Goal: Task Accomplishment & Management: Manage account settings

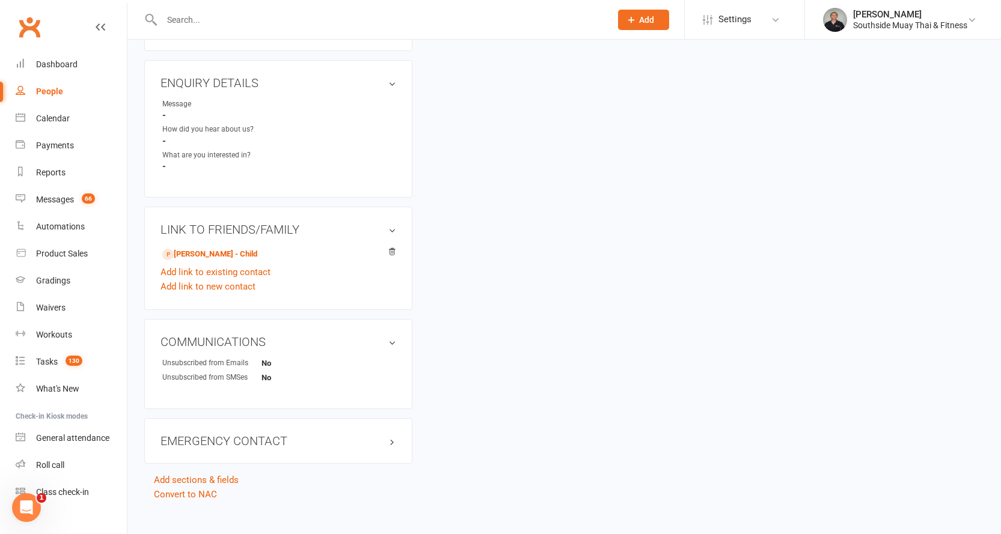
click at [370, 25] on input "text" at bounding box center [380, 19] width 444 height 17
type input "coscarella"
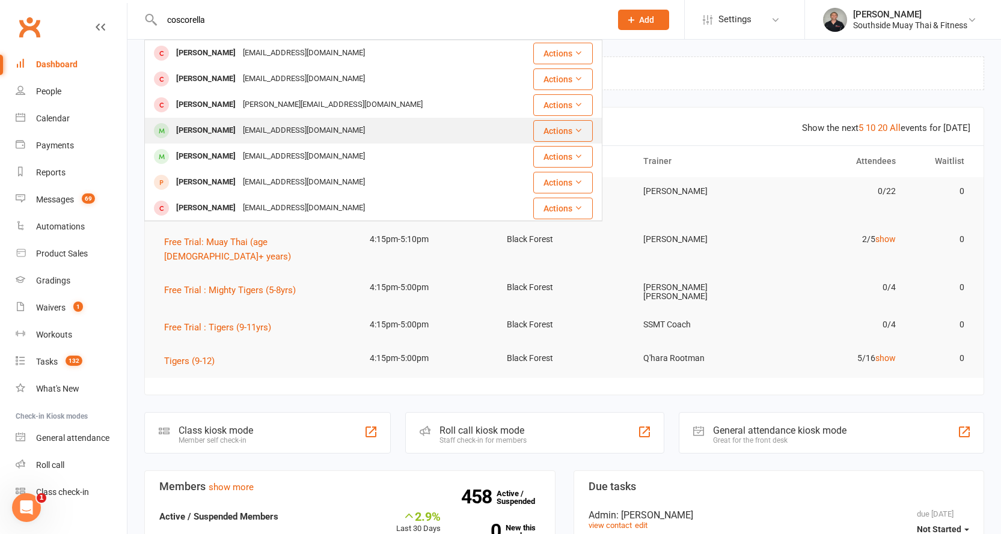
type input "coscorella"
click at [213, 129] on div "Matteo Coscarella" at bounding box center [206, 130] width 67 height 17
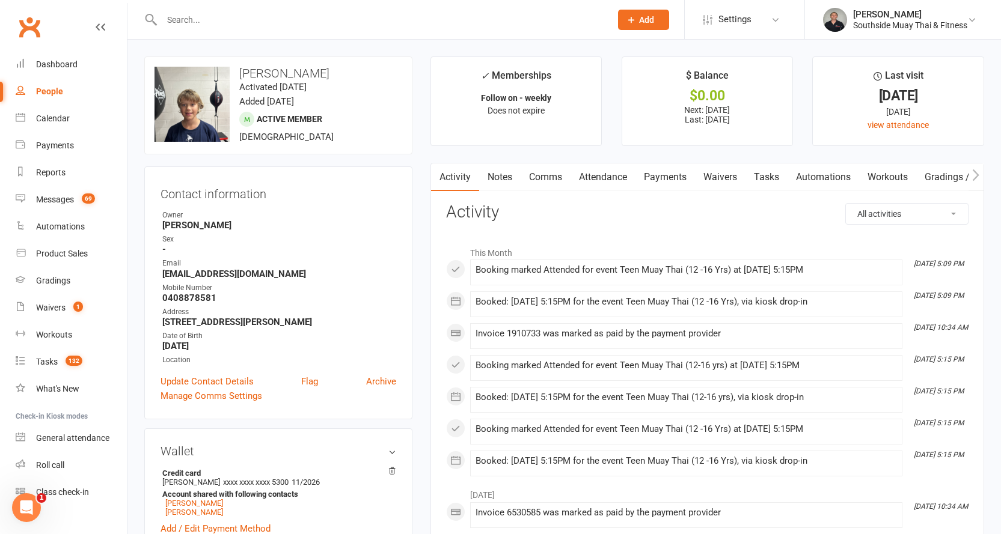
scroll to position [240, 0]
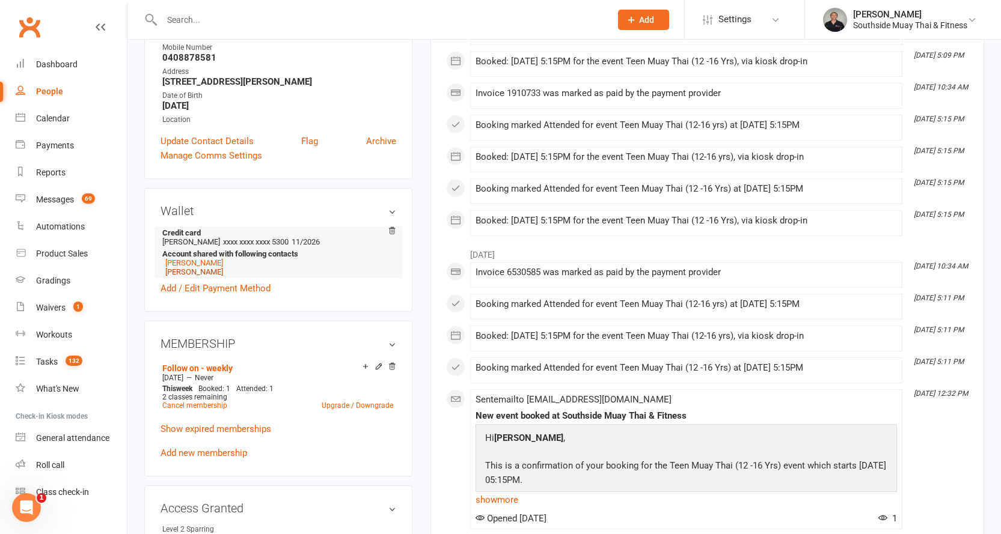
click at [219, 271] on link "Elessia Coscarella" at bounding box center [194, 272] width 58 height 9
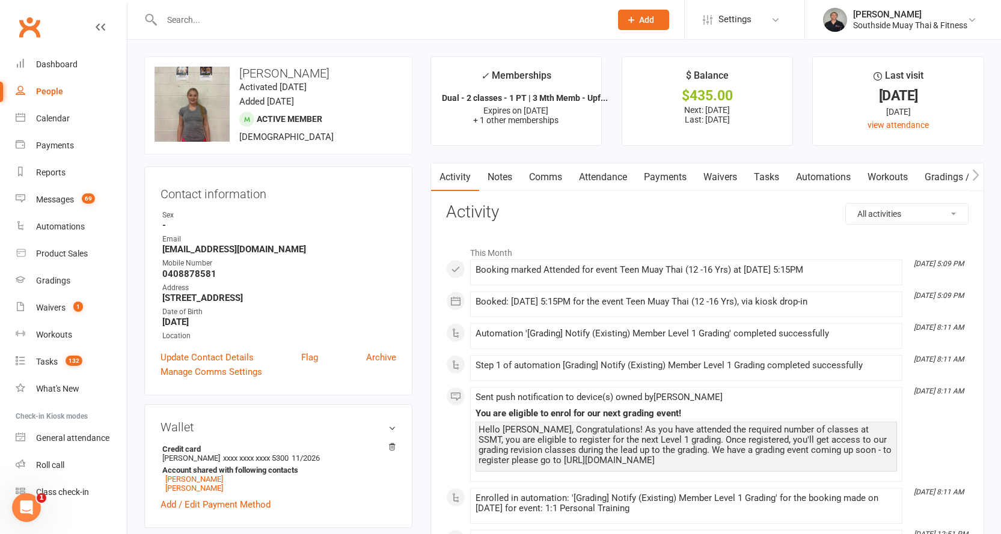
click at [654, 174] on link "Payments" at bounding box center [665, 178] width 60 height 28
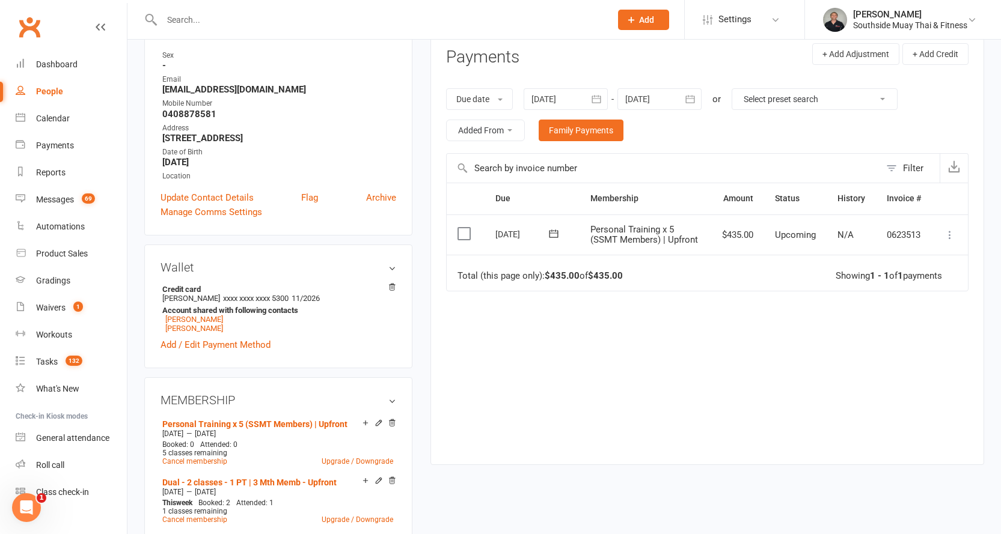
scroll to position [180, 0]
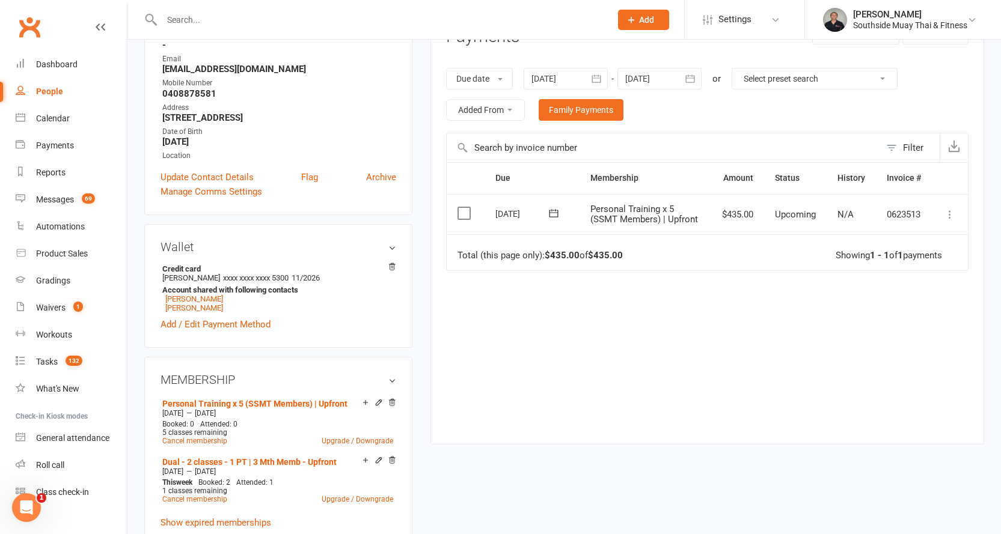
click at [950, 216] on icon at bounding box center [950, 215] width 12 height 12
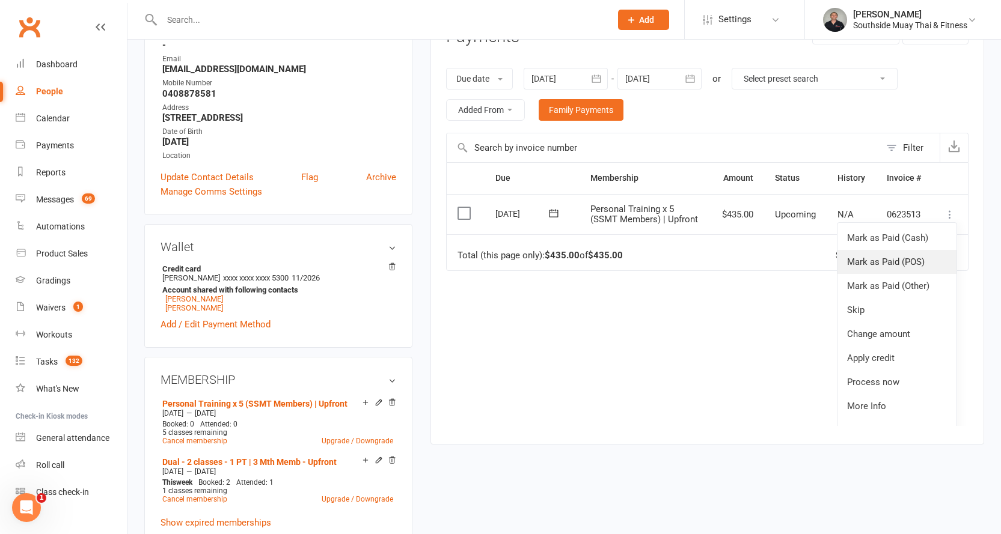
click at [895, 264] on link "Mark as Paid (POS)" at bounding box center [897, 262] width 119 height 24
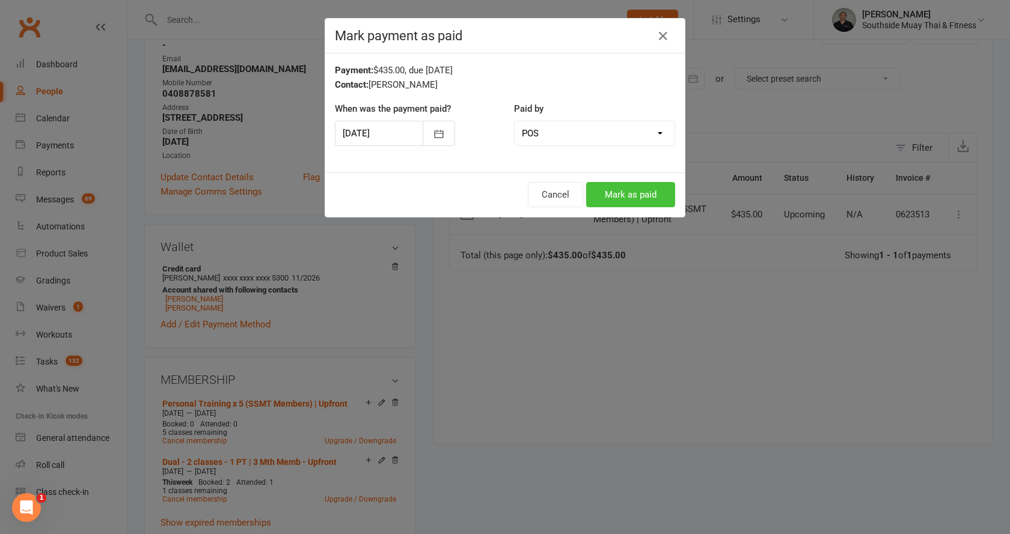
click at [640, 189] on button "Mark as paid" at bounding box center [630, 194] width 89 height 25
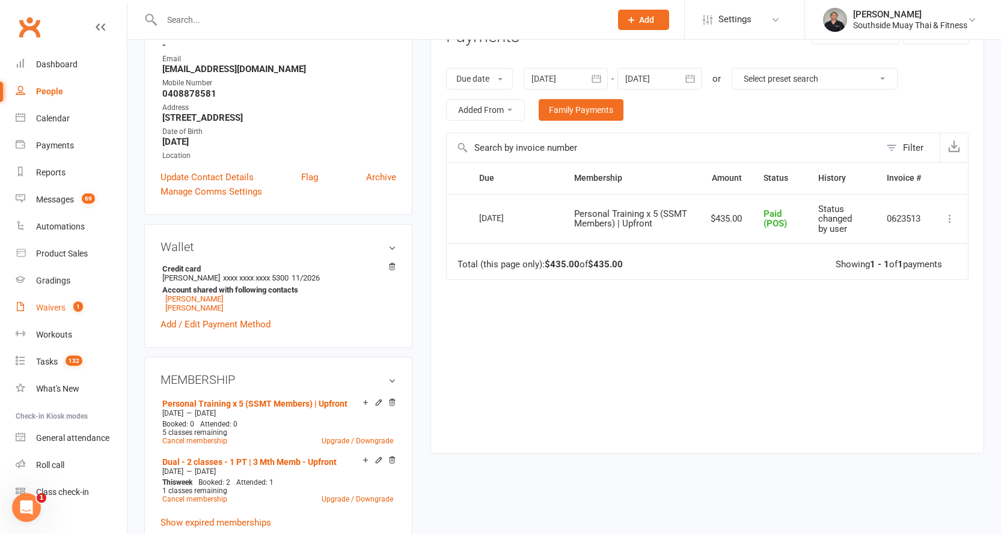
click at [54, 302] on link "Waivers 1" at bounding box center [71, 308] width 111 height 27
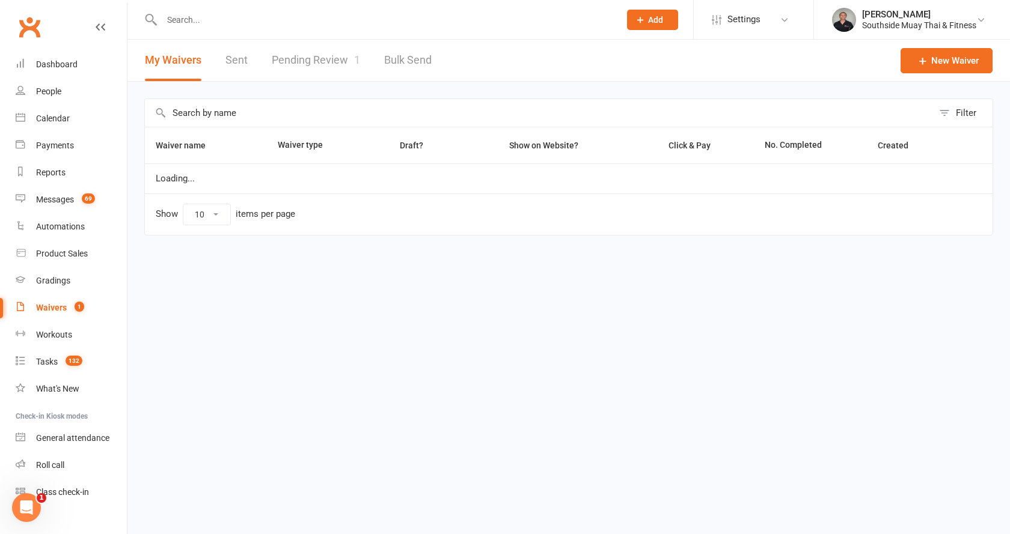
select select "100"
click at [332, 57] on link "Pending Review 1" at bounding box center [316, 60] width 88 height 41
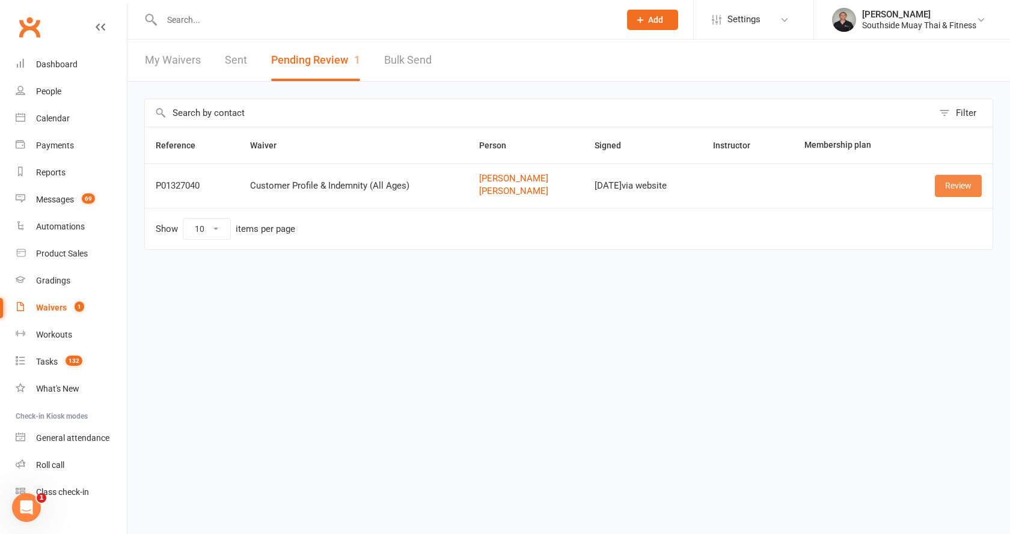
click at [951, 182] on link "Review" at bounding box center [958, 186] width 47 height 22
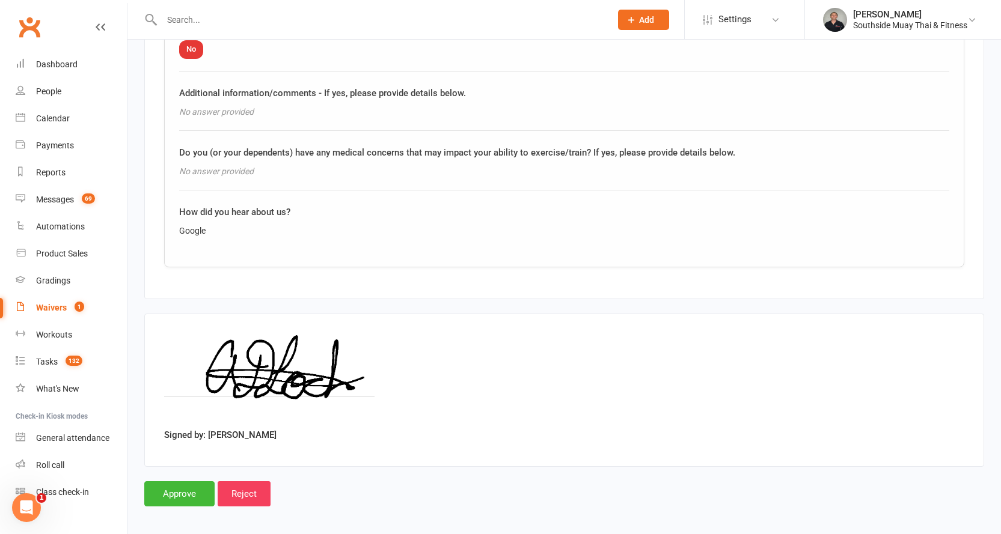
scroll to position [2006, 0]
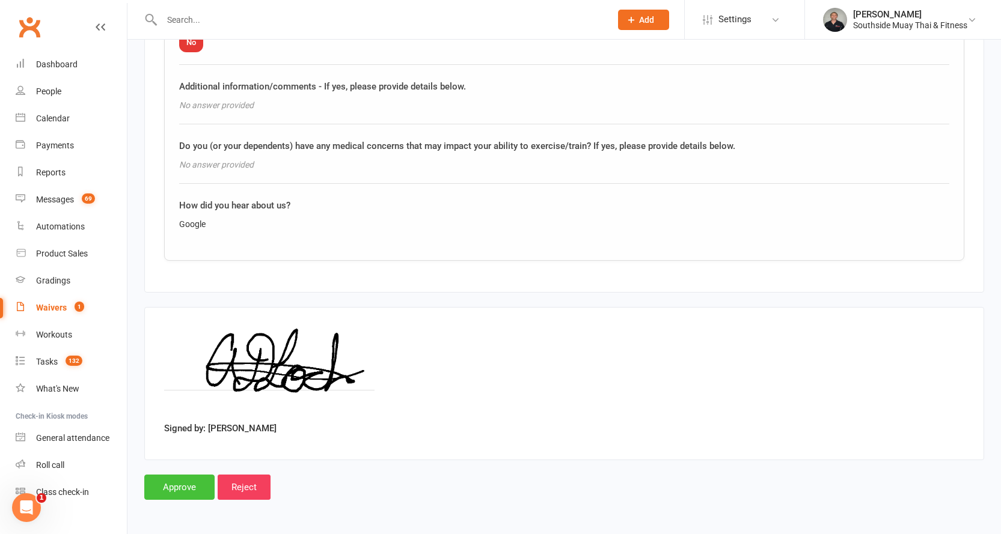
click at [175, 483] on input "Approve" at bounding box center [179, 487] width 70 height 25
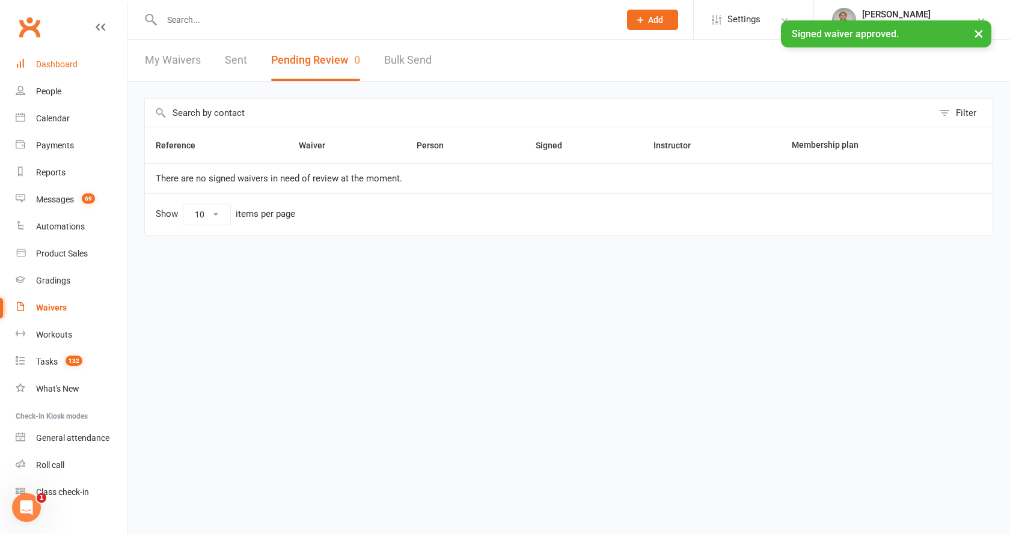
click at [51, 61] on div "Dashboard" at bounding box center [56, 65] width 41 height 10
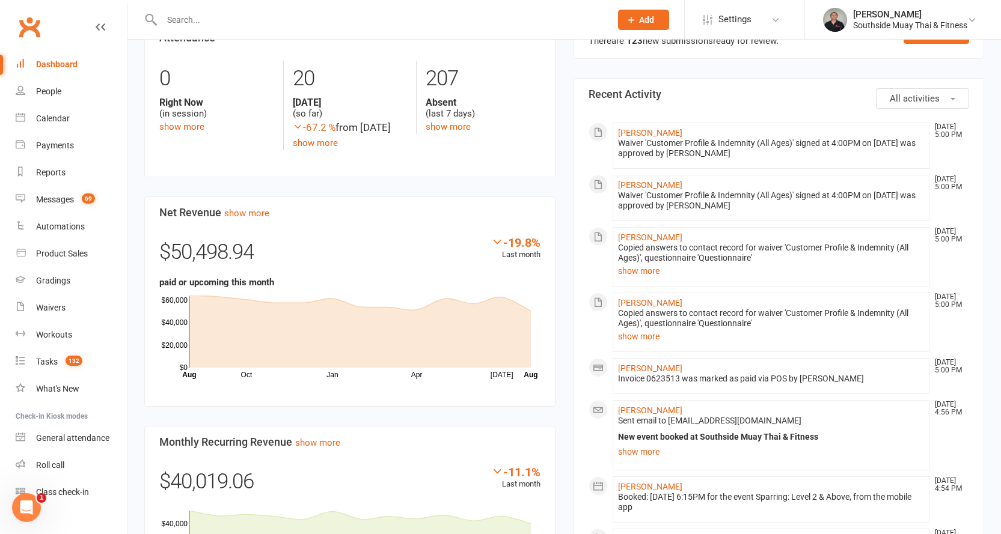
scroll to position [661, 0]
click at [48, 198] on div "Messages" at bounding box center [55, 200] width 38 height 10
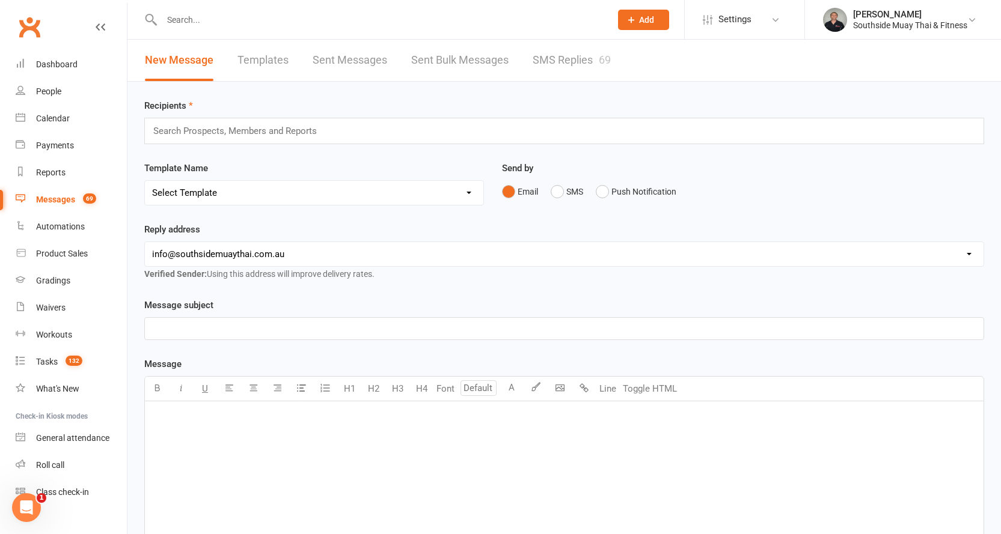
click at [565, 58] on link "SMS Replies 69" at bounding box center [572, 60] width 78 height 41
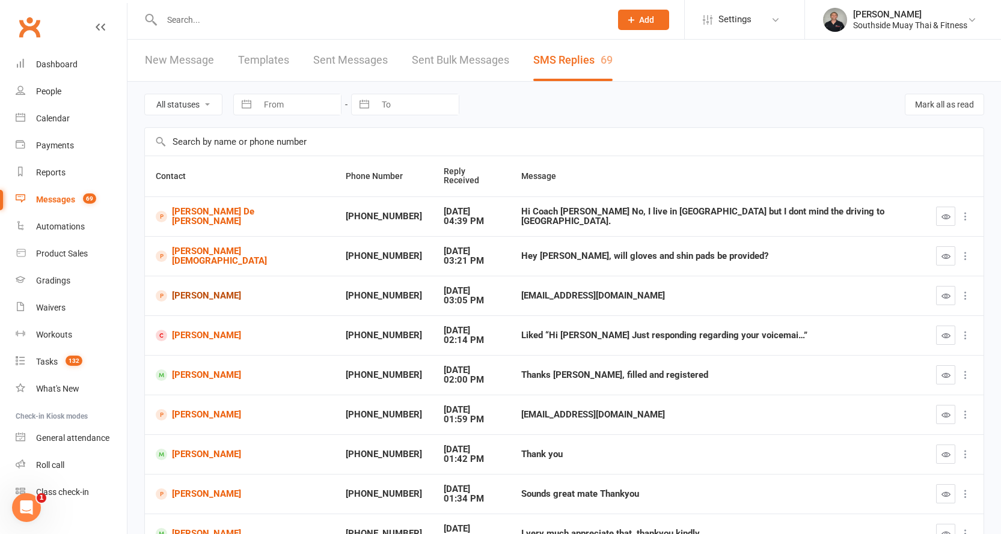
click at [184, 290] on link "[PERSON_NAME]" at bounding box center [240, 295] width 168 height 11
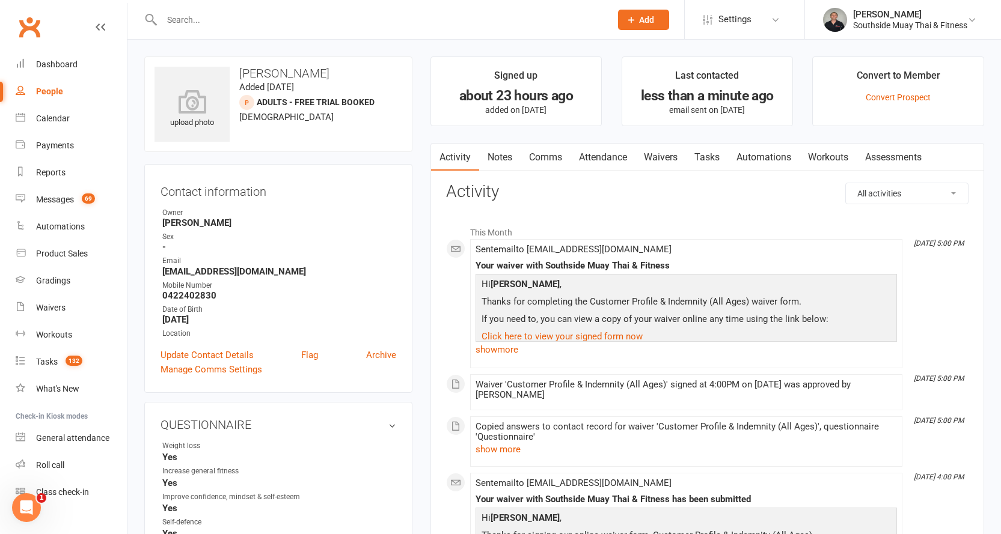
click at [601, 159] on link "Attendance" at bounding box center [603, 158] width 65 height 28
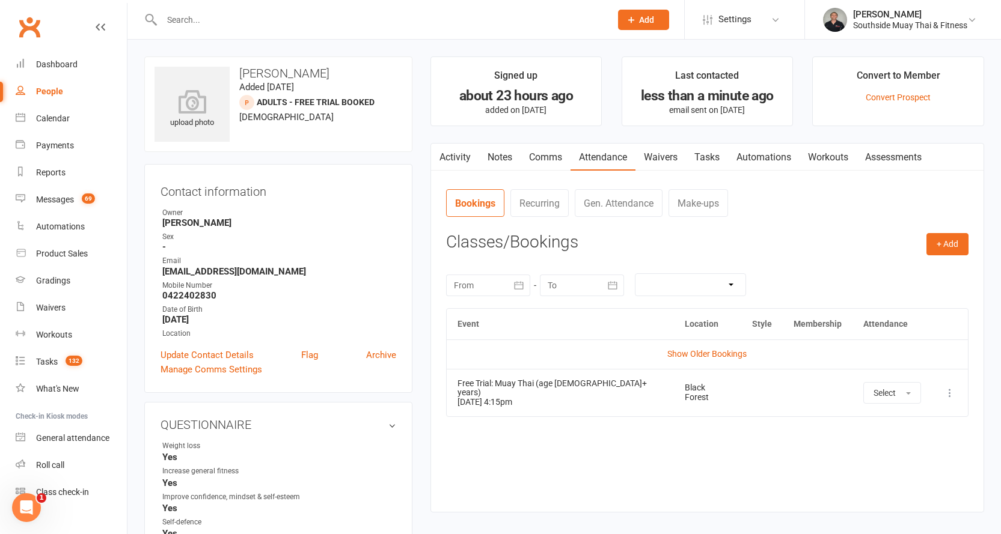
click at [463, 155] on link "Activity" at bounding box center [455, 158] width 48 height 28
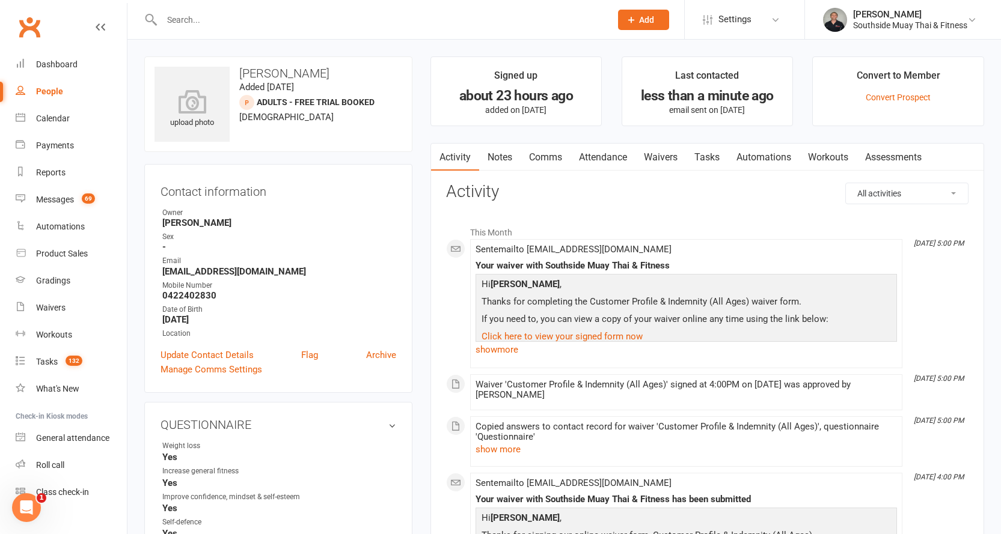
click at [550, 151] on link "Comms" at bounding box center [546, 158] width 50 height 28
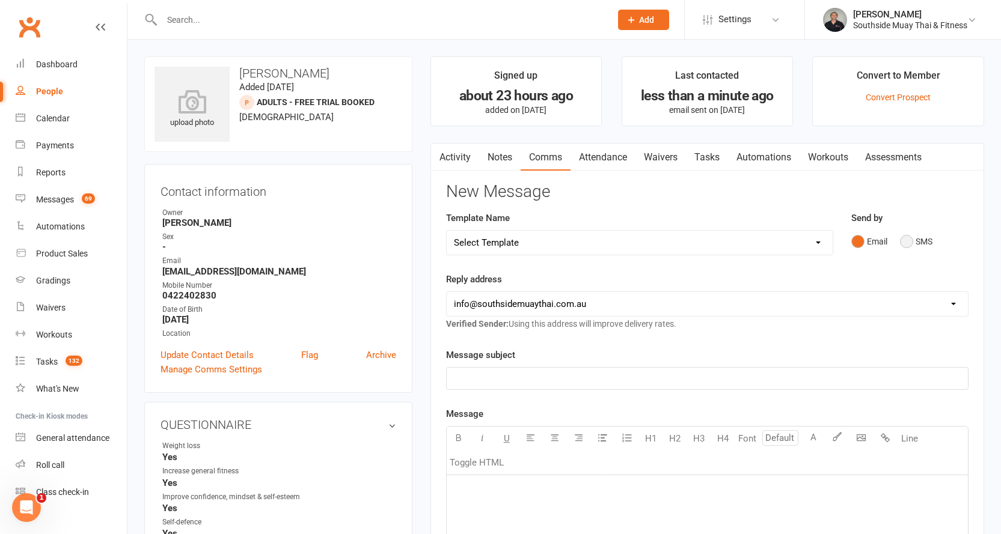
click at [910, 241] on button "SMS" at bounding box center [916, 241] width 32 height 23
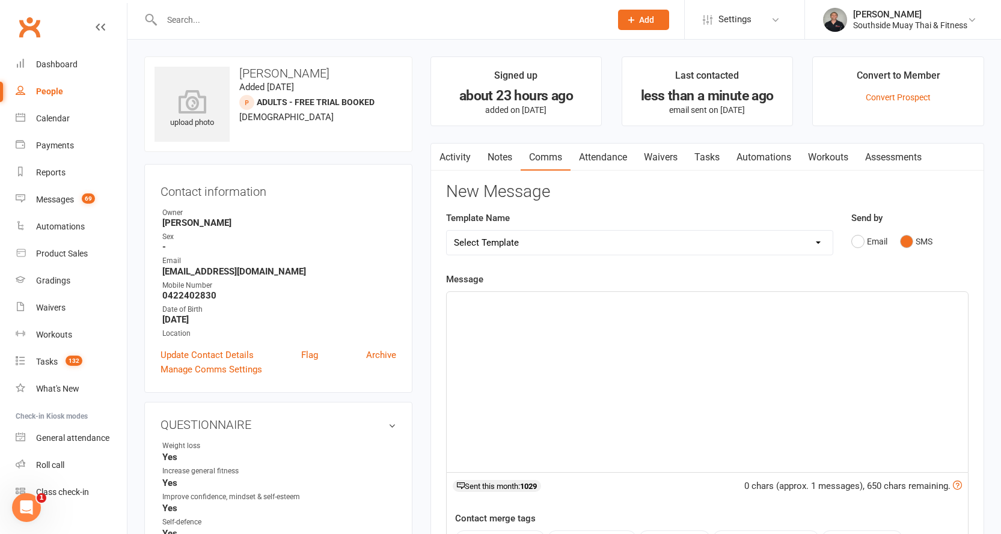
click at [706, 299] on p "﻿" at bounding box center [707, 303] width 507 height 14
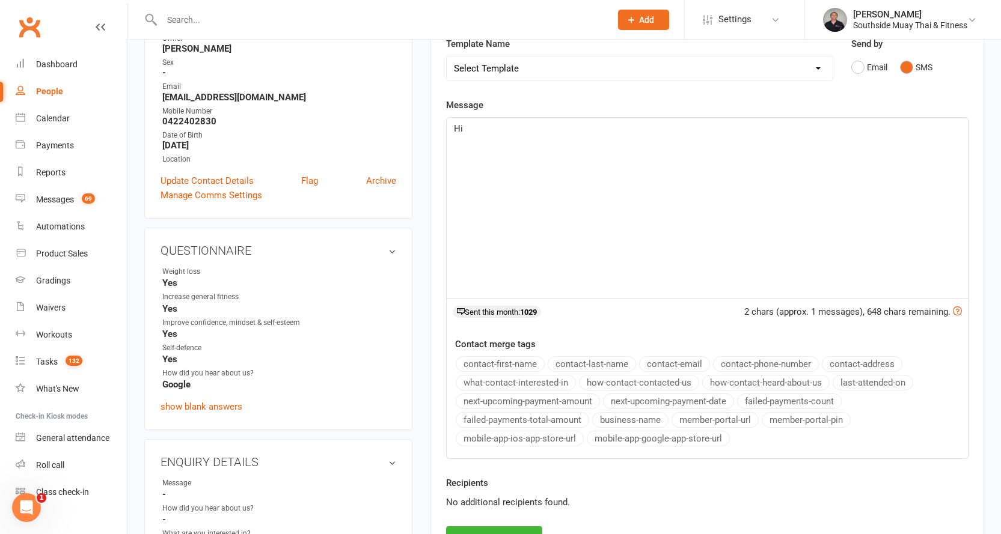
scroll to position [180, 0]
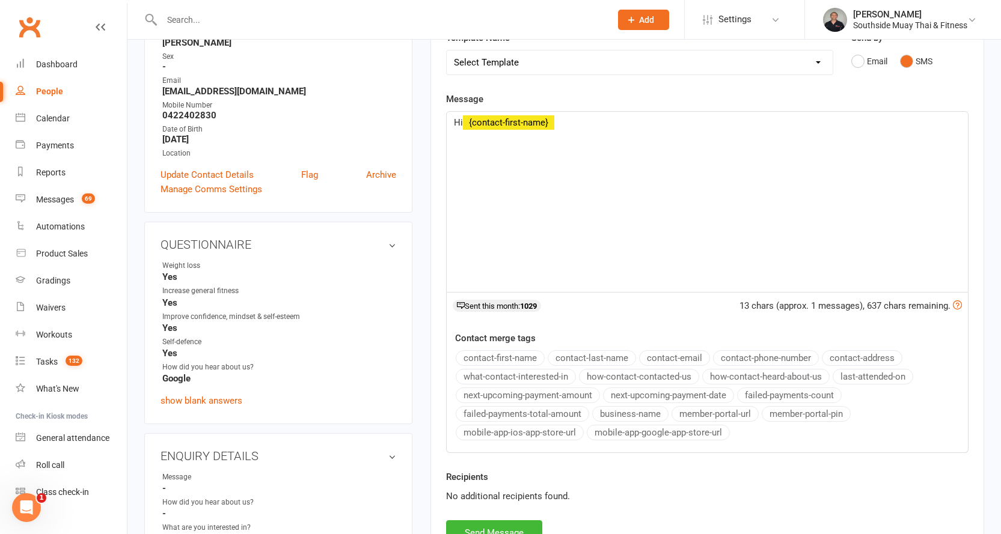
click at [493, 354] on button "contact-first-name" at bounding box center [500, 359] width 89 height 16
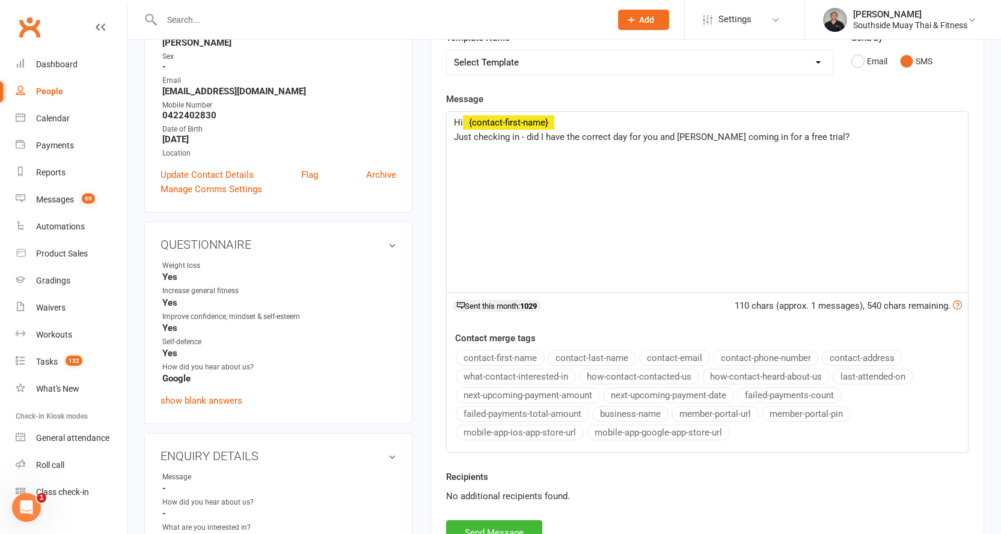
click at [702, 139] on span "Just checking in - did I have the correct day for you and Jesse coming in for a…" at bounding box center [652, 137] width 396 height 11
click at [628, 132] on span "Just checking in - did I have the correct day for you and Jesse coming in for a…" at bounding box center [652, 137] width 396 height 11
click at [854, 141] on p "Just checking in - did I have the correct day (today) for you and Jesse coming …" at bounding box center [707, 137] width 507 height 14
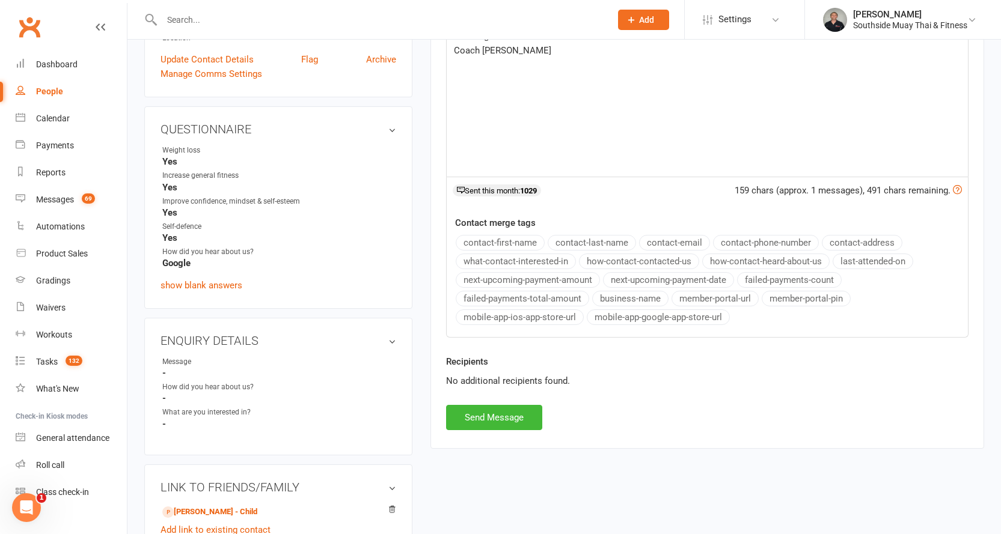
scroll to position [301, 0]
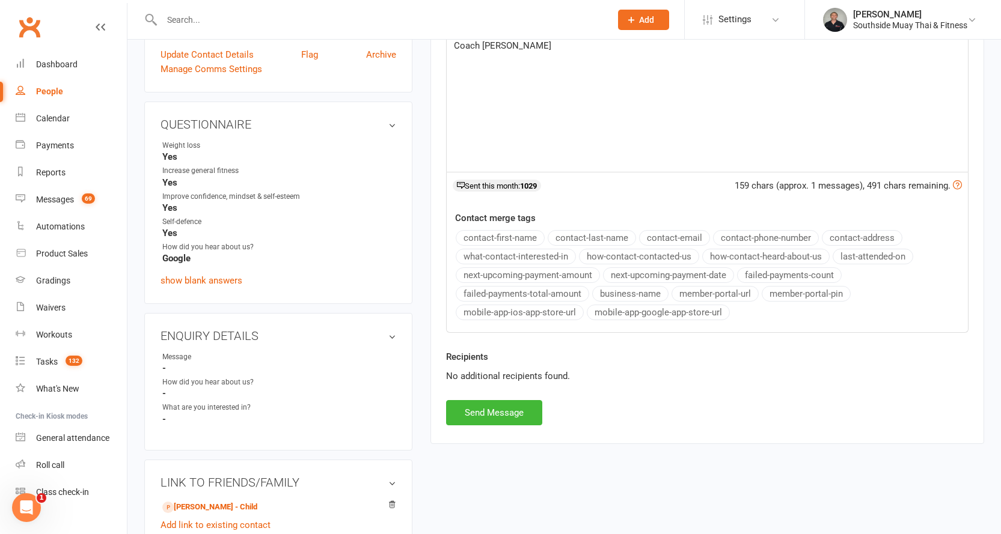
click at [604, 289] on button "business-name" at bounding box center [630, 294] width 76 height 16
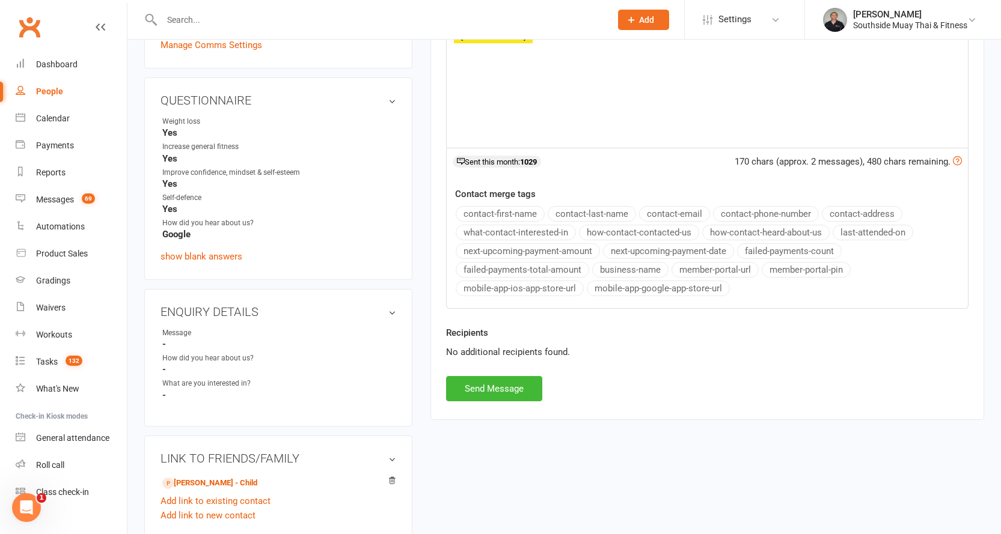
scroll to position [361, 0]
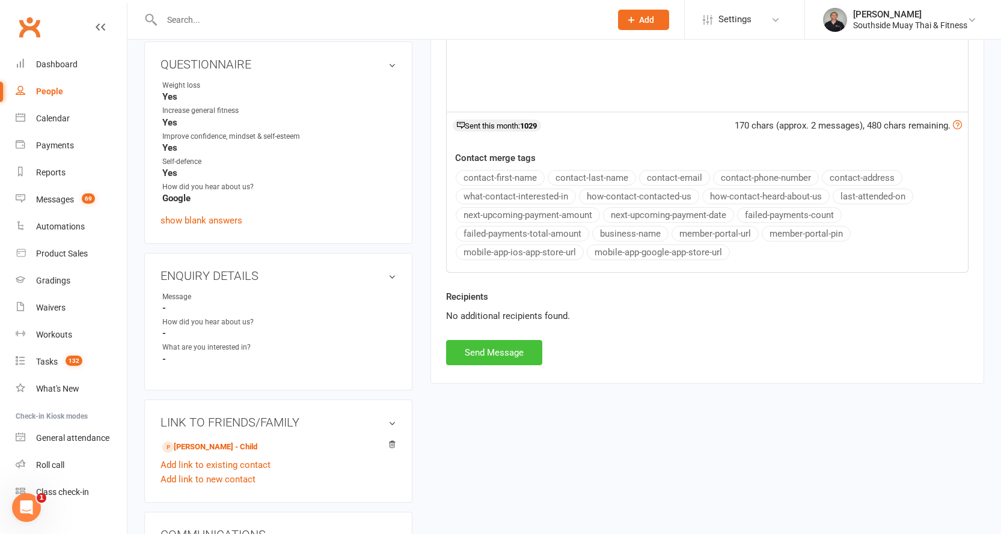
click at [500, 345] on button "Send Message" at bounding box center [494, 352] width 96 height 25
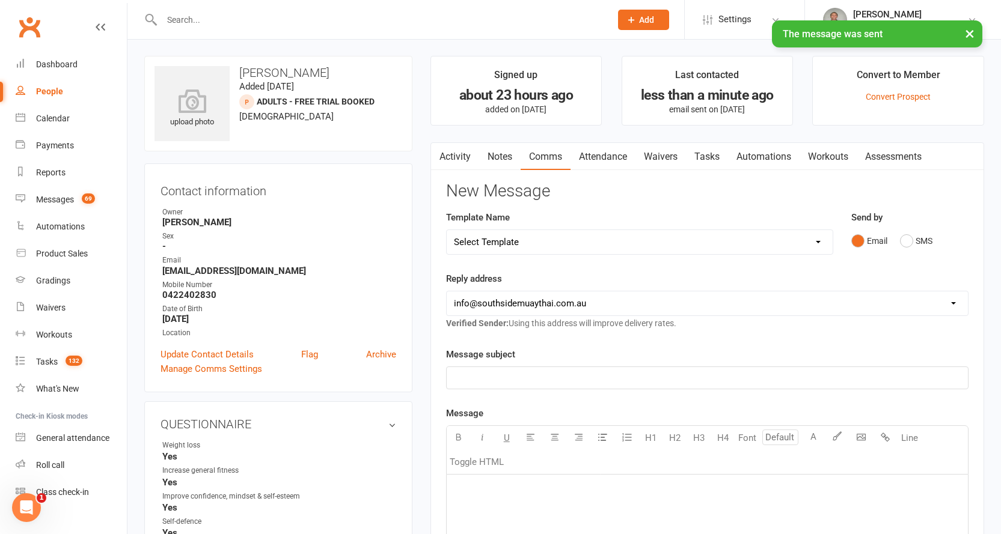
scroll to position [0, 0]
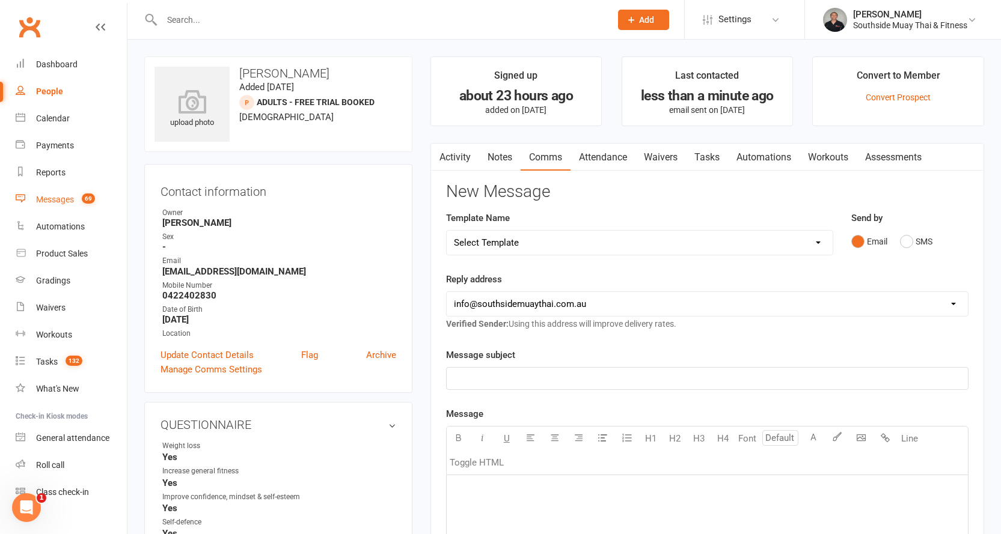
click at [56, 195] on div "Messages" at bounding box center [55, 200] width 38 height 10
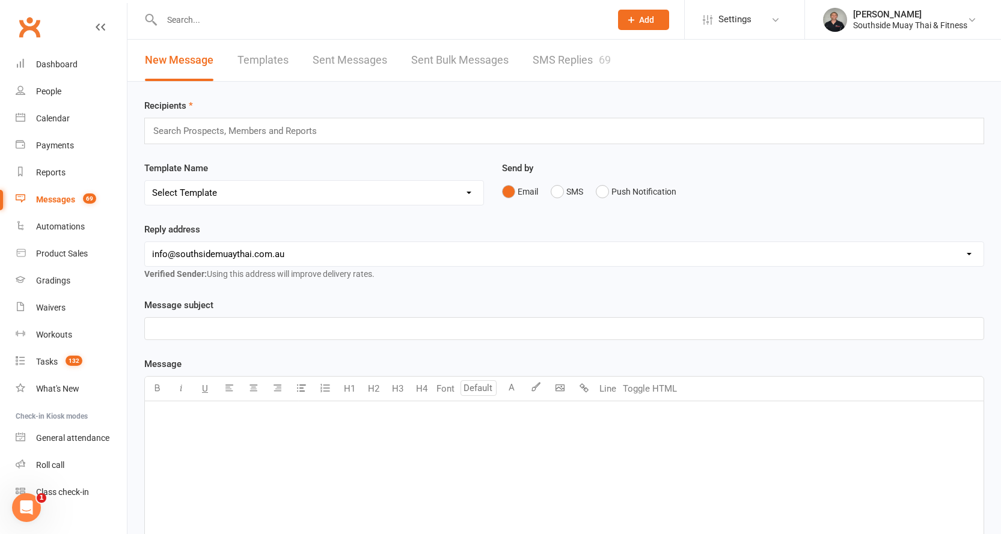
click at [563, 61] on link "SMS Replies 69" at bounding box center [572, 60] width 78 height 41
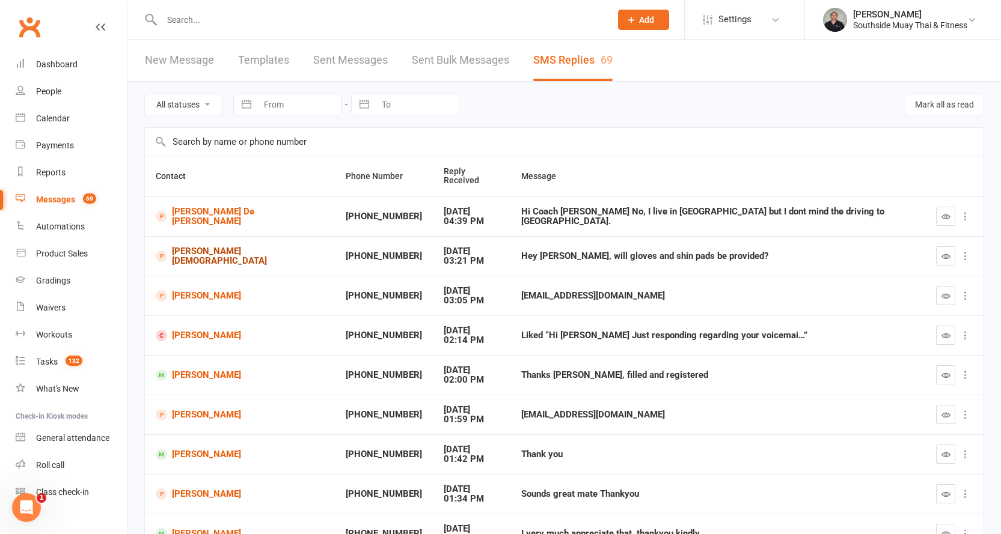
click at [188, 247] on link "jesse Apostle" at bounding box center [240, 257] width 168 height 20
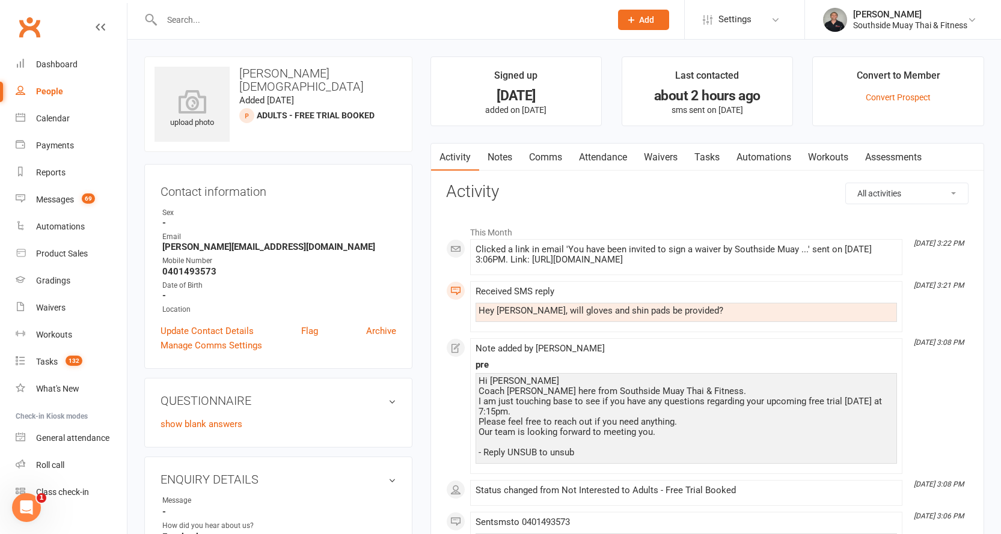
click at [540, 154] on link "Comms" at bounding box center [546, 158] width 50 height 28
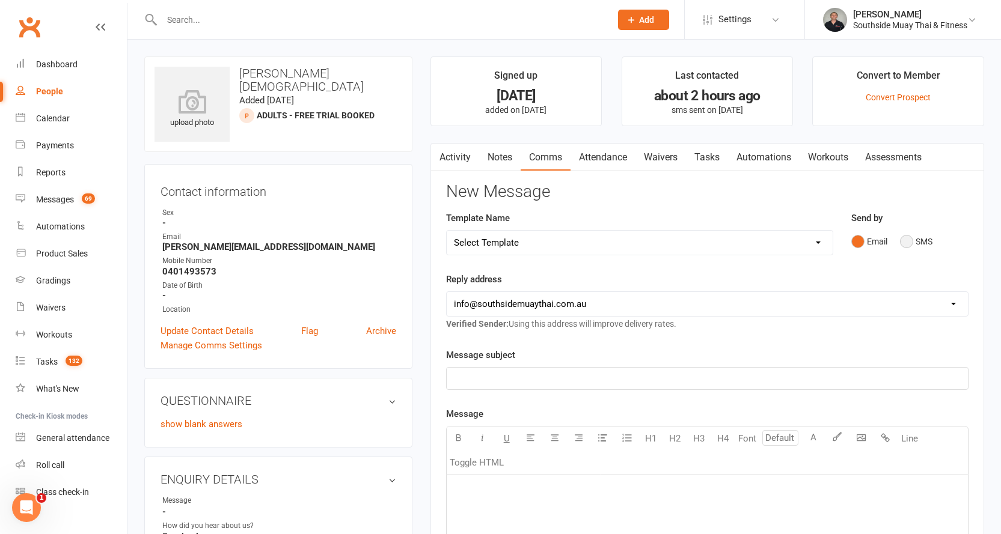
click at [917, 236] on button "SMS" at bounding box center [916, 241] width 32 height 23
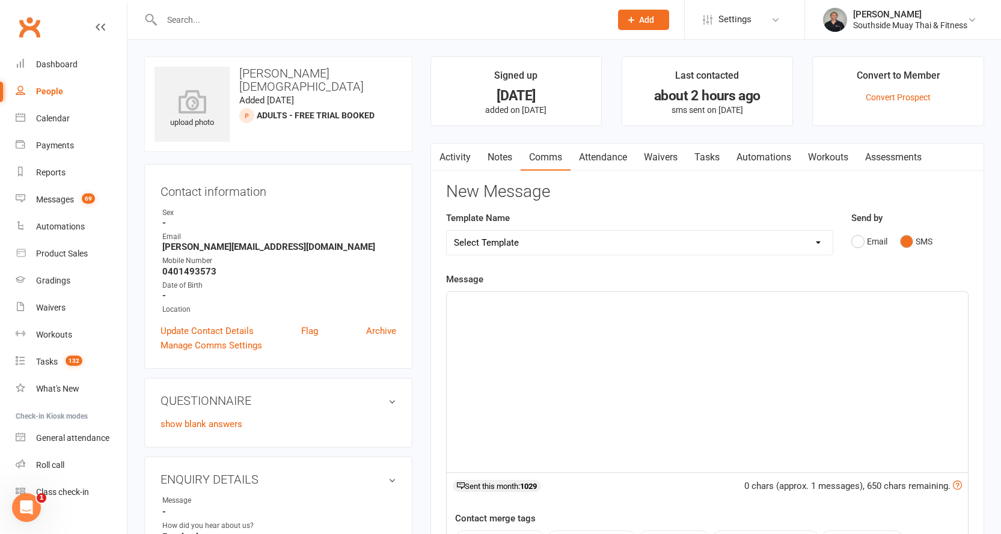
click at [500, 297] on p "﻿" at bounding box center [707, 303] width 507 height 14
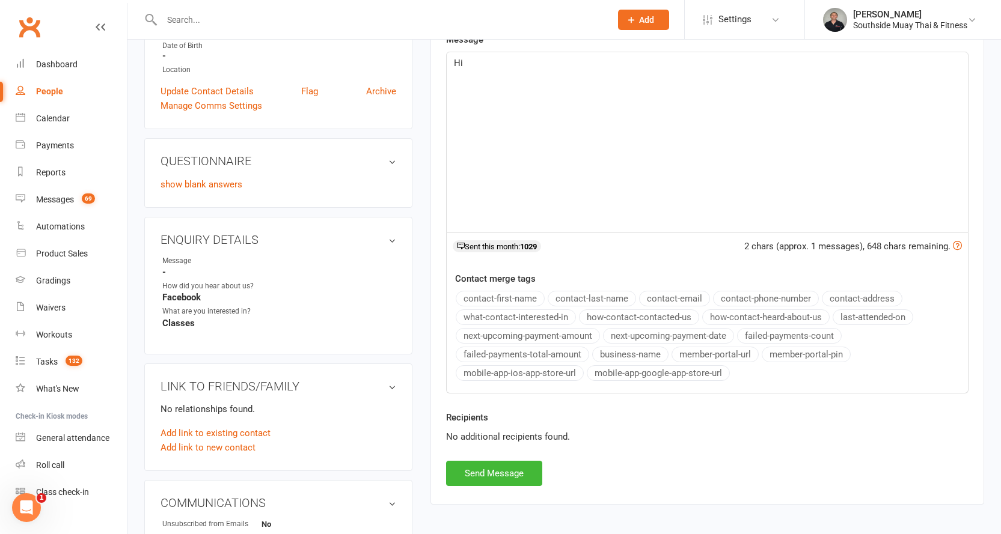
scroll to position [240, 0]
click at [513, 289] on div "Contact merge tags contact-first-name contact-last-name contact-email contact-p…" at bounding box center [707, 327] width 521 height 112
click at [512, 294] on button "contact-first-name" at bounding box center [500, 298] width 89 height 16
click at [507, 88] on div "Hi ﻿ {contact-first-name}" at bounding box center [707, 142] width 521 height 180
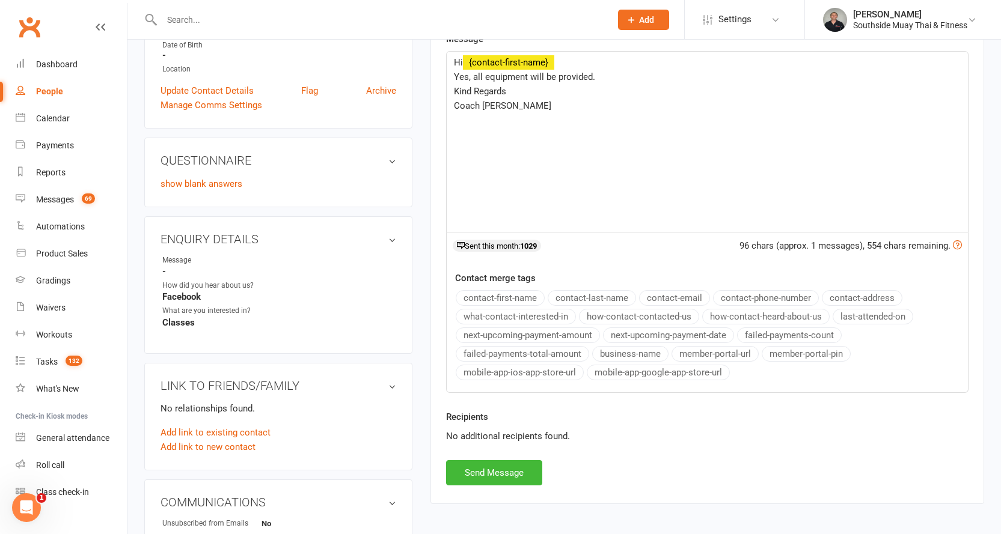
click at [605, 351] on button "business-name" at bounding box center [630, 354] width 76 height 16
click at [507, 475] on button "Send Message" at bounding box center [494, 473] width 96 height 25
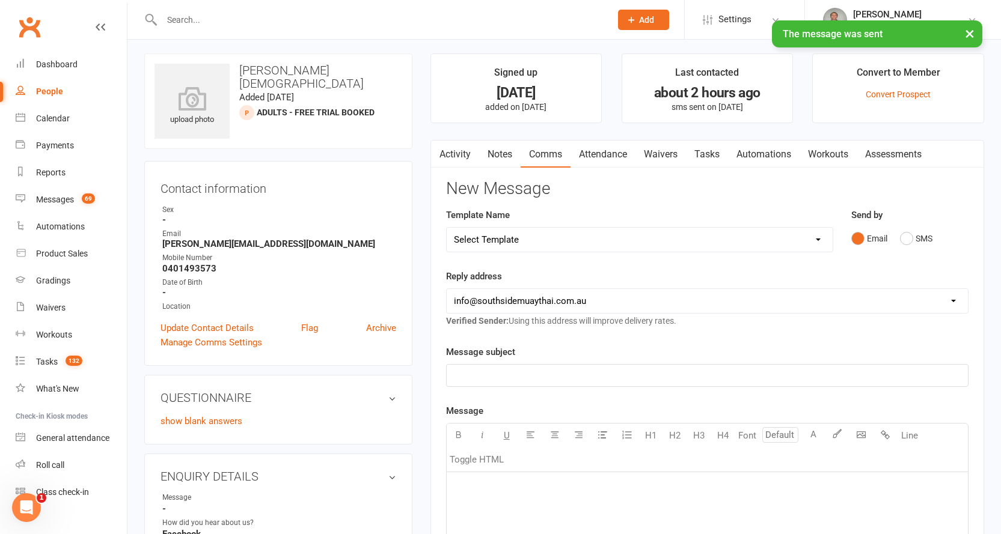
scroll to position [0, 0]
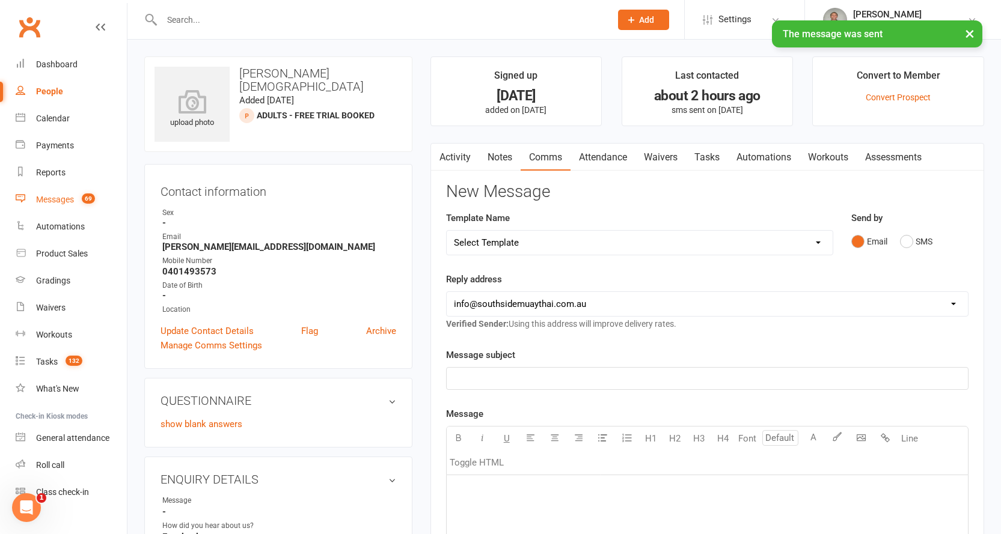
click at [54, 195] on div "Messages" at bounding box center [55, 200] width 38 height 10
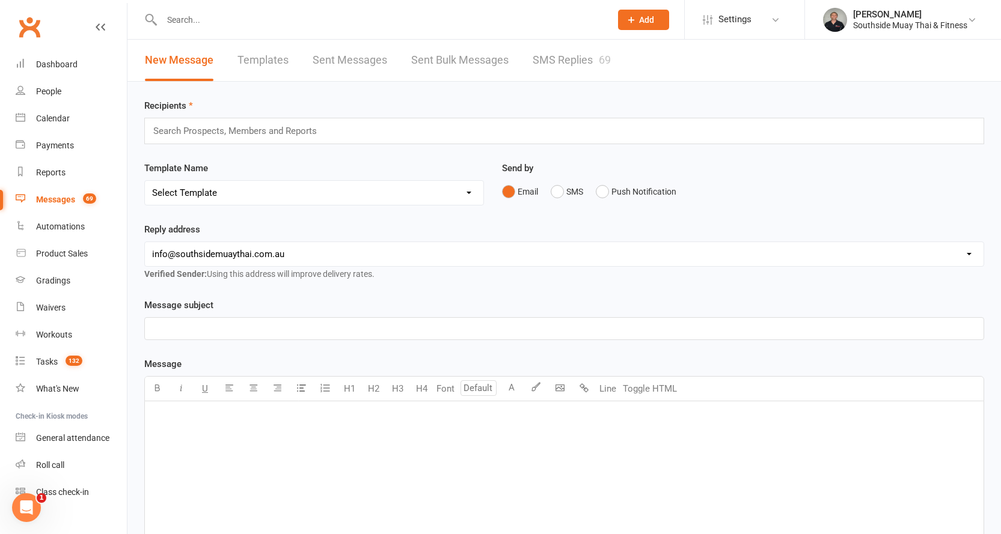
click at [546, 58] on link "SMS Replies 69" at bounding box center [572, 60] width 78 height 41
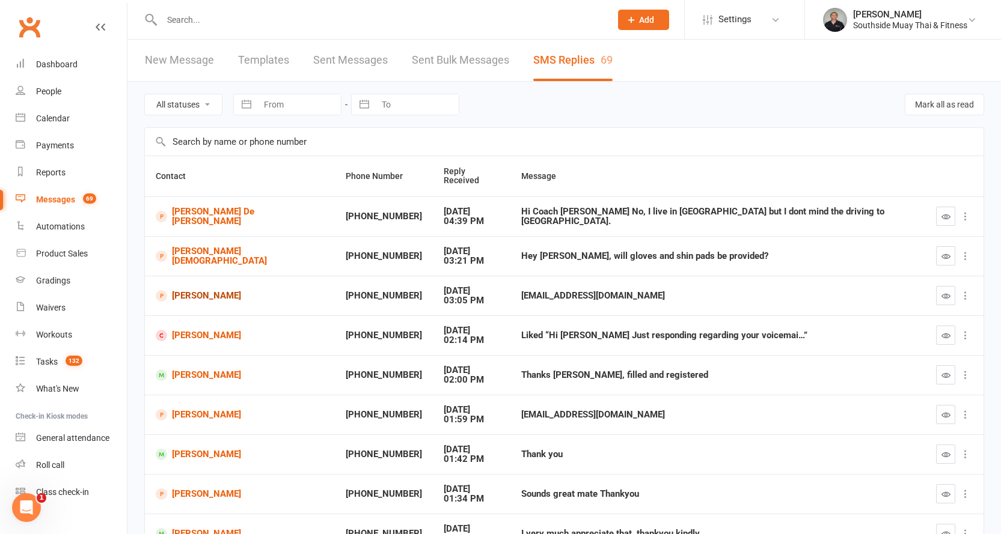
click at [185, 290] on link "Andrew Lock" at bounding box center [240, 295] width 168 height 11
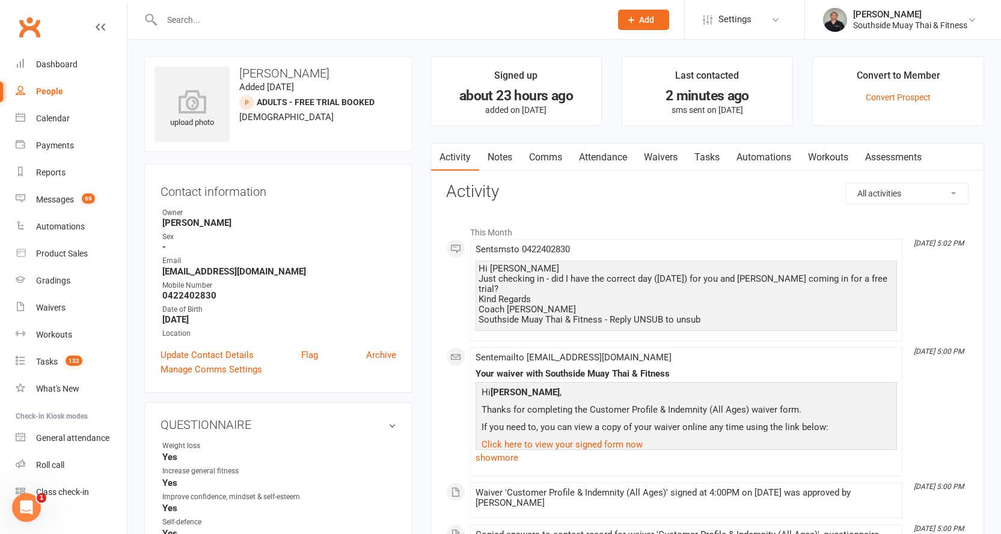
click at [593, 156] on link "Attendance" at bounding box center [603, 158] width 65 height 28
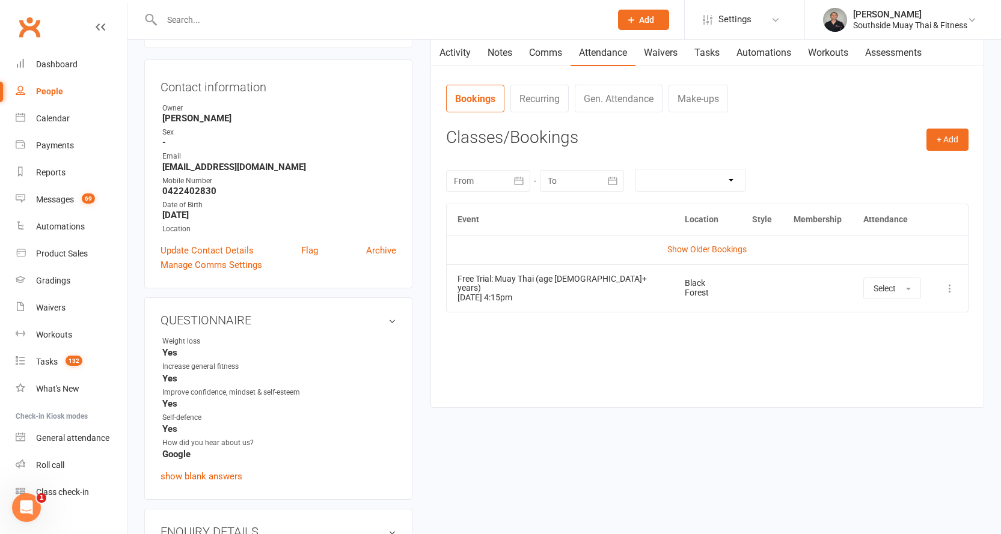
scroll to position [120, 0]
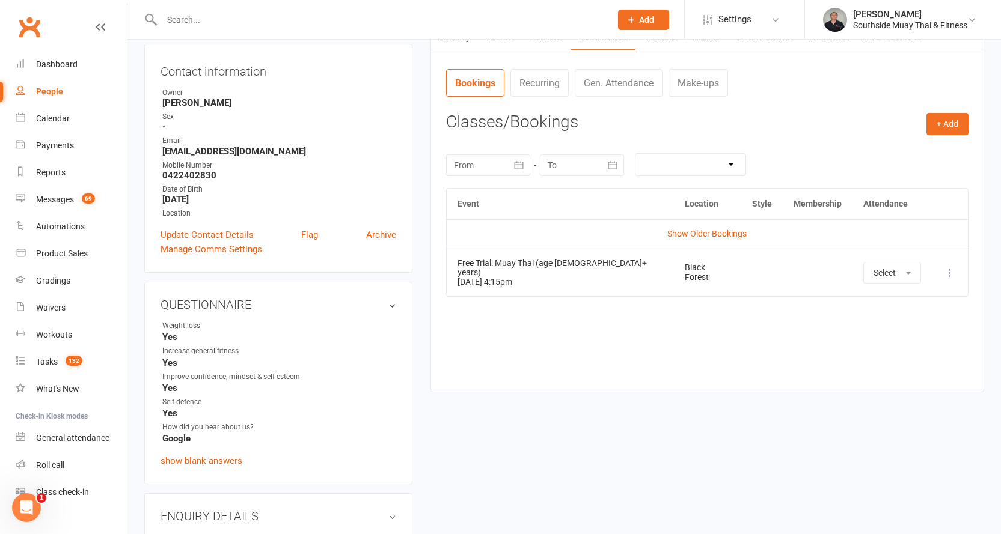
click at [947, 272] on icon at bounding box center [950, 273] width 12 height 12
click at [898, 340] on link "Remove booking" at bounding box center [897, 344] width 119 height 24
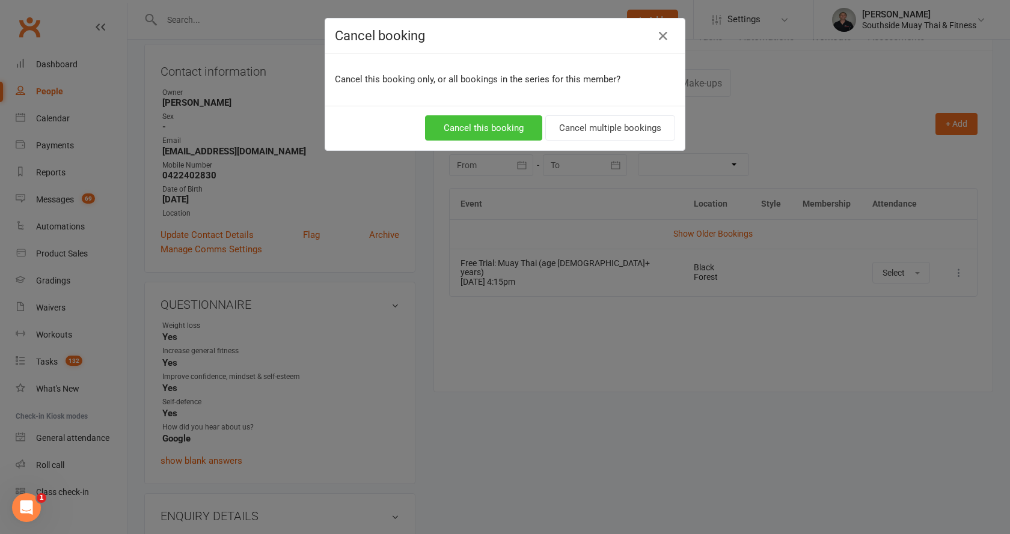
click at [475, 129] on button "Cancel this booking" at bounding box center [483, 127] width 117 height 25
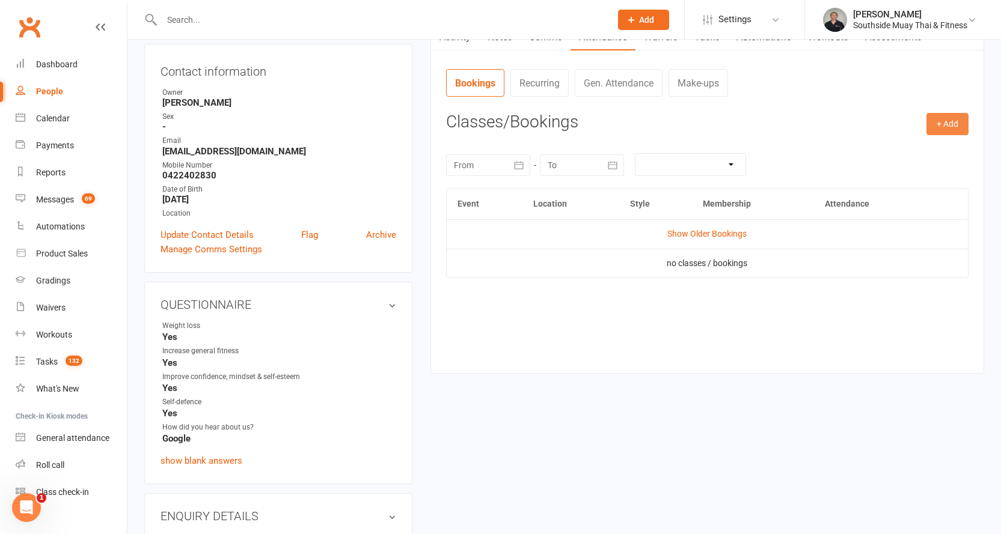
click at [934, 122] on button "+ Add" at bounding box center [947, 124] width 42 height 22
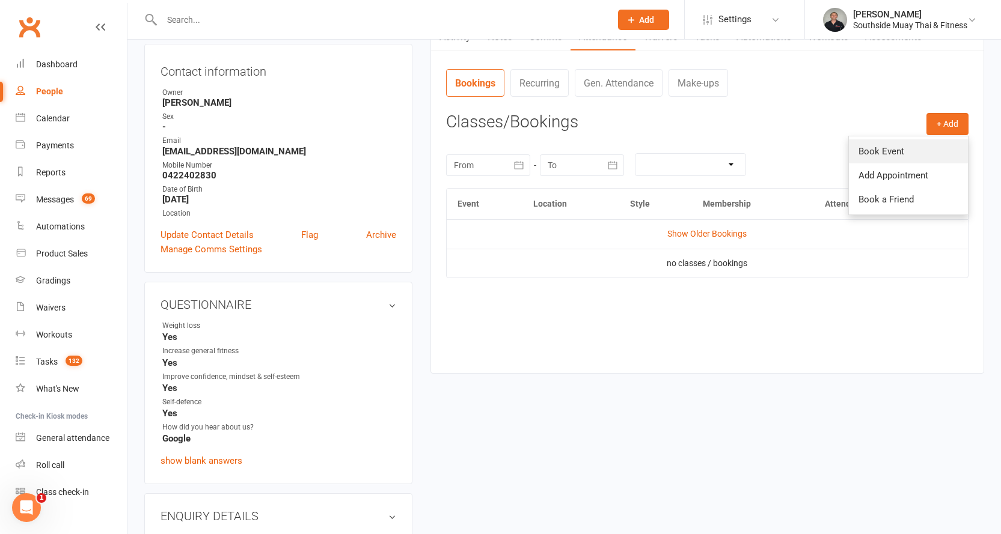
click at [923, 145] on link "Book Event" at bounding box center [908, 151] width 119 height 24
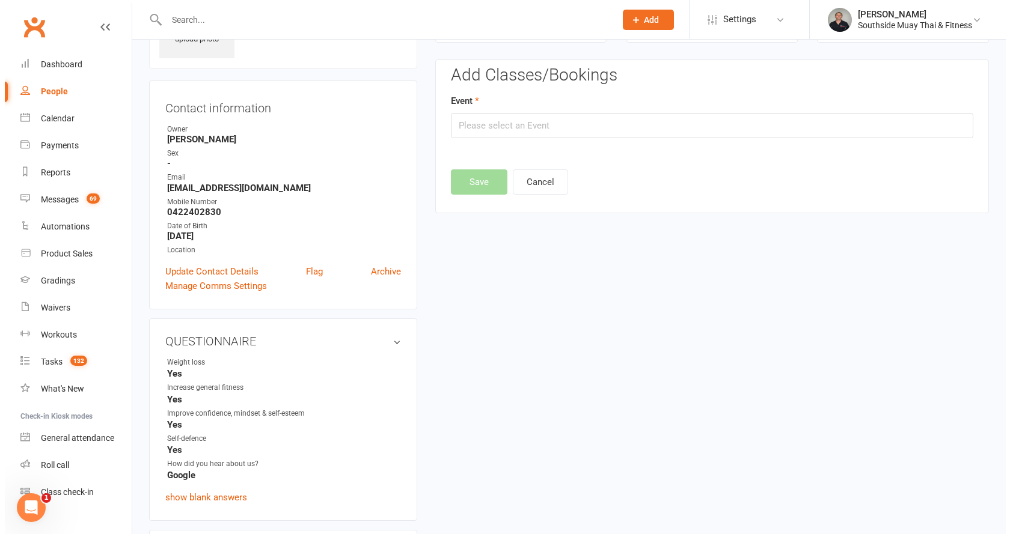
scroll to position [83, 0]
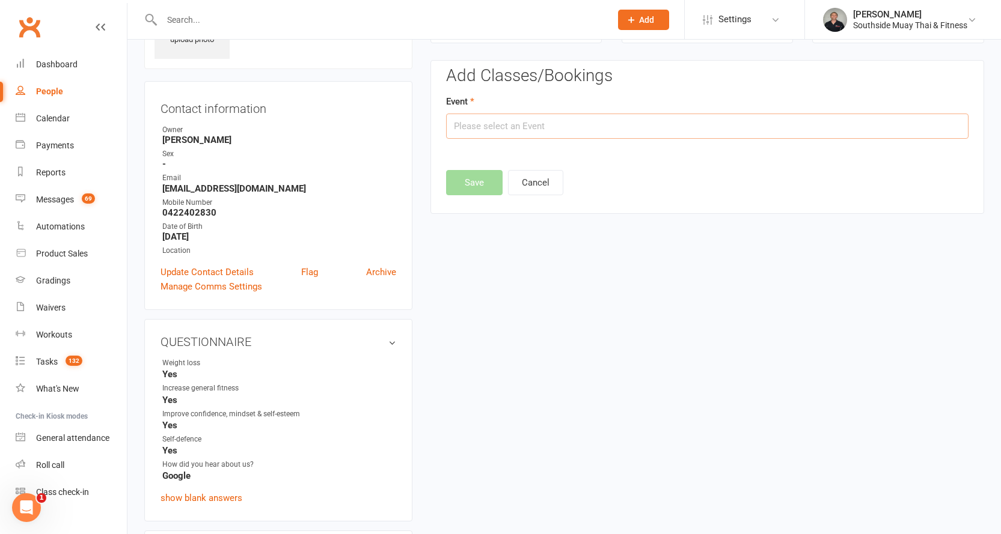
click at [774, 132] on input "text" at bounding box center [707, 126] width 522 height 25
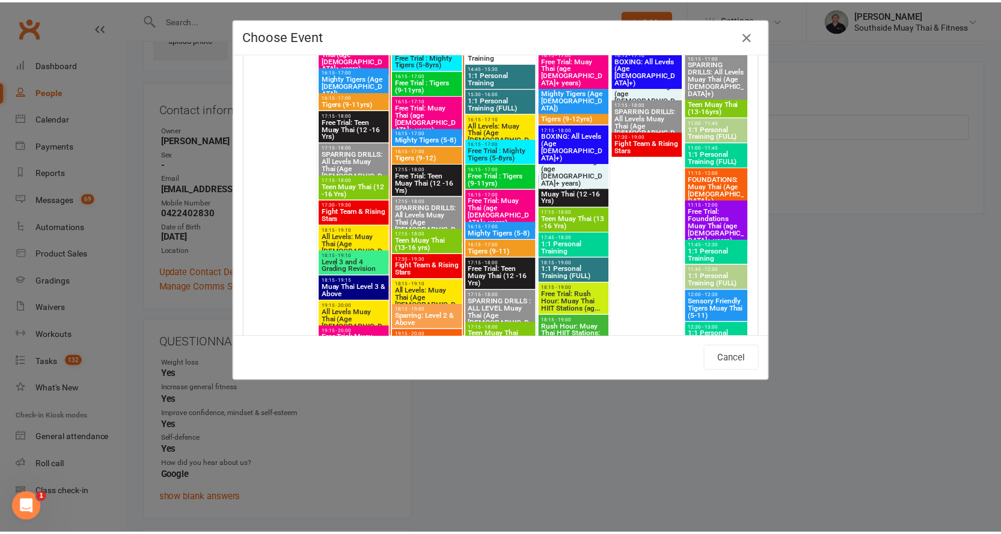
scroll to position [2225, 0]
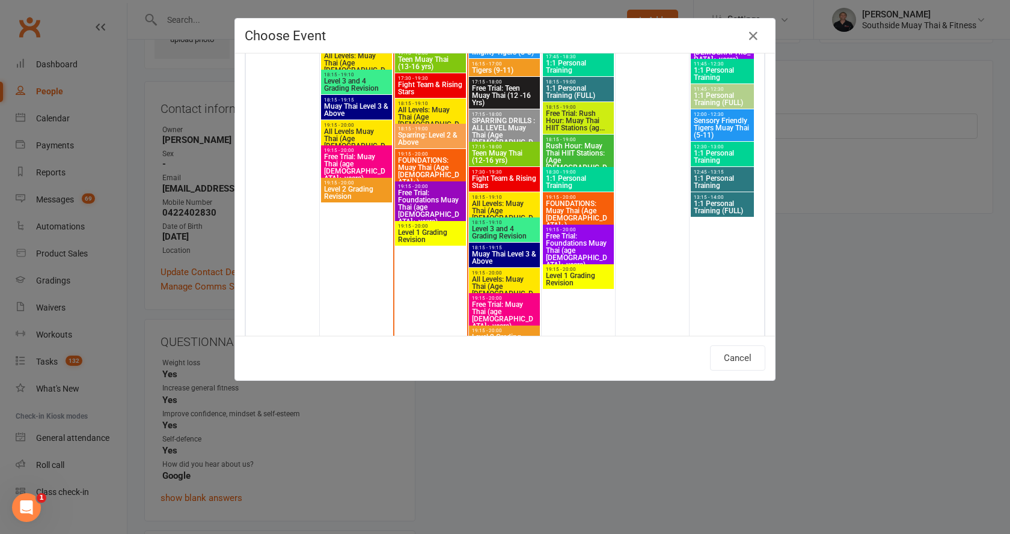
click at [423, 192] on span "Free Trial: Foundations Muay Thai (age [DEMOGRAPHIC_DATA]+ years)" at bounding box center [430, 207] width 66 height 36
type input "Free Trial: Foundations Muay Thai (age 13+ years) - Aug 12, 2025 7:15:00 PM"
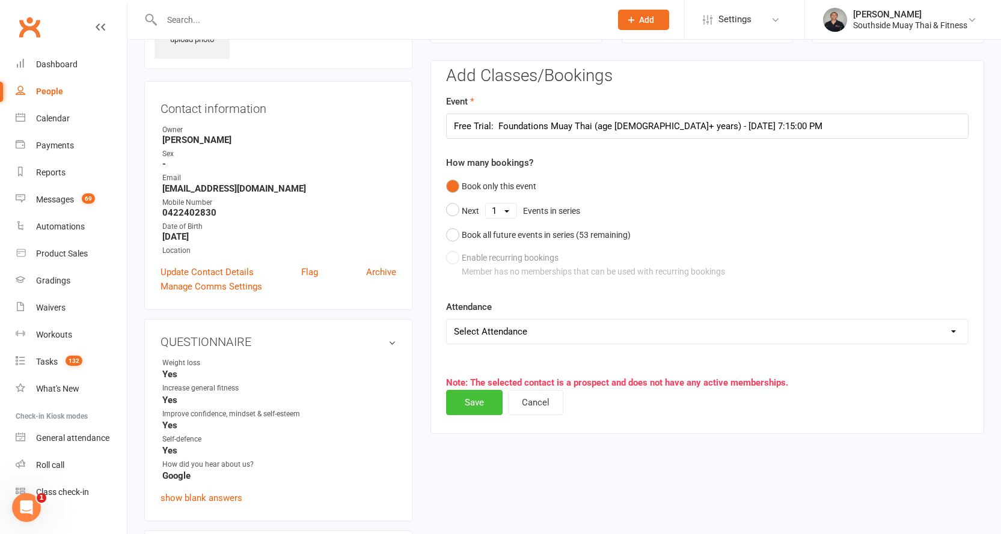
click at [474, 396] on button "Save" at bounding box center [474, 402] width 57 height 25
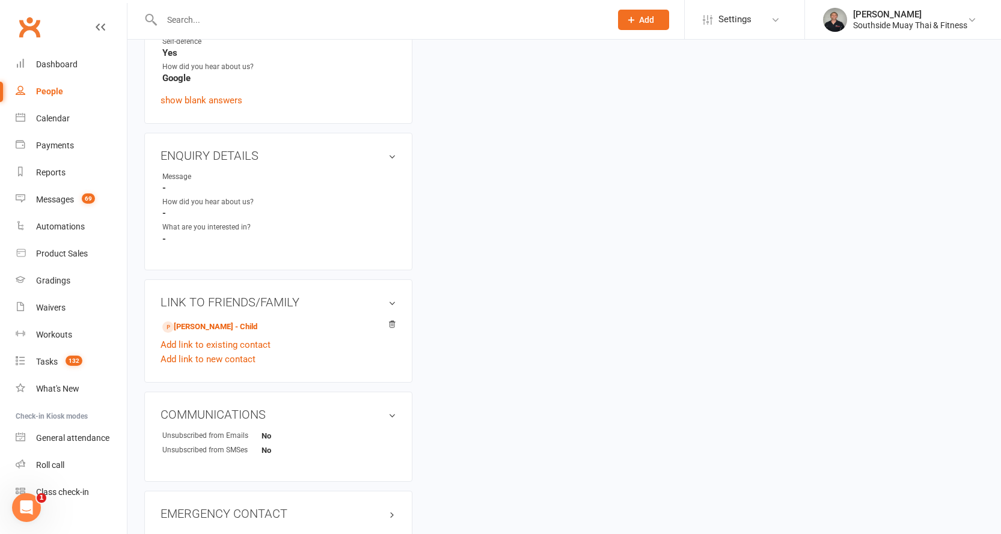
scroll to position [541, 0]
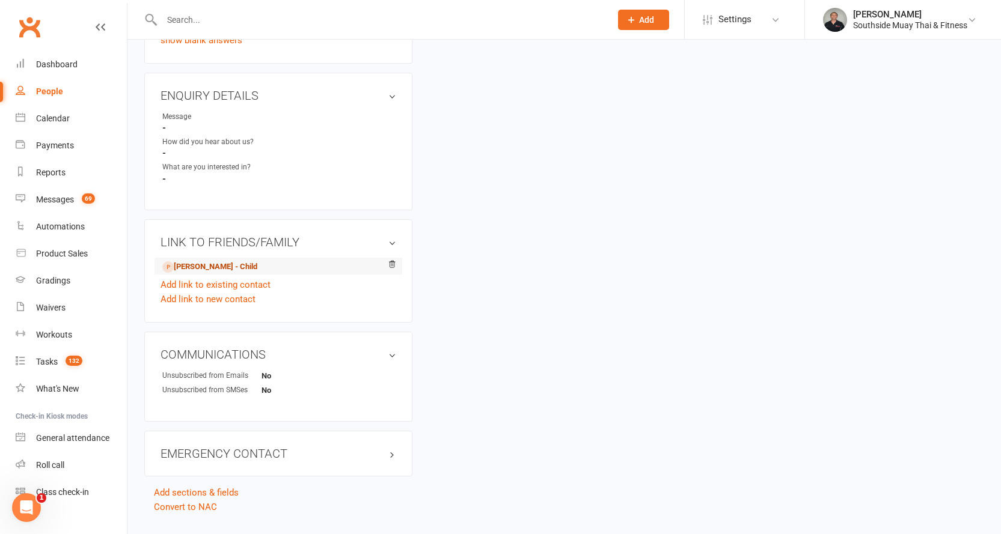
click at [225, 266] on link "Jesse Lock - Child" at bounding box center [209, 267] width 95 height 13
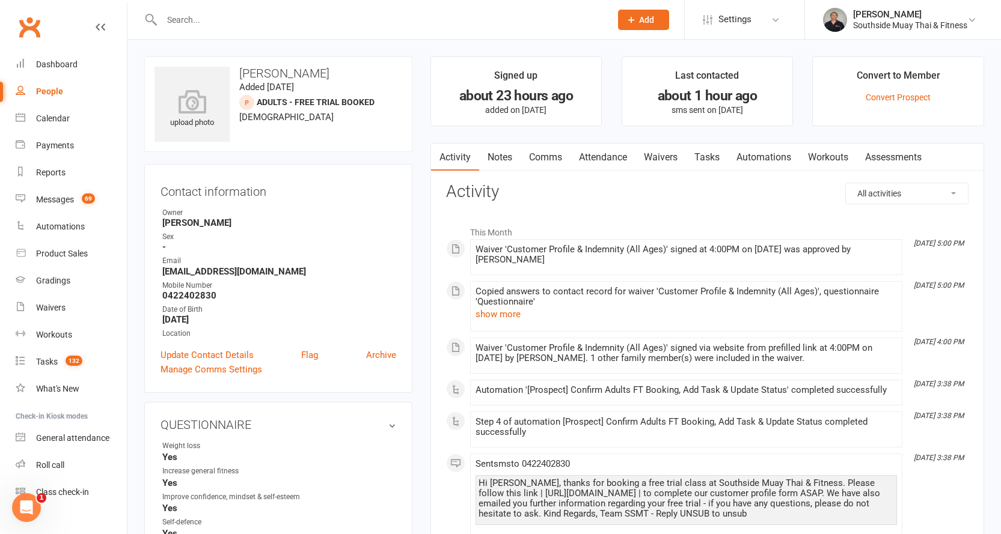
click at [607, 156] on link "Attendance" at bounding box center [603, 158] width 65 height 28
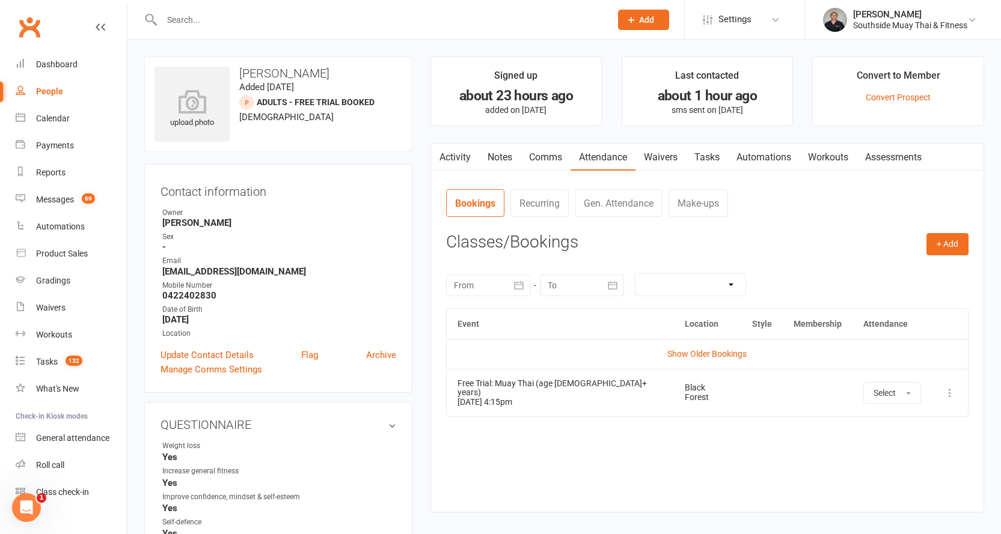
click at [947, 389] on icon at bounding box center [950, 393] width 12 height 12
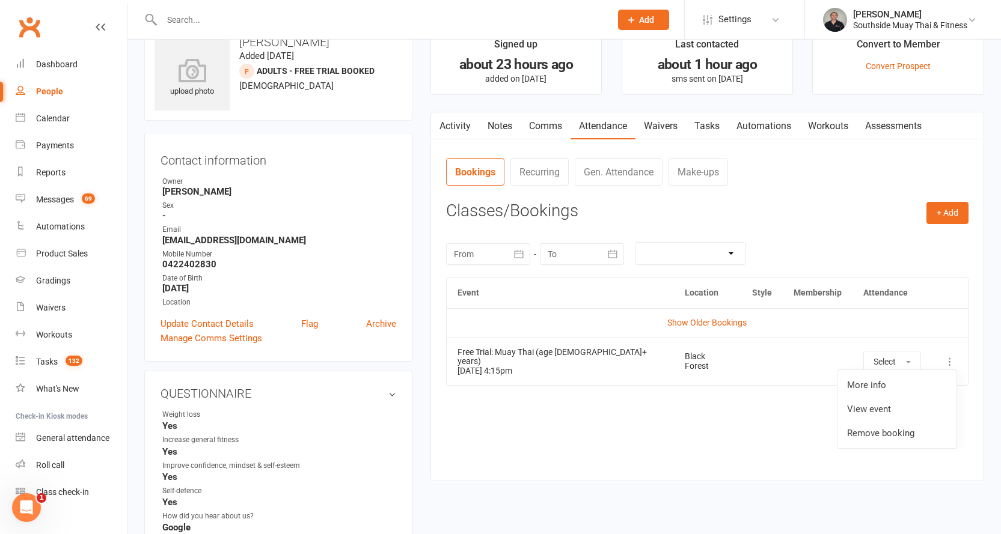
scroll to position [60, 0]
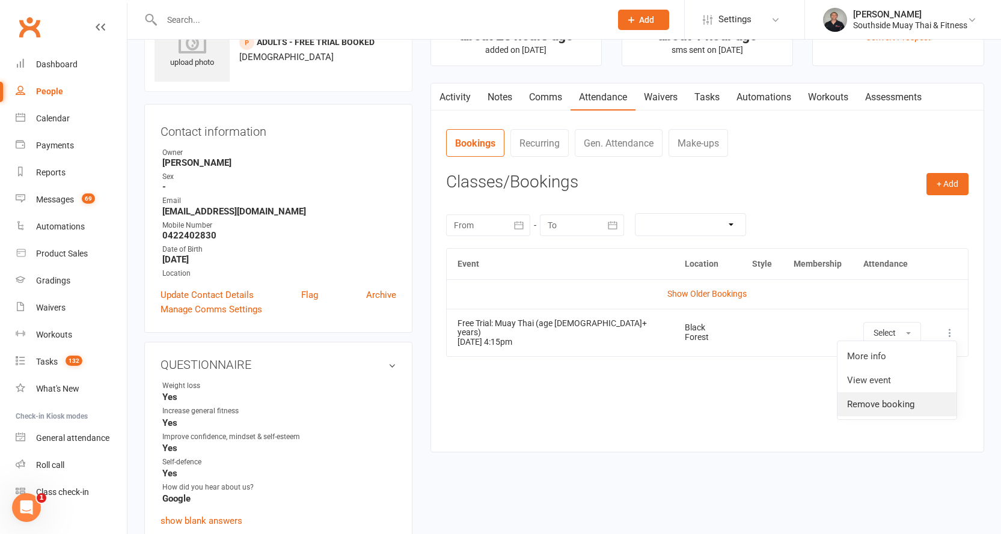
click at [917, 400] on link "Remove booking" at bounding box center [897, 405] width 119 height 24
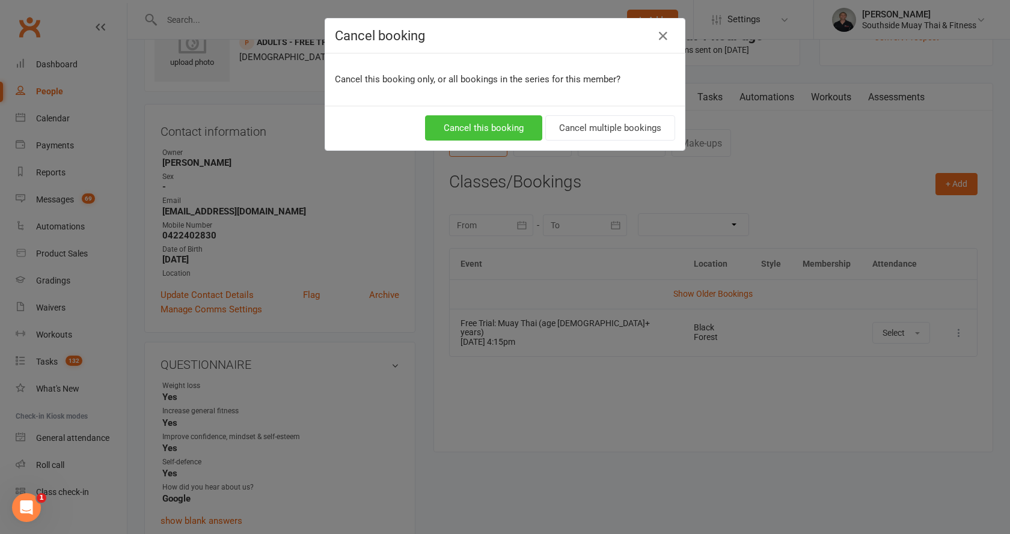
click at [483, 115] on button "Cancel this booking" at bounding box center [483, 127] width 117 height 25
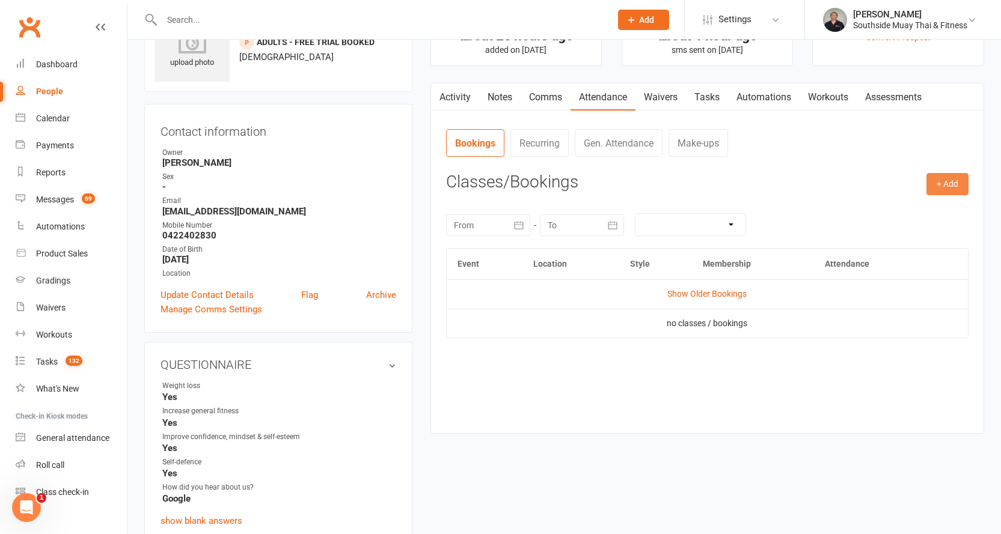
click at [939, 182] on button "+ Add" at bounding box center [947, 184] width 42 height 22
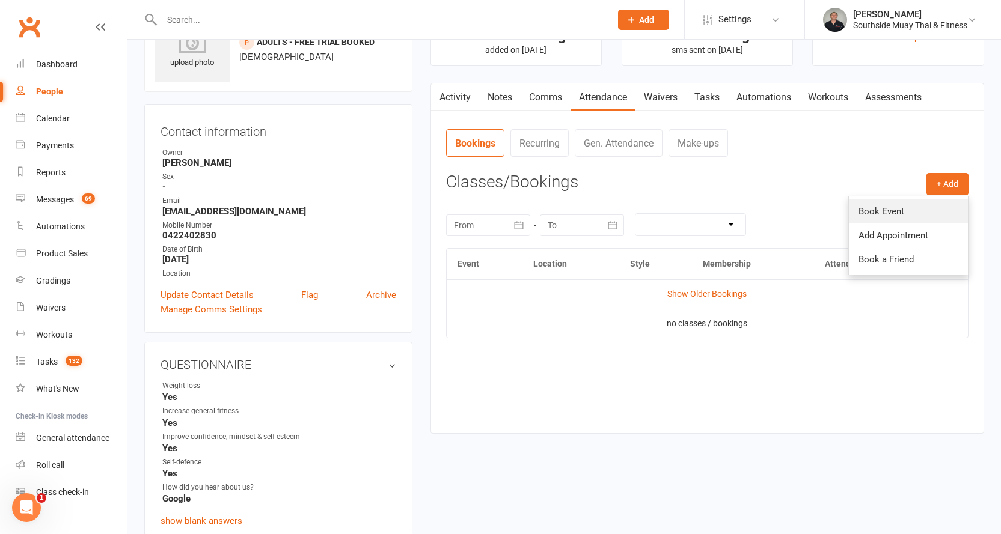
click at [886, 210] on link "Book Event" at bounding box center [908, 212] width 119 height 24
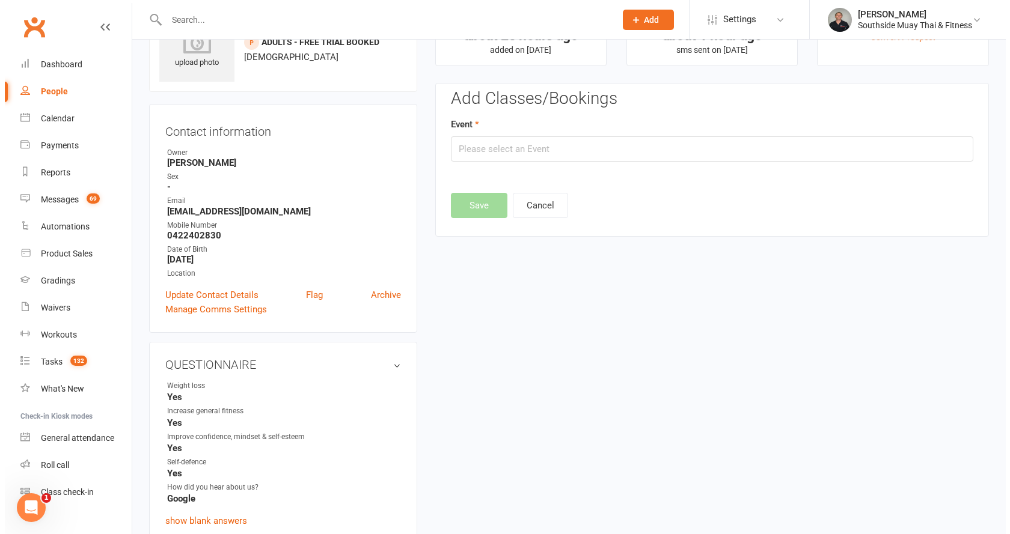
scroll to position [83, 0]
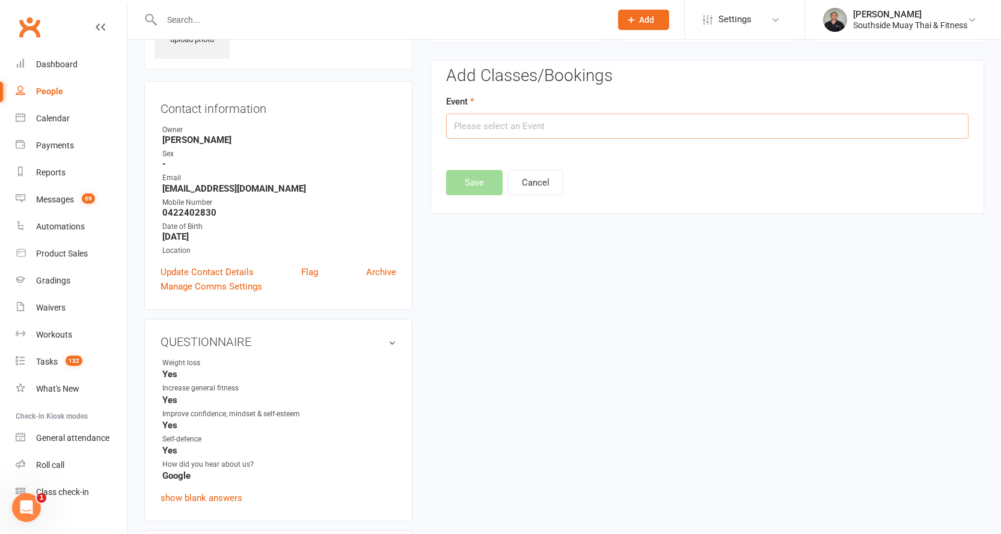
click at [549, 123] on input "text" at bounding box center [707, 126] width 522 height 25
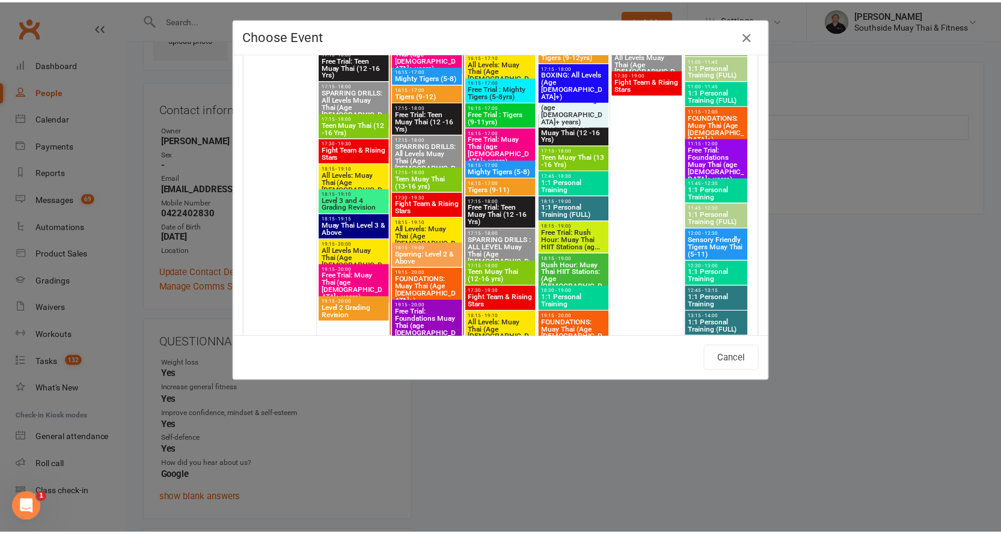
scroll to position [2225, 0]
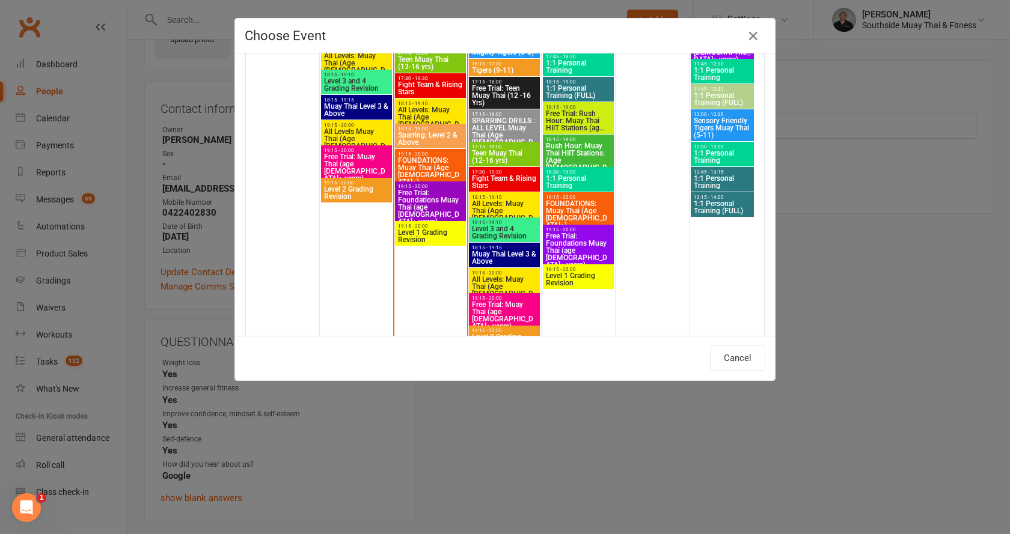
click at [413, 197] on span "Free Trial: Foundations Muay Thai (age [DEMOGRAPHIC_DATA]+ years)" at bounding box center [430, 207] width 66 height 36
type input "Free Trial: Foundations Muay Thai (age 13+ years) - Aug 12, 2025 7:15:00 PM"
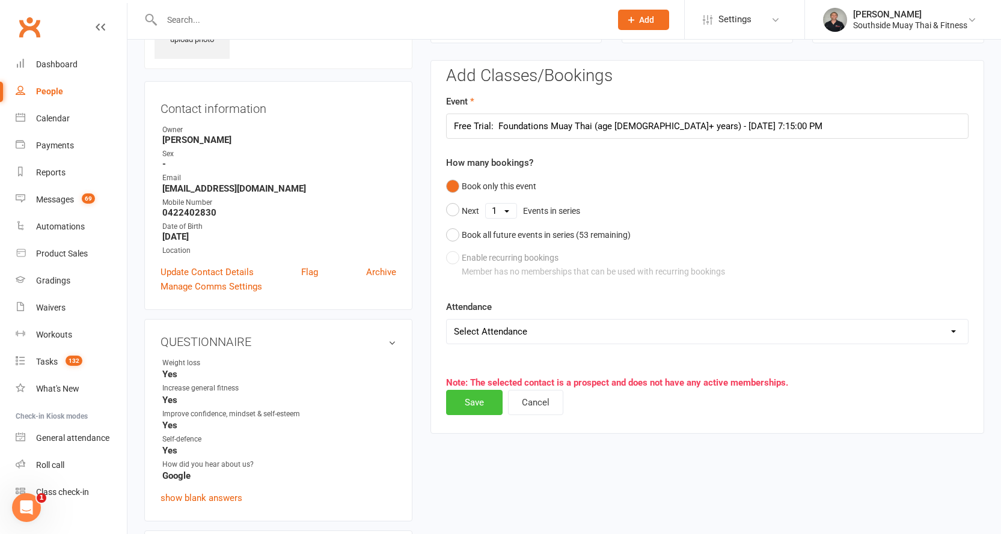
click at [473, 401] on button "Save" at bounding box center [474, 402] width 57 height 25
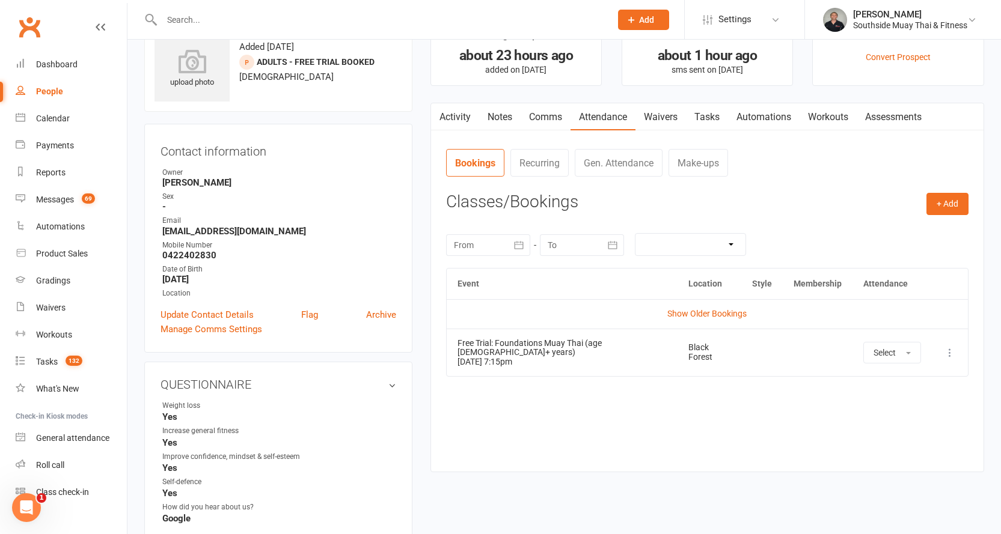
scroll to position [0, 0]
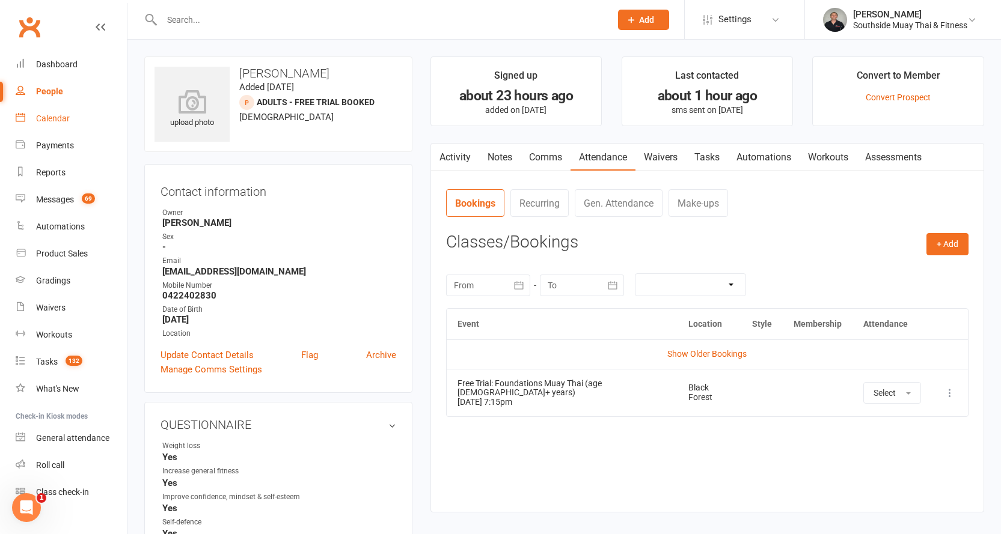
click at [48, 120] on div "Calendar" at bounding box center [53, 119] width 34 height 10
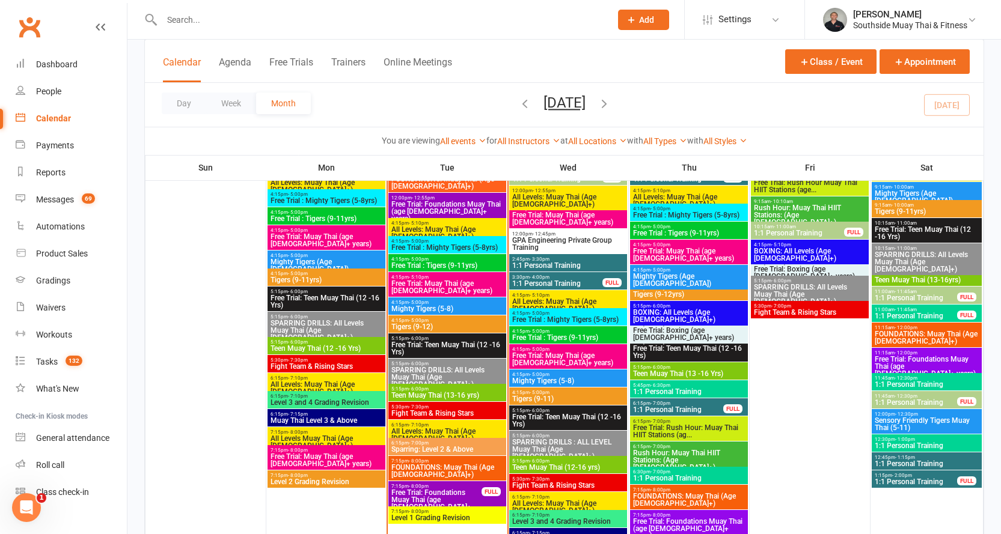
scroll to position [1683, 0]
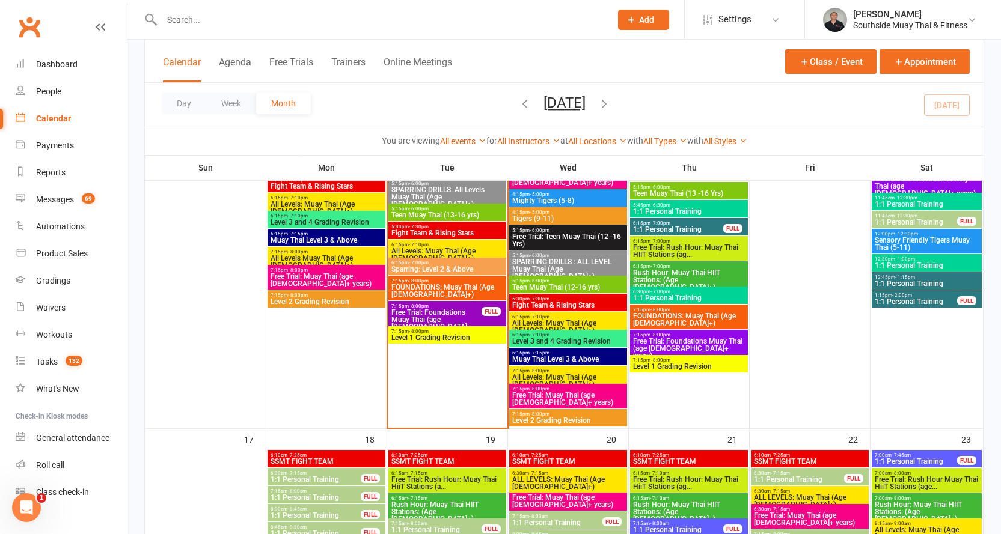
click at [449, 307] on span "7:15pm - 8:00pm" at bounding box center [436, 306] width 91 height 5
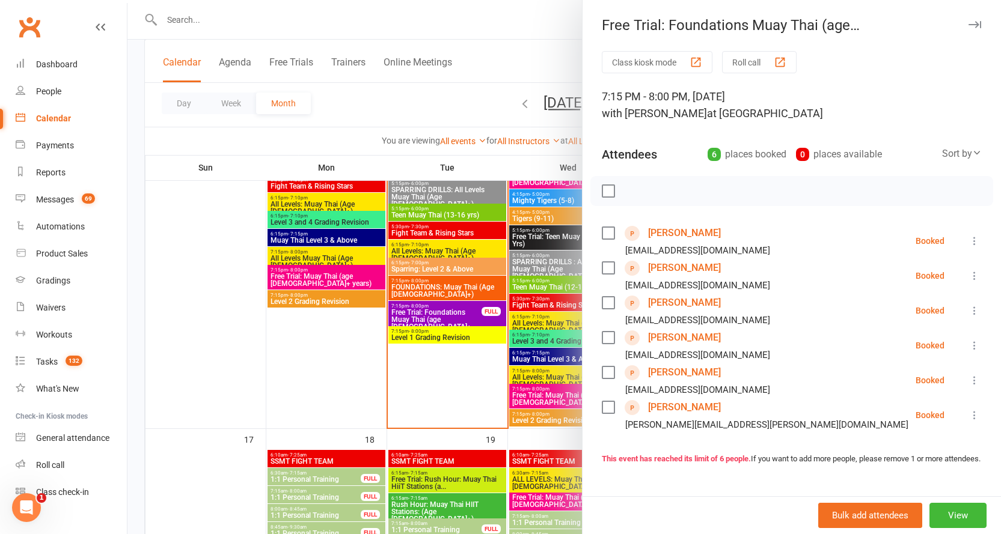
scroll to position [60, 0]
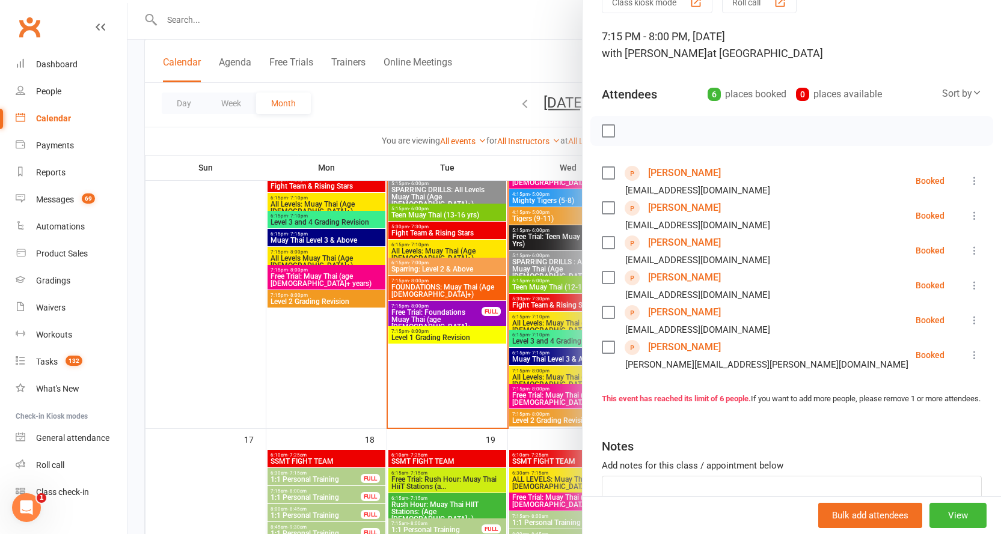
click at [969, 217] on icon at bounding box center [975, 216] width 12 height 12
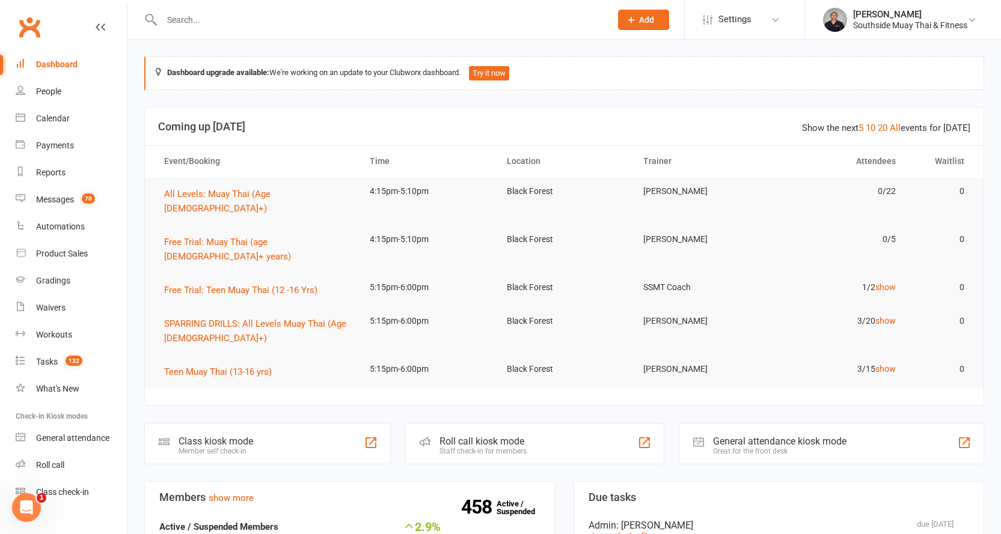
click at [224, 15] on input "text" at bounding box center [380, 19] width 444 height 17
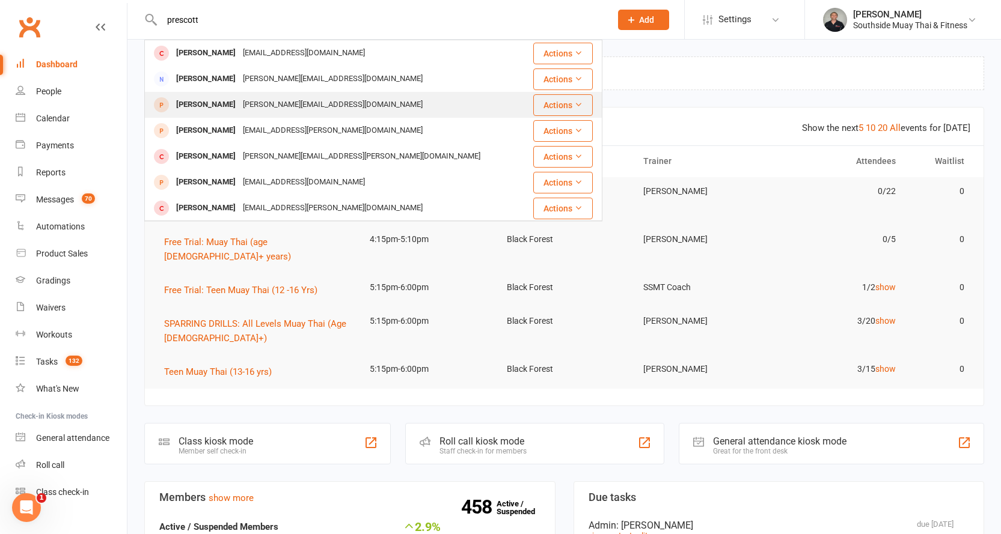
type input "prescott"
click at [234, 105] on div "James Prescott" at bounding box center [206, 104] width 67 height 17
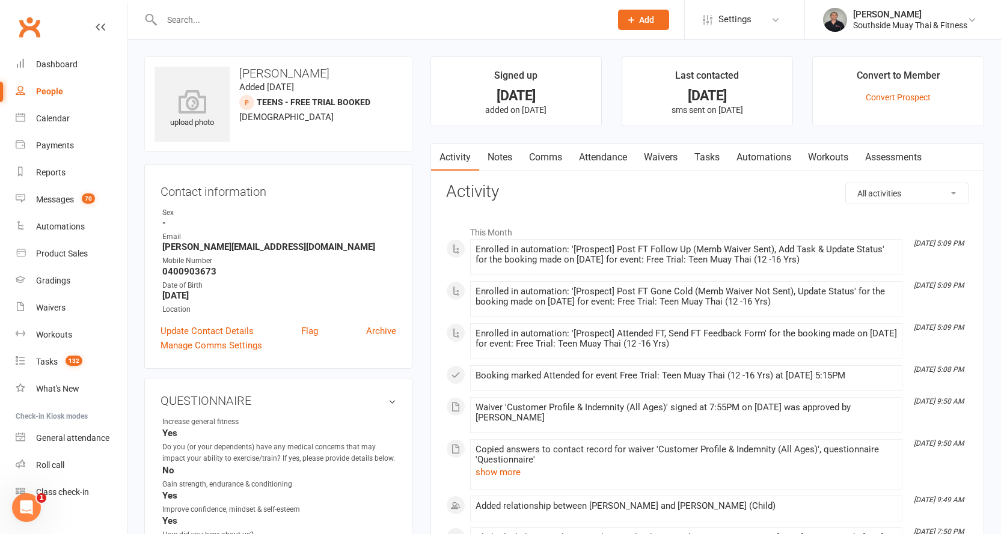
click at [492, 149] on link "Notes" at bounding box center [499, 158] width 41 height 28
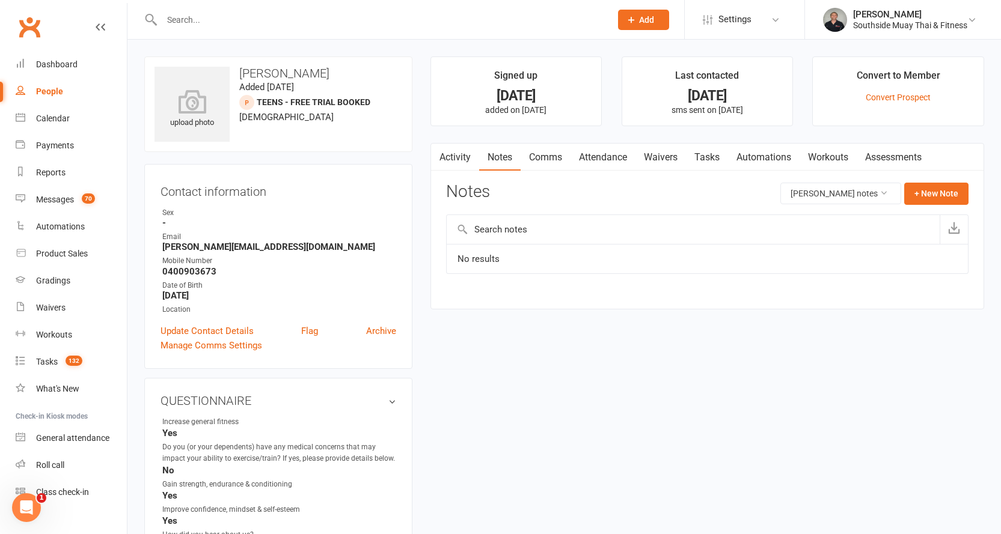
click at [461, 156] on link "Activity" at bounding box center [455, 158] width 48 height 28
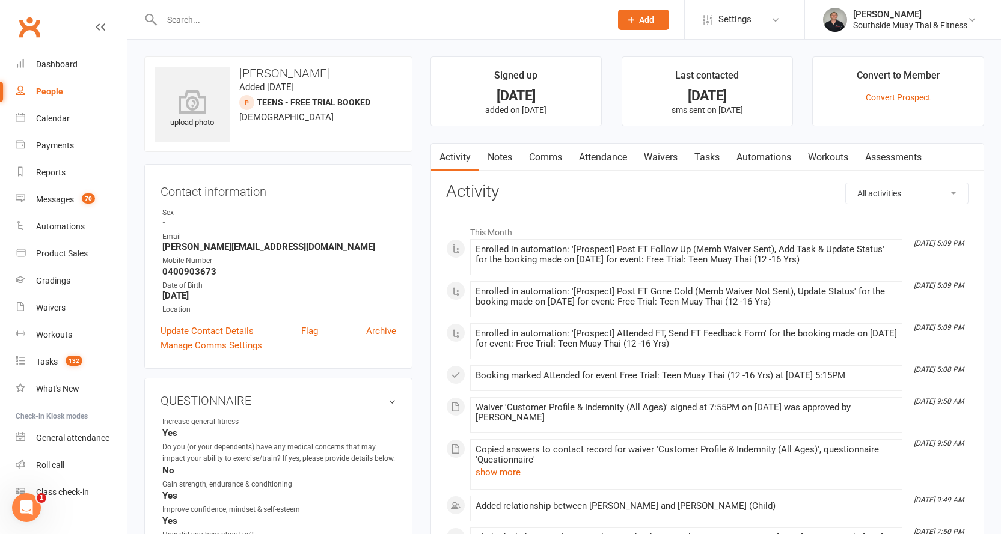
click at [507, 155] on link "Notes" at bounding box center [499, 158] width 41 height 28
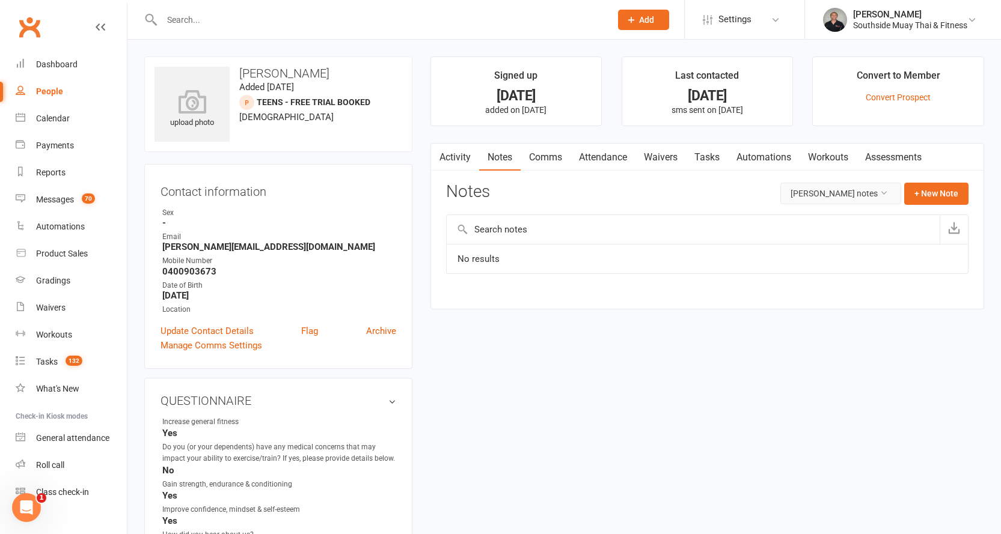
click at [825, 182] on div "Activity Notes Comms Attendance Waivers Tasks Automations Workouts Assessments …" at bounding box center [707, 226] width 554 height 167
click at [825, 199] on button "James Prescott's notes" at bounding box center [840, 194] width 121 height 22
click at [821, 245] on link "All family notes" at bounding box center [832, 245] width 119 height 24
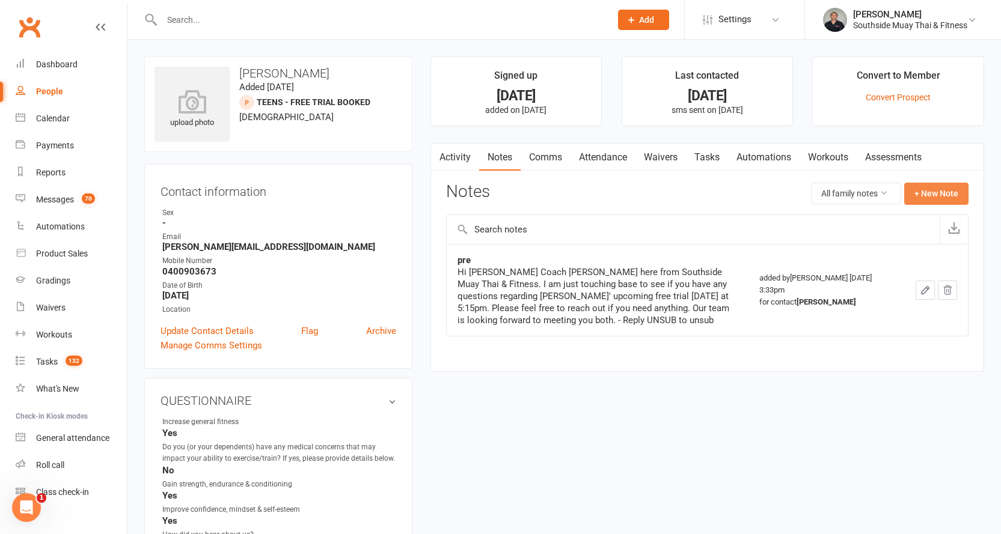
click at [932, 195] on button "+ New Note" at bounding box center [936, 194] width 64 height 22
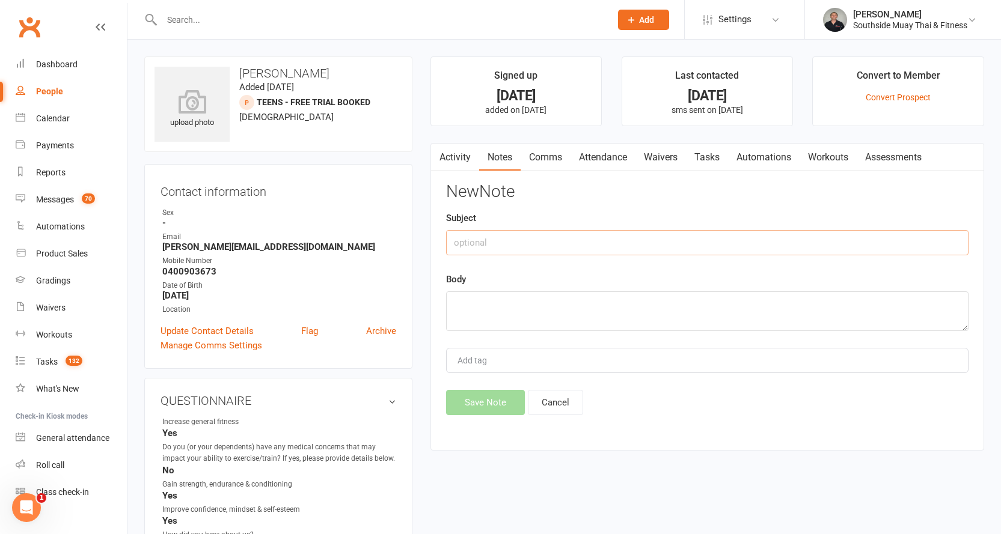
click at [572, 237] on input "text" at bounding box center [707, 242] width 522 height 25
type input "about"
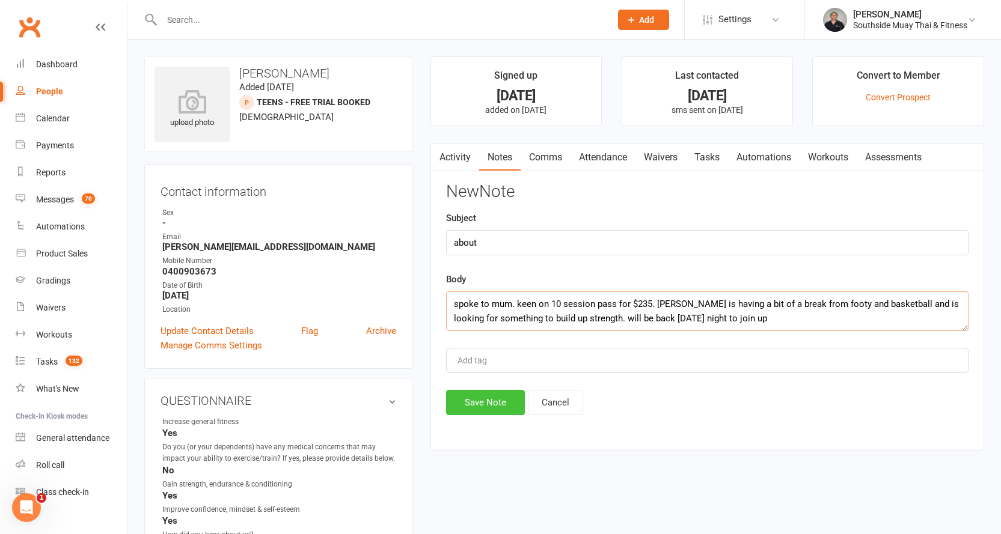
type textarea "spoke to mum. keen on 10 session pass for $235. james is having a bit of a brea…"
click at [481, 405] on button "Save Note" at bounding box center [485, 402] width 79 height 25
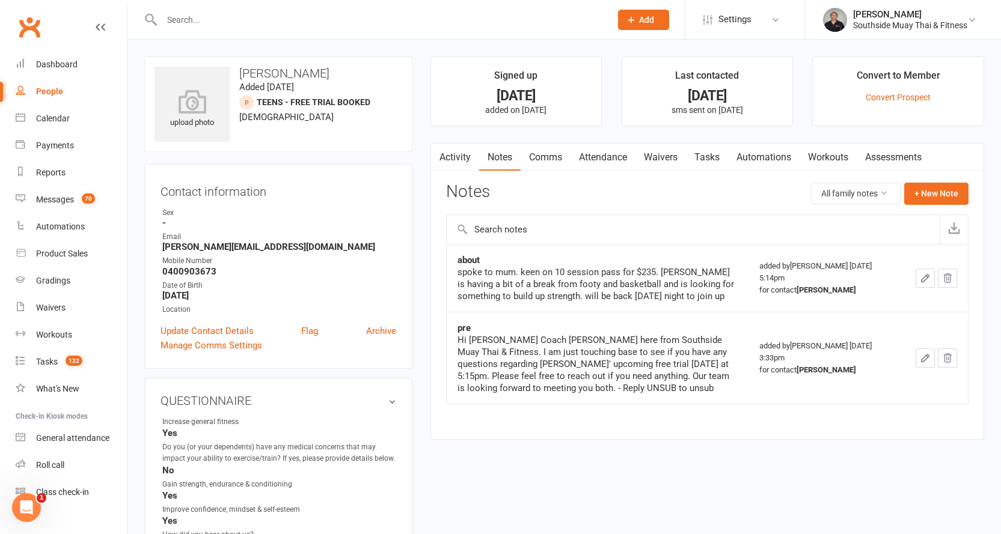
click at [194, 17] on input "text" at bounding box center [380, 19] width 444 height 17
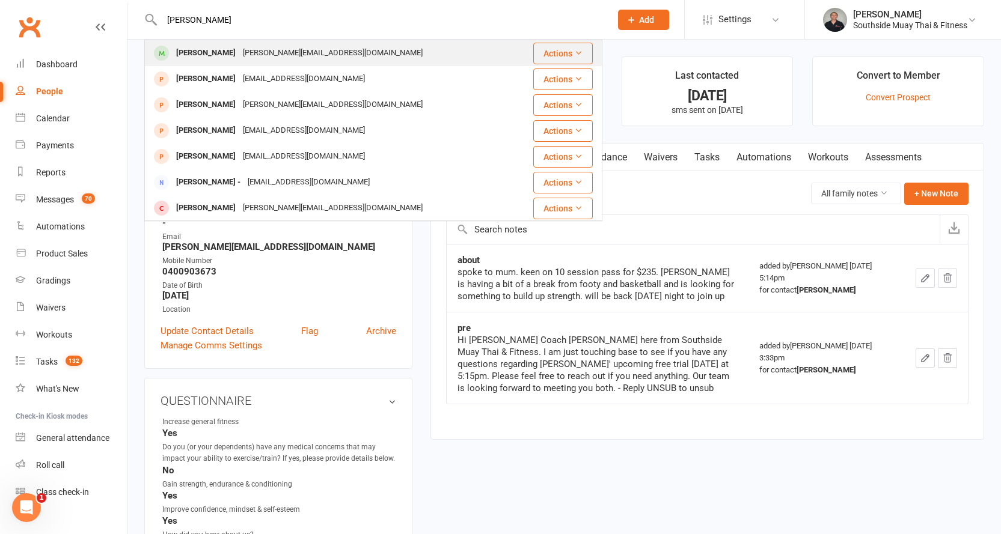
type input "meisha"
click at [218, 46] on div "[PERSON_NAME]" at bounding box center [206, 52] width 67 height 17
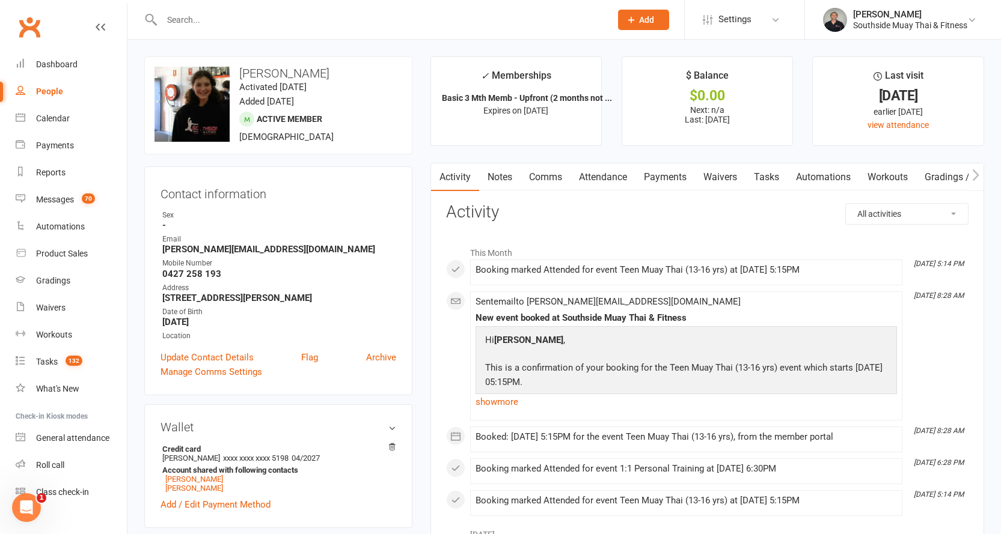
click at [663, 169] on link "Payments" at bounding box center [665, 178] width 60 height 28
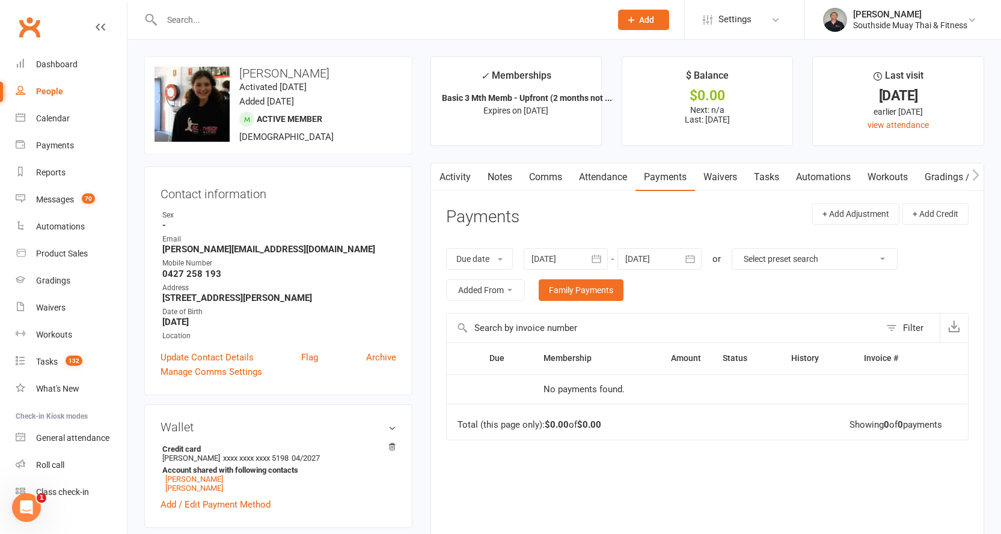
click at [589, 262] on button "button" at bounding box center [597, 259] width 22 height 22
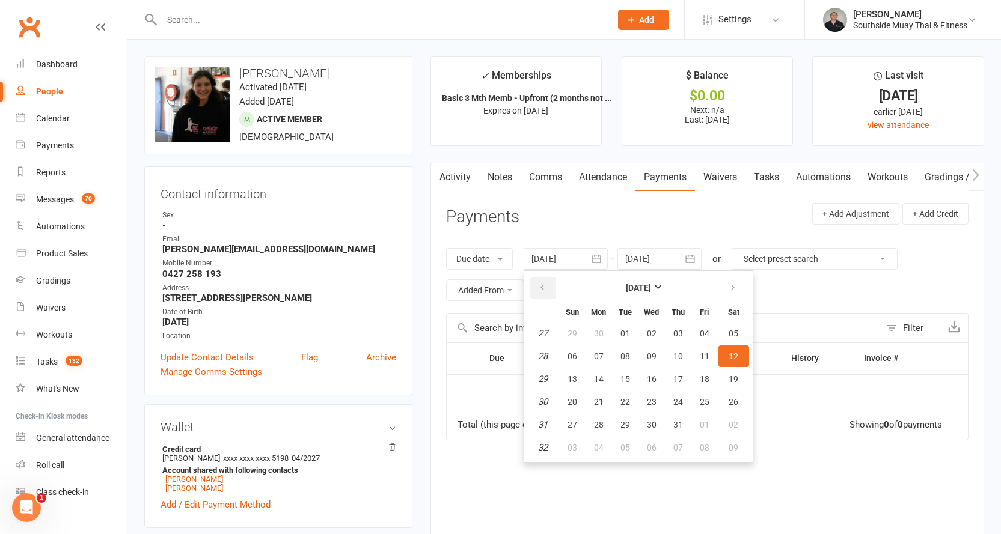
click at [539, 288] on button "button" at bounding box center [543, 288] width 26 height 22
click at [593, 327] on button "28" at bounding box center [598, 334] width 25 height 22
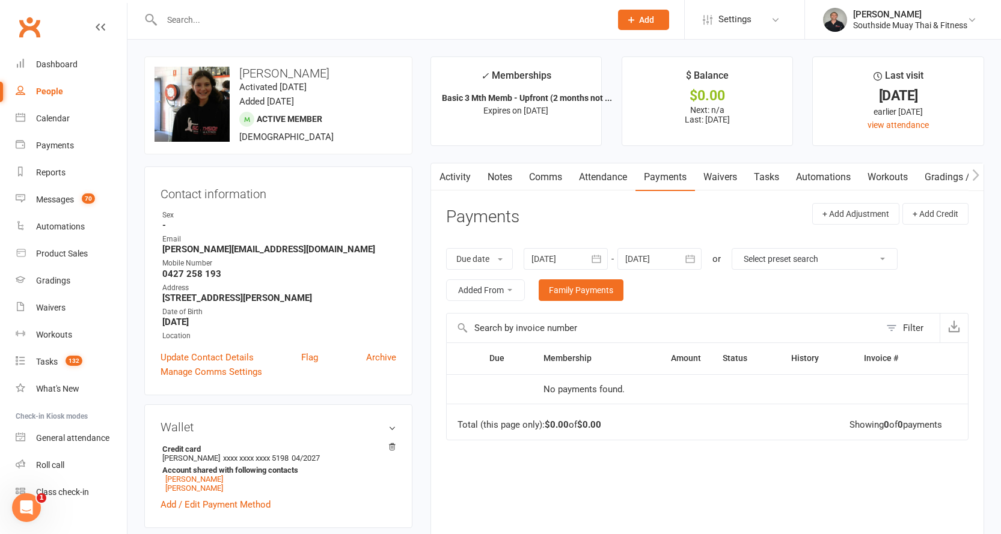
click at [595, 258] on icon "button" at bounding box center [596, 259] width 12 height 12
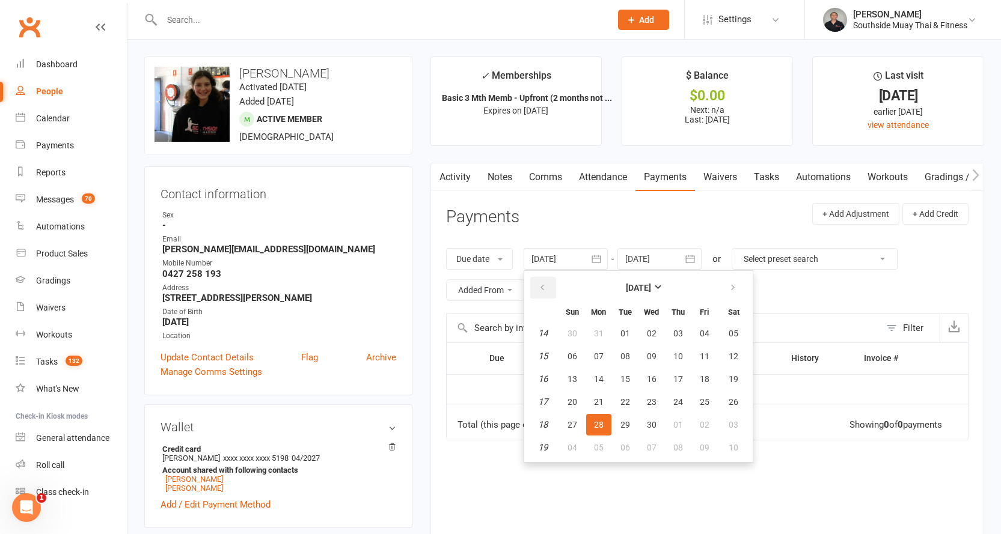
click at [547, 289] on icon "button" at bounding box center [542, 288] width 8 height 10
click at [569, 331] on span "29" at bounding box center [573, 334] width 10 height 10
type input "29 Dec 2024"
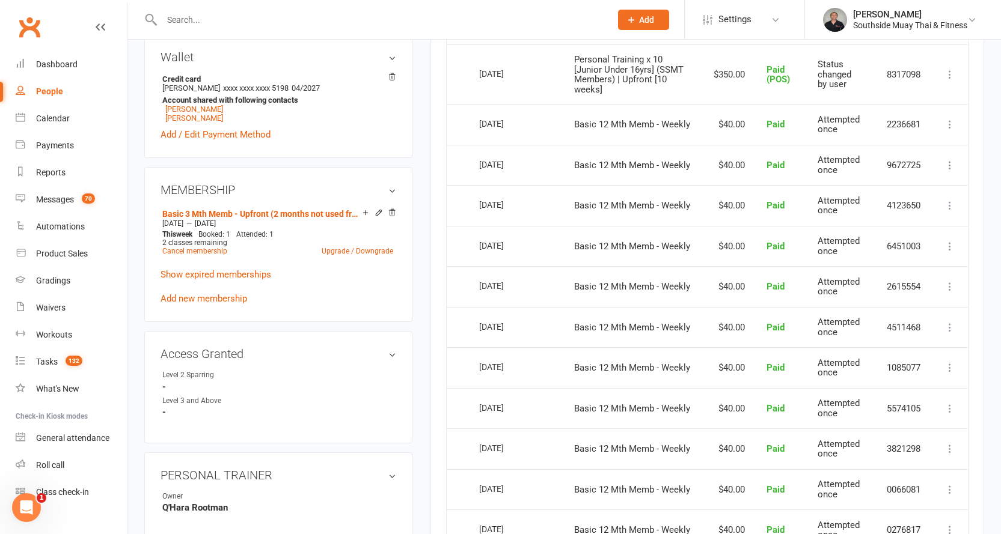
scroll to position [421, 0]
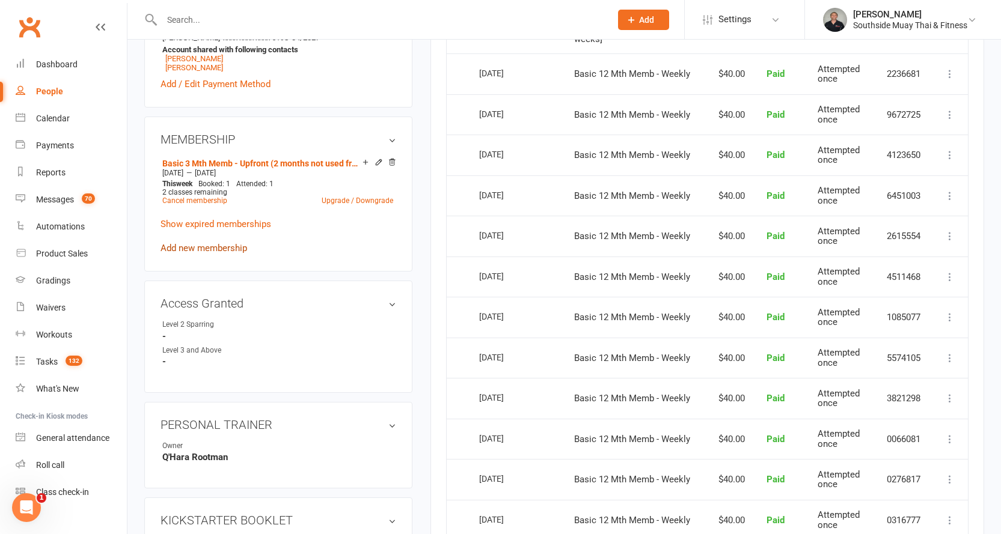
click at [240, 250] on link "Add new membership" at bounding box center [204, 248] width 87 height 11
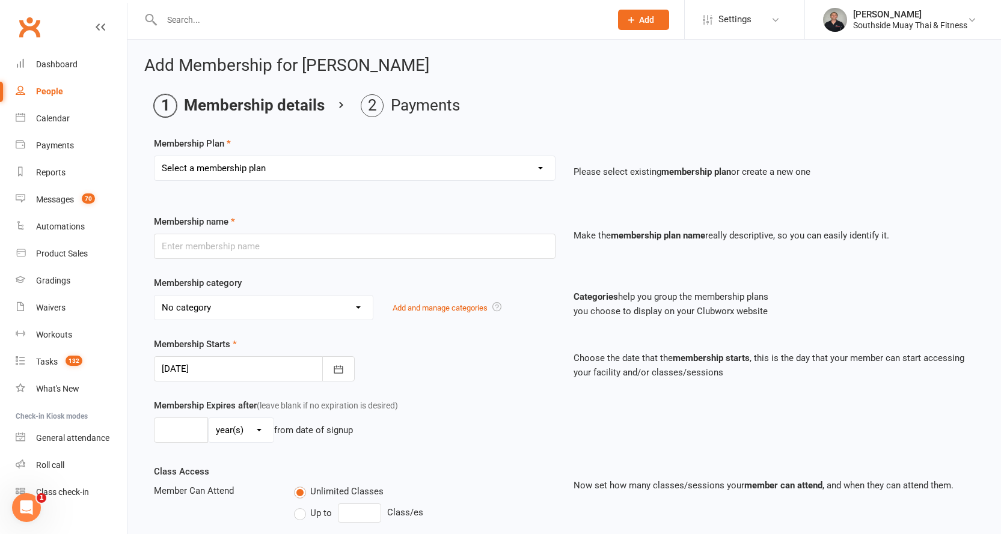
click at [234, 170] on select "Select a membership plan Create new Membership Plan 1 Class/Week | 6 Mth Memb -…" at bounding box center [355, 168] width 400 height 24
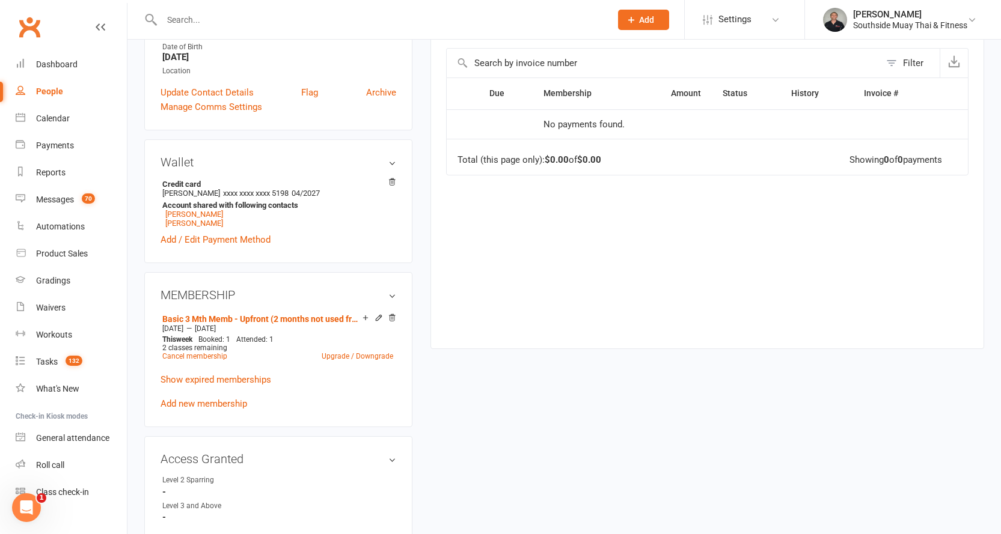
scroll to position [361, 0]
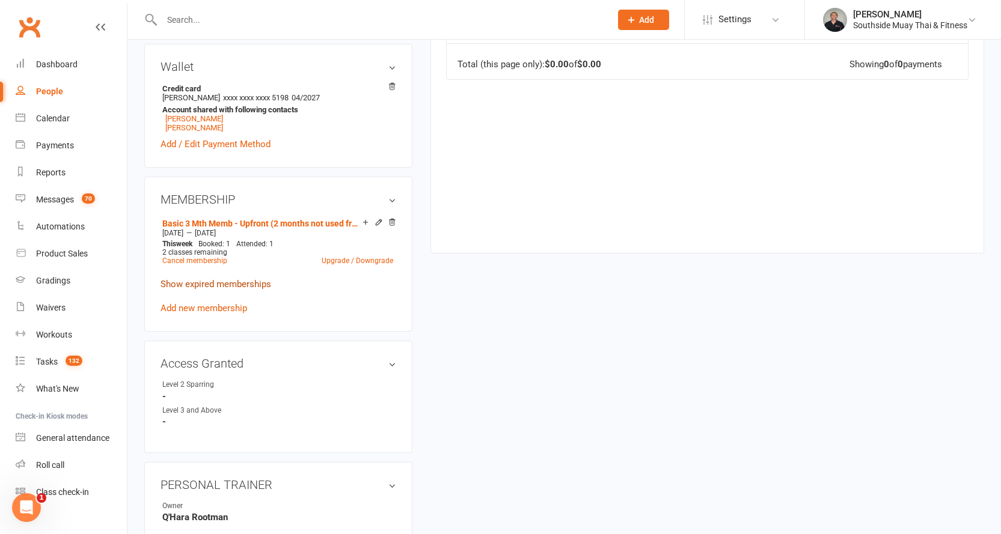
click at [219, 286] on link "Show expired memberships" at bounding box center [216, 284] width 111 height 11
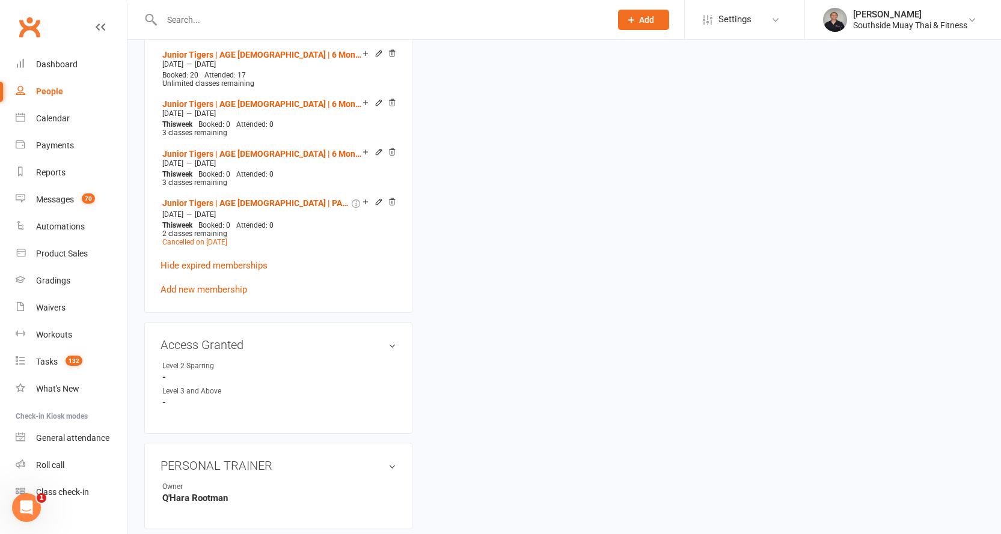
scroll to position [1503, 0]
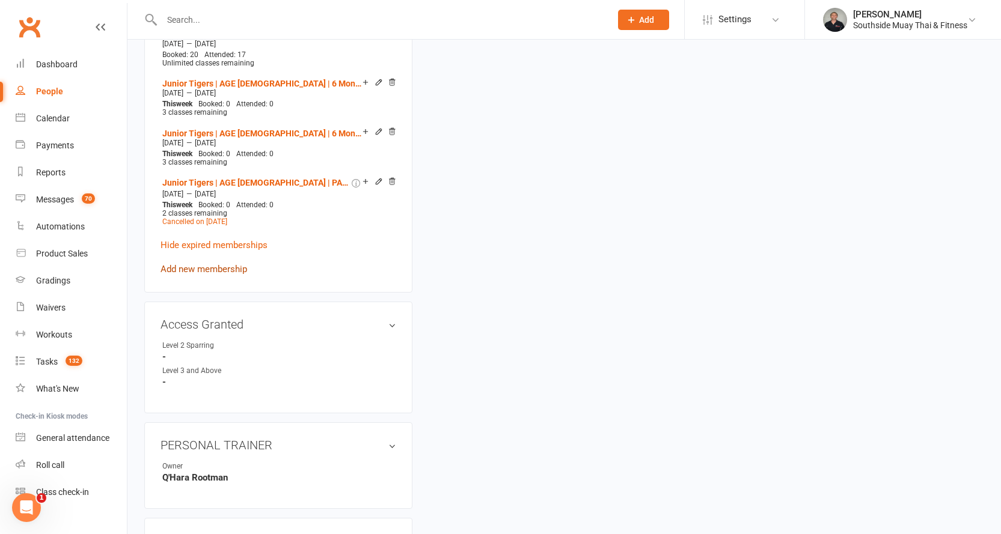
click at [209, 264] on link "Add new membership" at bounding box center [204, 269] width 87 height 11
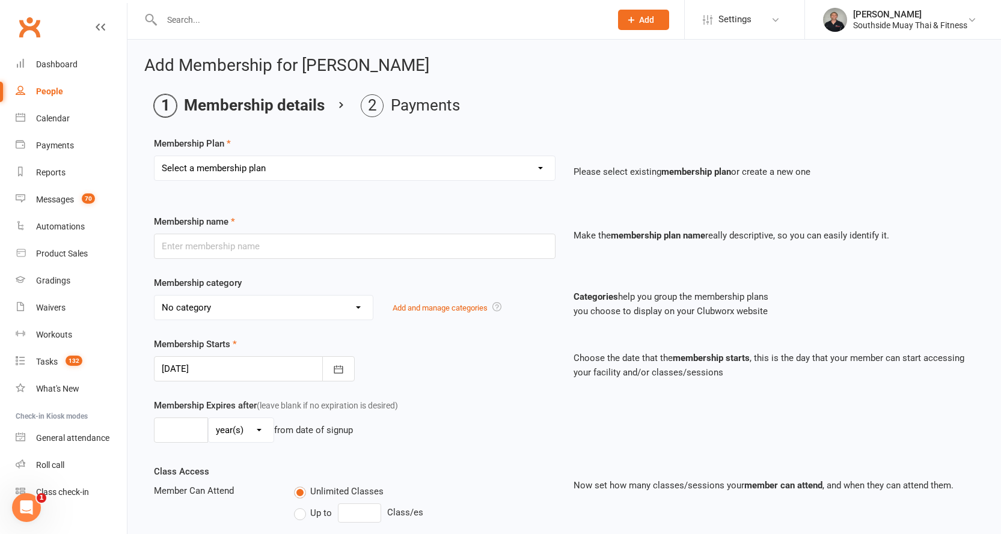
click at [234, 170] on select "Select a membership plan Create new Membership Plan 1 Class/Week | 6 Mth Memb -…" at bounding box center [355, 168] width 400 height 24
select select "46"
click at [155, 156] on select "Select a membership plan Create new Membership Plan 1 Class/Week | 6 Mth Memb -…" at bounding box center [355, 168] width 400 height 24
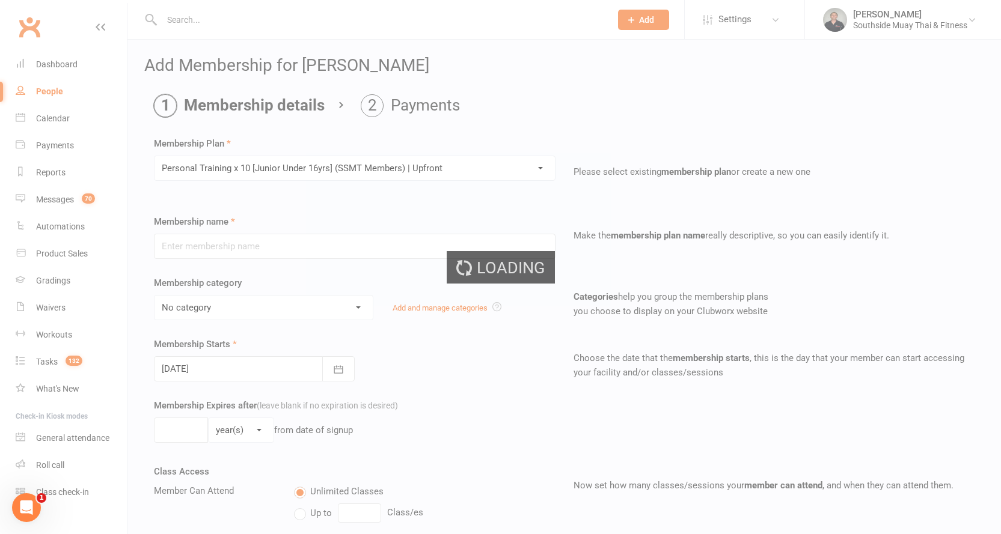
type input "Personal Training x 10 [Junior Under 16yrs] (SSMT Members) | Upfront"
select select "16"
type input "8"
select select "1"
type input "10"
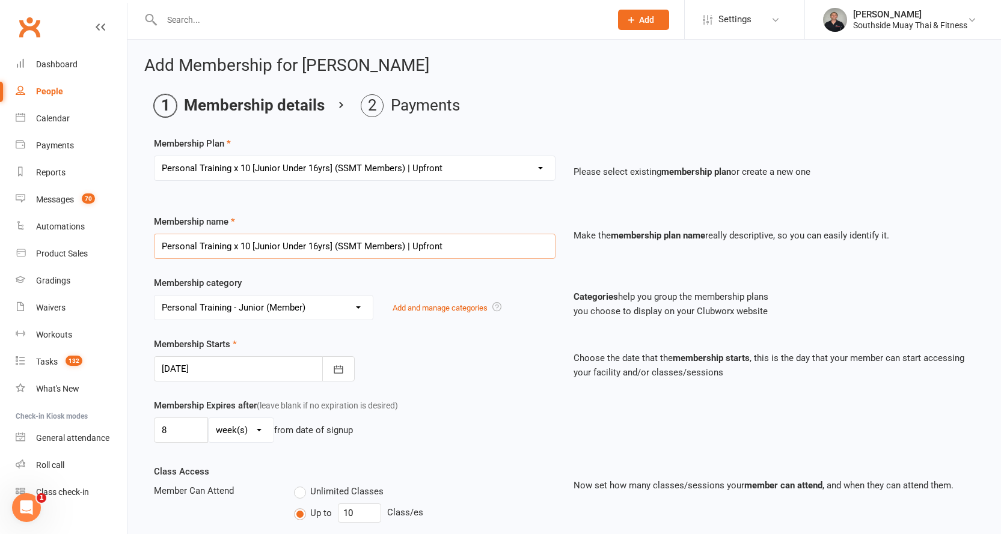
drag, startPoint x: 252, startPoint y: 245, endPoint x: 406, endPoint y: 243, distance: 154.5
click at [406, 243] on input "Personal Training x 10 [Junior Under 16yrs] (SSMT Members) | Upfront" at bounding box center [355, 246] width 402 height 25
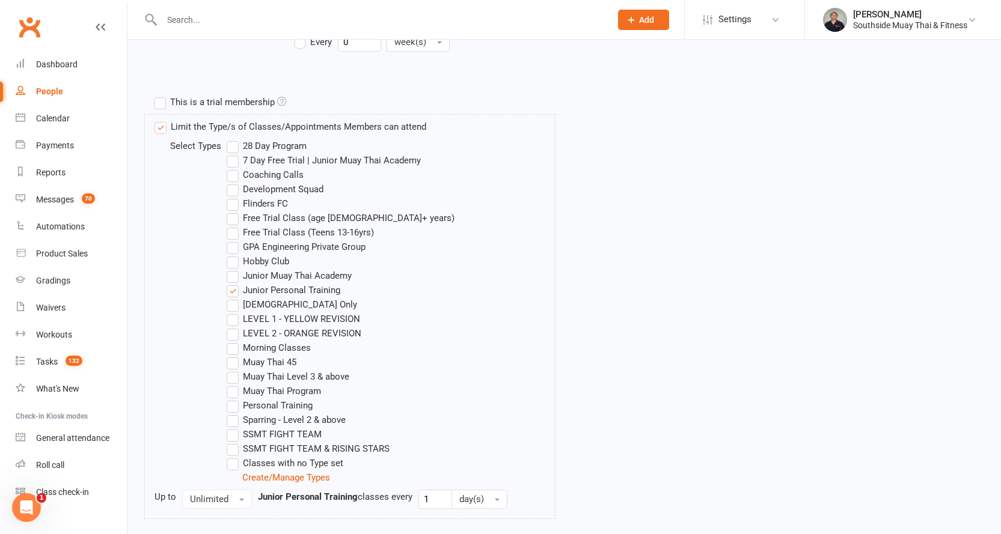
scroll to position [661, 0]
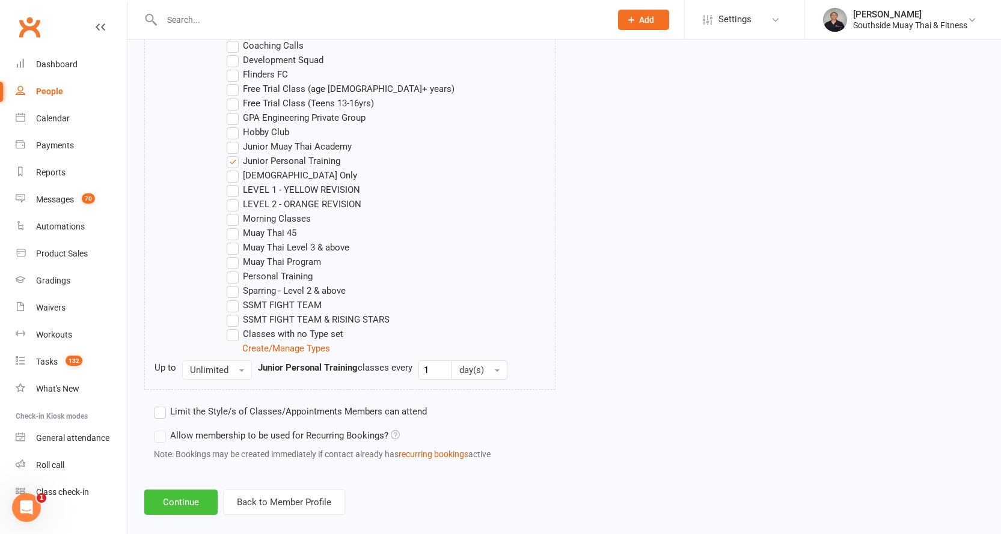
type input "Personal Training x 10 | Upfront"
click at [187, 497] on button "Continue" at bounding box center [180, 502] width 73 height 25
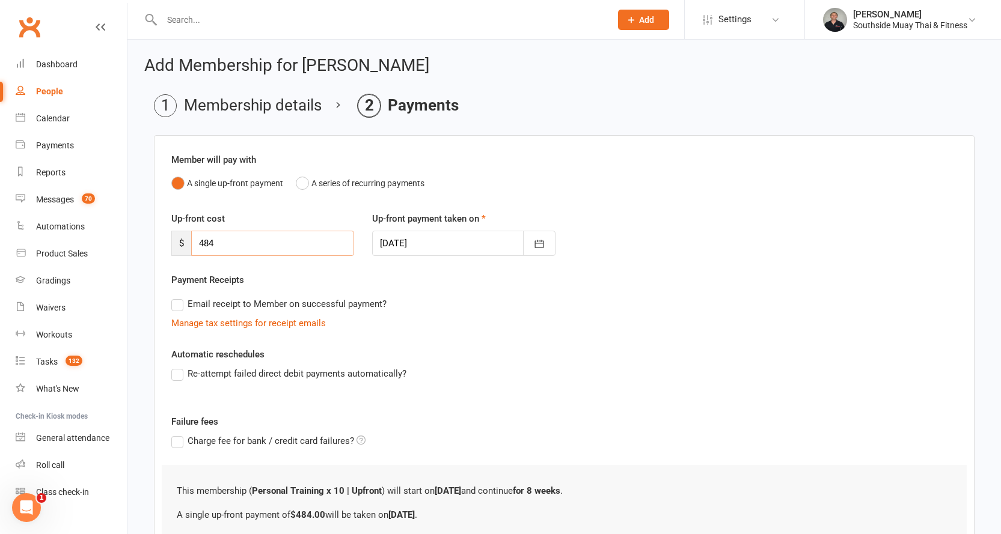
click at [204, 236] on input "484" at bounding box center [272, 243] width 163 height 25
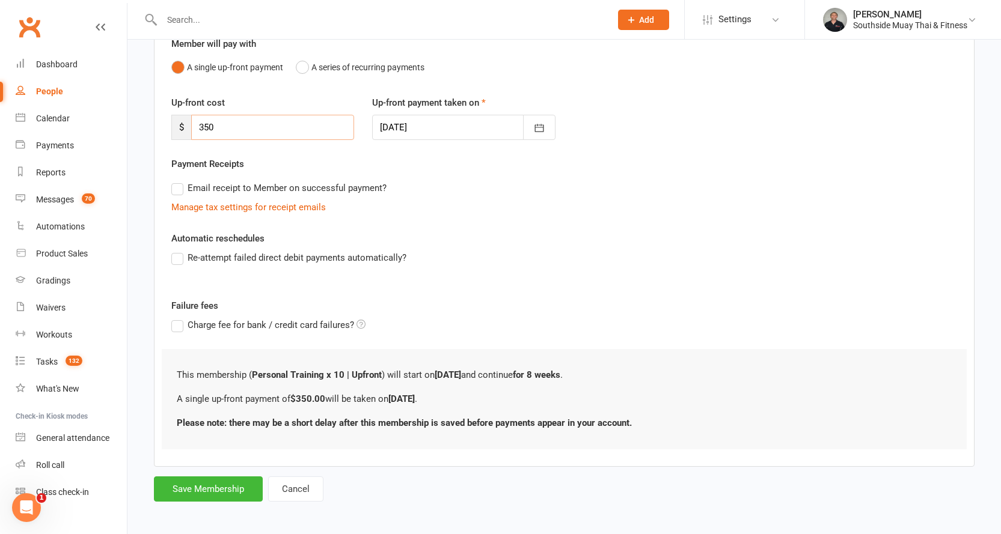
scroll to position [120, 0]
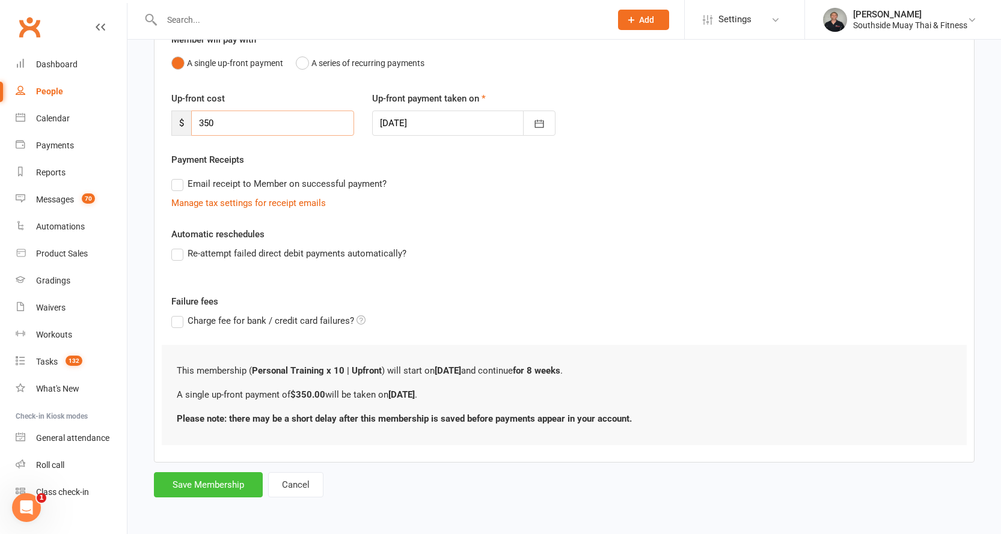
type input "350"
click at [202, 484] on button "Save Membership" at bounding box center [208, 485] width 109 height 25
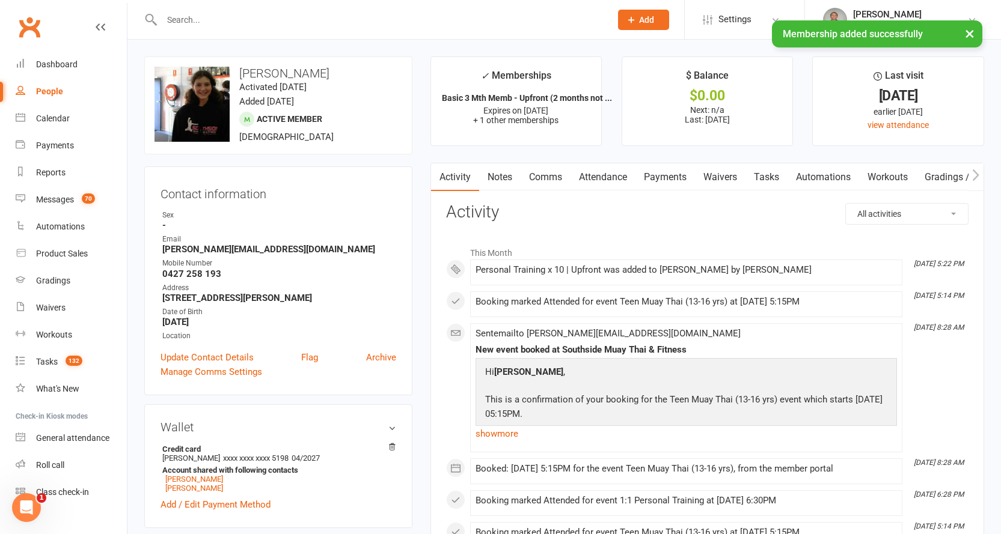
click at [662, 179] on link "Payments" at bounding box center [665, 178] width 60 height 28
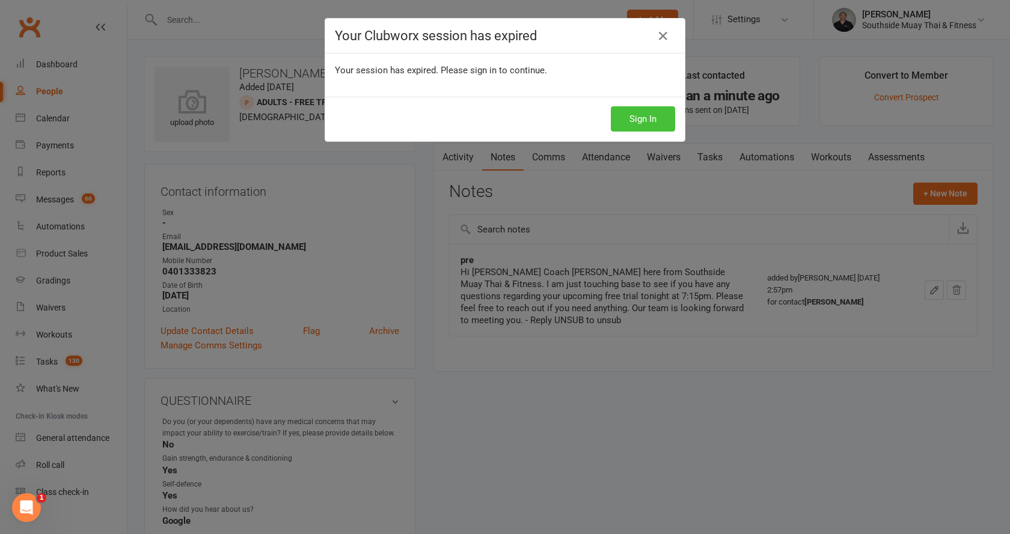
click at [632, 118] on button "Sign In" at bounding box center [643, 118] width 64 height 25
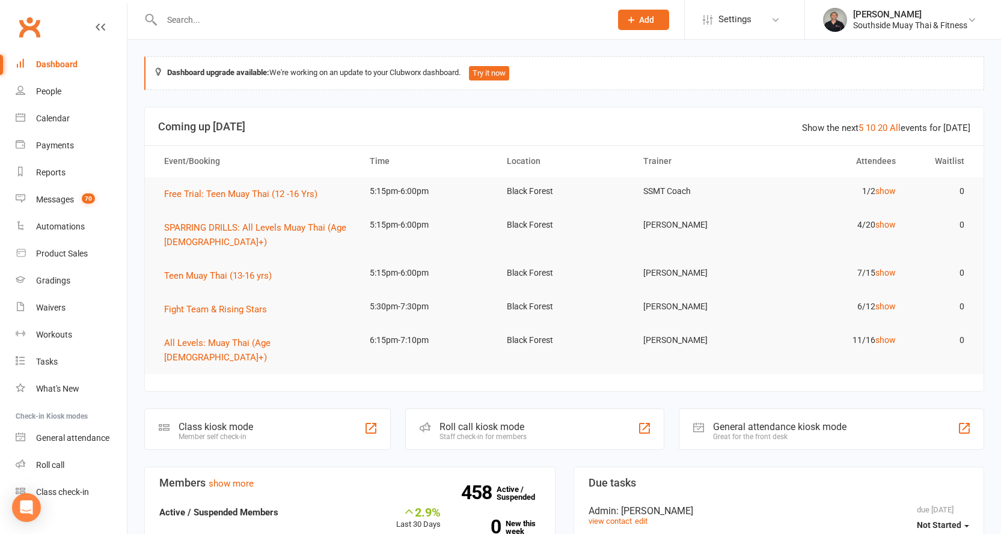
click at [192, 19] on input "text" at bounding box center [380, 19] width 444 height 17
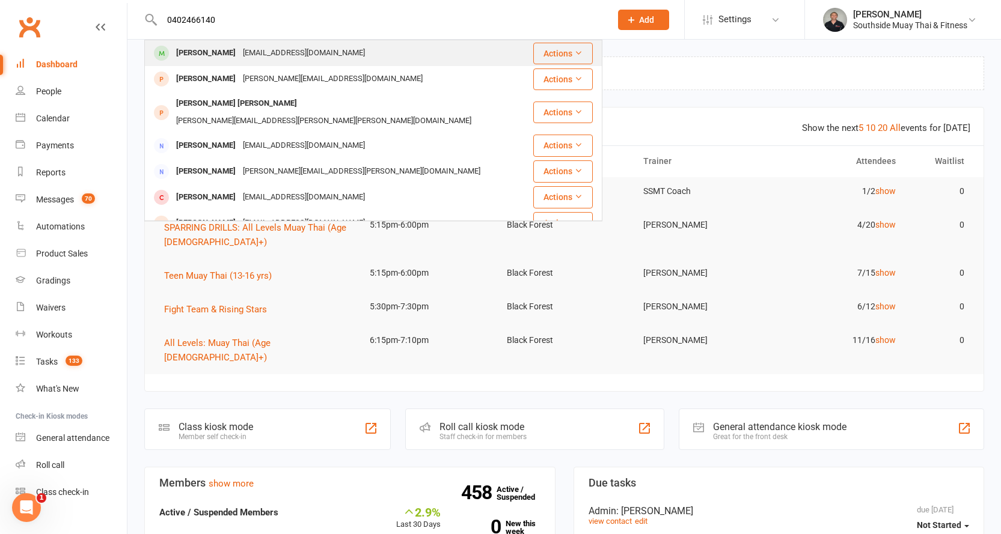
type input "0402466140"
click at [205, 45] on div "Nicholas Andrue" at bounding box center [206, 52] width 67 height 17
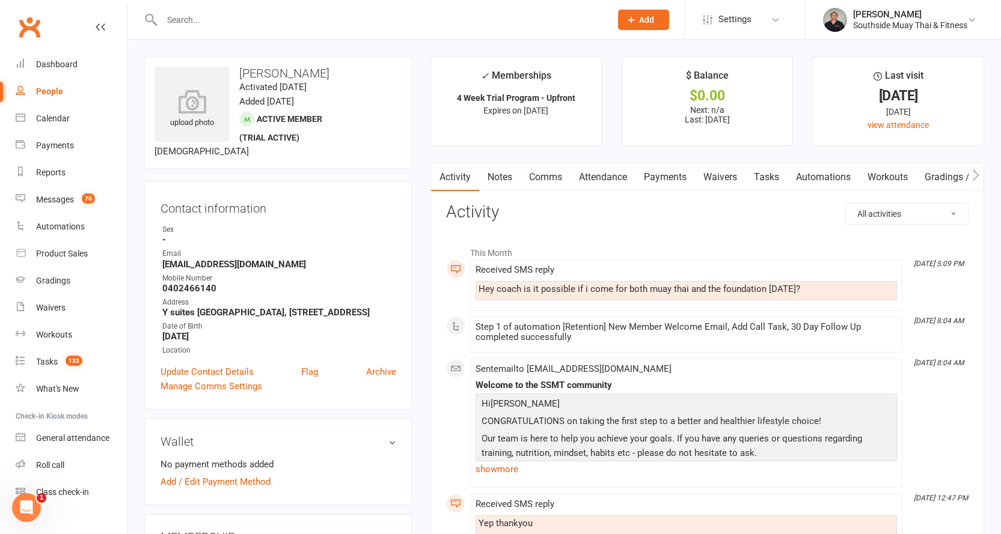
click at [598, 173] on link "Attendance" at bounding box center [603, 178] width 65 height 28
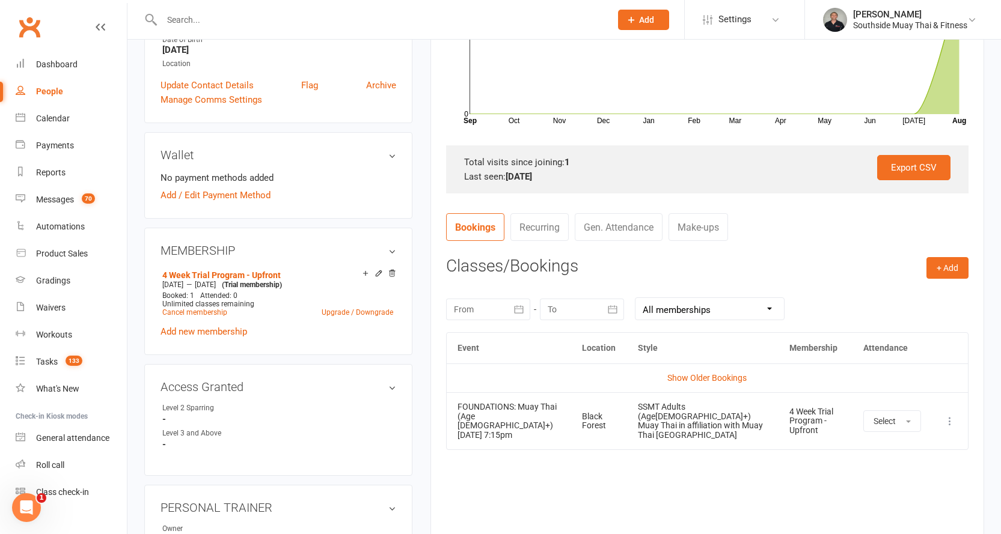
scroll to position [421, 0]
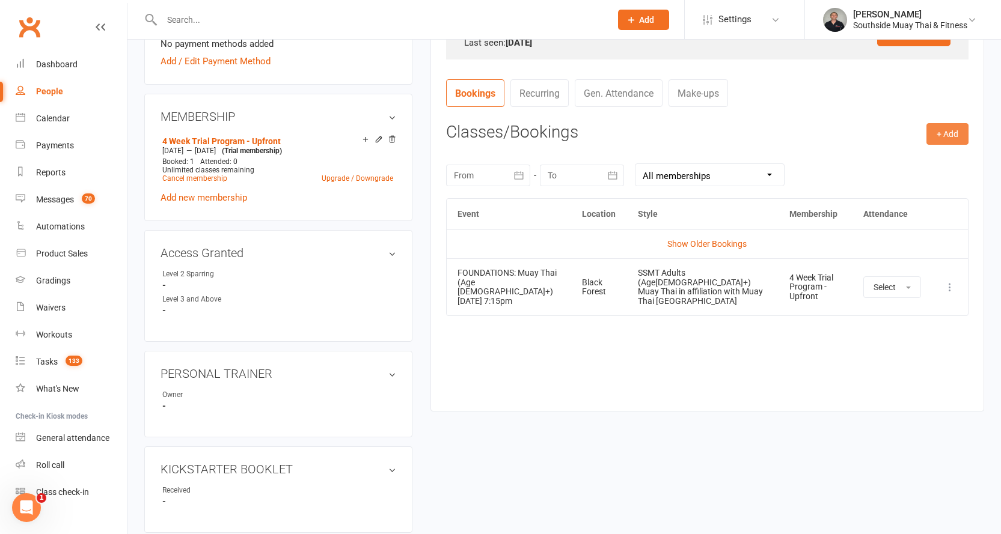
click at [935, 133] on button "+ Add" at bounding box center [947, 134] width 42 height 22
click at [902, 159] on link "Book Event" at bounding box center [908, 161] width 119 height 24
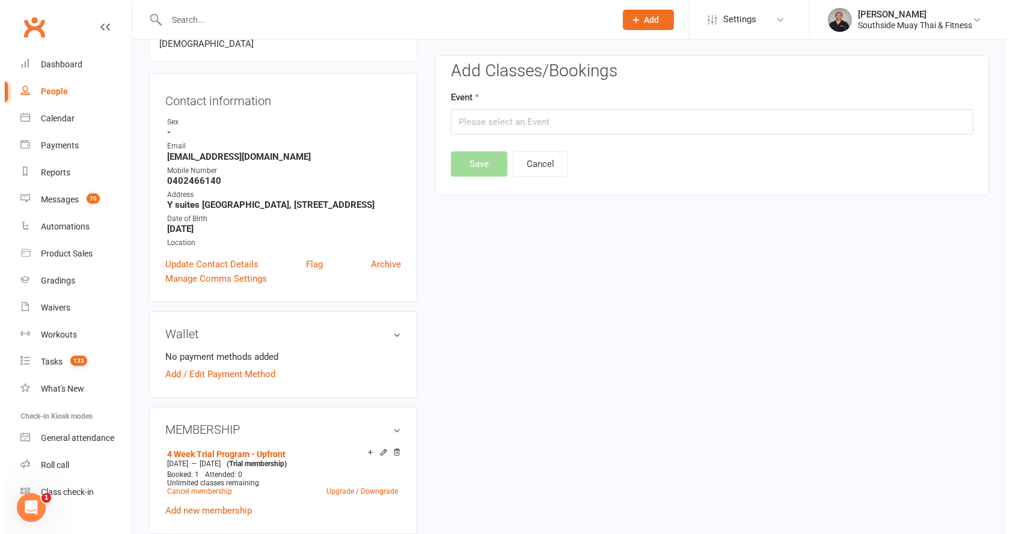
scroll to position [103, 0]
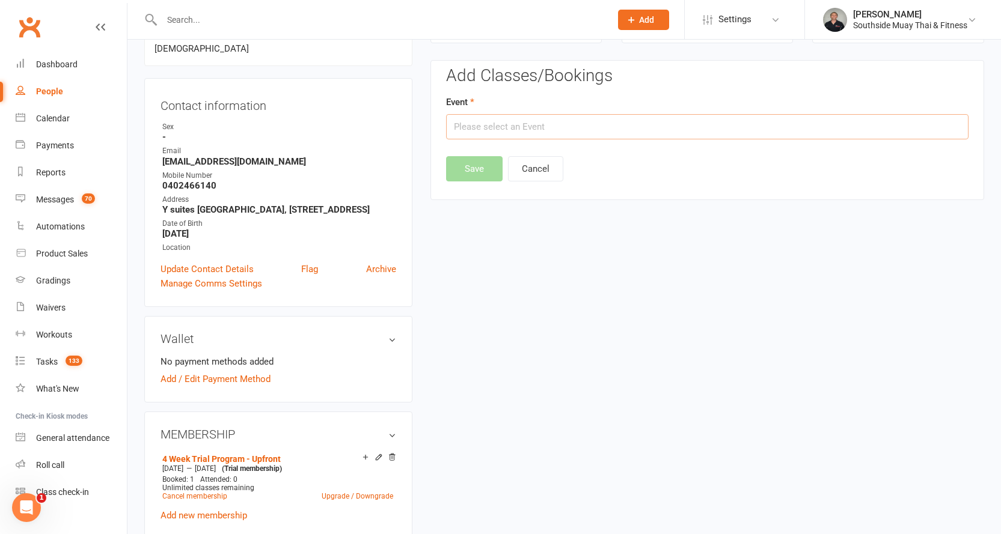
click at [662, 129] on input "text" at bounding box center [707, 126] width 522 height 25
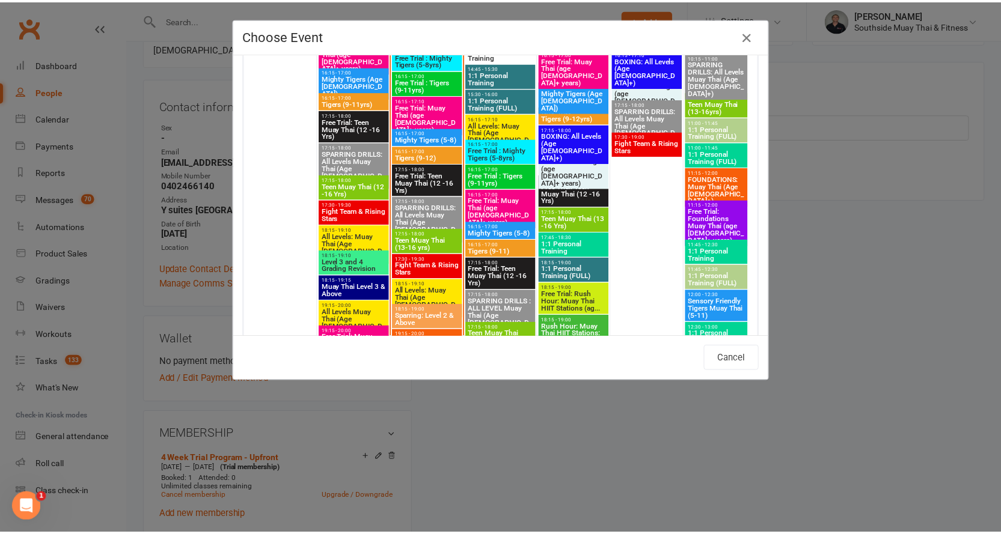
scroll to position [2164, 0]
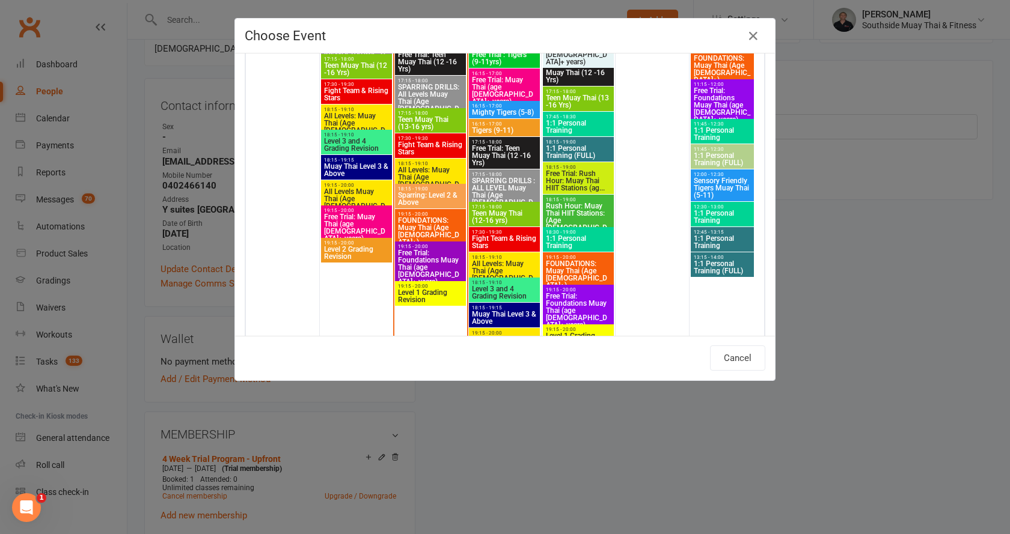
click at [411, 164] on span "18:15 - 19:10" at bounding box center [430, 163] width 66 height 5
type input "All Levels: Muay Thai (Age 13+) - Aug 12, 2025 6:15:00 PM"
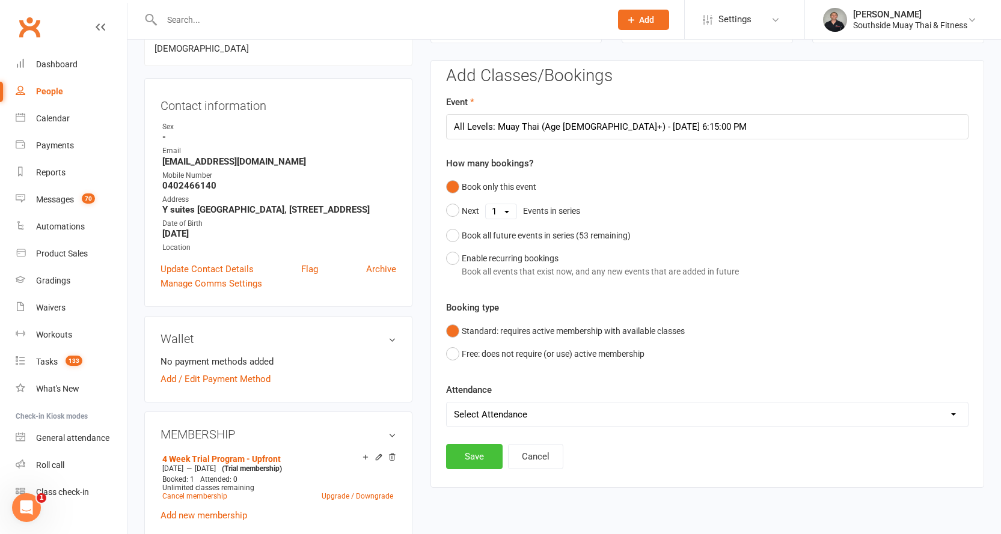
click at [485, 461] on button "Save" at bounding box center [474, 456] width 57 height 25
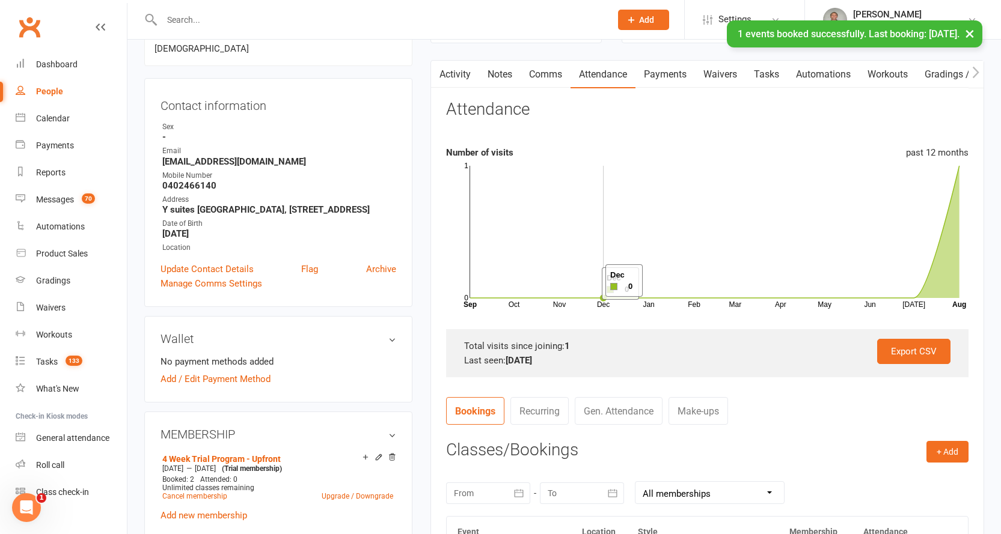
scroll to position [0, 0]
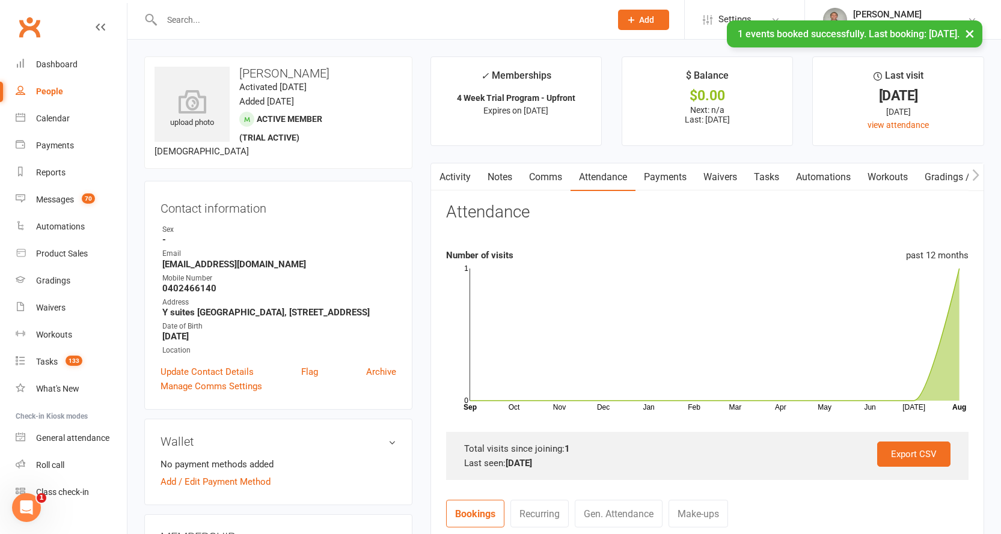
click at [976, 171] on icon "button" at bounding box center [976, 174] width 7 height 11
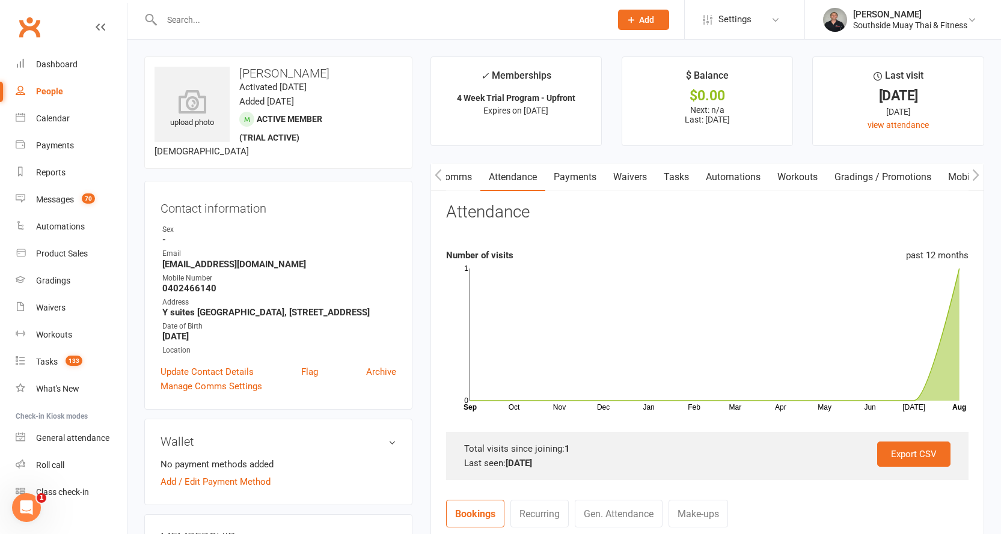
click at [959, 174] on link "Mobile App" at bounding box center [972, 178] width 65 height 28
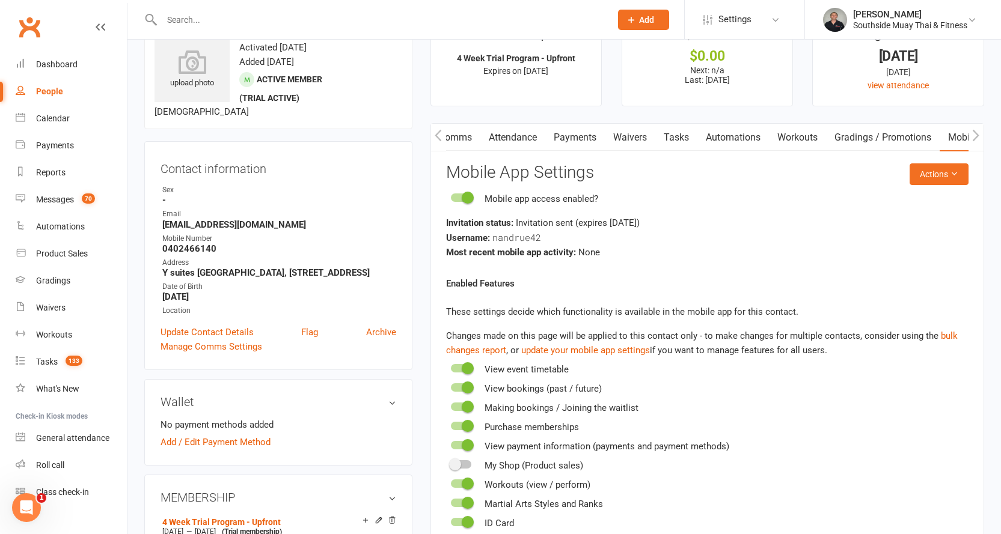
scroll to position [60, 0]
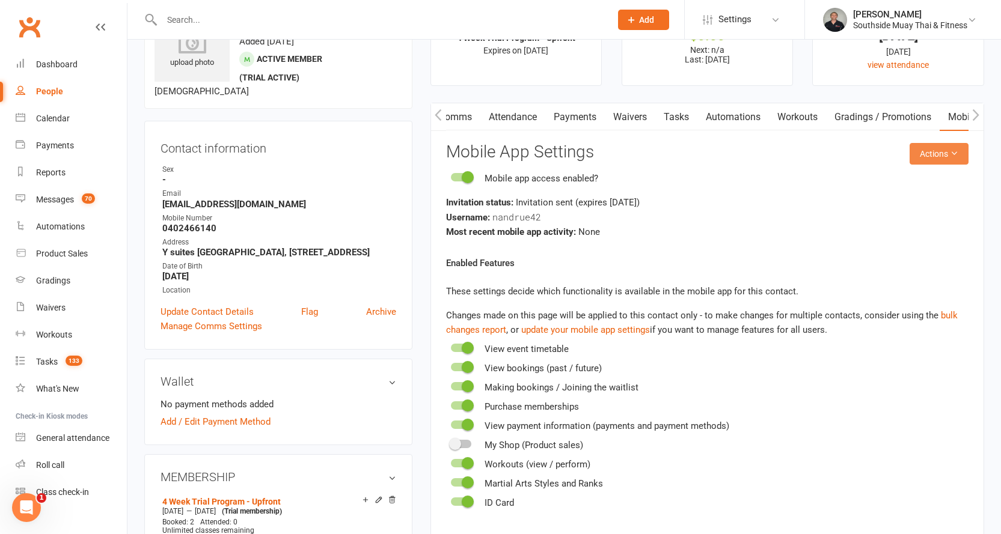
click at [942, 155] on button "Actions" at bounding box center [939, 154] width 59 height 22
click at [927, 201] on link "Send invitation SMS" at bounding box center [899, 205] width 119 height 24
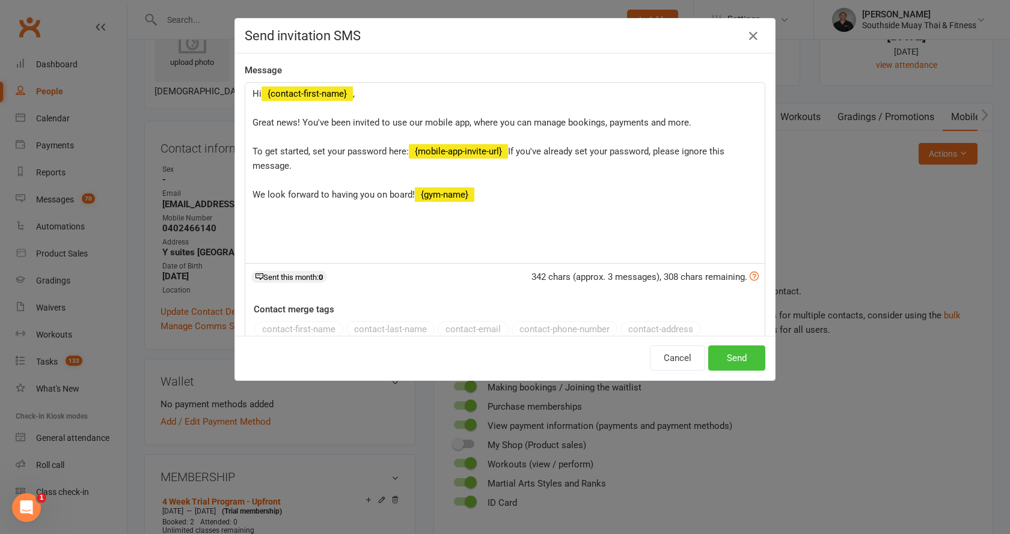
click at [741, 357] on button "Send" at bounding box center [736, 358] width 57 height 25
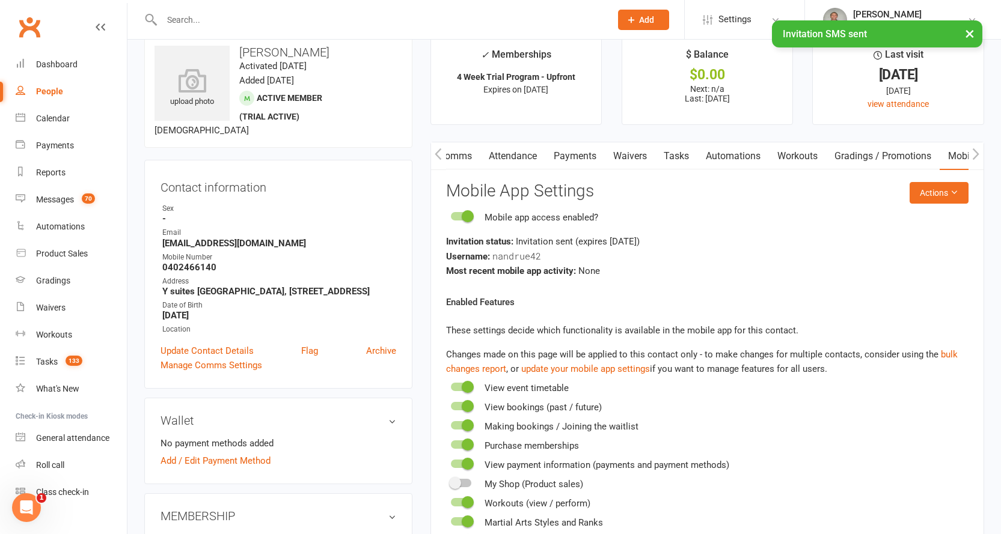
scroll to position [0, 0]
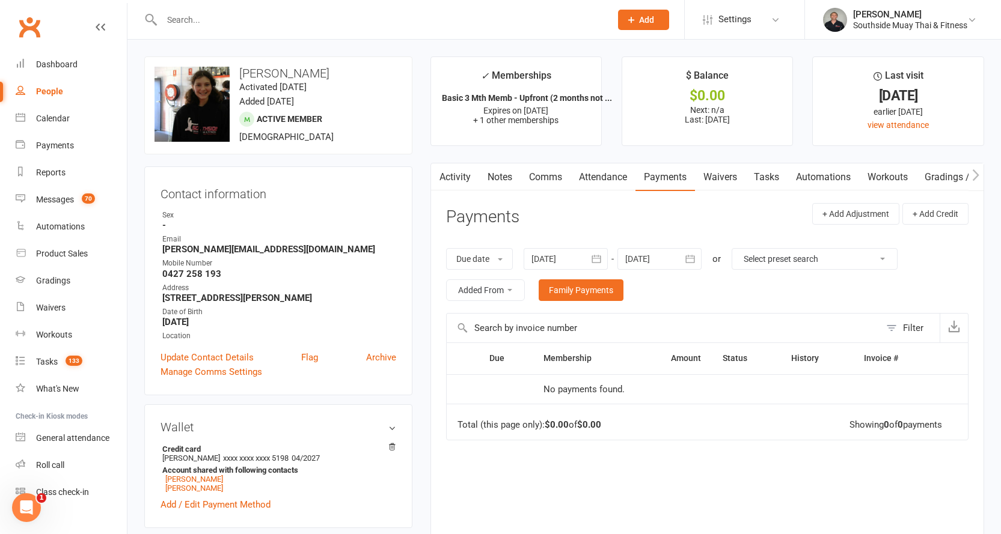
click at [732, 177] on link "Waivers" at bounding box center [720, 178] width 51 height 28
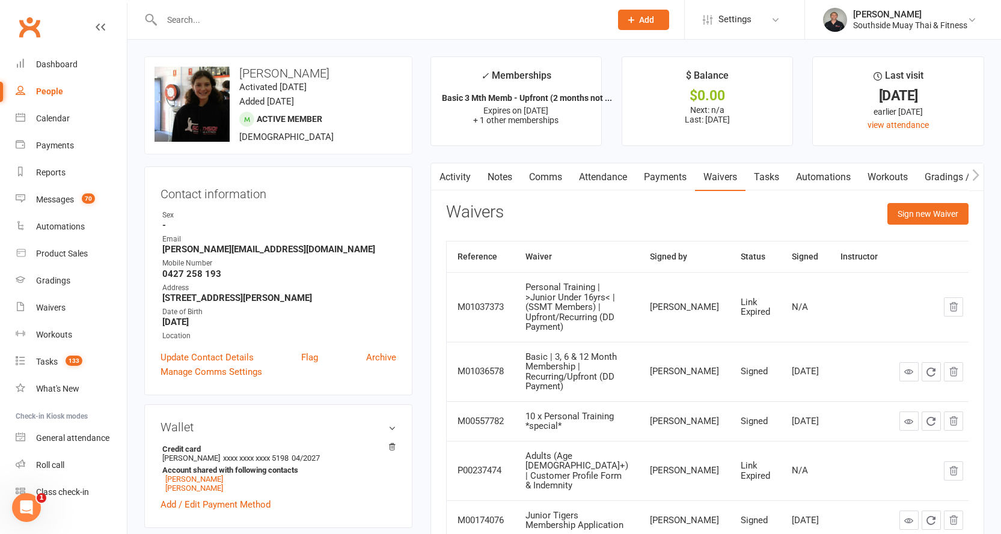
click at [978, 173] on icon "button" at bounding box center [975, 175] width 7 height 13
click at [958, 176] on link "Mobile App" at bounding box center [972, 178] width 65 height 28
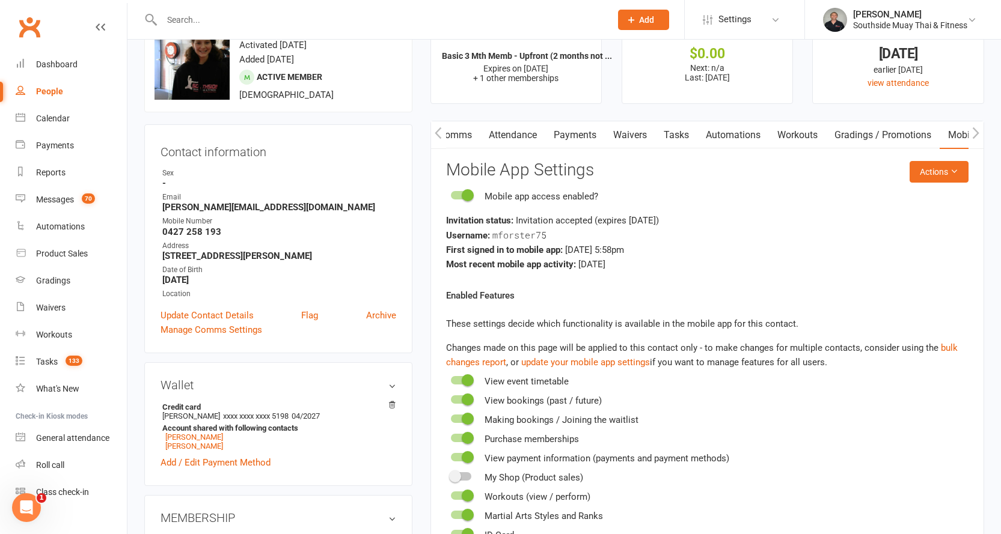
scroll to position [60, 0]
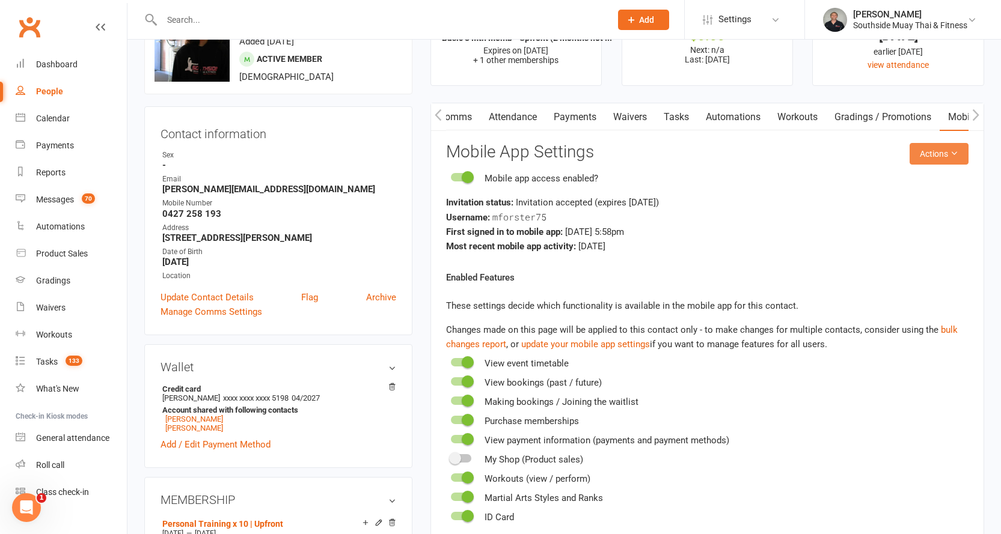
click at [939, 156] on button "Actions" at bounding box center [939, 154] width 59 height 22
click at [919, 198] on link "Send invitation SMS" at bounding box center [899, 205] width 119 height 24
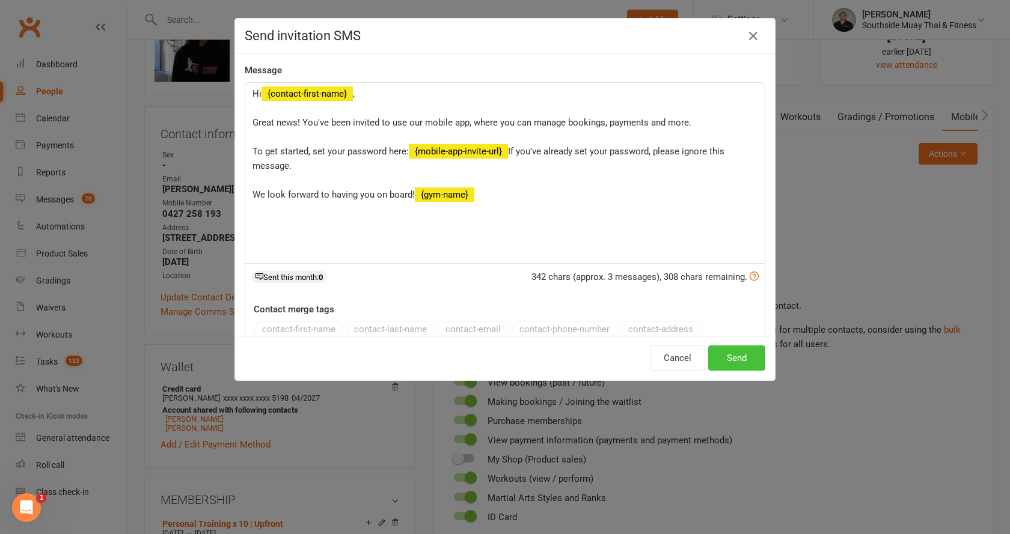
click at [729, 355] on button "Send" at bounding box center [736, 358] width 57 height 25
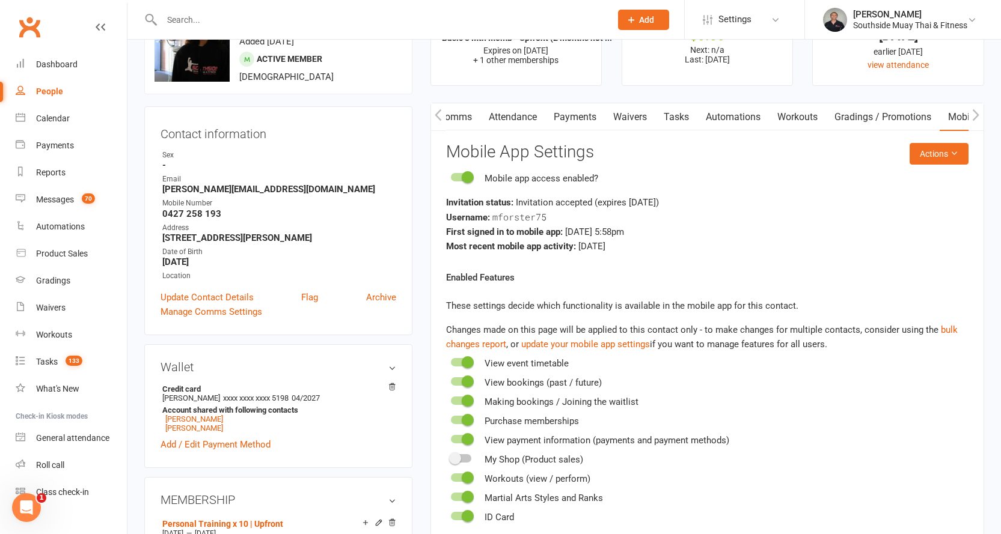
click at [580, 119] on link "Payments" at bounding box center [575, 117] width 60 height 28
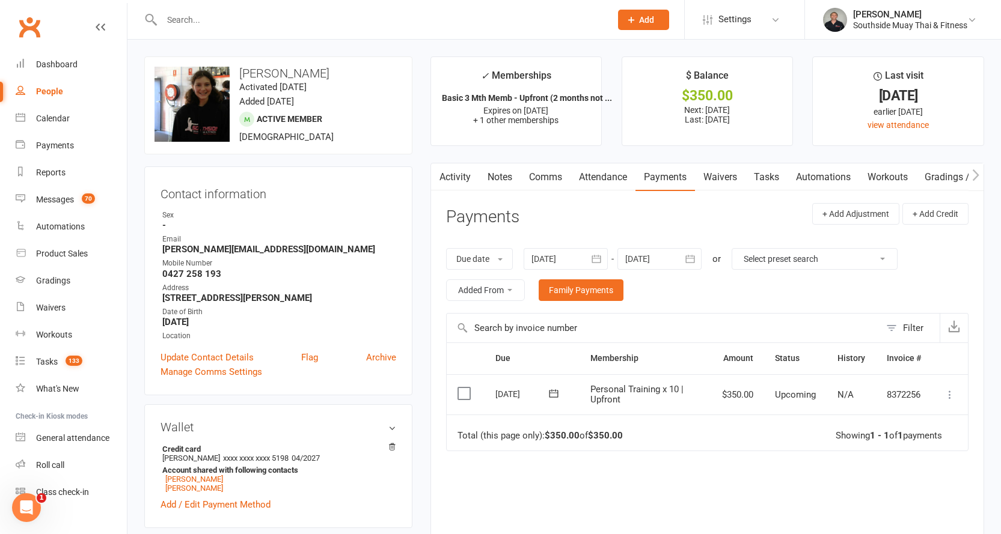
click at [950, 393] on icon at bounding box center [950, 395] width 12 height 12
click at [929, 417] on link "Mark as Paid (Cash)" at bounding box center [897, 418] width 119 height 24
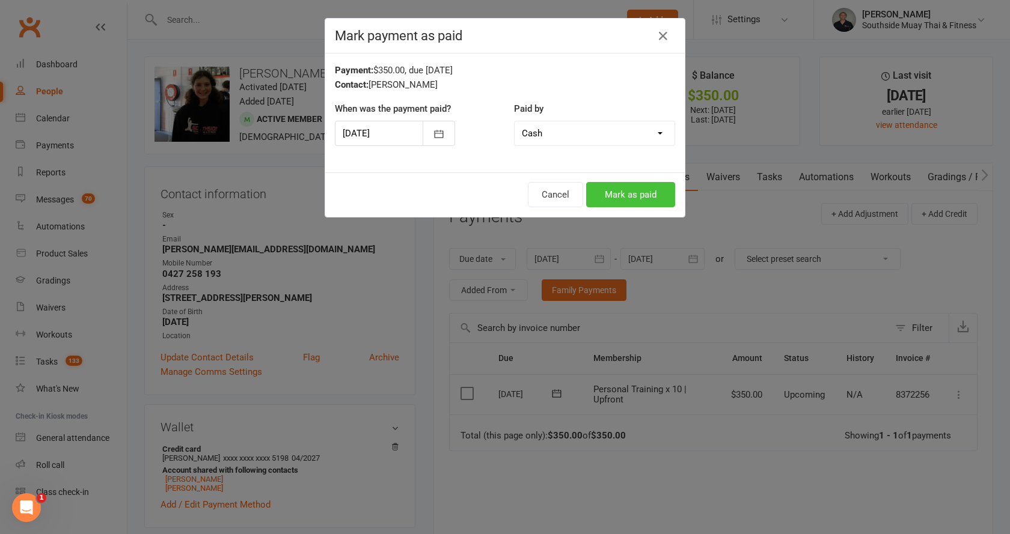
click at [638, 194] on button "Mark as paid" at bounding box center [630, 194] width 89 height 25
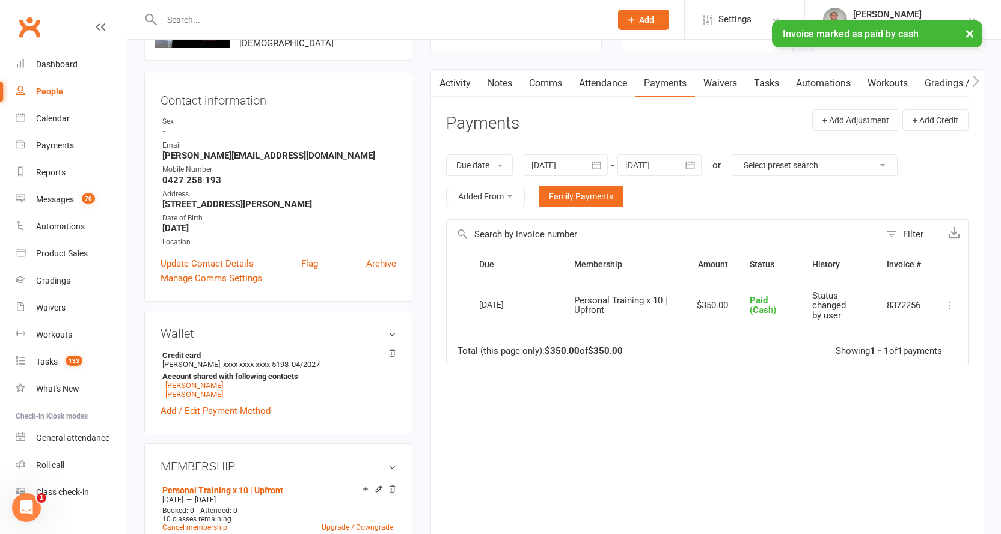
scroll to position [240, 0]
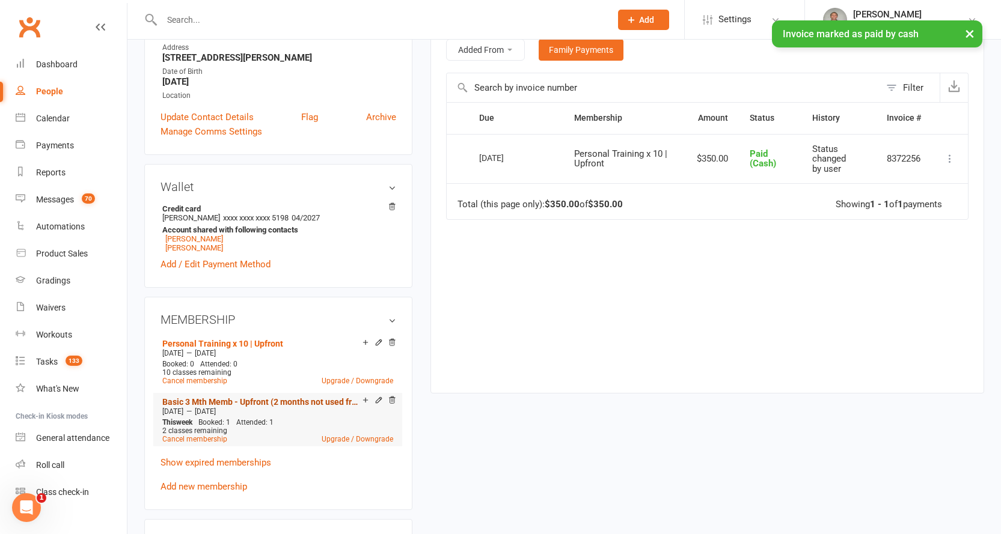
click at [275, 397] on link "Basic 3 Mth Memb - Upfront (2 months not used from previous)" at bounding box center [262, 402] width 200 height 10
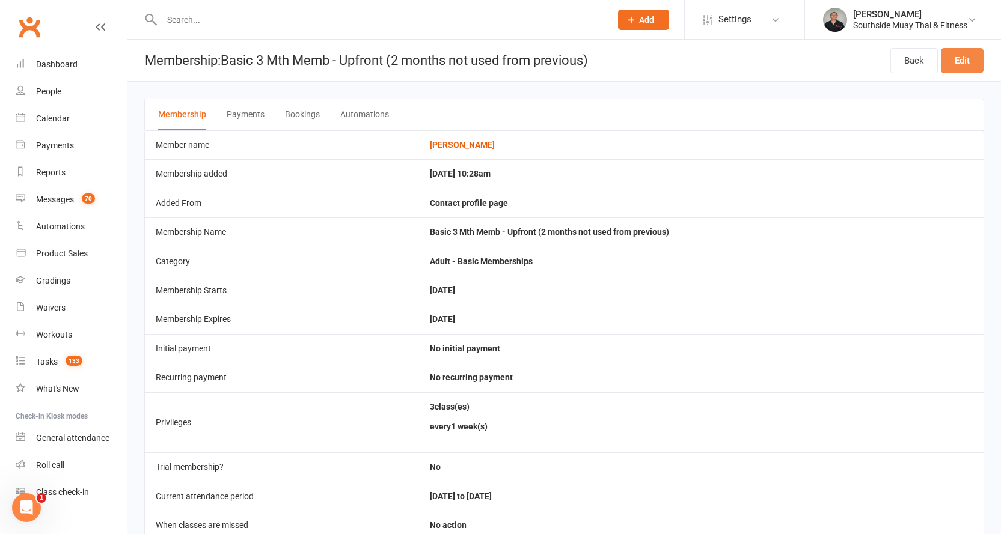
click at [960, 60] on link "Edit" at bounding box center [962, 60] width 43 height 25
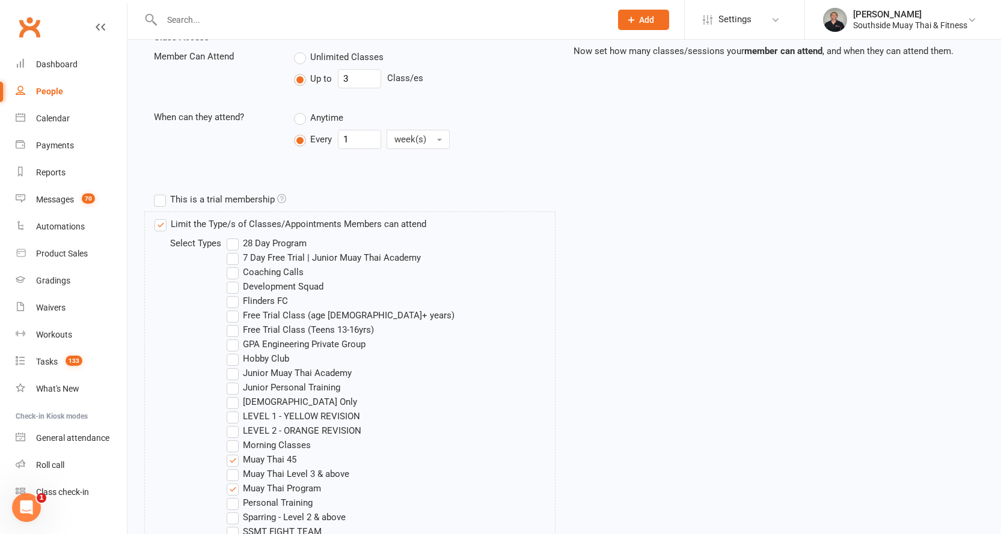
scroll to position [361, 0]
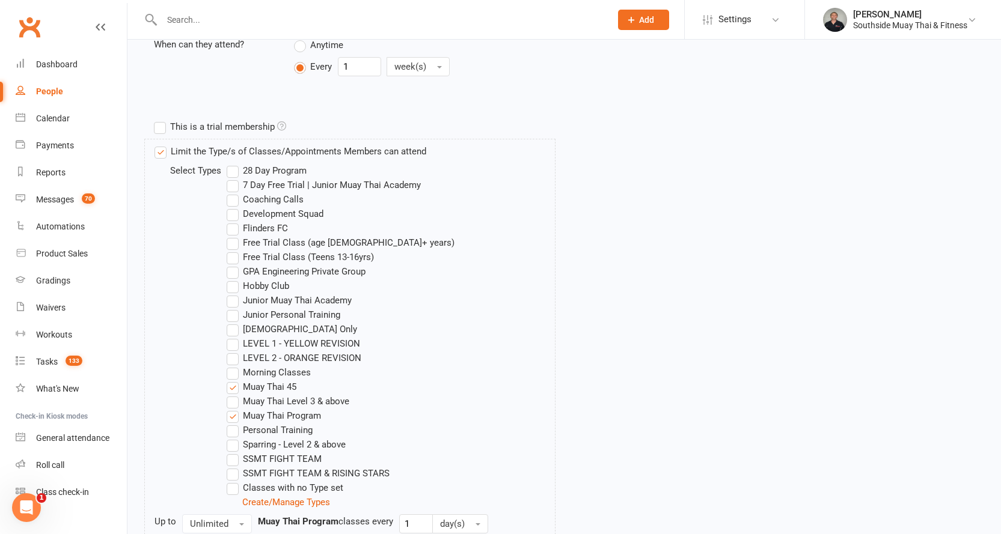
click at [332, 341] on label "LEVEL 1 - YELLOW REVISION" at bounding box center [293, 344] width 133 height 14
click at [234, 337] on input "LEVEL 1 - YELLOW REVISION" at bounding box center [231, 337] width 8 height 0
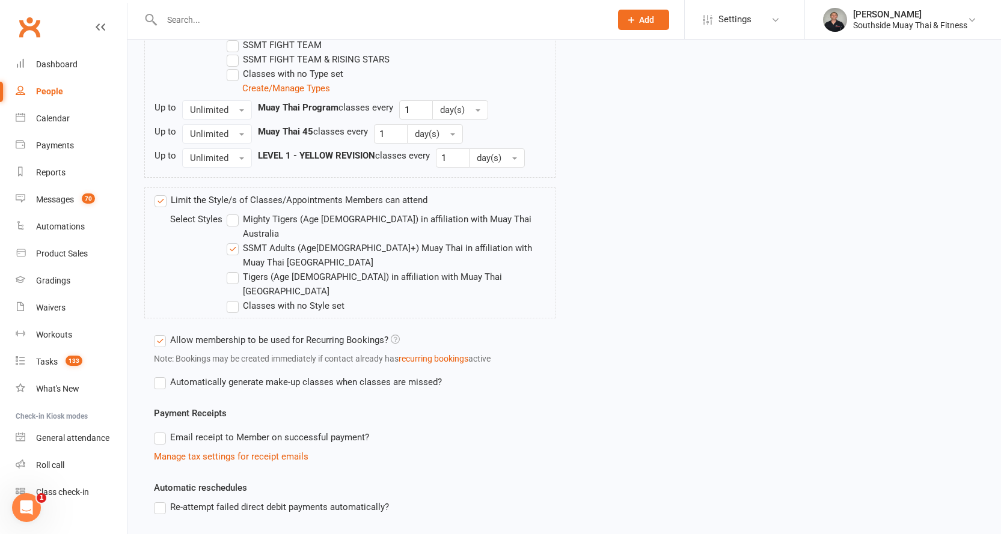
scroll to position [882, 0]
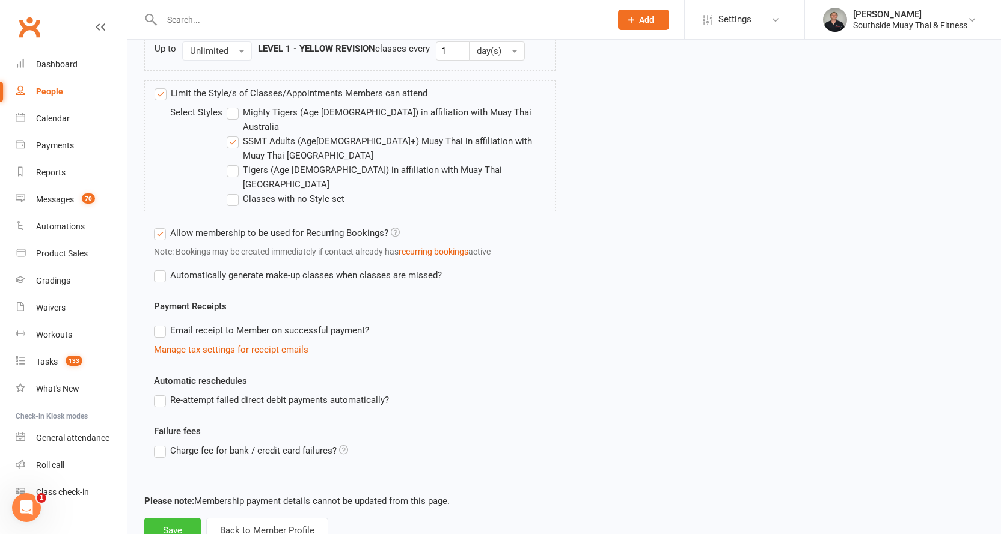
click at [167, 518] on button "Save" at bounding box center [172, 530] width 57 height 25
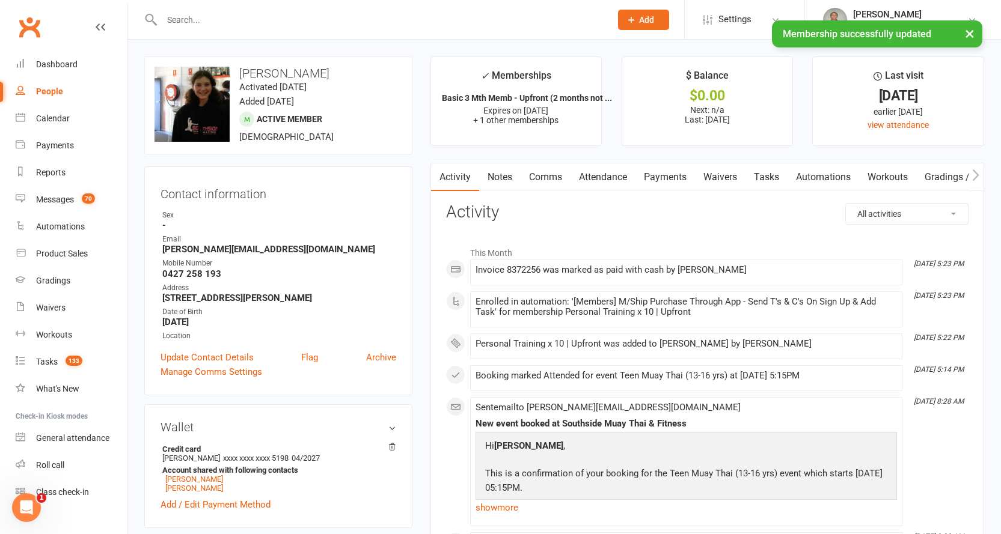
click at [545, 180] on link "Comms" at bounding box center [546, 178] width 50 height 28
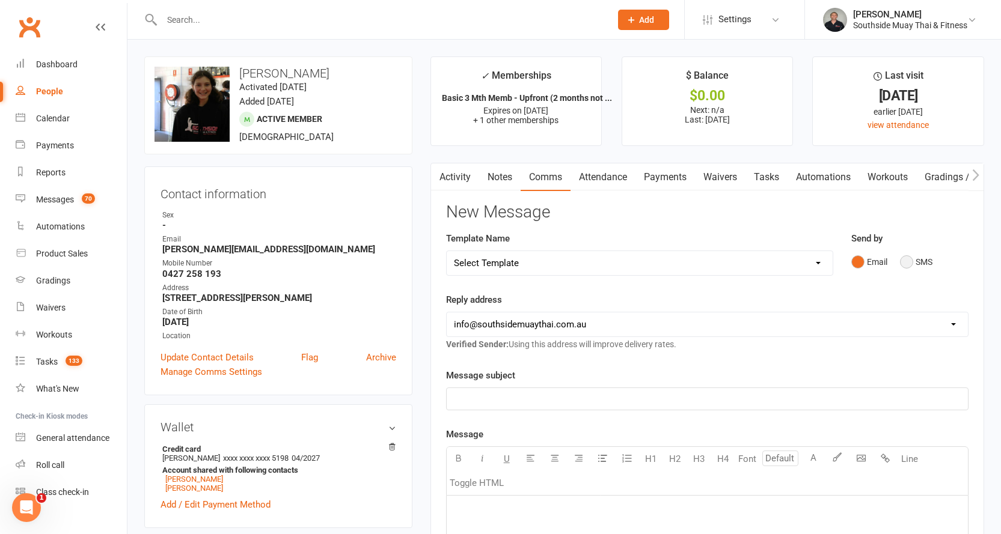
click at [905, 261] on button "SMS" at bounding box center [916, 262] width 32 height 23
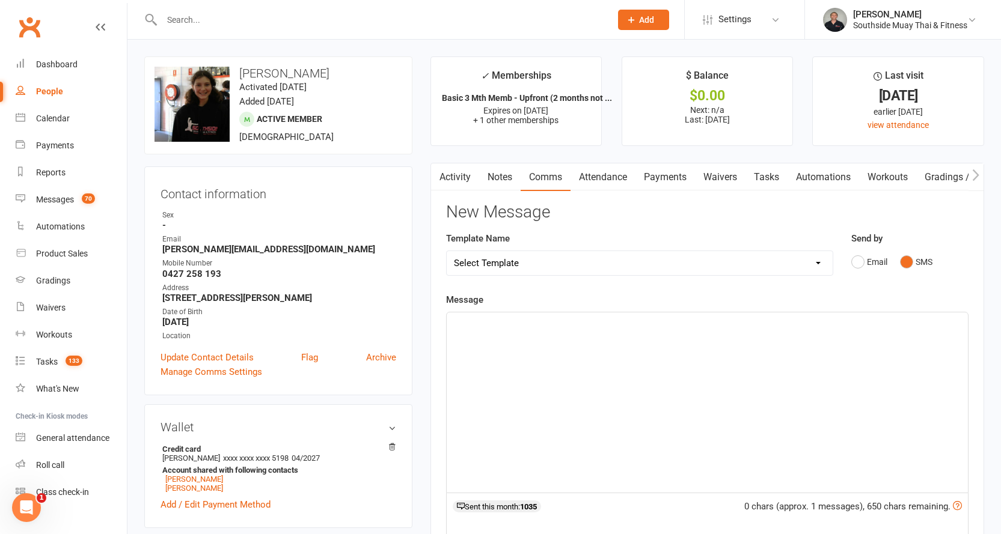
click at [531, 325] on p "﻿" at bounding box center [707, 323] width 507 height 14
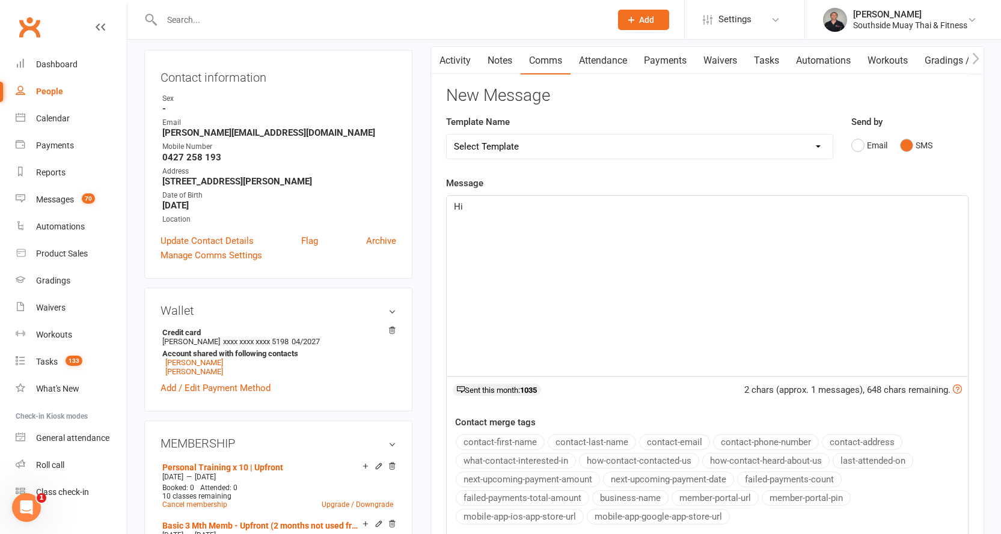
scroll to position [180, 0]
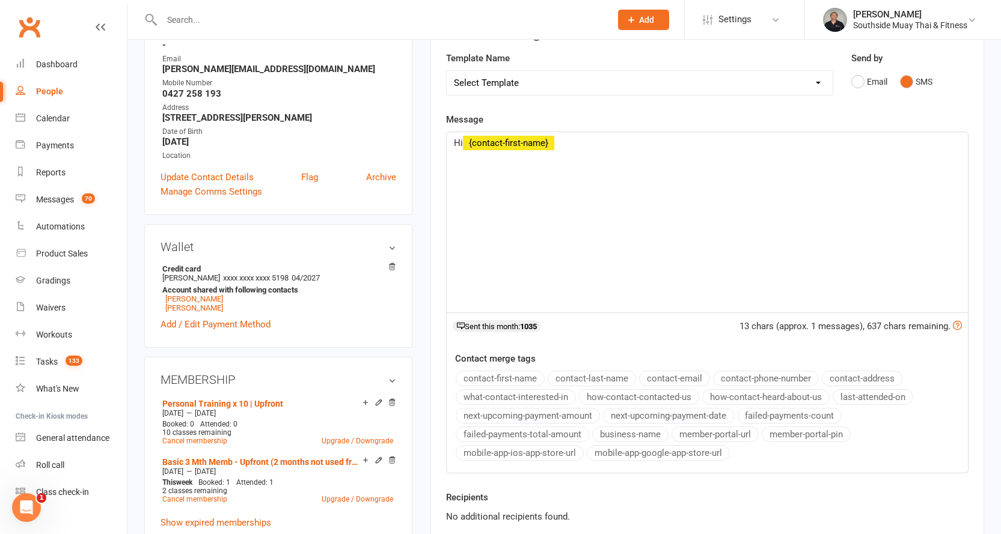
click at [515, 374] on button "contact-first-name" at bounding box center [500, 379] width 89 height 16
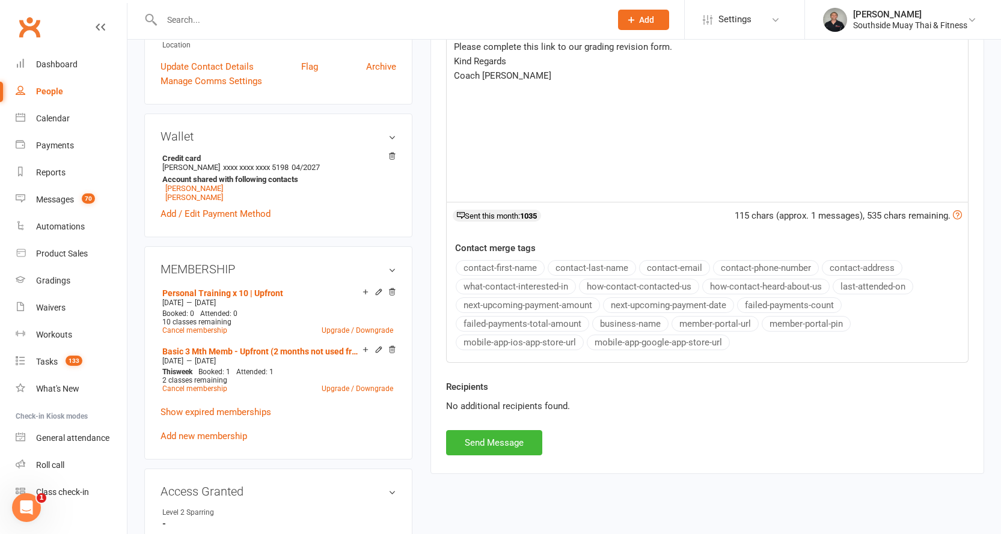
scroll to position [301, 0]
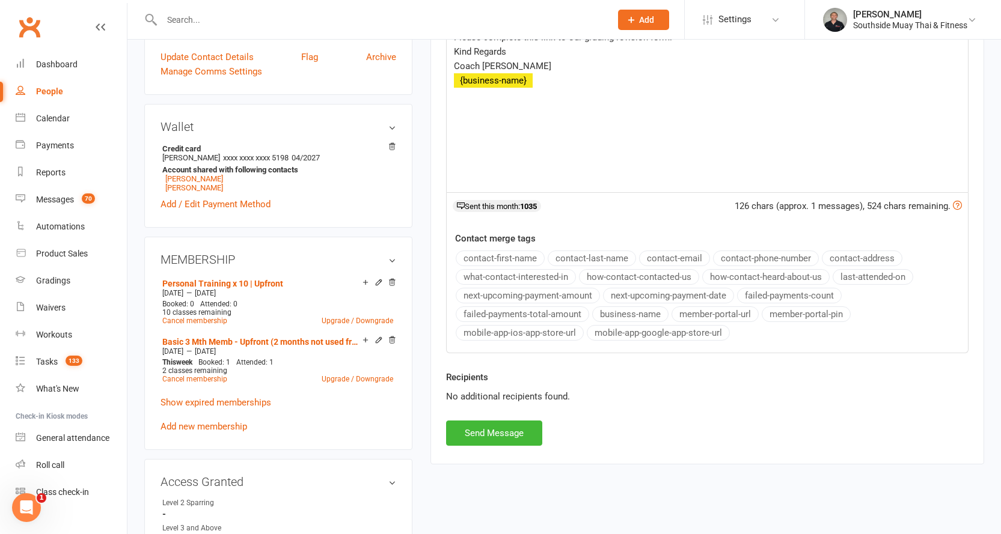
click at [610, 312] on button "business-name" at bounding box center [630, 315] width 76 height 16
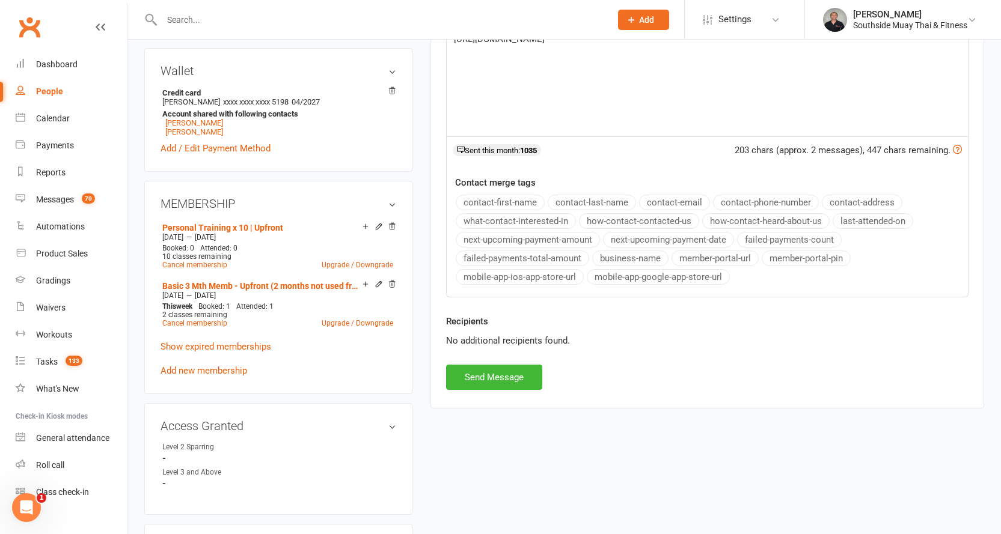
scroll to position [361, 0]
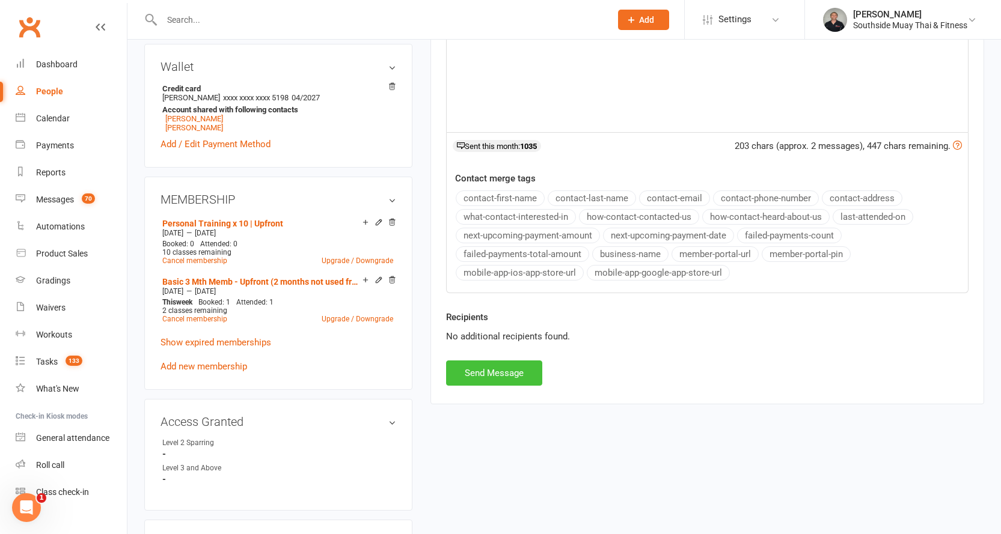
click at [492, 371] on button "Send Message" at bounding box center [494, 373] width 96 height 25
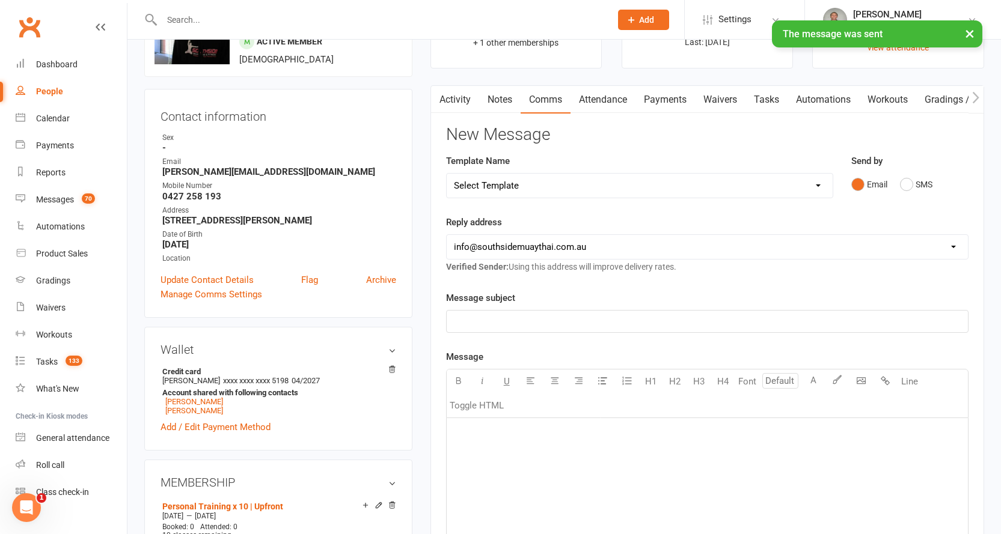
scroll to position [0, 0]
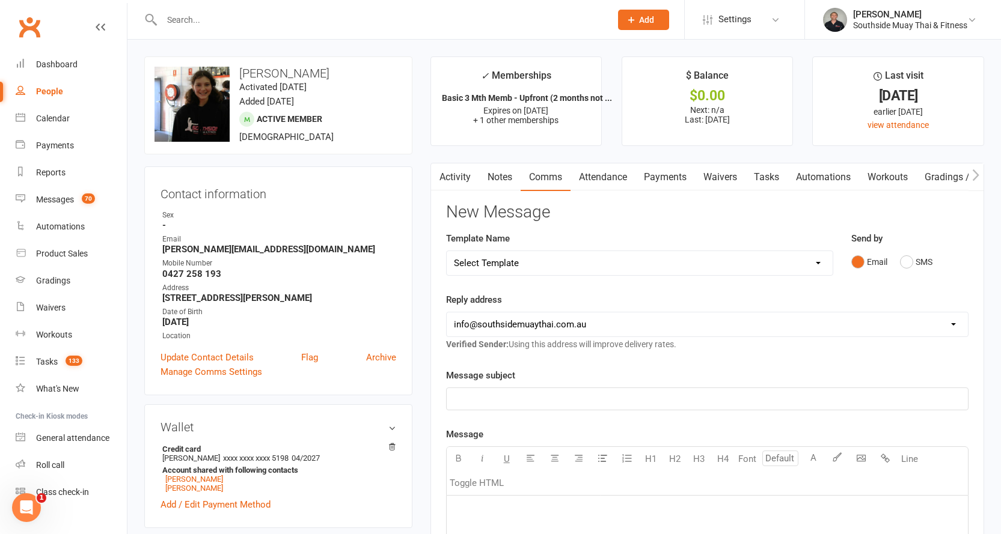
click at [455, 173] on link "Activity" at bounding box center [455, 178] width 48 height 28
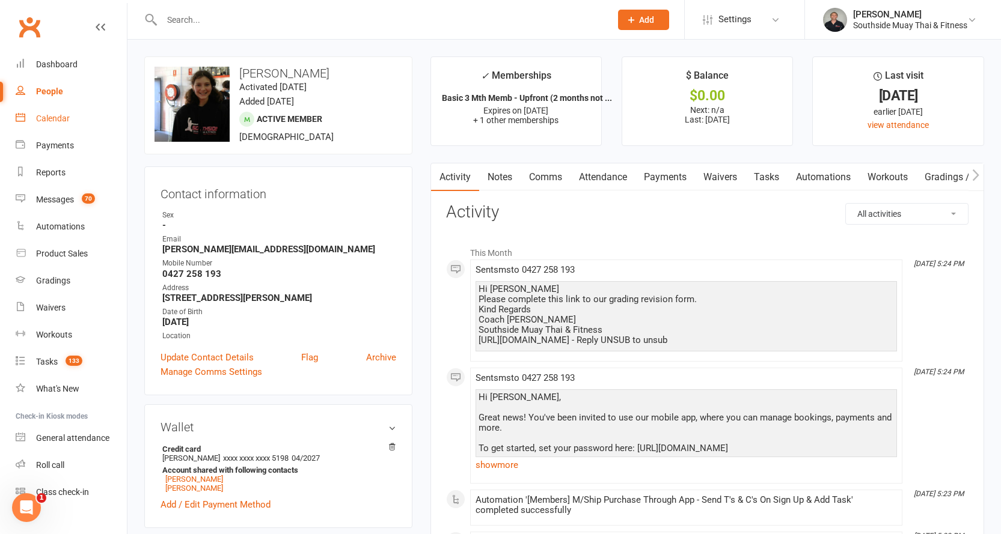
click at [47, 117] on div "Calendar" at bounding box center [53, 119] width 34 height 10
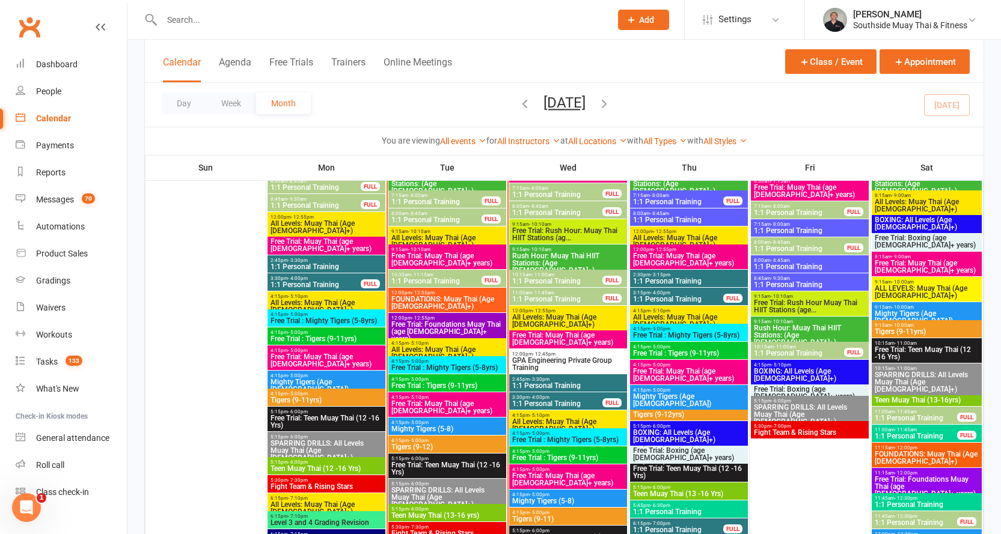
scroll to position [1563, 0]
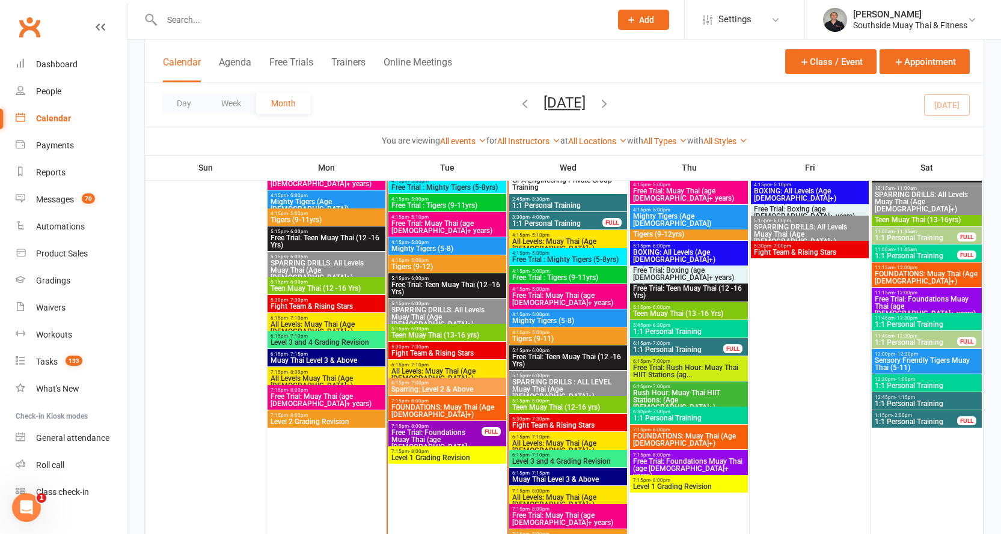
click at [442, 428] on span "7:15pm - 8:00pm" at bounding box center [436, 426] width 91 height 5
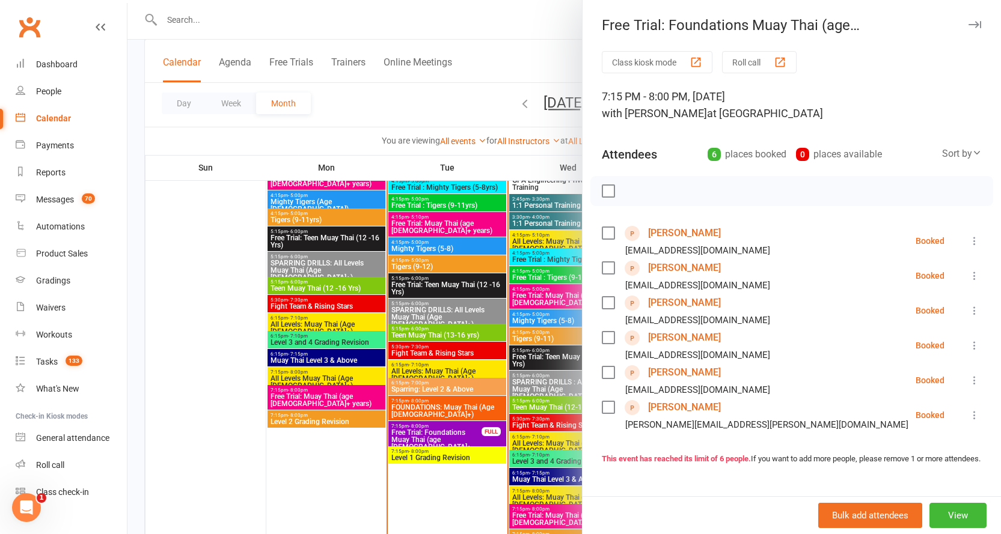
click at [969, 275] on icon at bounding box center [975, 276] width 12 height 12
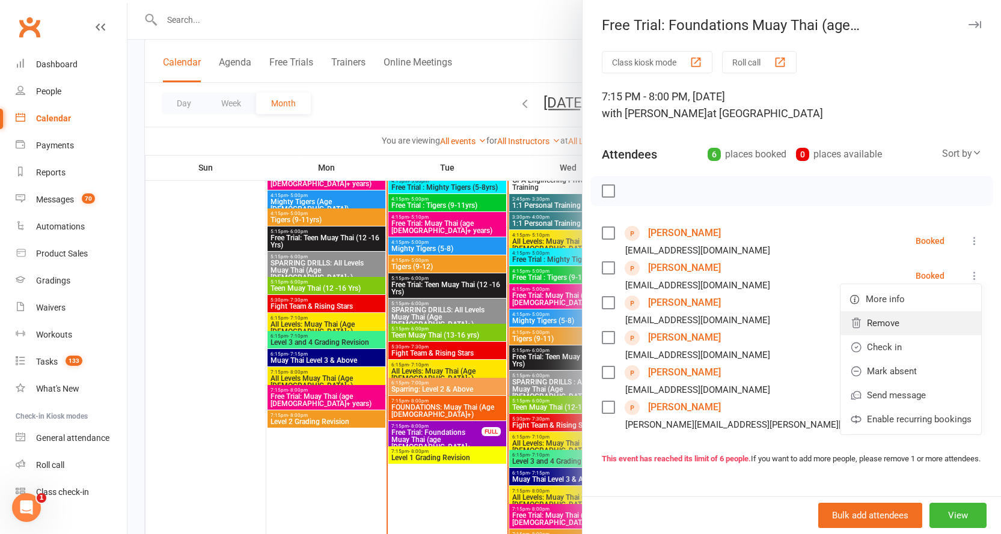
click at [869, 321] on link "Remove" at bounding box center [911, 323] width 141 height 24
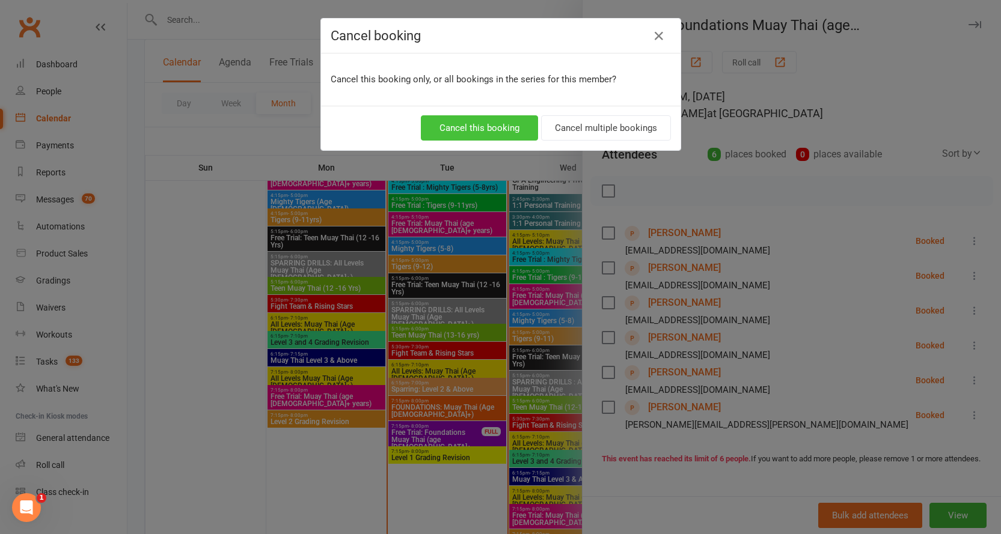
click at [485, 125] on button "Cancel this booking" at bounding box center [479, 127] width 117 height 25
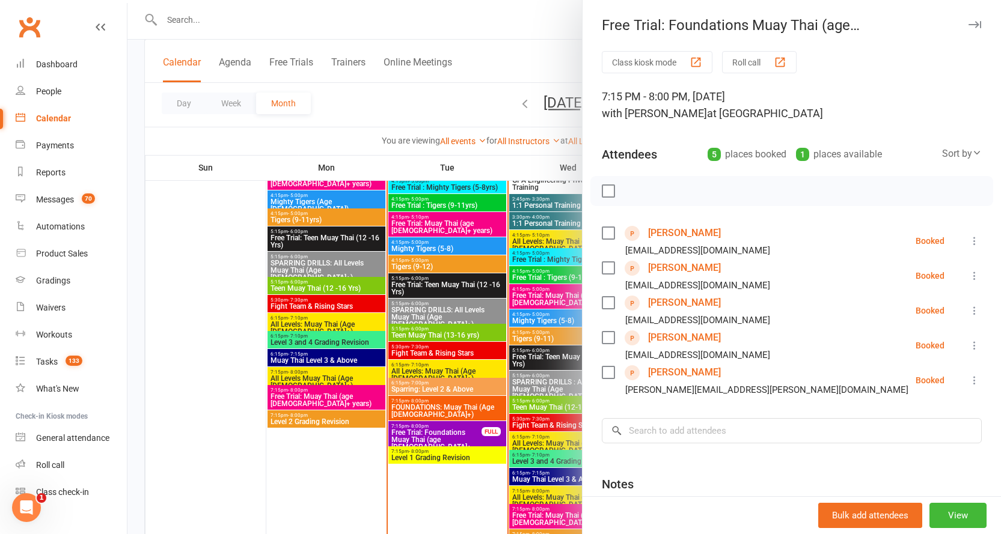
click at [969, 240] on icon at bounding box center [975, 241] width 12 height 12
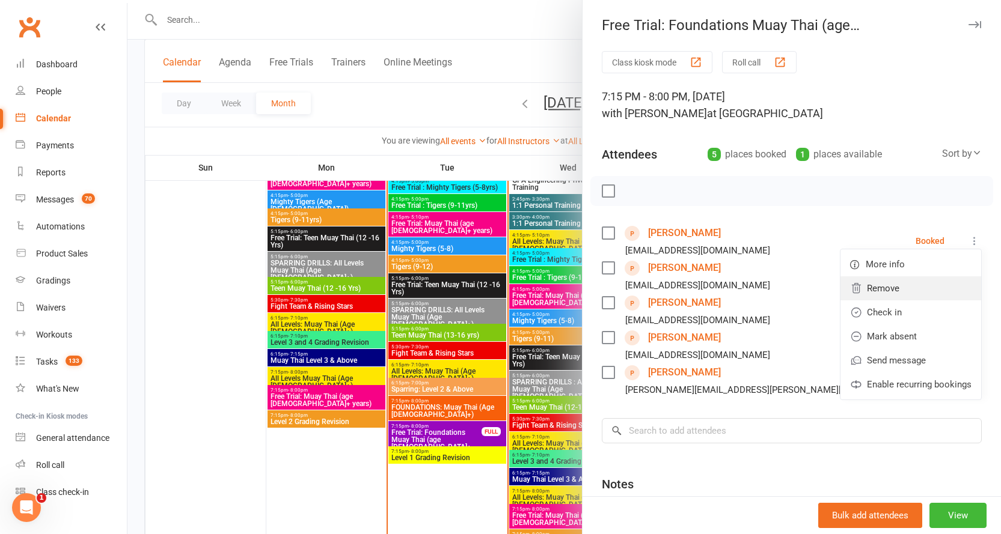
click at [879, 286] on link "Remove" at bounding box center [911, 289] width 141 height 24
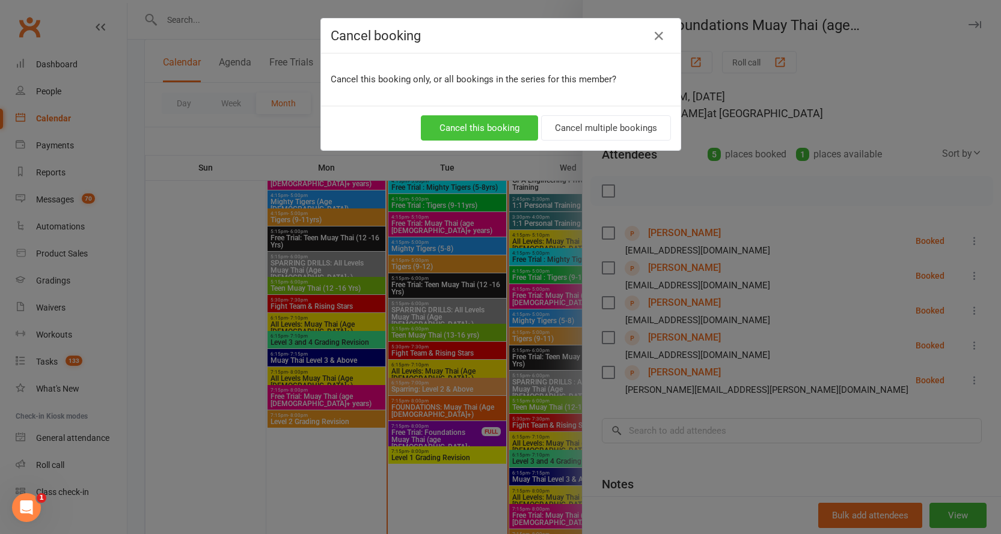
click at [494, 121] on button "Cancel this booking" at bounding box center [479, 127] width 117 height 25
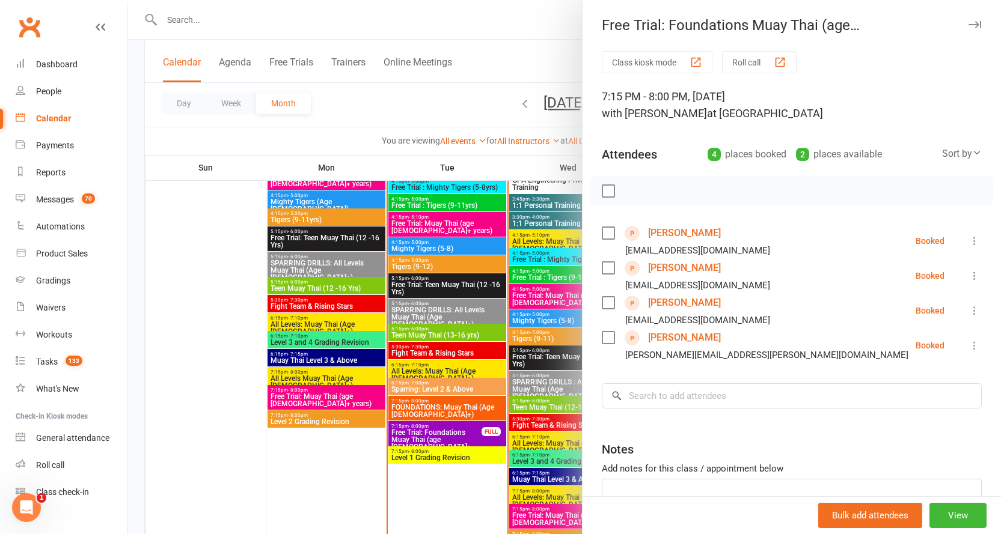
click at [678, 302] on link "[PERSON_NAME]" at bounding box center [684, 302] width 73 height 19
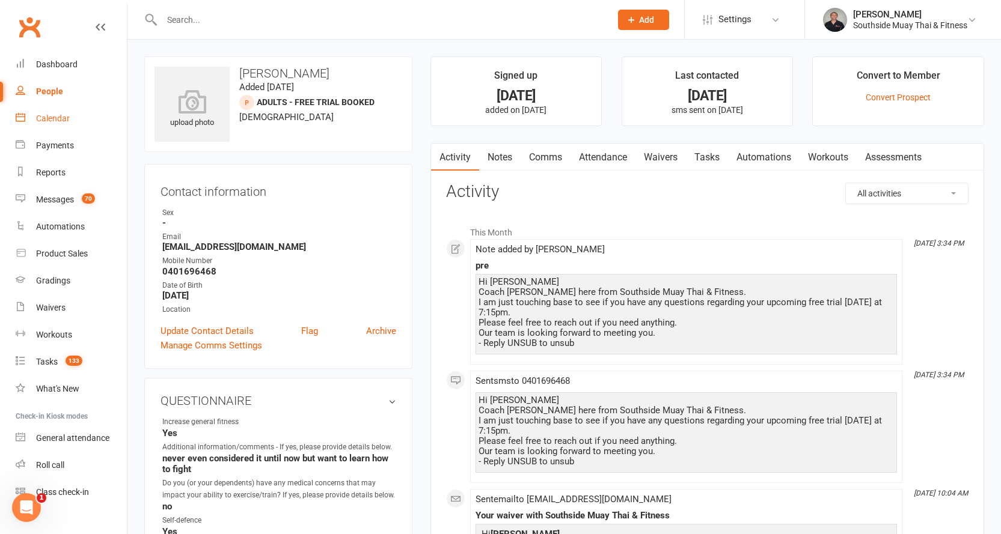
click at [41, 118] on div "Calendar" at bounding box center [53, 119] width 34 height 10
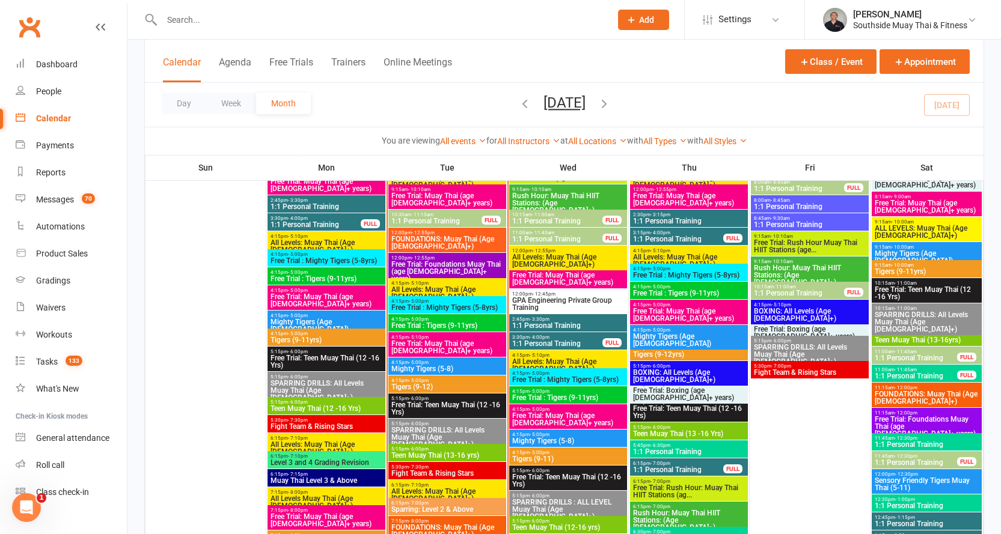
scroll to position [1383, 0]
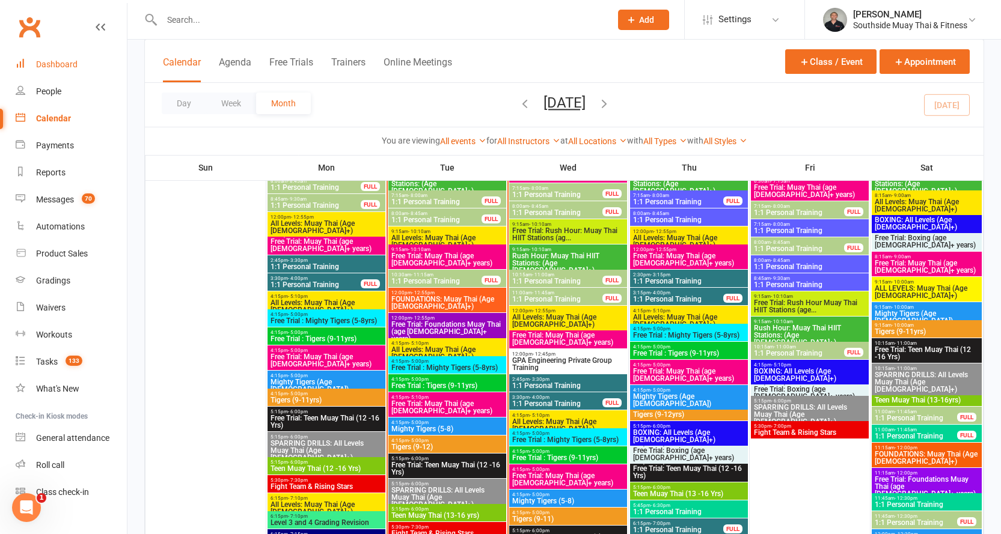
click at [58, 64] on div "Dashboard" at bounding box center [56, 65] width 41 height 10
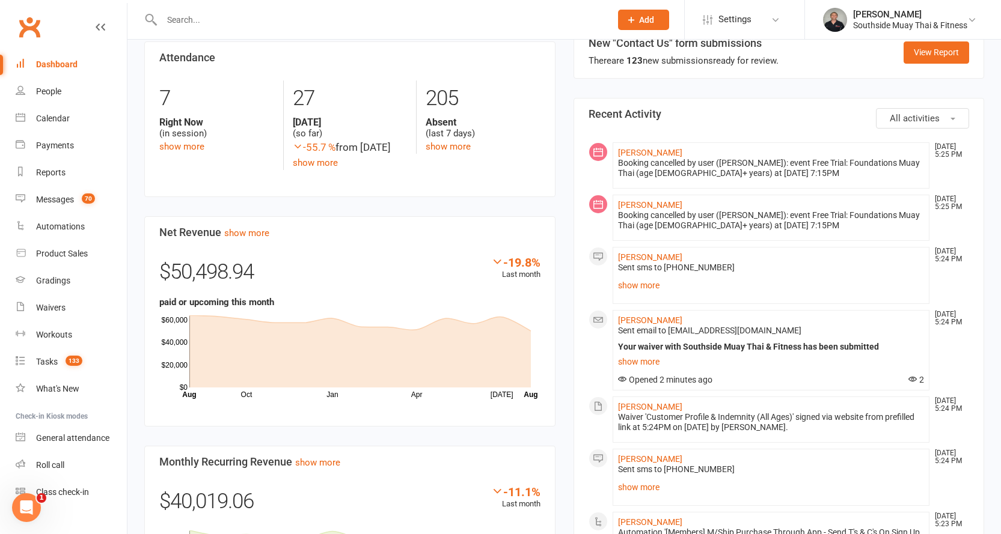
scroll to position [614, 0]
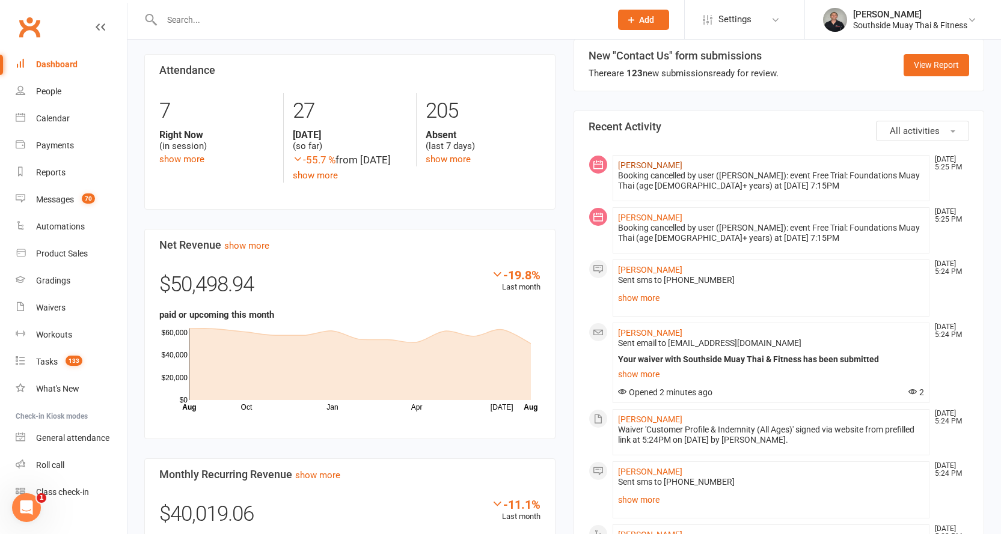
click at [653, 161] on link "Louise Cullen" at bounding box center [650, 166] width 64 height 10
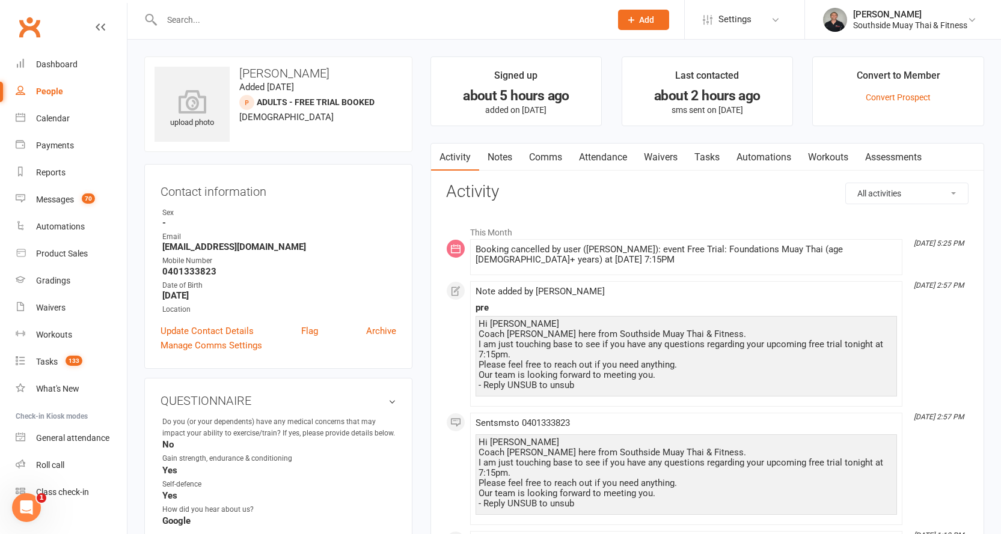
click at [602, 154] on link "Attendance" at bounding box center [603, 158] width 65 height 28
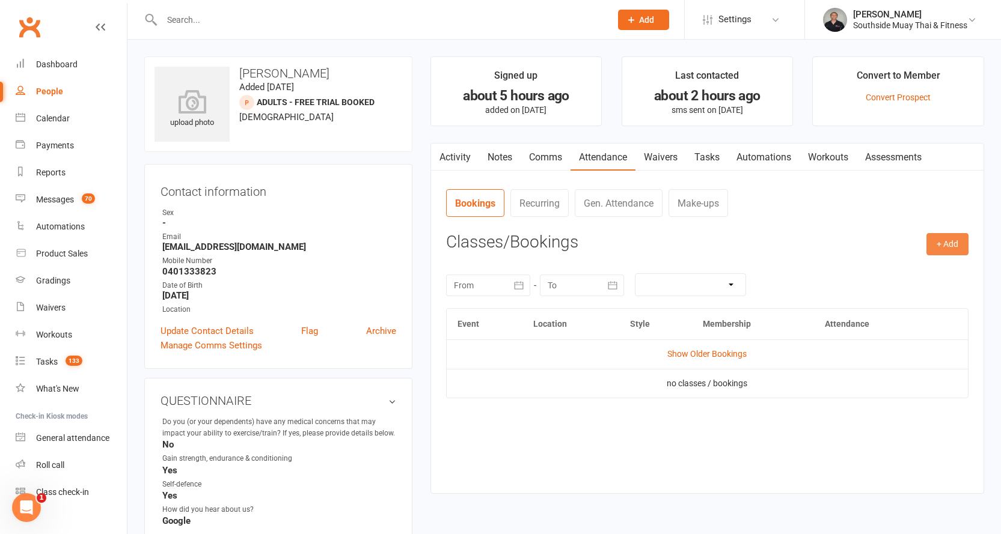
click at [947, 242] on button "+ Add" at bounding box center [947, 244] width 42 height 22
click at [889, 266] on link "Book Event" at bounding box center [908, 272] width 119 height 24
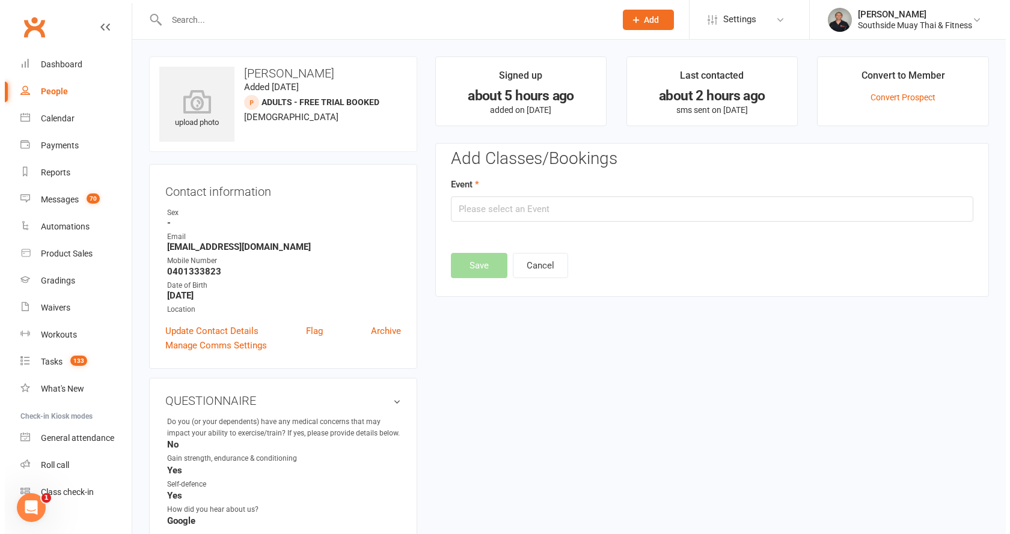
scroll to position [83, 0]
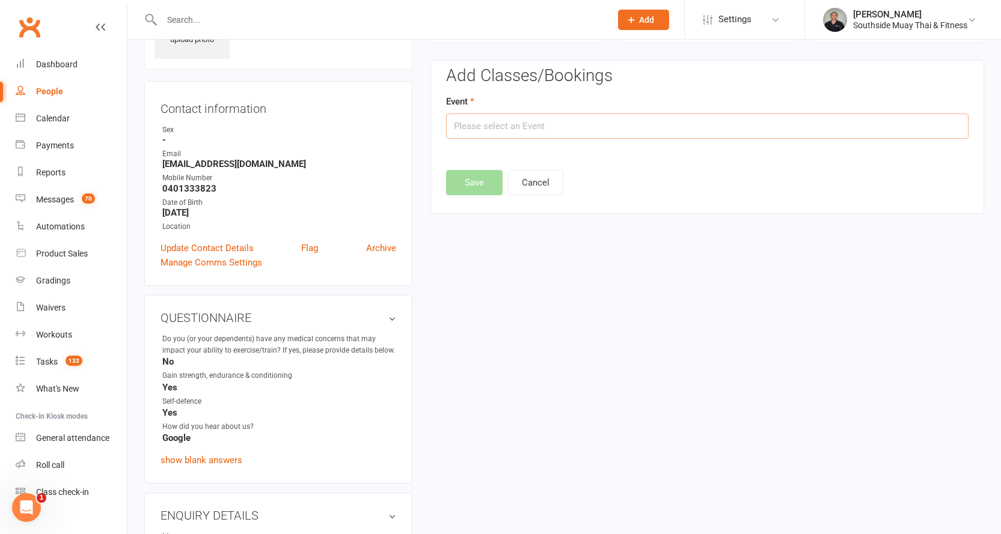
click at [594, 127] on input "text" at bounding box center [707, 126] width 522 height 25
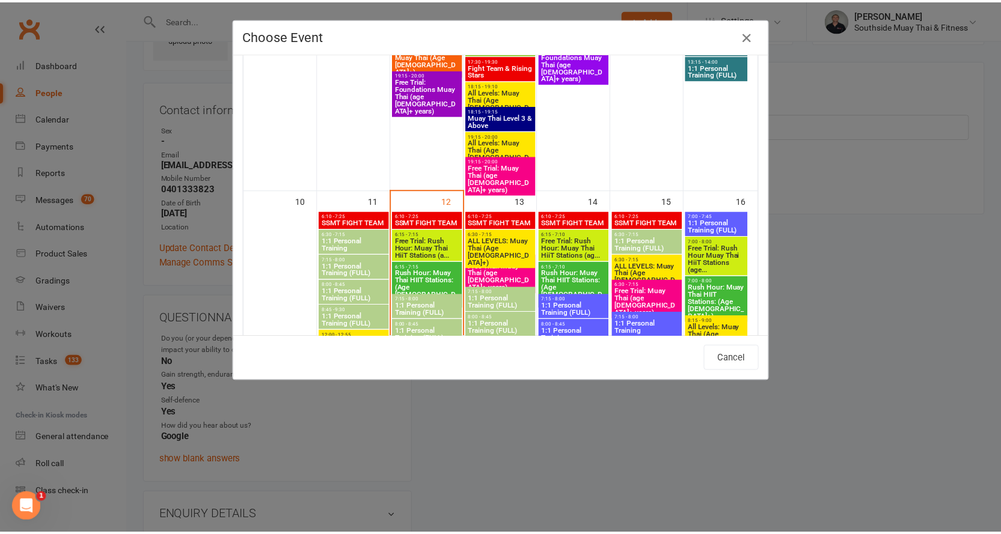
scroll to position [1804, 0]
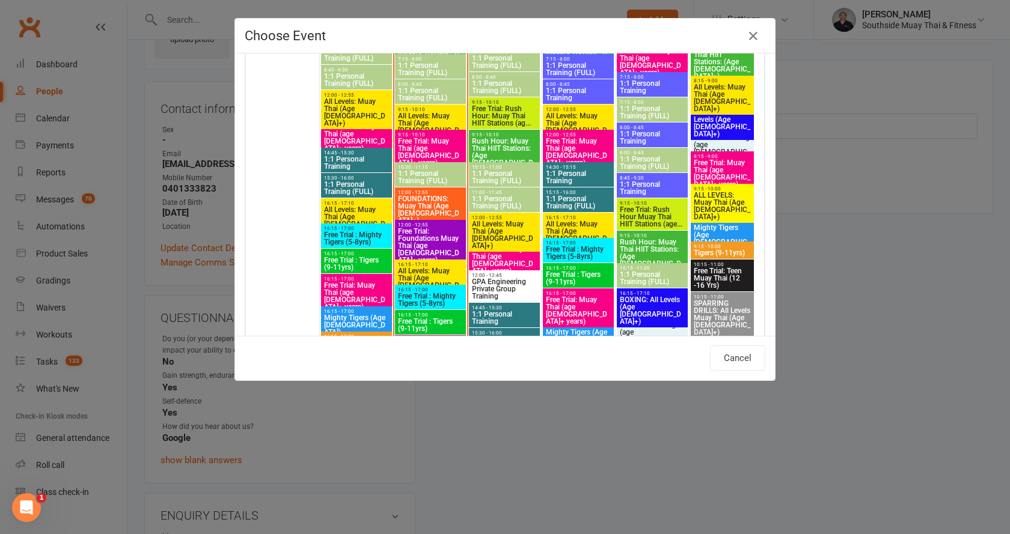
click at [501, 251] on span "Free Trial: Muay Thai (age [DEMOGRAPHIC_DATA]+ years)" at bounding box center [504, 260] width 66 height 29
type input "Free Trial: Muay Thai (age 13+ years) - Aug 13, 2025 12:00:00 PM"
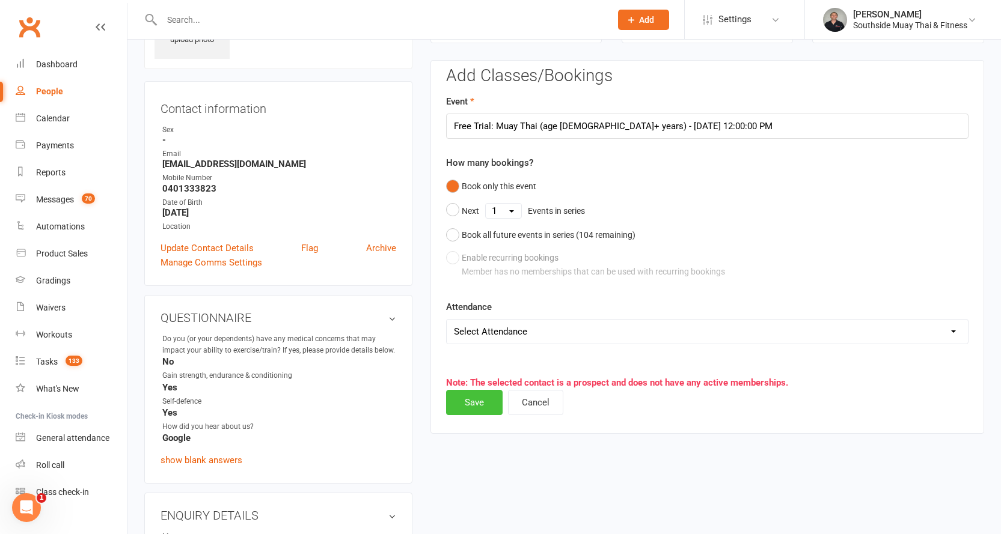
click at [468, 399] on button "Save" at bounding box center [474, 402] width 57 height 25
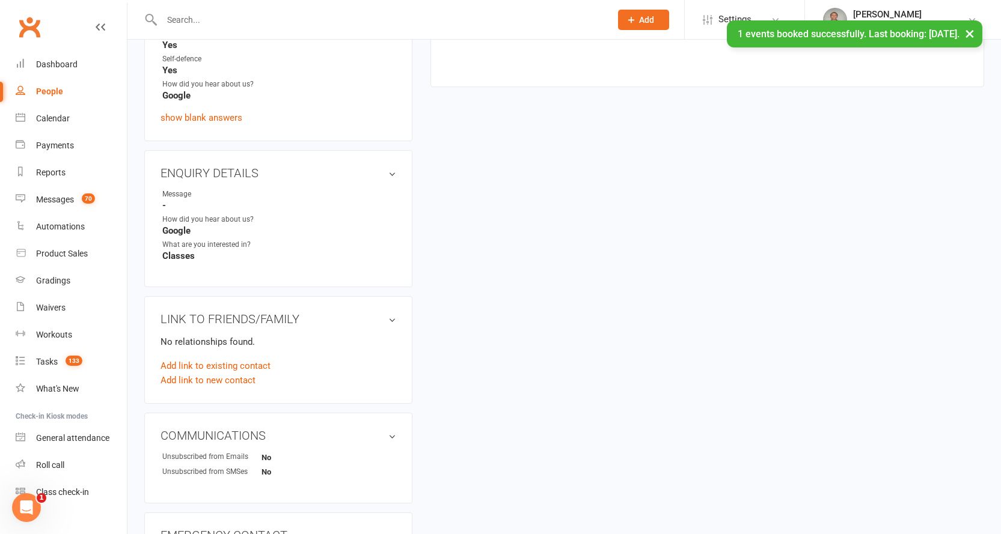
scroll to position [535, 0]
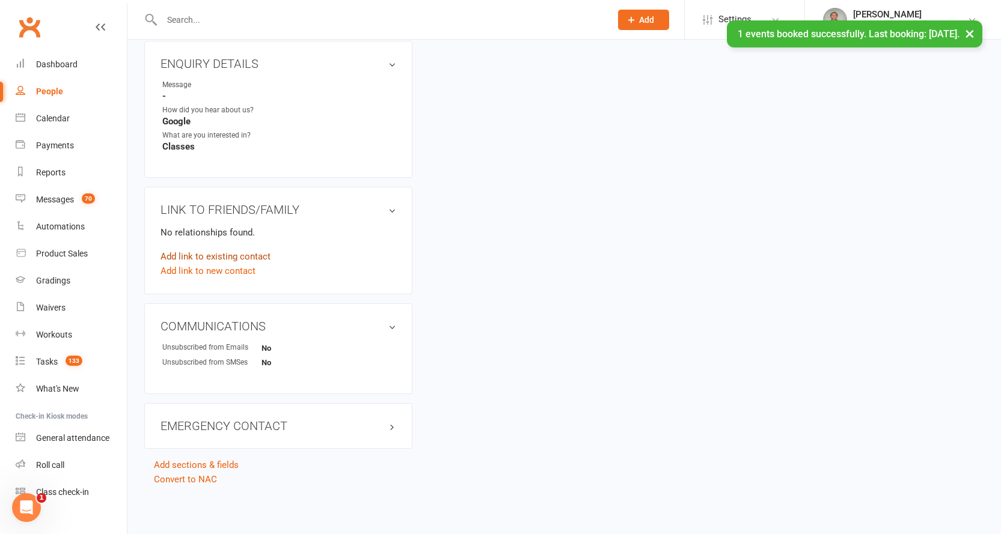
click at [206, 256] on link "Add link to existing contact" at bounding box center [216, 257] width 110 height 14
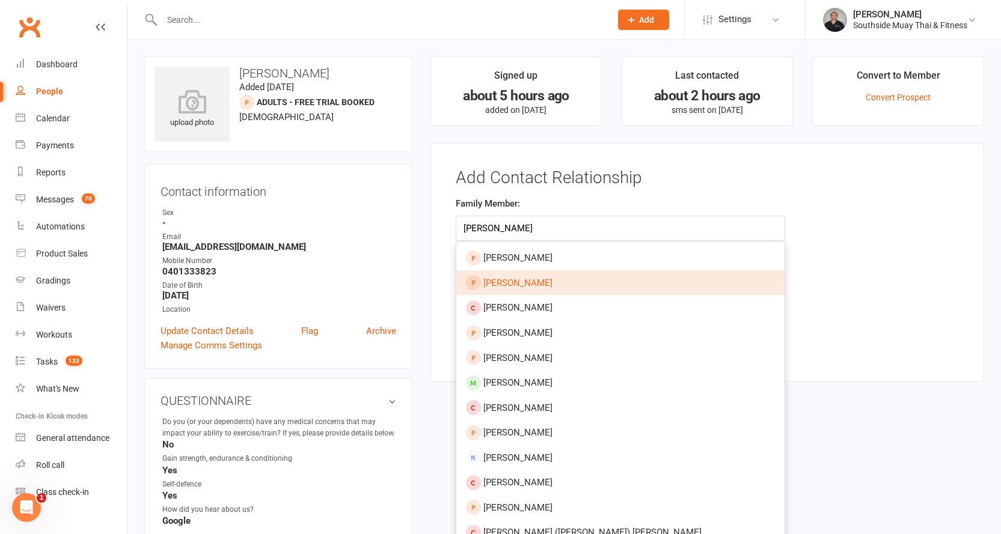
type input "steve cullen"
click at [518, 280] on span "Sean Cullen" at bounding box center [517, 283] width 69 height 11
type input "Sean Cullen"
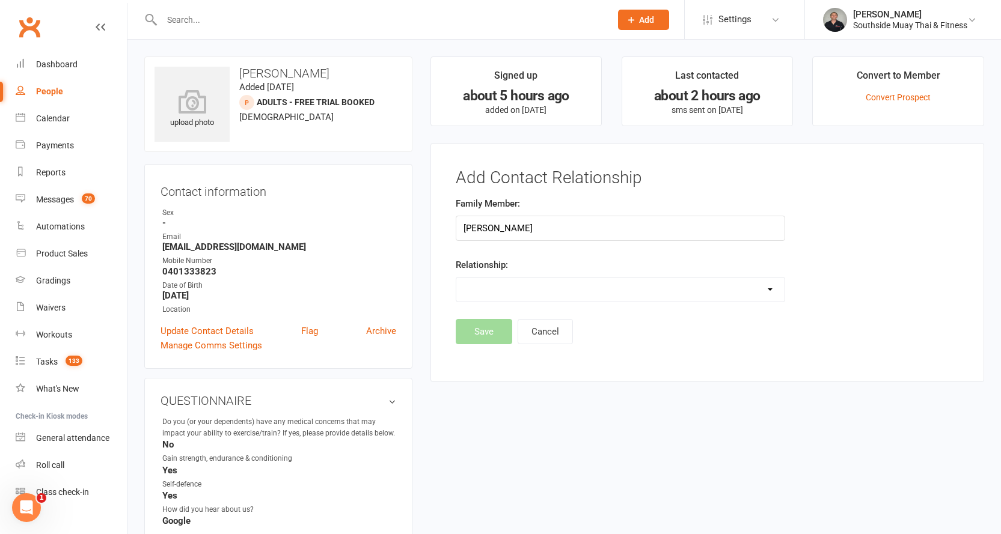
click at [506, 288] on select "Parent / Guardian Child Sibling (parent not in system) Spouse / Partner Cousin …" at bounding box center [620, 290] width 328 height 24
select select "3"
click at [456, 278] on select "Parent / Guardian Child Sibling (parent not in system) Spouse / Partner Cousin …" at bounding box center [620, 290] width 328 height 24
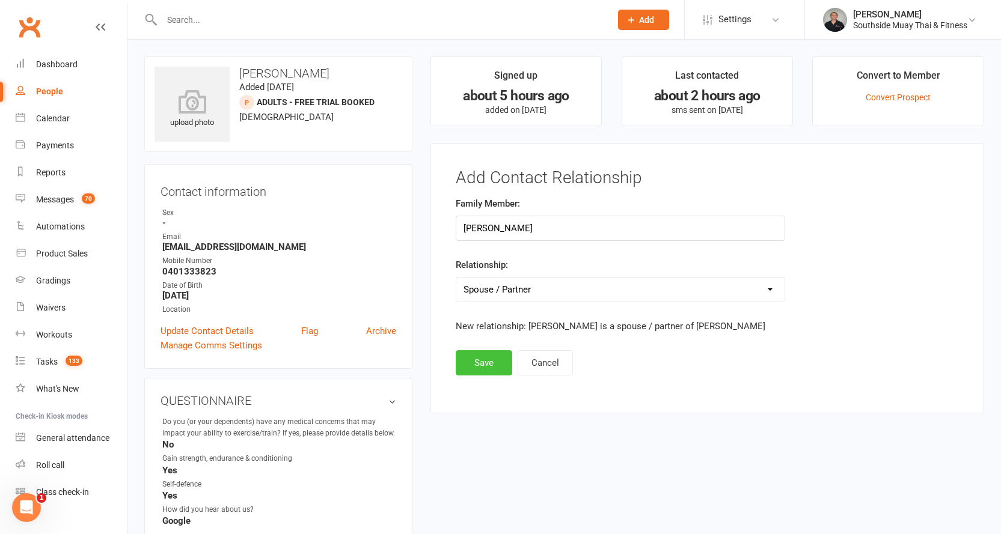
click at [493, 364] on button "Save" at bounding box center [484, 363] width 57 height 25
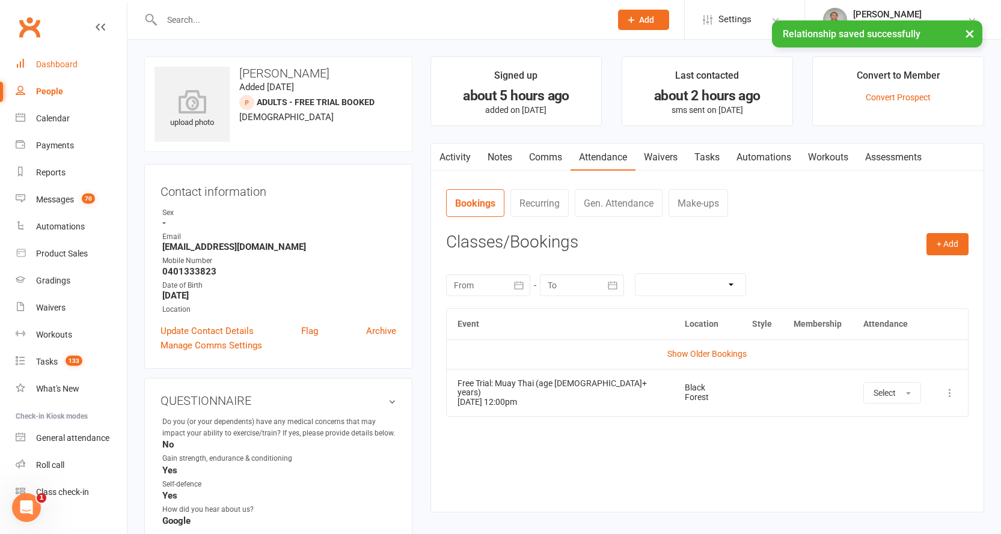
click at [41, 64] on div "Dashboard" at bounding box center [56, 65] width 41 height 10
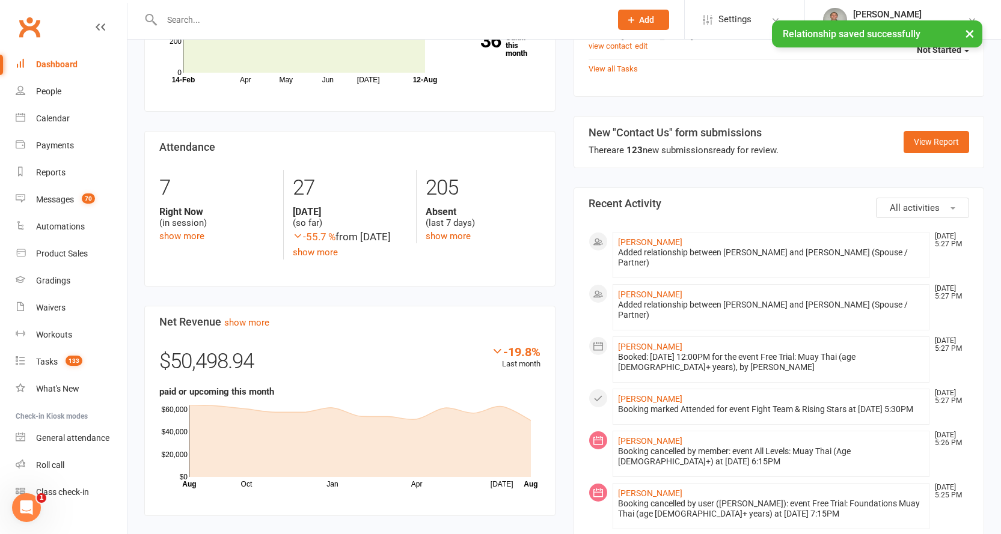
scroll to position [541, 0]
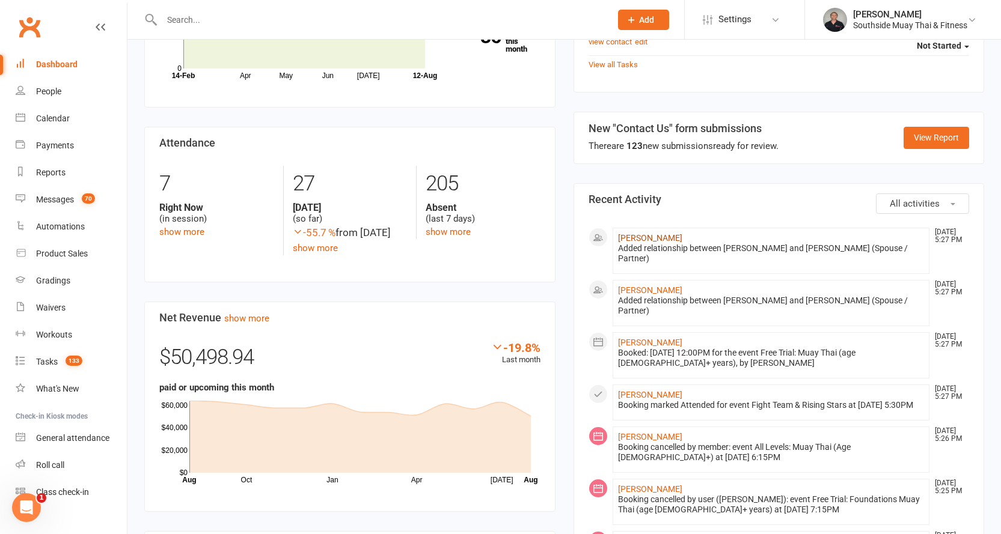
click at [625, 233] on link "Sean Cullen" at bounding box center [650, 238] width 64 height 10
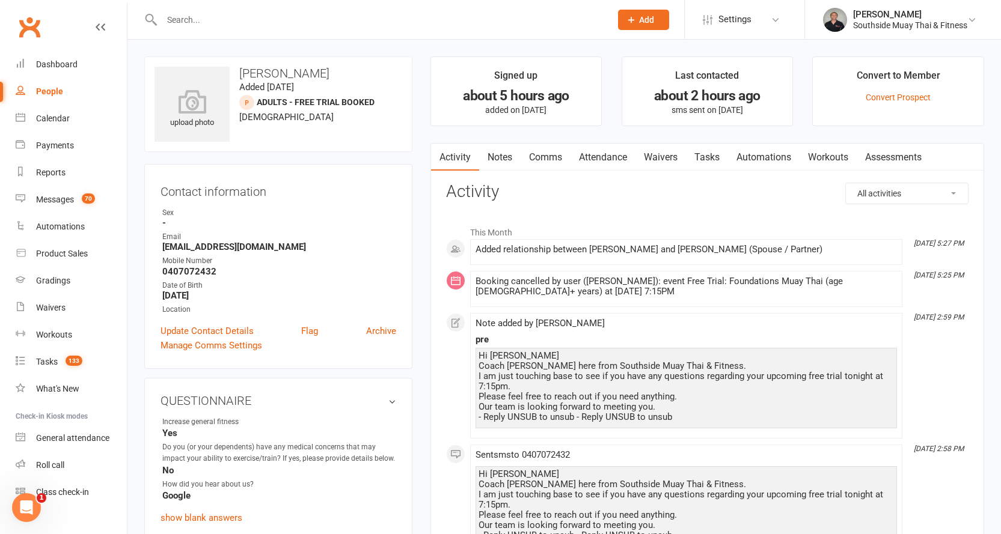
click at [601, 151] on link "Attendance" at bounding box center [603, 158] width 65 height 28
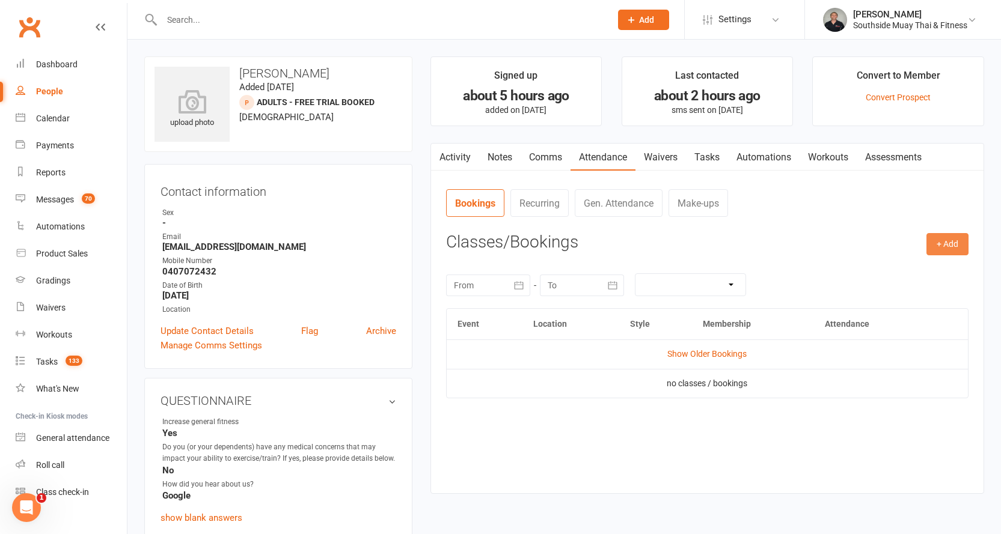
click at [936, 239] on button "+ Add" at bounding box center [947, 244] width 42 height 22
click at [903, 265] on link "Book Event" at bounding box center [908, 272] width 119 height 24
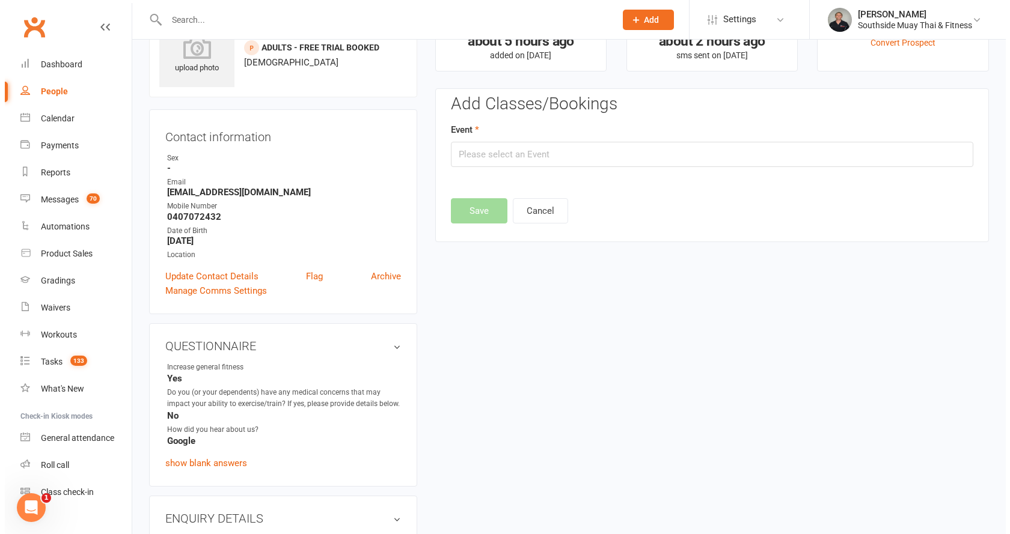
scroll to position [83, 0]
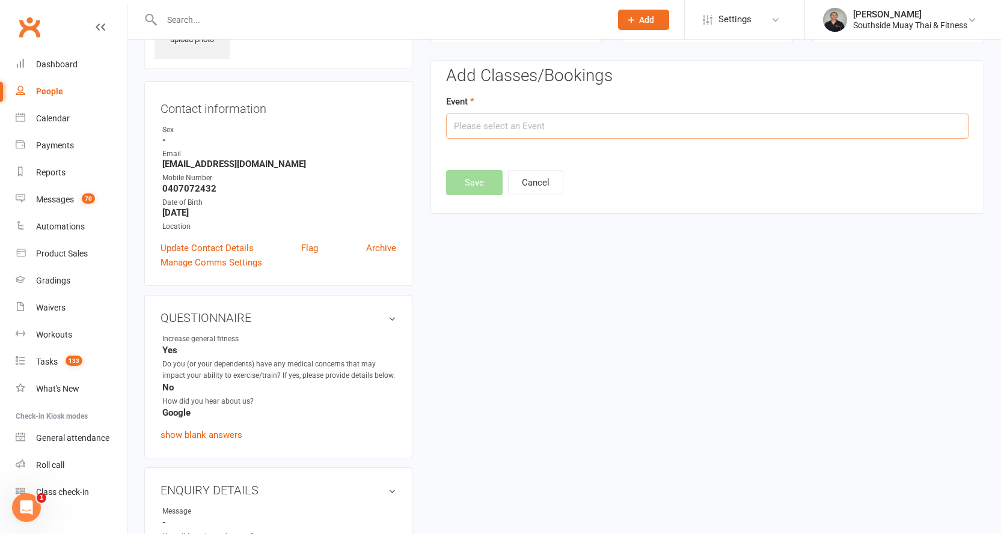
click at [610, 126] on input "text" at bounding box center [707, 126] width 522 height 25
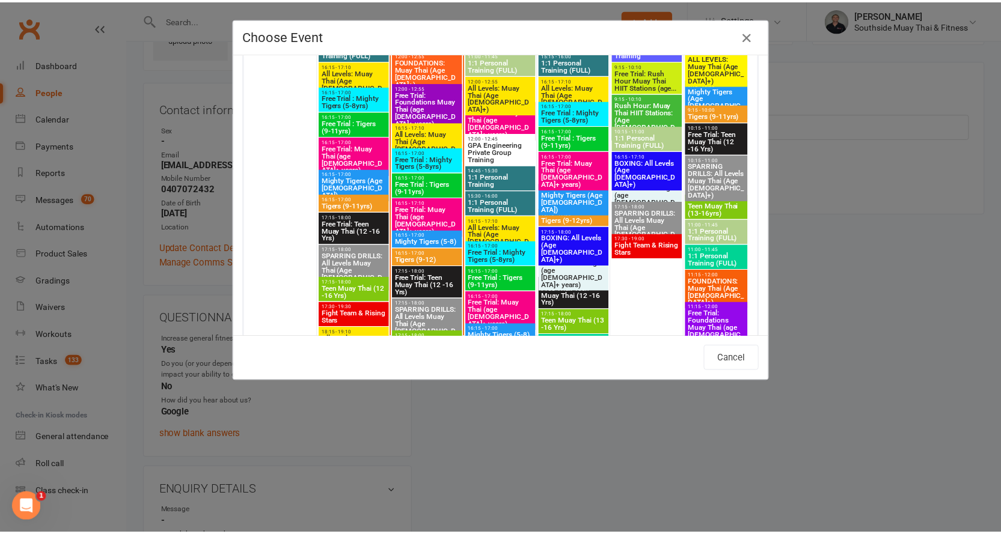
scroll to position [1864, 0]
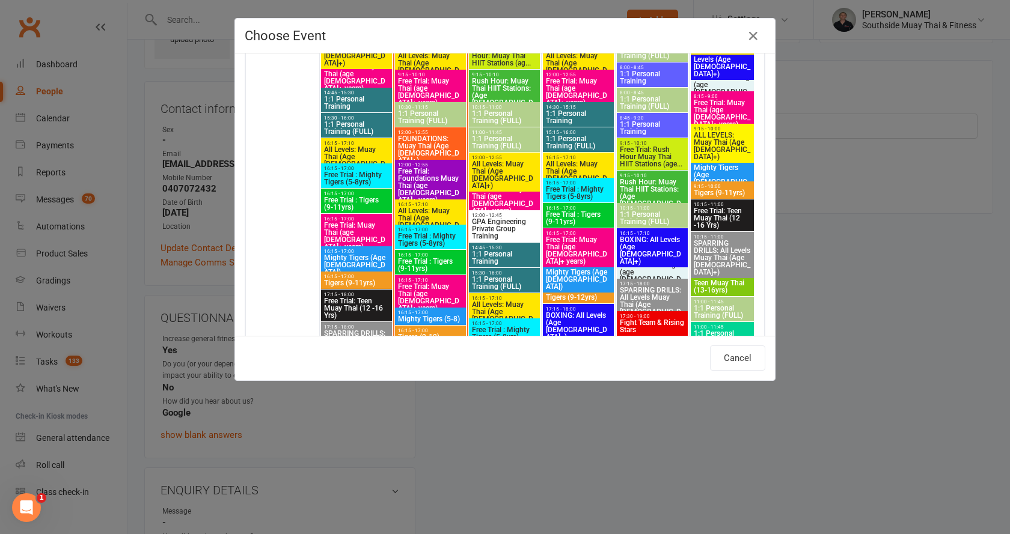
click at [501, 189] on span "Free Trial: Muay Thai (age 13+ years)" at bounding box center [504, 200] width 66 height 29
type input "Free Trial: Muay Thai (age 13+ years) - Aug 13, 2025 12:00:00 PM"
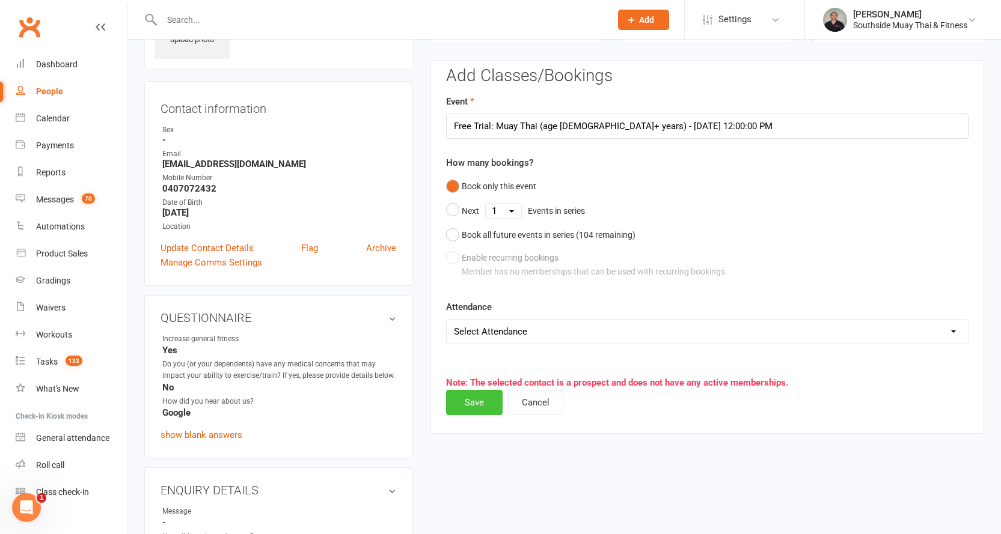
click at [475, 399] on button "Save" at bounding box center [474, 402] width 57 height 25
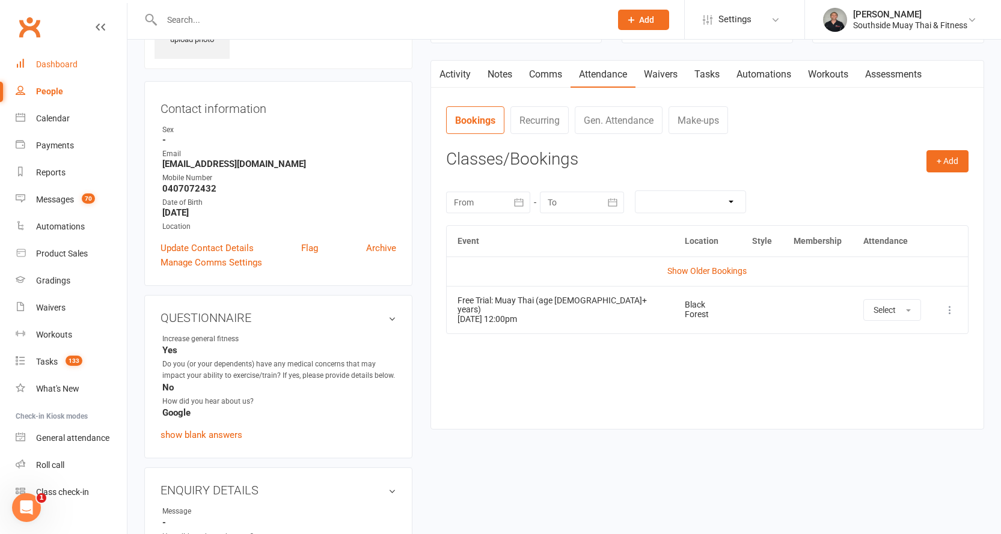
click at [60, 61] on div "Dashboard" at bounding box center [56, 65] width 41 height 10
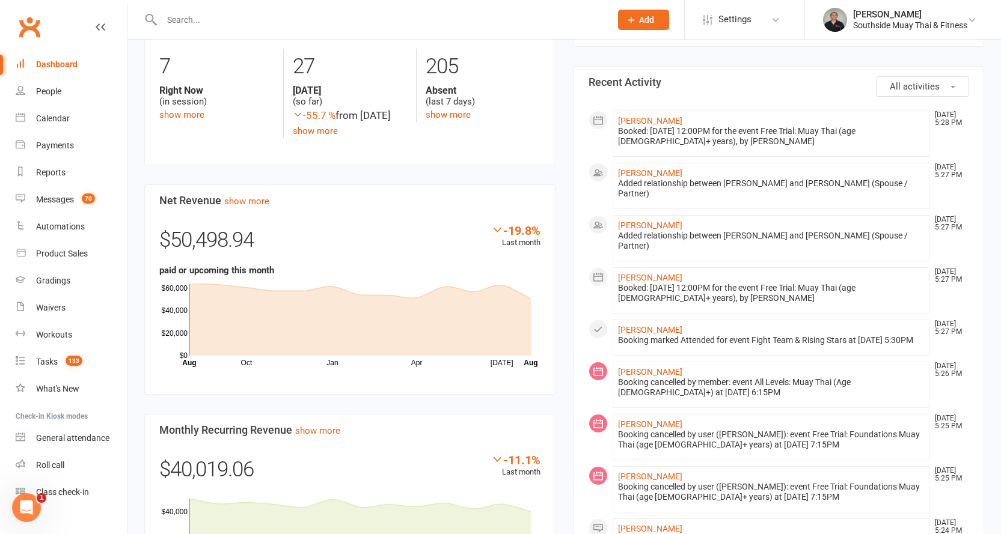
scroll to position [661, 0]
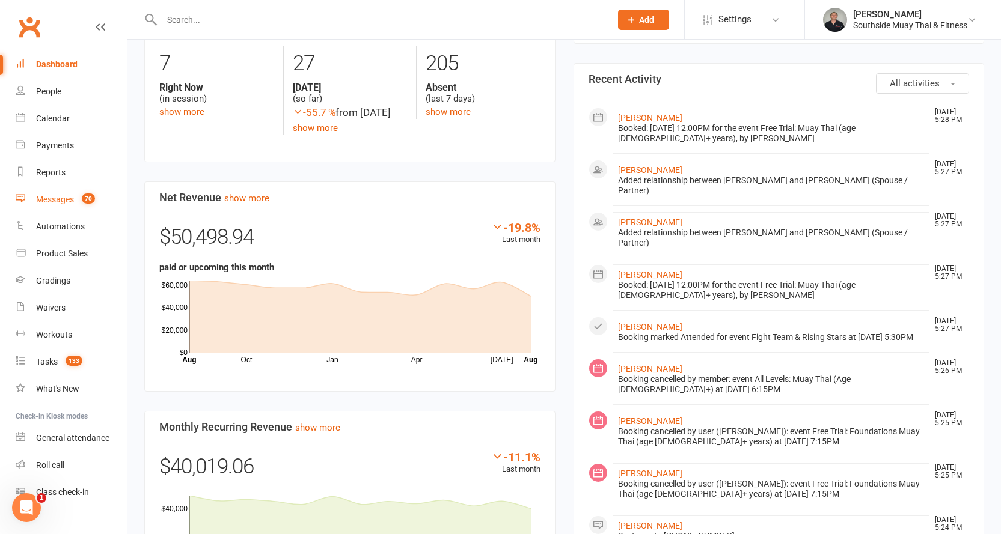
click at [49, 199] on div "Messages" at bounding box center [55, 200] width 38 height 10
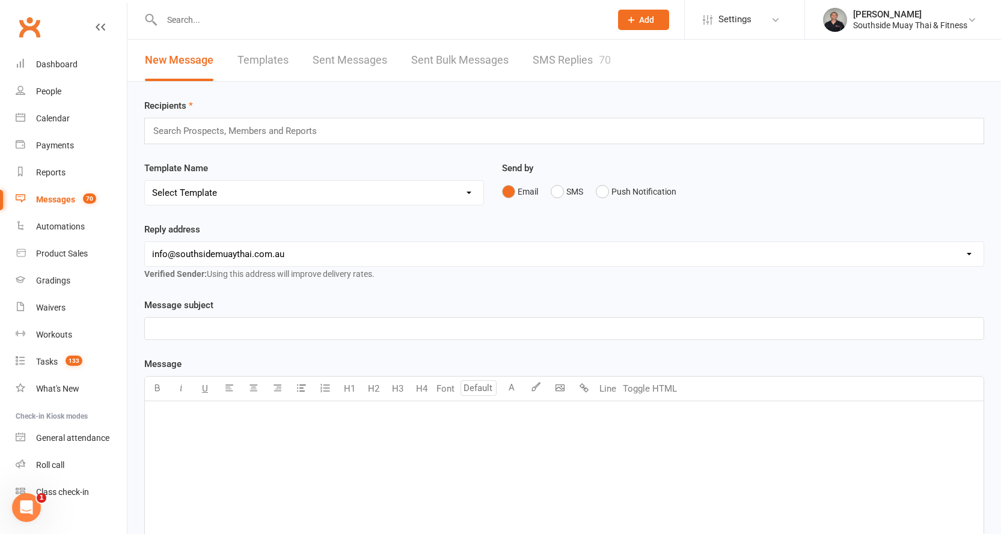
click at [556, 57] on link "SMS Replies 70" at bounding box center [572, 60] width 78 height 41
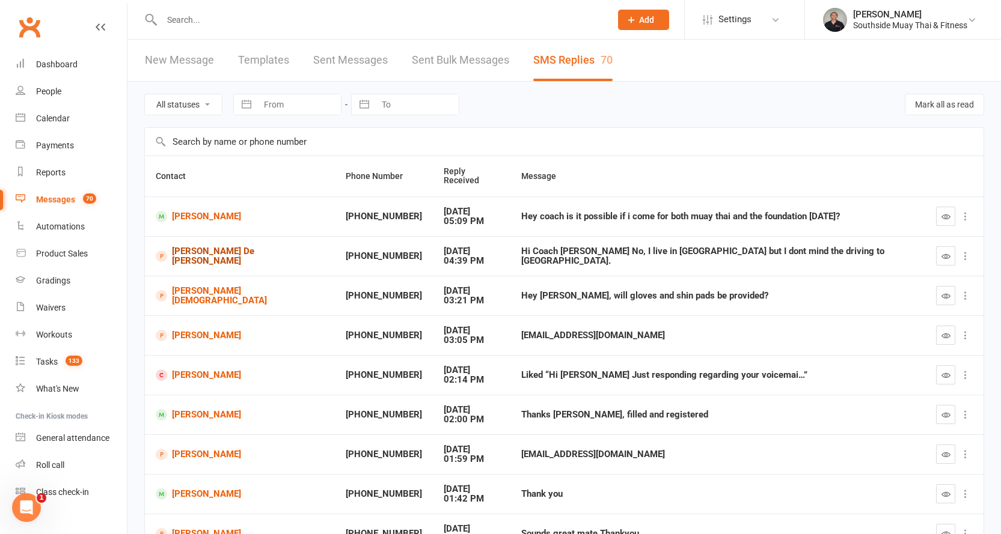
click at [182, 247] on link "Erwin De Jesus" at bounding box center [240, 257] width 168 height 20
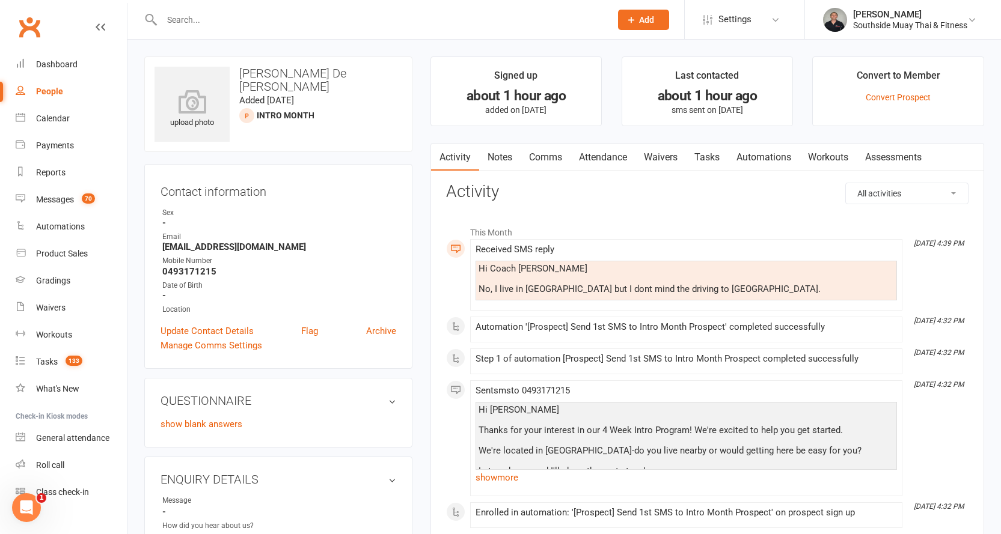
click at [543, 157] on link "Comms" at bounding box center [546, 158] width 50 height 28
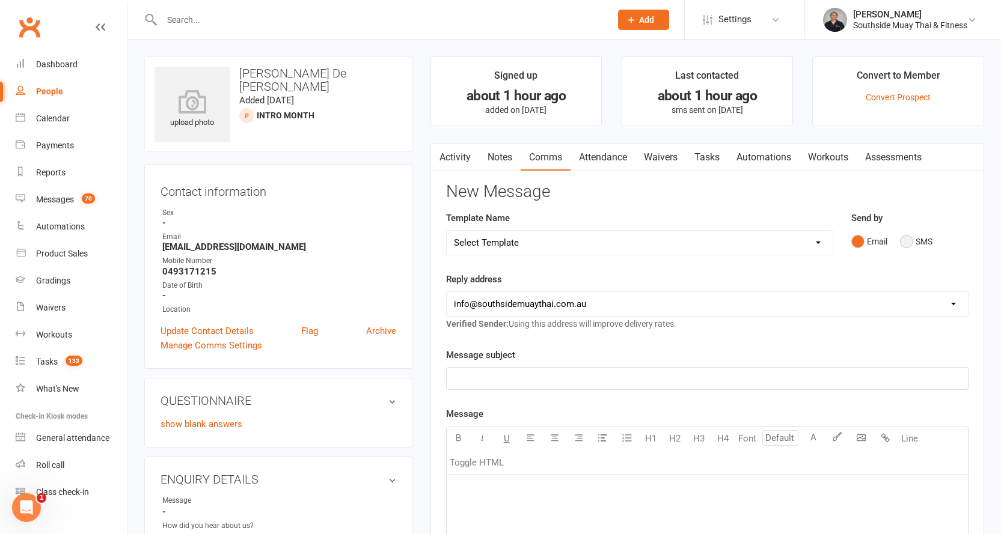
click at [926, 242] on button "SMS" at bounding box center [916, 241] width 32 height 23
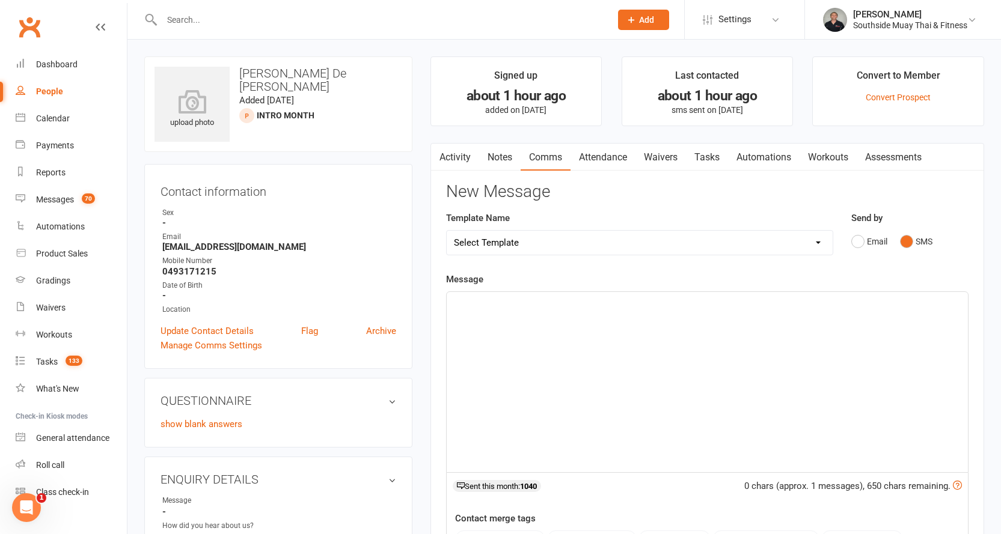
click at [527, 239] on select "Select Template [SMS] Outreach Message: High Risk – Personal From Trainer + Ree…" at bounding box center [640, 243] width 386 height 24
select select "34"
click at [447, 231] on select "Select Template [SMS] Outreach Message: High Risk – Personal From Trainer + Ree…" at bounding box center [640, 243] width 386 height 24
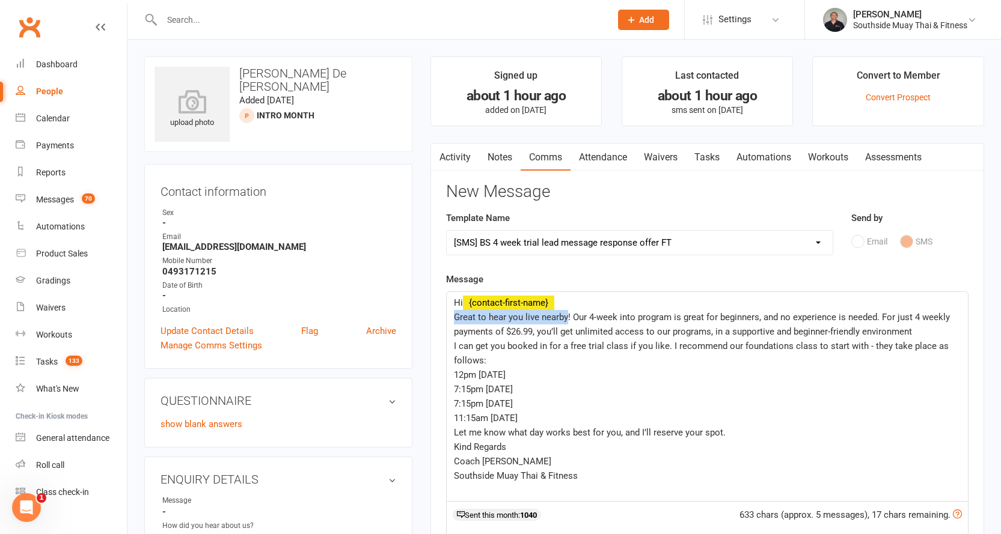
drag, startPoint x: 454, startPoint y: 317, endPoint x: 568, endPoint y: 319, distance: 114.3
click at [568, 319] on span "Great to hear you live nearby! Our 4-week into program is great for beginners, …" at bounding box center [703, 324] width 498 height 25
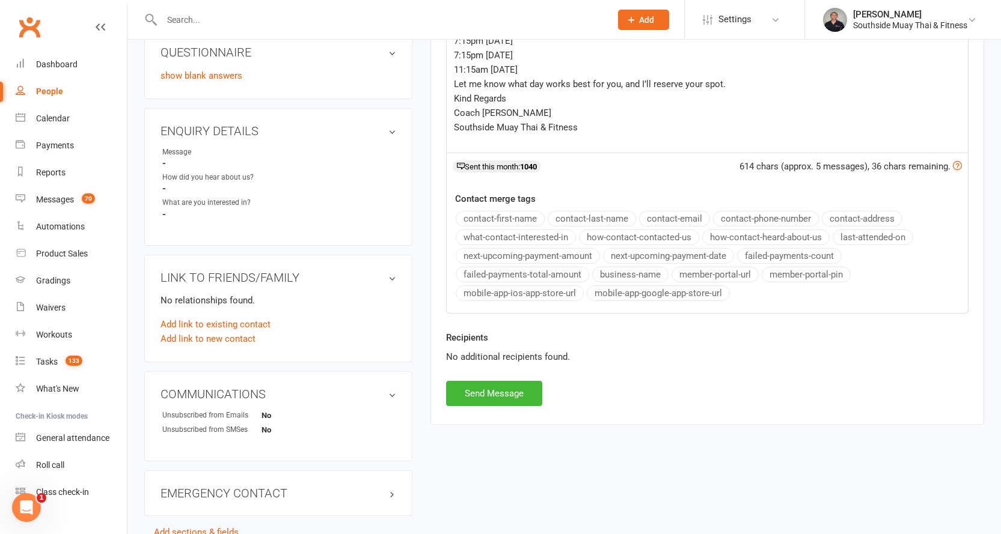
scroll to position [361, 0]
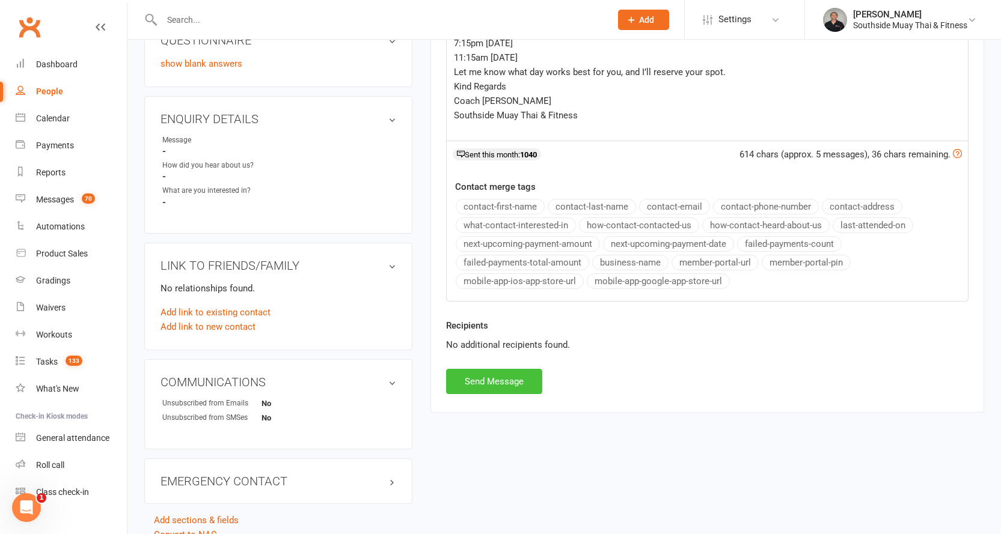
click at [477, 381] on button "Send Message" at bounding box center [494, 381] width 96 height 25
select select
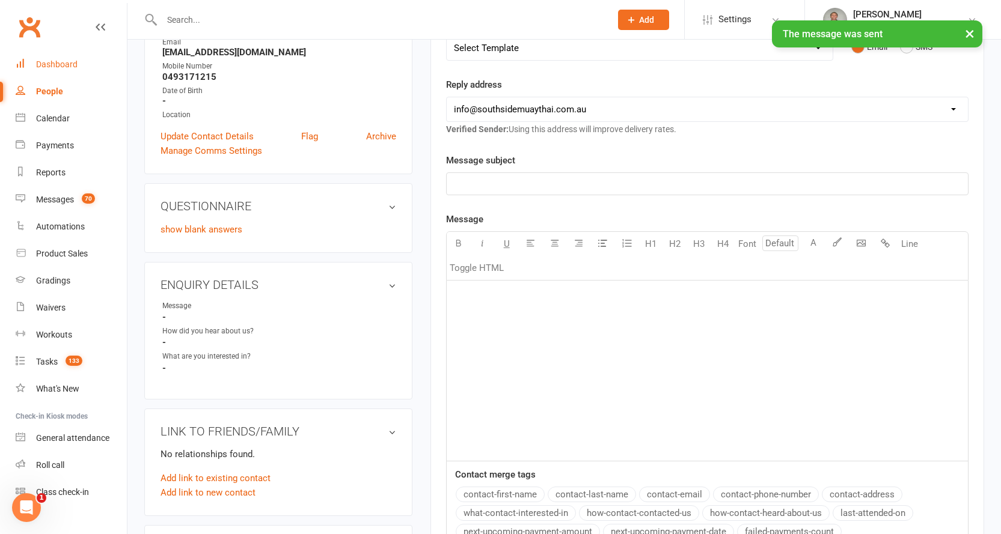
scroll to position [180, 0]
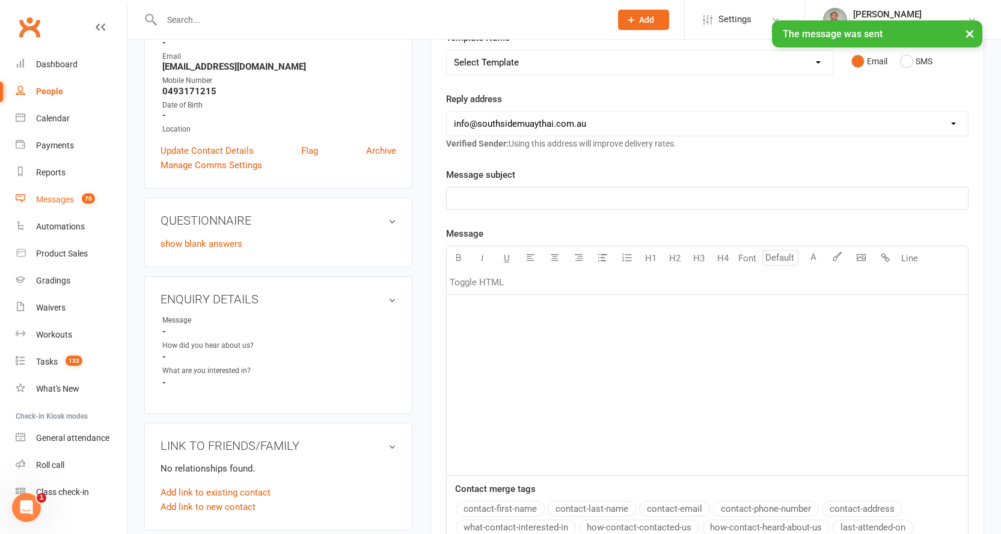
click at [49, 193] on link "Messages 70" at bounding box center [71, 199] width 111 height 27
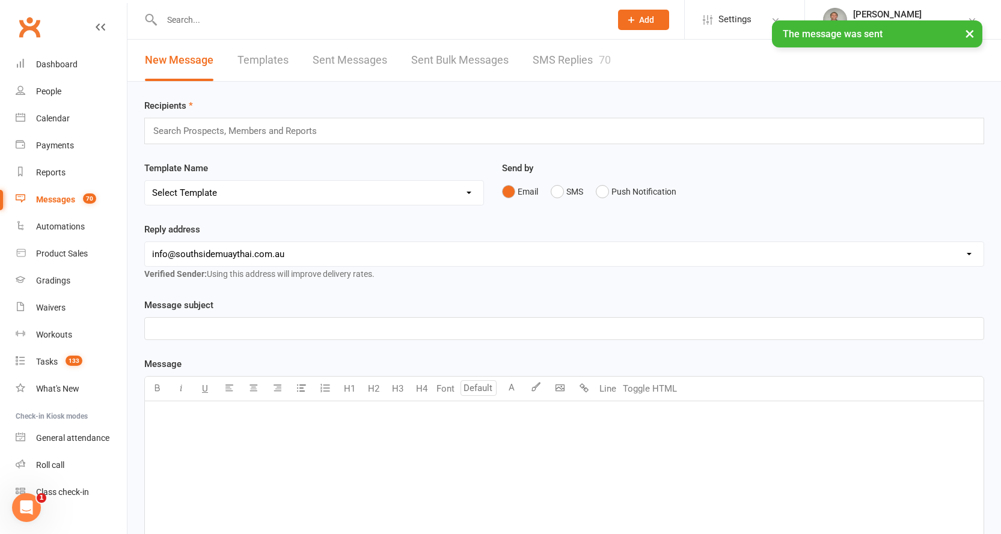
click at [563, 63] on link "SMS Replies 70" at bounding box center [572, 60] width 78 height 41
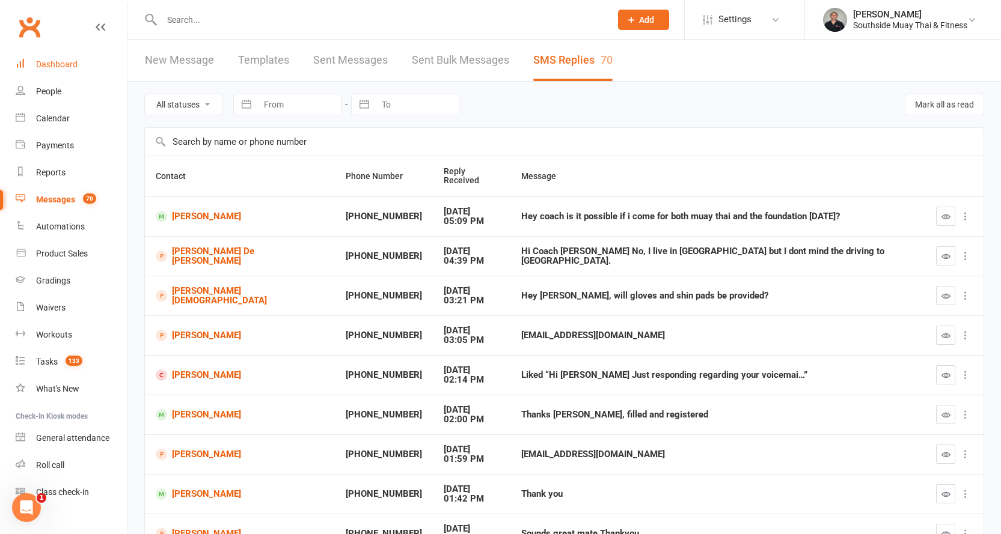
click at [47, 56] on link "Dashboard" at bounding box center [71, 64] width 111 height 27
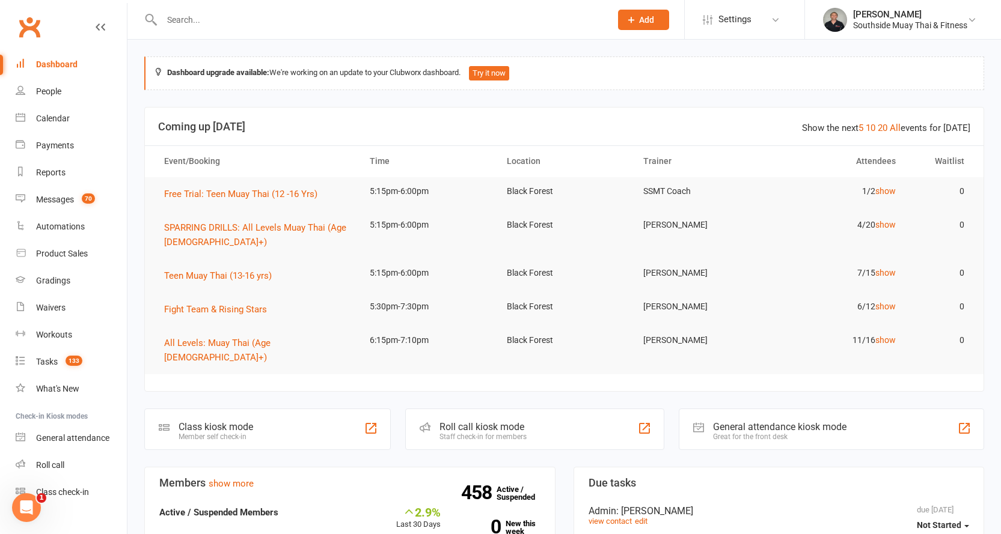
click at [180, 13] on input "text" at bounding box center [380, 19] width 444 height 17
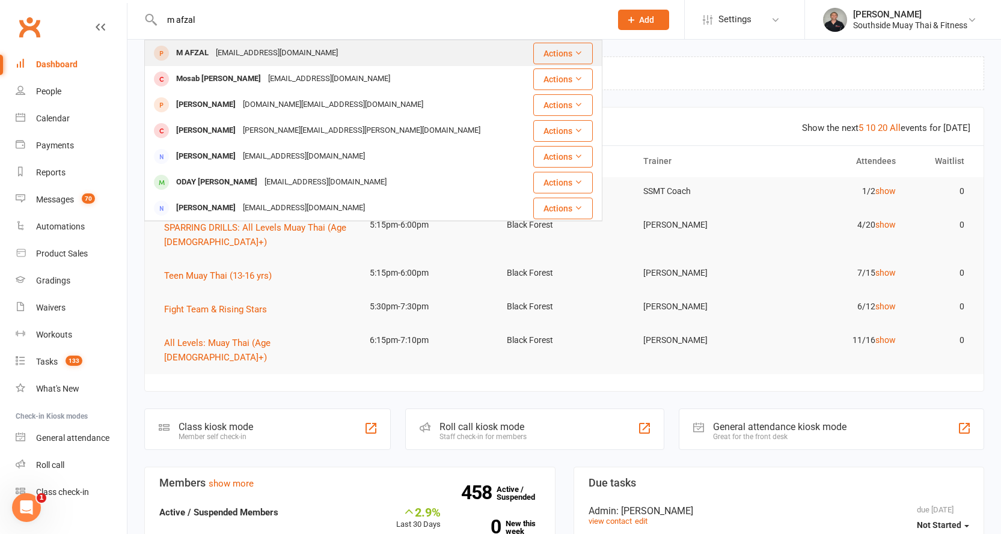
type input "m afzal"
click at [201, 51] on div "M AFZAL" at bounding box center [193, 52] width 40 height 17
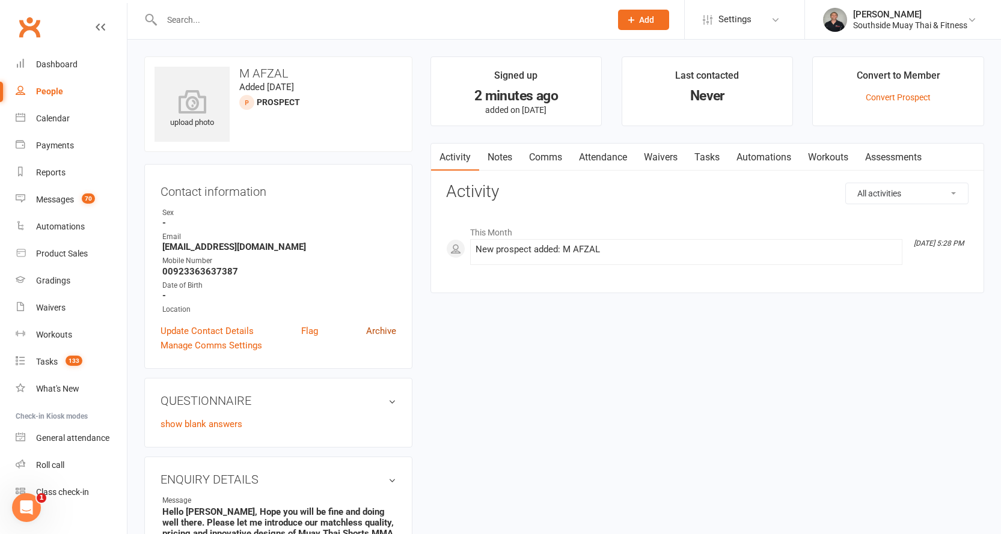
click at [388, 329] on link "Archive" at bounding box center [381, 331] width 30 height 14
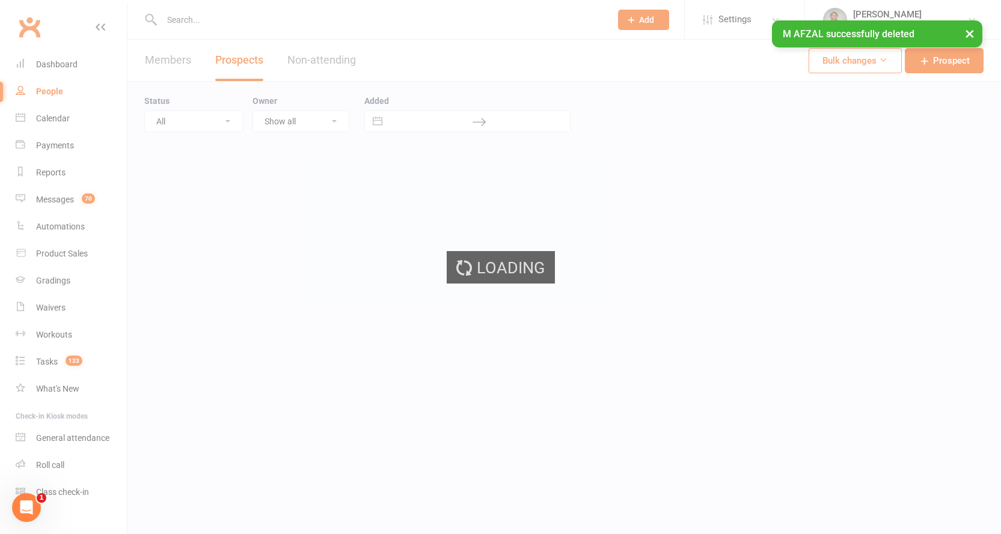
select select "100"
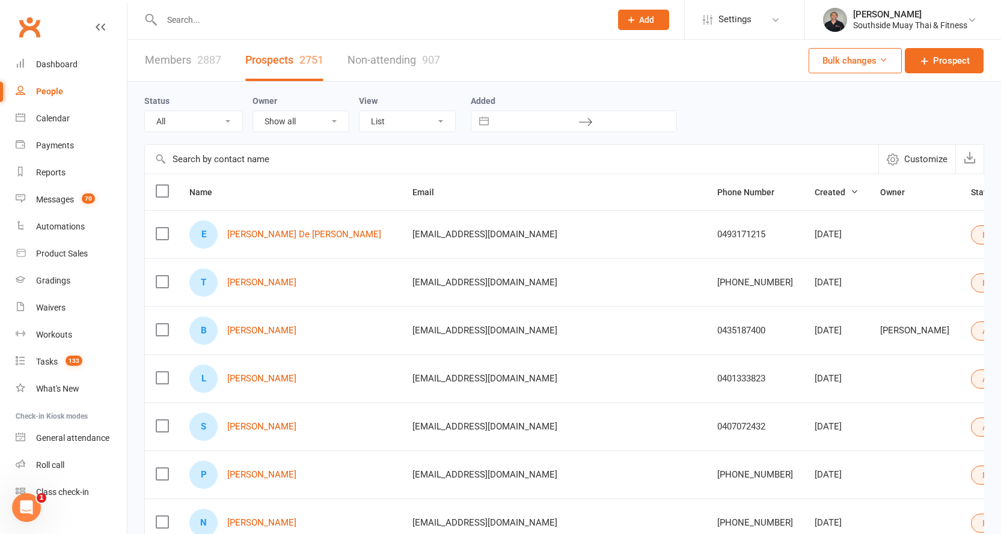
click at [224, 24] on input "text" at bounding box center [380, 19] width 444 height 17
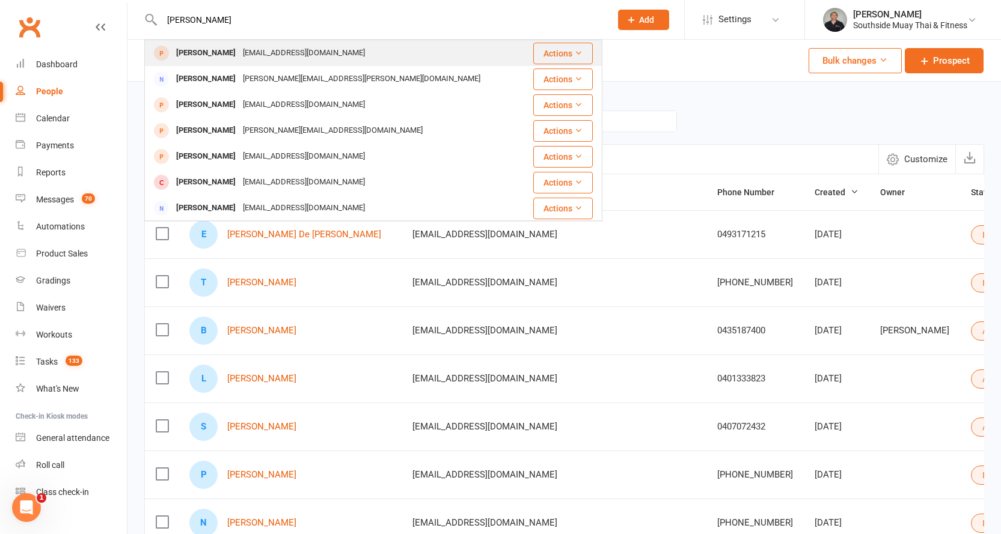
type input "tyson parker"
click at [248, 50] on div "tyson.parker707@gmail.com" at bounding box center [303, 52] width 129 height 17
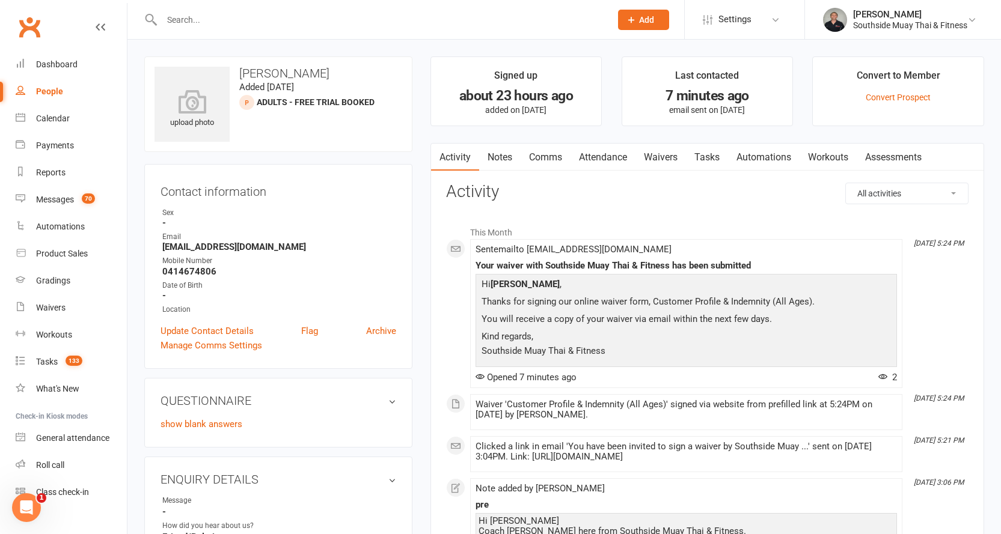
click at [593, 153] on link "Attendance" at bounding box center [603, 158] width 65 height 28
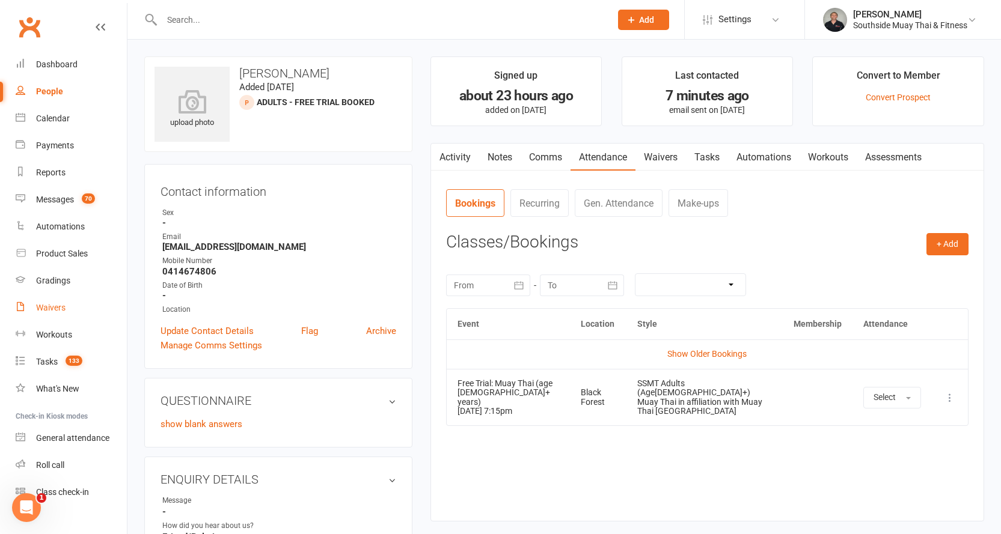
click at [55, 307] on div "Waivers" at bounding box center [50, 308] width 29 height 10
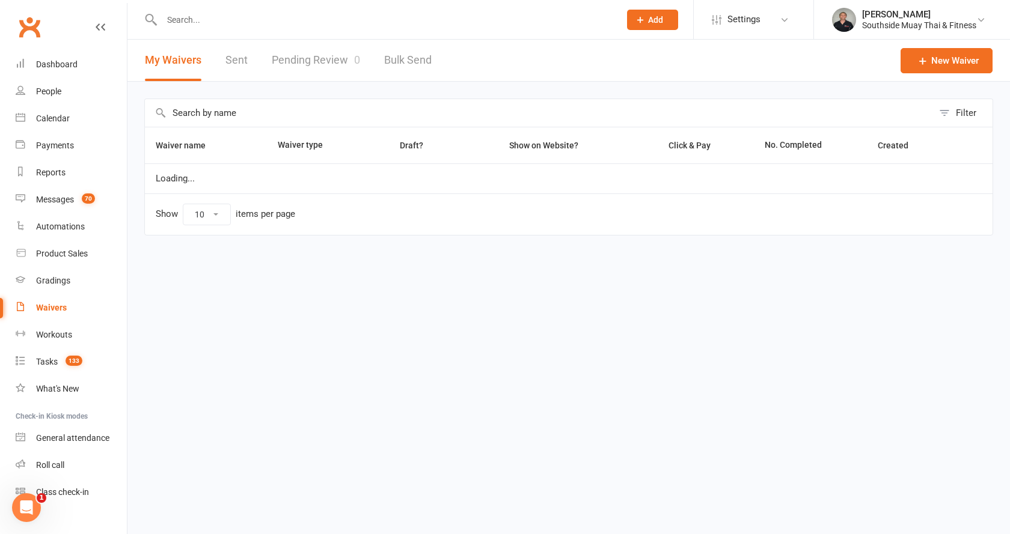
select select "100"
click at [326, 64] on link "Pending Review 0" at bounding box center [316, 60] width 88 height 41
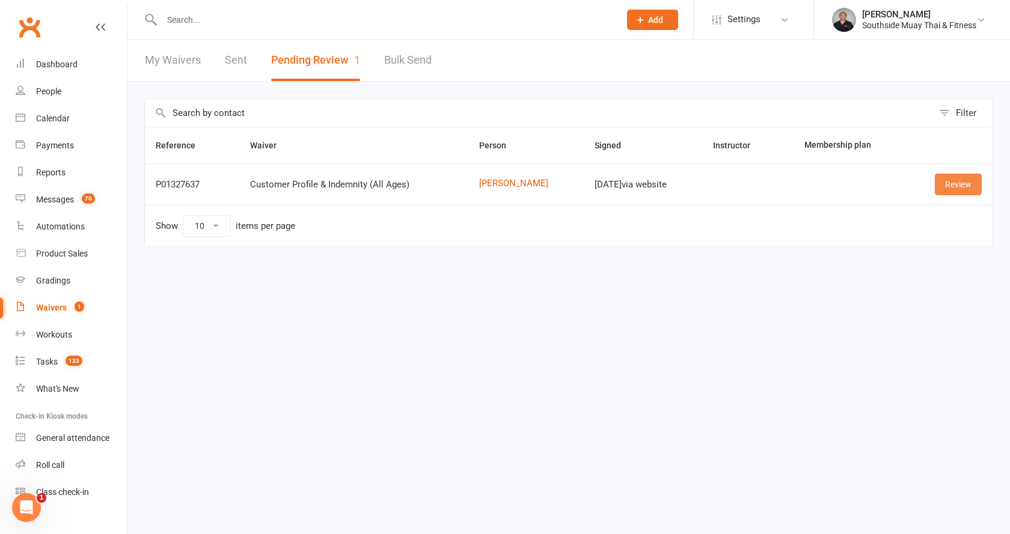
click at [946, 186] on link "Review" at bounding box center [958, 185] width 47 height 22
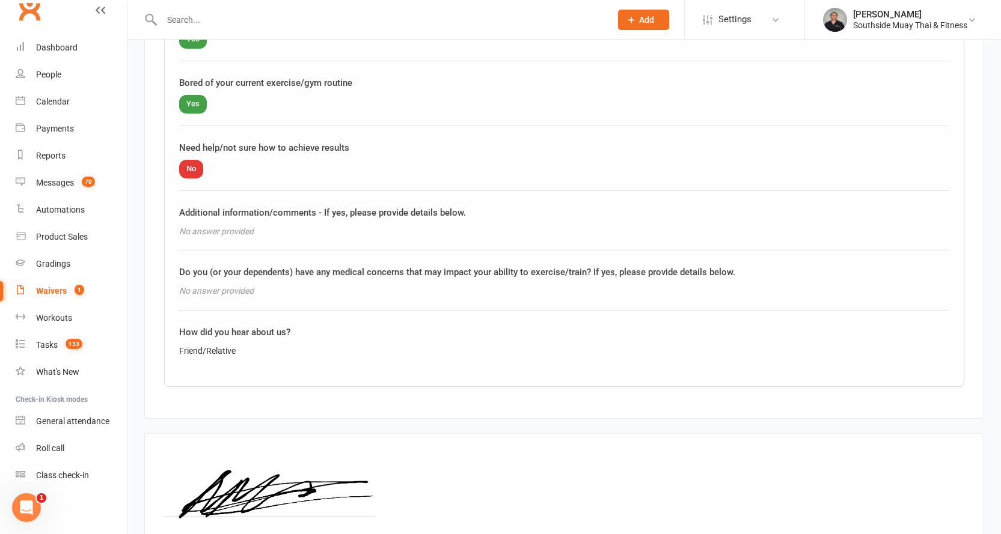
scroll to position [1549, 0]
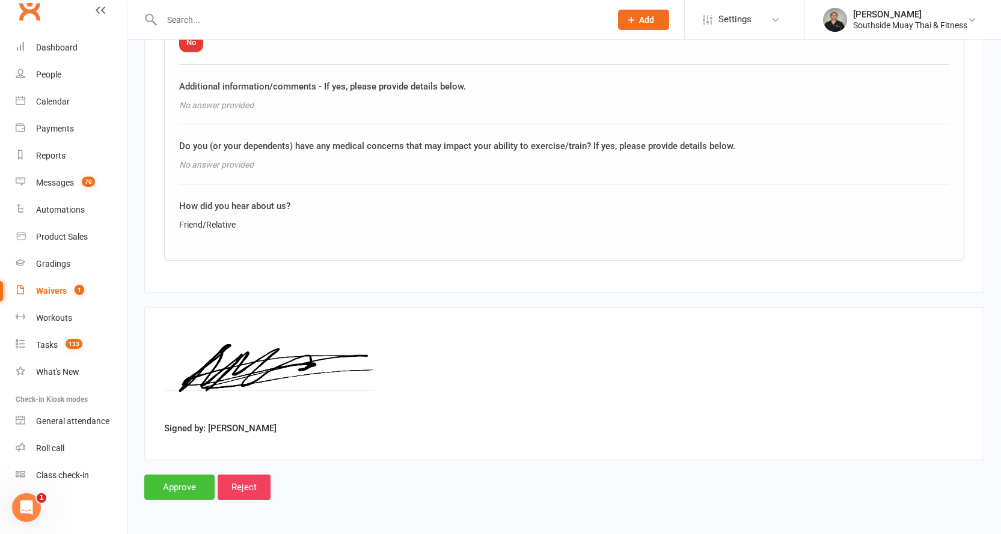
click at [178, 488] on input "Approve" at bounding box center [179, 487] width 70 height 25
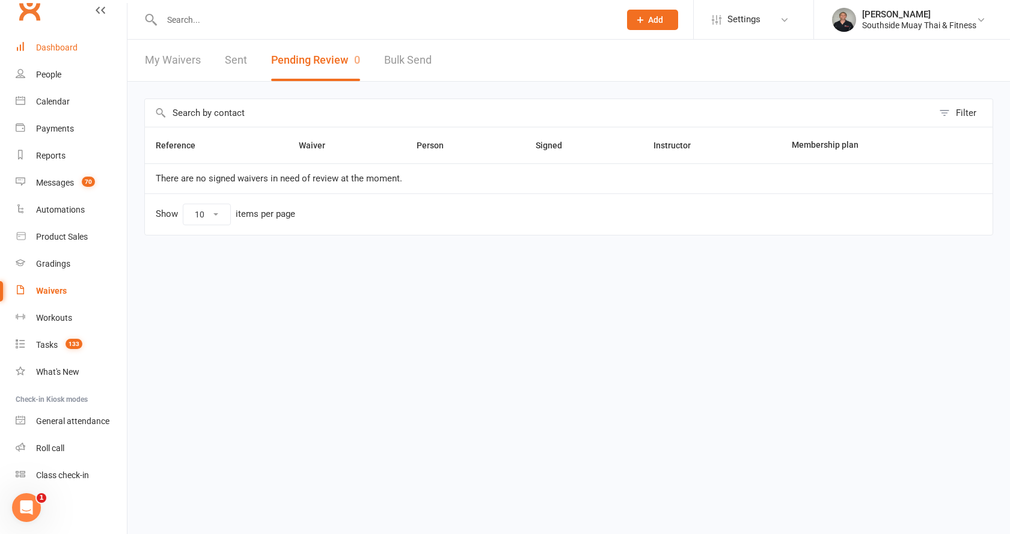
click at [61, 45] on div "Dashboard" at bounding box center [56, 48] width 41 height 10
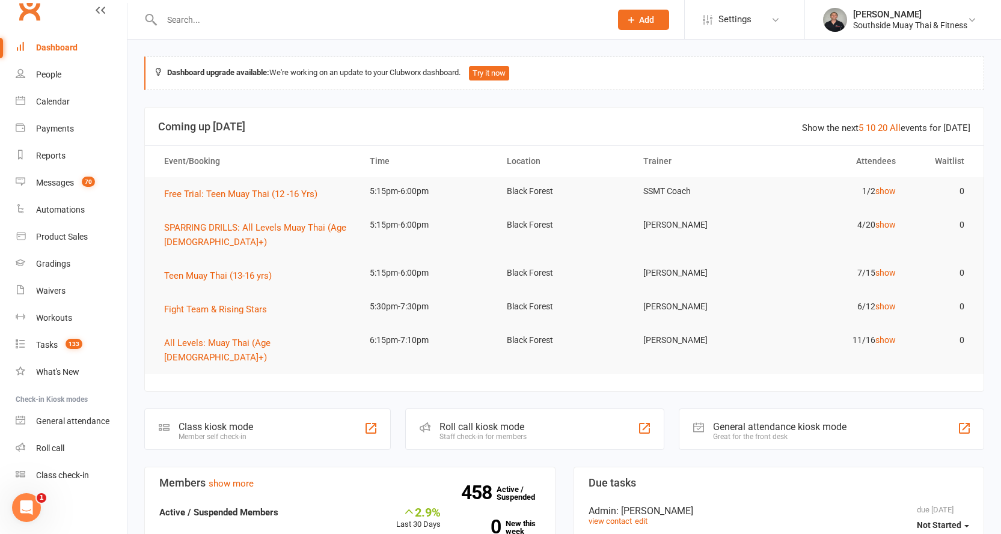
click at [639, 20] on span "Add" at bounding box center [646, 20] width 15 height 10
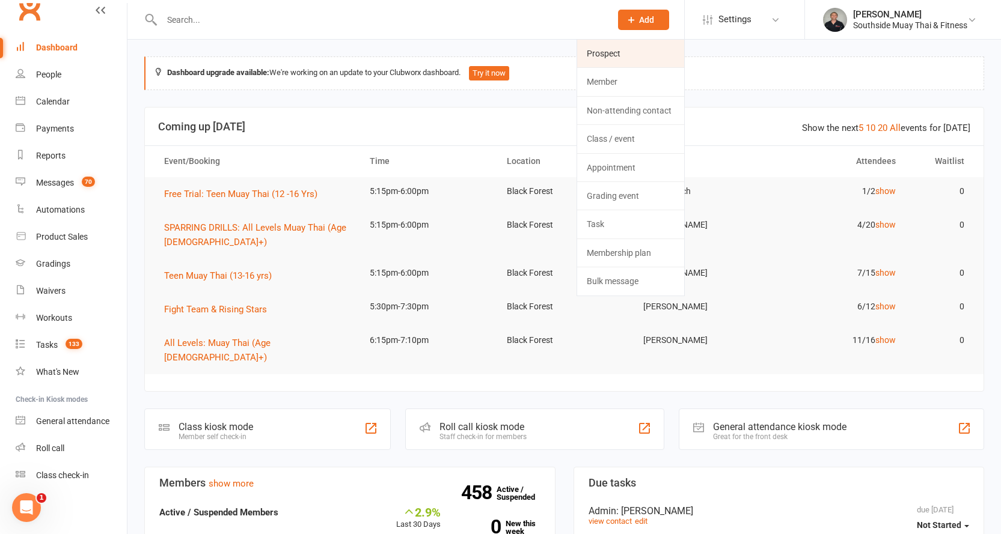
click at [635, 50] on link "Prospect" at bounding box center [630, 54] width 107 height 28
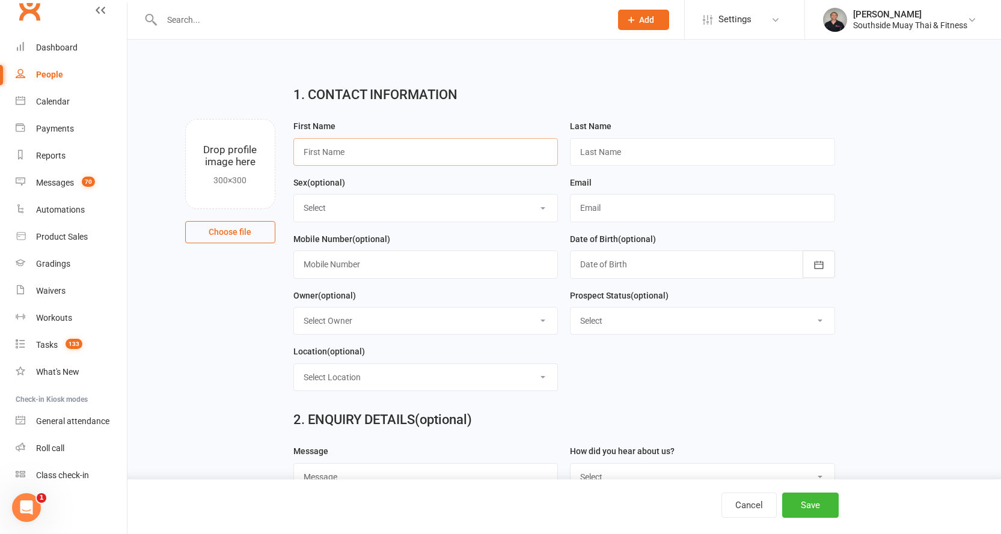
click at [351, 142] on input "text" at bounding box center [425, 152] width 265 height 28
type input "Rachel"
type input "Bianchi"
click at [326, 268] on input "text" at bounding box center [425, 265] width 265 height 28
click at [596, 209] on input "text" at bounding box center [702, 208] width 265 height 28
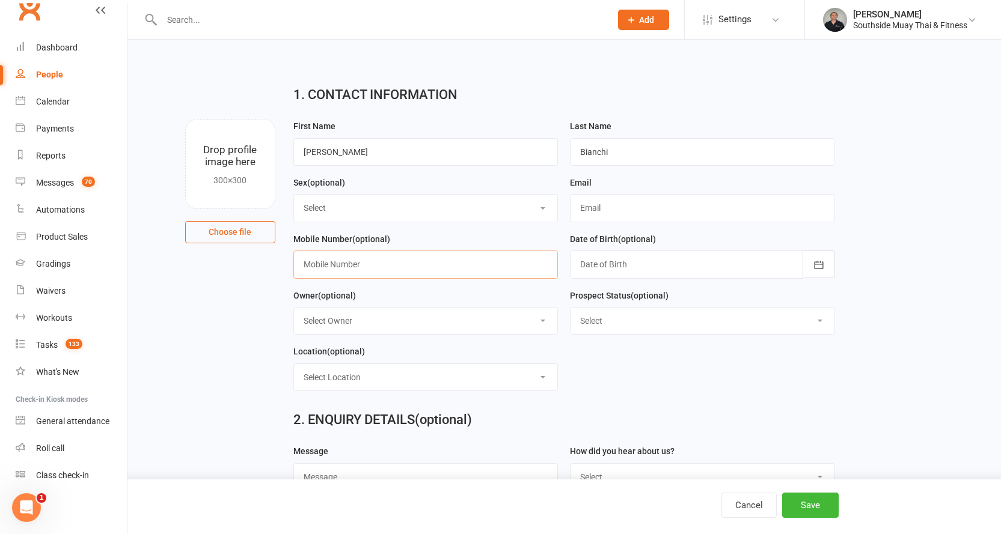
click at [370, 268] on input "text" at bounding box center [425, 265] width 265 height 28
paste input "0432251123 rachel@inspiringlife.com.au"
type input "0432251123 rachel@inspiringlife.com.au"
click at [607, 213] on input "text" at bounding box center [702, 208] width 265 height 28
paste input "0432251123 rachel@inspiringlife.com.au"
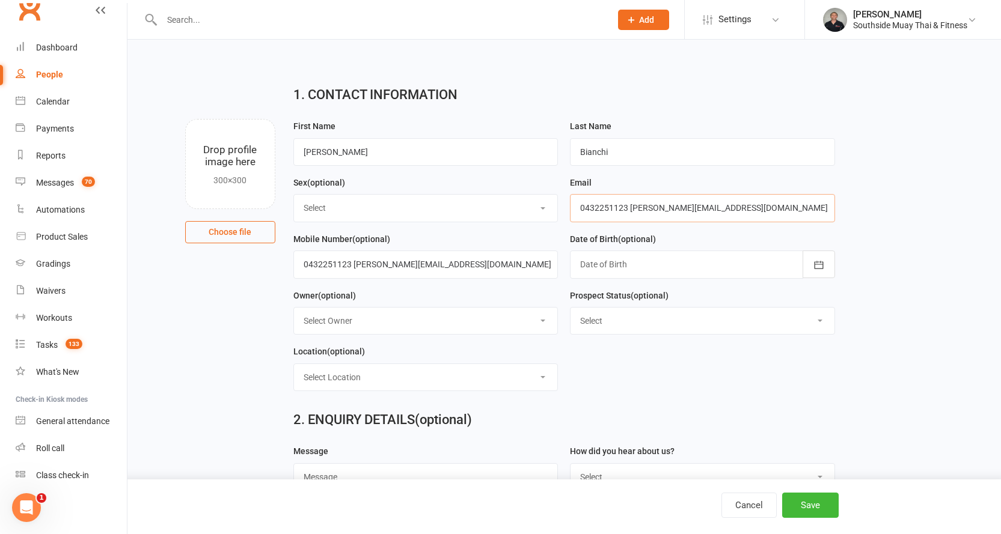
drag, startPoint x: 629, startPoint y: 208, endPoint x: 572, endPoint y: 208, distance: 57.7
click at [572, 208] on input "0432251123 rachel@inspiringlife.com.au" at bounding box center [702, 208] width 265 height 28
type input "rachel@inspiringlife.com.au"
drag, startPoint x: 353, startPoint y: 268, endPoint x: 458, endPoint y: 265, distance: 104.6
click at [458, 265] on input "0432251123 rachel@inspiringlife.com.au" at bounding box center [425, 265] width 265 height 28
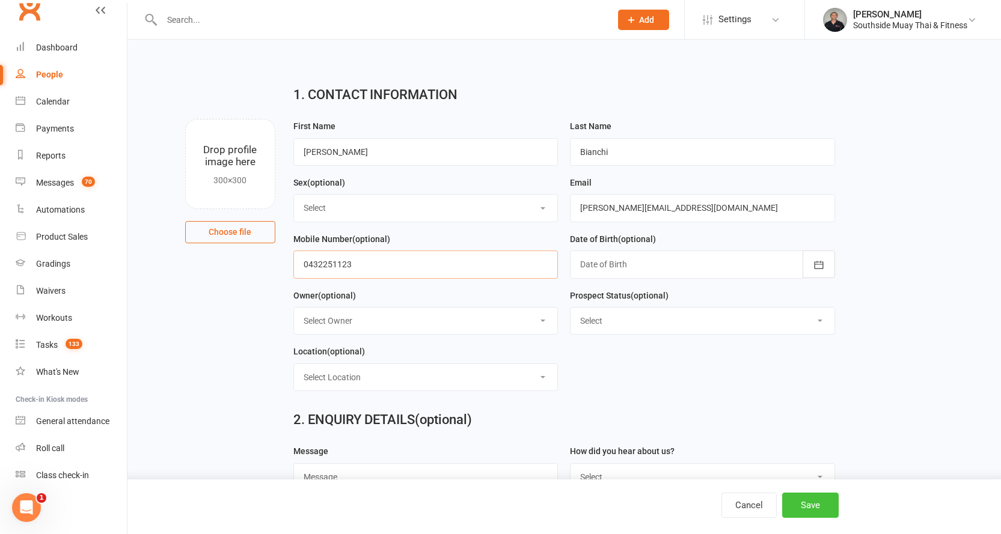
type input "0432251123"
click at [815, 501] on button "Save" at bounding box center [810, 505] width 57 height 25
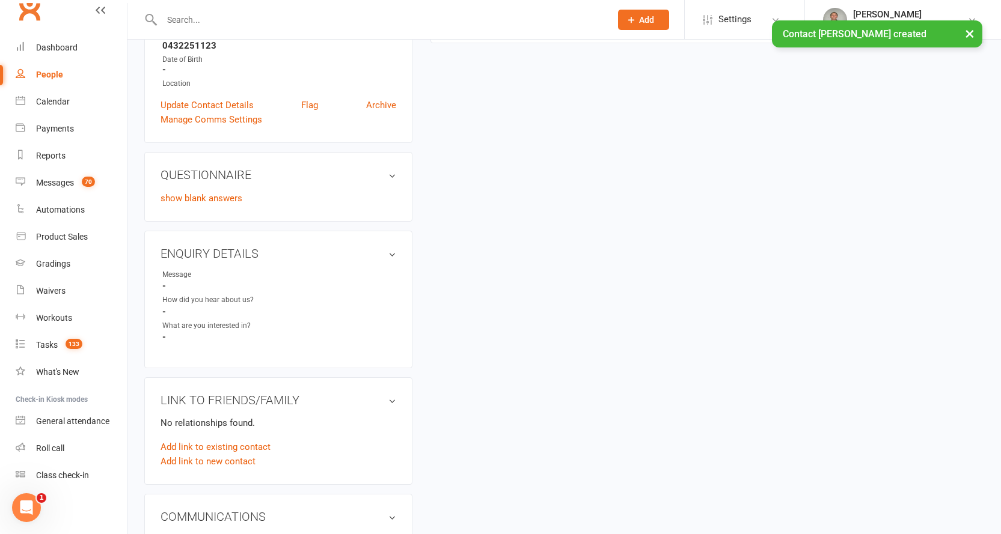
scroll to position [421, 0]
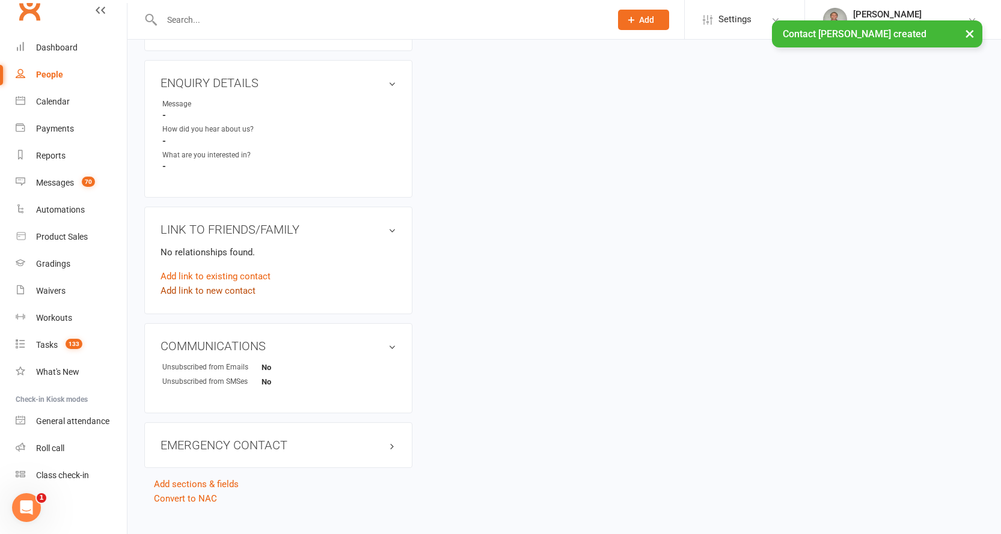
click at [236, 289] on link "Add link to new contact" at bounding box center [208, 291] width 95 height 14
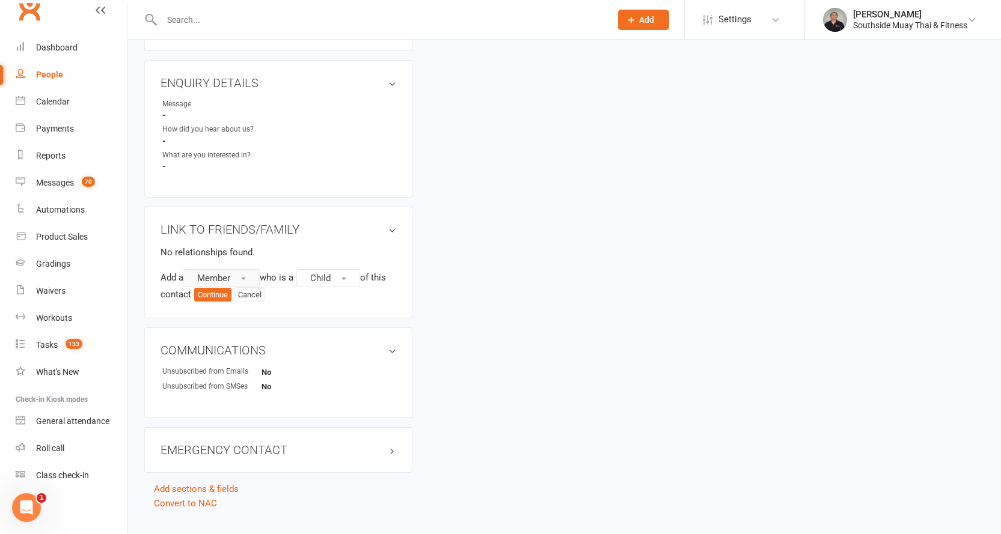
click at [235, 276] on button "Member" at bounding box center [221, 278] width 76 height 18
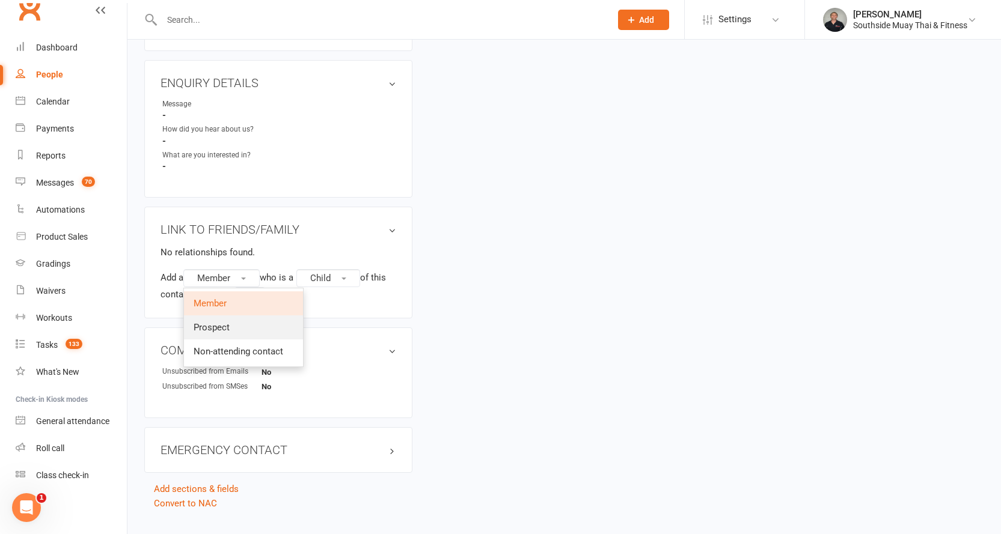
click at [224, 328] on span "Prospect" at bounding box center [212, 327] width 36 height 11
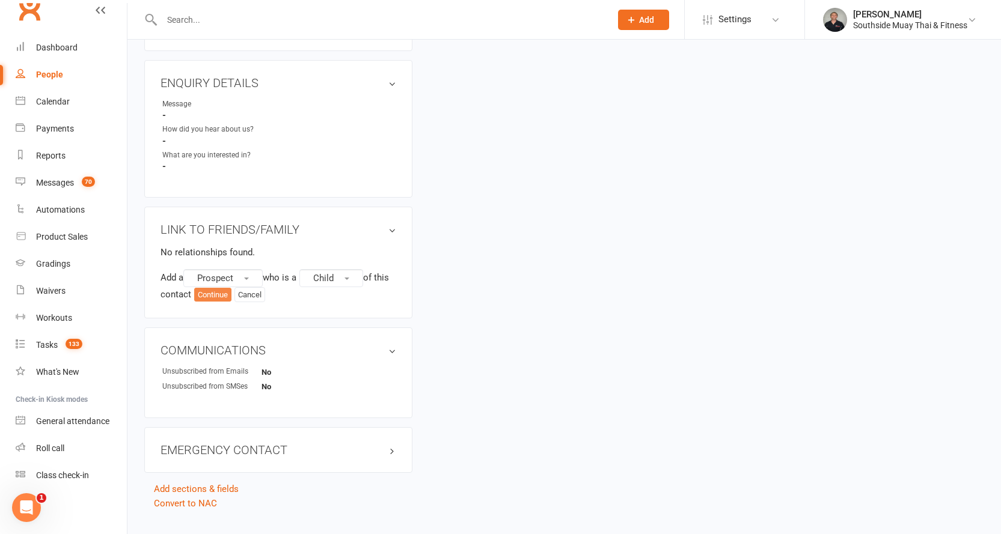
click at [231, 295] on button "Continue" at bounding box center [212, 295] width 37 height 14
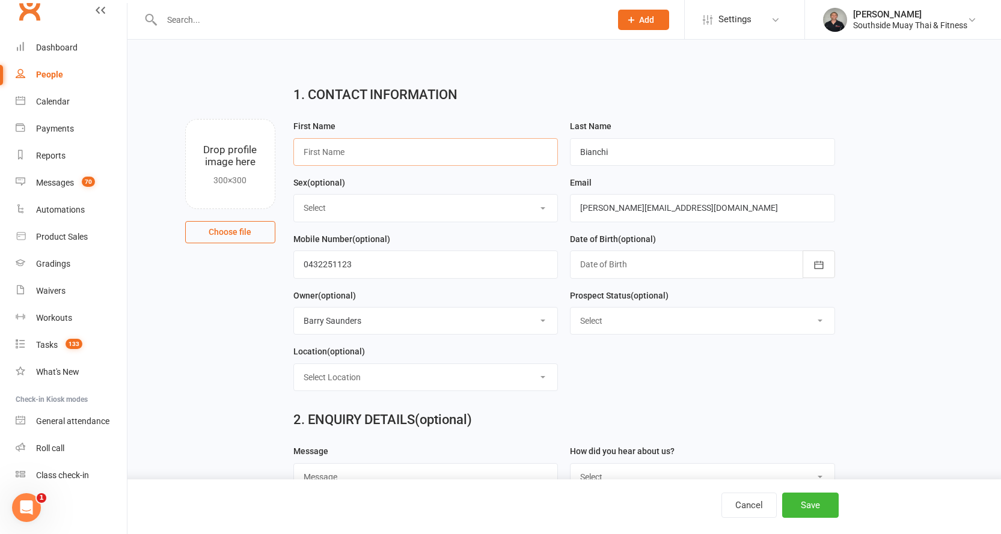
click at [377, 152] on input "text" at bounding box center [425, 152] width 265 height 28
type input "Liam"
click at [815, 504] on button "Save" at bounding box center [810, 505] width 57 height 25
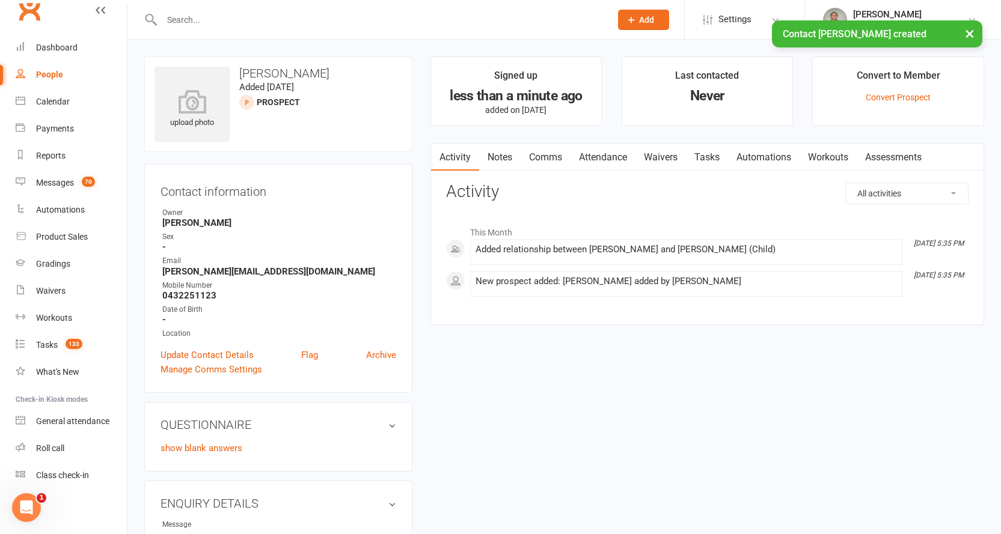
click at [49, 20] on div "× Contact Liam Bianchi created" at bounding box center [492, 20] width 985 height 0
click at [60, 20] on div "× Contact Liam Bianchi created" at bounding box center [492, 20] width 985 height 0
click at [51, 47] on ui-view "Prospect Member Non-attending contact Class / event Appointment Grading event T…" at bounding box center [500, 478] width 1001 height 950
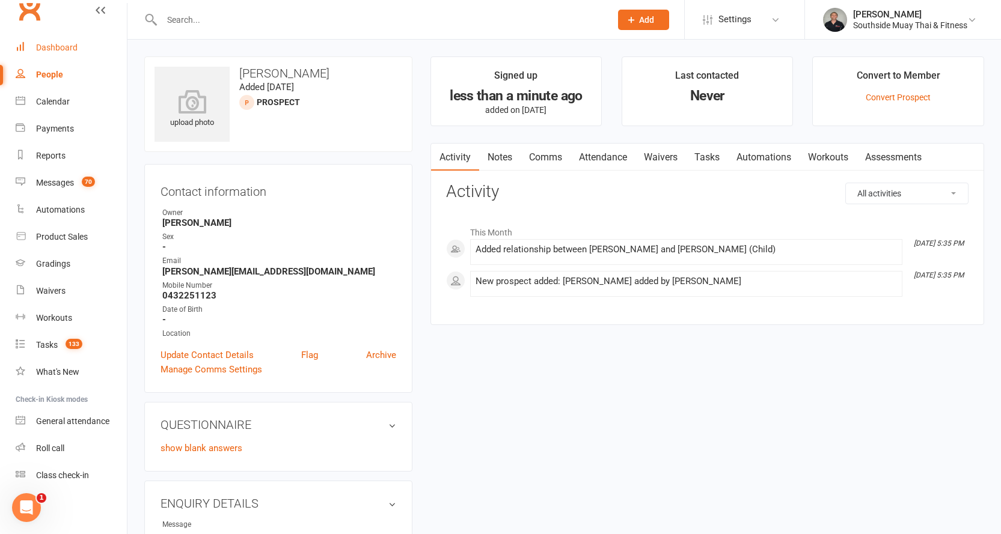
click at [66, 47] on div "Dashboard" at bounding box center [56, 48] width 41 height 10
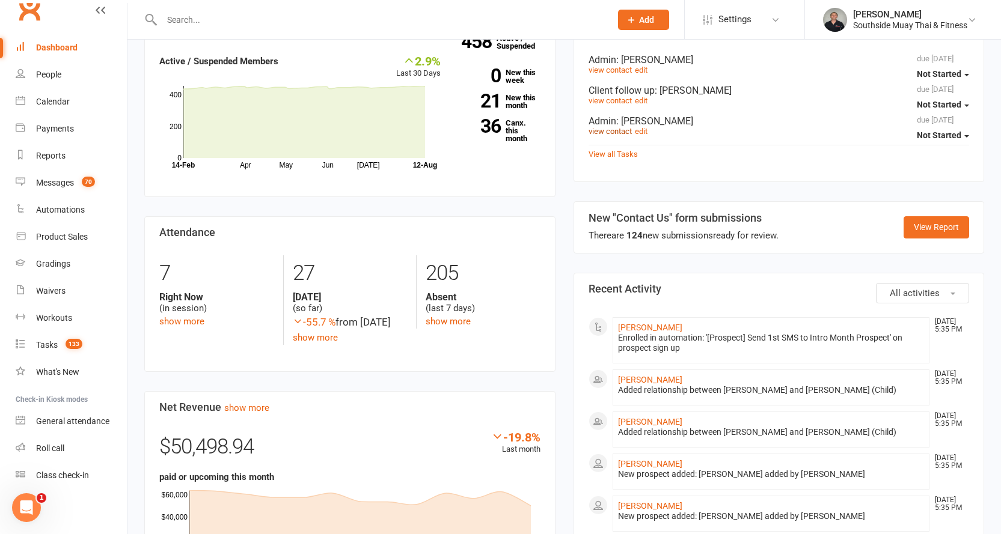
scroll to position [481, 0]
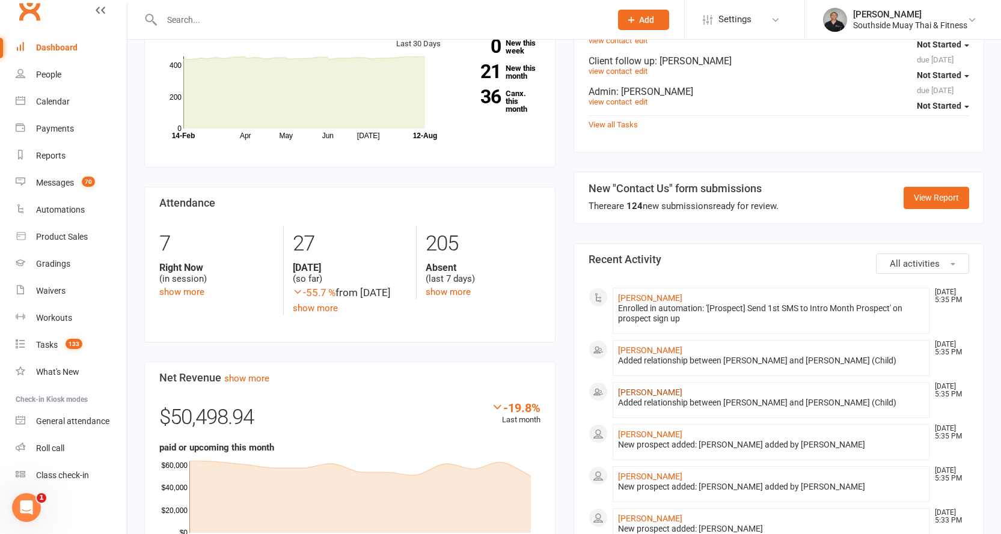
click at [642, 388] on link "Rachel Bianchi" at bounding box center [650, 393] width 64 height 10
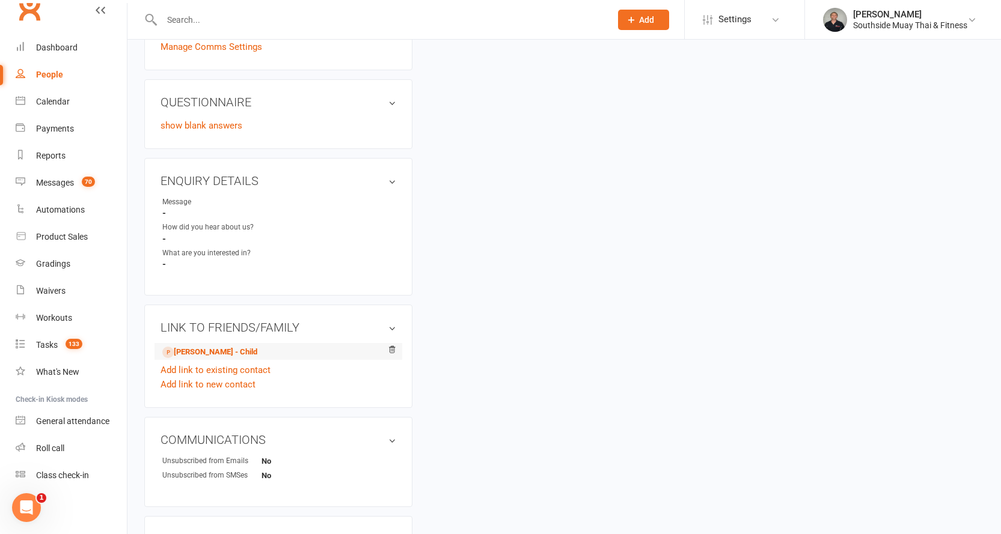
scroll to position [436, 0]
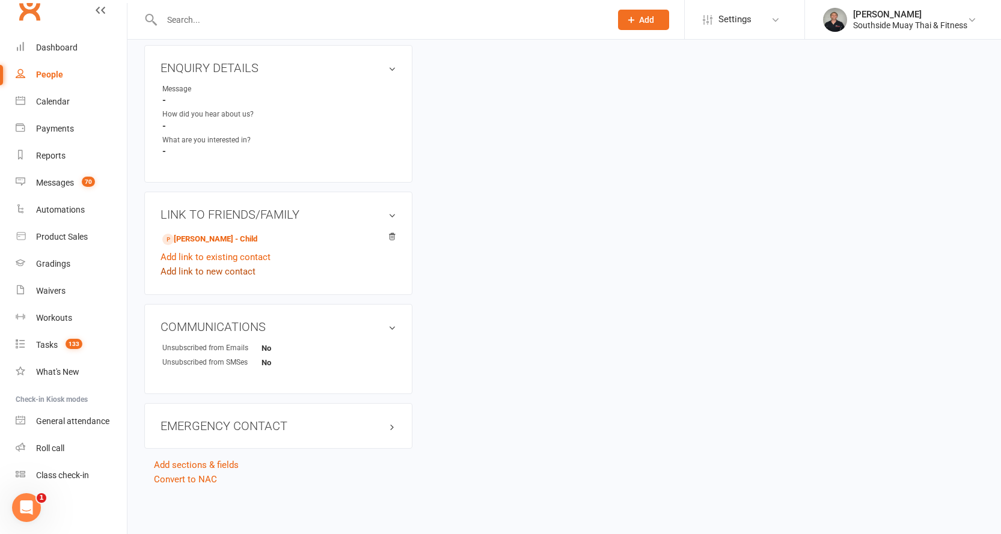
click at [201, 271] on link "Add link to new contact" at bounding box center [208, 272] width 95 height 14
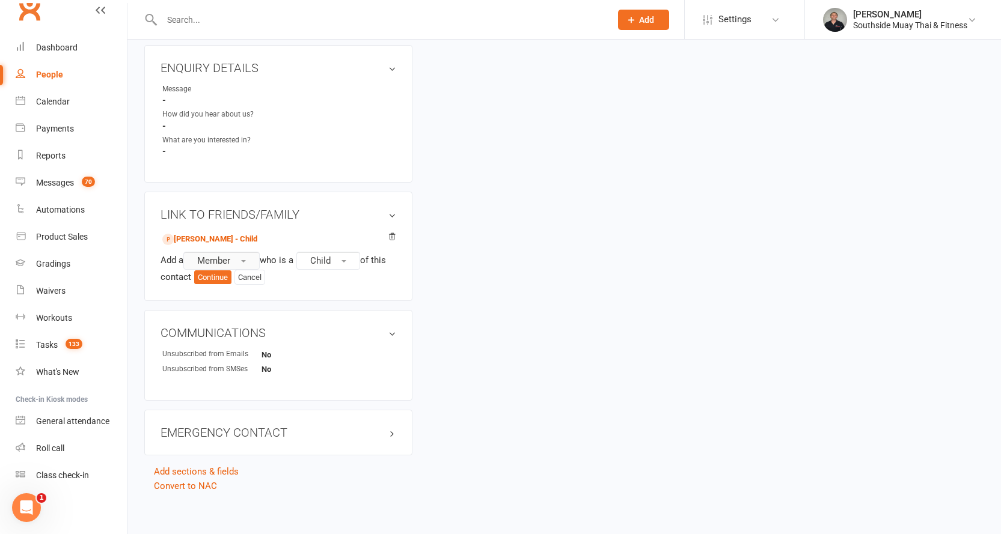
click at [215, 261] on span "Member" at bounding box center [213, 261] width 33 height 11
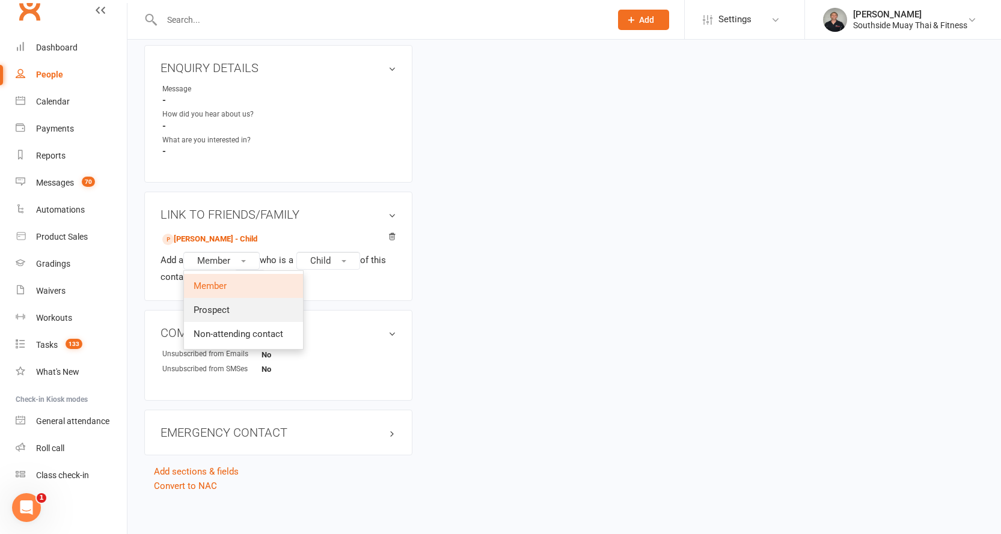
click at [209, 305] on span "Prospect" at bounding box center [212, 310] width 36 height 11
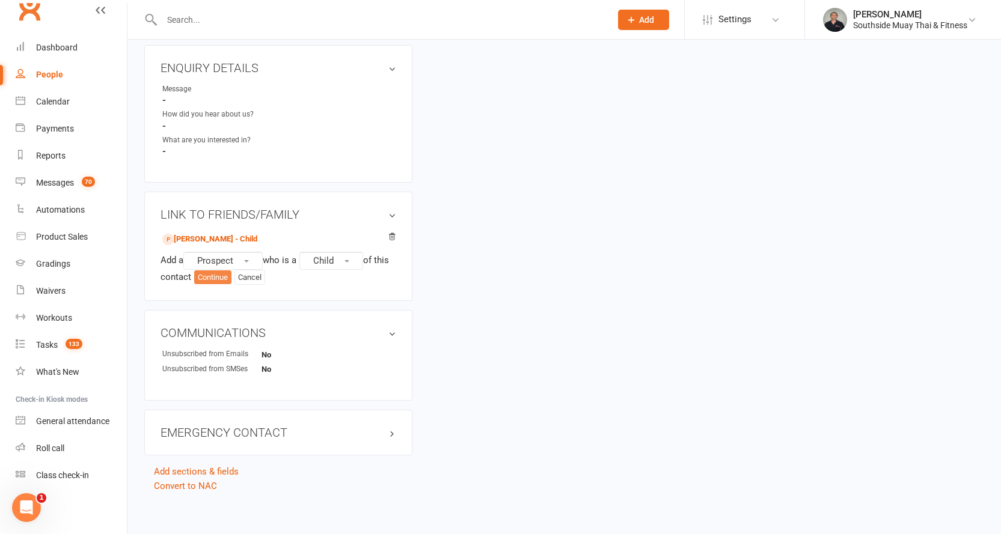
click at [224, 281] on button "Continue" at bounding box center [212, 278] width 37 height 14
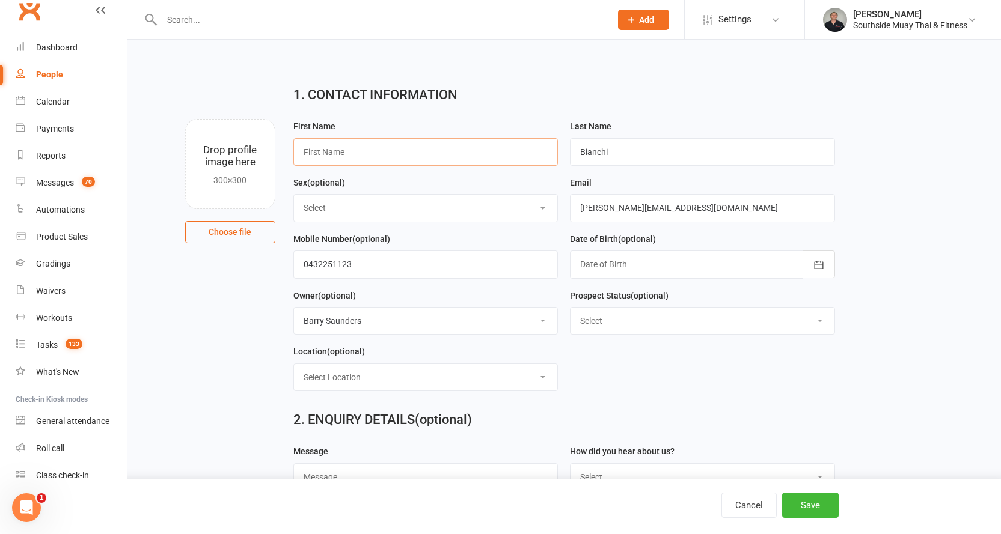
click at [360, 156] on input "text" at bounding box center [425, 152] width 265 height 28
type input "Mason"
click at [797, 506] on button "Save" at bounding box center [810, 505] width 57 height 25
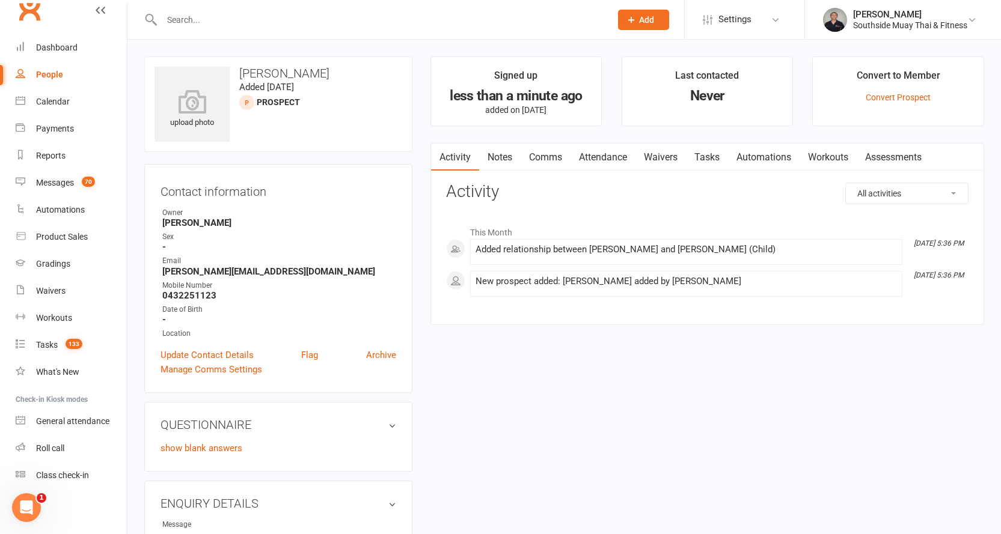
click at [226, 22] on input "text" at bounding box center [380, 19] width 444 height 17
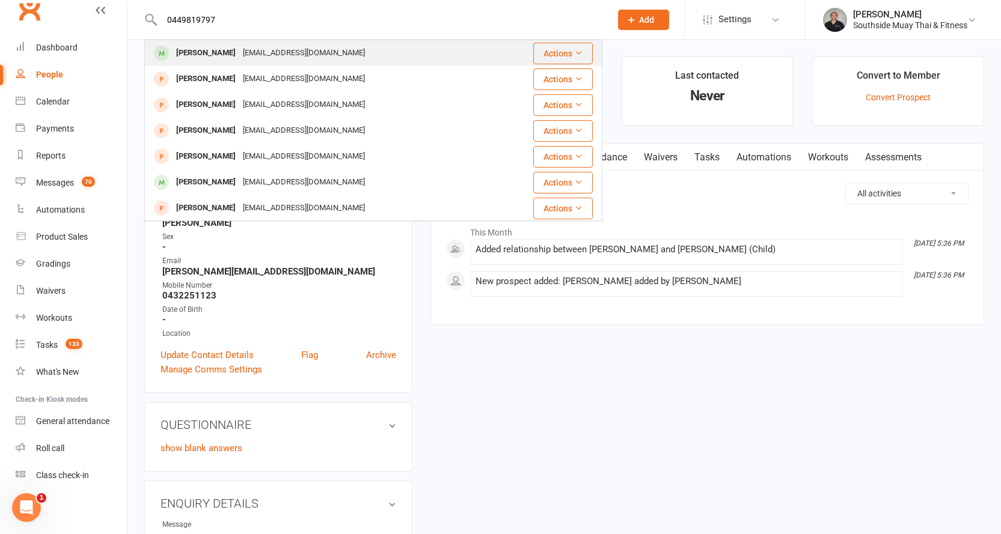
type input "0449819797"
click at [239, 48] on div "Isharjots88@gmail.com" at bounding box center [303, 52] width 129 height 17
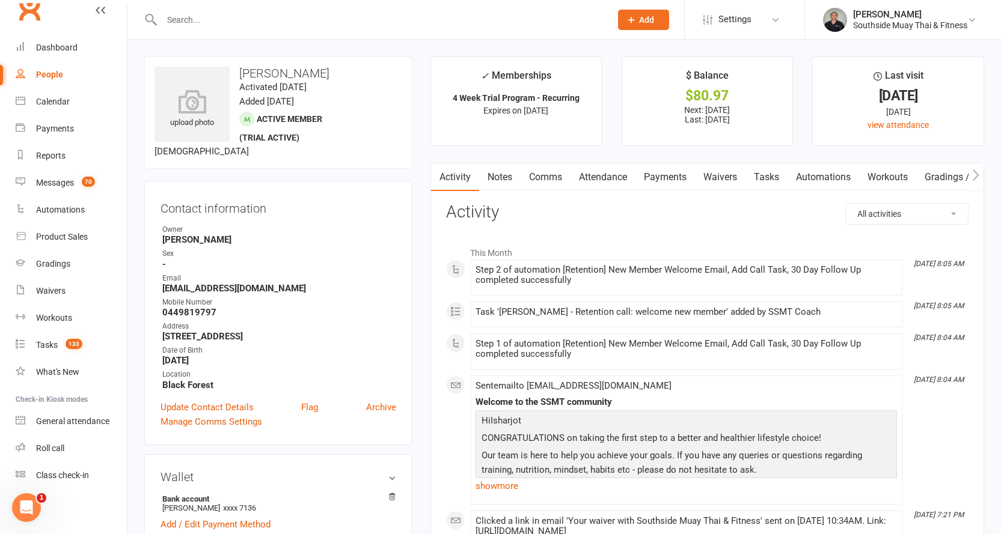
click at [976, 173] on icon "button" at bounding box center [975, 175] width 7 height 13
click at [981, 174] on button "button" at bounding box center [976, 177] width 15 height 27
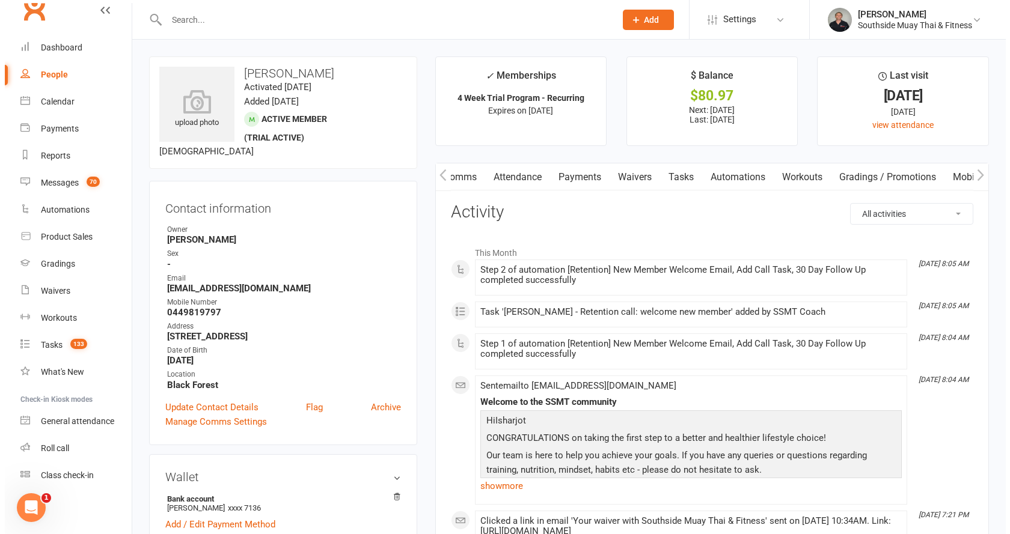
scroll to position [0, 268]
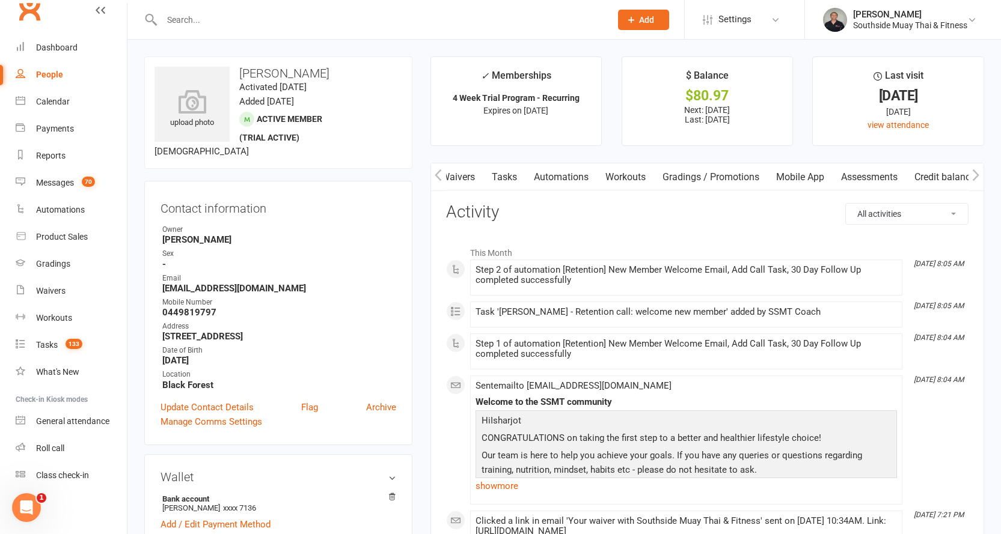
click at [803, 179] on link "Mobile App" at bounding box center [800, 178] width 65 height 28
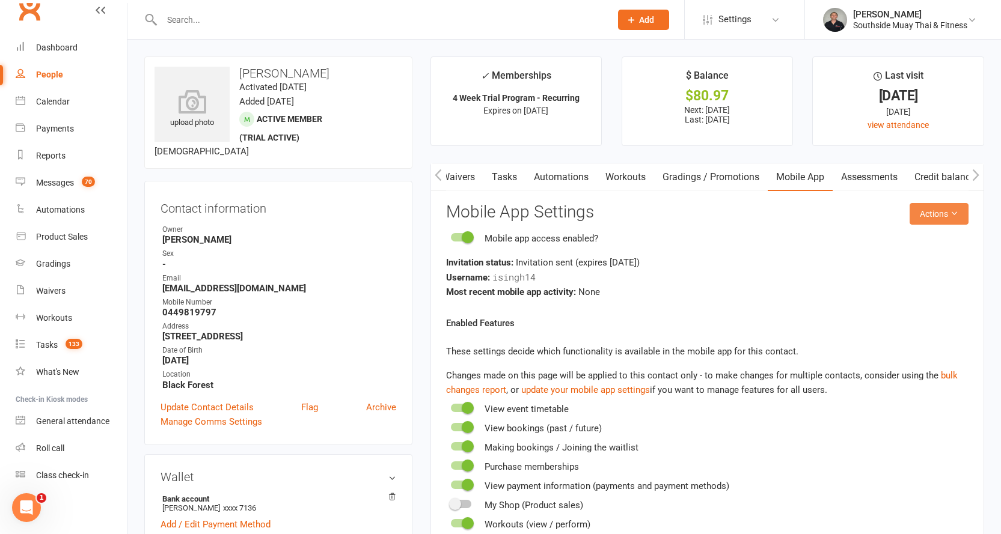
click at [932, 209] on button "Actions" at bounding box center [939, 214] width 59 height 22
click at [919, 262] on link "Send invitation SMS" at bounding box center [899, 265] width 119 height 24
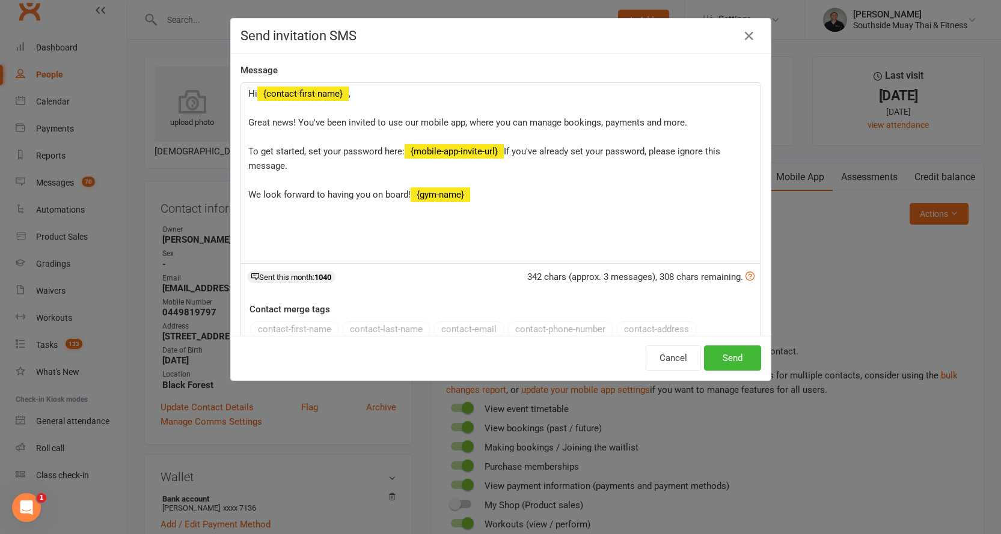
scroll to position [0, 263]
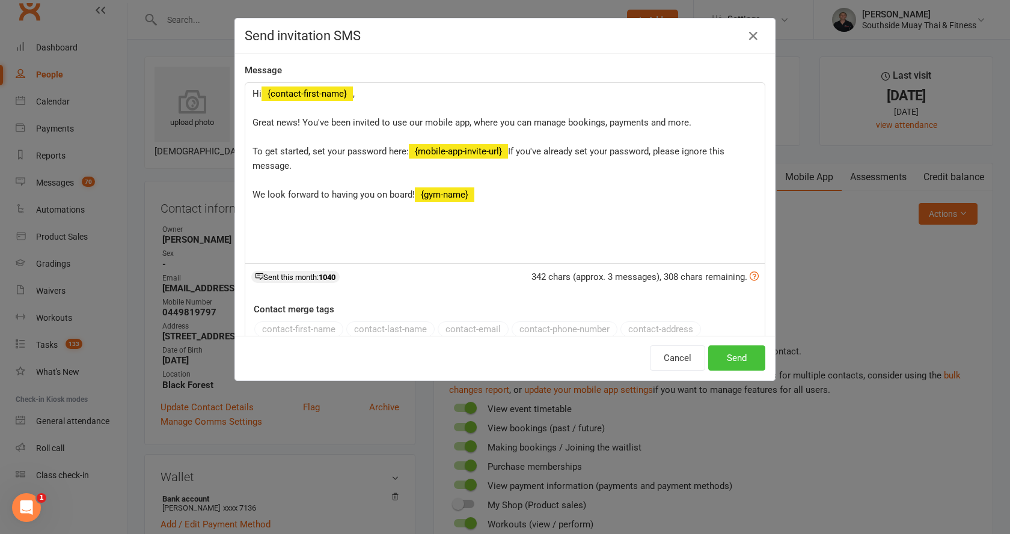
click at [722, 360] on button "Send" at bounding box center [736, 358] width 57 height 25
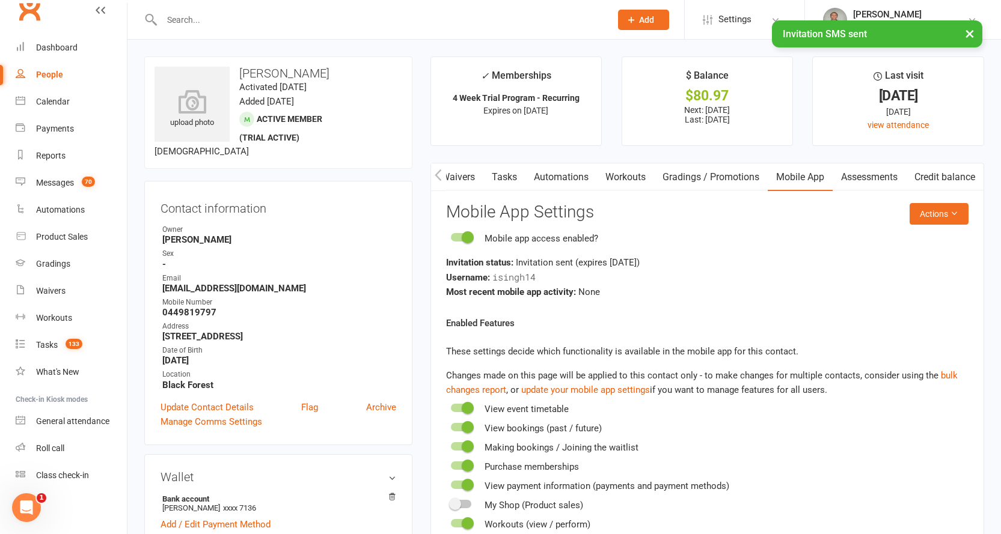
click at [438, 174] on icon "button" at bounding box center [438, 175] width 7 height 13
click at [589, 171] on link "Attendance" at bounding box center [603, 178] width 65 height 28
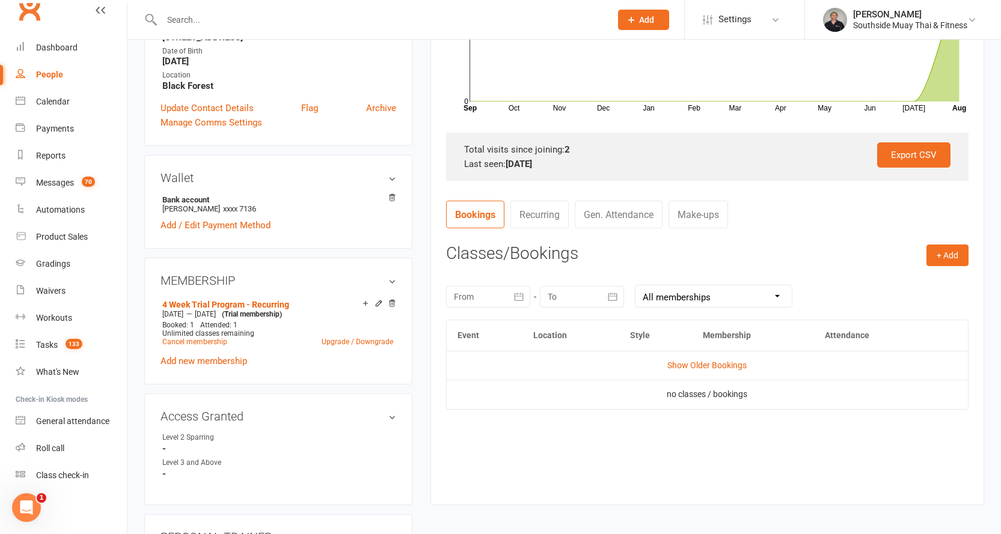
scroll to position [301, 0]
click at [932, 245] on button "+ Add" at bounding box center [947, 254] width 42 height 22
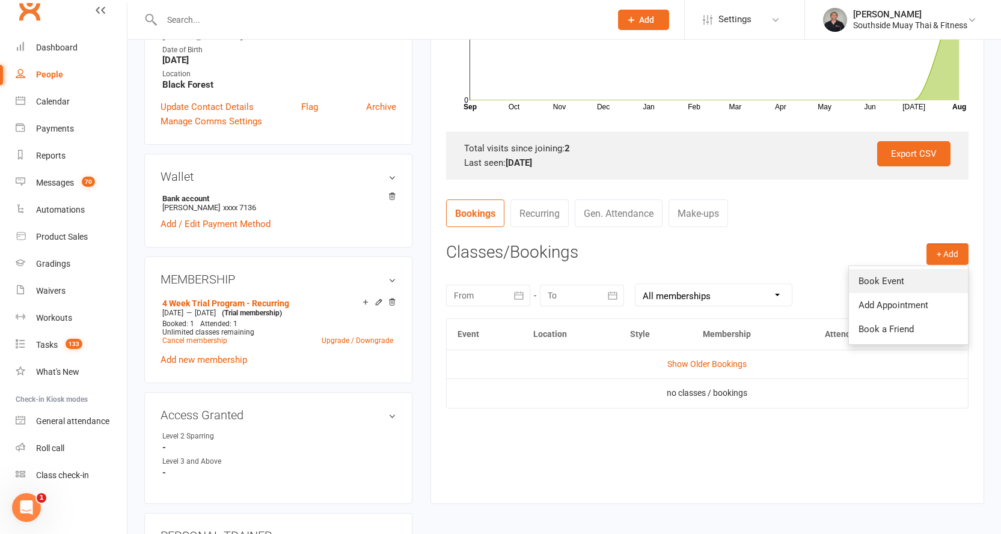
click at [875, 277] on link "Book Event" at bounding box center [908, 281] width 119 height 24
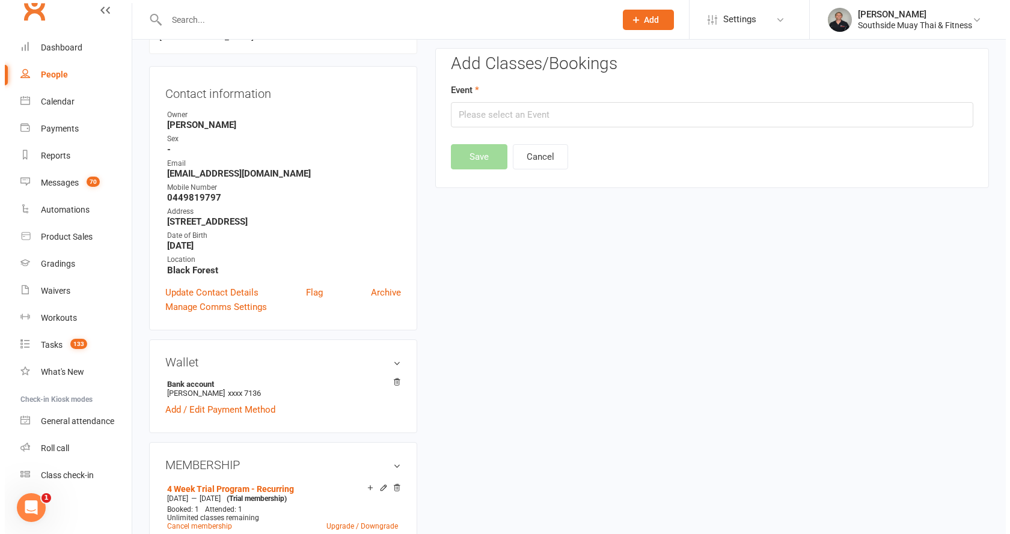
scroll to position [103, 0]
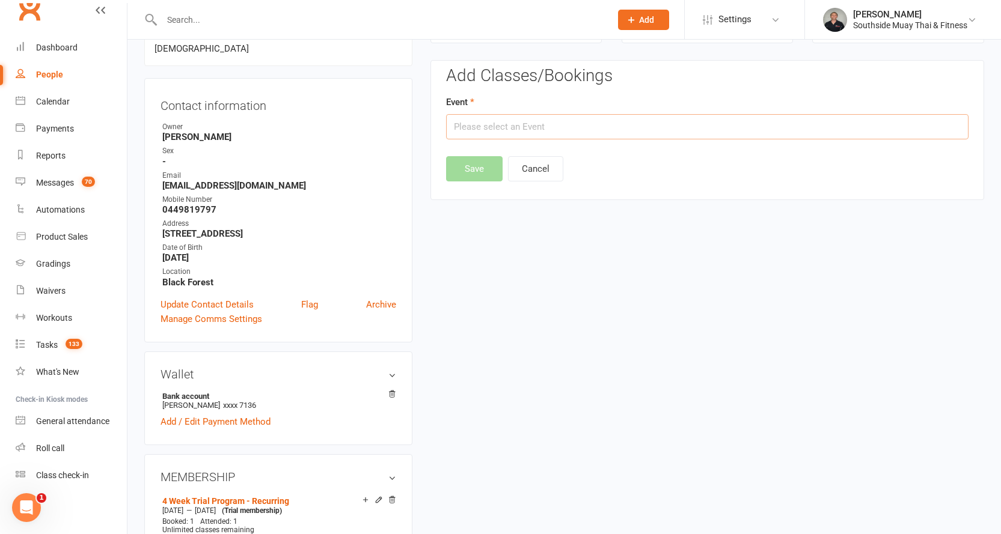
click at [601, 118] on input "text" at bounding box center [707, 126] width 522 height 25
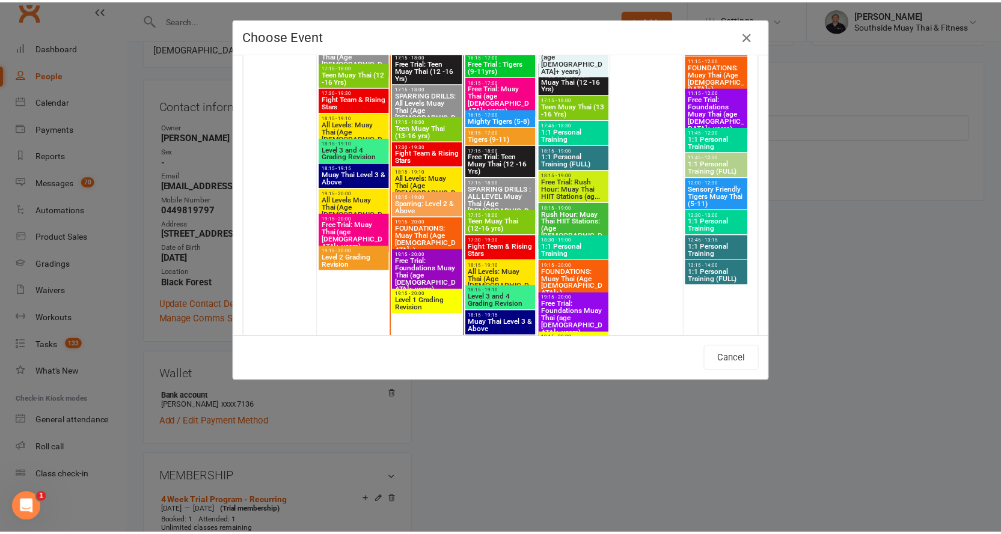
scroll to position [2225, 0]
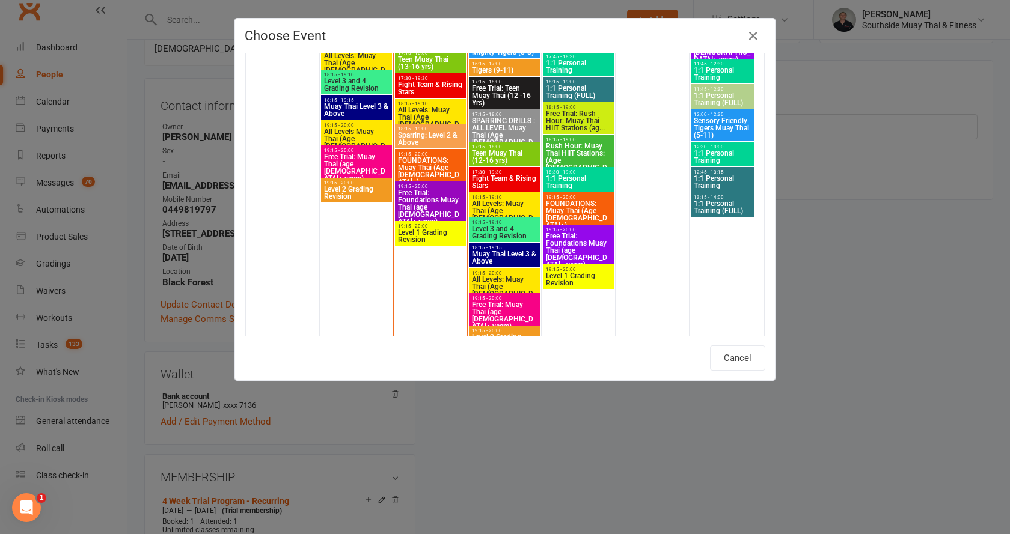
click at [415, 164] on span "FOUNDATIONS: Muay Thai (Age 13+)" at bounding box center [430, 171] width 66 height 29
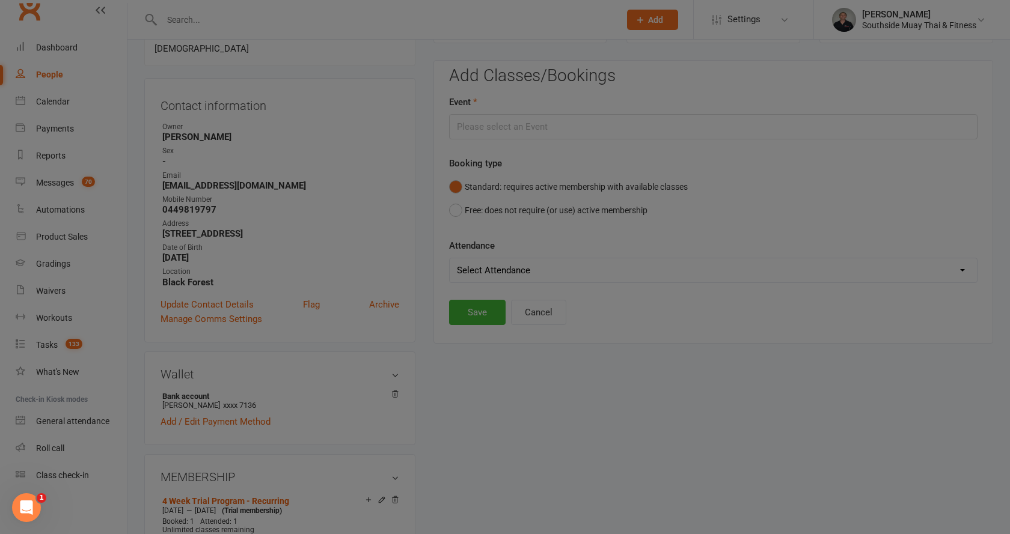
type input "FOUNDATIONS: Muay Thai (Age 13+) - Aug 12, 2025 7:15:00 PM"
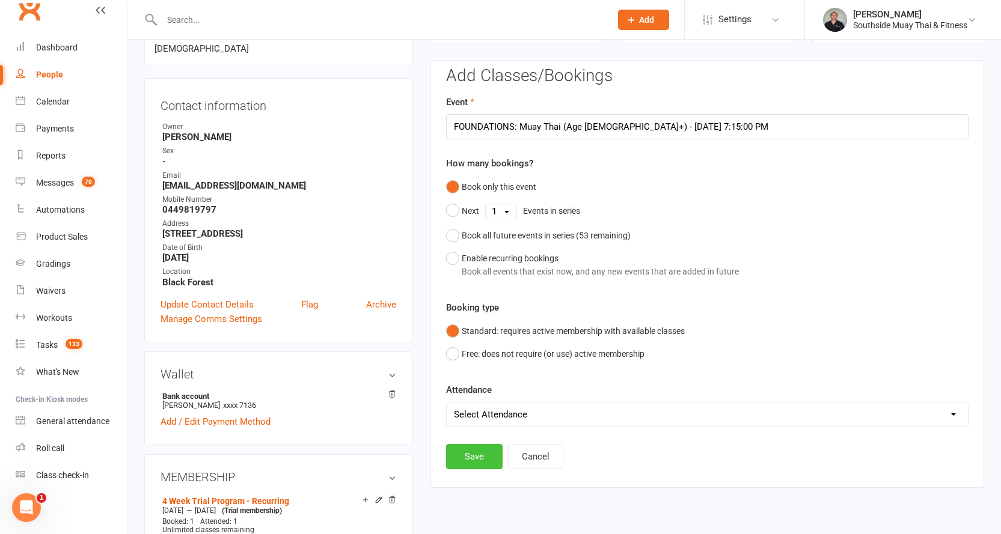
click at [480, 453] on button "Save" at bounding box center [474, 456] width 57 height 25
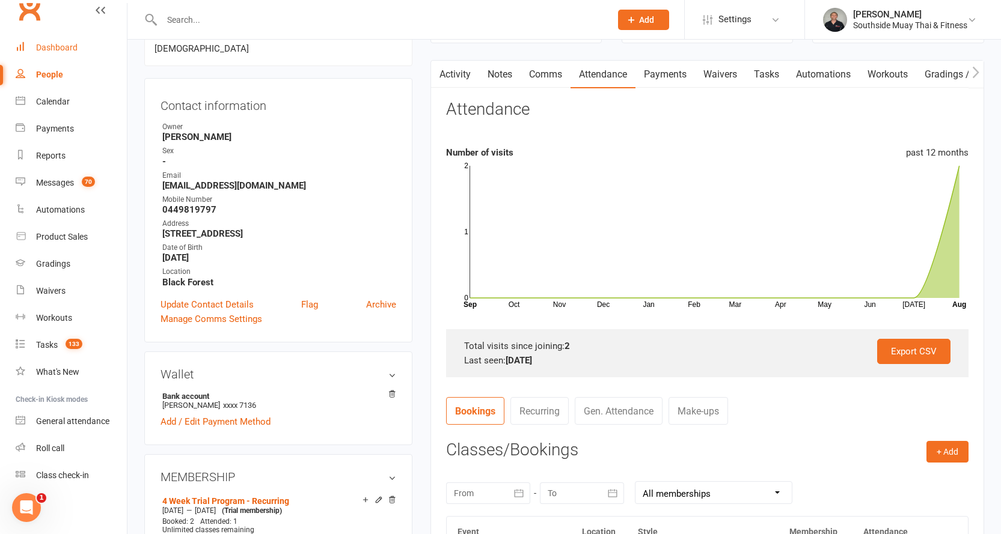
click at [64, 47] on div "Dashboard" at bounding box center [56, 48] width 41 height 10
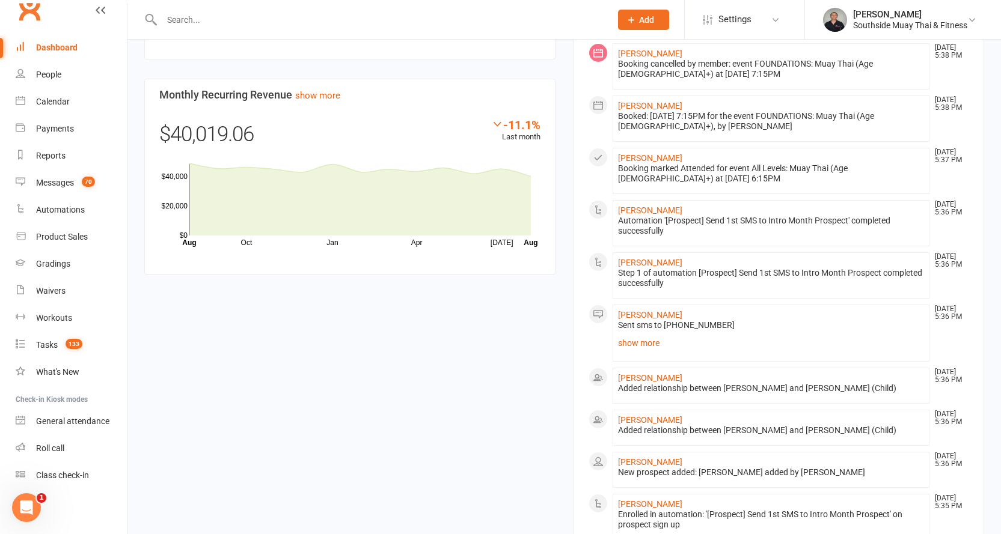
scroll to position [1022, 0]
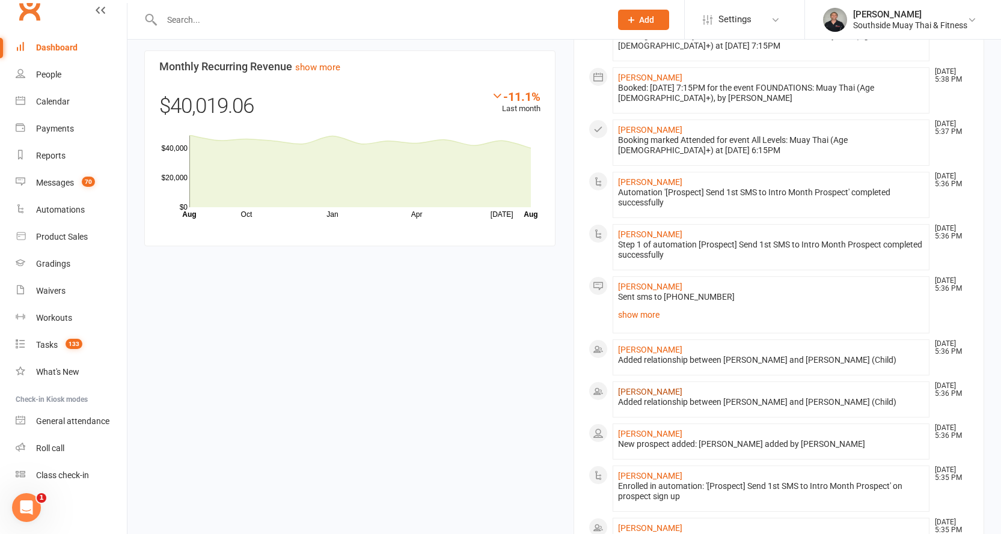
click at [629, 387] on link "Rachel Bianchi" at bounding box center [650, 392] width 64 height 10
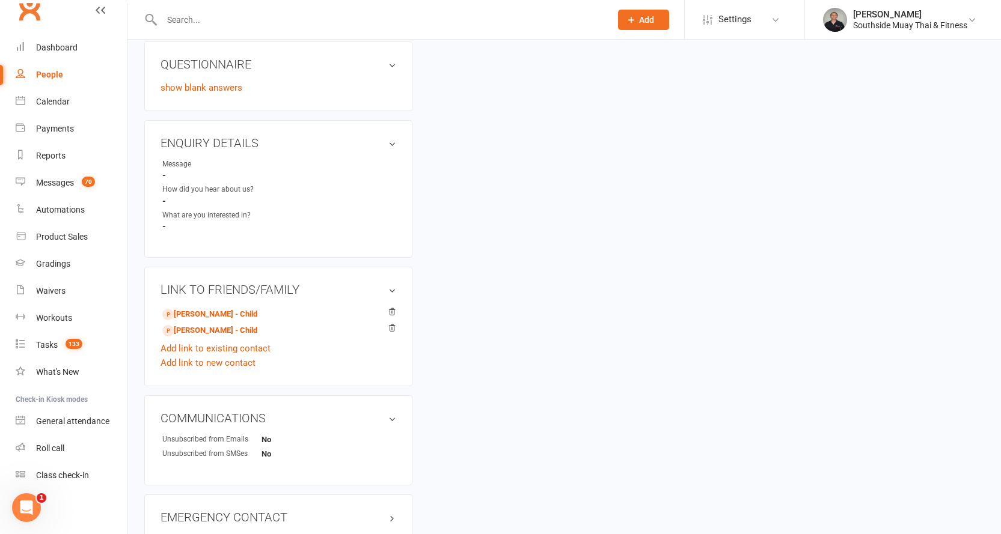
scroll to position [452, 0]
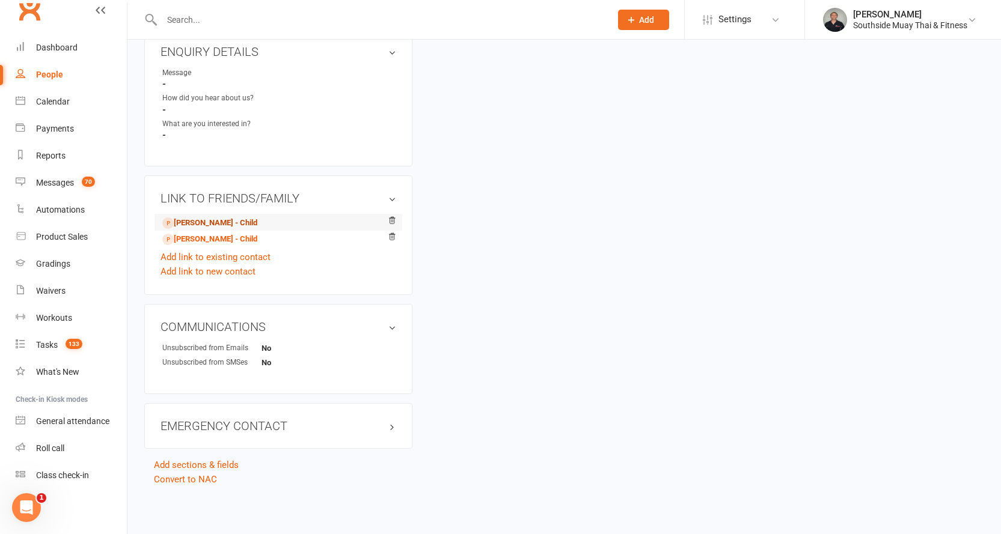
click at [230, 219] on link "Liam Bianchi - Child" at bounding box center [209, 223] width 95 height 13
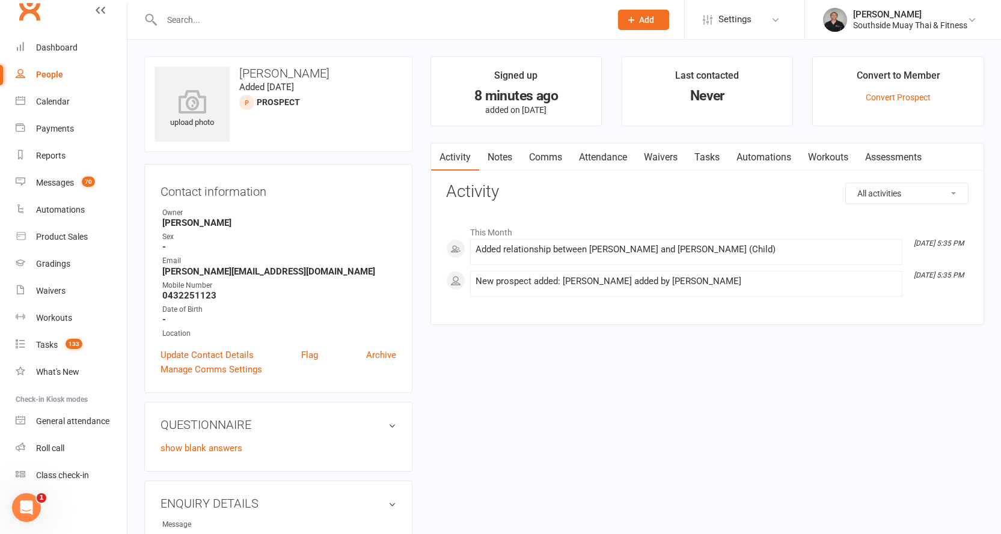
click at [609, 154] on link "Attendance" at bounding box center [603, 158] width 65 height 28
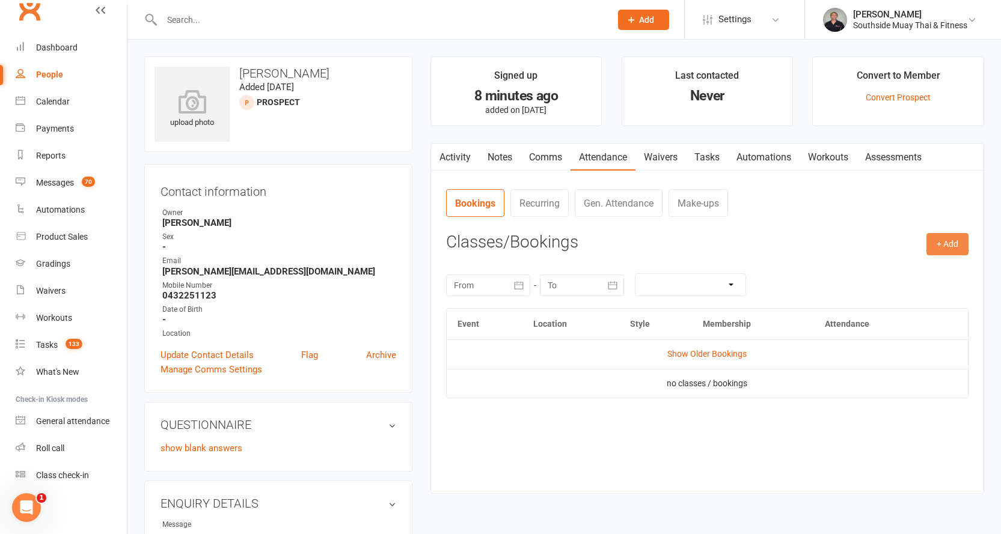
click at [944, 240] on button "+ Add" at bounding box center [947, 244] width 42 height 22
click at [896, 266] on link "Book Event" at bounding box center [908, 272] width 119 height 24
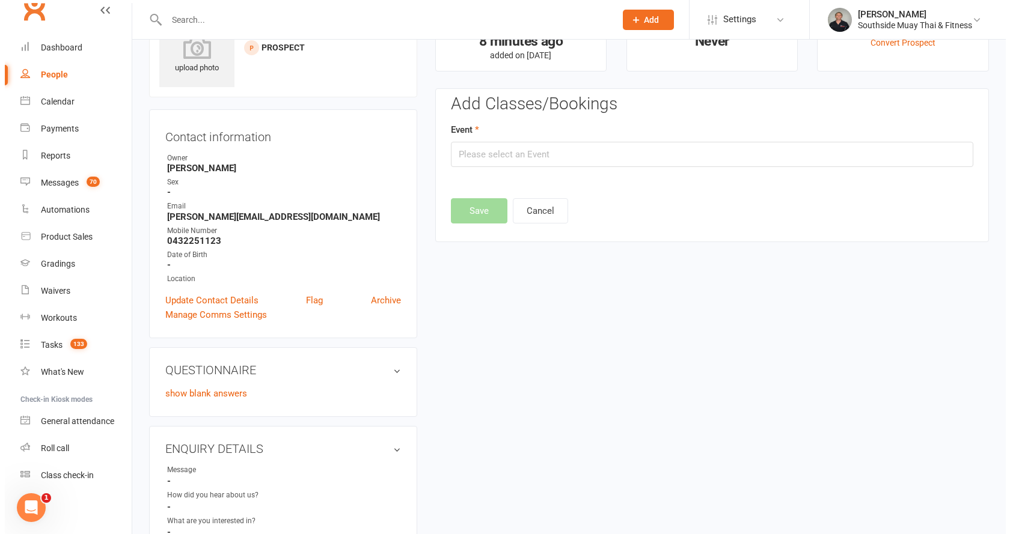
scroll to position [83, 0]
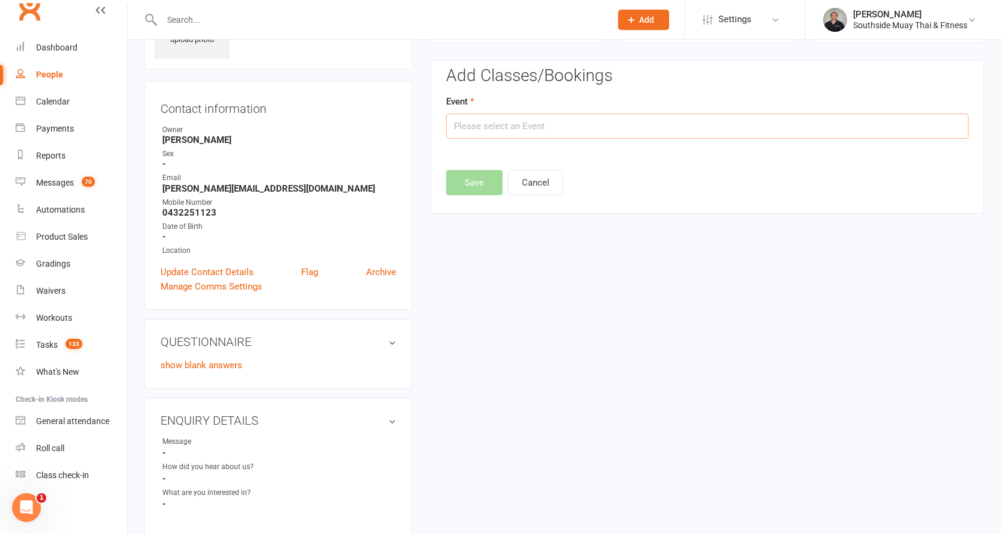
click at [581, 116] on input "text" at bounding box center [707, 126] width 522 height 25
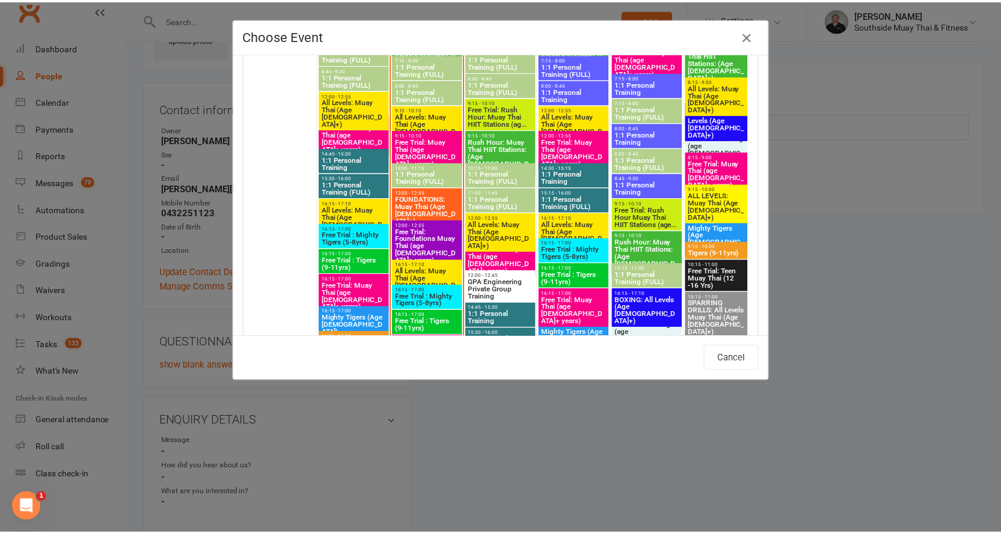
scroll to position [1924, 0]
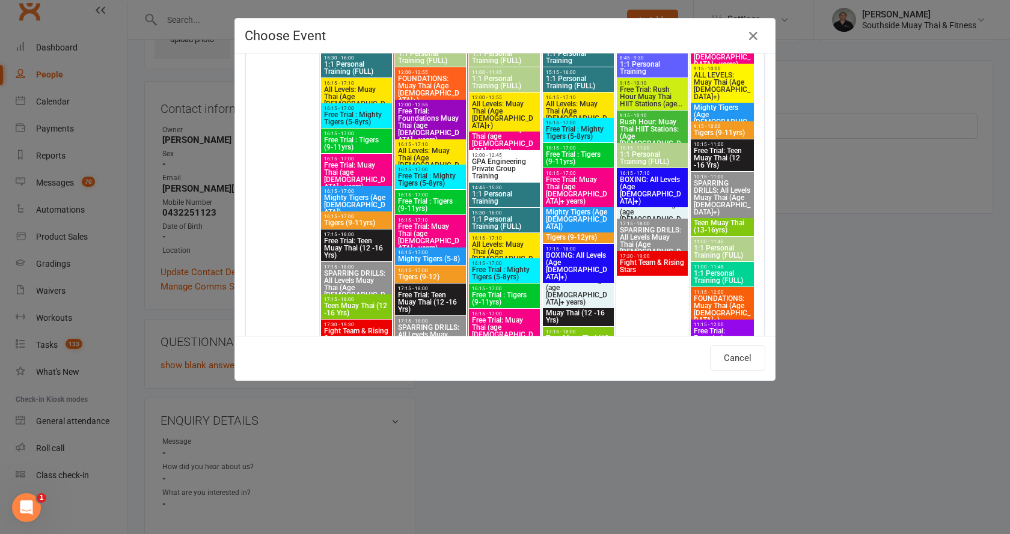
click at [498, 269] on span "Free Trial : Mighty Tigers (5-8yrs)" at bounding box center [504, 273] width 66 height 14
type input "Free Trial : Mighty Tigers (5-8yrs) - Aug 13, 2025 4:15:00 PM"
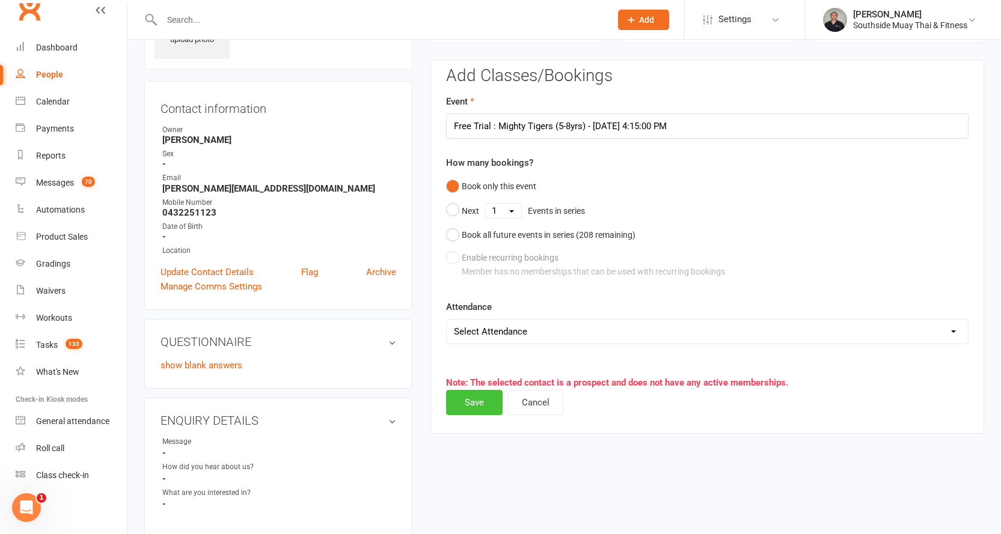
click at [464, 397] on button "Save" at bounding box center [474, 402] width 57 height 25
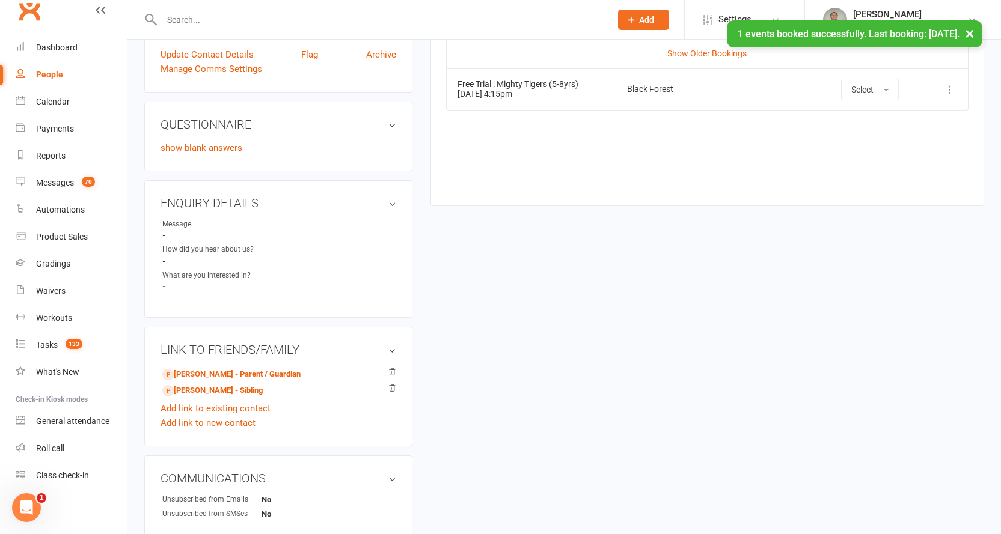
scroll to position [452, 0]
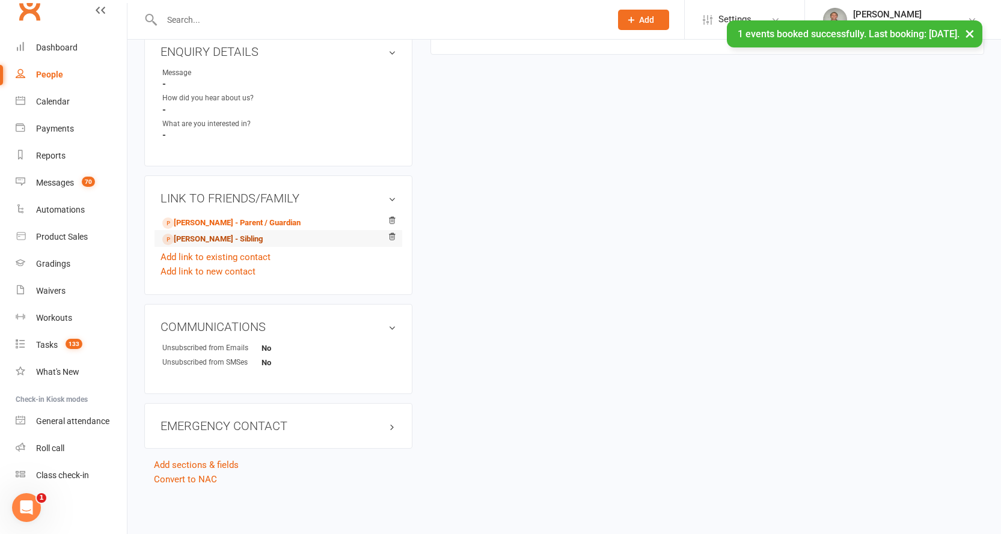
click at [228, 236] on link "Mason Bianchi - Sibling" at bounding box center [212, 239] width 100 height 13
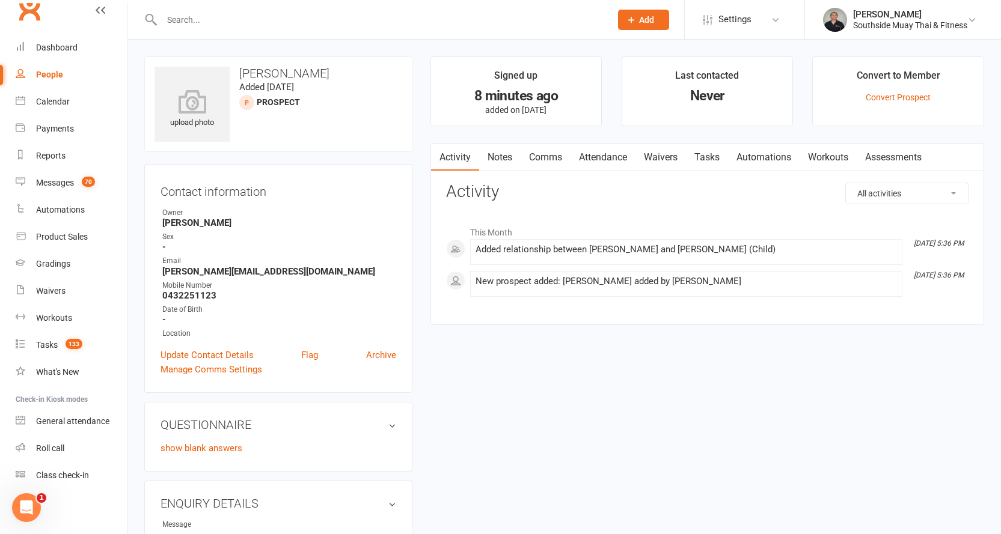
click at [605, 156] on link "Attendance" at bounding box center [603, 158] width 65 height 28
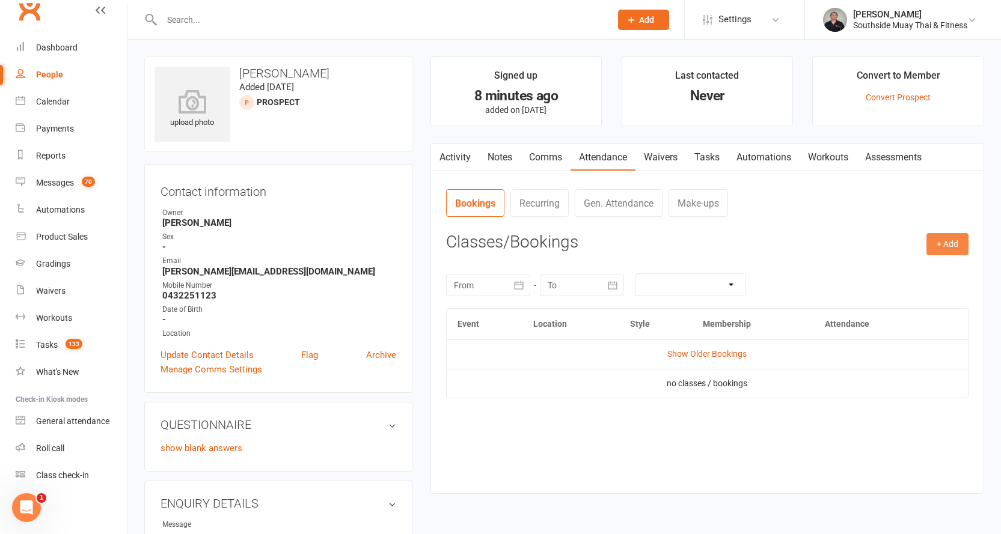
click at [951, 243] on button "+ Add" at bounding box center [947, 244] width 42 height 22
click at [889, 263] on link "Book Event" at bounding box center [908, 272] width 119 height 24
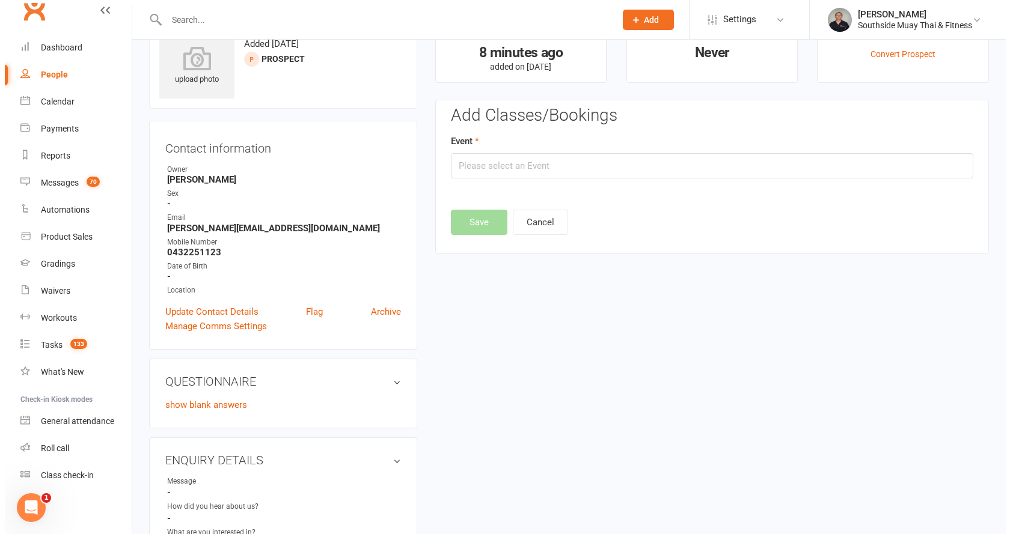
scroll to position [83, 0]
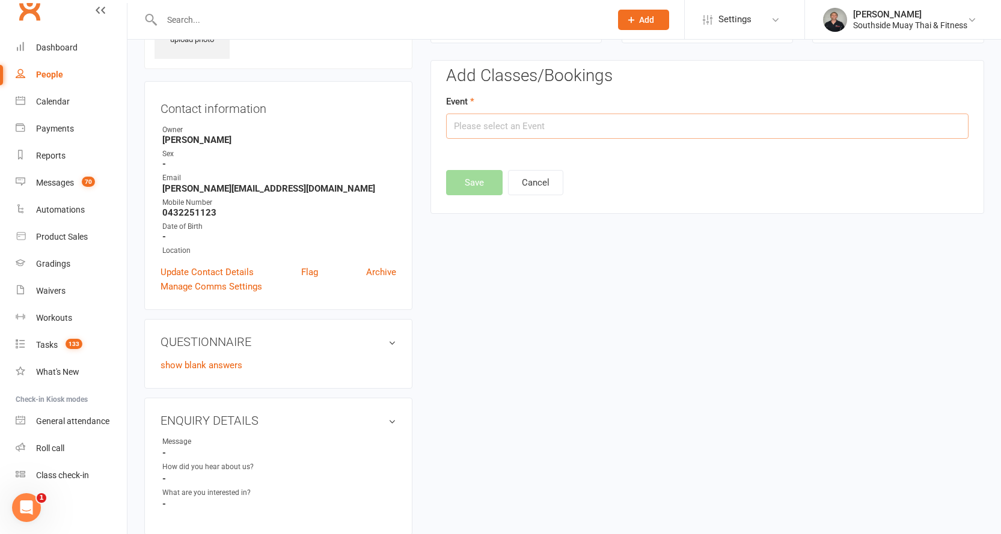
click at [571, 121] on input "text" at bounding box center [707, 126] width 522 height 25
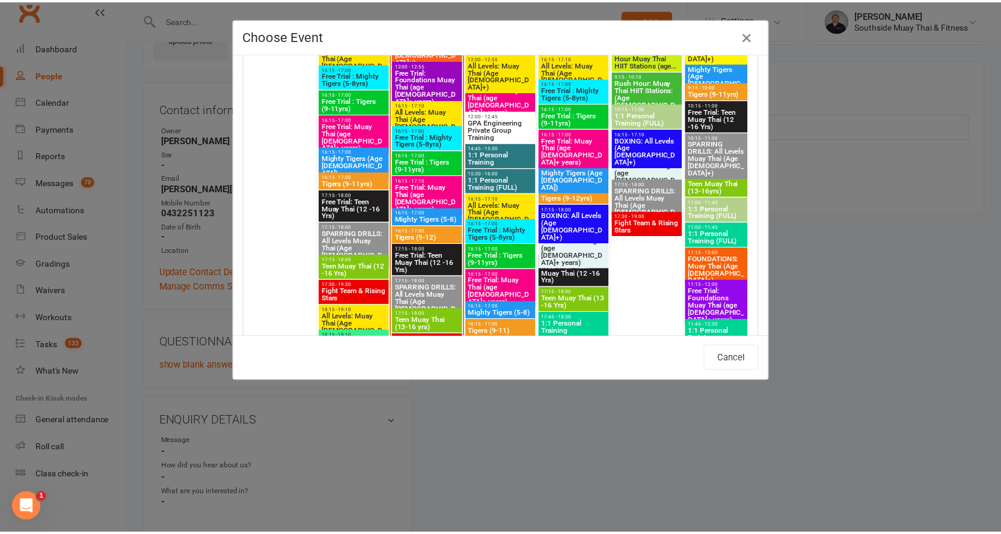
scroll to position [2044, 0]
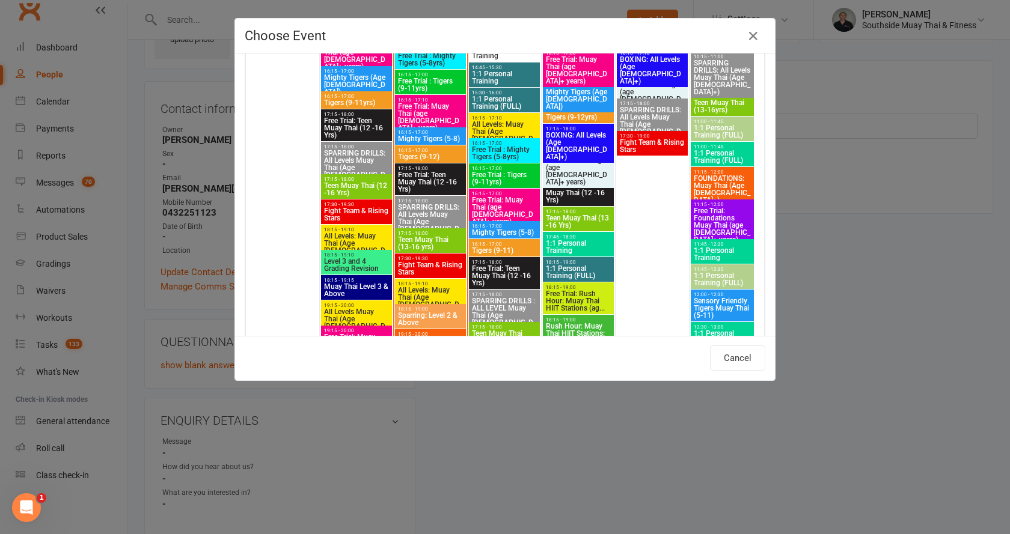
click at [495, 149] on span "Free Trial : Mighty Tigers (5-8yrs)" at bounding box center [504, 153] width 66 height 14
type input "Free Trial : Mighty Tigers (5-8yrs) - Aug 13, 2025 4:15:00 PM"
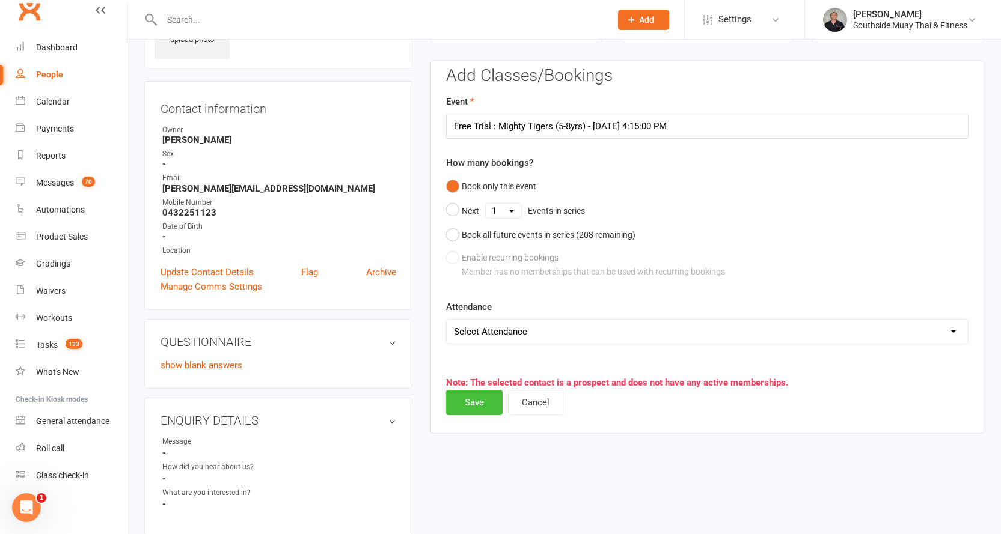
click at [472, 400] on button "Save" at bounding box center [474, 402] width 57 height 25
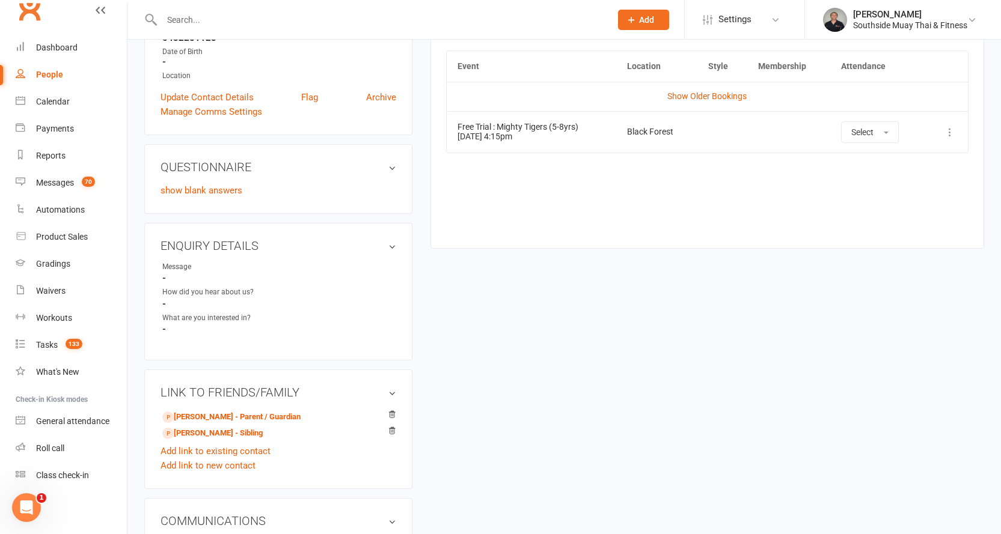
scroll to position [421, 0]
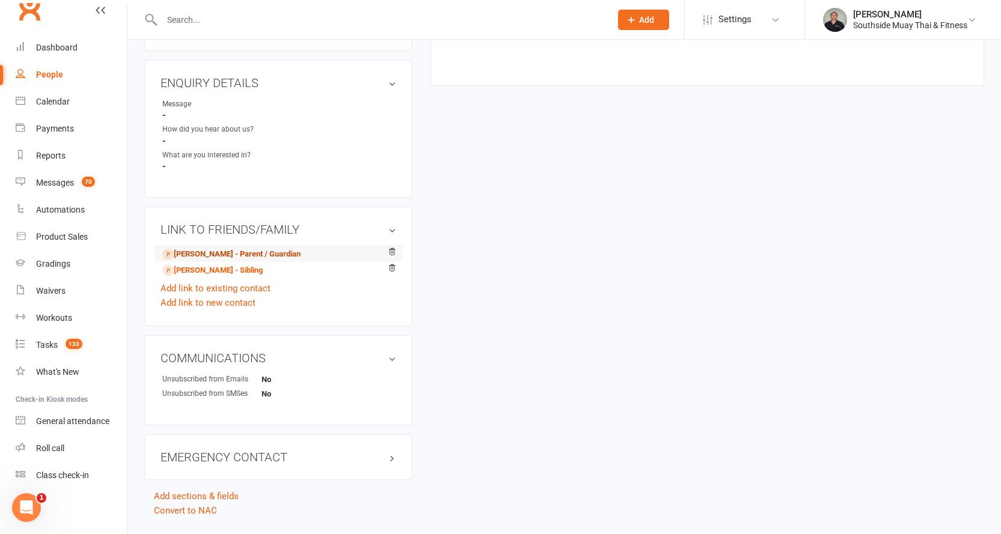
click at [263, 254] on link "Rachel Bianchi - Parent / Guardian" at bounding box center [231, 254] width 138 height 13
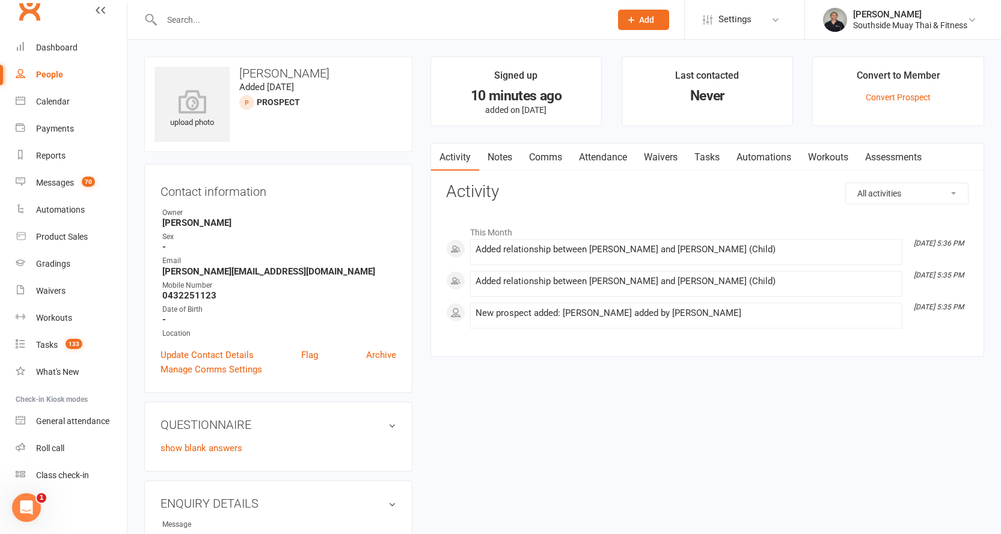
click at [663, 156] on link "Waivers" at bounding box center [660, 158] width 51 height 28
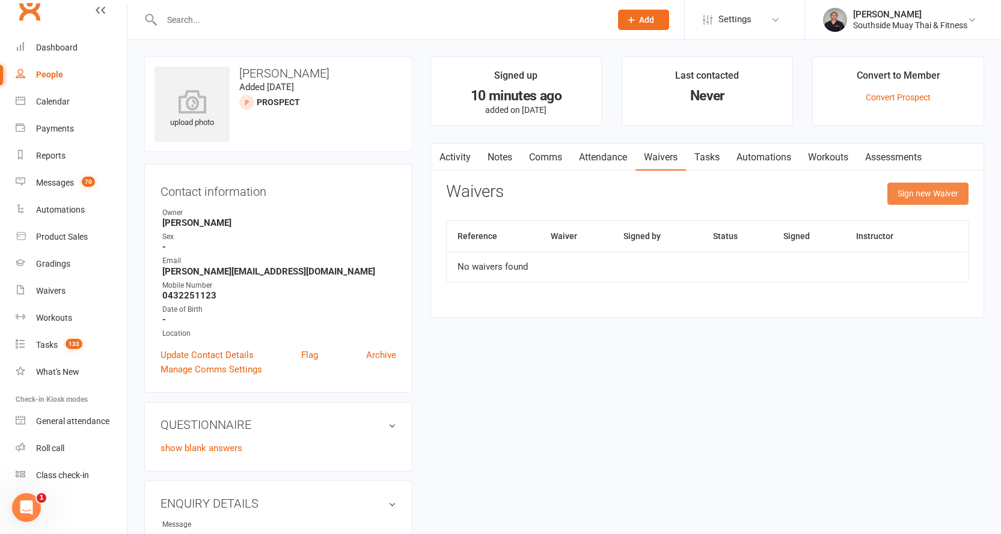
click at [923, 195] on button "Sign new Waiver" at bounding box center [927, 194] width 81 height 22
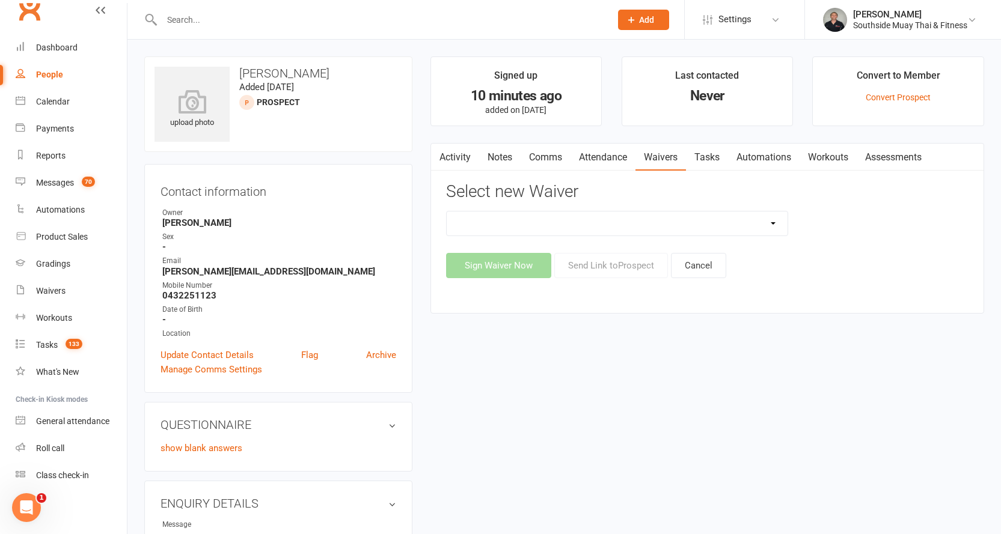
click at [771, 222] on select "10 or 5 Session Pass | Upfront (former member) 10 Session Pass | Upfront (DD Pa…" at bounding box center [617, 224] width 341 height 24
select select "175"
click at [447, 212] on select "10 or 5 Session Pass | Upfront (former member) 10 Session Pass | Upfront (DD Pa…" at bounding box center [617, 224] width 341 height 24
click at [608, 266] on button "Send Link to Prospect" at bounding box center [611, 265] width 114 height 25
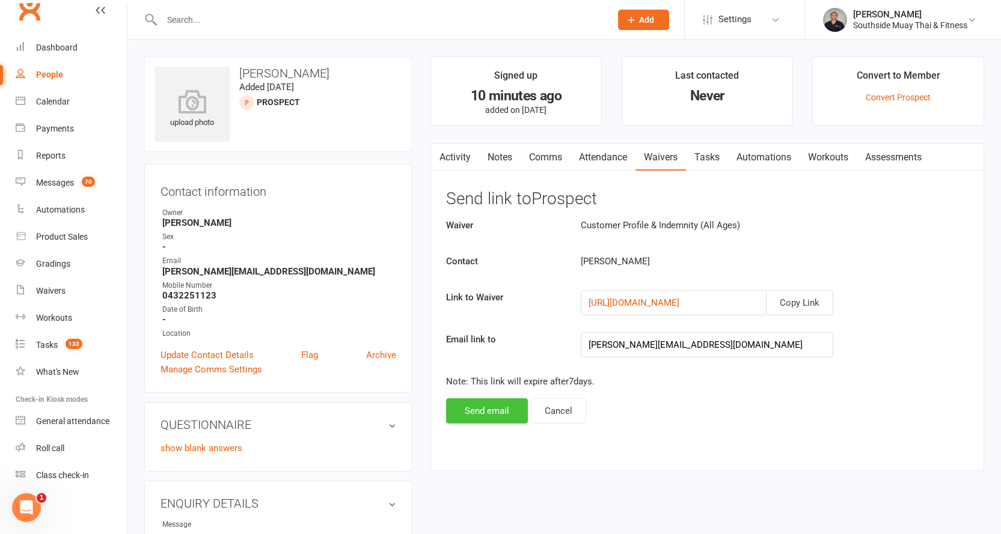
click at [480, 409] on button "Send email" at bounding box center [487, 411] width 82 height 25
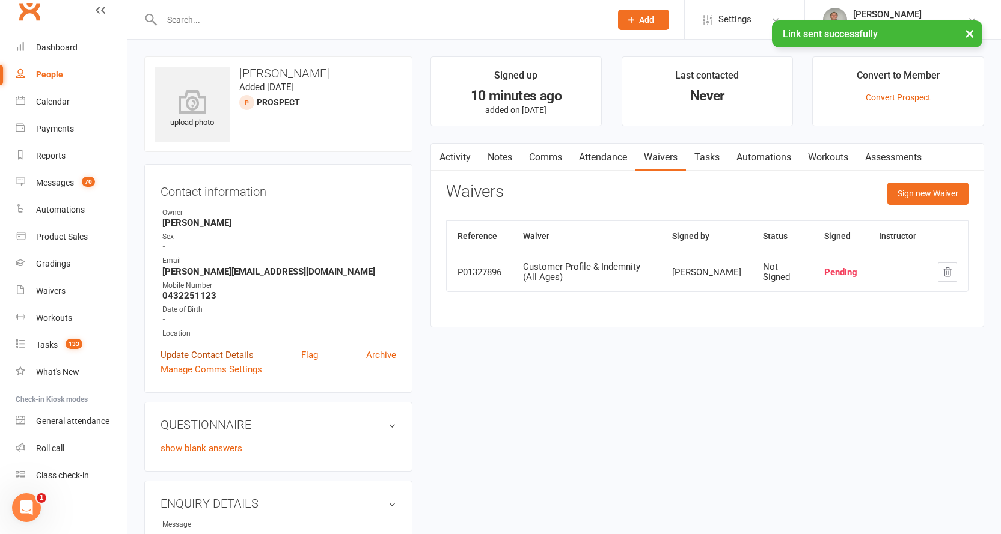
click at [240, 354] on link "Update Contact Details" at bounding box center [207, 355] width 93 height 14
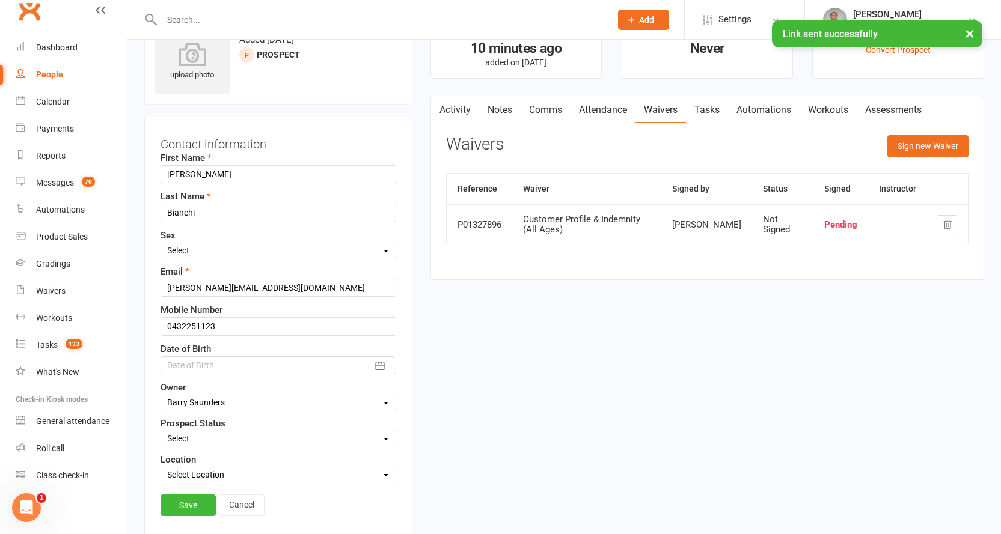
scroll to position [57, 0]
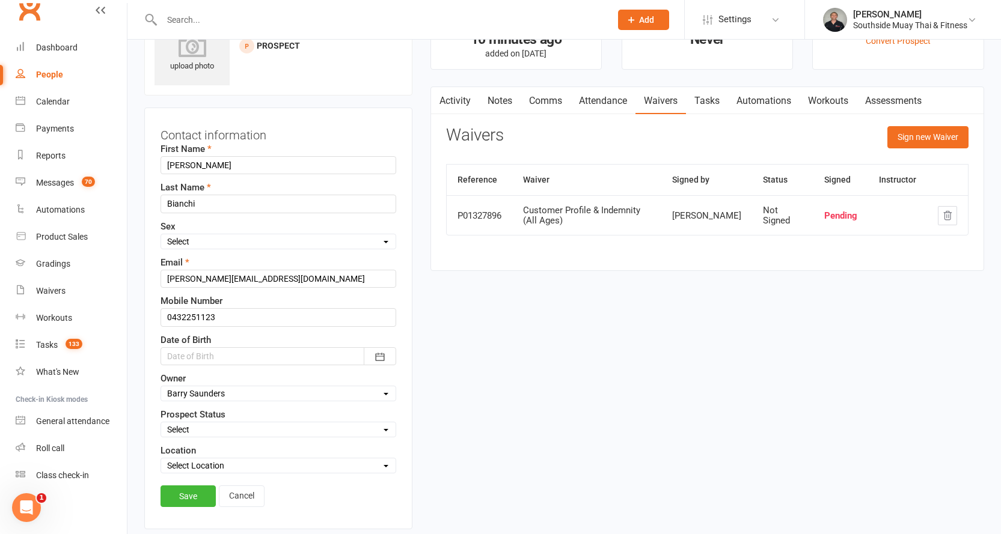
click at [182, 427] on select "Select Initial Contact 28 Day LBE - Contact Needed 28 Day LBE - Intro Class Boo…" at bounding box center [278, 429] width 234 height 13
click at [483, 314] on div "upload photo Rachel Bianchi Added 12 August, 2025 prospect Contact information …" at bounding box center [564, 538] width 858 height 1076
click at [228, 495] on link "Cancel" at bounding box center [242, 497] width 46 height 22
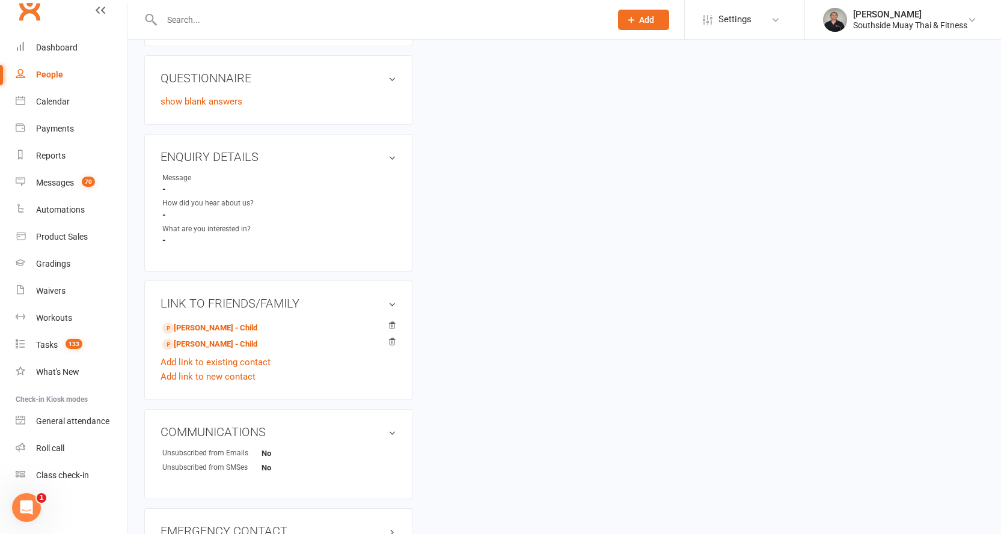
scroll to position [452, 0]
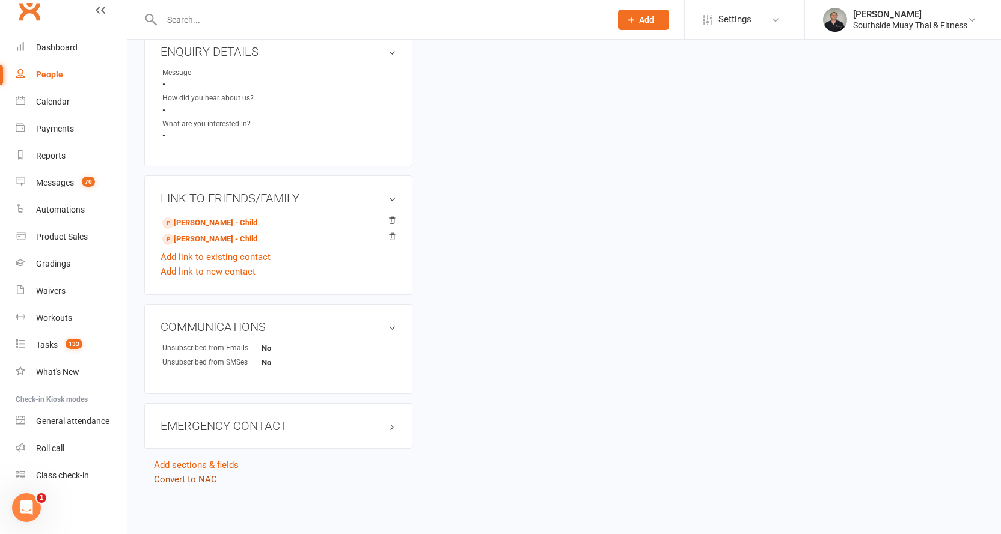
click at [183, 478] on link "Convert to NAC" at bounding box center [185, 479] width 63 height 11
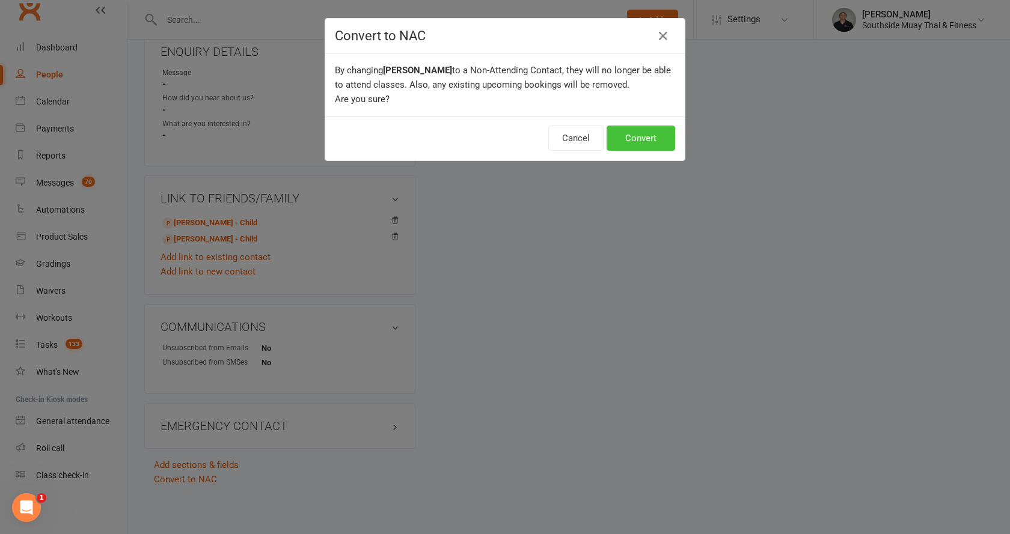
click at [635, 137] on button "Convert" at bounding box center [641, 138] width 69 height 25
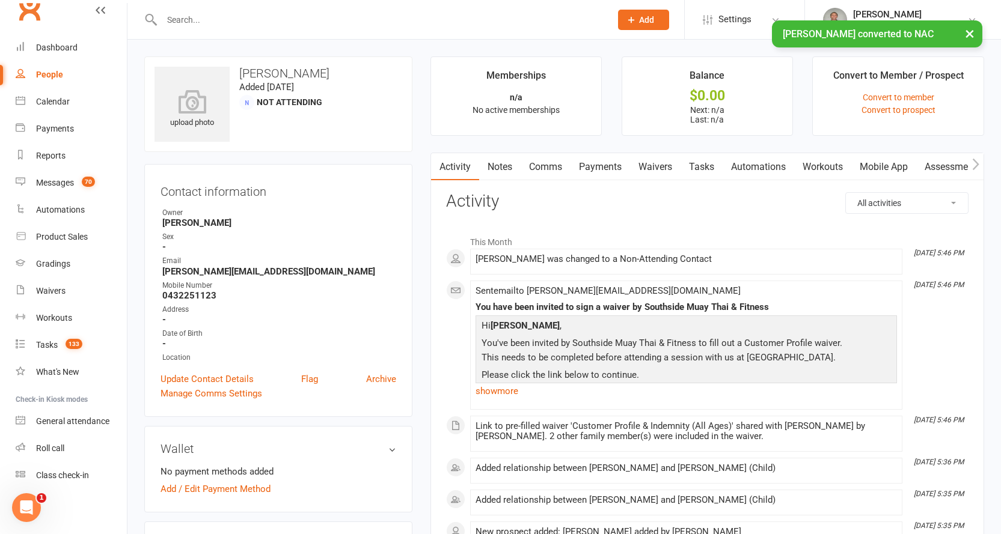
click at [505, 167] on link "Notes" at bounding box center [499, 167] width 41 height 28
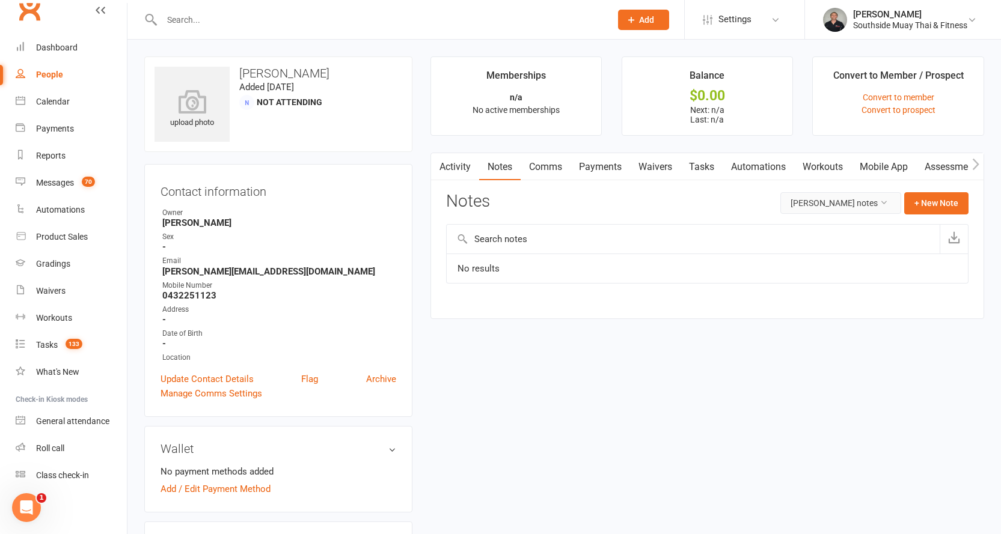
click at [828, 203] on button "Rachel Bianchi's notes" at bounding box center [840, 203] width 121 height 22
click at [823, 251] on link "All family notes" at bounding box center [832, 254] width 119 height 24
click at [926, 204] on button "+ New Note" at bounding box center [936, 203] width 64 height 22
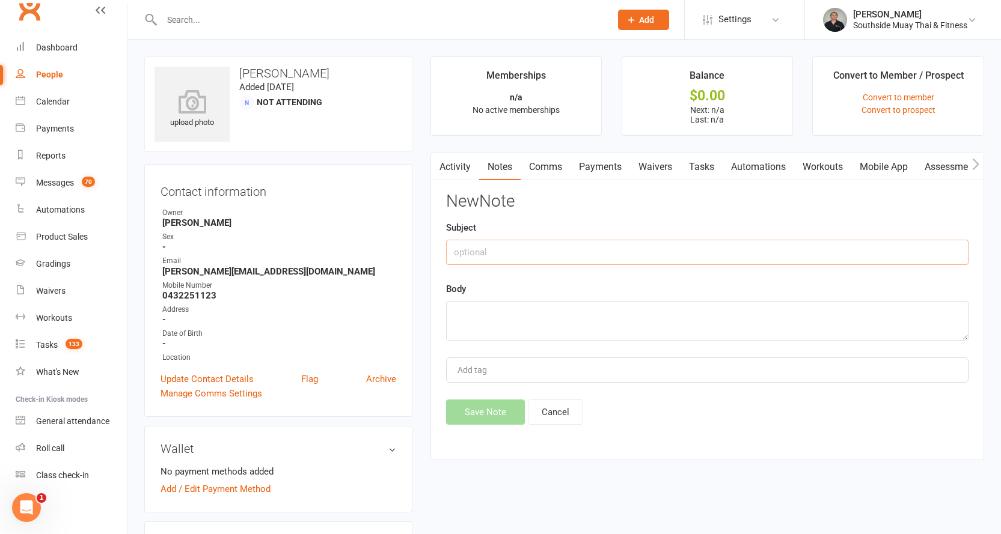
click at [879, 243] on input "text" at bounding box center [707, 252] width 522 height 25
type input "about"
type textarea "f"
type textarea "from fb"
click at [470, 406] on button "Save Note" at bounding box center [485, 412] width 79 height 25
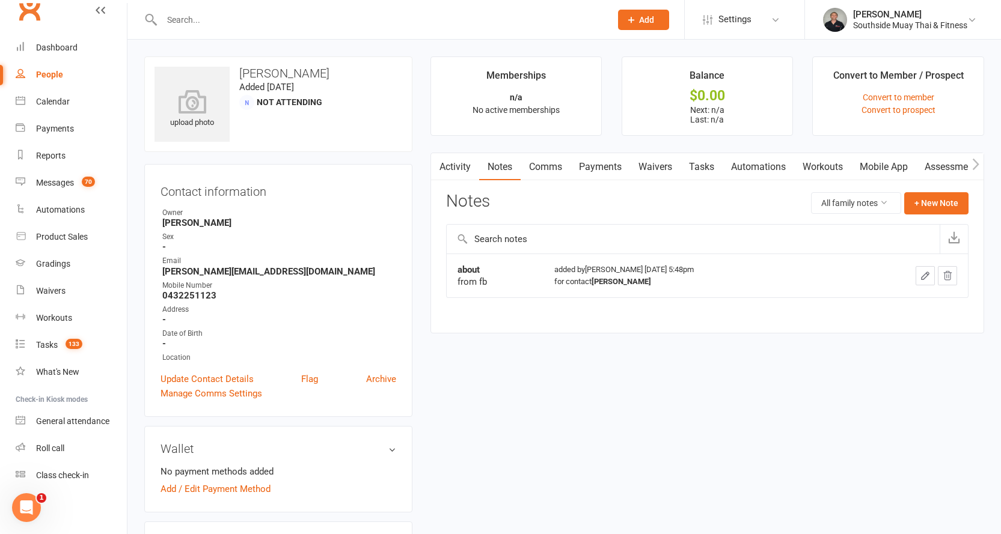
click at [656, 165] on link "Waivers" at bounding box center [655, 167] width 51 height 28
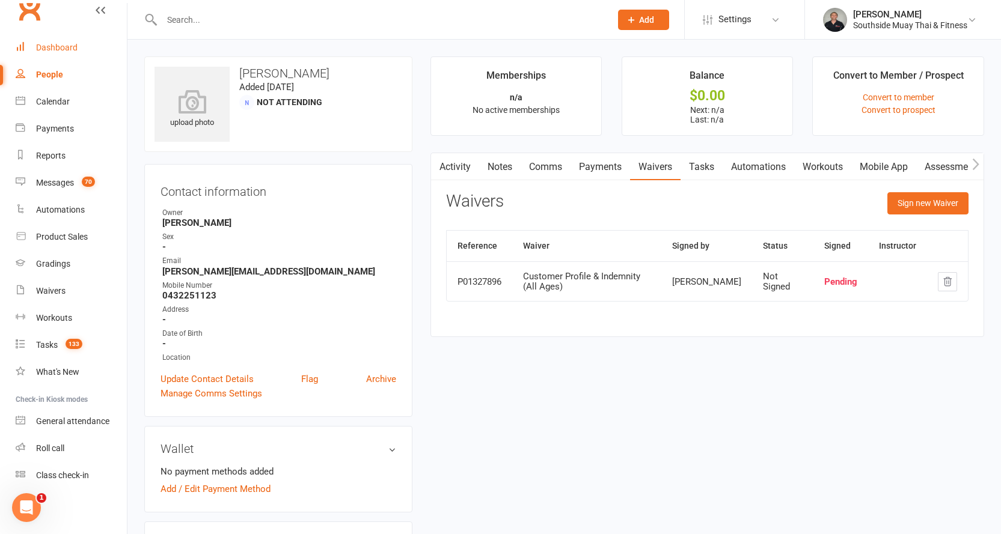
click at [55, 43] on div "Dashboard" at bounding box center [56, 48] width 41 height 10
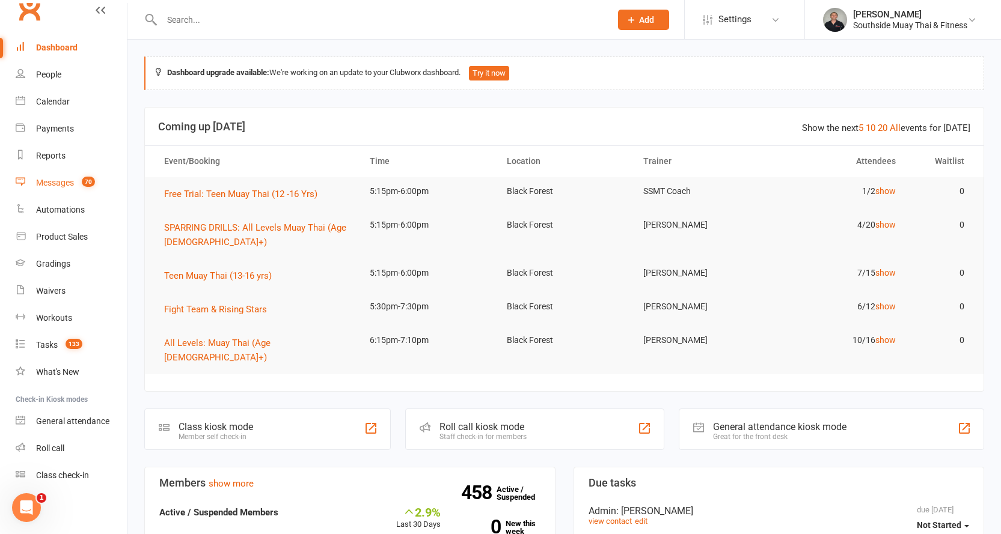
click at [51, 178] on div "Messages" at bounding box center [55, 183] width 38 height 10
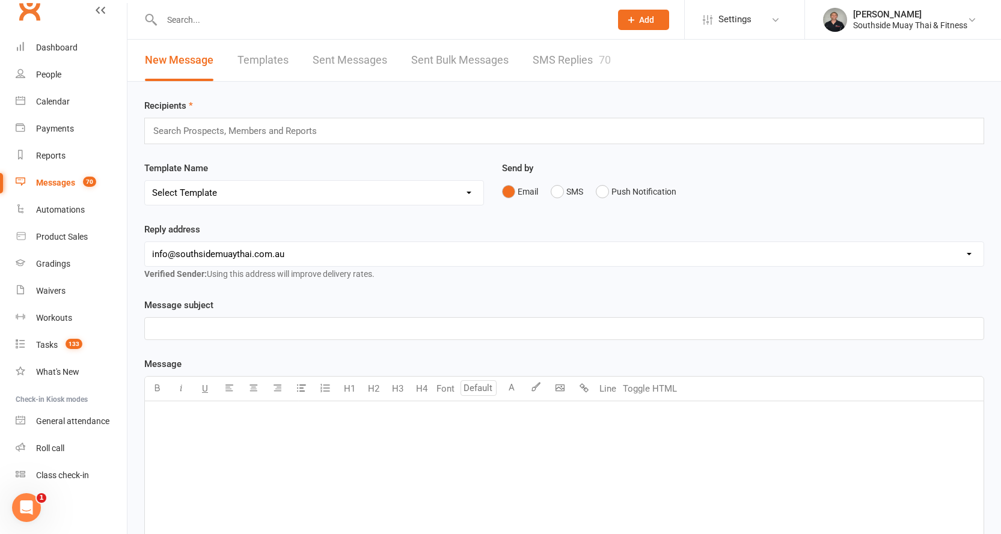
click at [554, 63] on link "SMS Replies 70" at bounding box center [572, 60] width 78 height 41
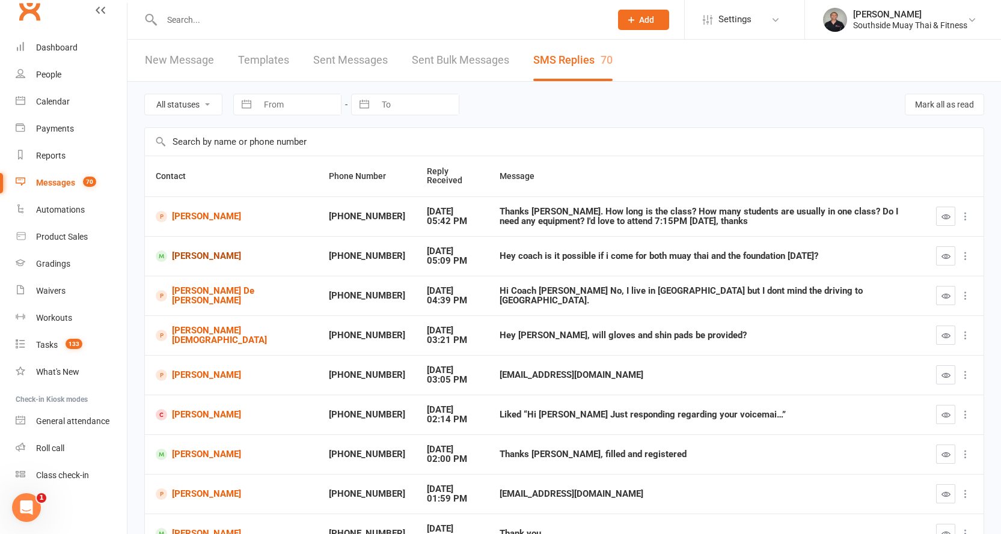
click at [179, 253] on link "Nicholas Andrue" at bounding box center [232, 256] width 152 height 11
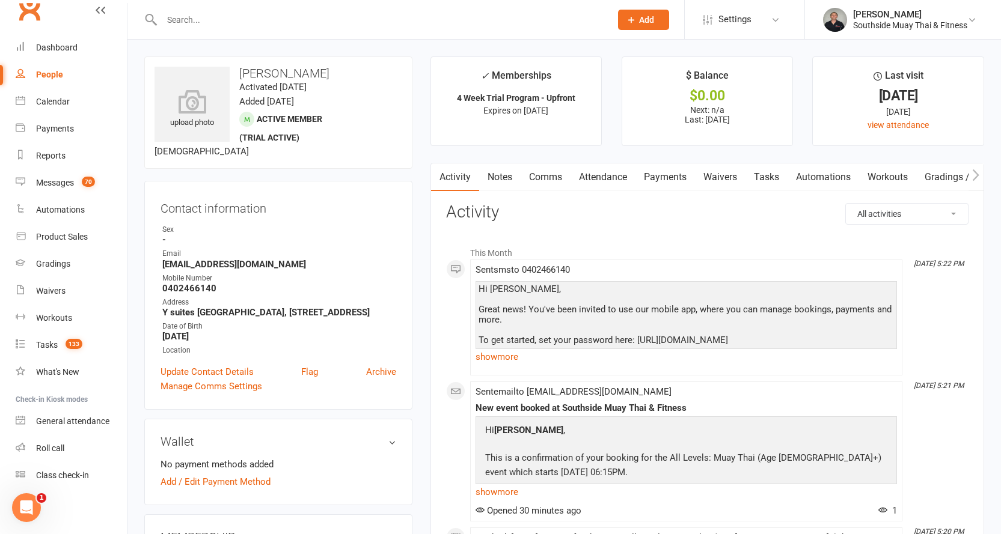
click at [44, 70] on div "People" at bounding box center [49, 75] width 27 height 10
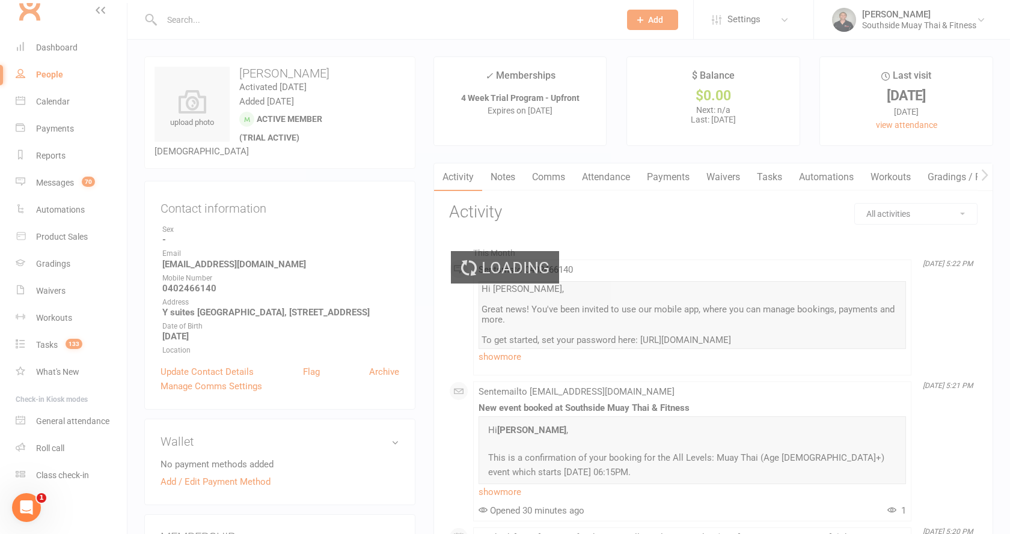
select select "100"
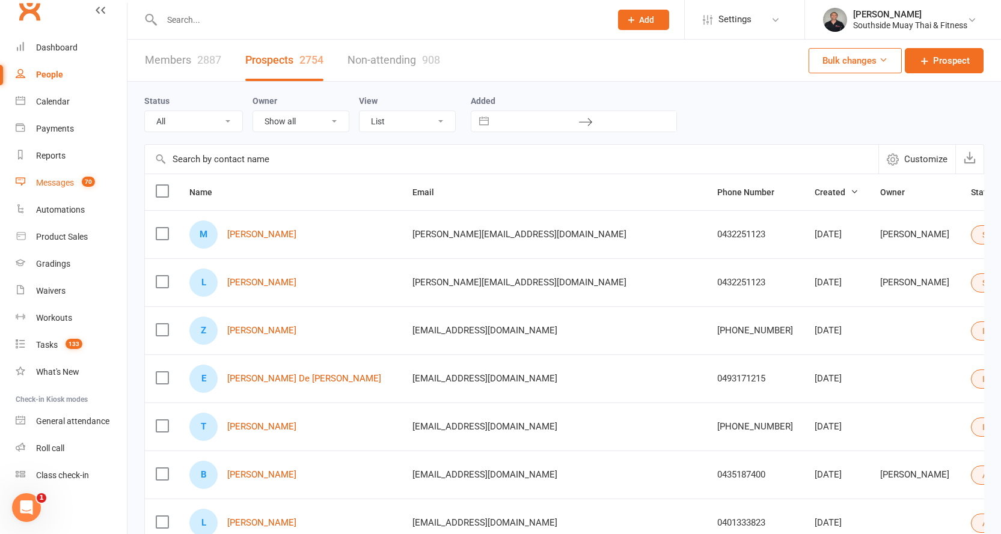
click at [62, 180] on div "Messages" at bounding box center [55, 183] width 38 height 10
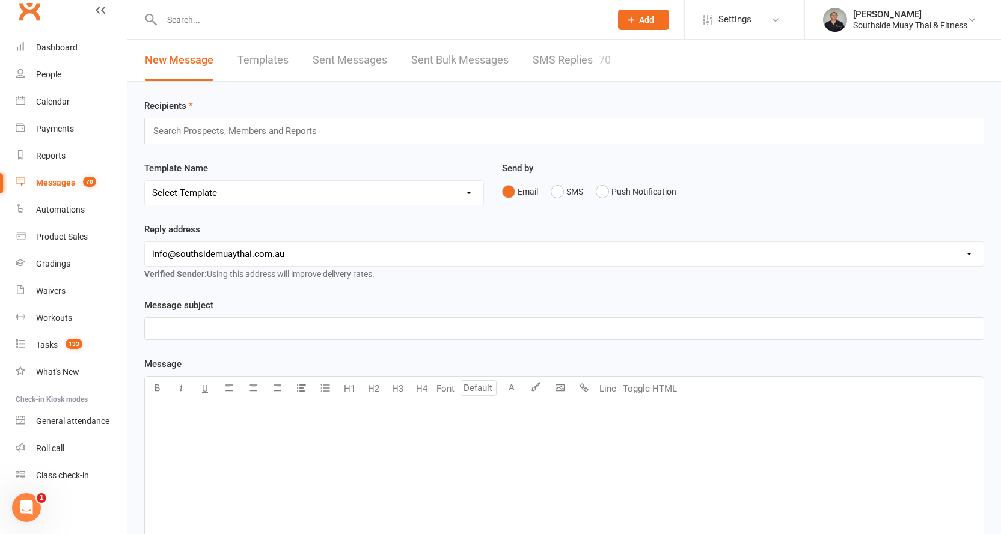
click at [556, 64] on link "SMS Replies 70" at bounding box center [572, 60] width 78 height 41
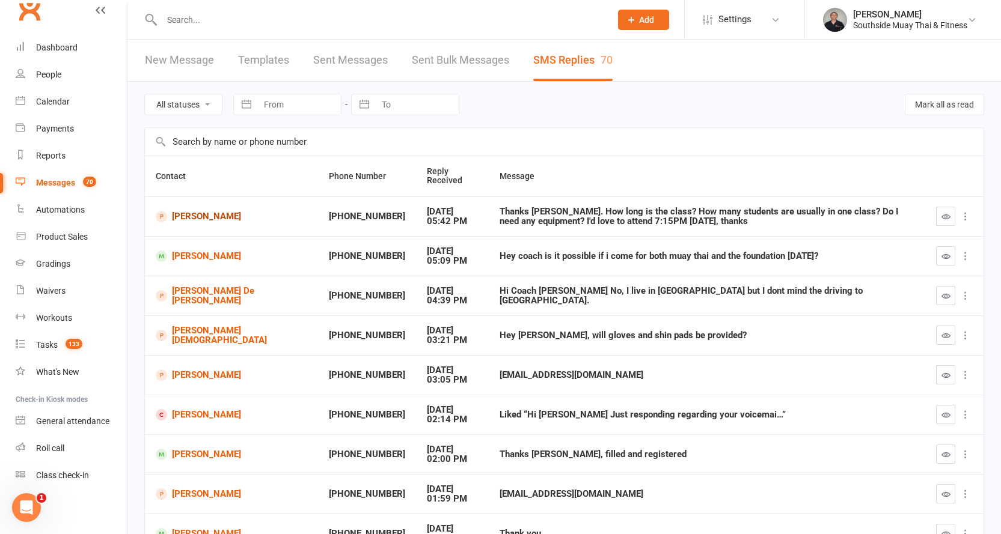
click at [186, 214] on link "Nurina Syahirah" at bounding box center [232, 216] width 152 height 11
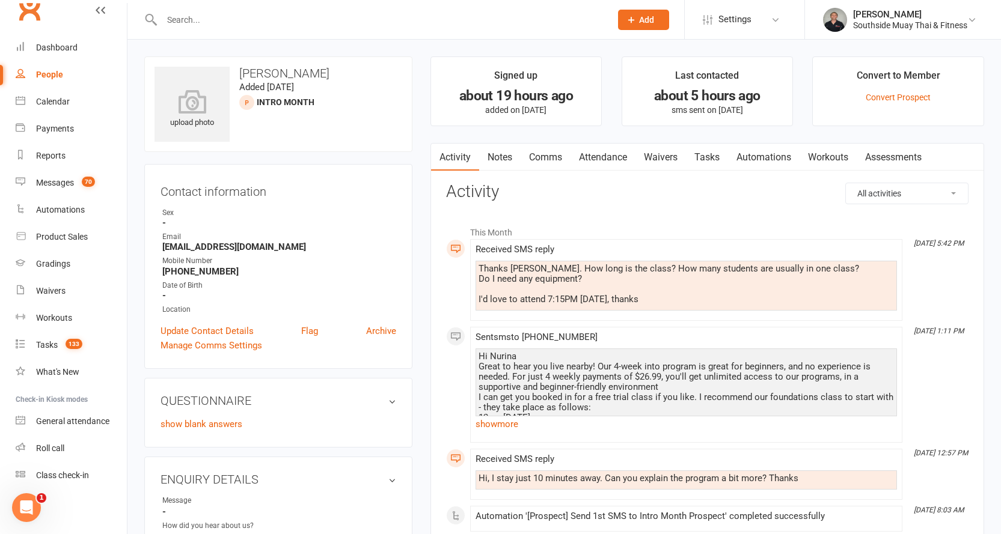
click at [553, 155] on link "Comms" at bounding box center [546, 158] width 50 height 28
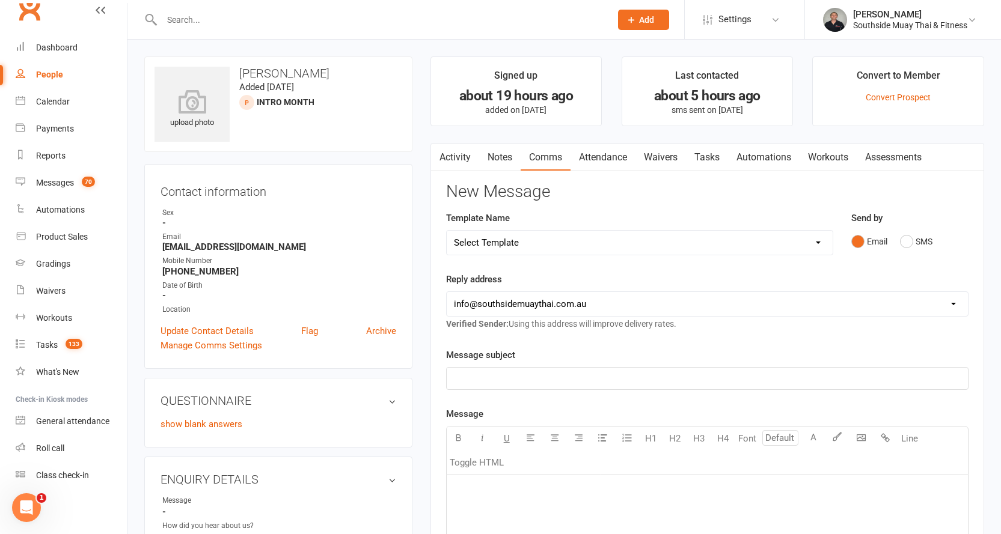
click at [445, 153] on button "button" at bounding box center [438, 157] width 15 height 27
click at [459, 152] on link "Activity" at bounding box center [455, 158] width 48 height 28
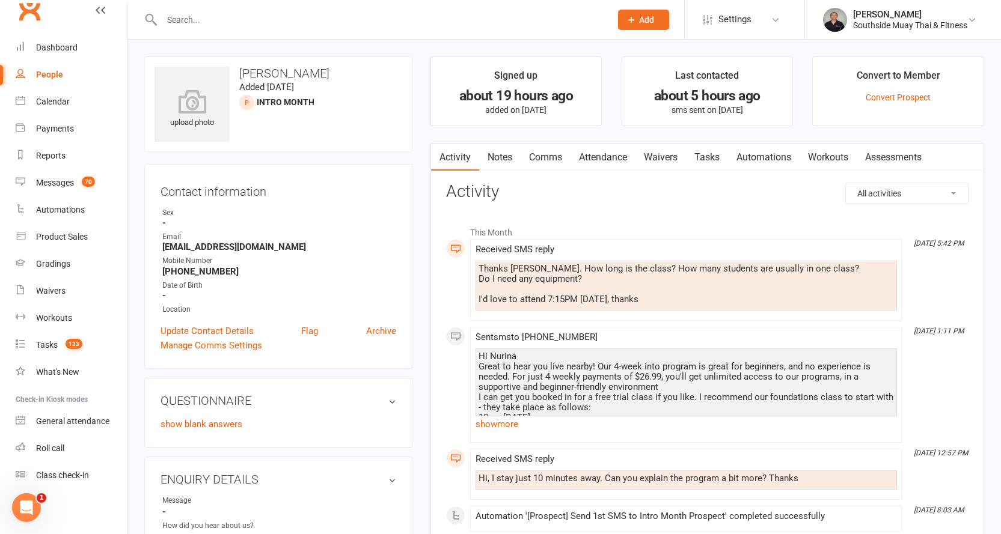
drag, startPoint x: 479, startPoint y: 266, endPoint x: 672, endPoint y: 301, distance: 196.8
click at [672, 301] on div "Thanks Barry. How long is the class? How many students are usually in one class…" at bounding box center [686, 284] width 415 height 41
copy div "Thanks Barry. How long is the class? How many students are usually in one class…"
click at [537, 159] on link "Comms" at bounding box center [546, 158] width 50 height 28
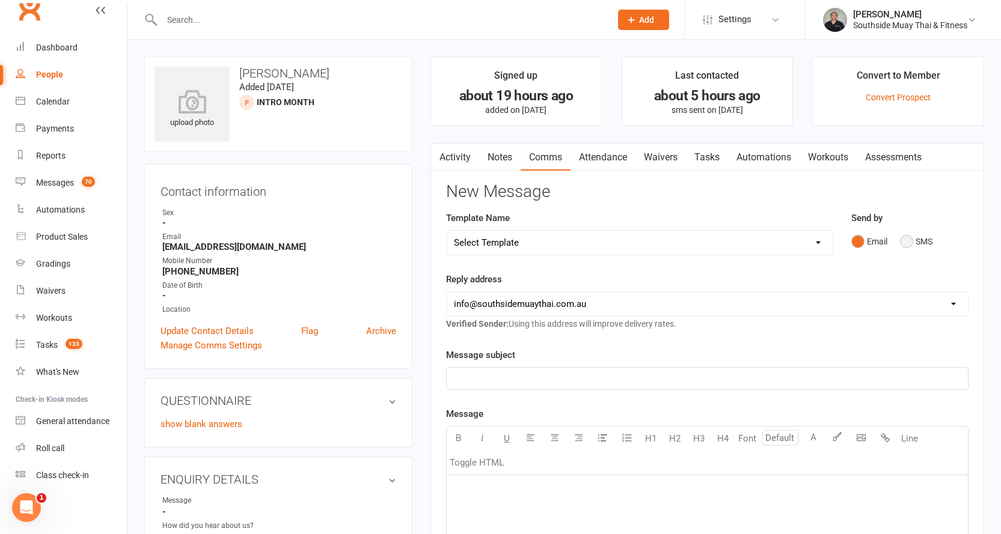
drag, startPoint x: 919, startPoint y: 240, endPoint x: 857, endPoint y: 236, distance: 62.0
click at [917, 240] on button "SMS" at bounding box center [916, 241] width 32 height 23
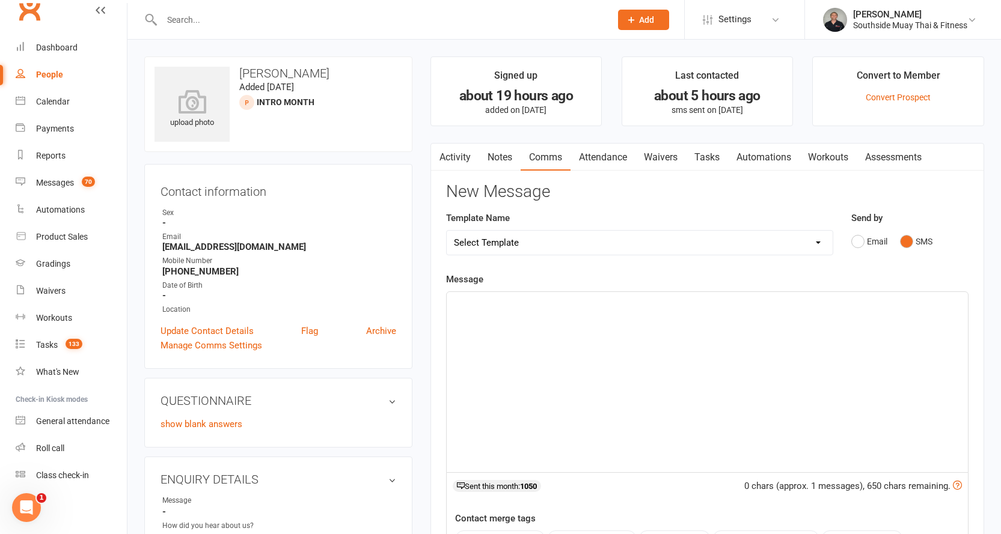
click at [540, 327] on div "﻿" at bounding box center [707, 382] width 521 height 180
drag, startPoint x: 521, startPoint y: 311, endPoint x: 511, endPoint y: 308, distance: 10.7
click at [511, 308] on p "﻿" at bounding box center [707, 303] width 507 height 14
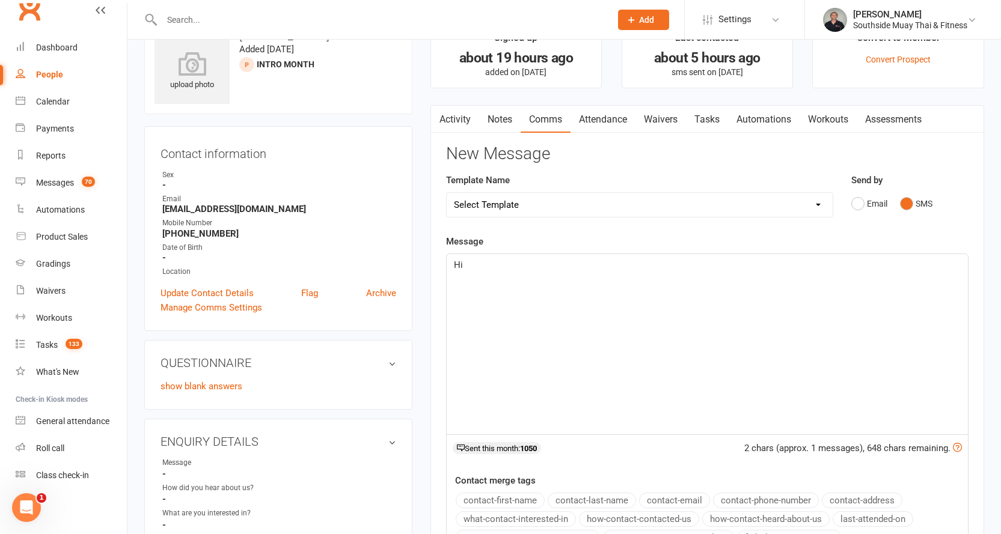
scroll to position [120, 0]
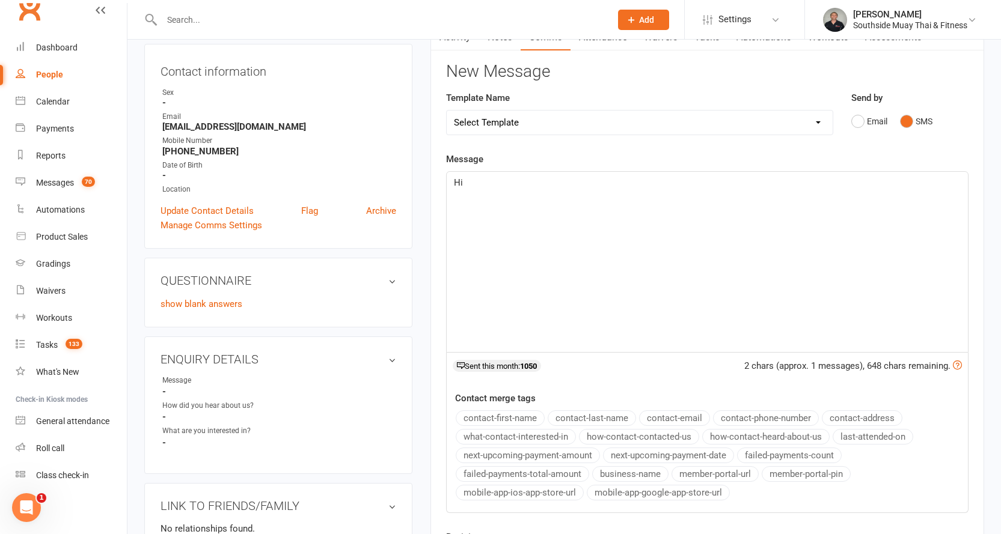
click at [491, 415] on button "contact-first-name" at bounding box center [500, 419] width 89 height 16
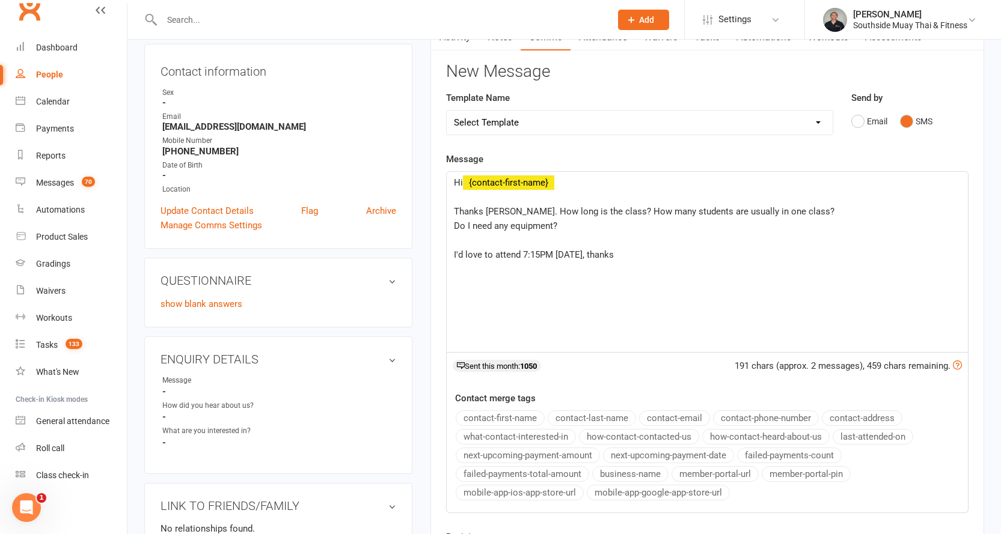
click at [454, 211] on span "Thanks Barry. How long is the class? How many students are usually in one class?" at bounding box center [644, 211] width 381 height 11
click at [601, 209] on span "Thanks Barry. How long is the class? How many students are usually in one class?" at bounding box center [644, 211] width 381 height 11
click at [454, 207] on span "Thanks Barry. How long is the class? How many students are usually in one class?" at bounding box center [644, 211] width 381 height 11
click at [521, 201] on p "﻿" at bounding box center [707, 197] width 507 height 14
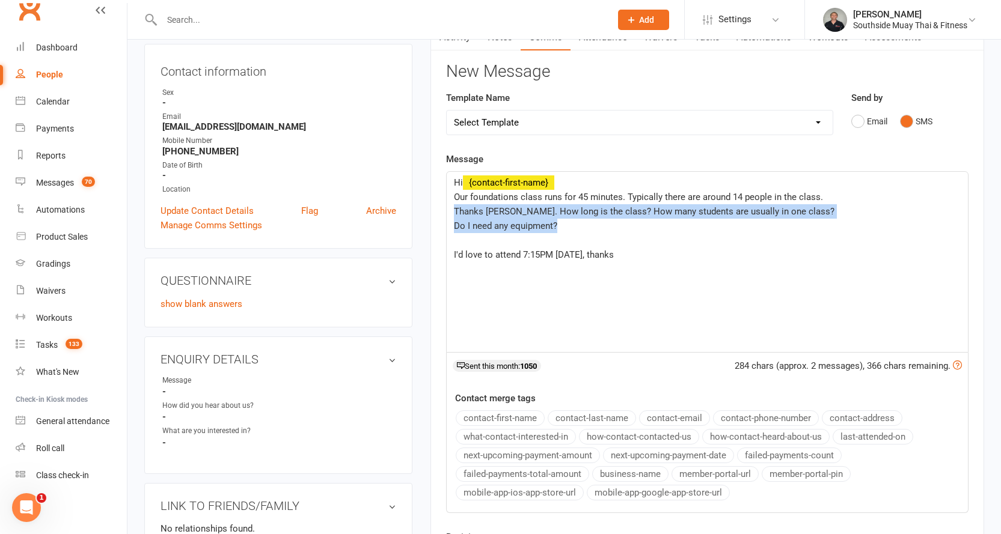
drag, startPoint x: 456, startPoint y: 206, endPoint x: 786, endPoint y: 224, distance: 330.6
click at [786, 224] on div "Hi ﻿ {contact-first-name} Our foundations class runs for 45 minutes. Typically …" at bounding box center [707, 262] width 521 height 180
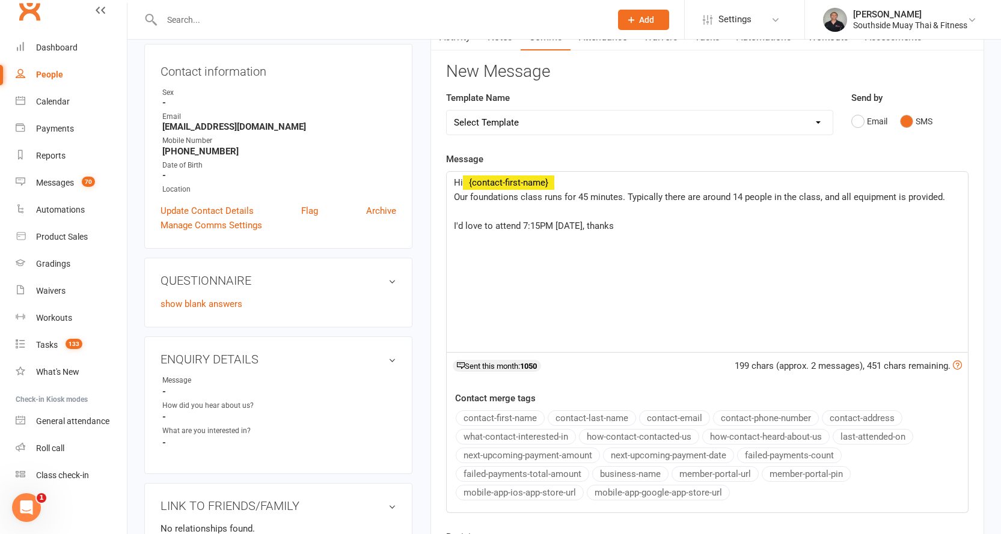
click at [467, 208] on p "﻿" at bounding box center [707, 211] width 507 height 14
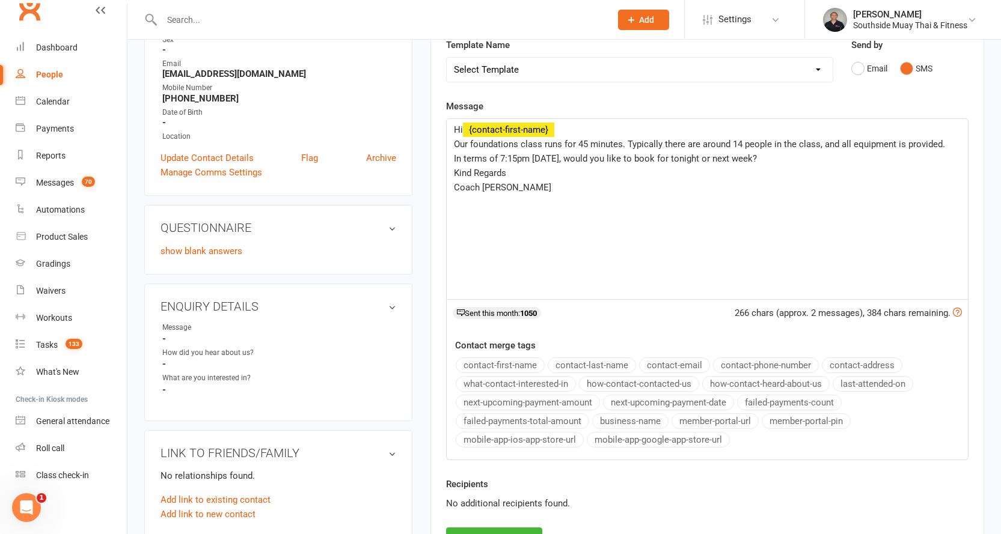
scroll to position [301, 0]
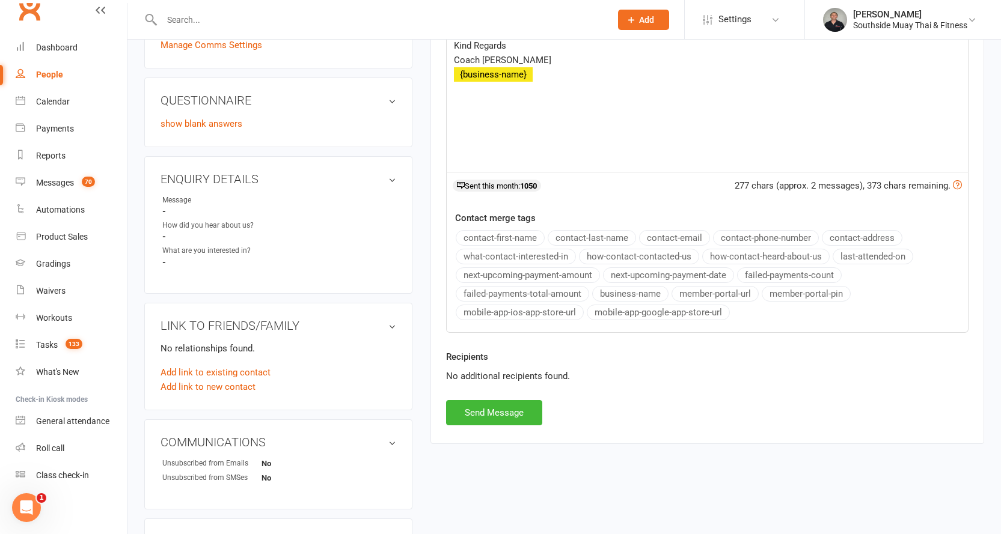
click at [617, 292] on button "business-name" at bounding box center [630, 294] width 76 height 16
click at [504, 406] on button "Send Message" at bounding box center [494, 412] width 96 height 25
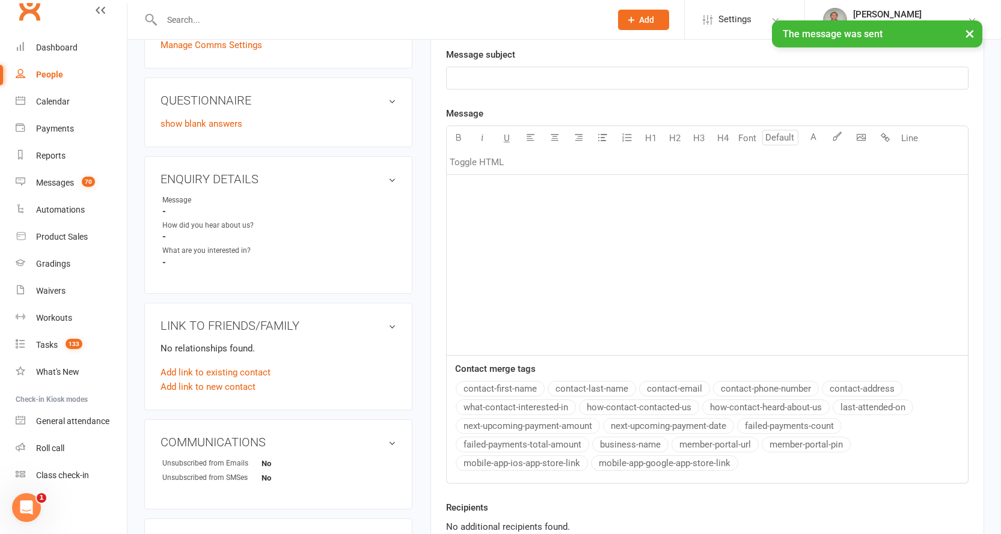
scroll to position [0, 0]
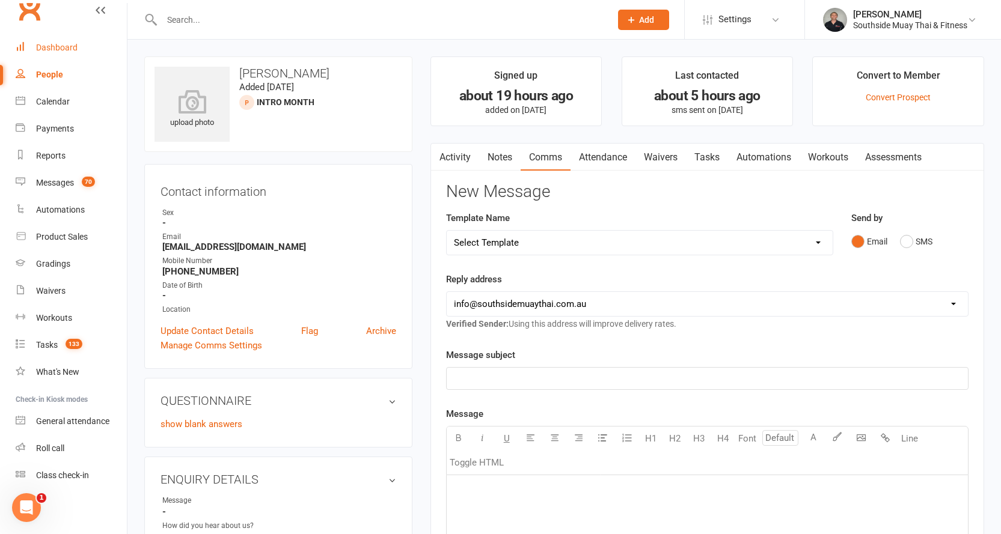
click at [53, 44] on div "Dashboard" at bounding box center [56, 48] width 41 height 10
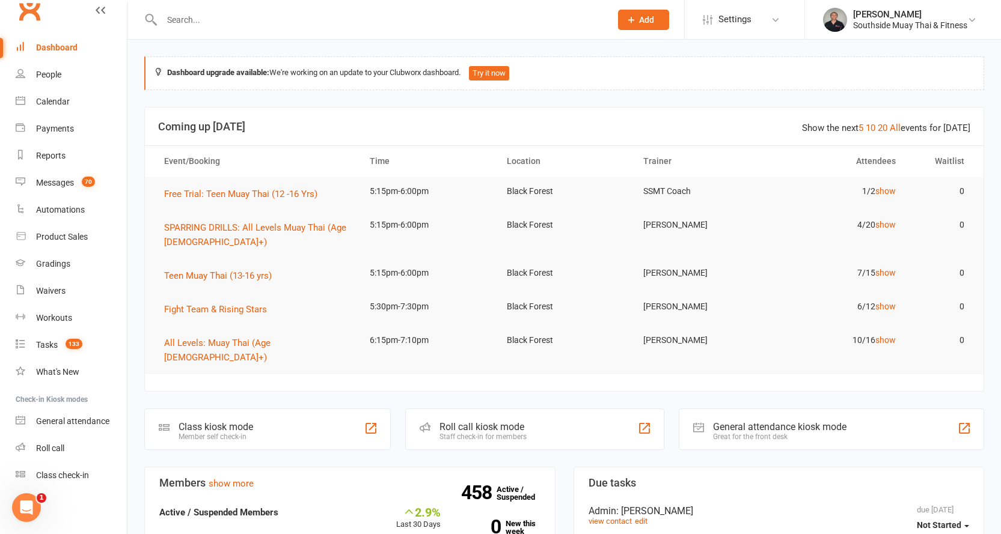
click at [256, 22] on input "text" at bounding box center [380, 19] width 444 height 17
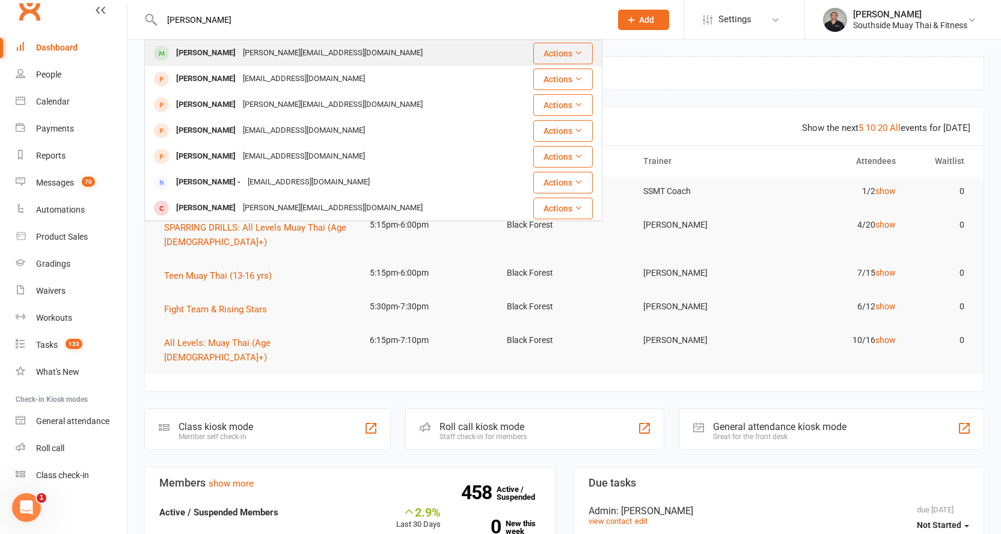
type input "meisha"
click at [264, 45] on div "jay@stressfreemarine.com.au" at bounding box center [332, 52] width 187 height 17
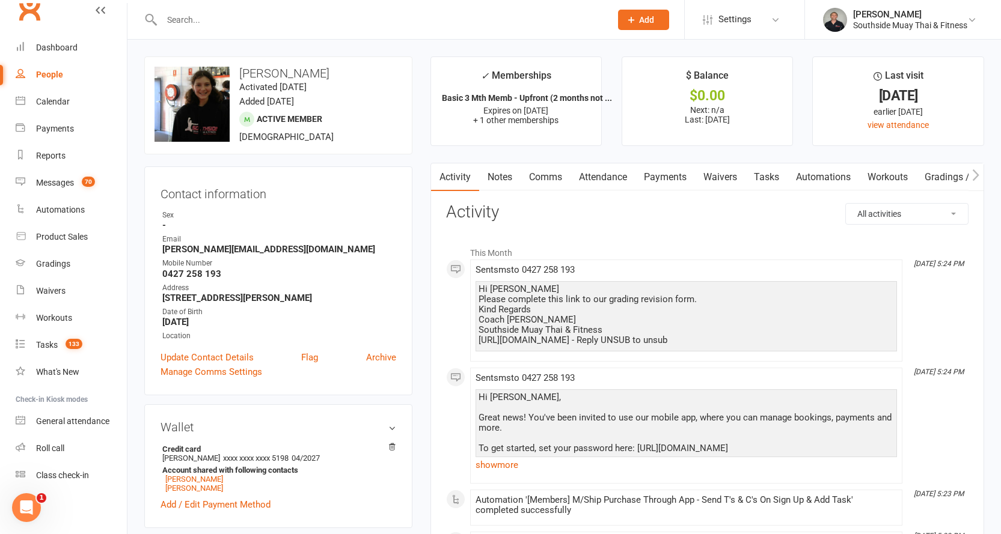
scroll to position [120, 0]
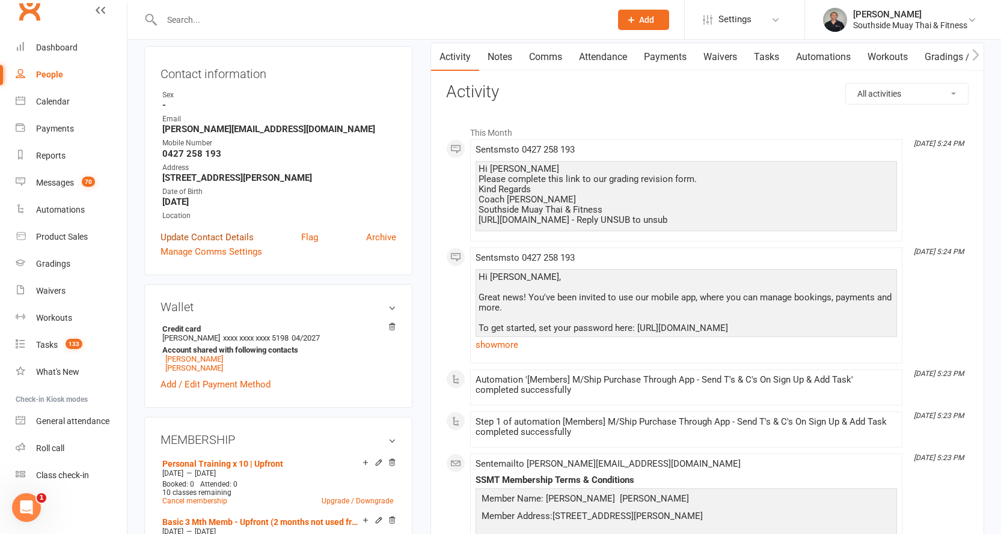
click at [187, 234] on link "Update Contact Details" at bounding box center [207, 237] width 93 height 14
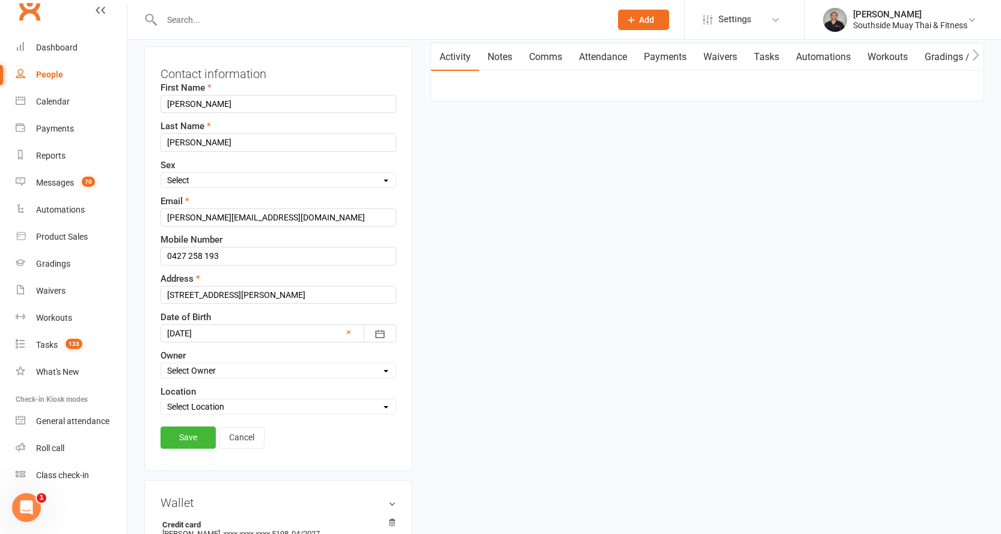
scroll to position [57, 0]
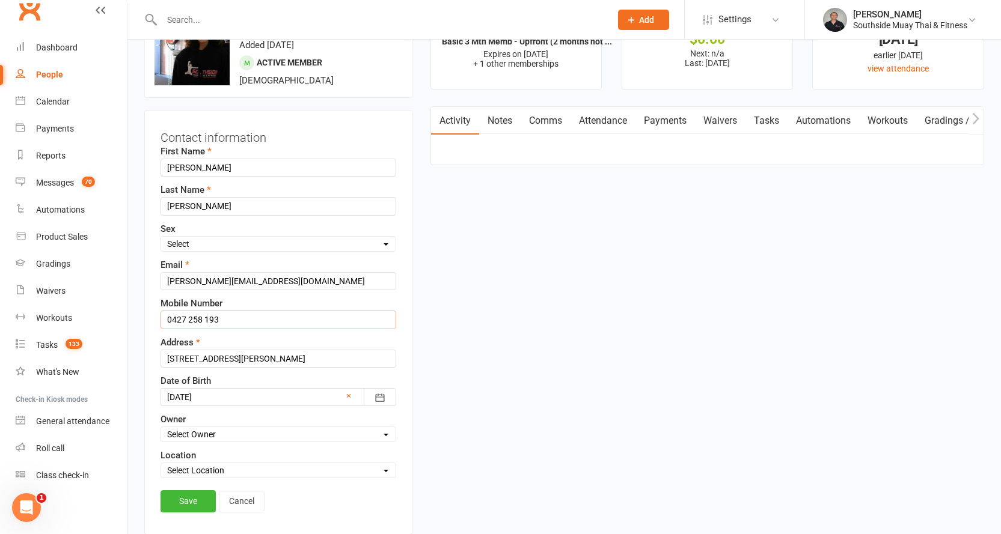
click at [194, 315] on input "0427 258 193" at bounding box center [279, 320] width 236 height 18
type input "0428129796"
click at [168, 498] on link "Save" at bounding box center [188, 502] width 55 height 22
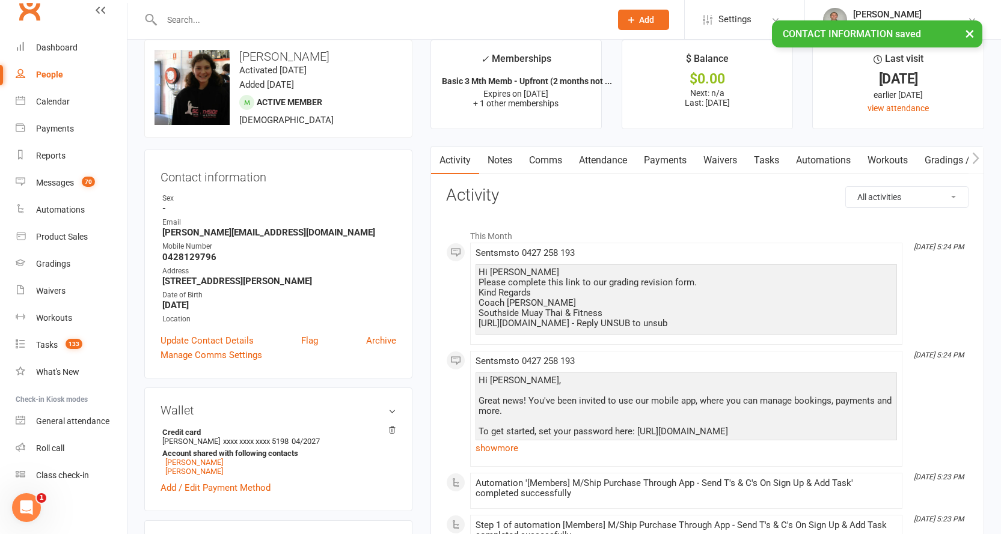
scroll to position [0, 0]
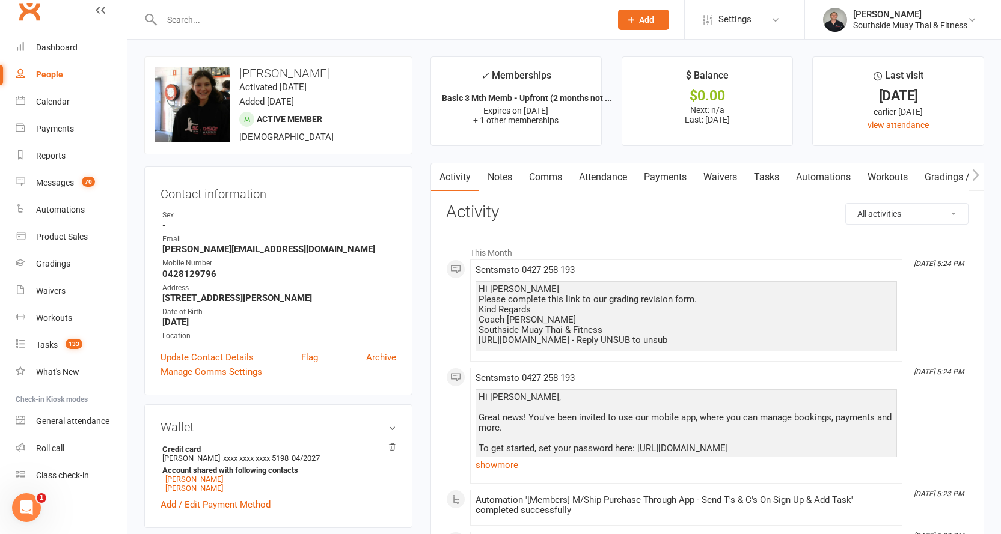
drag, startPoint x: 479, startPoint y: 287, endPoint x: 771, endPoint y: 335, distance: 296.8
click at [771, 335] on div "Hi Meisha Please complete this link to our grading revision form. Kind Regards …" at bounding box center [686, 314] width 415 height 61
copy div "Hi Meisha Please complete this link to our grading revision form. Kind Regards …"
click at [533, 172] on link "Comms" at bounding box center [546, 178] width 50 height 28
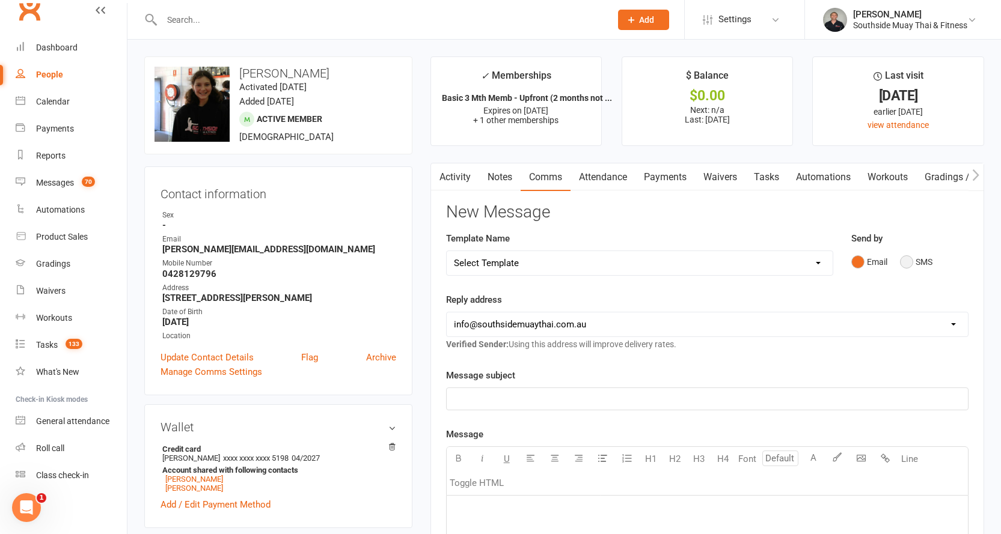
click at [906, 260] on button "SMS" at bounding box center [916, 262] width 32 height 23
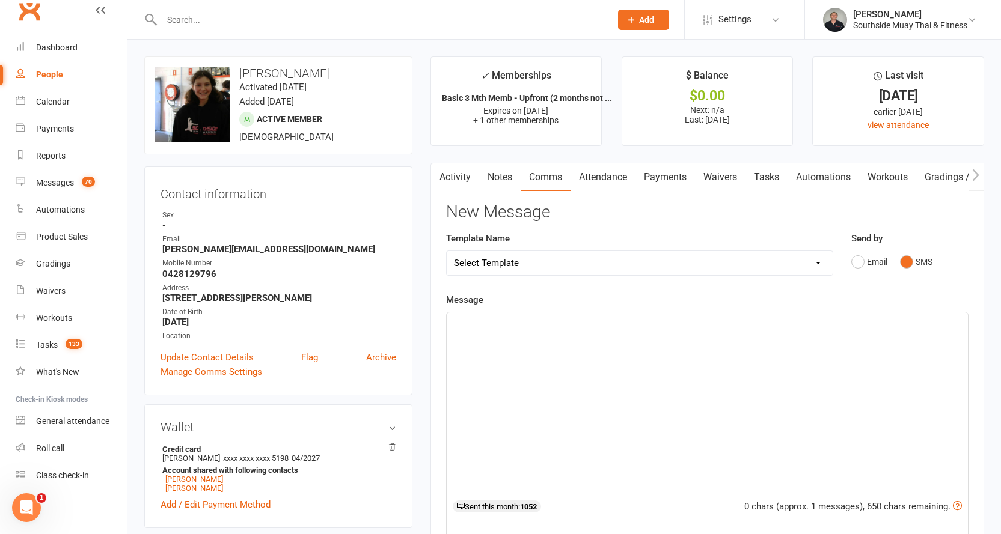
click at [587, 256] on select "Select Template [SMS] Outreach Message: High Risk – Personal From Trainer + Ree…" at bounding box center [640, 263] width 386 height 24
click at [478, 327] on p "﻿" at bounding box center [707, 323] width 507 height 14
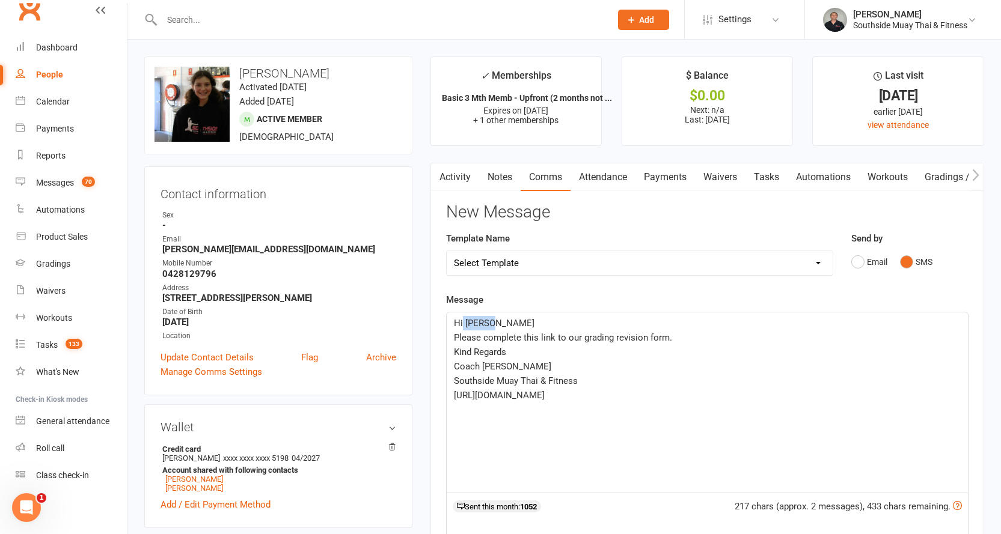
drag, startPoint x: 463, startPoint y: 324, endPoint x: 503, endPoint y: 323, distance: 40.3
click at [503, 323] on p "Hi Meisha" at bounding box center [707, 323] width 507 height 14
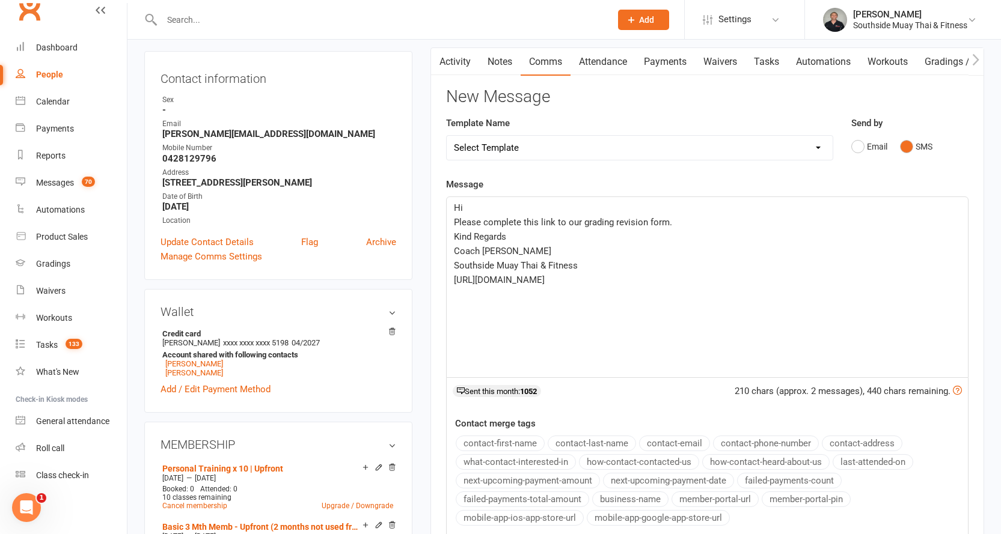
scroll to position [120, 0]
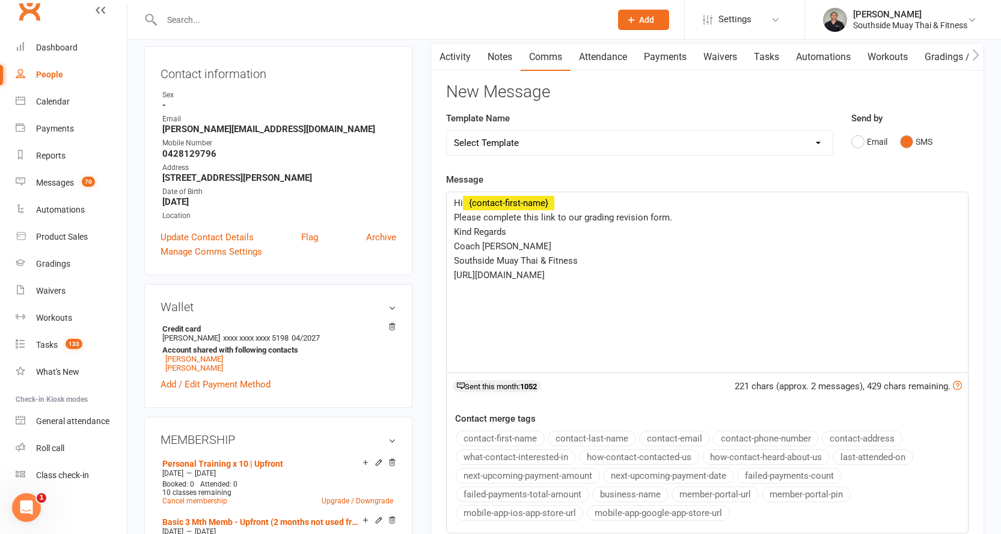
click at [492, 438] on button "contact-first-name" at bounding box center [500, 439] width 89 height 16
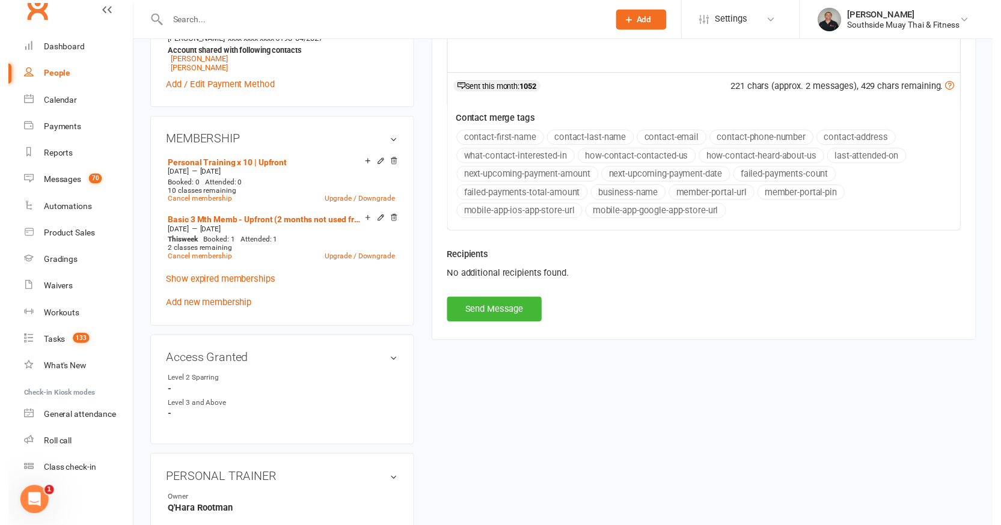
scroll to position [421, 0]
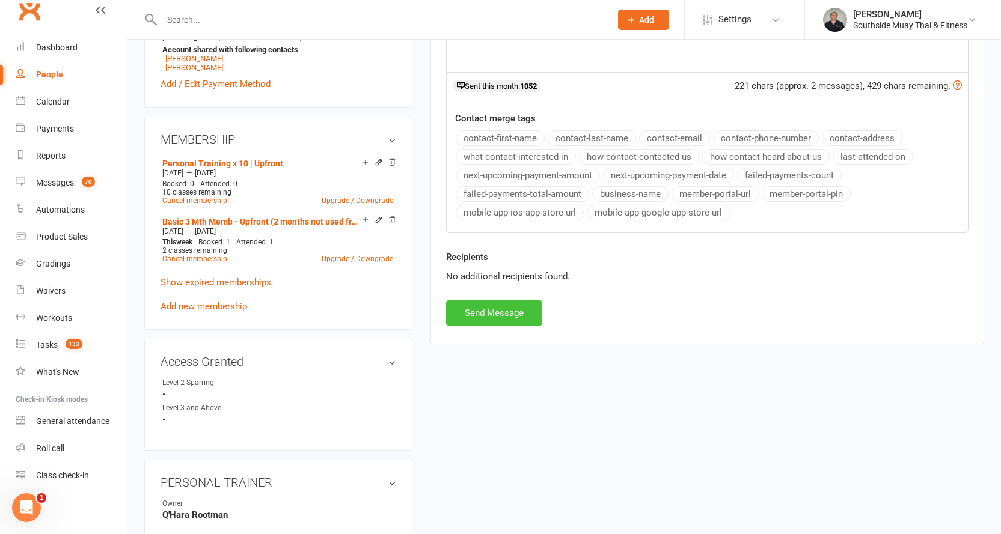
click at [473, 311] on button "Send Message" at bounding box center [494, 313] width 96 height 25
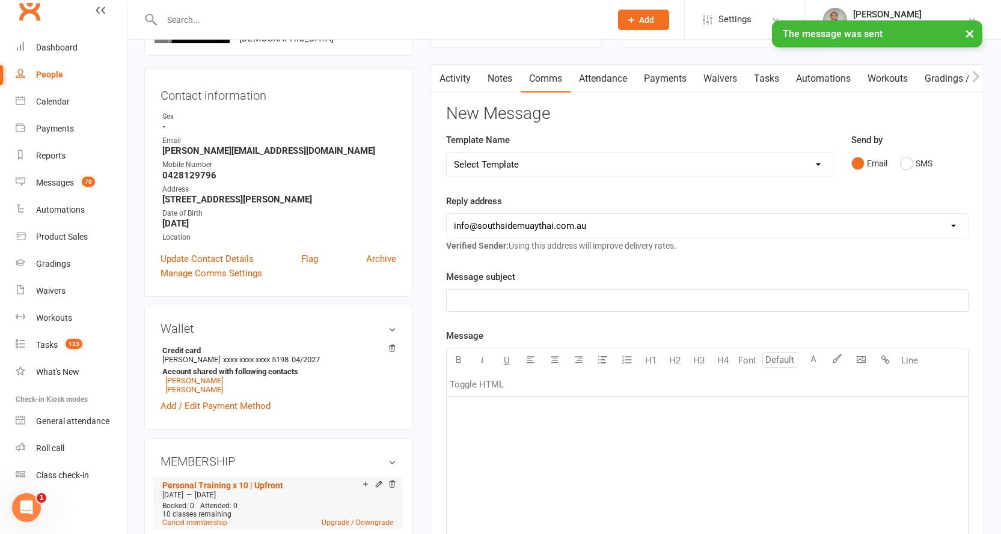
scroll to position [240, 0]
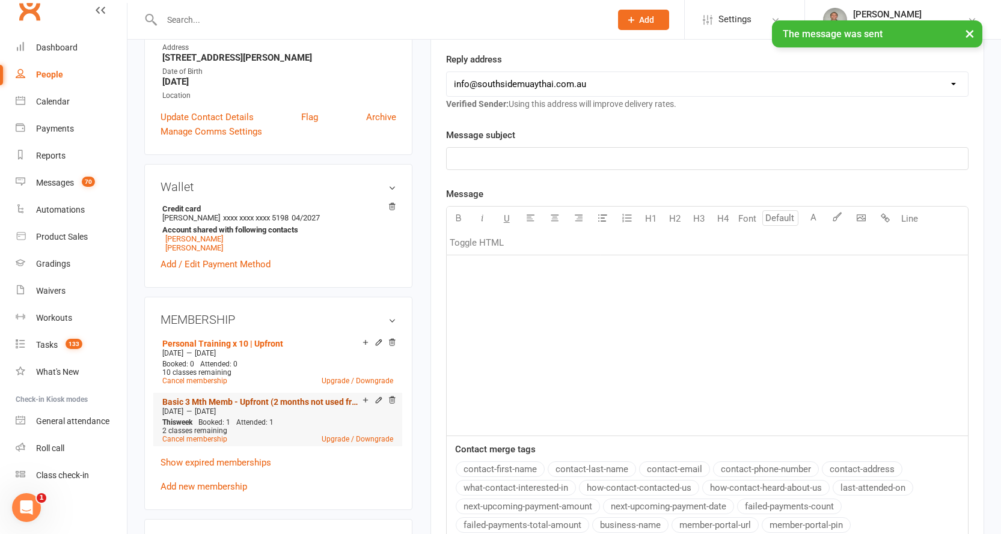
click at [231, 402] on link "Basic 3 Mth Memb - Upfront (2 months not used from previous)" at bounding box center [262, 402] width 200 height 10
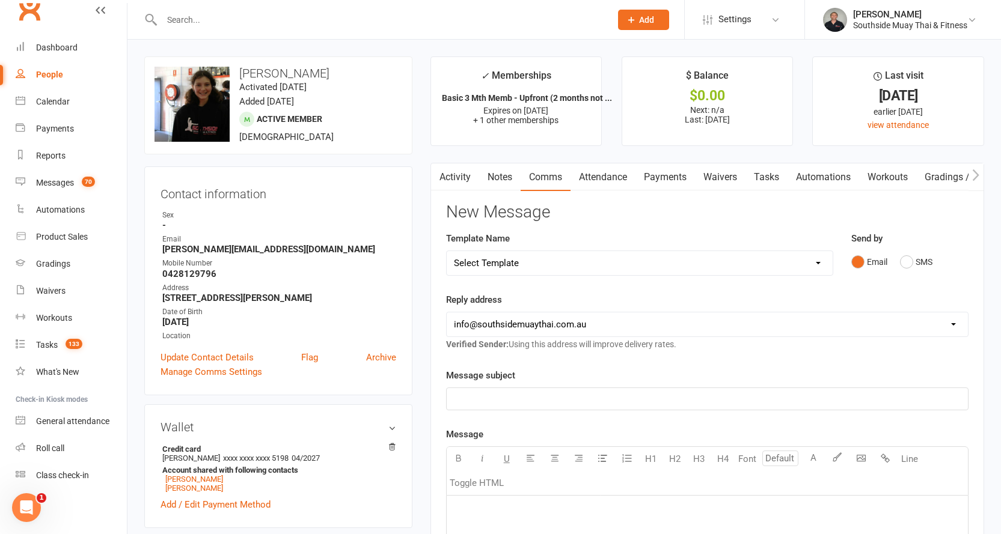
click at [973, 175] on icon "button" at bounding box center [975, 175] width 7 height 13
click at [955, 179] on link "Mobile App" at bounding box center [972, 178] width 65 height 28
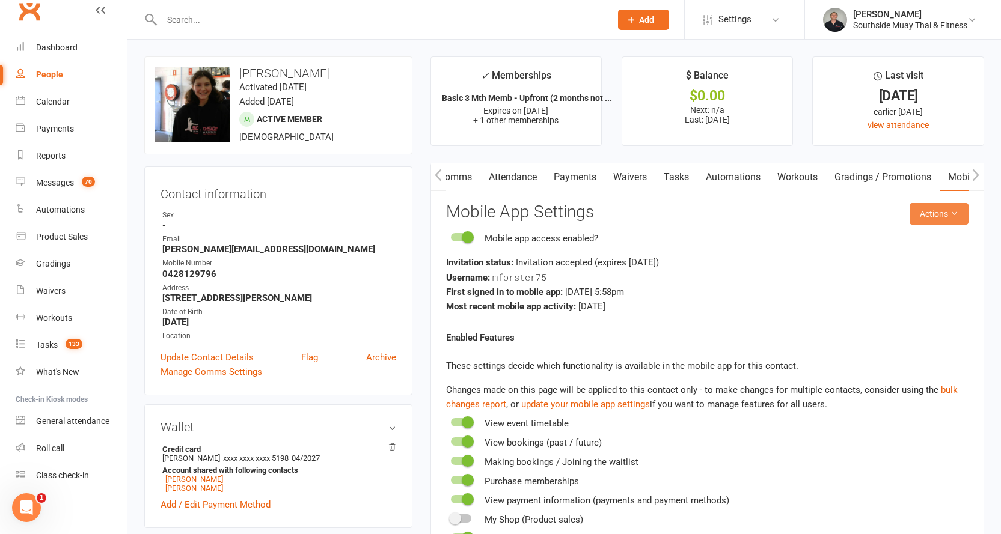
click at [934, 213] on button "Actions" at bounding box center [939, 214] width 59 height 22
click at [912, 260] on link "Send invitation SMS" at bounding box center [899, 265] width 119 height 24
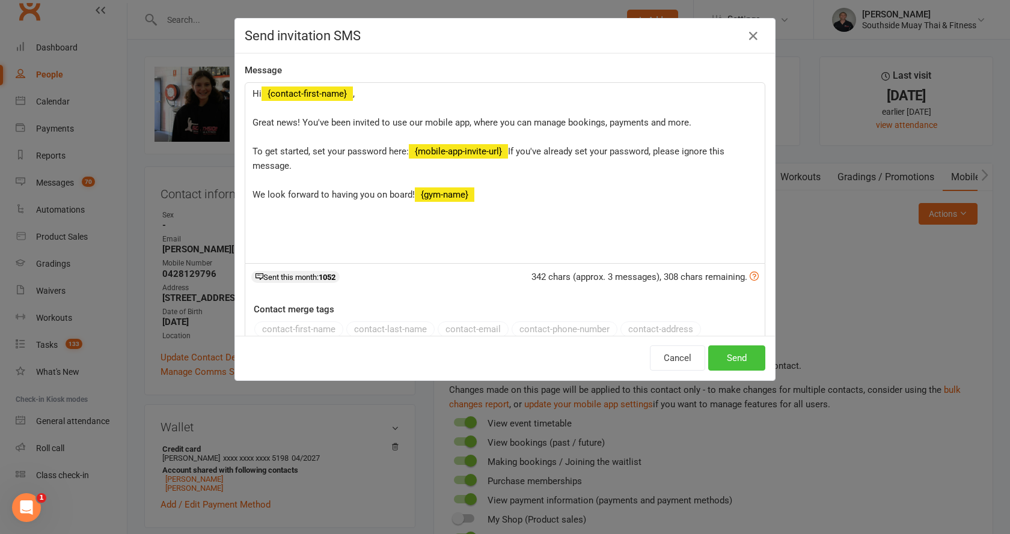
click at [728, 358] on button "Send" at bounding box center [736, 358] width 57 height 25
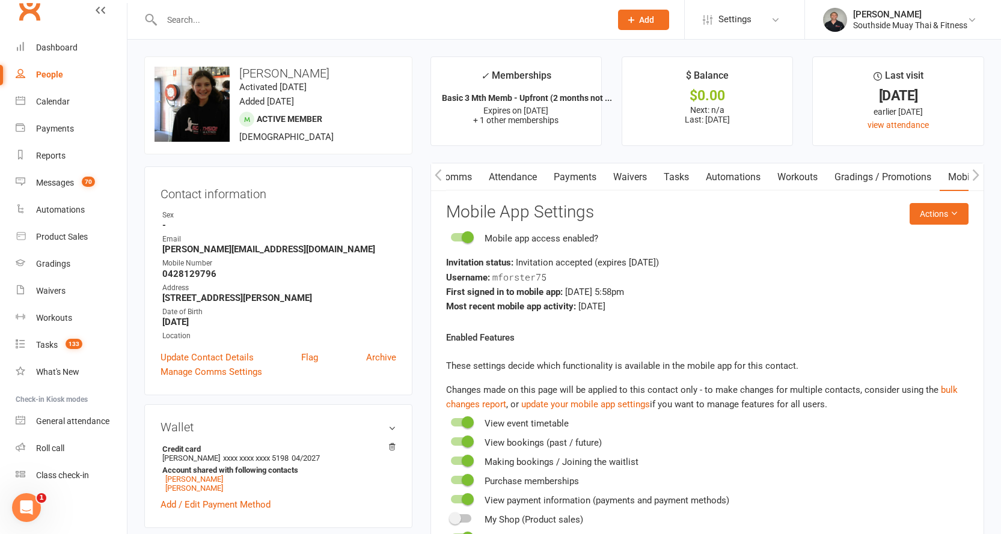
click at [530, 174] on link "Attendance" at bounding box center [512, 178] width 65 height 28
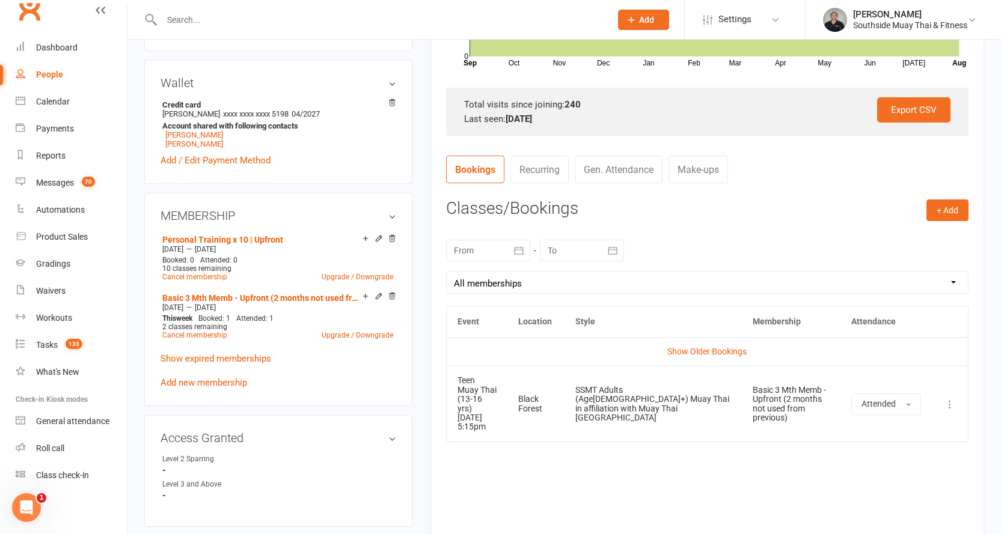
scroll to position [361, 0]
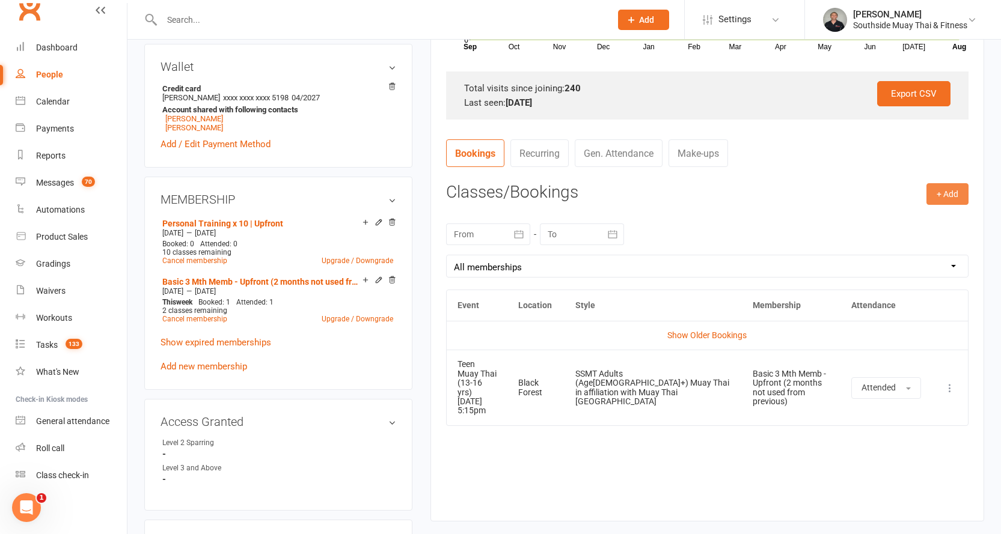
click at [945, 191] on button "+ Add" at bounding box center [947, 194] width 42 height 22
click at [917, 219] on link "Book Event" at bounding box center [908, 221] width 119 height 24
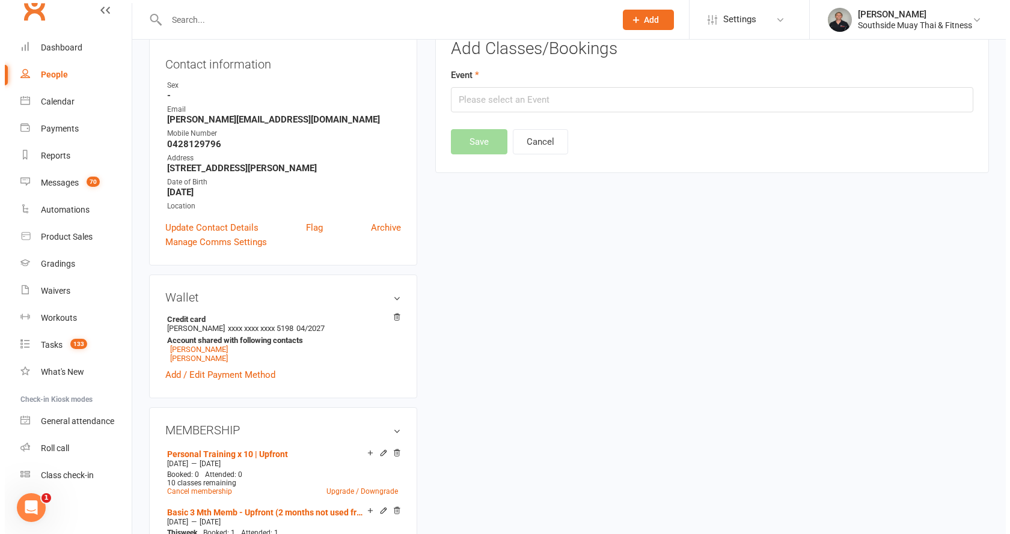
scroll to position [103, 0]
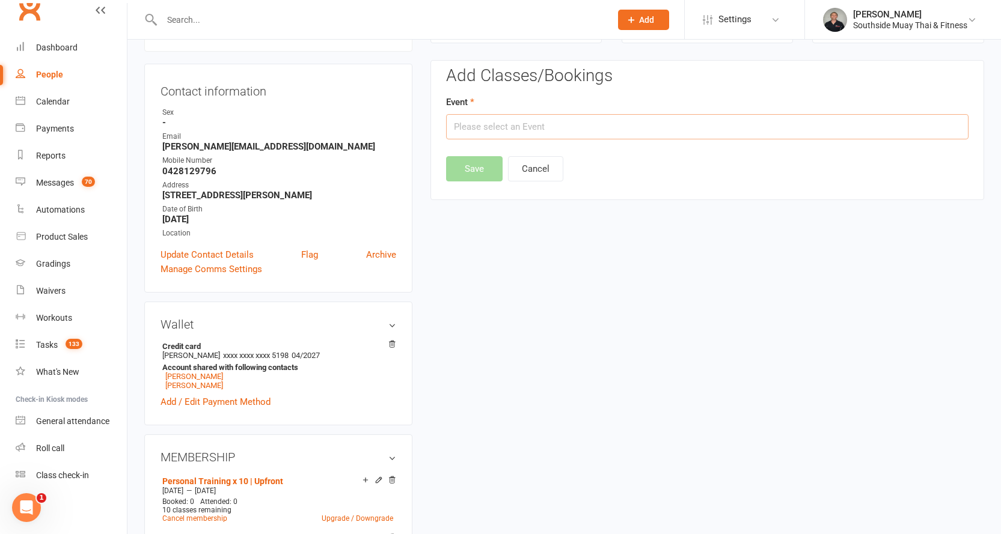
click at [659, 124] on input "text" at bounding box center [707, 126] width 522 height 25
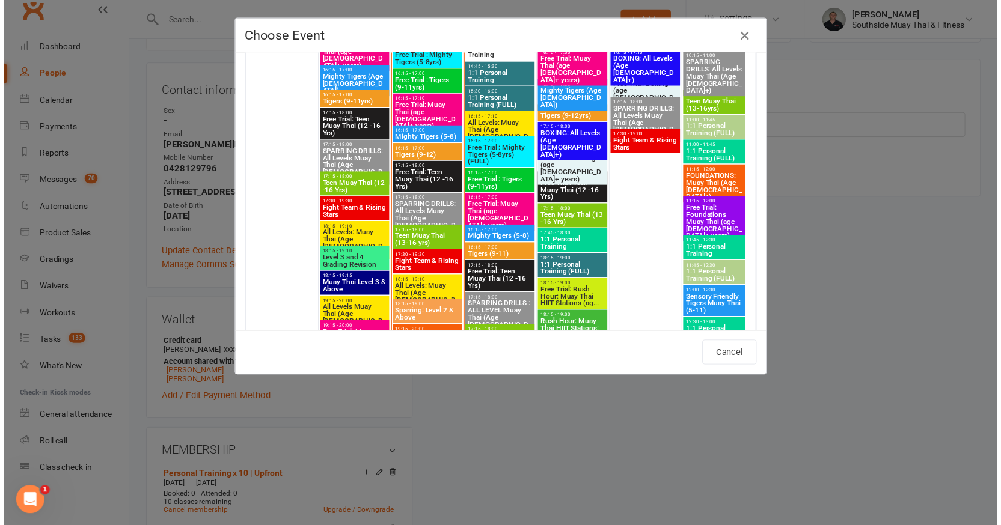
scroll to position [2225, 0]
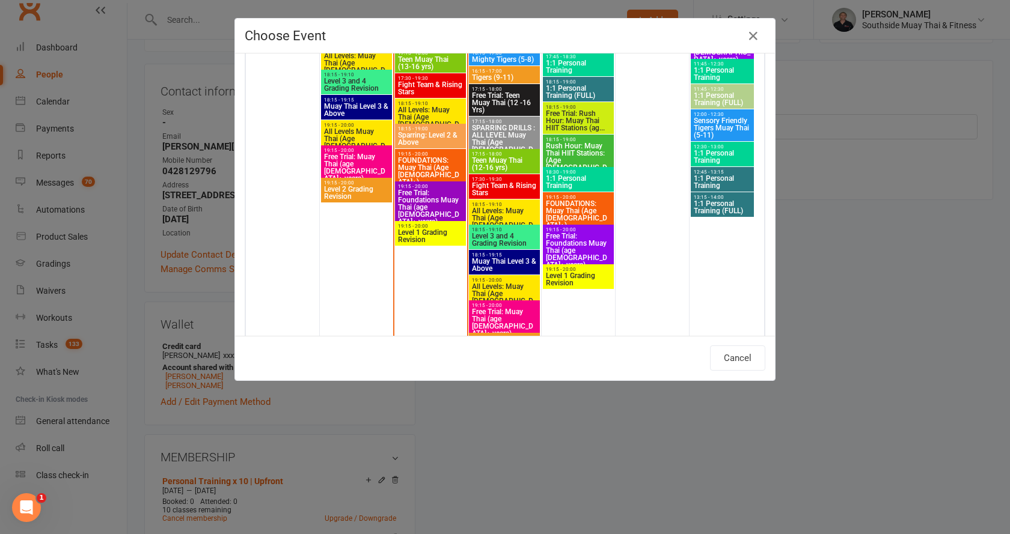
click at [414, 228] on span "19:15 - 20:00" at bounding box center [430, 226] width 66 height 5
type input "Level 1 Grading Revision - Aug 12, 2025 7:15:00 PM"
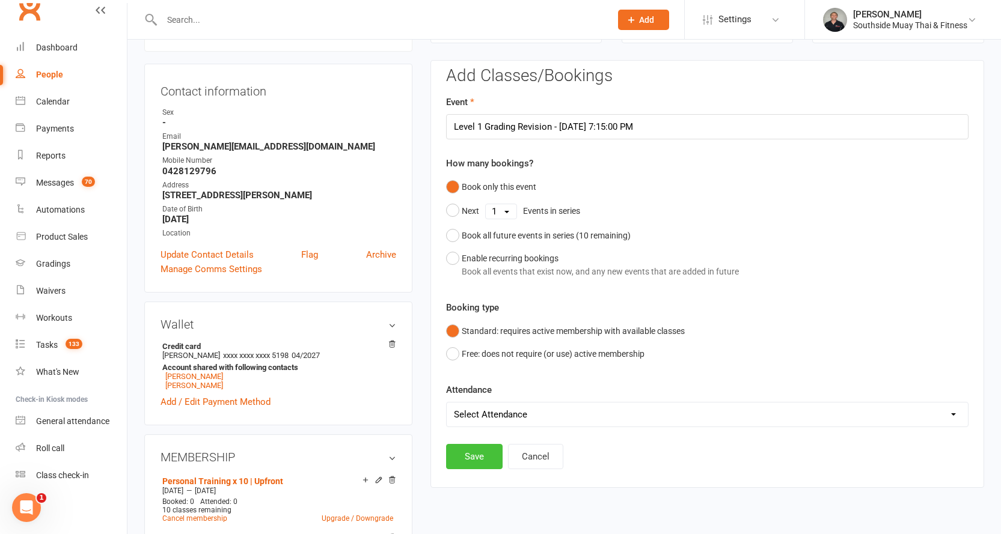
click at [468, 450] on button "Save" at bounding box center [474, 456] width 57 height 25
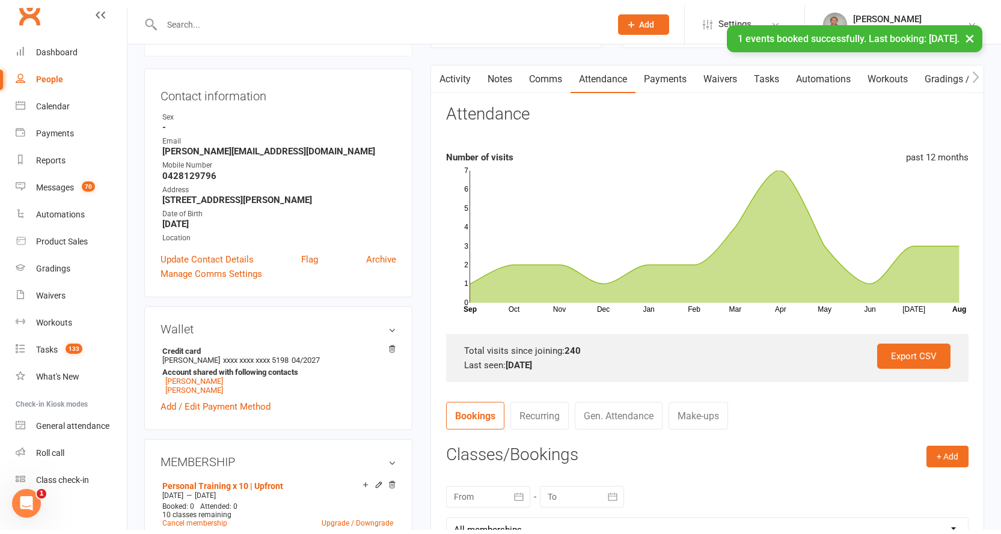
scroll to position [0, 0]
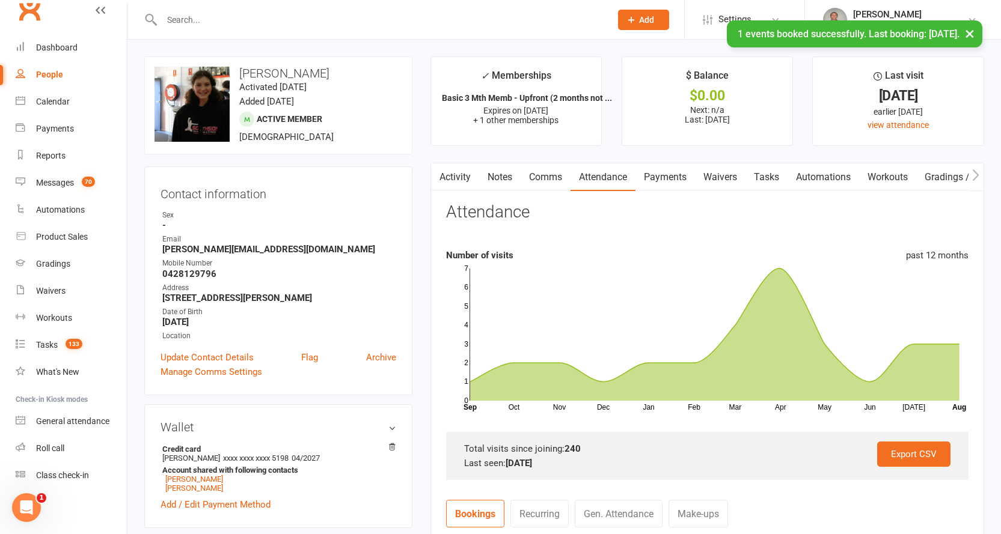
click at [461, 172] on link "Activity" at bounding box center [455, 178] width 48 height 28
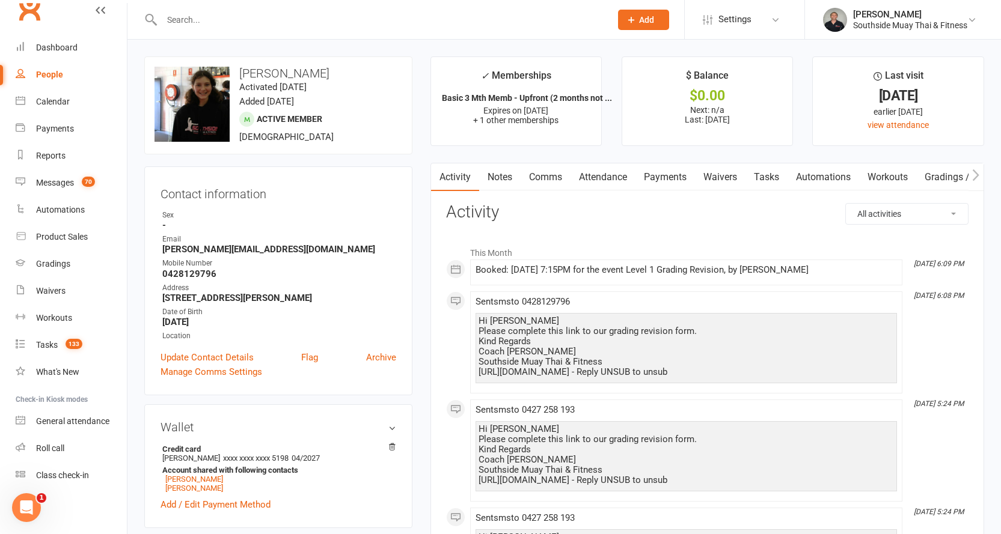
click at [533, 174] on link "Comms" at bounding box center [546, 178] width 50 height 28
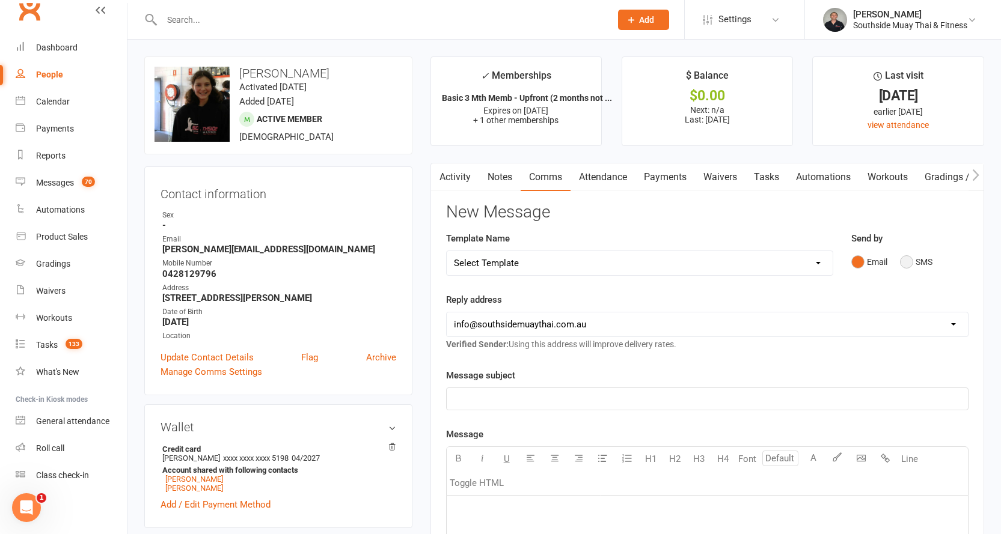
click at [912, 262] on button "SMS" at bounding box center [916, 262] width 32 height 23
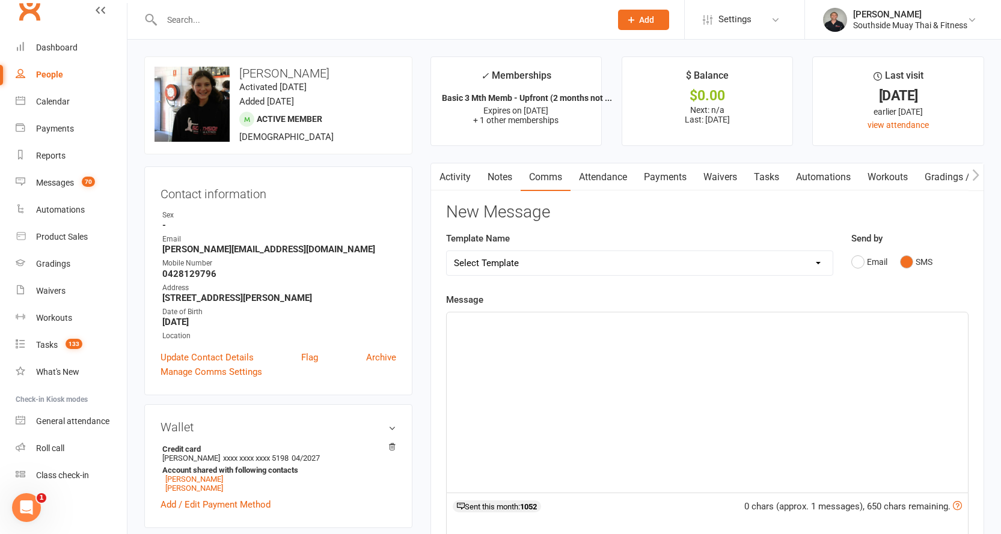
click at [638, 321] on p "﻿" at bounding box center [707, 323] width 507 height 14
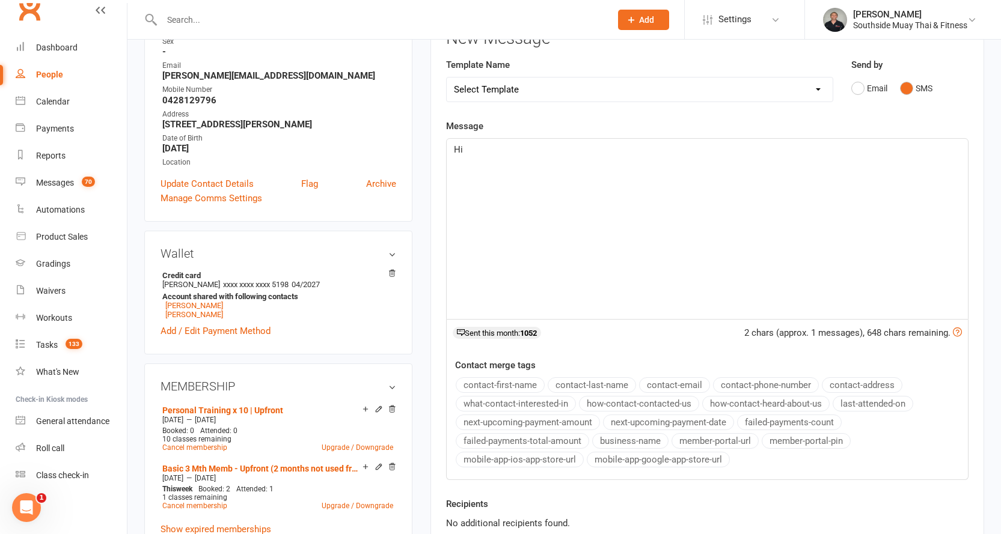
scroll to position [180, 0]
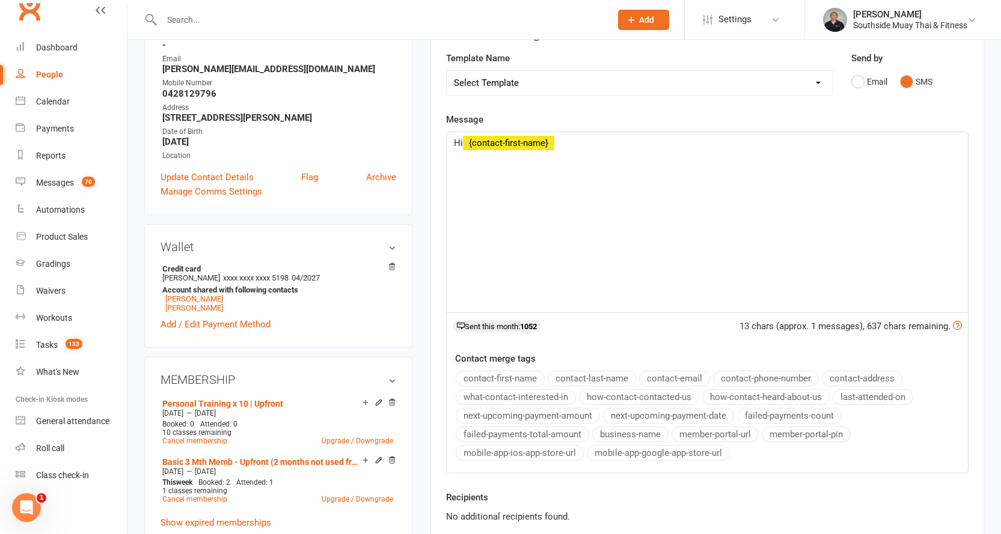
click at [512, 374] on button "contact-first-name" at bounding box center [500, 379] width 89 height 16
click at [712, 161] on p "I have booked you in for the 7:15pm grading revision tonight!" at bounding box center [707, 157] width 507 height 14
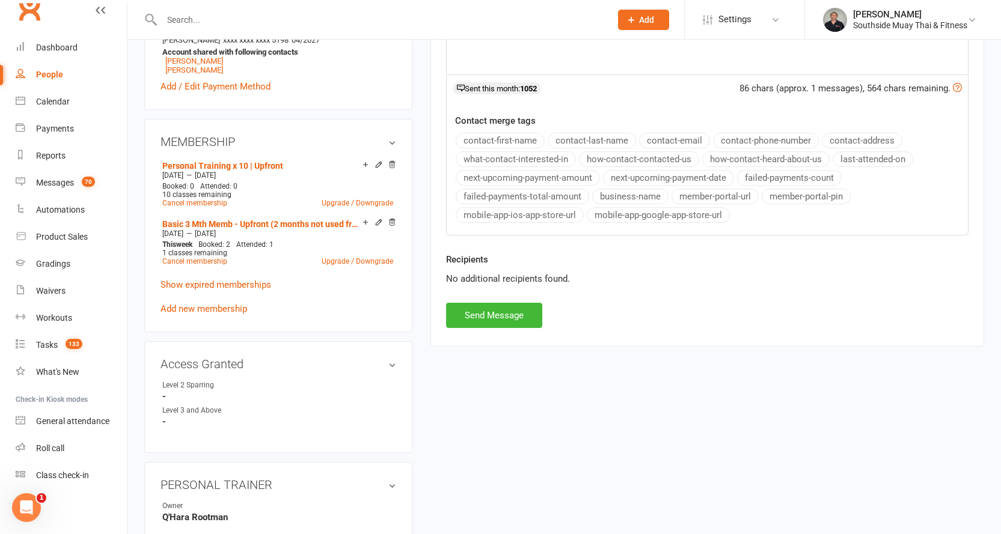
scroll to position [421, 0]
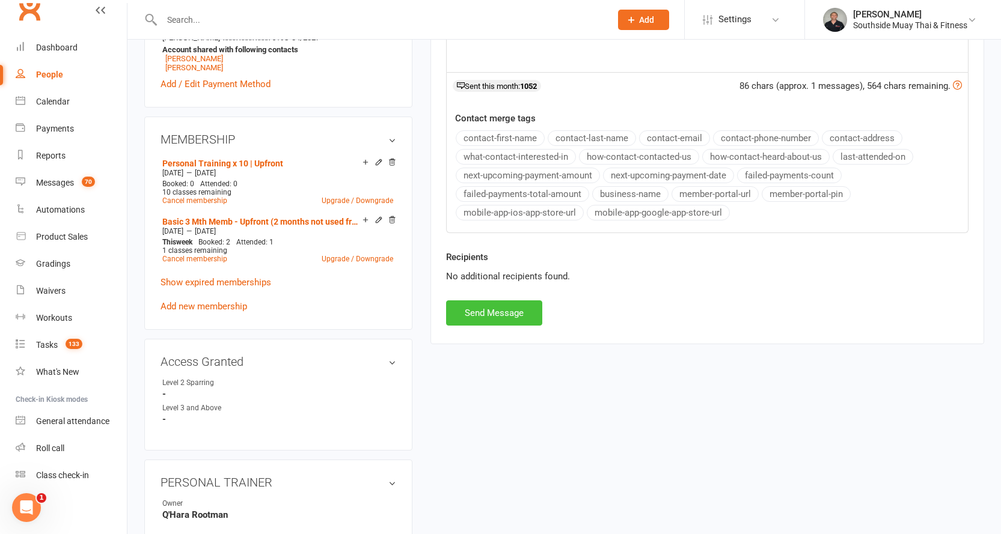
click at [504, 310] on button "Send Message" at bounding box center [494, 313] width 96 height 25
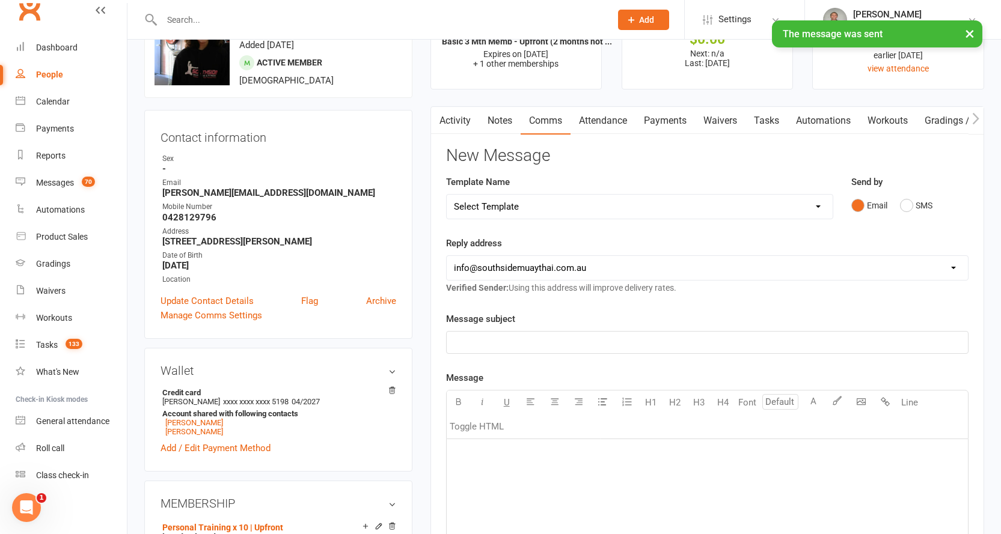
scroll to position [0, 0]
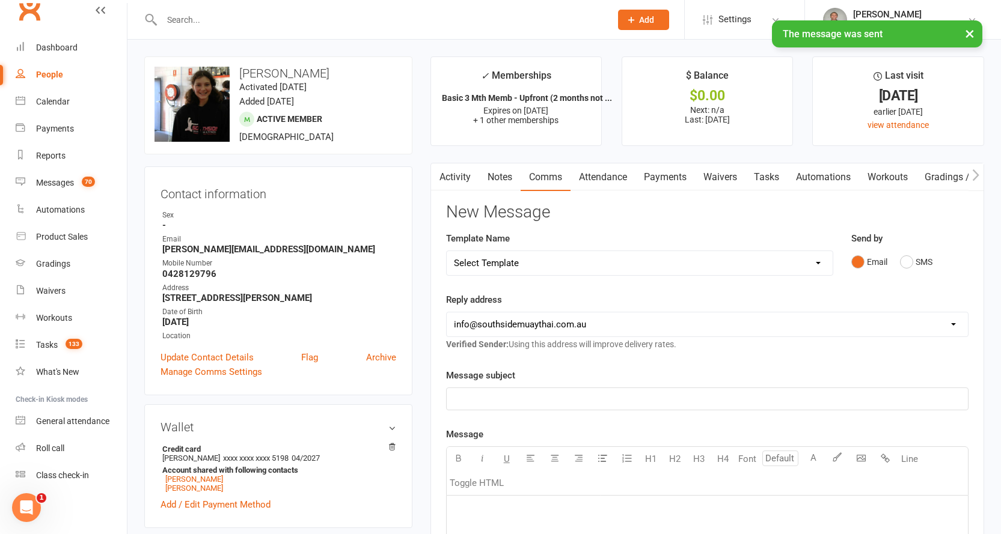
click at [42, 20] on div "× The message was sent" at bounding box center [492, 20] width 985 height 0
click at [52, 20] on div "× The message was sent" at bounding box center [492, 20] width 985 height 0
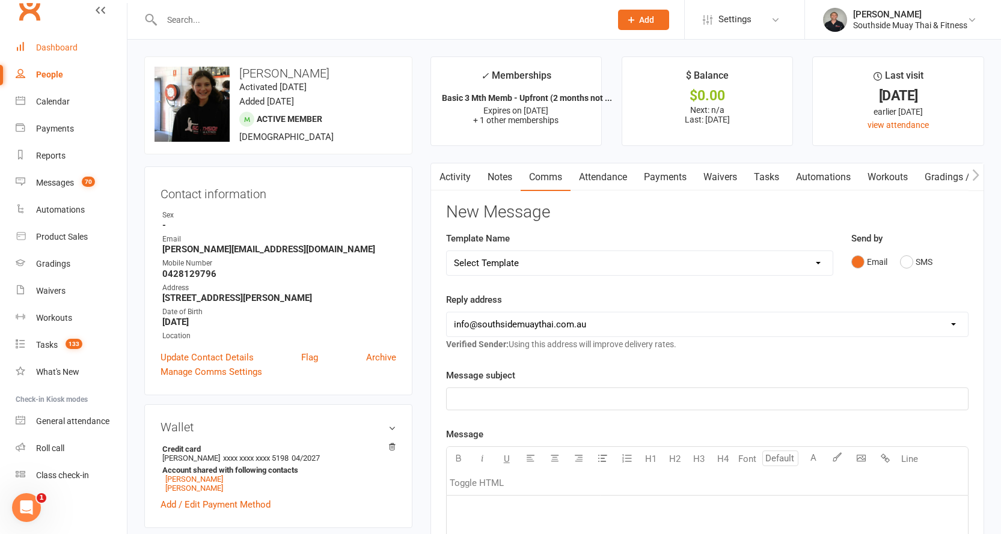
click at [52, 45] on div "Dashboard" at bounding box center [56, 48] width 41 height 10
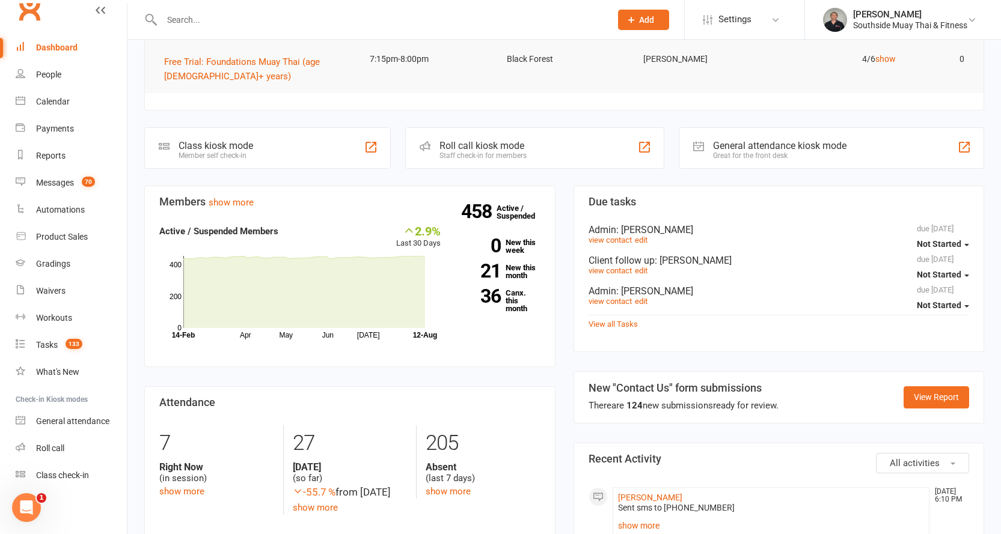
scroll to position [301, 0]
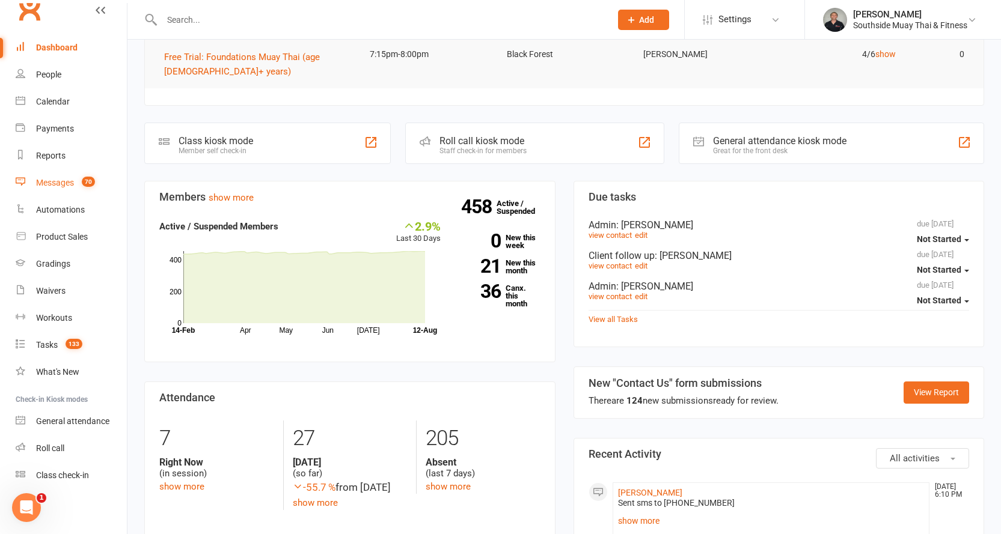
click at [58, 182] on div "Messages" at bounding box center [55, 183] width 38 height 10
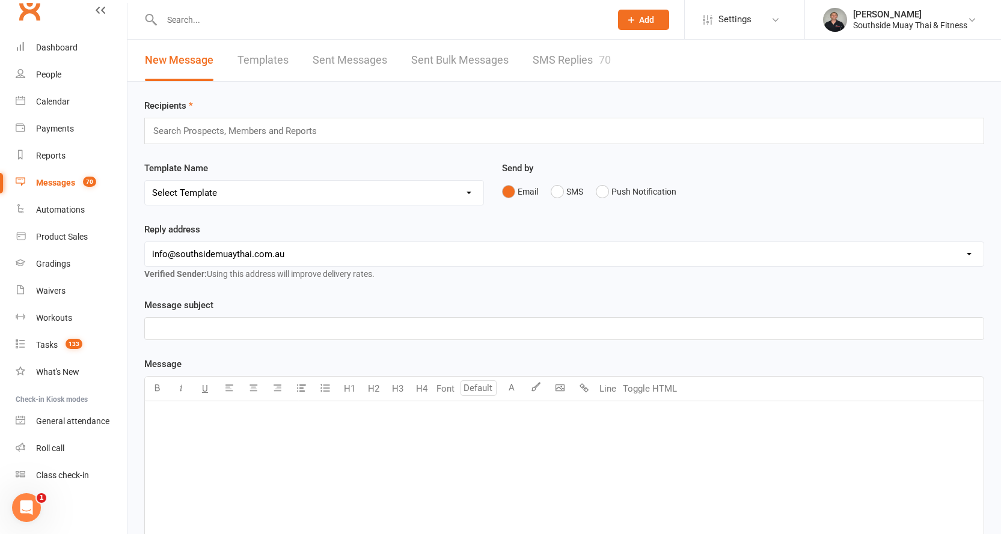
click at [584, 63] on link "SMS Replies 70" at bounding box center [572, 60] width 78 height 41
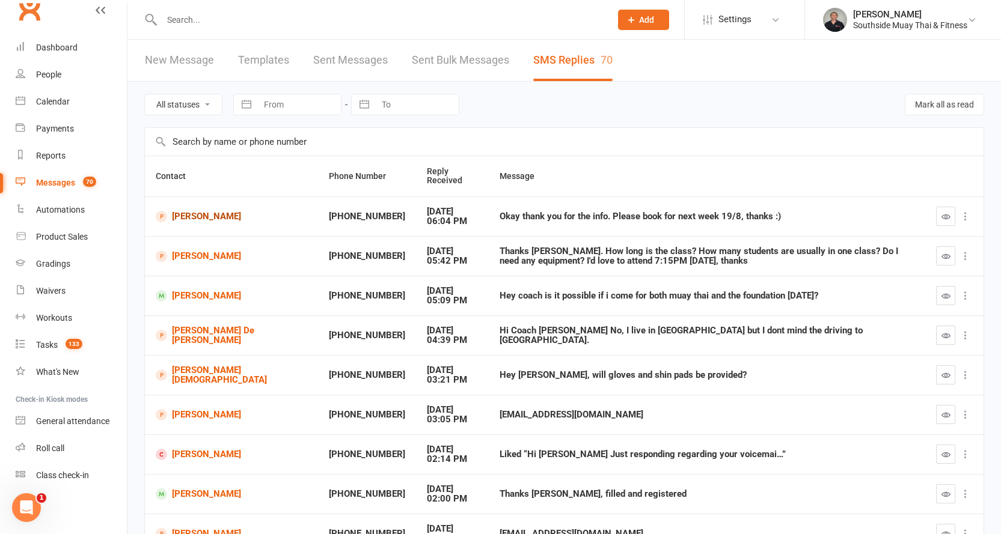
click at [186, 218] on link "Nurina Syahirah" at bounding box center [232, 216] width 152 height 11
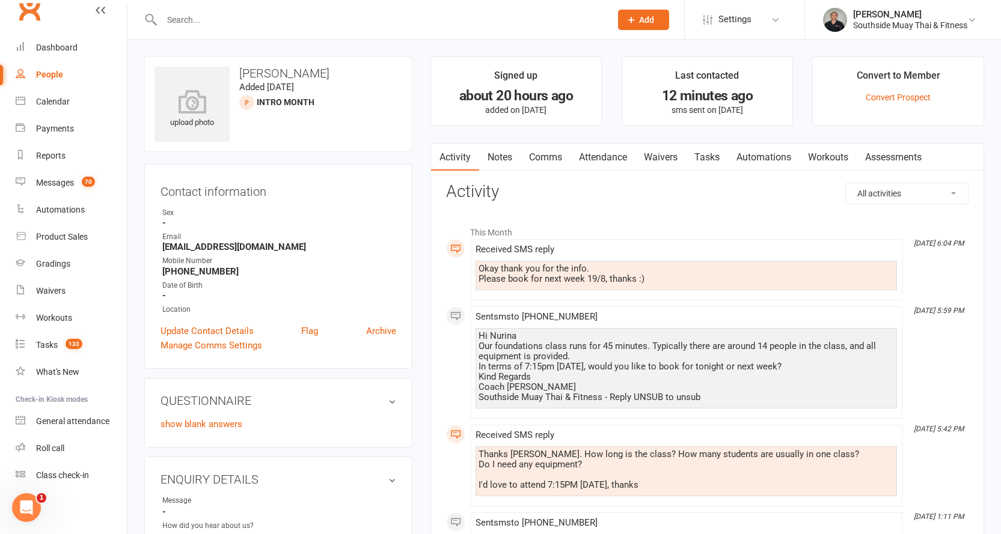
click at [588, 152] on link "Attendance" at bounding box center [603, 158] width 65 height 28
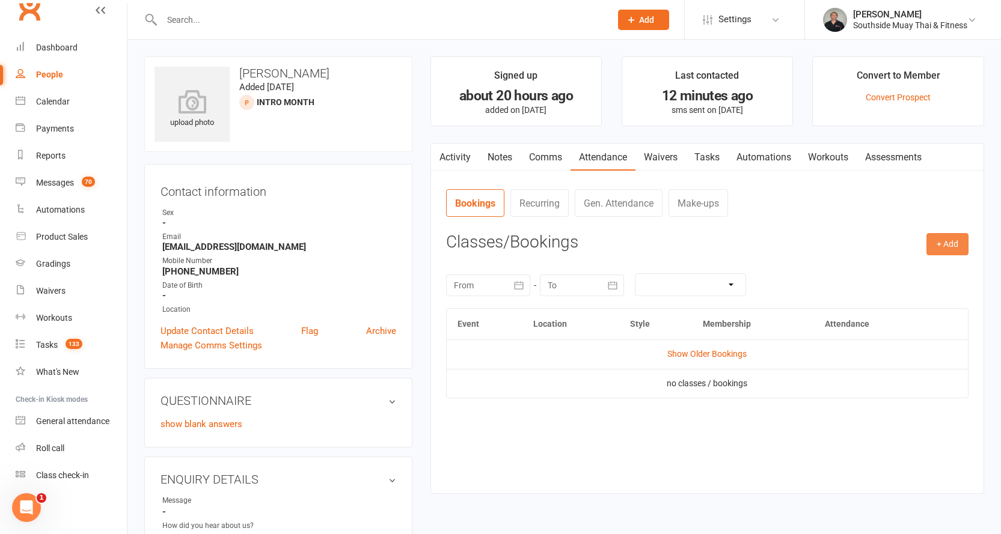
click at [937, 242] on button "+ Add" at bounding box center [947, 244] width 42 height 22
click at [898, 266] on link "Book Event" at bounding box center [908, 272] width 119 height 24
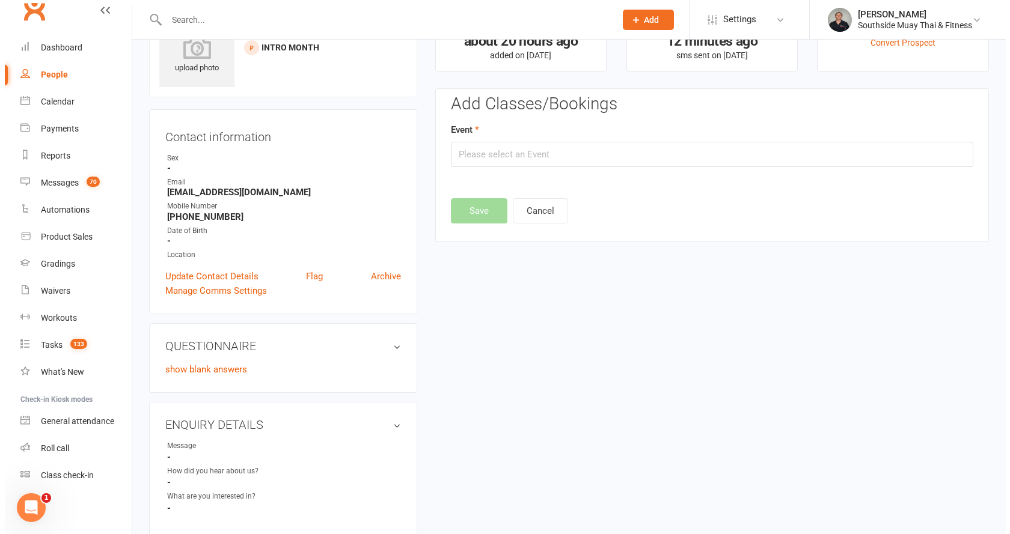
scroll to position [83, 0]
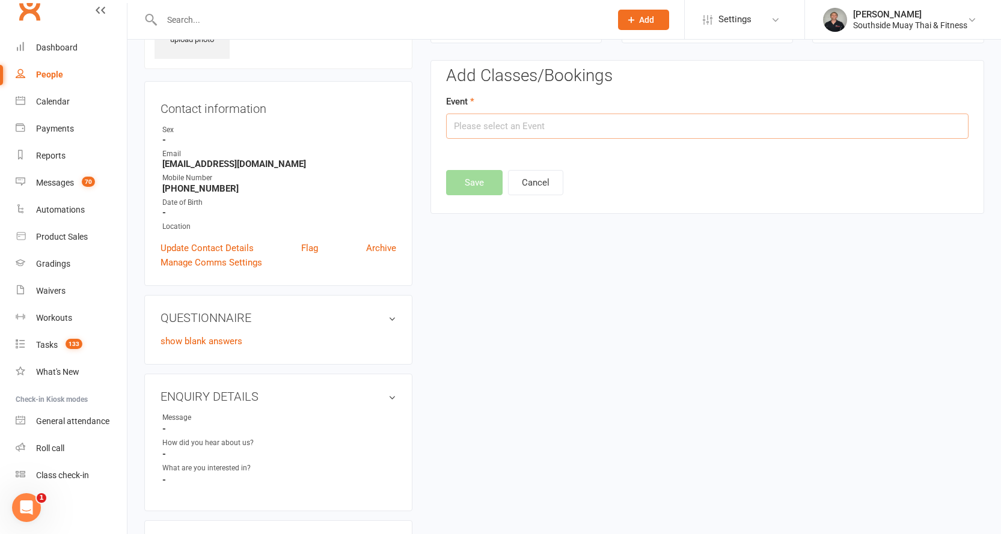
click at [568, 125] on input "text" at bounding box center [707, 126] width 522 height 25
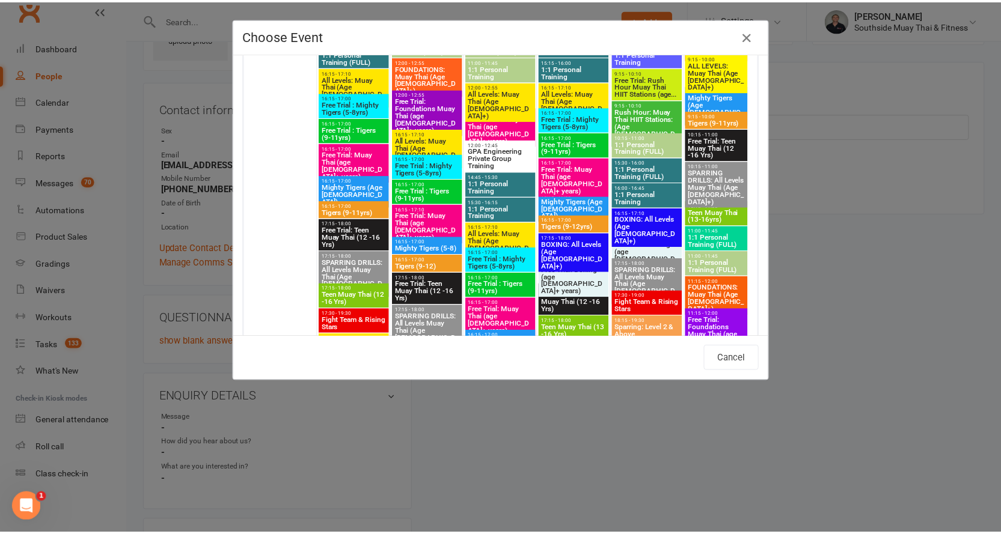
scroll to position [3006, 0]
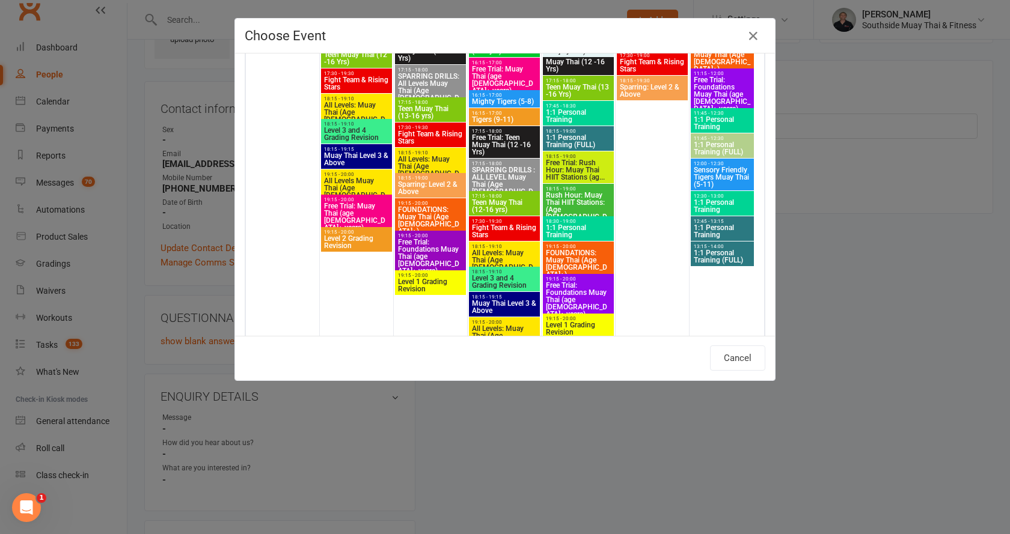
click at [424, 242] on span "Free Trial: Foundations Muay Thai (age 13+ years)" at bounding box center [430, 257] width 66 height 36
type input "Free Trial: Foundations Muay Thai (age 13+ years) - Aug 19, 2025 7:15:00 PM"
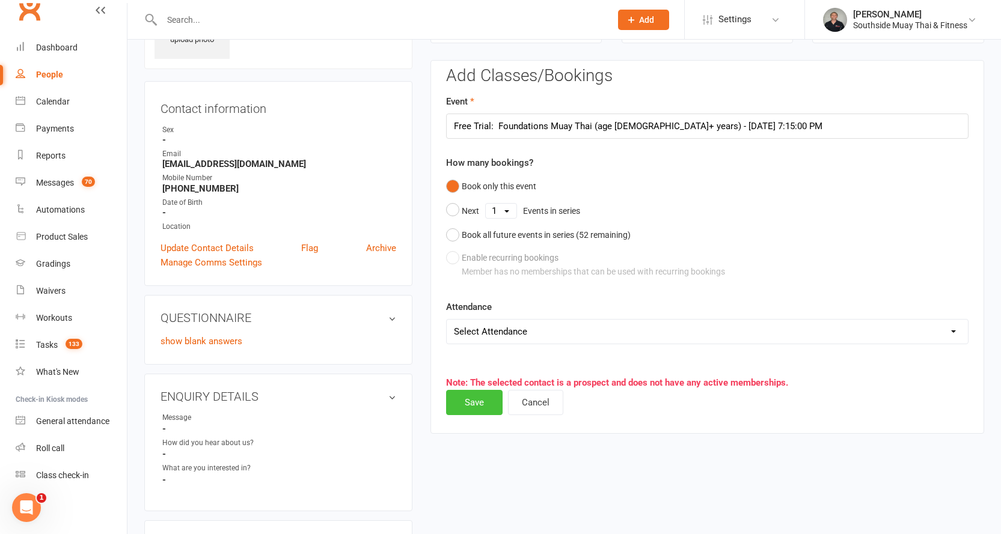
click at [473, 403] on button "Save" at bounding box center [474, 402] width 57 height 25
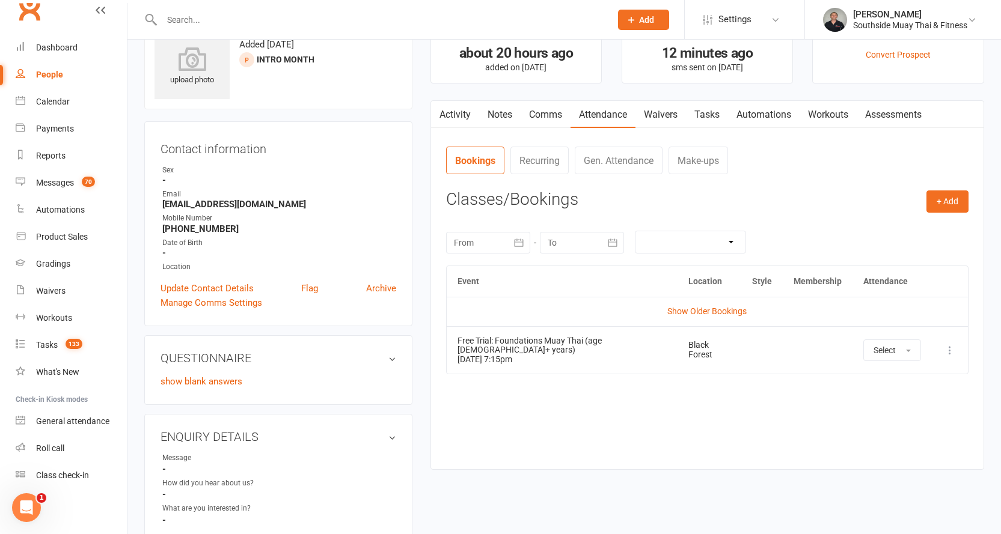
scroll to position [0, 0]
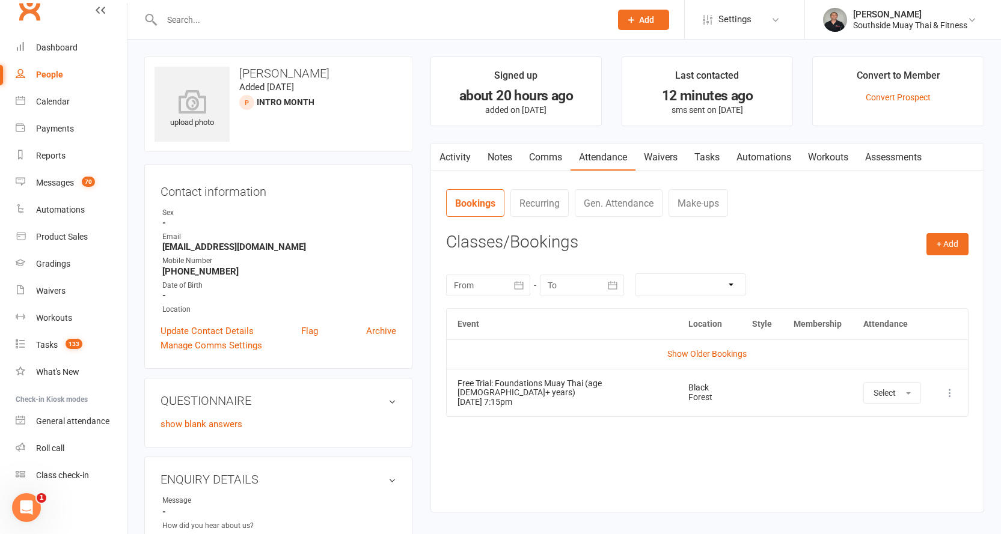
click at [544, 154] on link "Comms" at bounding box center [546, 158] width 50 height 28
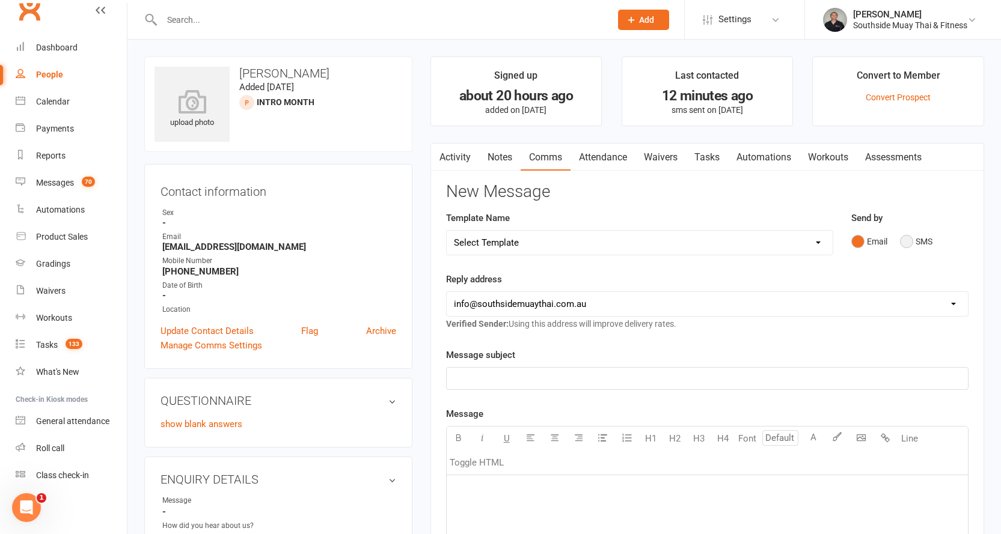
click at [910, 240] on button "SMS" at bounding box center [916, 241] width 32 height 23
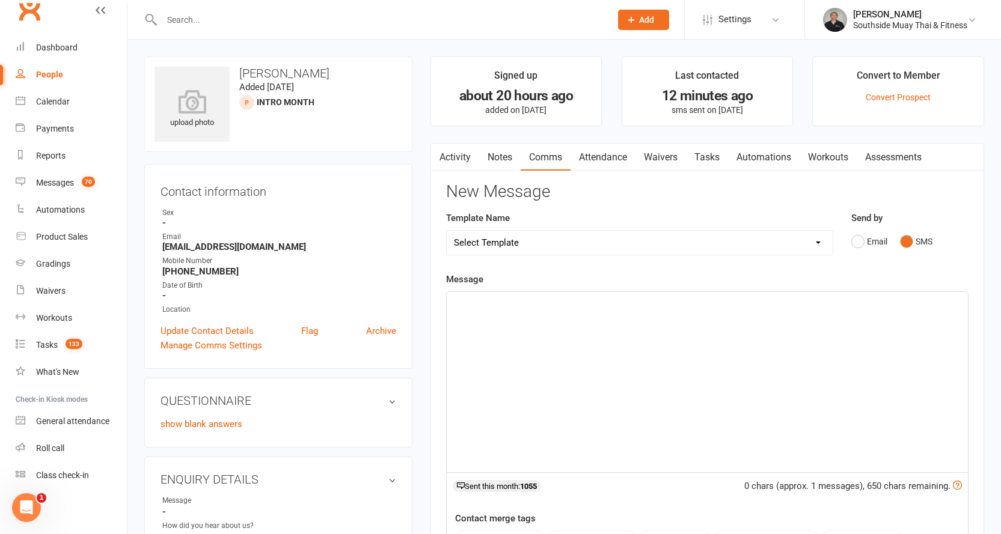
click at [495, 301] on p "﻿" at bounding box center [707, 303] width 507 height 14
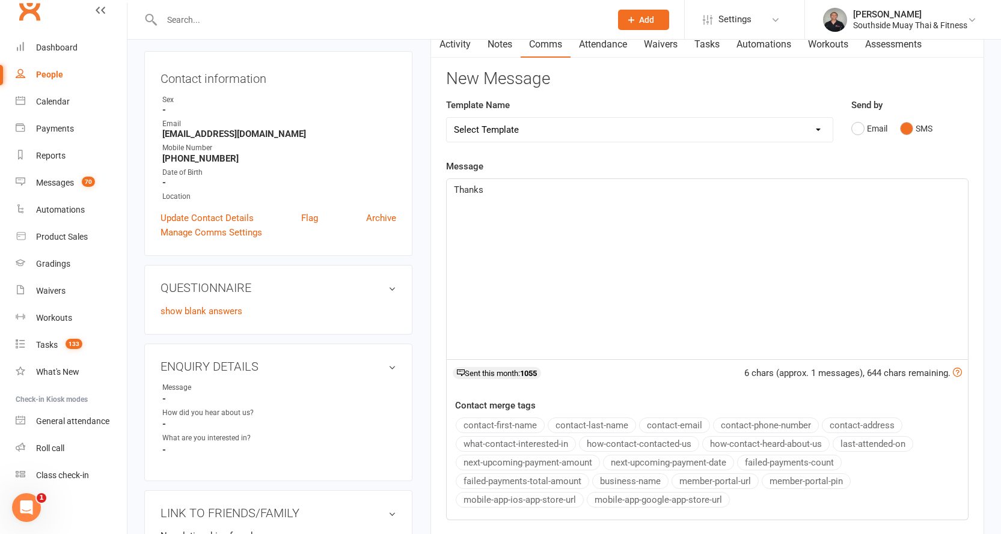
scroll to position [120, 0]
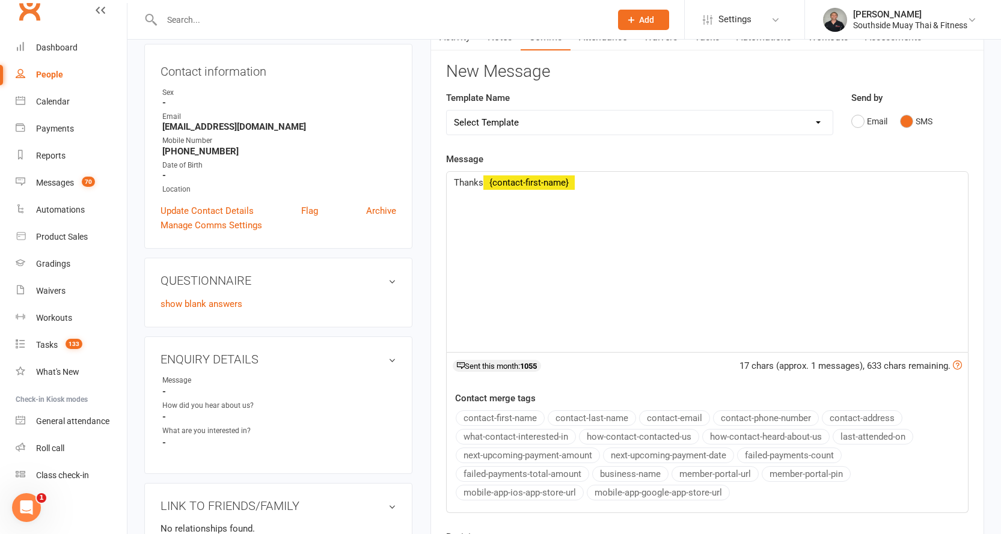
click at [492, 417] on button "contact-first-name" at bounding box center [500, 419] width 89 height 16
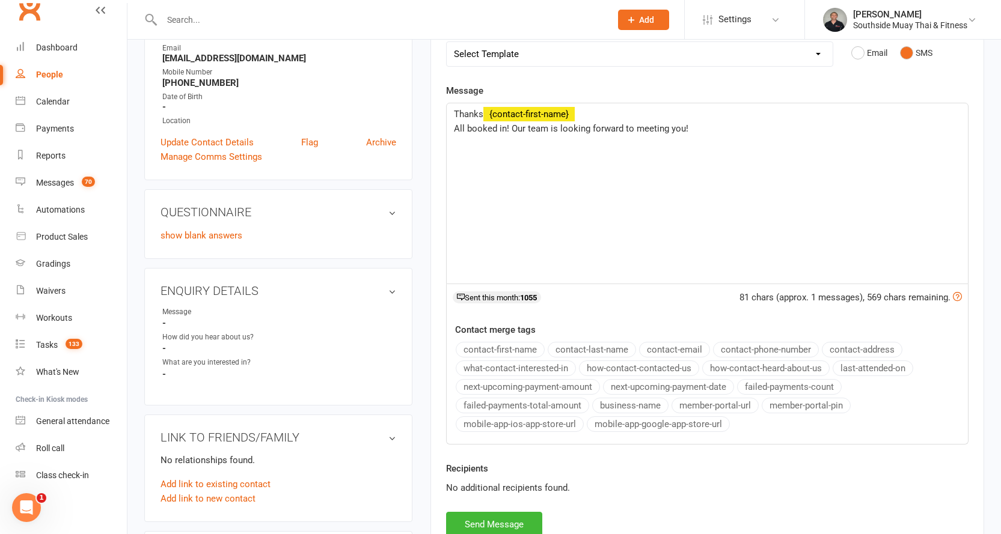
scroll to position [301, 0]
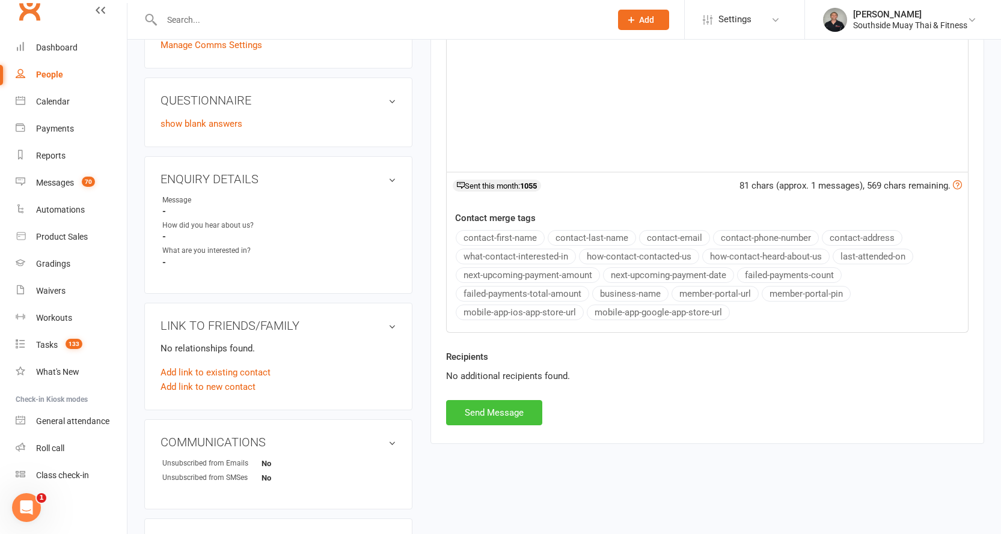
click at [507, 417] on button "Send Message" at bounding box center [494, 412] width 96 height 25
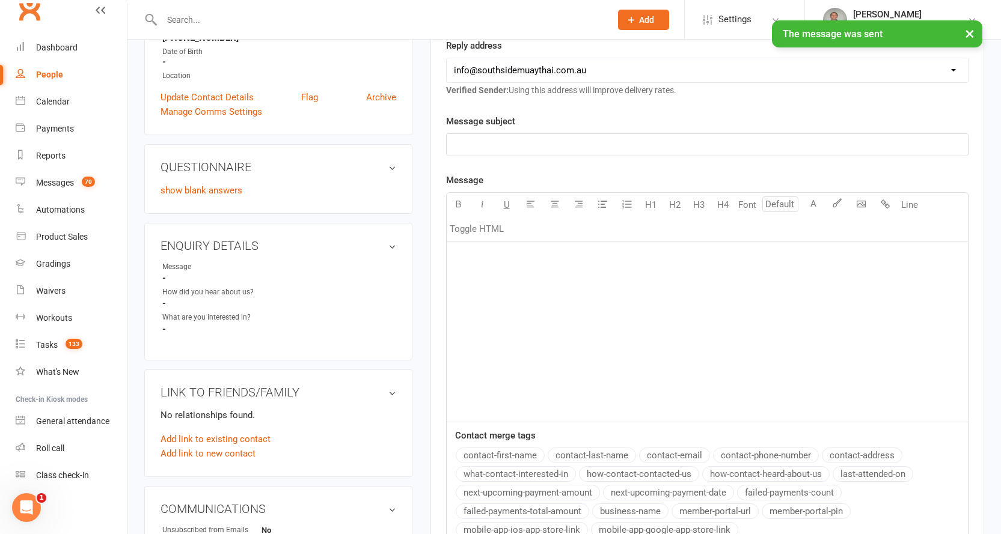
scroll to position [0, 0]
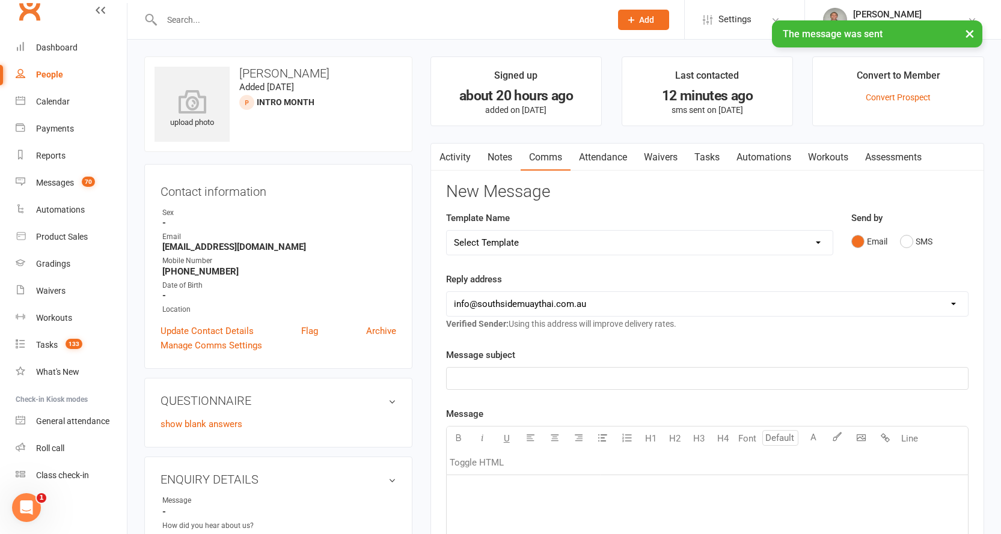
click at [498, 155] on link "Notes" at bounding box center [499, 158] width 41 height 28
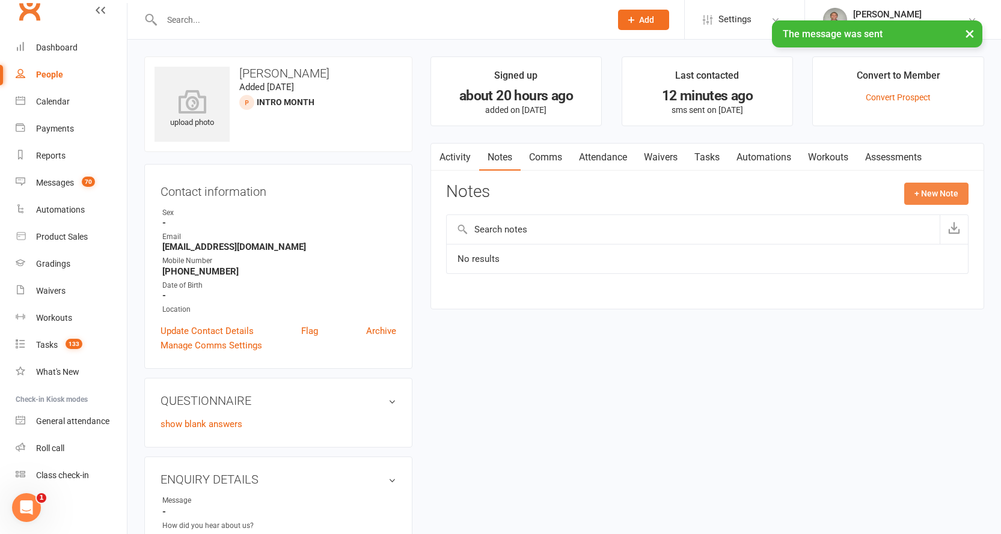
click at [930, 196] on button "+ New Note" at bounding box center [936, 194] width 64 height 22
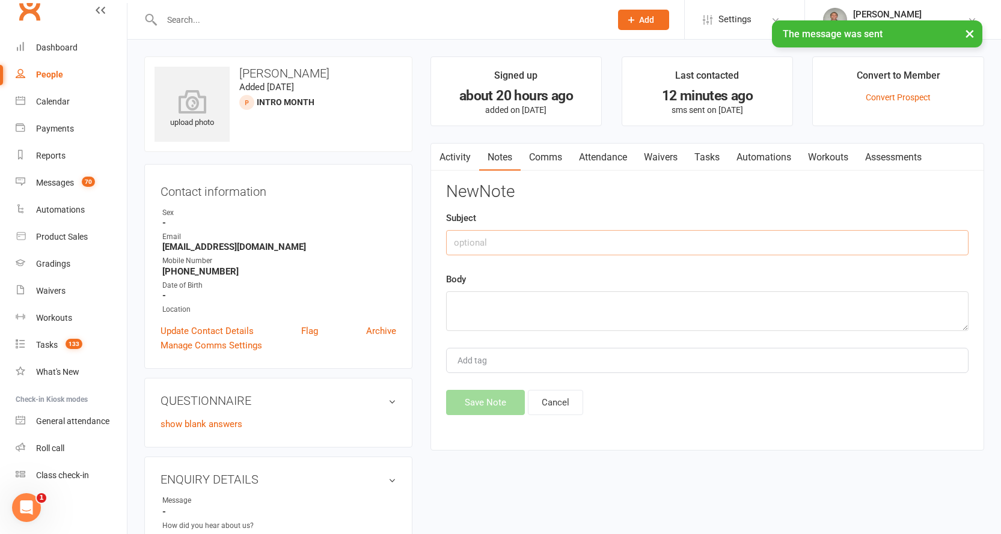
click at [600, 236] on input "text" at bounding box center [707, 242] width 522 height 25
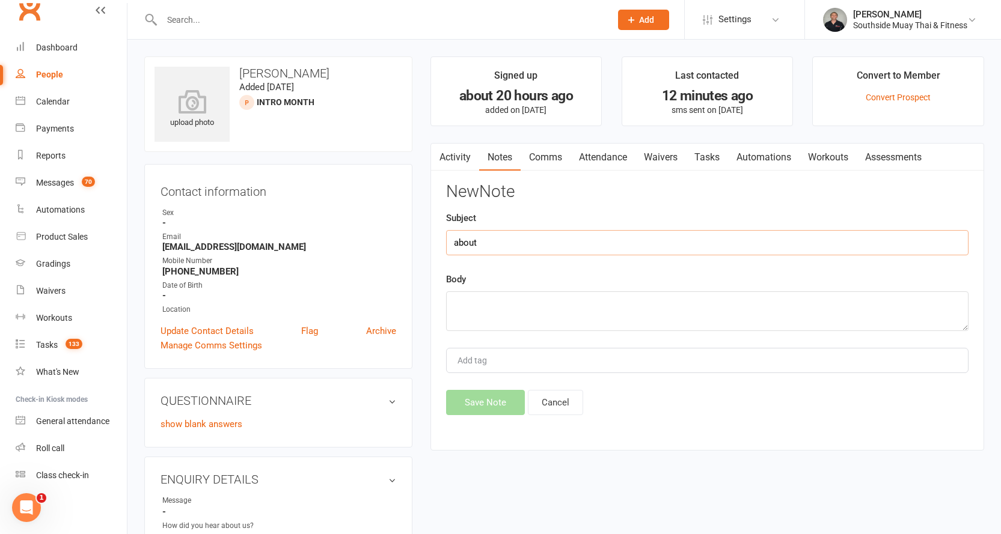
type input "about"
click at [477, 307] on textarea at bounding box center [707, 312] width 522 height 40
type textarea "intro month program"
click at [475, 406] on button "Save Note" at bounding box center [485, 402] width 79 height 25
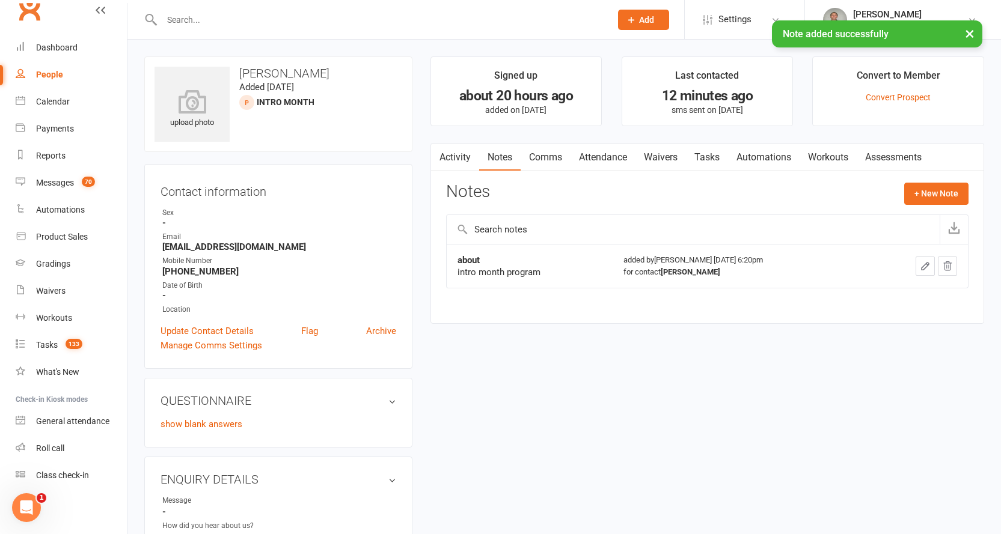
click at [591, 156] on link "Attendance" at bounding box center [603, 158] width 65 height 28
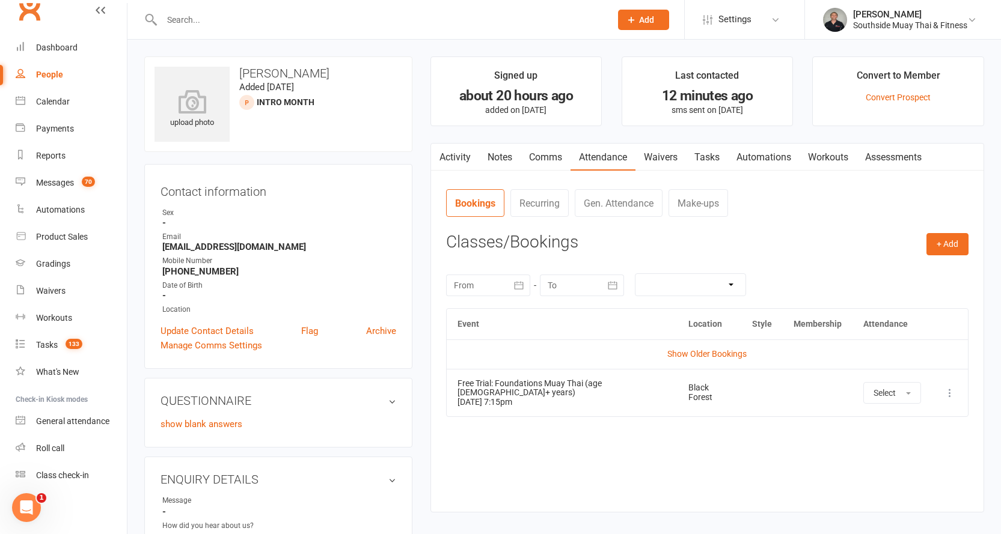
click at [446, 149] on link "Activity" at bounding box center [455, 158] width 48 height 28
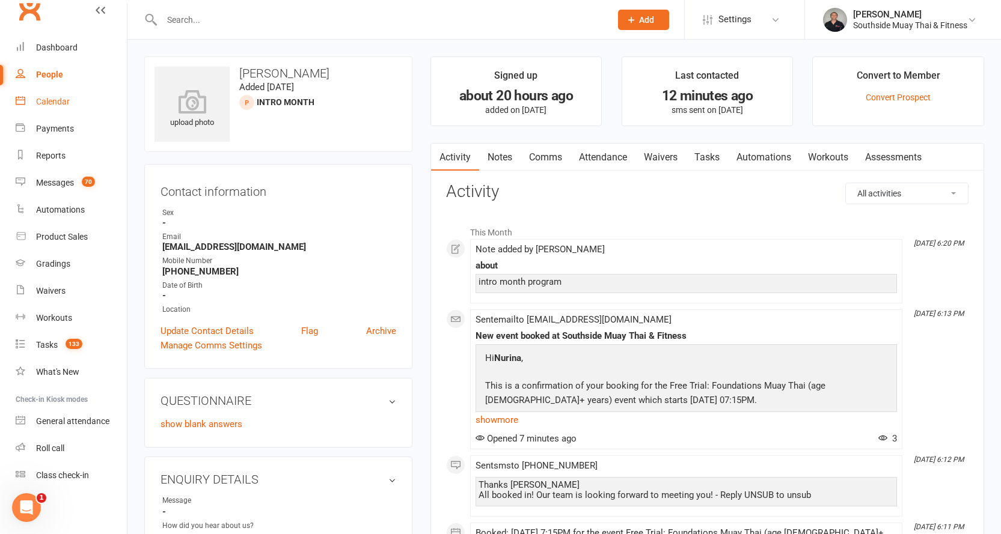
click at [51, 102] on div "Calendar" at bounding box center [53, 102] width 34 height 10
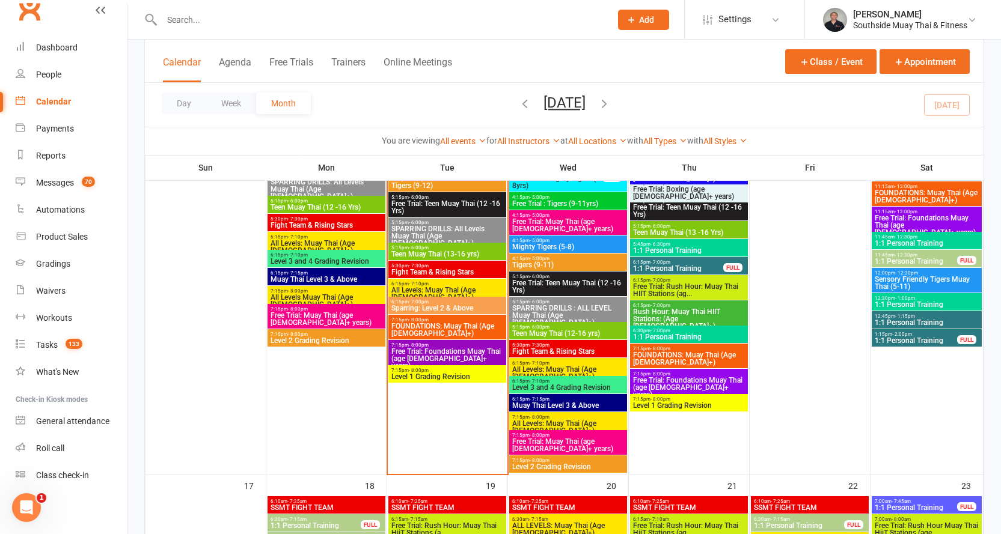
scroll to position [1623, 0]
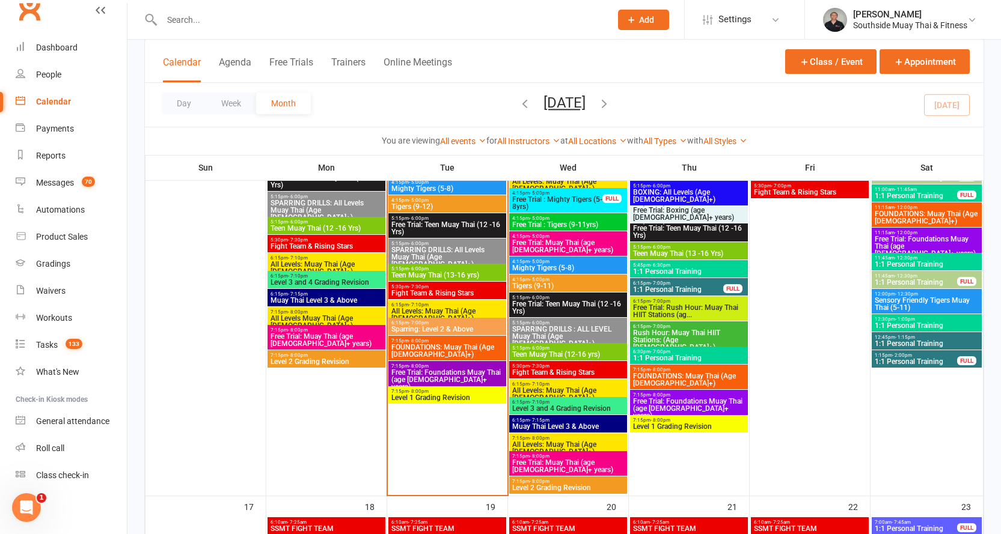
click at [431, 344] on span "FOUNDATIONS: Muay Thai (Age 13+)" at bounding box center [447, 351] width 113 height 14
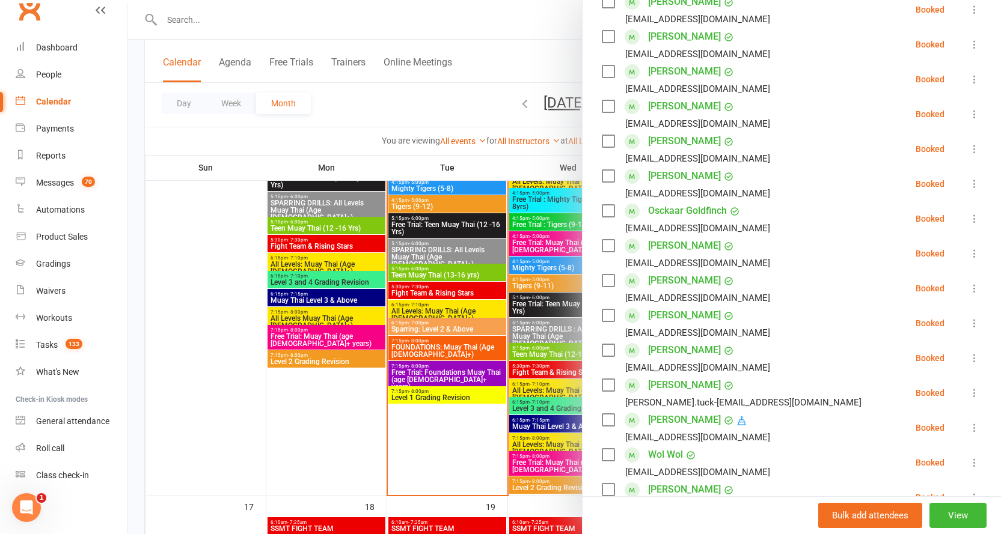
scroll to position [301, 0]
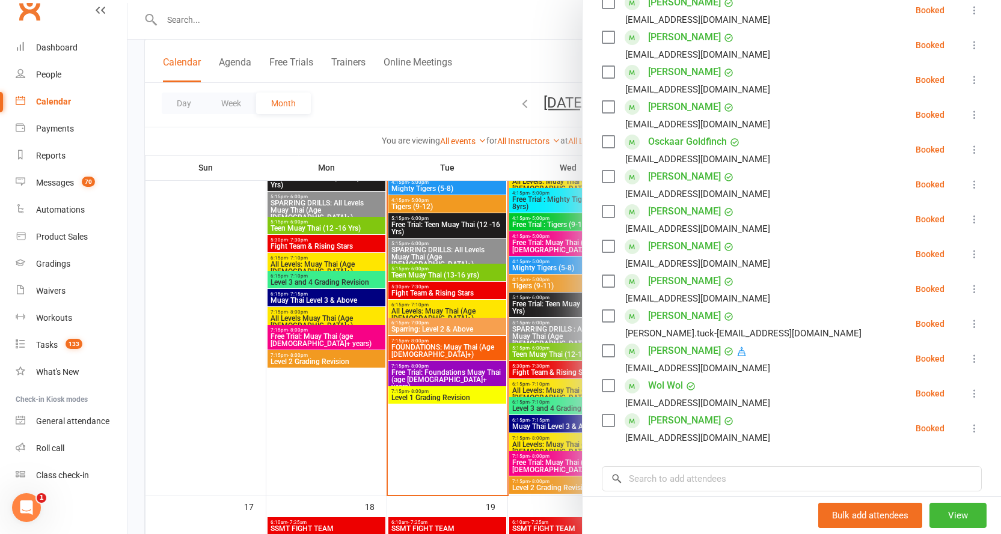
click at [682, 418] on link "Mackenzie Woods" at bounding box center [684, 420] width 73 height 19
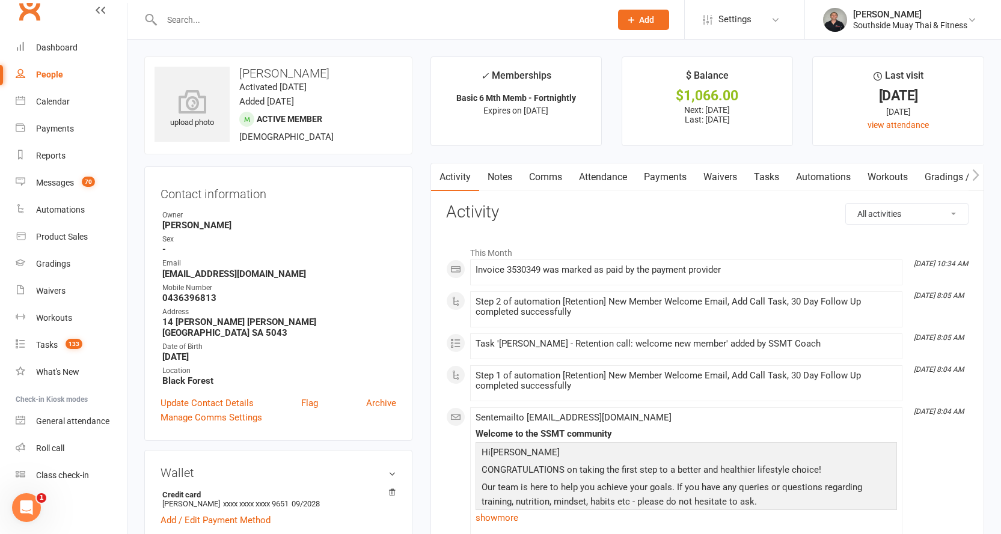
click at [558, 179] on link "Comms" at bounding box center [546, 178] width 50 height 28
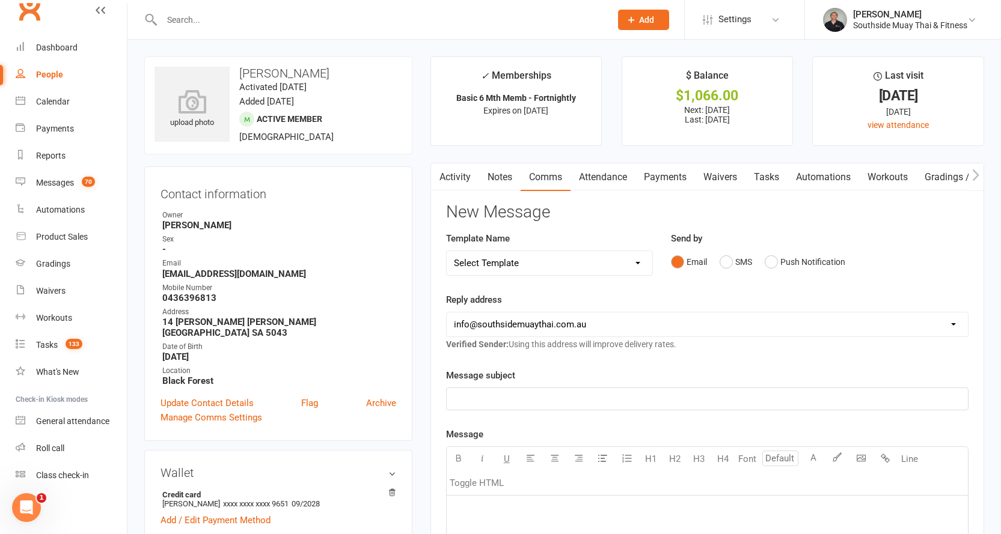
click at [597, 182] on link "Attendance" at bounding box center [603, 178] width 65 height 28
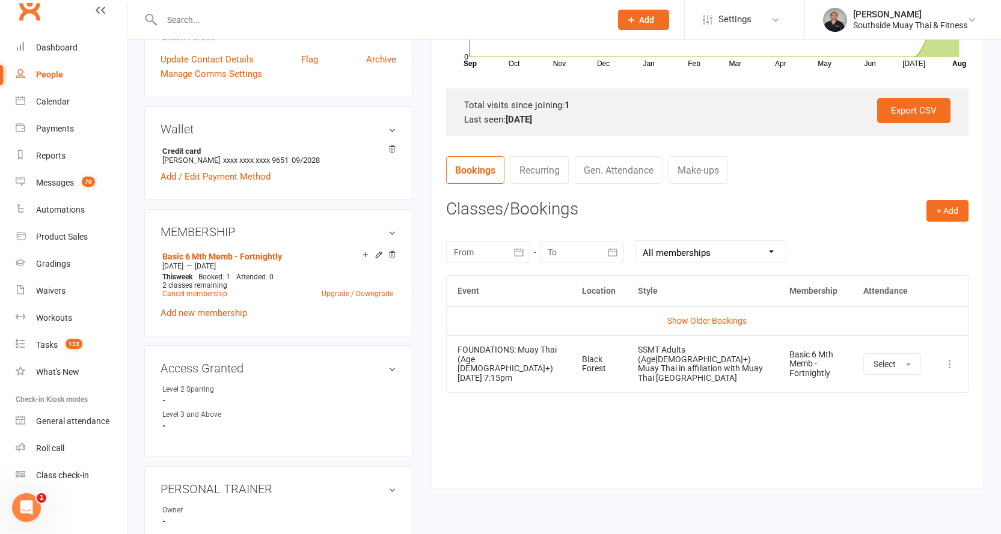
scroll to position [361, 0]
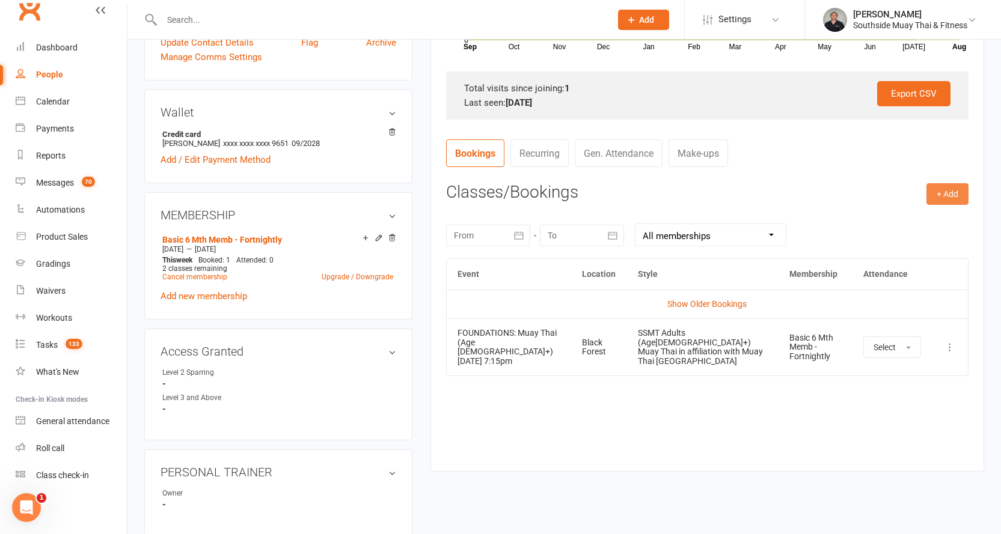
click at [936, 195] on button "+ Add" at bounding box center [947, 194] width 42 height 22
click at [910, 217] on link "Book Event" at bounding box center [908, 221] width 119 height 24
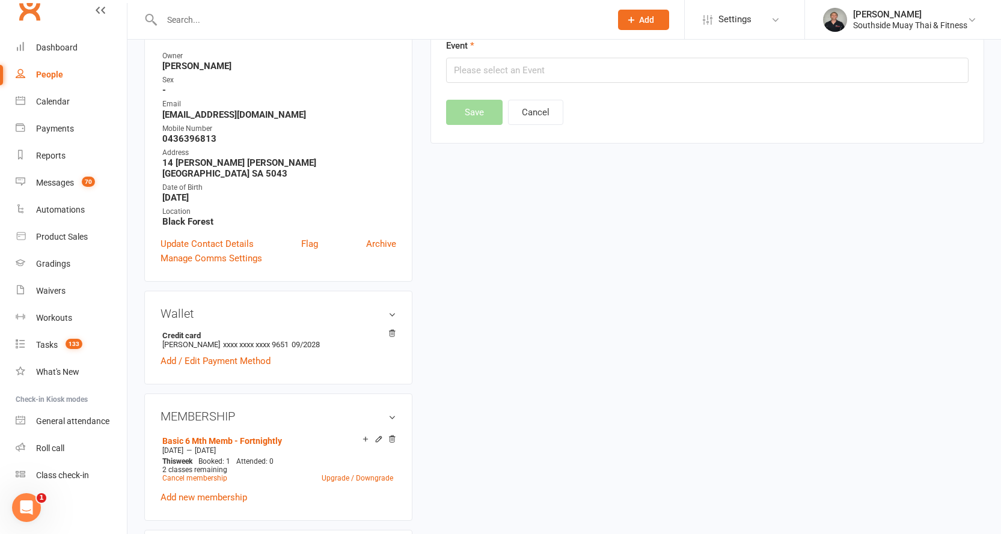
scroll to position [103, 0]
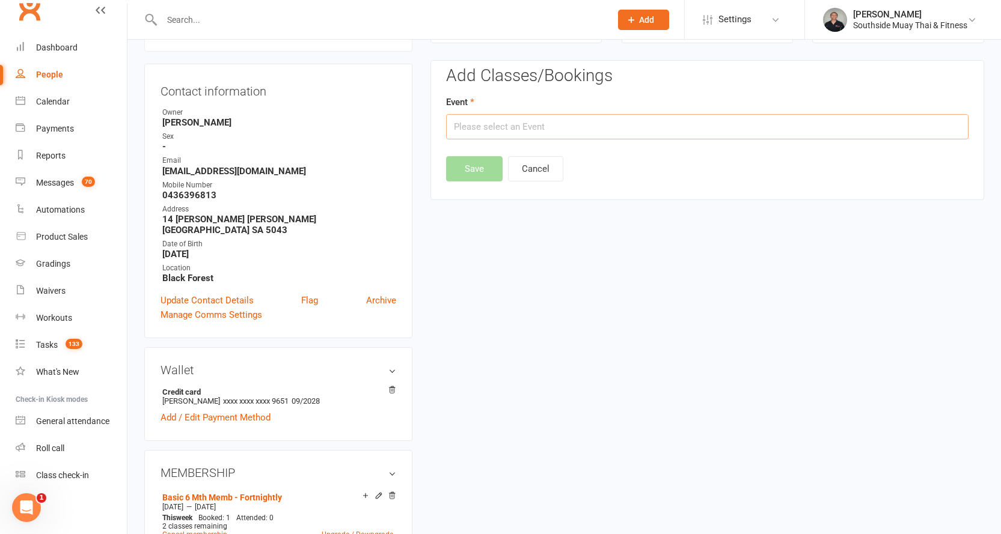
click at [634, 130] on input "text" at bounding box center [707, 126] width 522 height 25
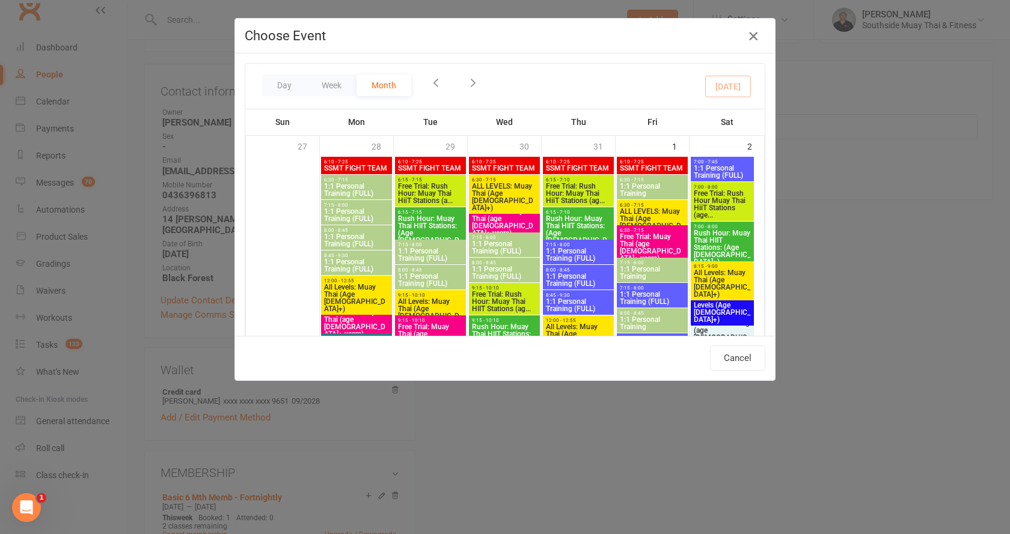
click at [749, 32] on icon "button" at bounding box center [753, 36] width 14 height 14
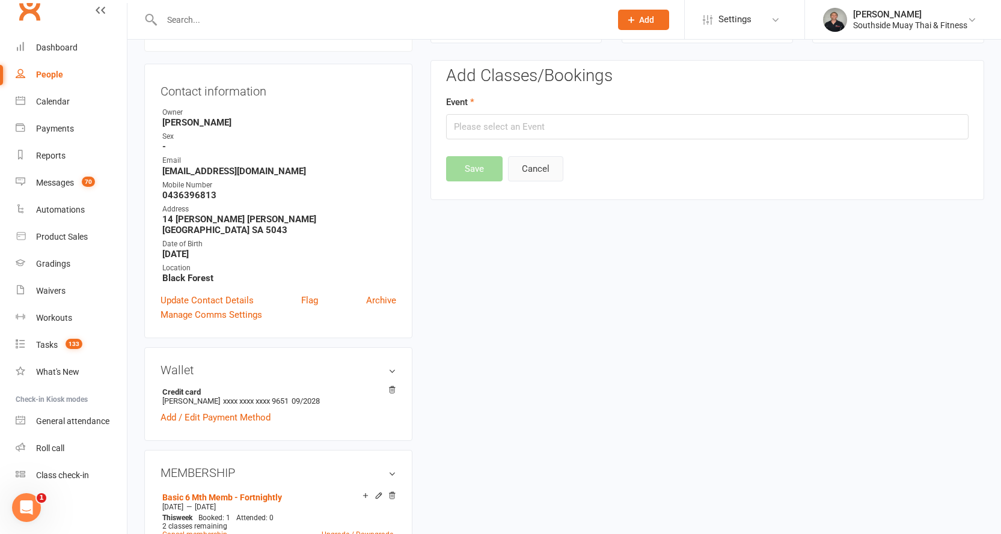
click at [546, 179] on button "Cancel" at bounding box center [535, 168] width 55 height 25
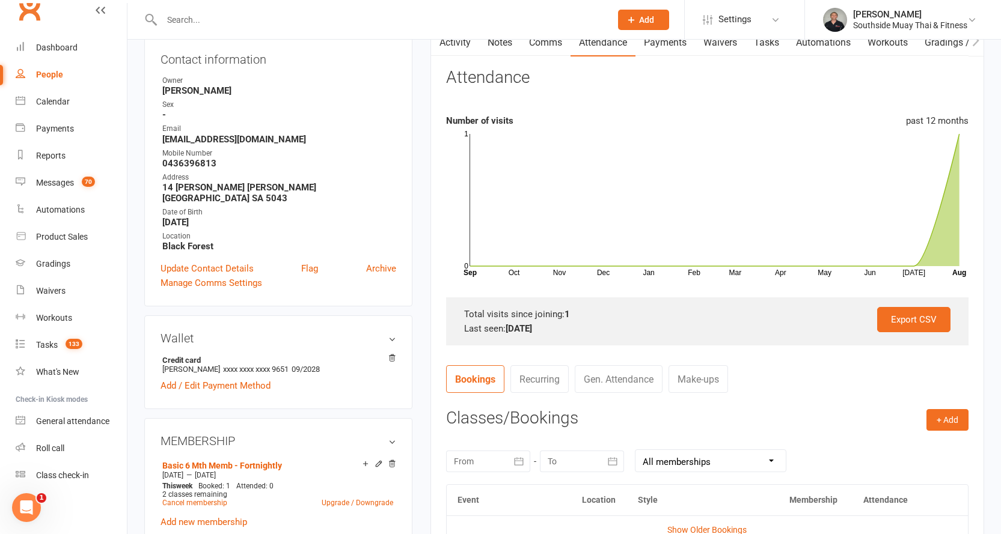
scroll to position [301, 0]
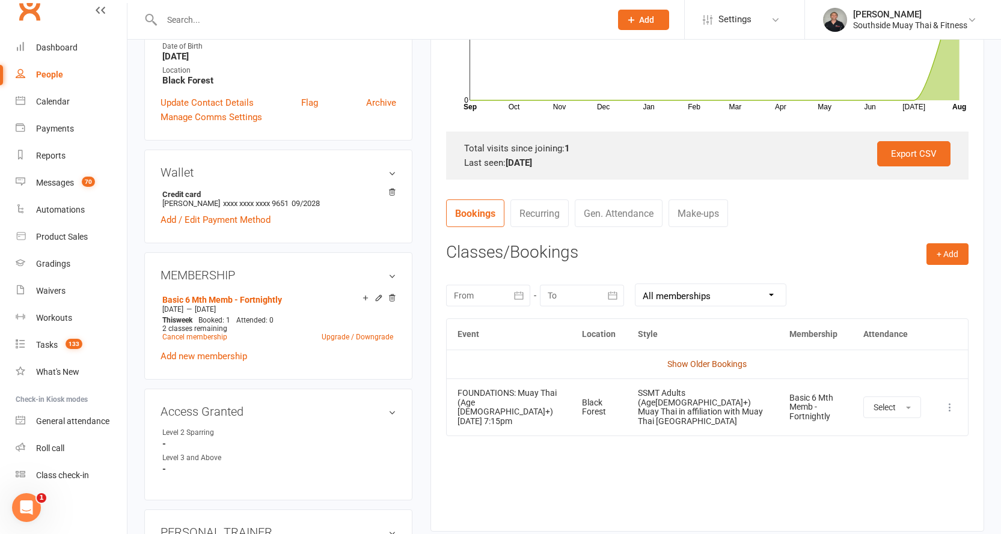
click at [705, 364] on link "Show Older Bookings" at bounding box center [706, 365] width 79 height 10
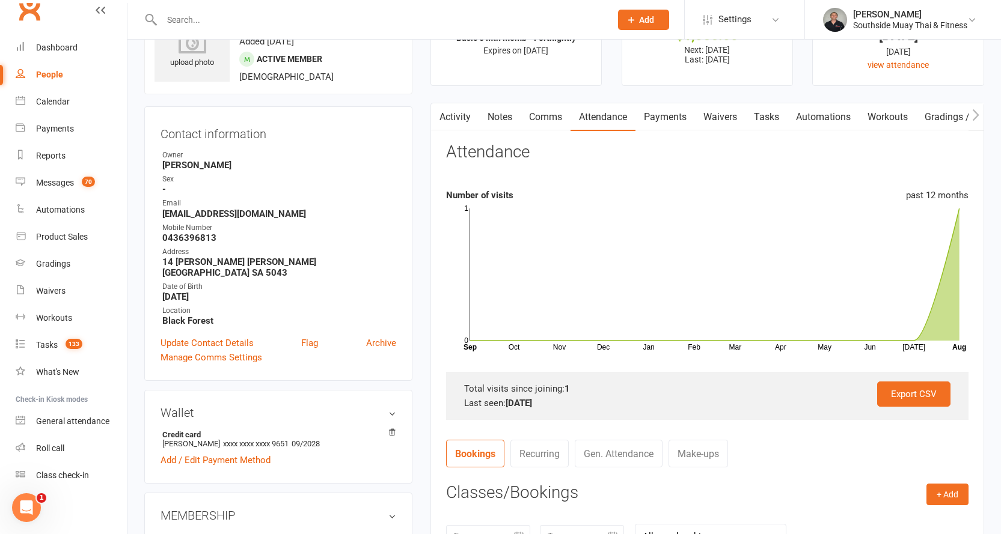
scroll to position [0, 0]
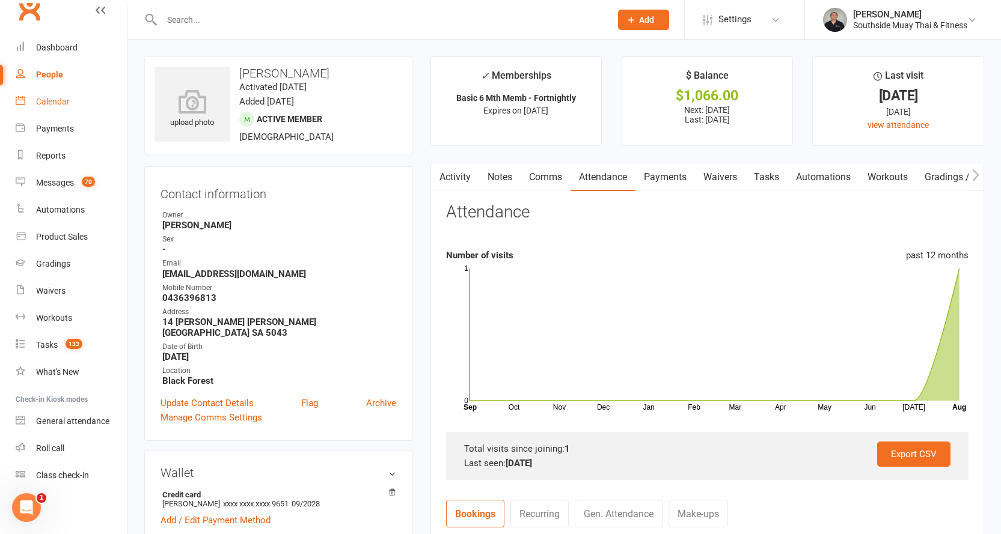
click at [47, 99] on div "Calendar" at bounding box center [53, 102] width 34 height 10
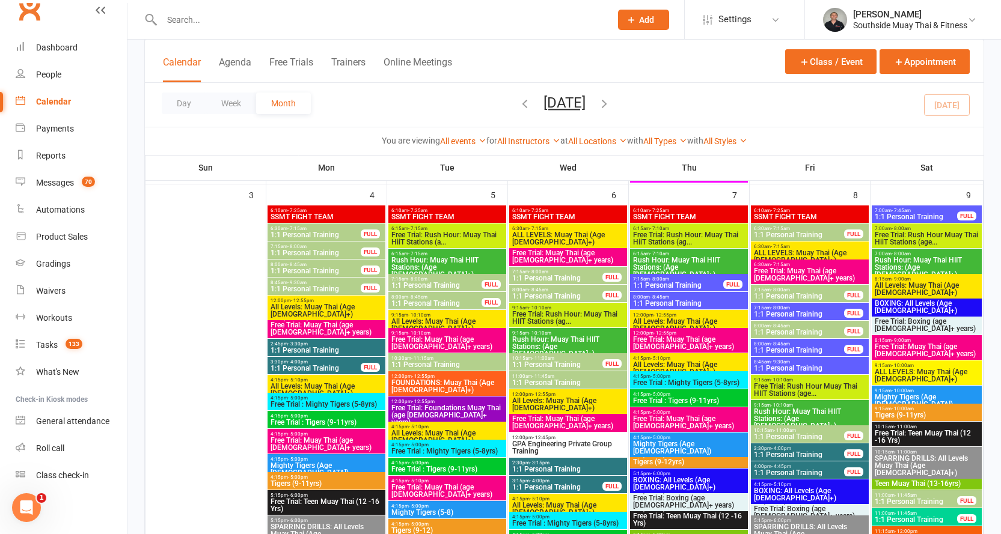
scroll to position [782, 0]
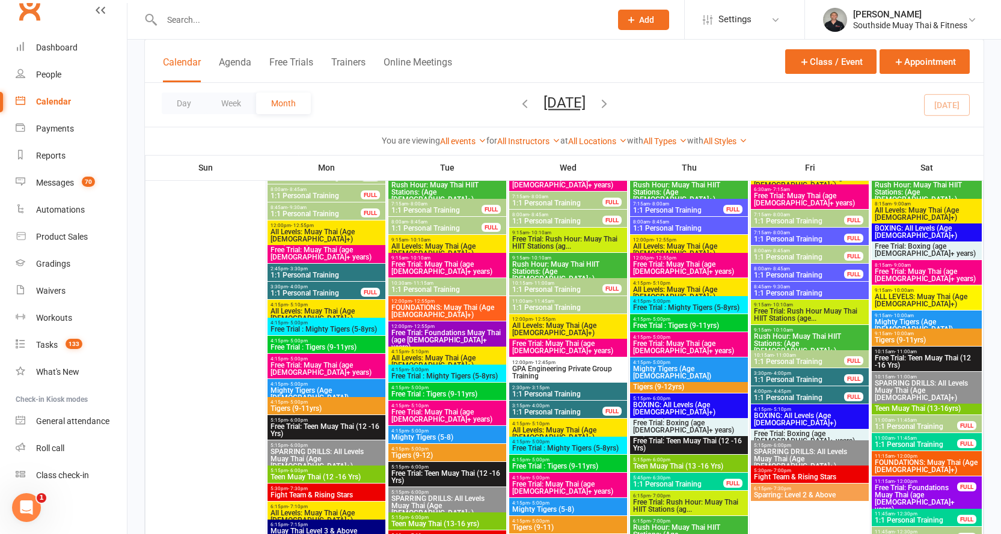
click at [664, 240] on span "- 12:55pm" at bounding box center [665, 239] width 23 height 5
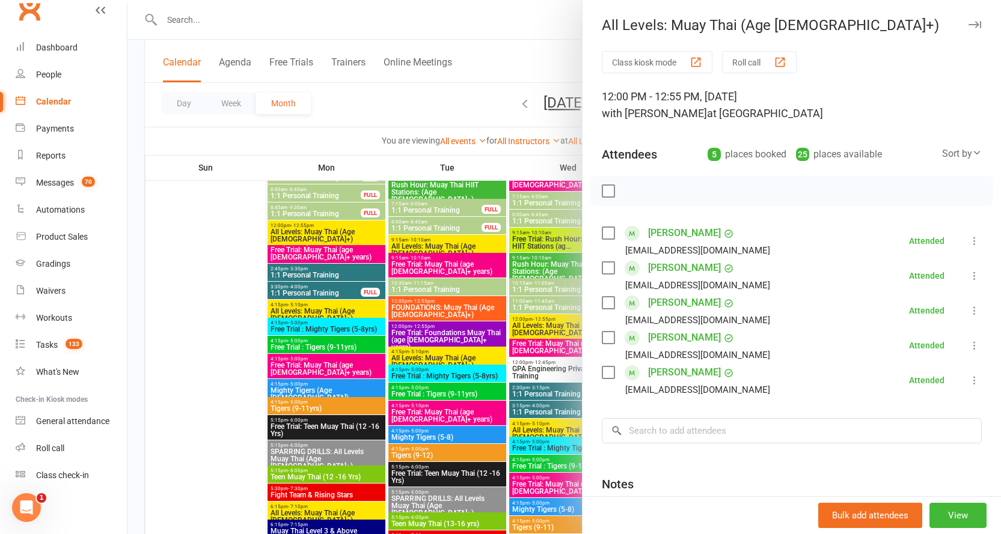
click at [697, 301] on link "Emily Firminger" at bounding box center [684, 302] width 73 height 19
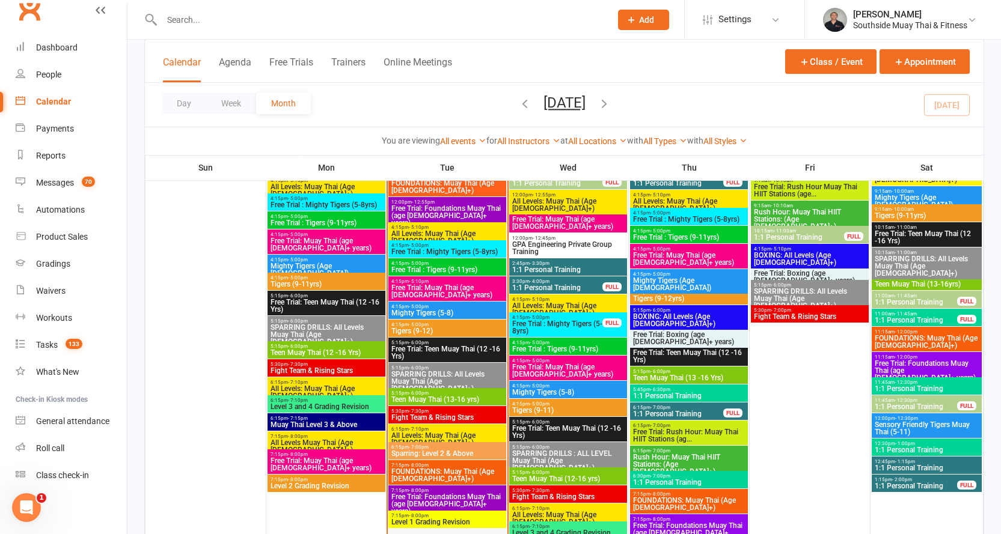
scroll to position [1623, 0]
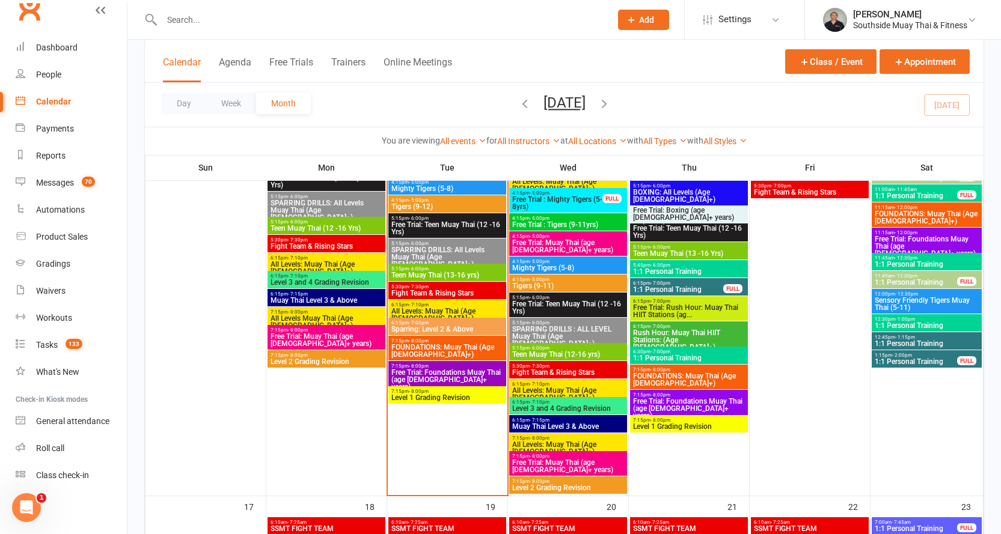
click at [443, 341] on span "7:15pm - 8:00pm" at bounding box center [447, 340] width 113 height 5
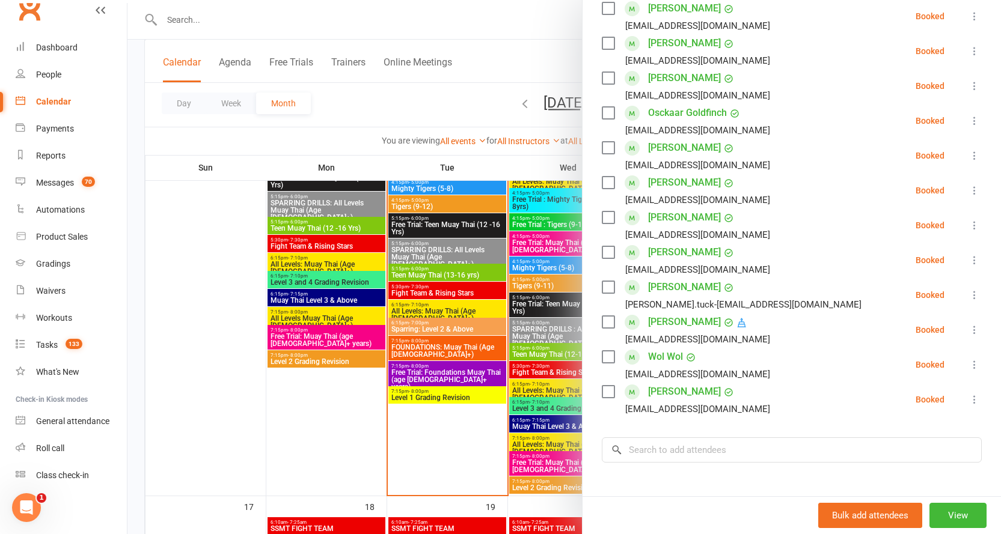
scroll to position [286, 0]
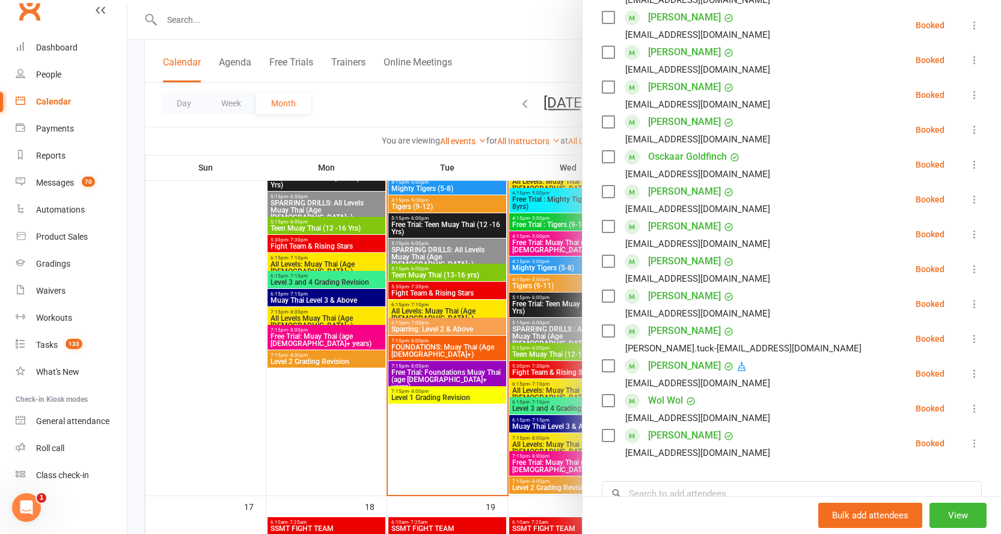
click at [679, 435] on link "Mackenzie Woods" at bounding box center [684, 435] width 73 height 19
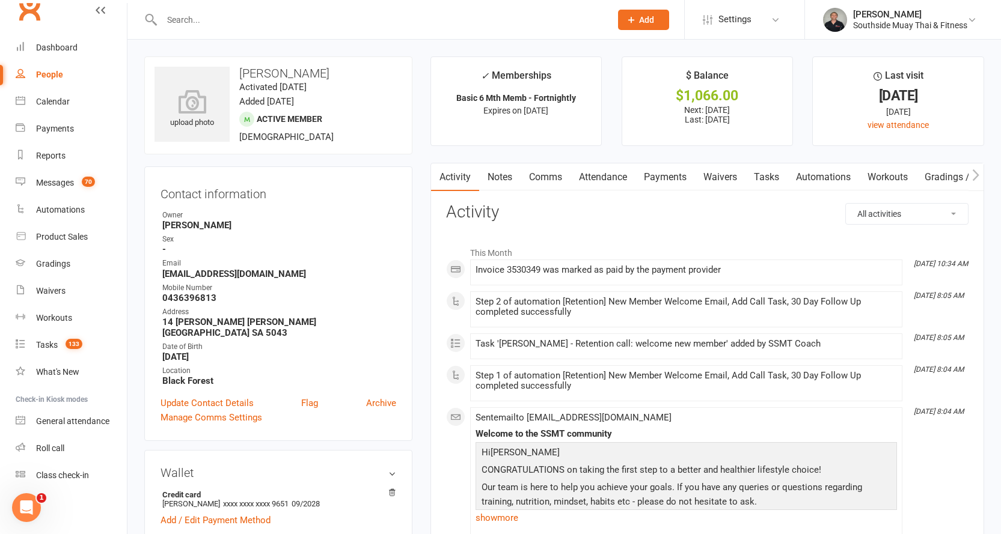
click at [495, 174] on link "Notes" at bounding box center [499, 178] width 41 height 28
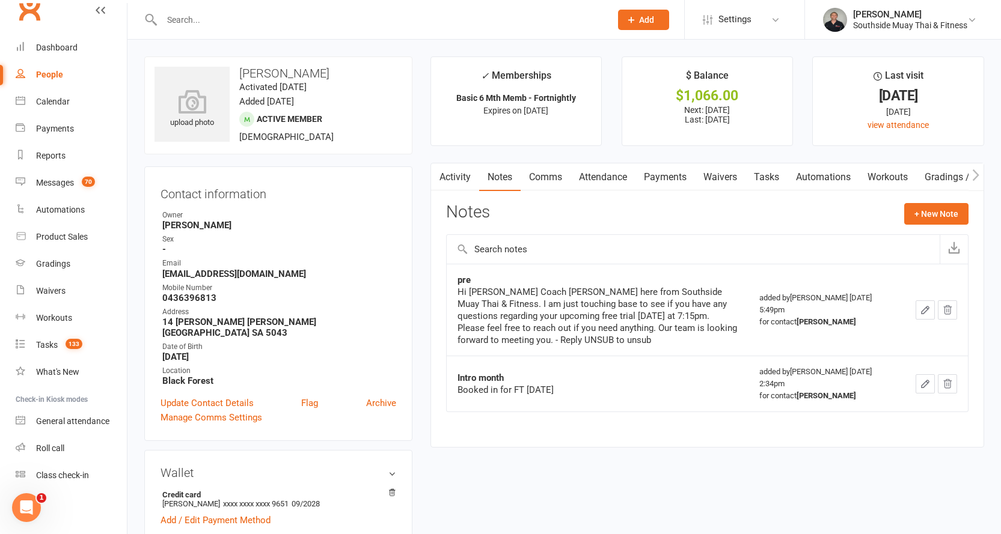
click at [618, 179] on link "Attendance" at bounding box center [603, 178] width 65 height 28
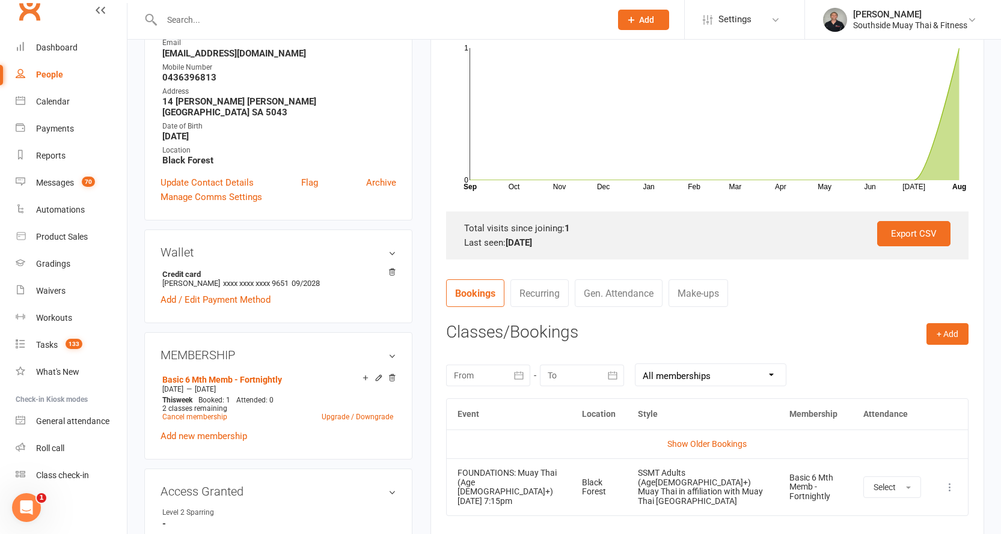
scroll to position [240, 0]
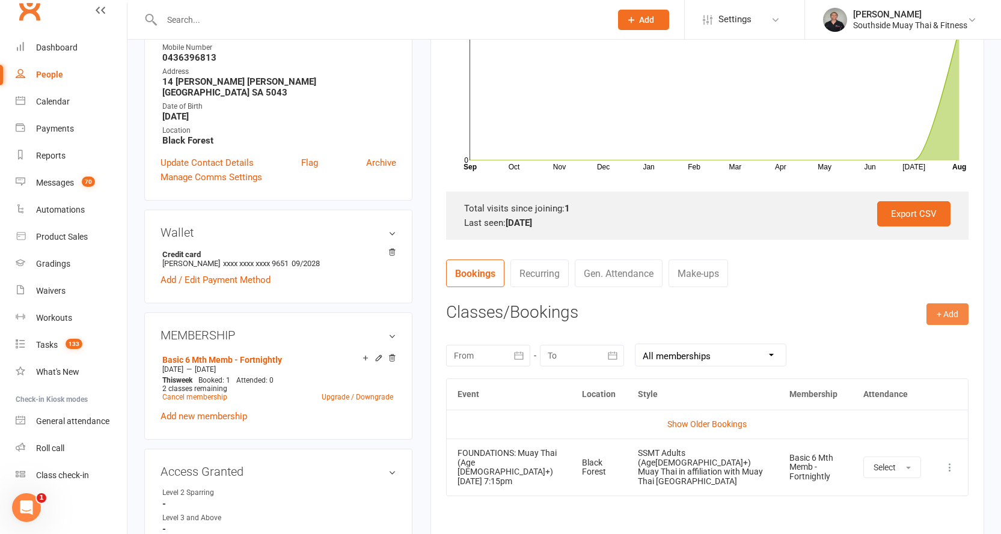
click at [940, 311] on button "+ Add" at bounding box center [947, 315] width 42 height 22
click at [908, 338] on link "Book Event" at bounding box center [908, 341] width 119 height 24
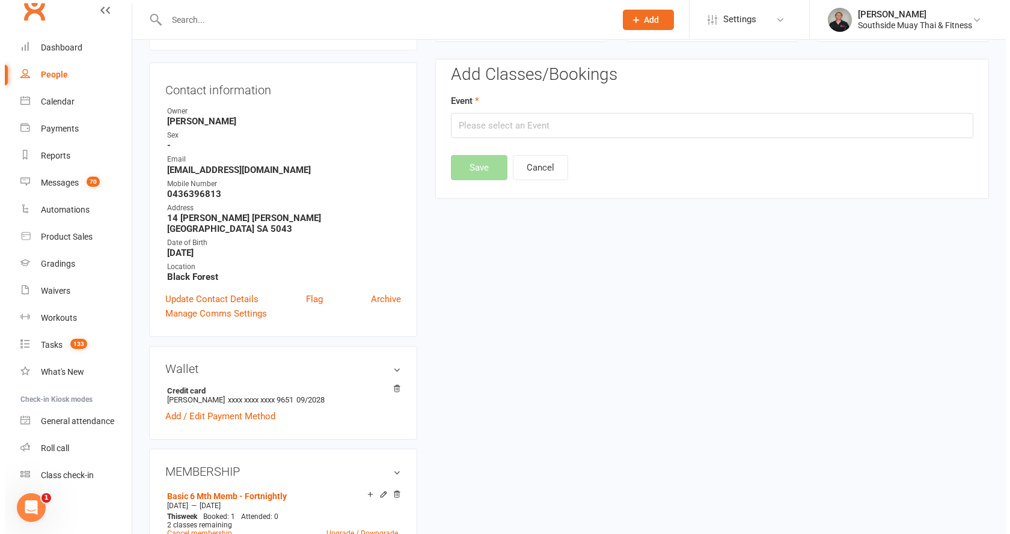
scroll to position [103, 0]
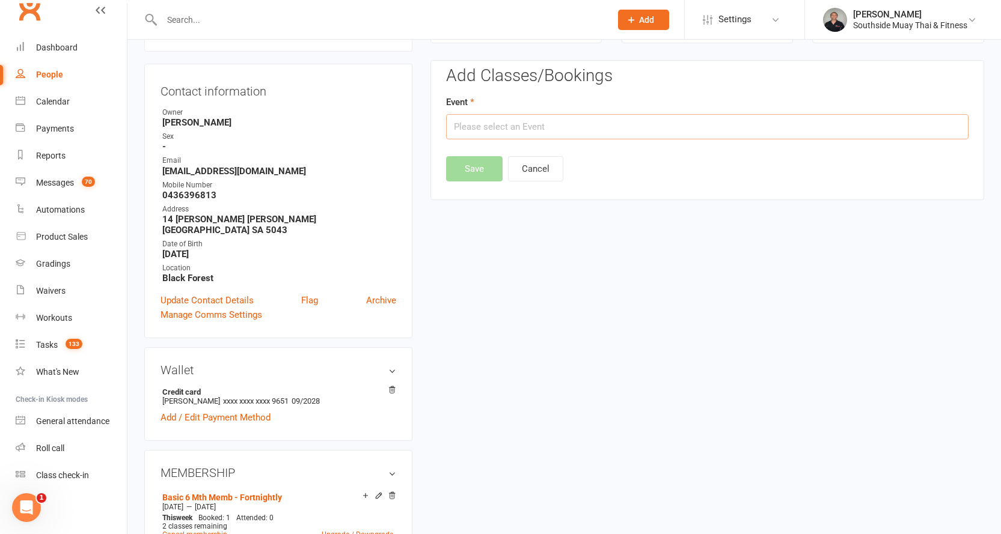
click at [622, 131] on input "text" at bounding box center [707, 126] width 522 height 25
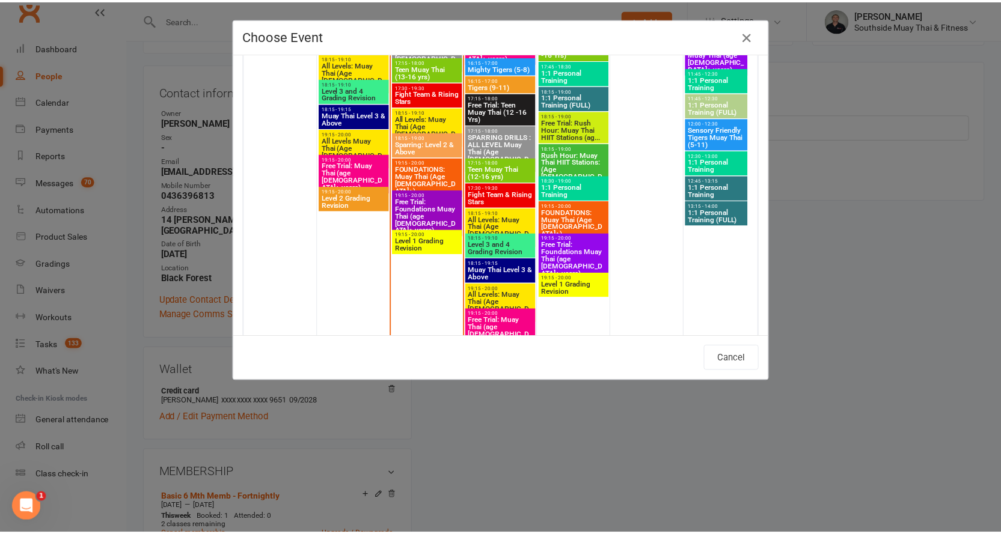
scroll to position [2225, 0]
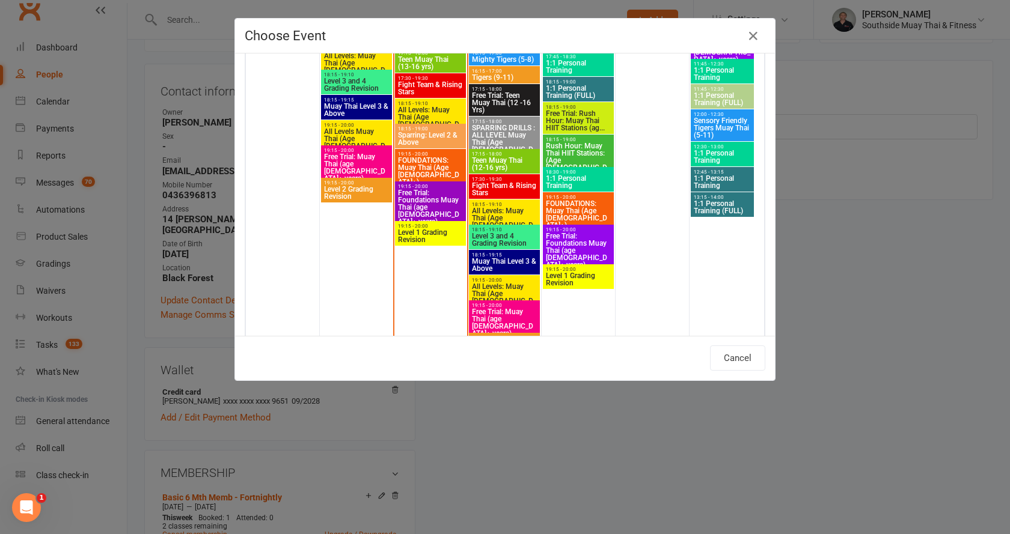
click at [404, 108] on span "All Levels: Muay Thai (Age 13+)" at bounding box center [430, 120] width 66 height 29
type input "All Levels: Muay Thai (Age 13+) - Aug 12, 2025 6:15:00 PM"
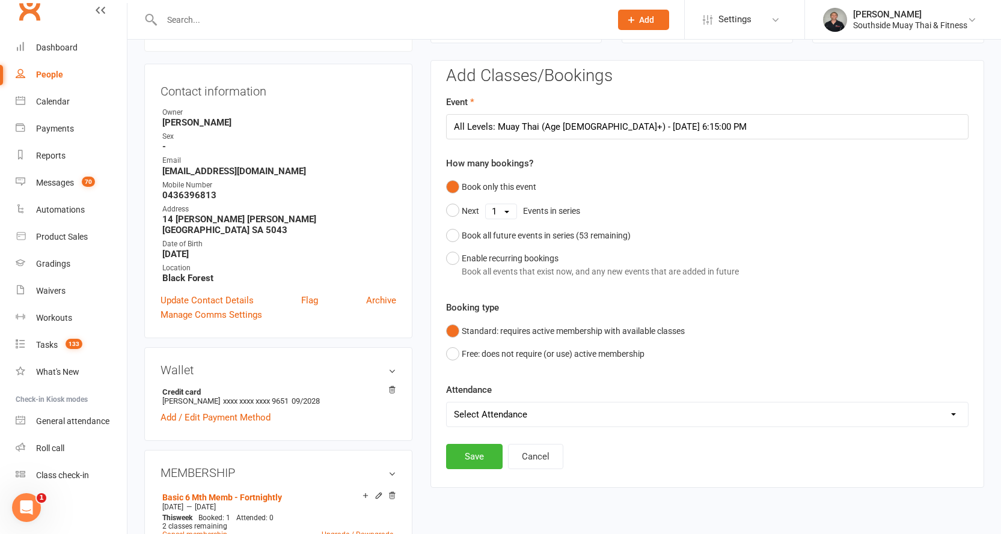
click at [509, 407] on select "Select Attendance Attended Absent" at bounding box center [707, 415] width 521 height 24
select select "0"
click at [447, 403] on select "Select Attendance Attended Absent" at bounding box center [707, 415] width 521 height 24
click at [480, 455] on button "Save" at bounding box center [474, 456] width 57 height 25
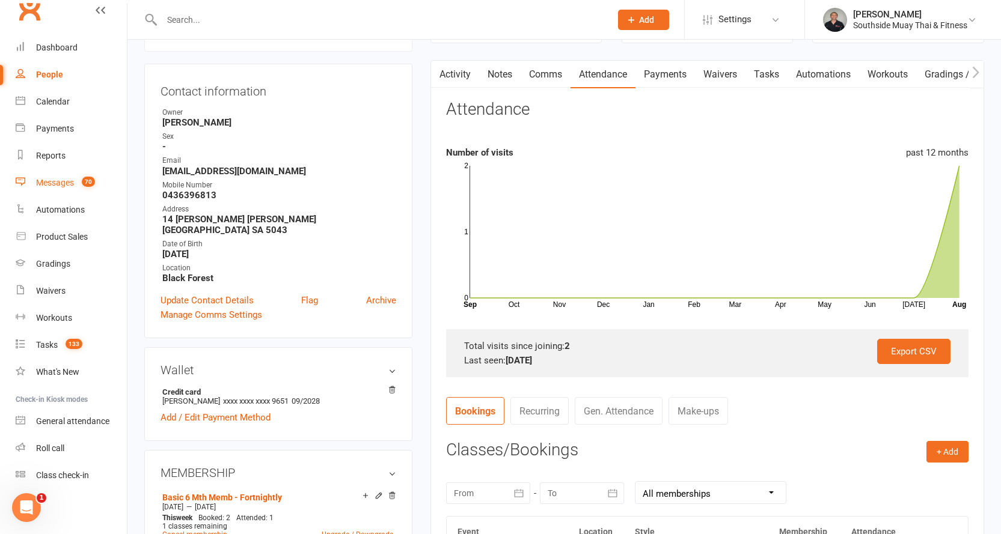
click at [62, 180] on div "Messages" at bounding box center [55, 183] width 38 height 10
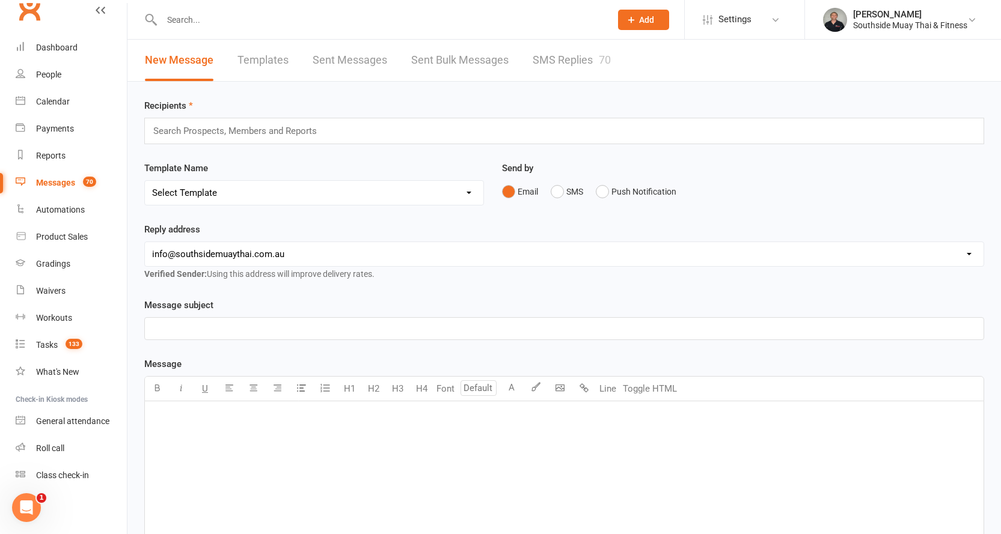
click at [584, 57] on link "SMS Replies 70" at bounding box center [572, 60] width 78 height 41
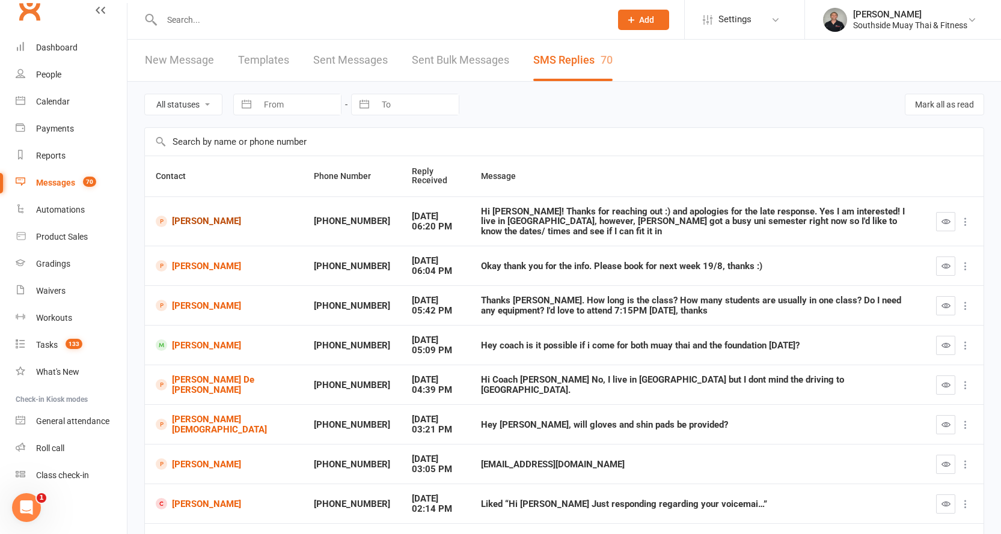
click at [192, 216] on link "Manisha Senaratne" at bounding box center [224, 221] width 136 height 11
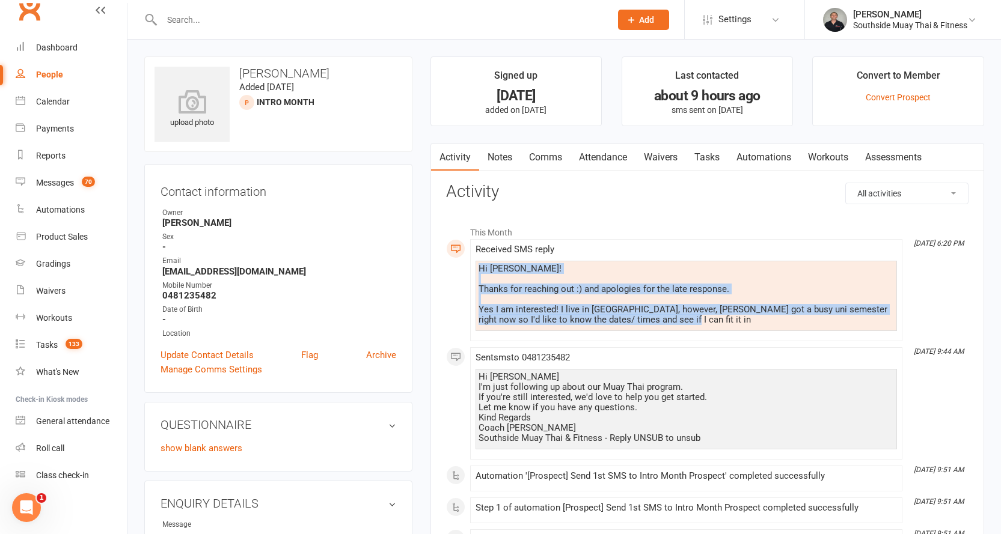
drag, startPoint x: 480, startPoint y: 266, endPoint x: 669, endPoint y: 316, distance: 195.8
click at [669, 316] on div "Hi Barry! Thanks for reaching out :) and apologies for the late response. Yes I…" at bounding box center [686, 294] width 415 height 61
copy div "Hi Barry! Thanks for reaching out :) and apologies for the late response. Yes I…"
click at [58, 101] on div "Calendar" at bounding box center [53, 102] width 34 height 10
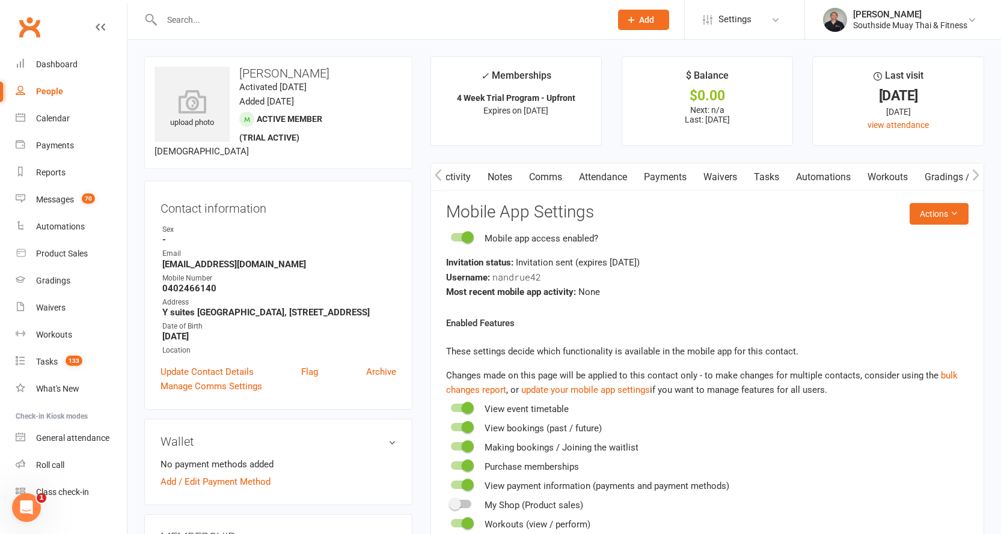
scroll to position [0, 90]
click at [57, 115] on div "Calendar" at bounding box center [53, 119] width 34 height 10
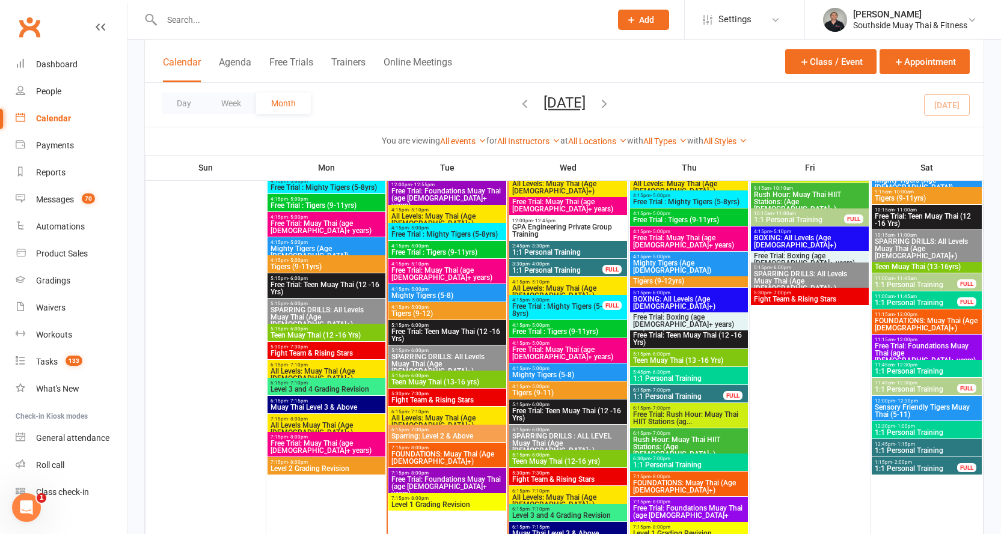
scroll to position [1623, 0]
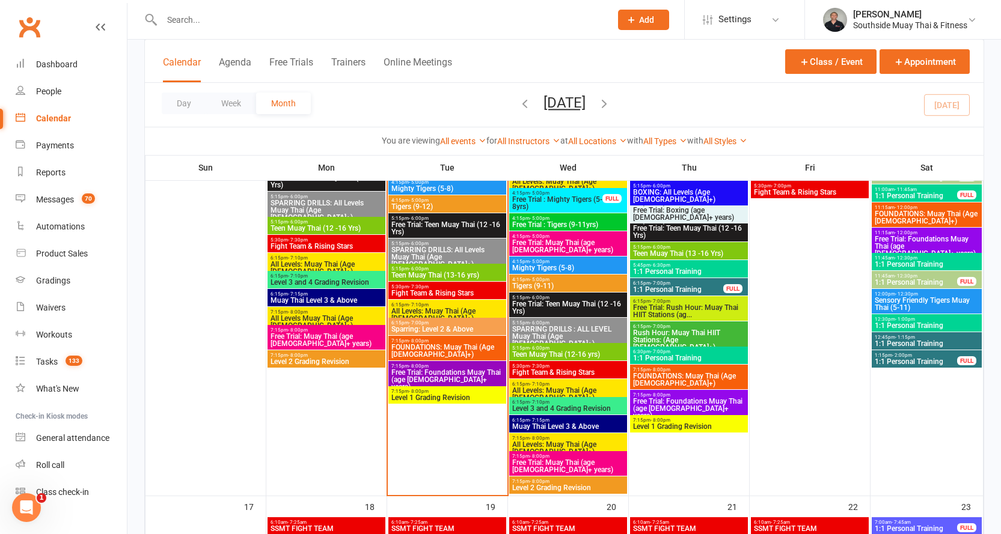
click at [432, 344] on span "FOUNDATIONS: Muay Thai (Age [DEMOGRAPHIC_DATA]+)" at bounding box center [447, 351] width 113 height 14
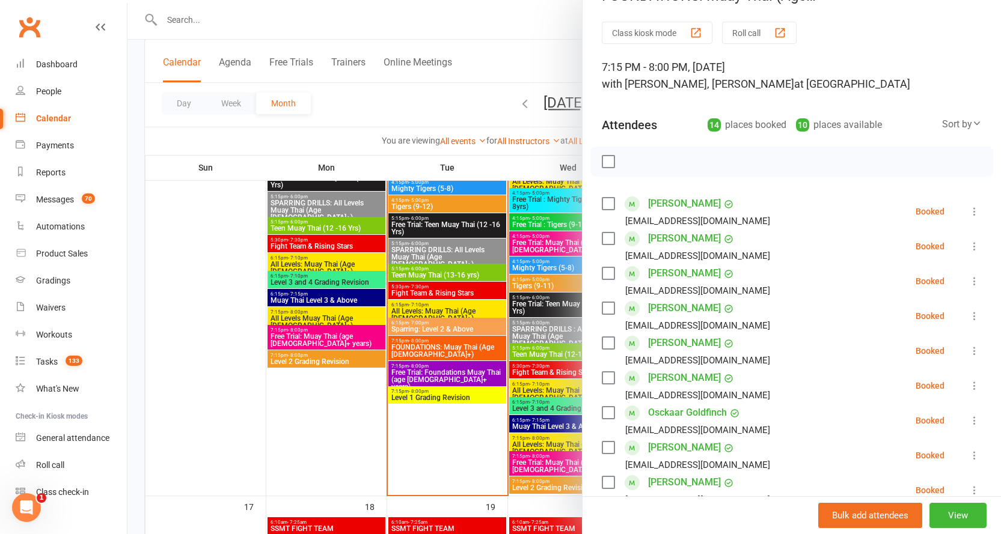
scroll to position [0, 0]
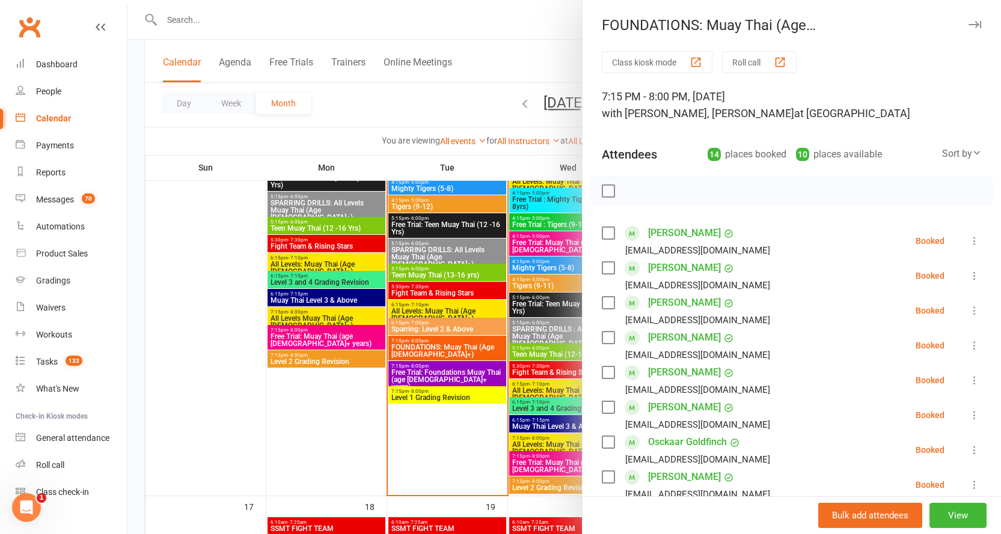
click at [969, 22] on icon "button" at bounding box center [975, 24] width 13 height 7
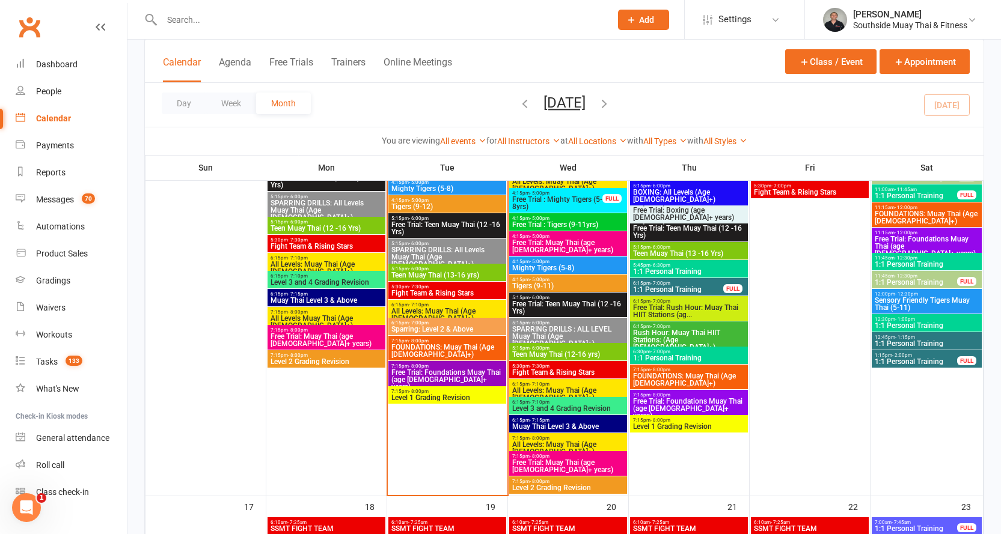
click at [204, 17] on input "text" at bounding box center [380, 19] width 444 height 17
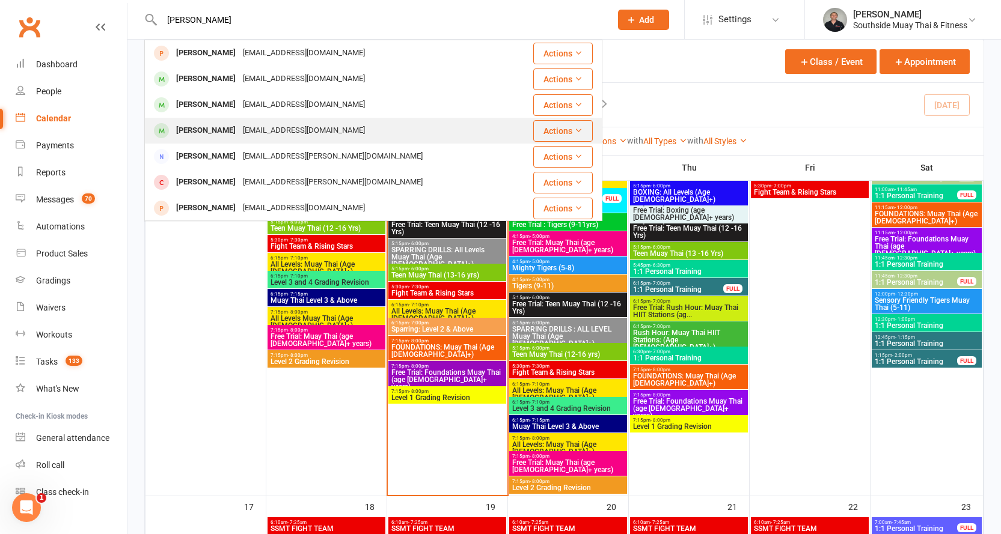
type input "[PERSON_NAME]"
click at [197, 123] on div "[PERSON_NAME]" at bounding box center [206, 130] width 67 height 17
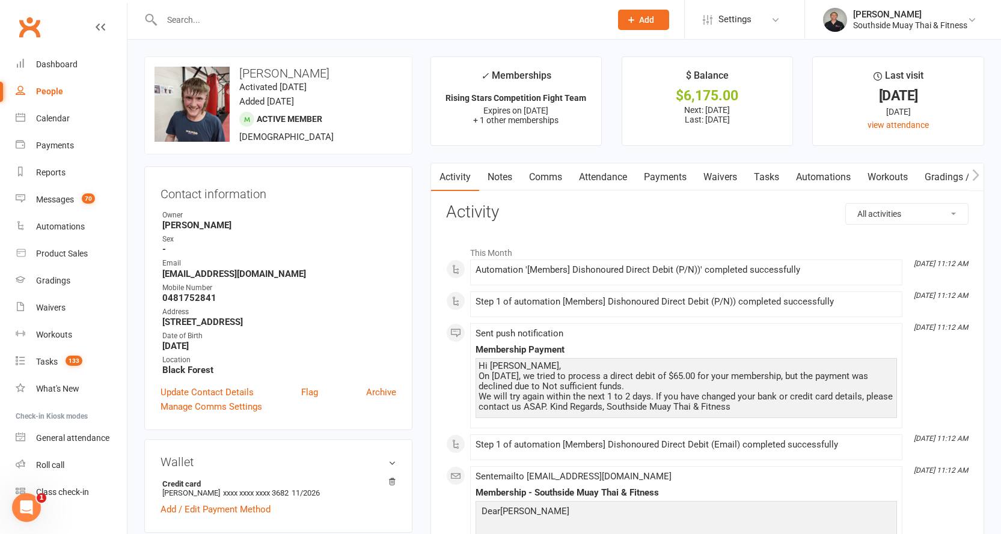
click at [653, 179] on link "Payments" at bounding box center [665, 178] width 60 height 28
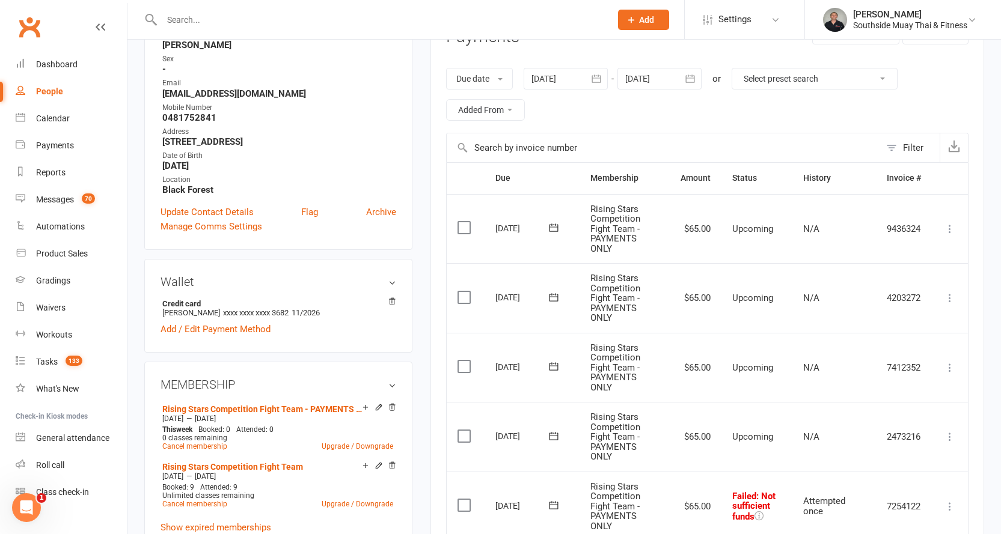
scroll to position [361, 0]
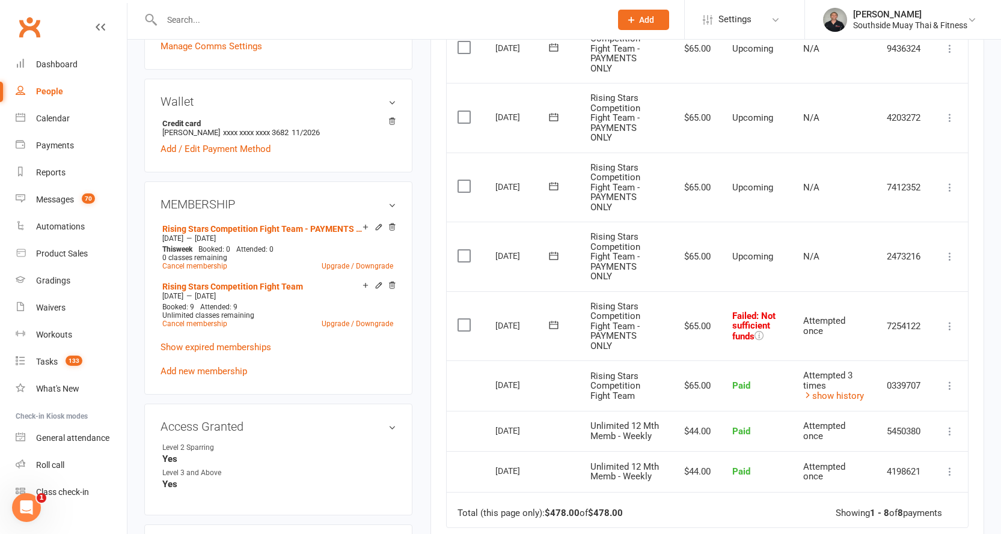
click at [948, 330] on icon at bounding box center [950, 326] width 12 height 12
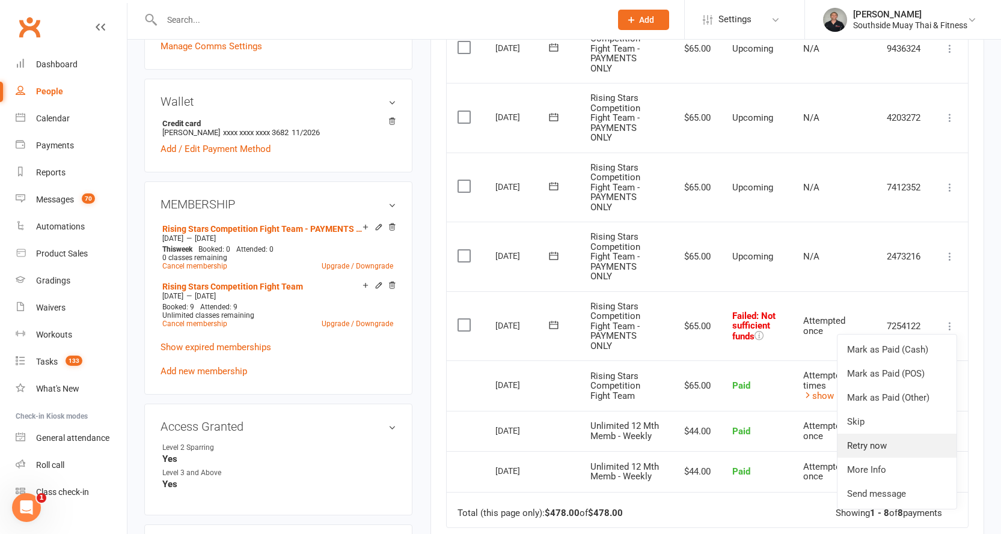
click at [866, 438] on link "Retry now" at bounding box center [897, 446] width 119 height 24
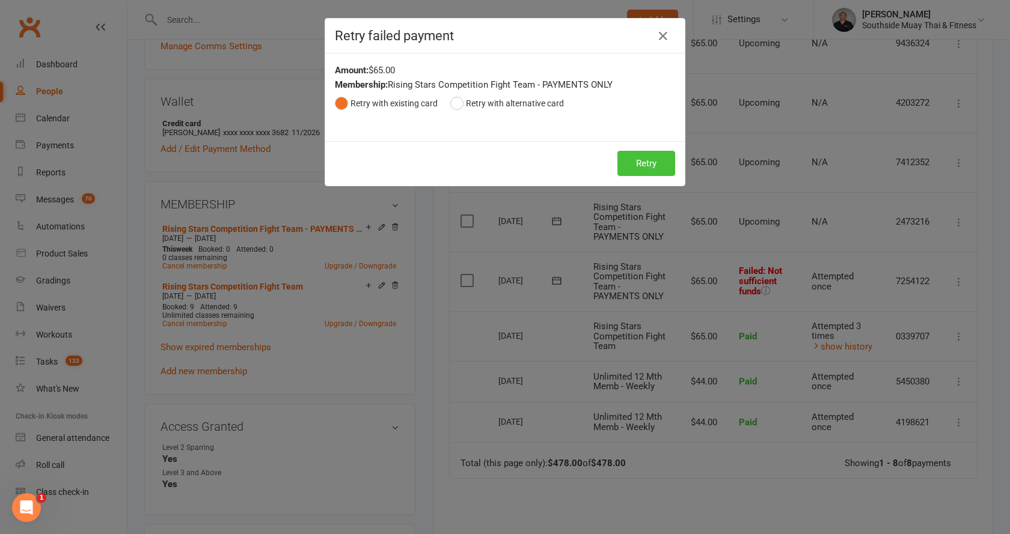
click at [640, 170] on button "Retry" at bounding box center [646, 163] width 58 height 25
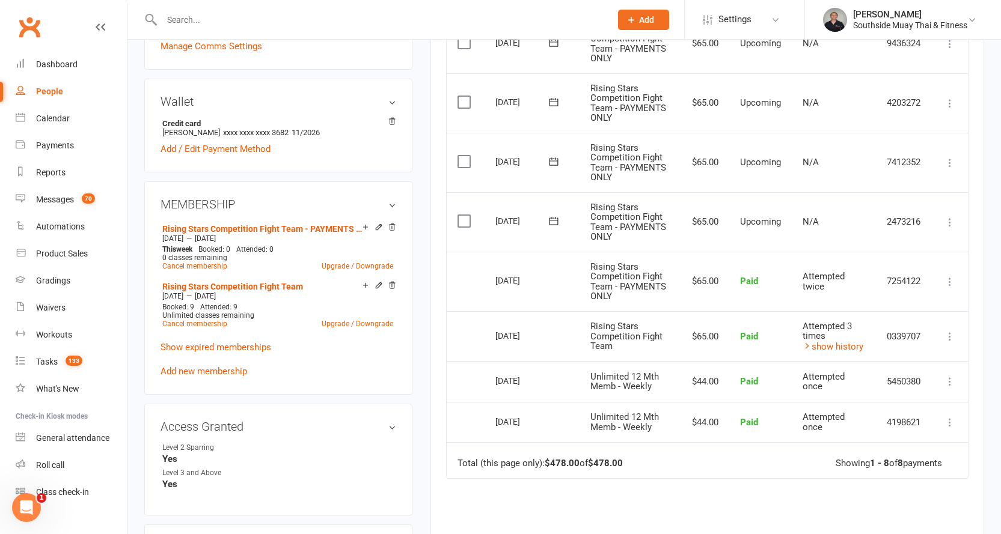
click at [216, 13] on input "text" at bounding box center [380, 19] width 444 height 17
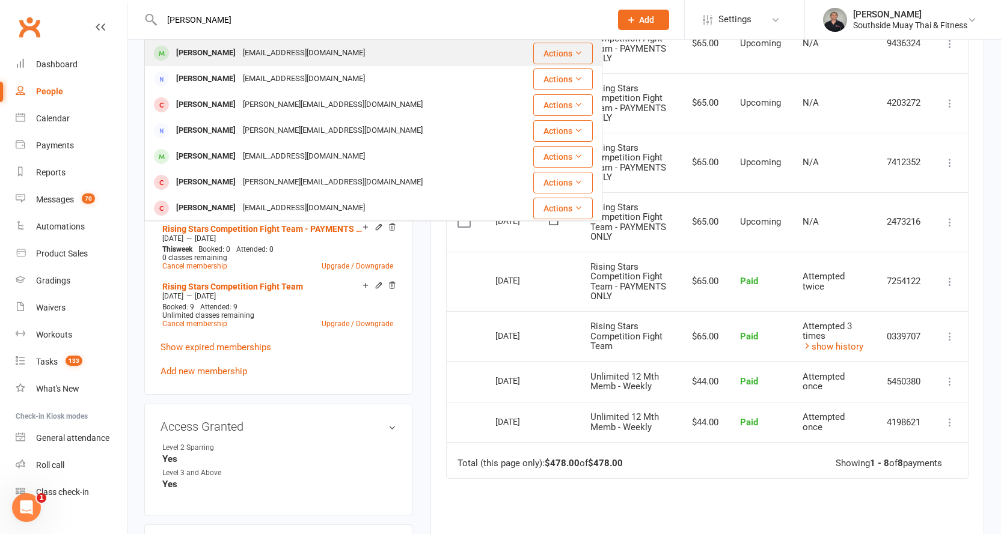
type input "[PERSON_NAME]"
click at [204, 47] on div "[PERSON_NAME]" at bounding box center [206, 52] width 67 height 17
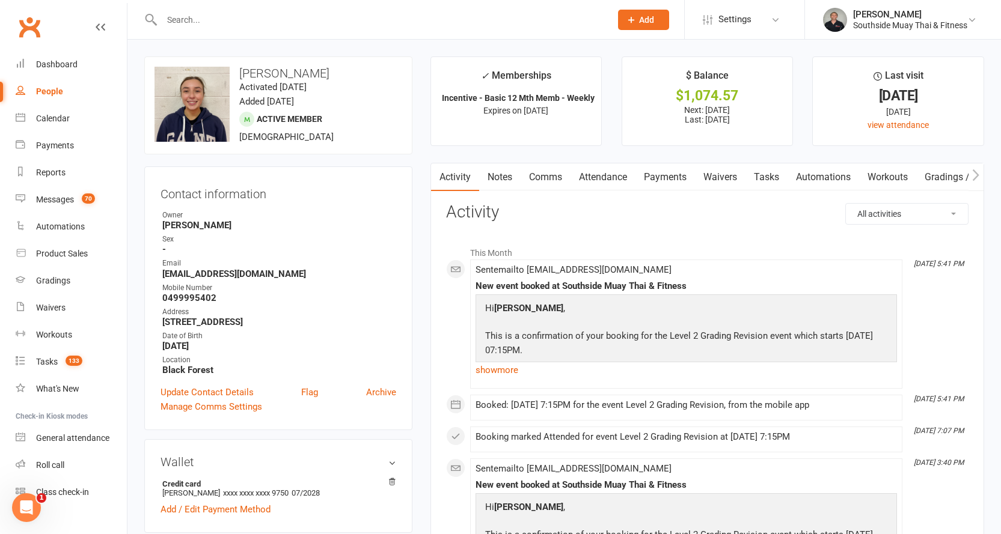
click at [375, 16] on input "text" at bounding box center [380, 19] width 444 height 17
click at [771, 17] on icon at bounding box center [776, 20] width 10 height 10
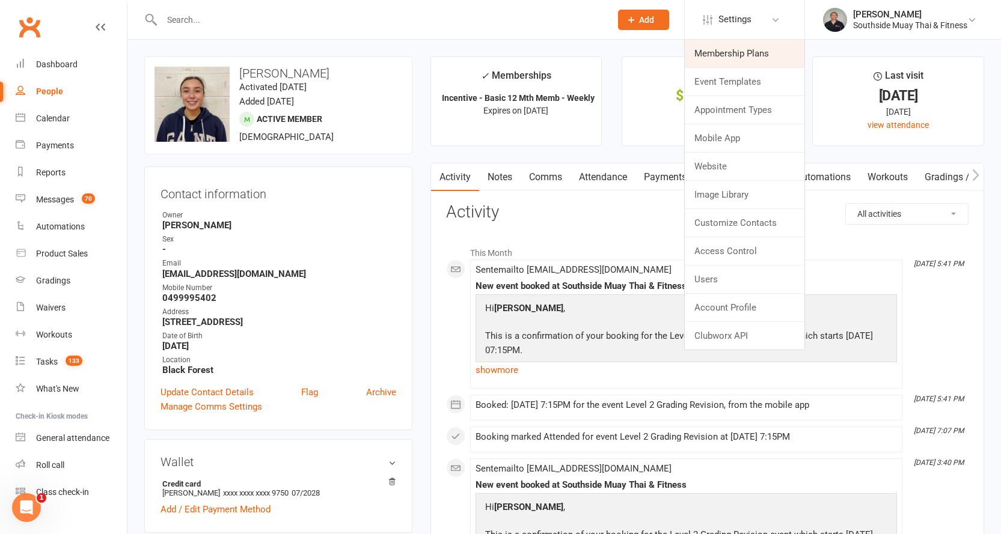
click at [753, 49] on link "Membership Plans" at bounding box center [745, 54] width 120 height 28
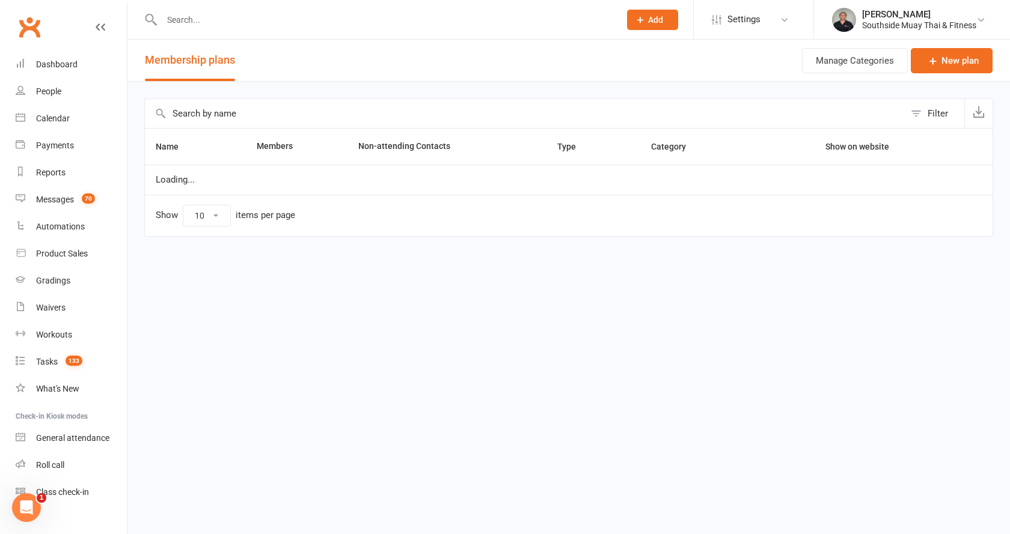
select select "100"
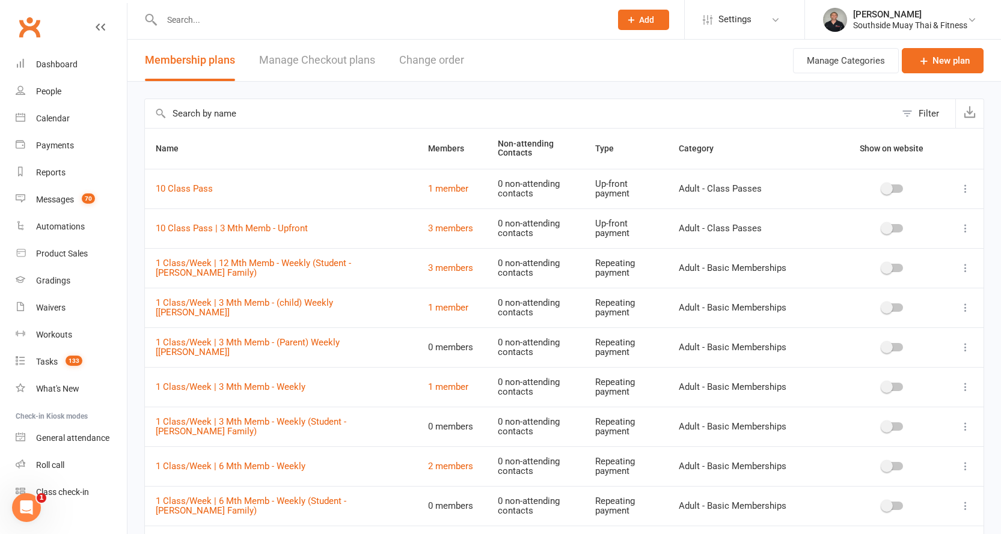
click at [221, 113] on input "text" at bounding box center [520, 113] width 751 height 29
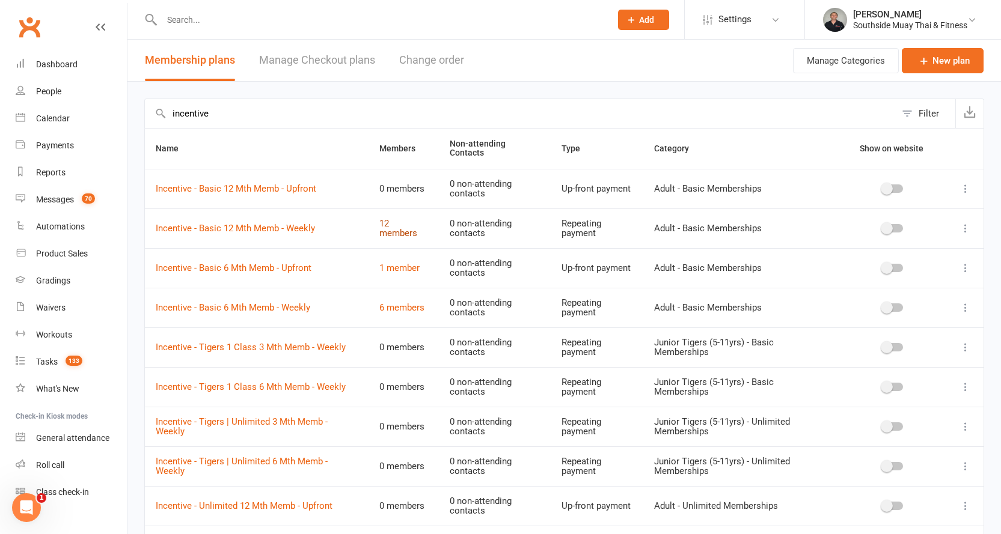
type input "incentive"
click at [384, 227] on link "12 members" at bounding box center [398, 228] width 38 height 21
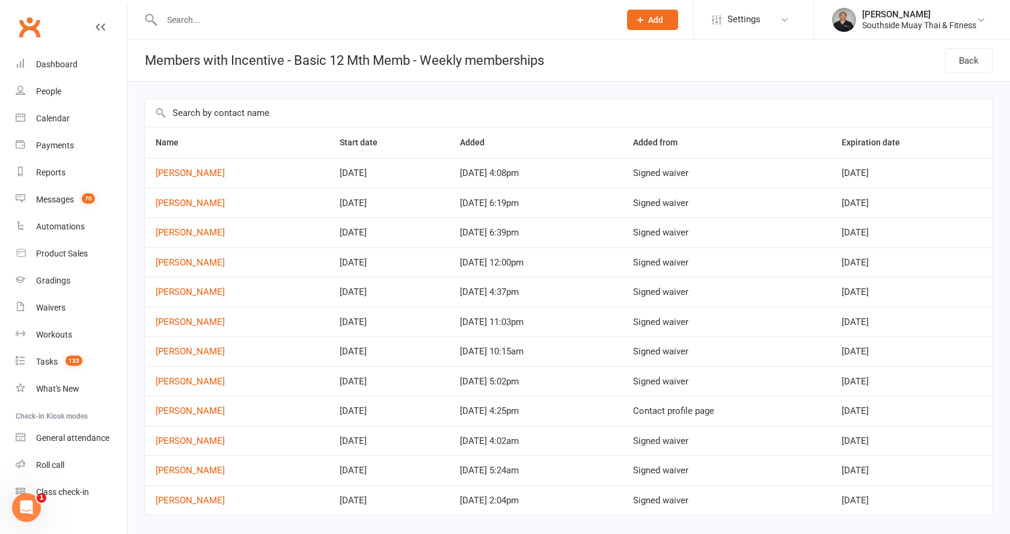
select select "100"
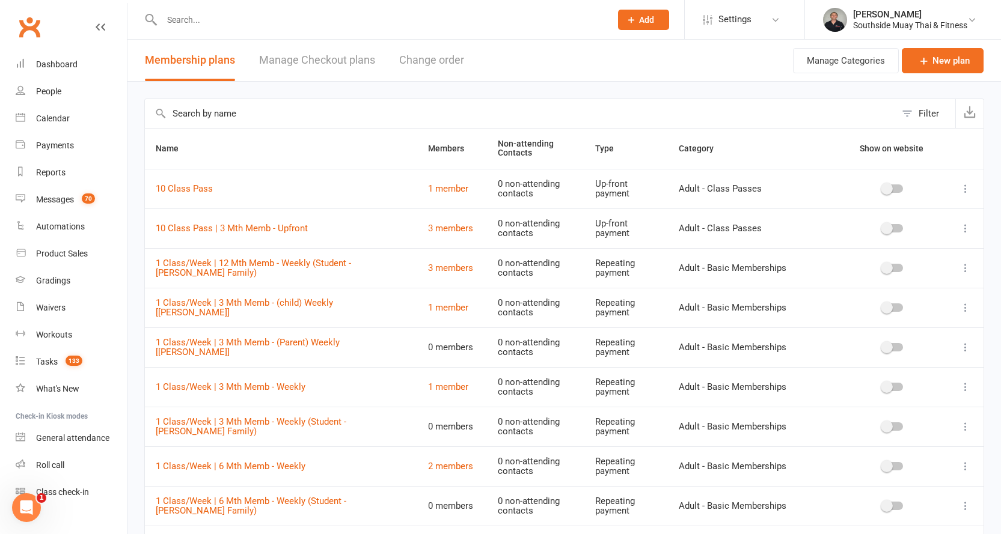
click at [207, 112] on input "text" at bounding box center [520, 113] width 751 height 29
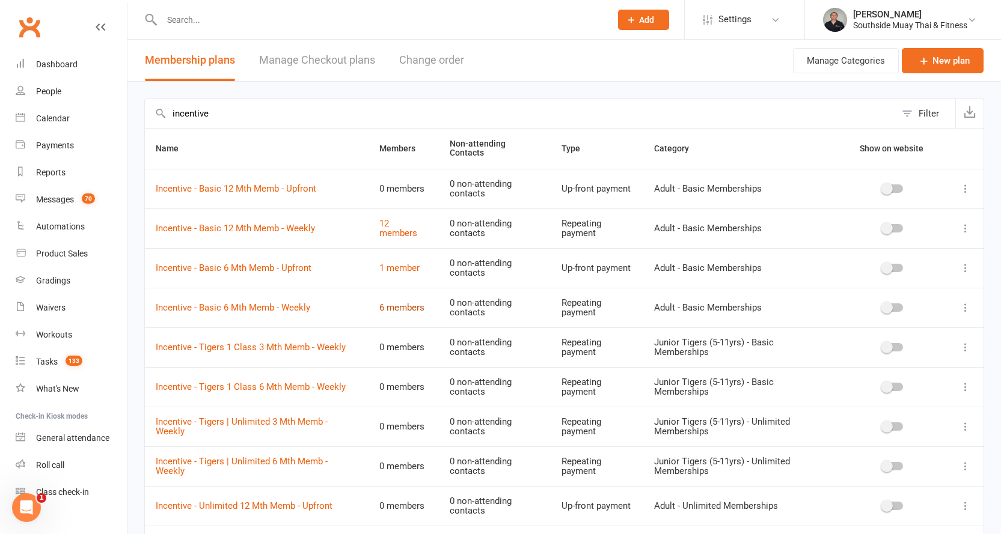
type input "incentive"
click at [388, 305] on link "6 members" at bounding box center [401, 307] width 45 height 11
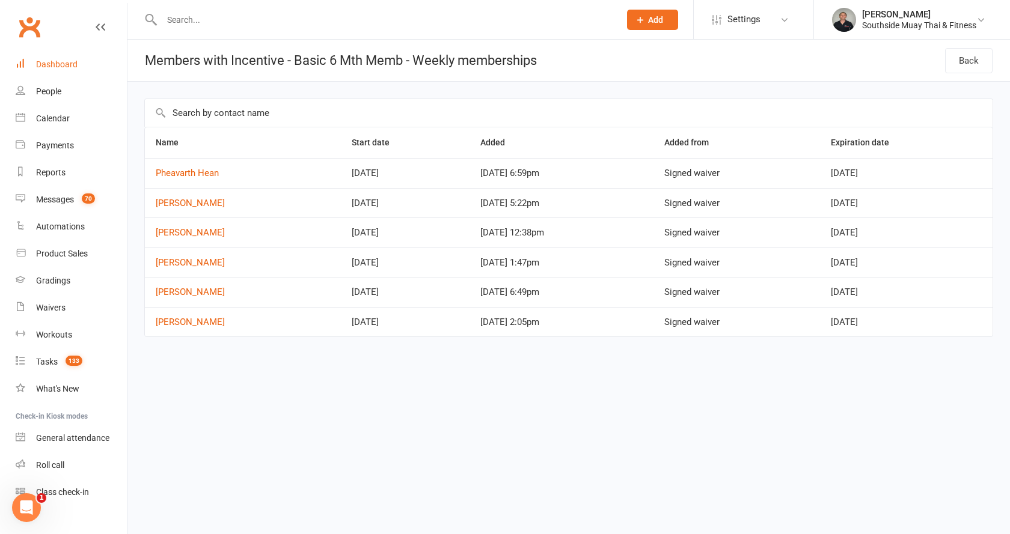
click at [57, 64] on div "Dashboard" at bounding box center [56, 65] width 41 height 10
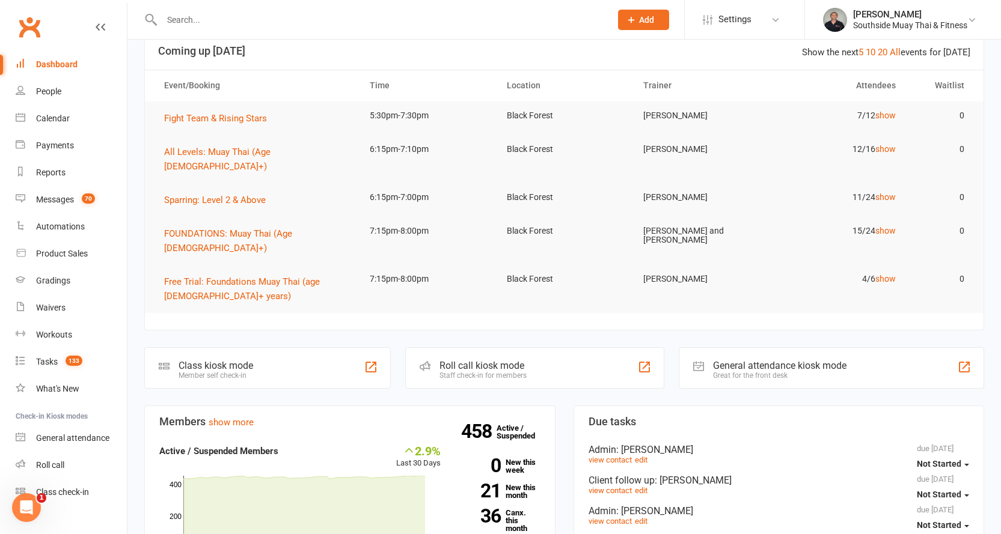
scroll to position [180, 0]
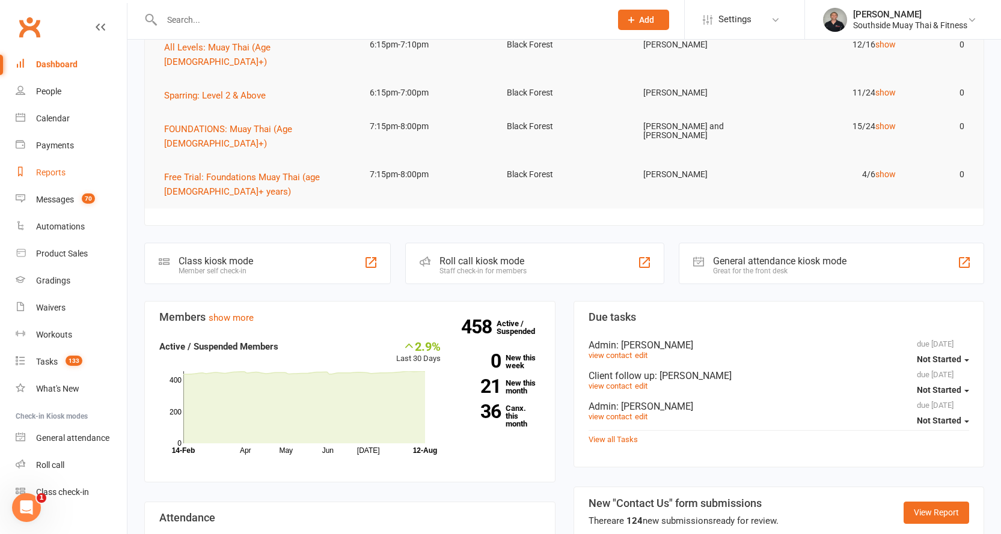
click at [58, 173] on div "Reports" at bounding box center [50, 173] width 29 height 10
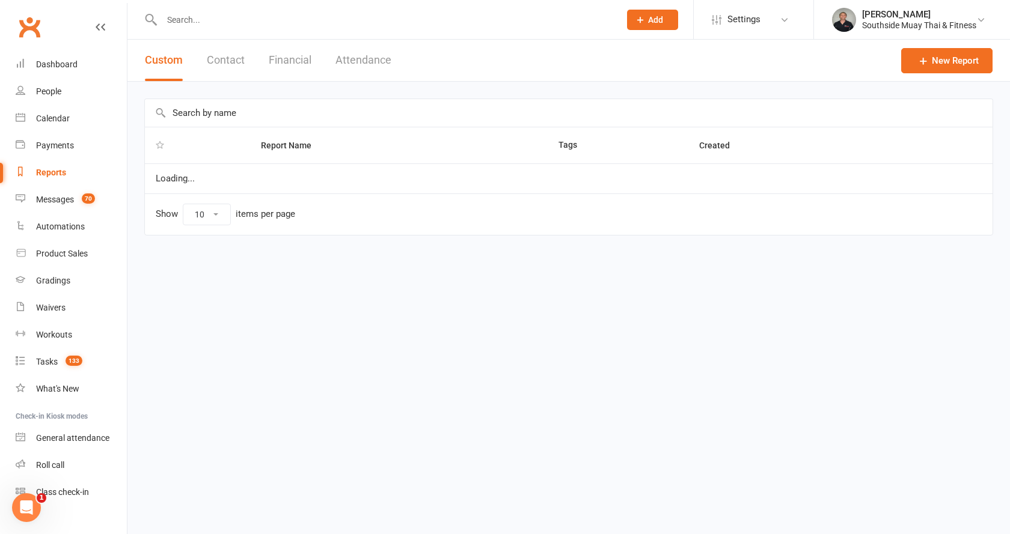
select select "100"
click at [311, 62] on button "Financial" at bounding box center [290, 60] width 43 height 41
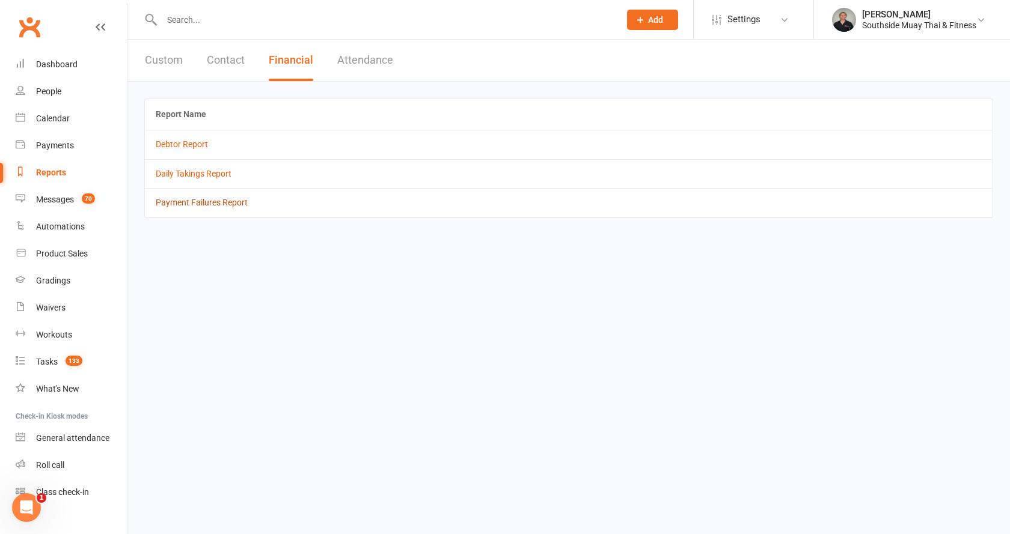
click at [219, 201] on link "Payment Failures Report" at bounding box center [202, 203] width 92 height 10
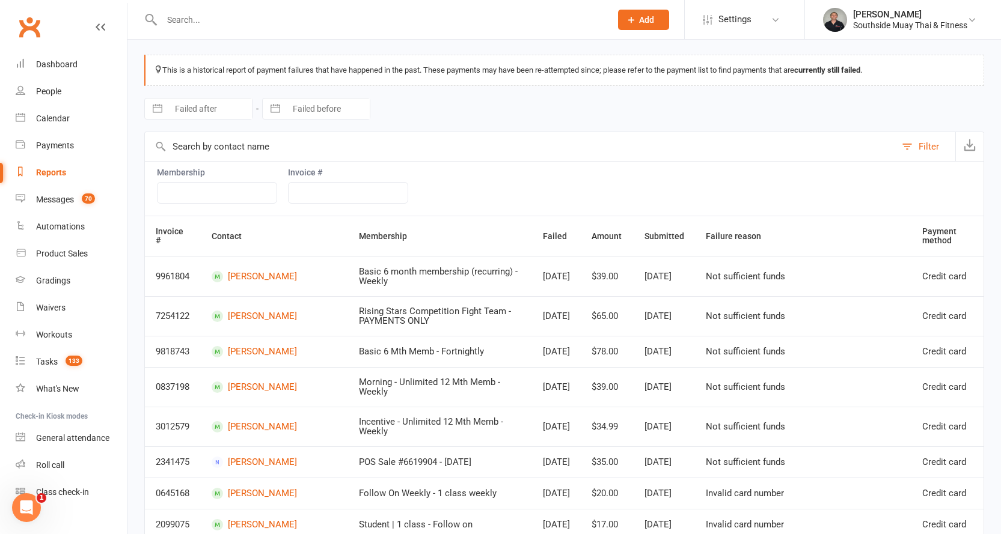
scroll to position [120, 0]
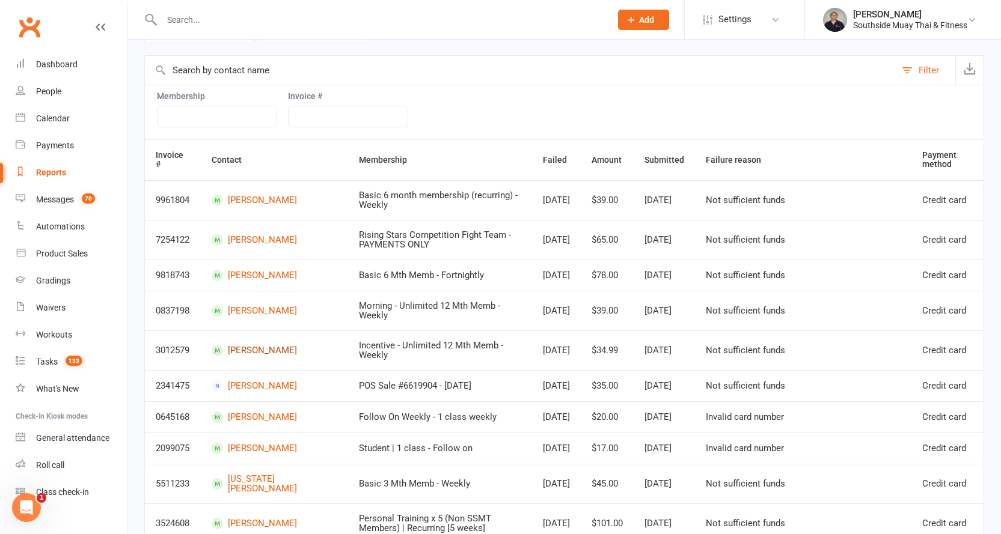
click at [268, 357] on link "Amy Conroy" at bounding box center [275, 350] width 126 height 11
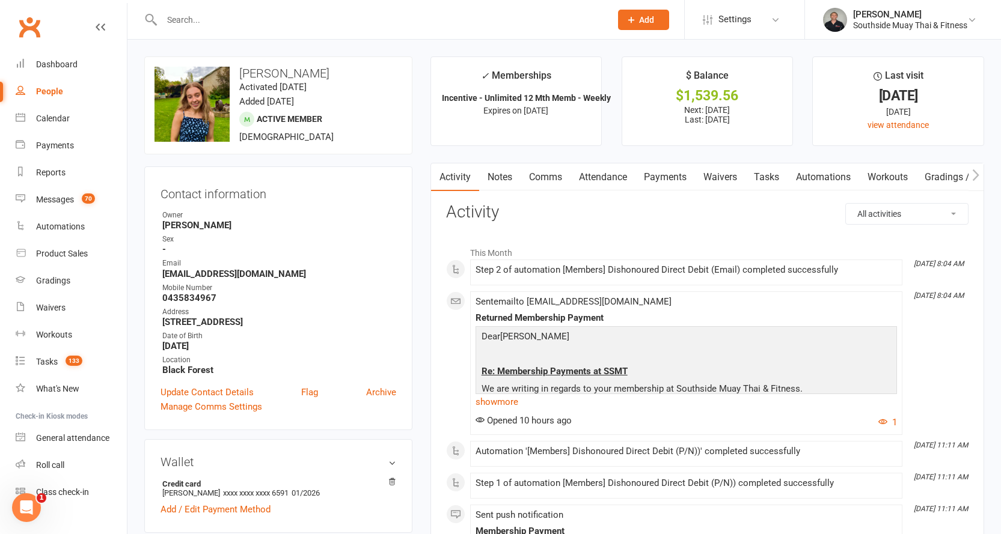
click at [666, 177] on link "Payments" at bounding box center [665, 178] width 60 height 28
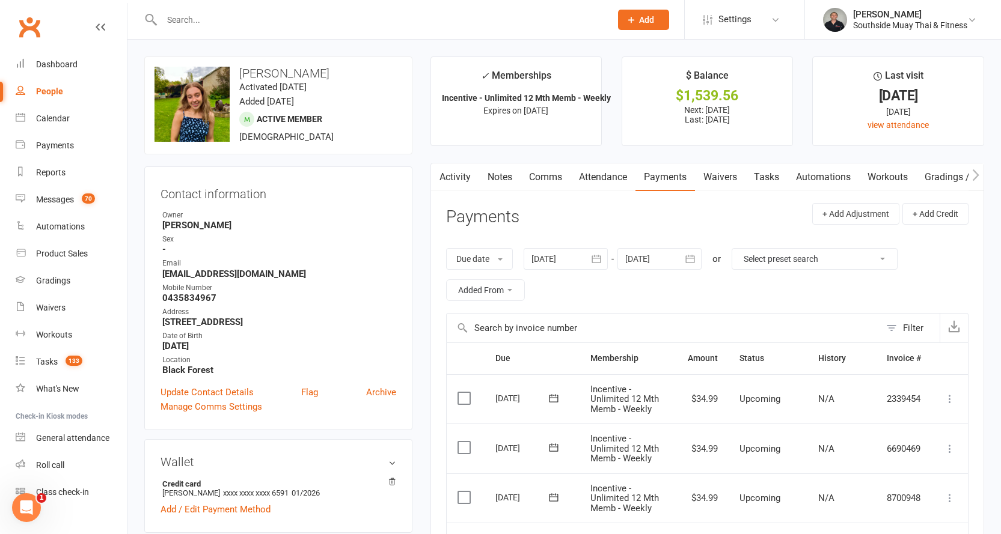
click at [601, 177] on link "Attendance" at bounding box center [603, 178] width 65 height 28
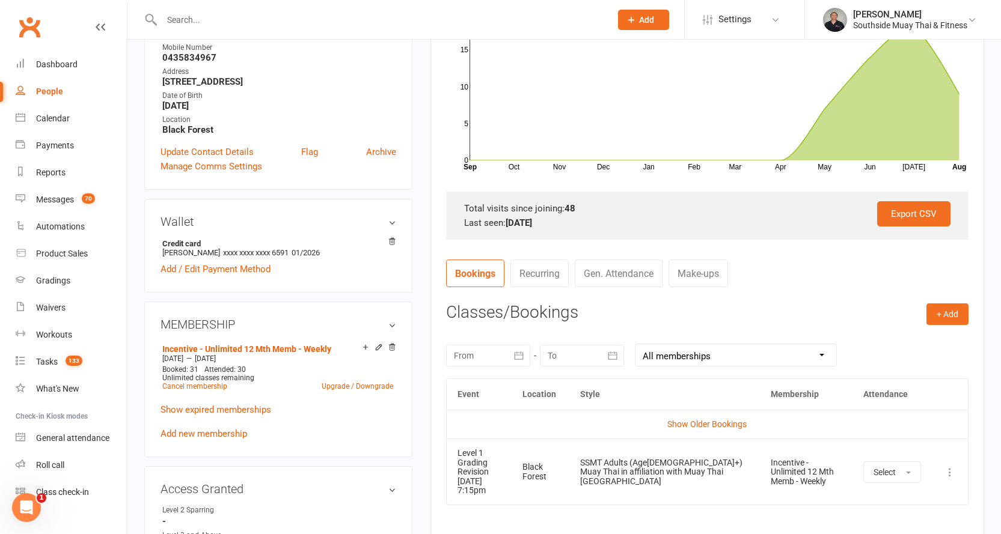
scroll to position [421, 0]
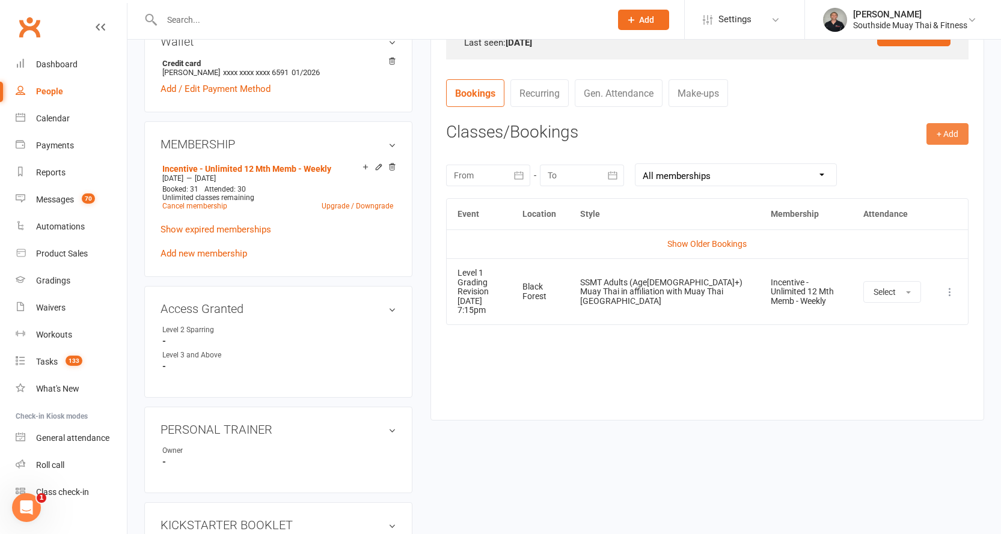
click at [942, 135] on button "+ Add" at bounding box center [947, 134] width 42 height 22
click at [920, 156] on link "Book Event" at bounding box center [908, 161] width 119 height 24
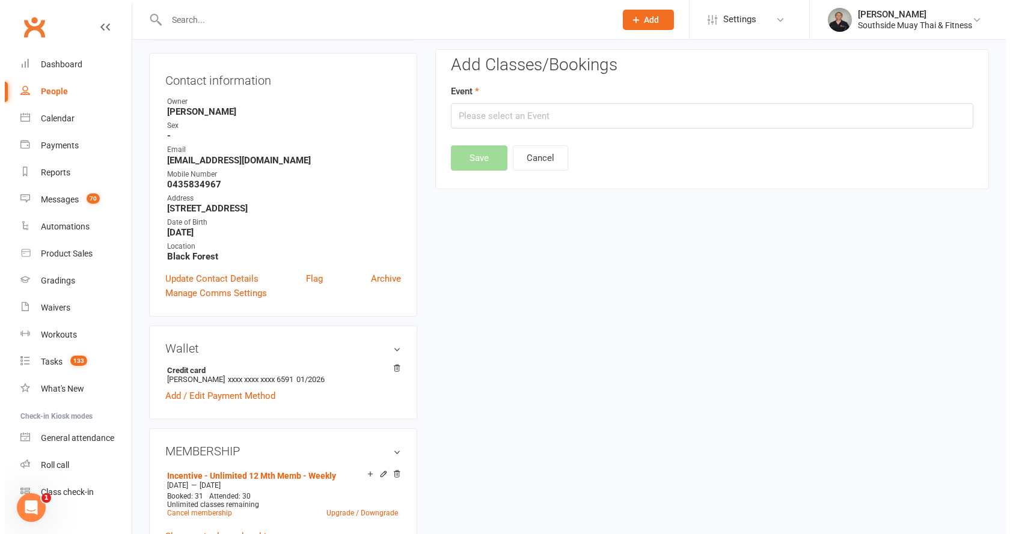
scroll to position [103, 0]
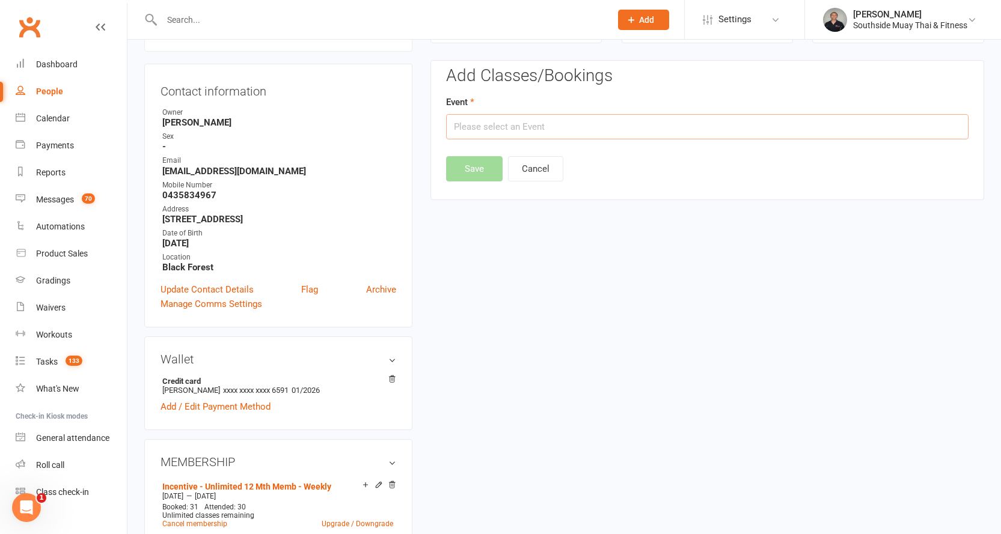
click at [627, 124] on input "text" at bounding box center [707, 126] width 522 height 25
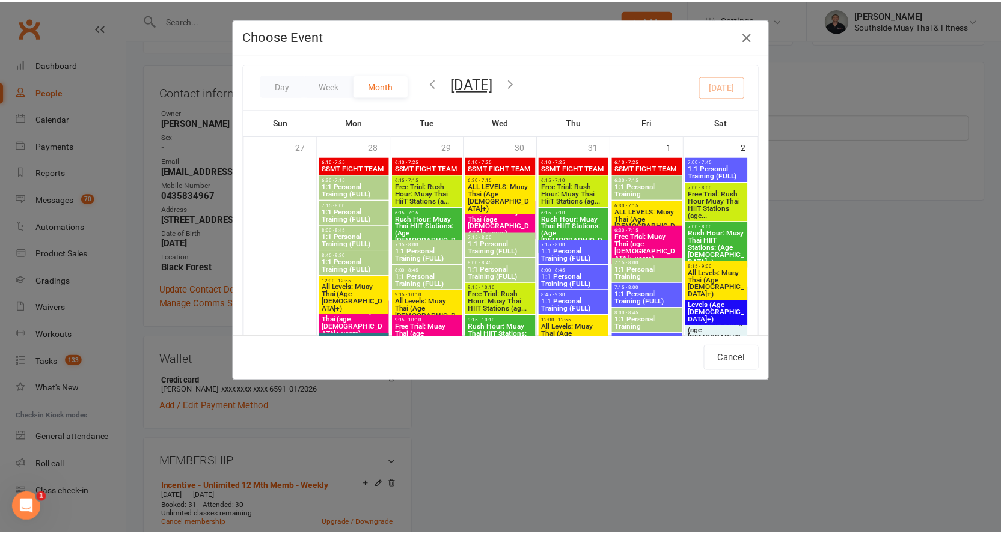
scroll to position [2225, 0]
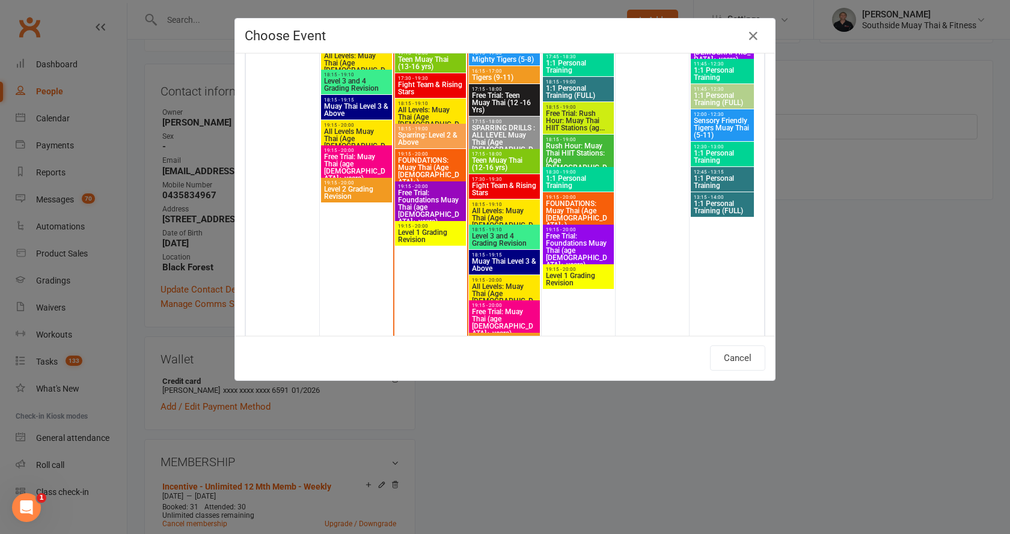
type input "All Levels: Muay Thai (Age 13+) - Aug 12, 2025 6:15:00 PM"
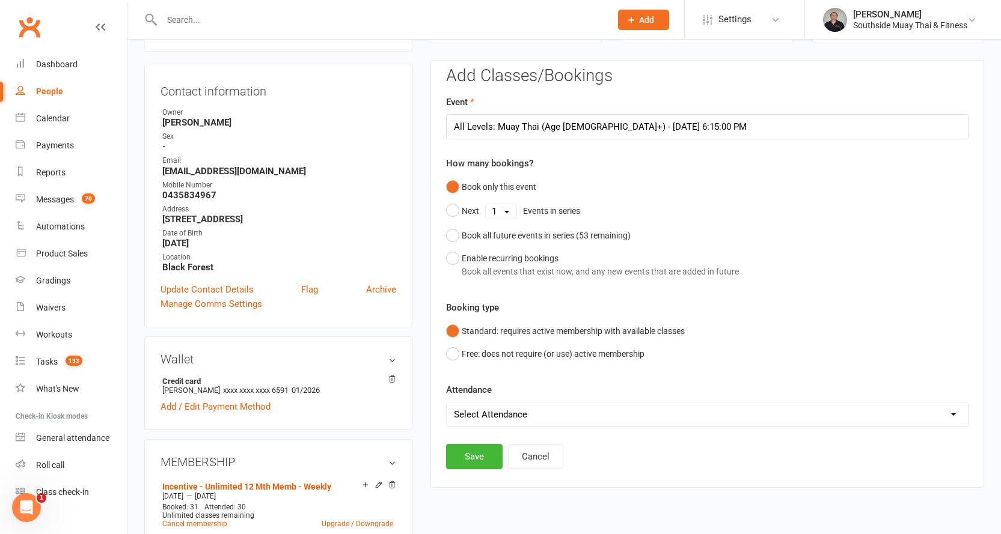
click at [479, 417] on select "Select Attendance Attended Absent" at bounding box center [707, 415] width 521 height 24
select select "0"
click at [447, 403] on select "Select Attendance Attended Absent" at bounding box center [707, 415] width 521 height 24
click at [474, 455] on button "Save" at bounding box center [474, 456] width 57 height 25
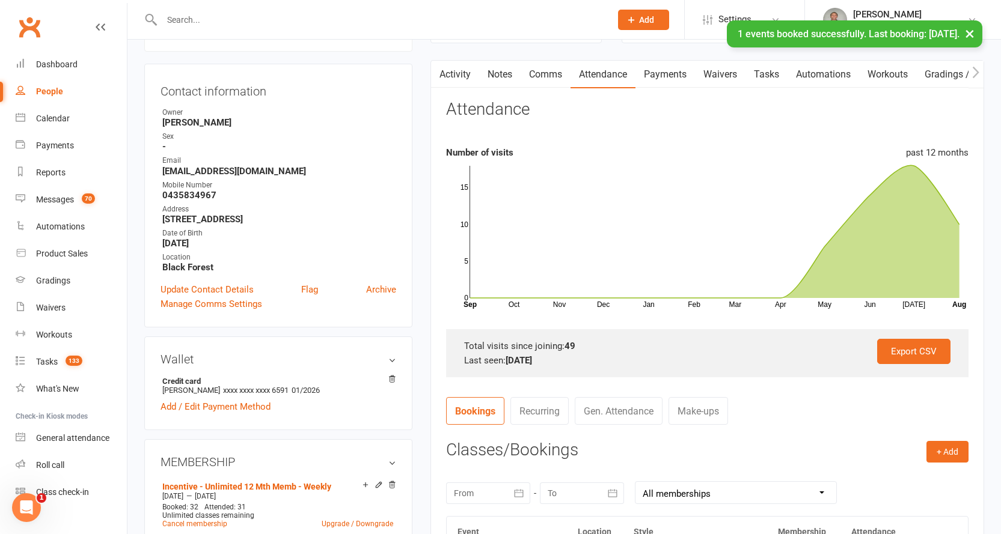
click at [42, 87] on div "People" at bounding box center [49, 92] width 27 height 10
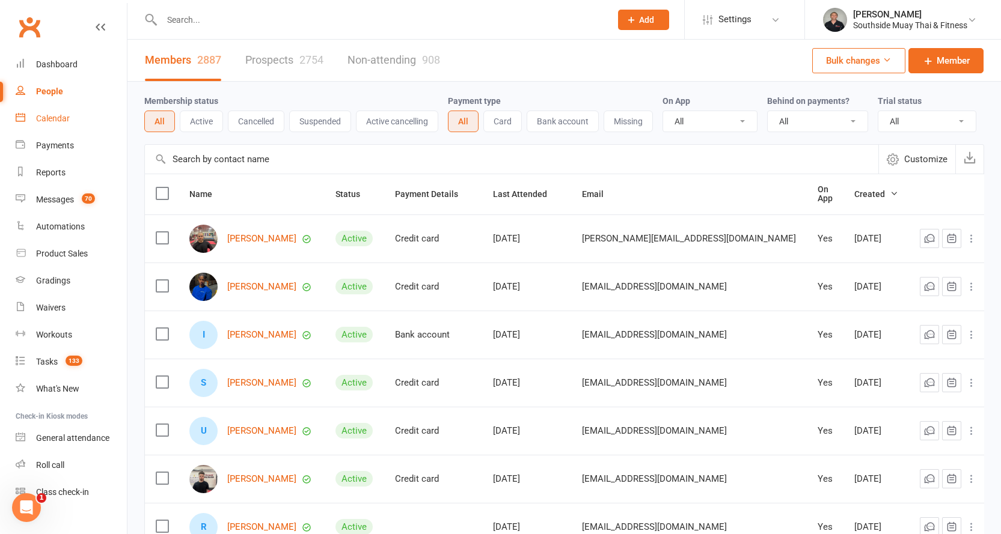
click at [49, 116] on div "Calendar" at bounding box center [53, 119] width 34 height 10
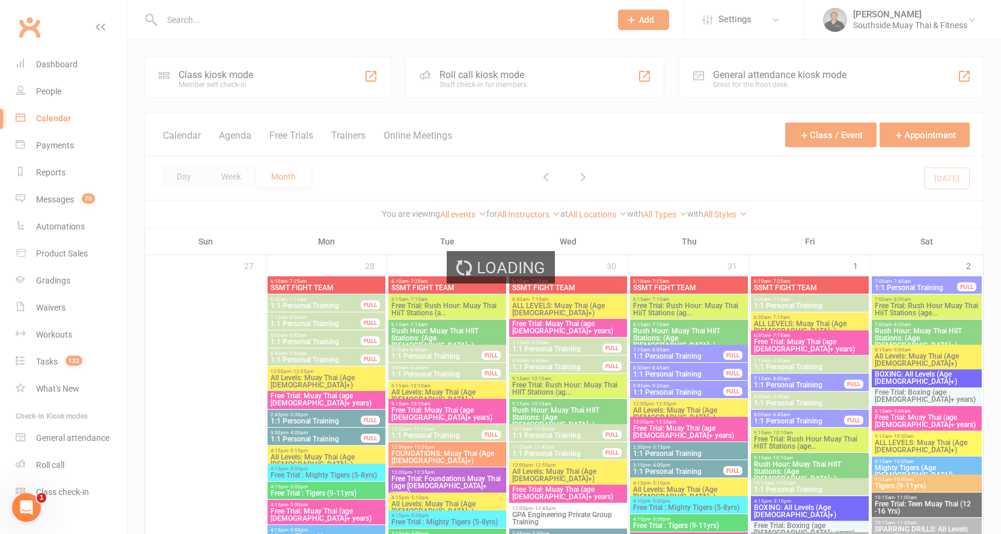
click at [276, 23] on div "Loading" at bounding box center [500, 267] width 1001 height 534
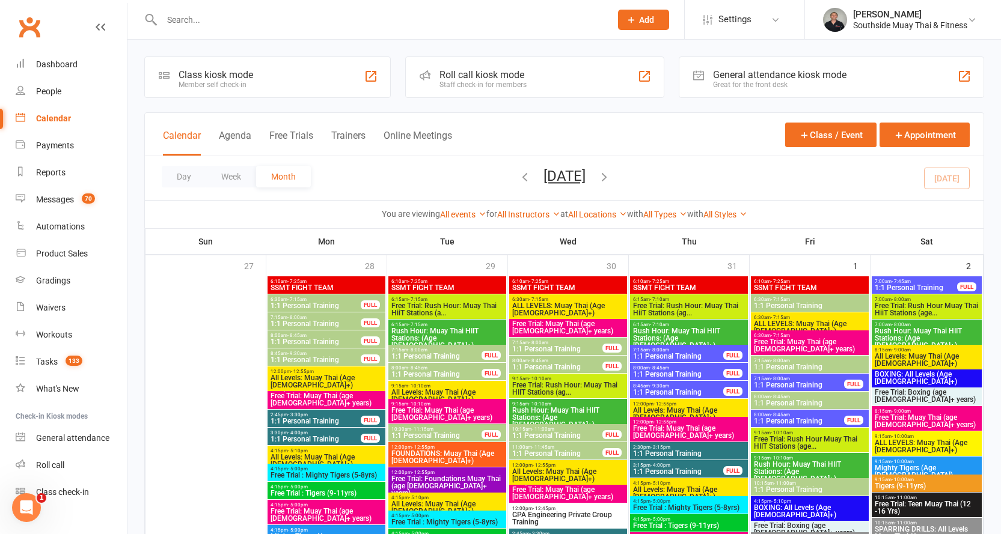
click at [275, 17] on input "text" at bounding box center [380, 19] width 444 height 17
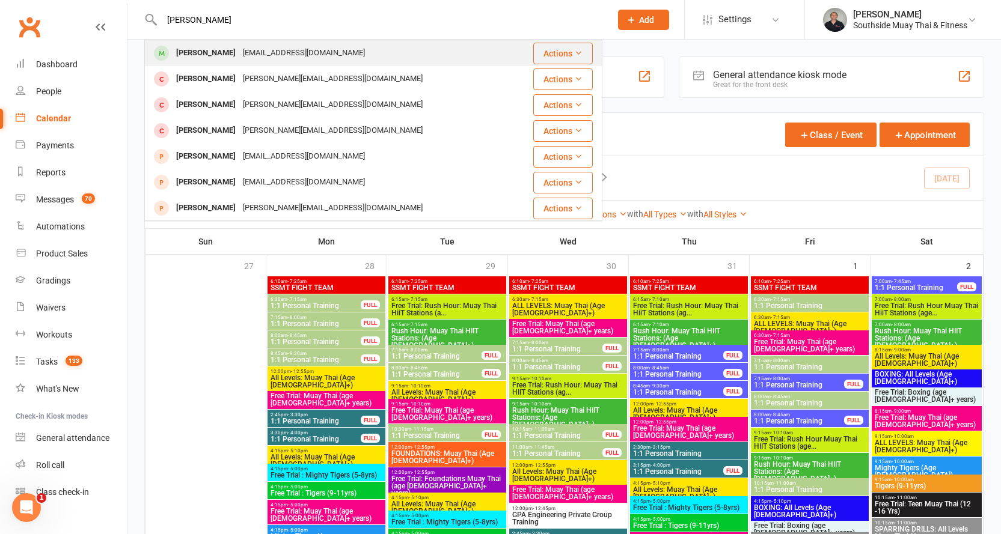
type input "amy conr"
click at [285, 49] on div "amyconroyy@gmail.com" at bounding box center [303, 52] width 129 height 17
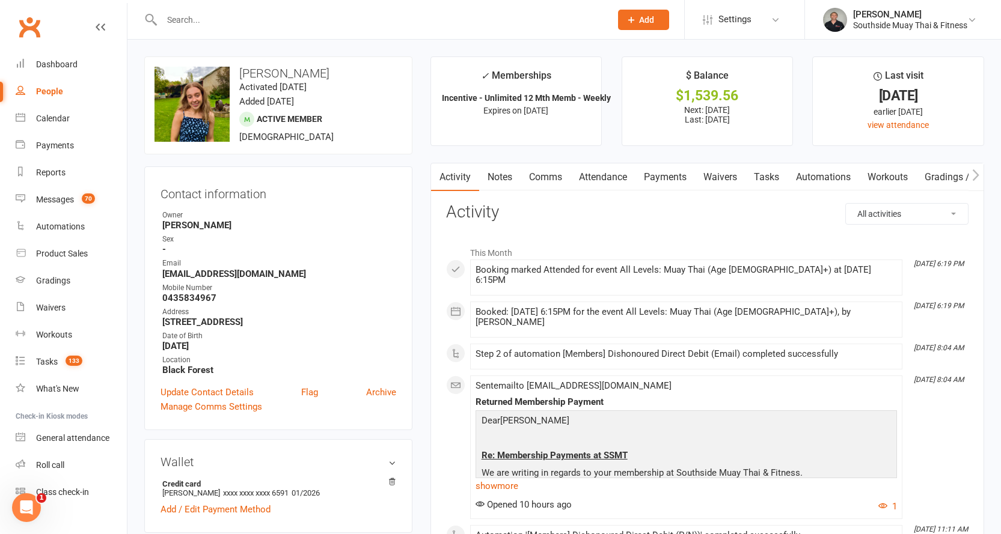
click at [669, 173] on link "Payments" at bounding box center [665, 178] width 60 height 28
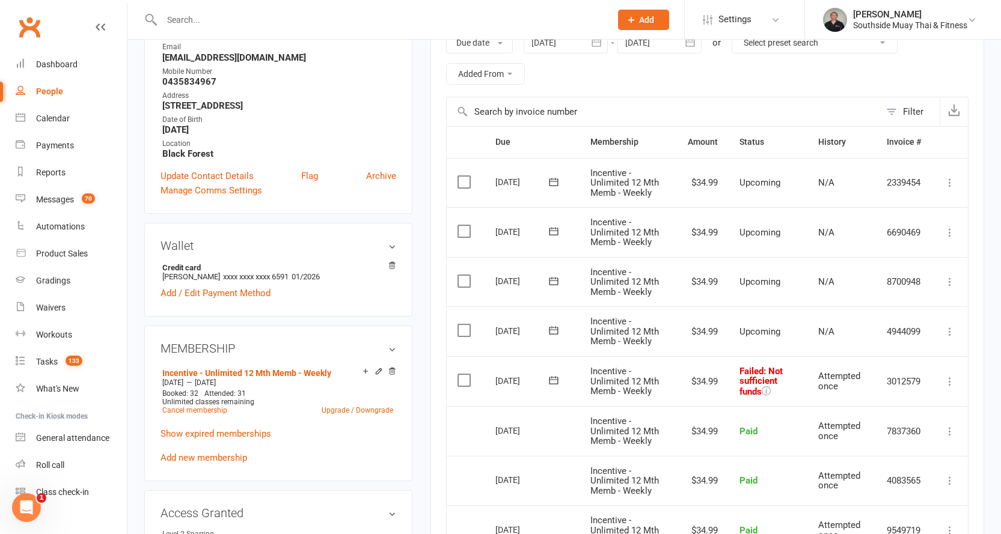
scroll to position [240, 0]
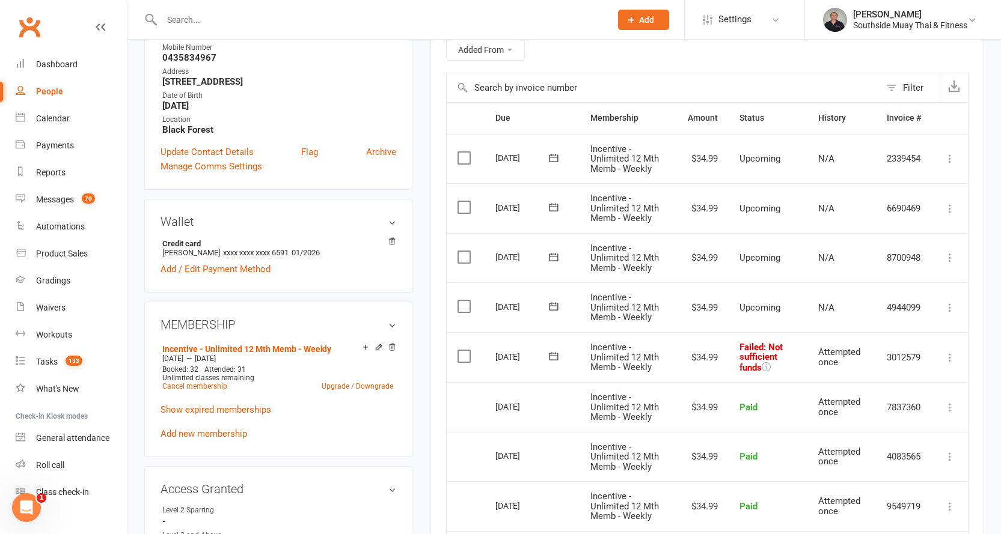
click at [952, 360] on icon at bounding box center [950, 358] width 12 height 12
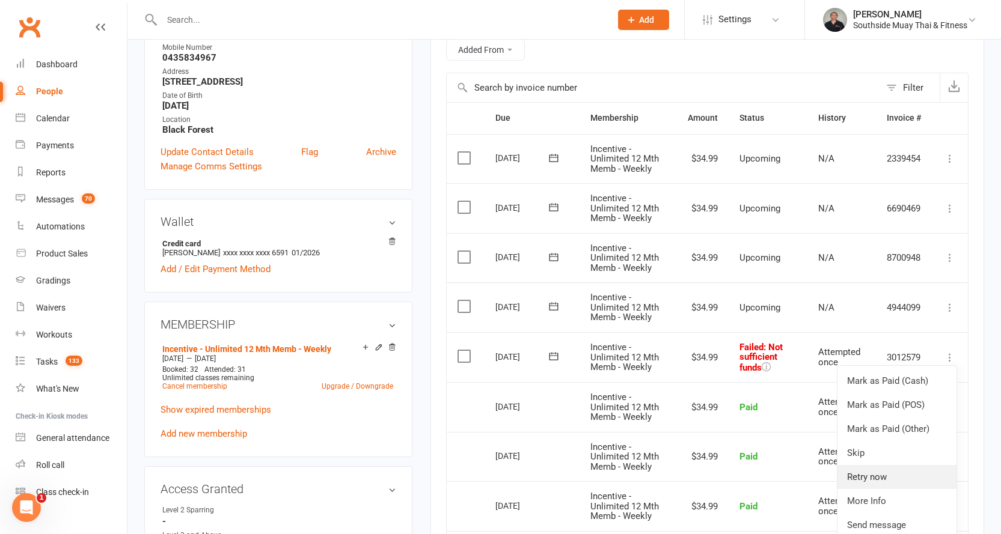
click at [896, 470] on link "Retry now" at bounding box center [897, 477] width 119 height 24
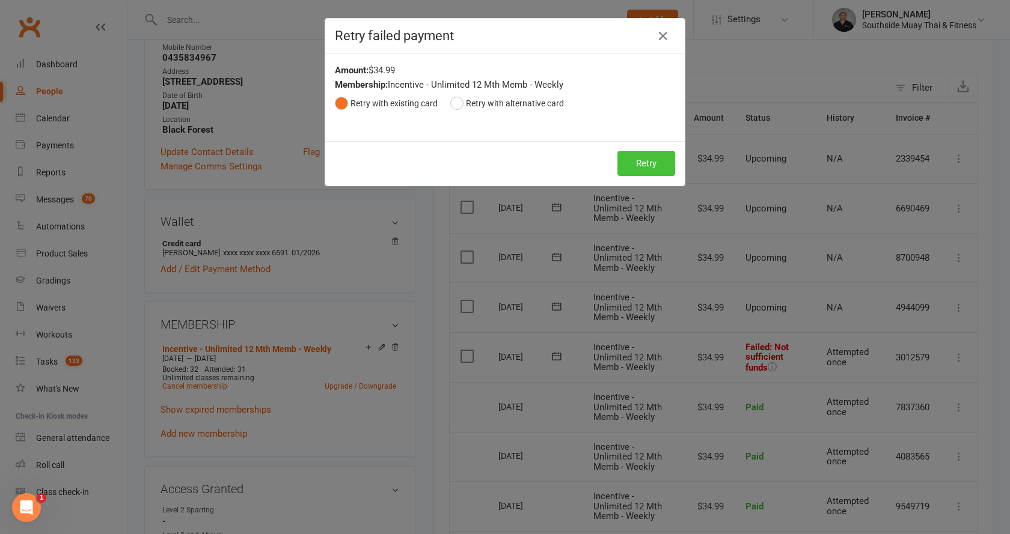
click at [647, 154] on button "Retry" at bounding box center [646, 163] width 58 height 25
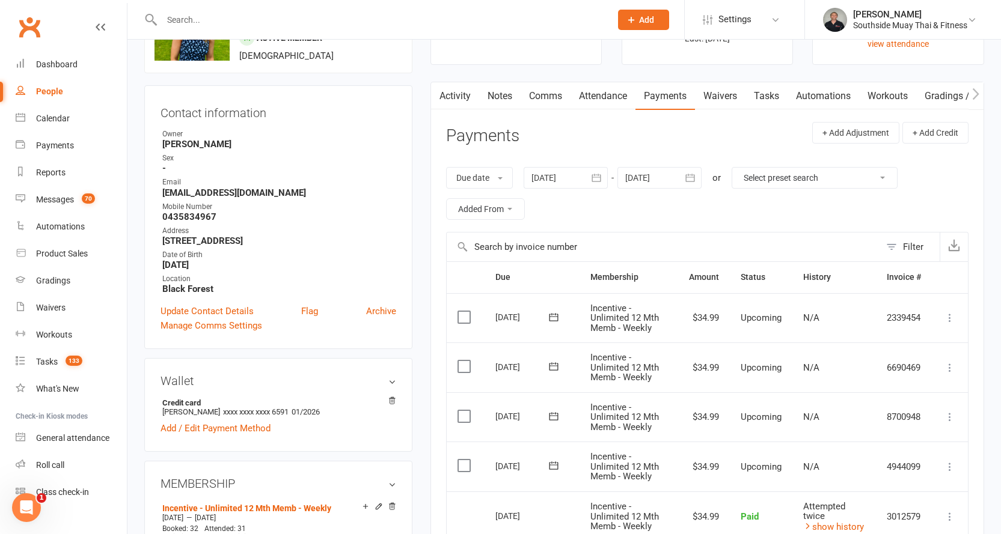
scroll to position [0, 0]
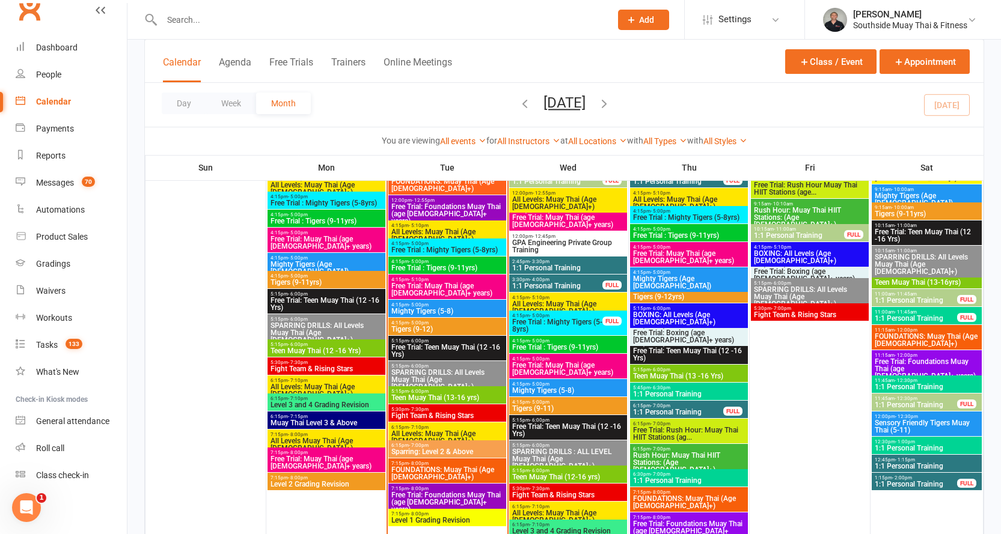
scroll to position [1503, 0]
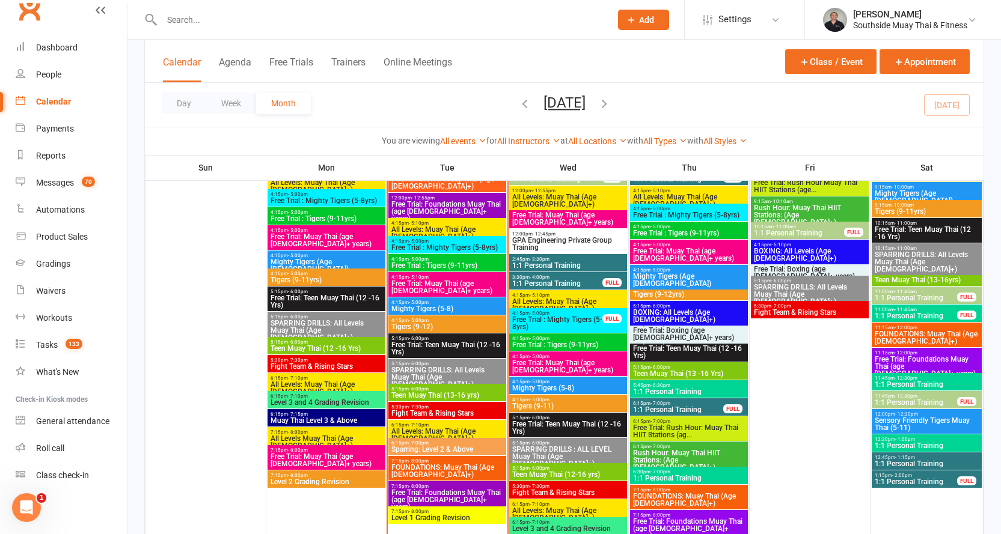
click at [452, 365] on span "5:15pm - 6:00pm" at bounding box center [447, 363] width 113 height 5
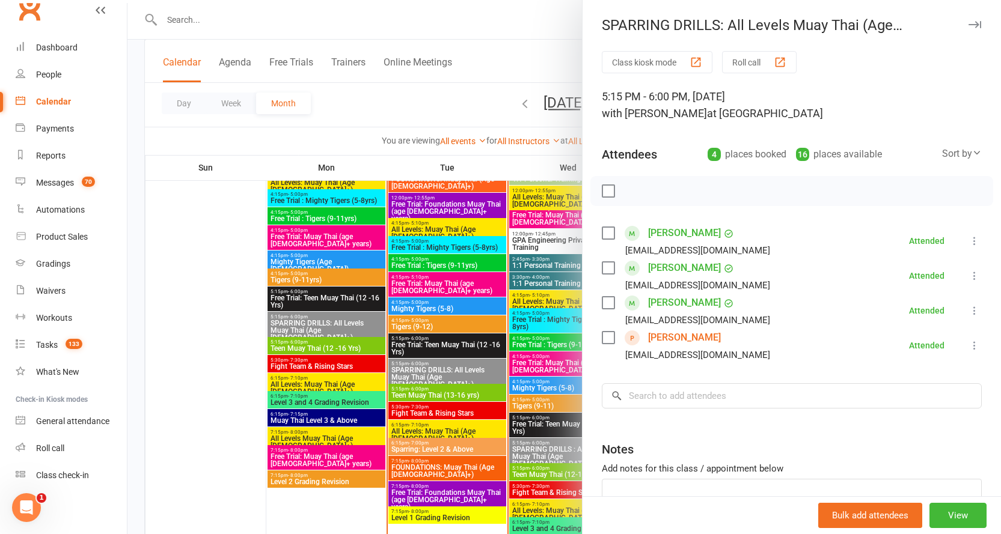
click at [658, 335] on link "Nick Weng" at bounding box center [684, 337] width 73 height 19
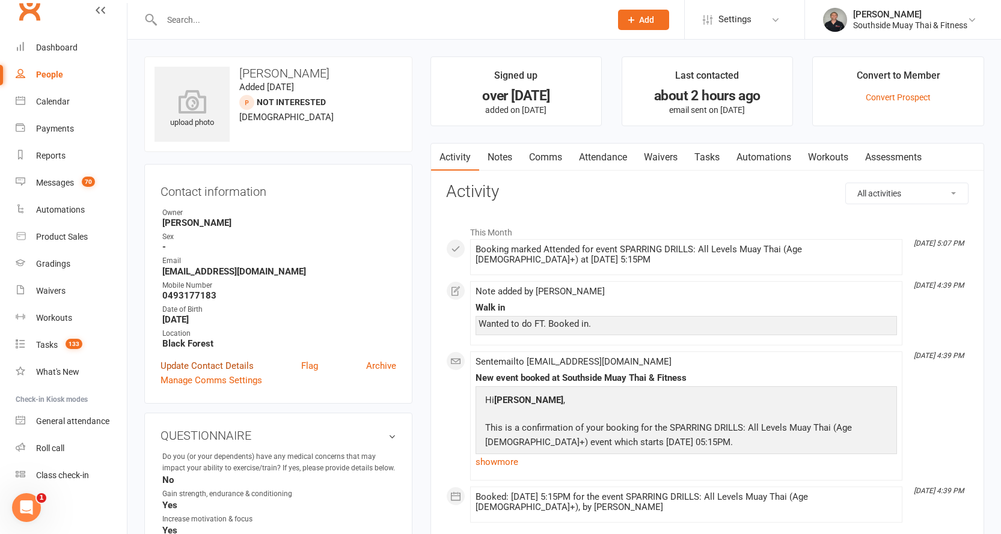
click at [236, 363] on link "Update Contact Details" at bounding box center [207, 366] width 93 height 14
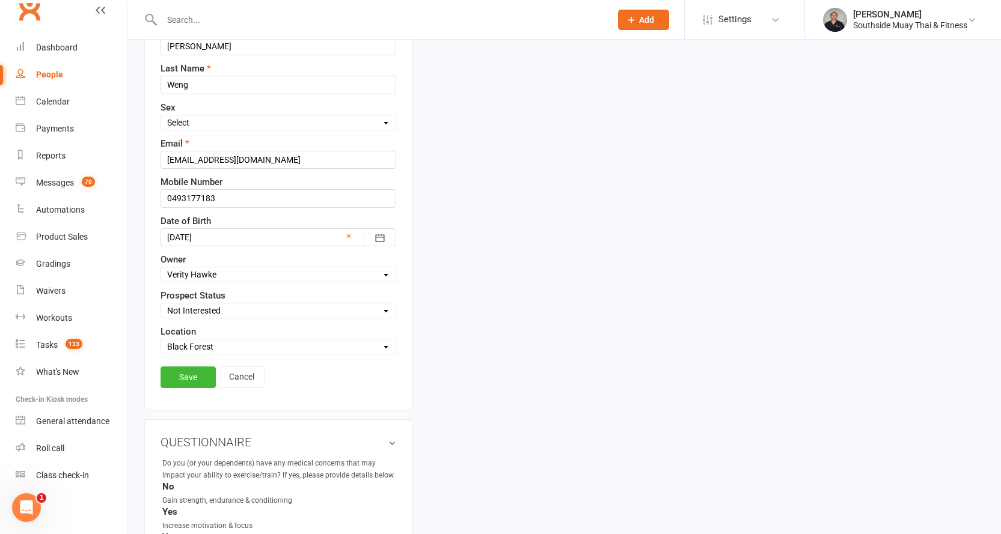
scroll to position [177, 0]
click at [193, 305] on select "Select Initial Contact 28 Day LBE - Contact Needed 28 Day LBE - Intro Class Boo…" at bounding box center [278, 309] width 234 height 13
select select "Adults - Free Trial Booked"
click at [161, 304] on select "Select Initial Contact 28 Day LBE - Contact Needed 28 Day LBE - Intro Class Boo…" at bounding box center [278, 309] width 234 height 13
click at [188, 374] on link "Save" at bounding box center [188, 377] width 55 height 22
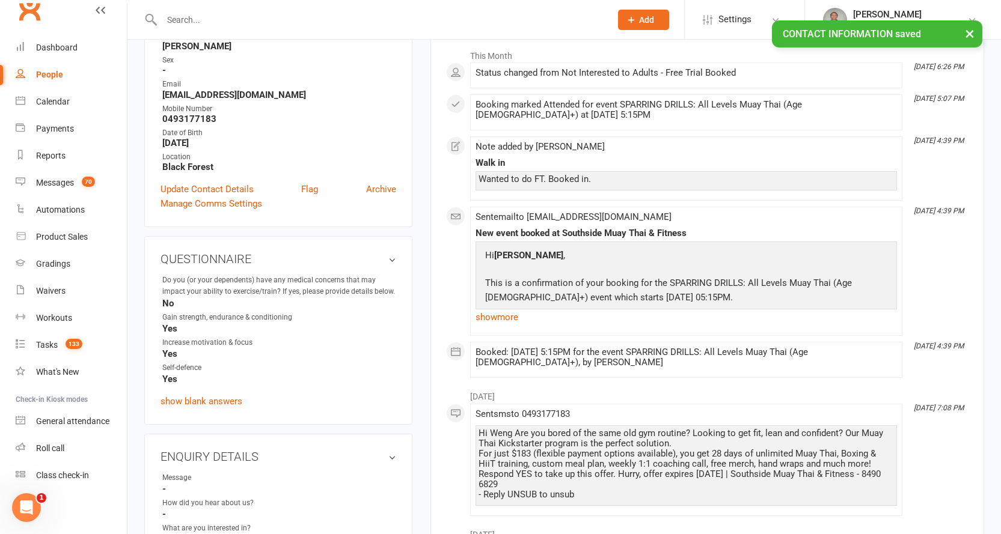
scroll to position [0, 0]
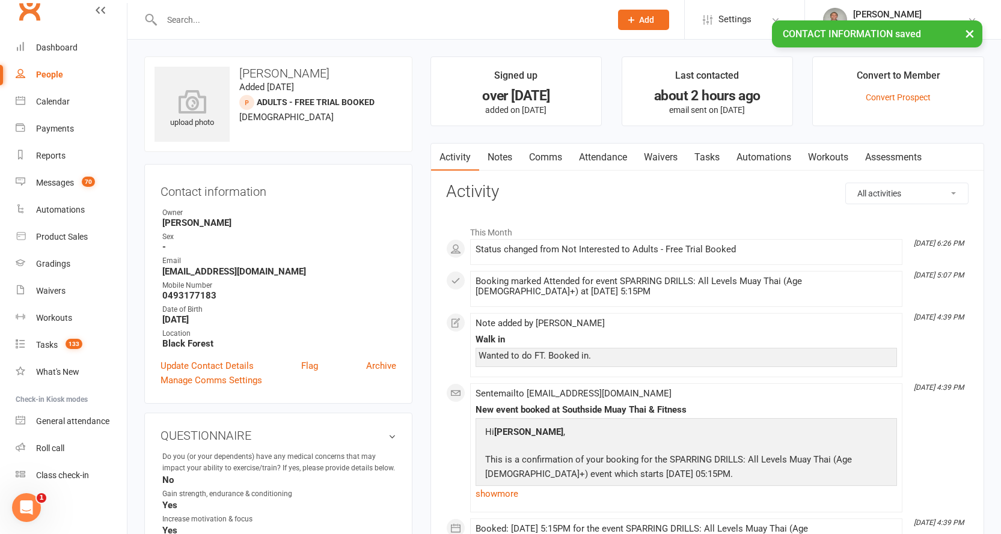
click at [726, 149] on link "Tasks" at bounding box center [707, 158] width 42 height 28
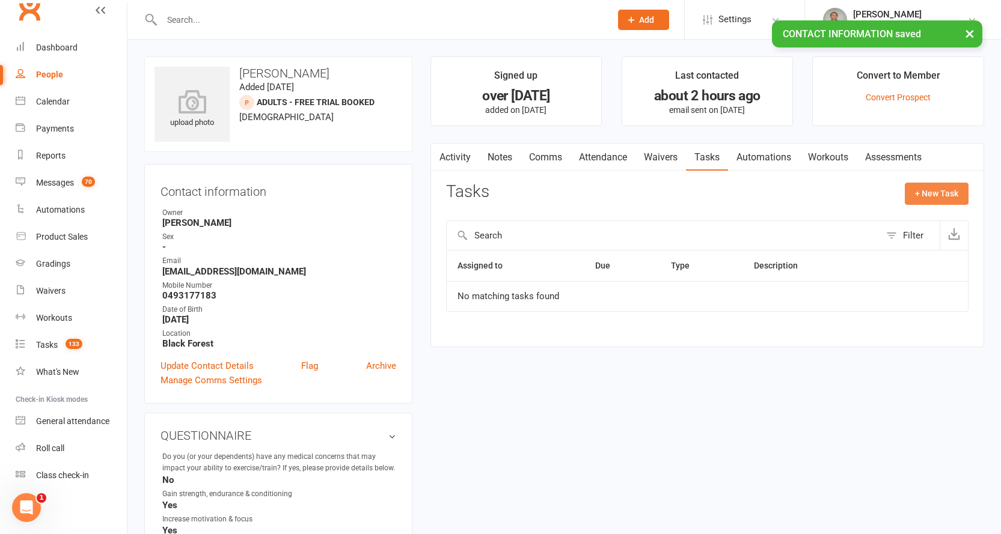
click at [924, 191] on button "+ New Task" at bounding box center [937, 194] width 64 height 22
select select "2145"
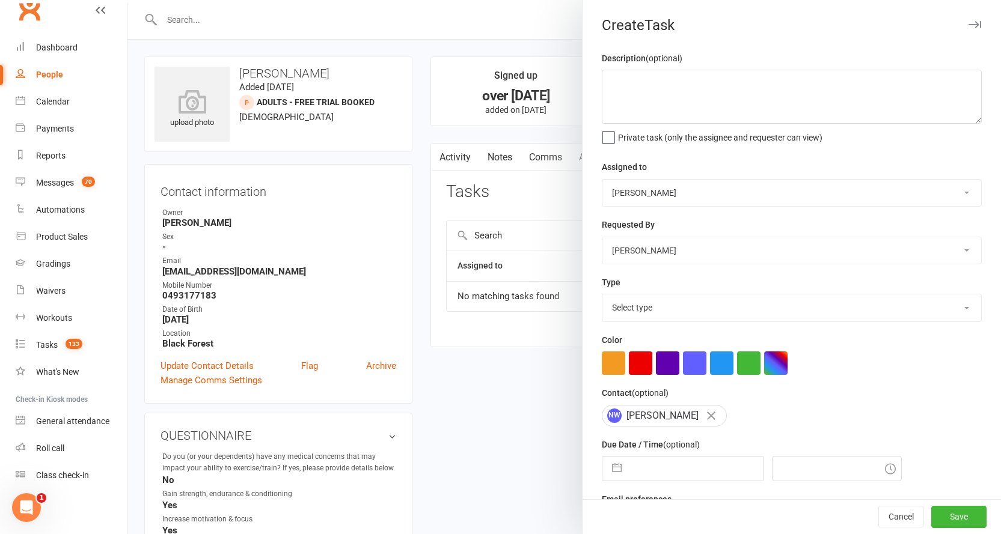
click at [655, 320] on select "Select type Account payment/arrears Admin Book free pt Book pt with member. Che…" at bounding box center [791, 308] width 379 height 26
select select "15834"
click at [602, 297] on select "Select type Account payment/arrears Admin Book free pt Book pt with member. Che…" at bounding box center [791, 308] width 379 height 26
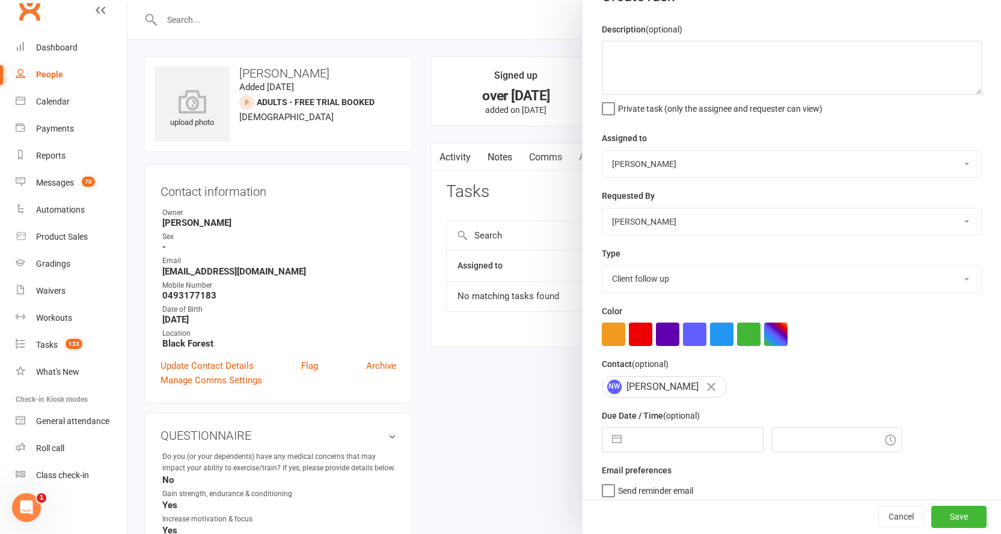
scroll to position [41, 0]
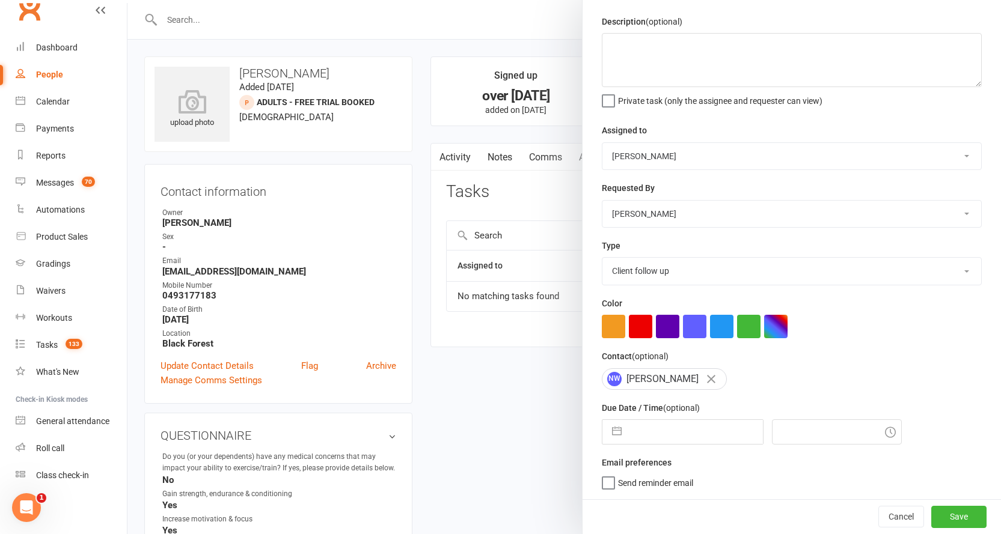
click at [691, 429] on input "text" at bounding box center [695, 432] width 135 height 24
select select "6"
select select "2025"
select select "7"
select select "2025"
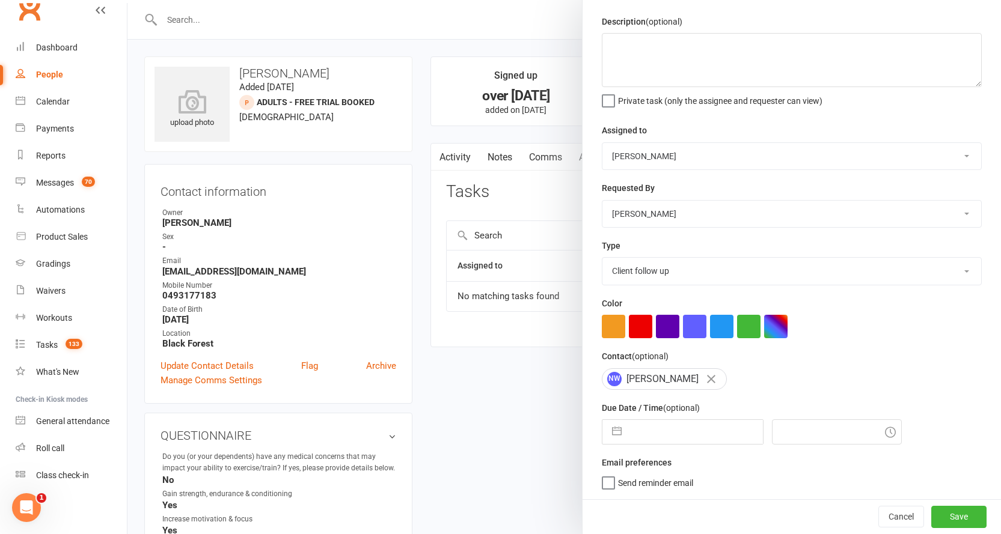
select select "8"
select select "2025"
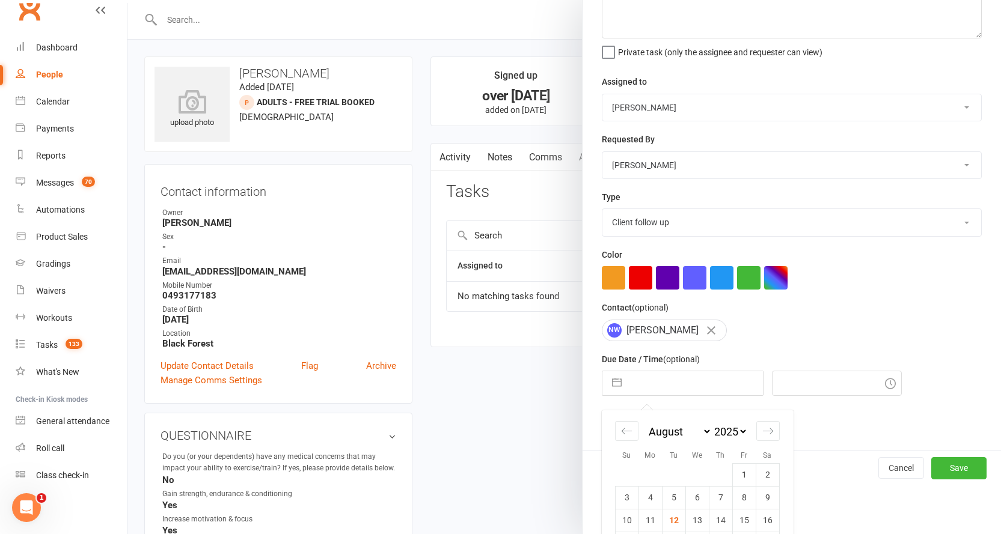
scroll to position [170, 0]
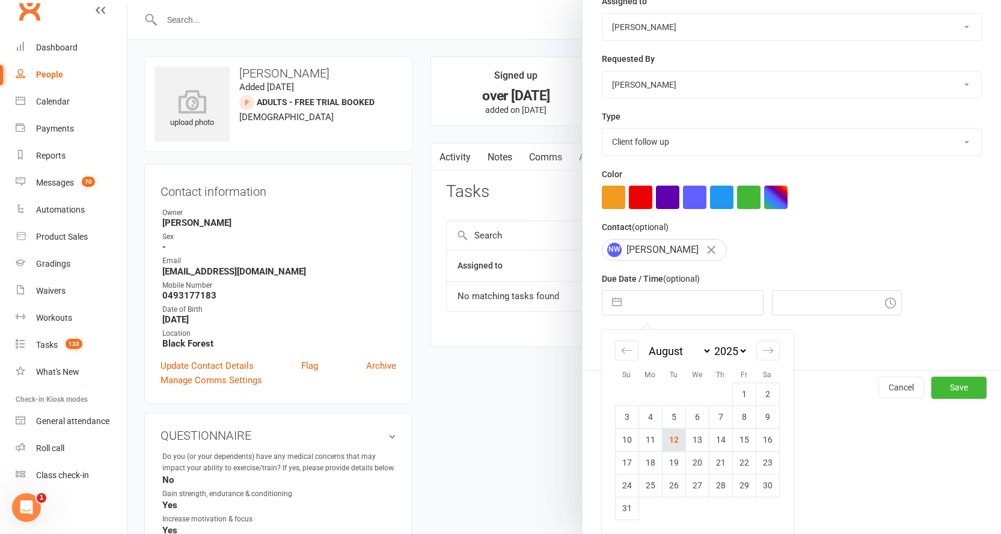
click at [668, 436] on td "12" at bounding box center [673, 440] width 23 height 23
type input "12 Aug 2025"
type input "6:30pm"
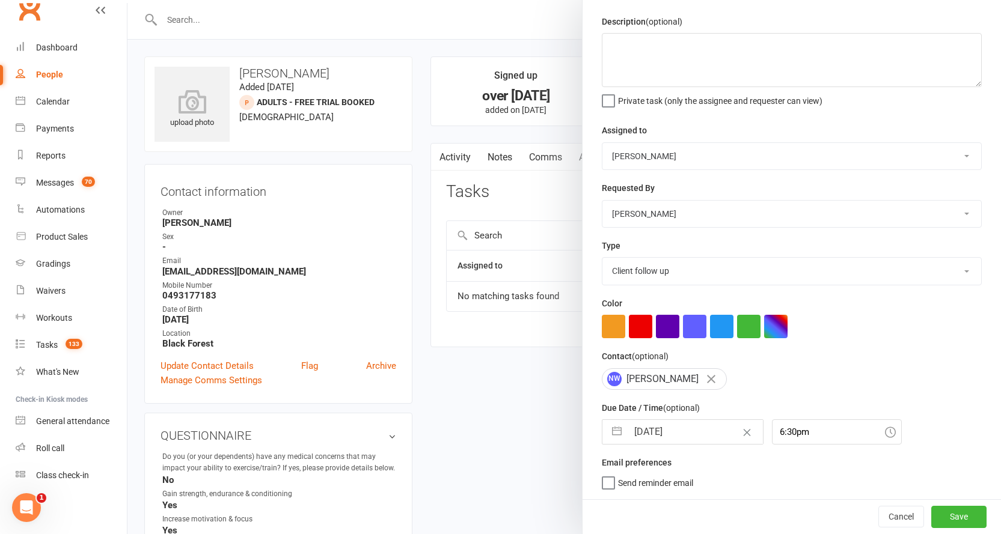
scroll to position [41, 0]
click at [646, 476] on span "Send reminder email" at bounding box center [655, 481] width 75 height 14
click at [646, 474] on input "Send reminder email" at bounding box center [647, 474] width 91 height 0
click at [931, 510] on button "Save" at bounding box center [958, 517] width 55 height 22
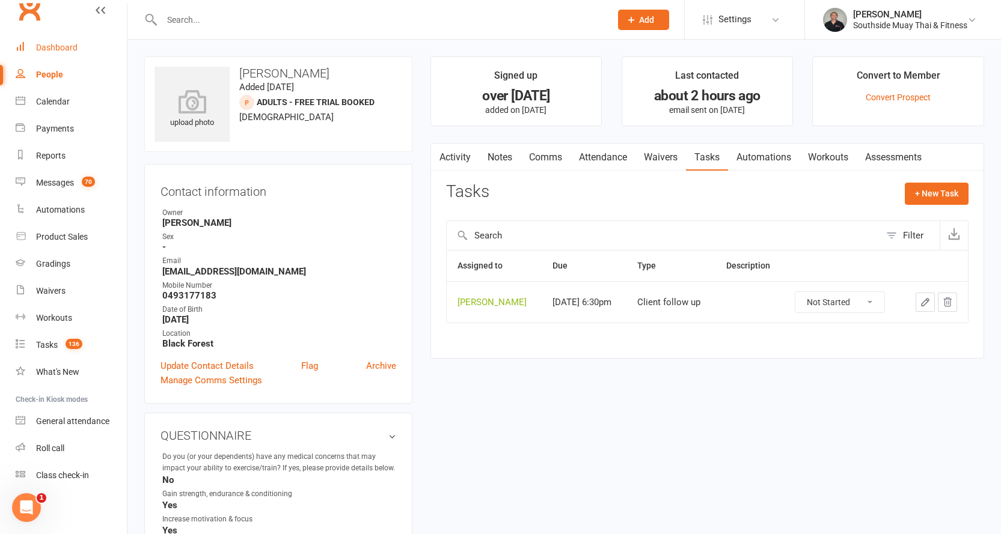
click at [46, 48] on div "Dashboard" at bounding box center [56, 48] width 41 height 10
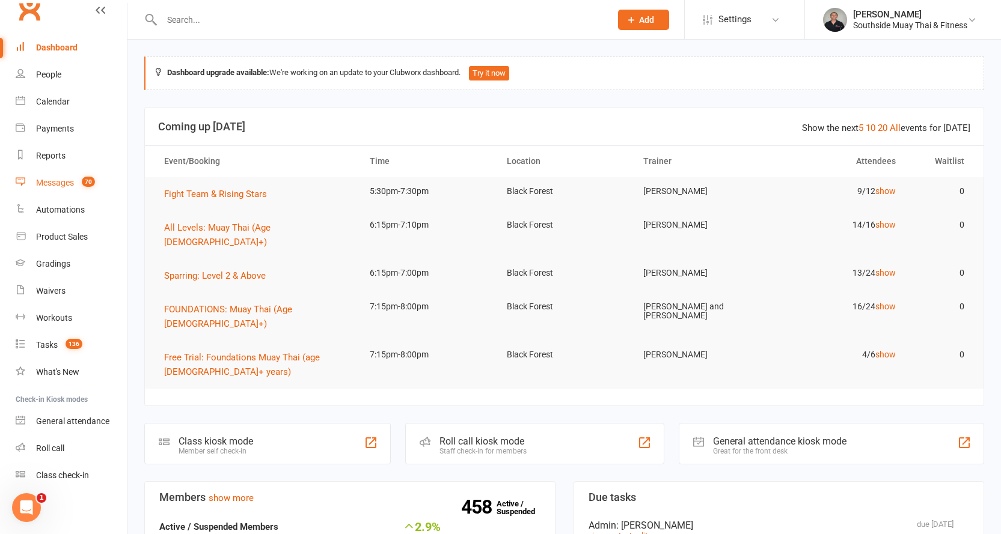
click at [68, 180] on div "Messages" at bounding box center [55, 183] width 38 height 10
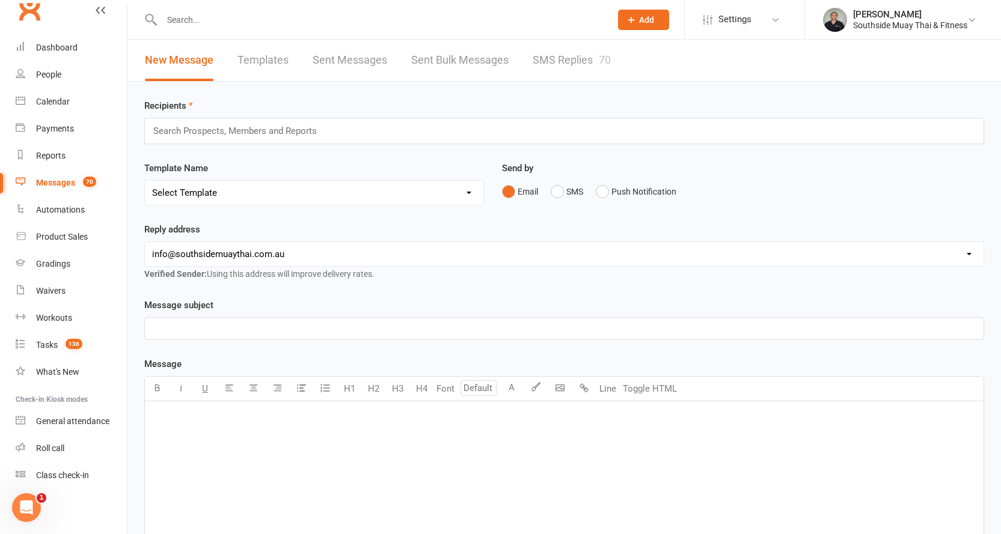
click at [560, 63] on link "SMS Replies 70" at bounding box center [572, 60] width 78 height 41
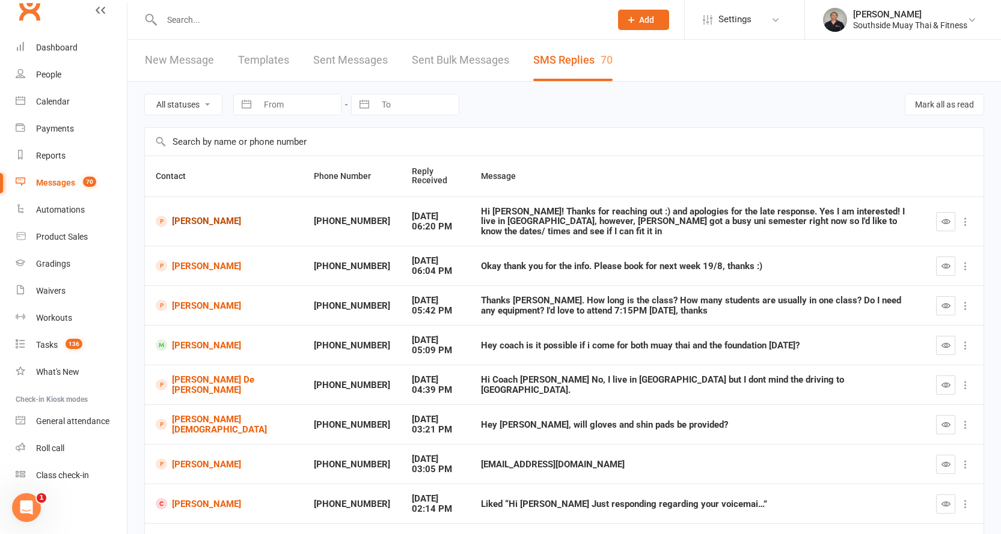
click at [199, 217] on link "Manisha Senaratne" at bounding box center [224, 221] width 136 height 11
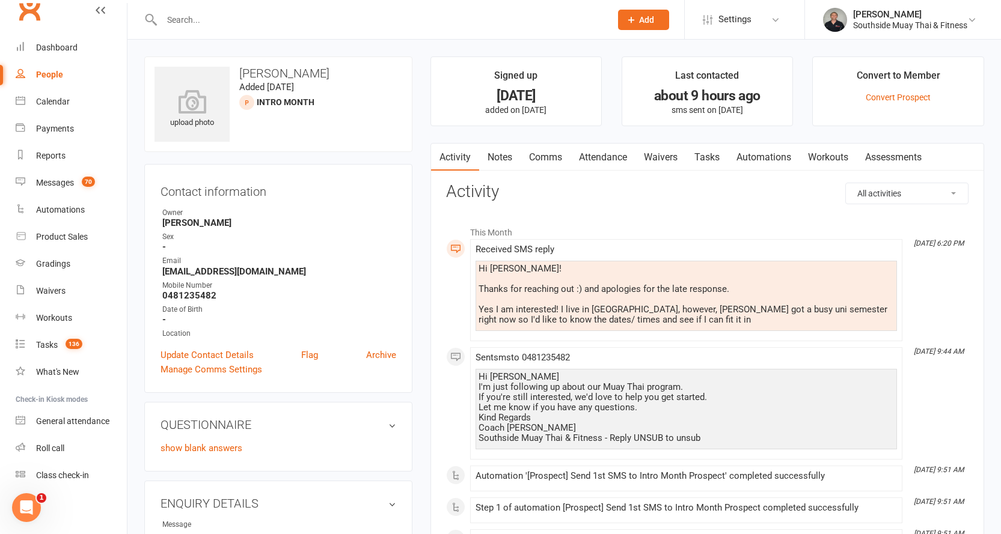
click at [548, 158] on link "Comms" at bounding box center [546, 158] width 50 height 28
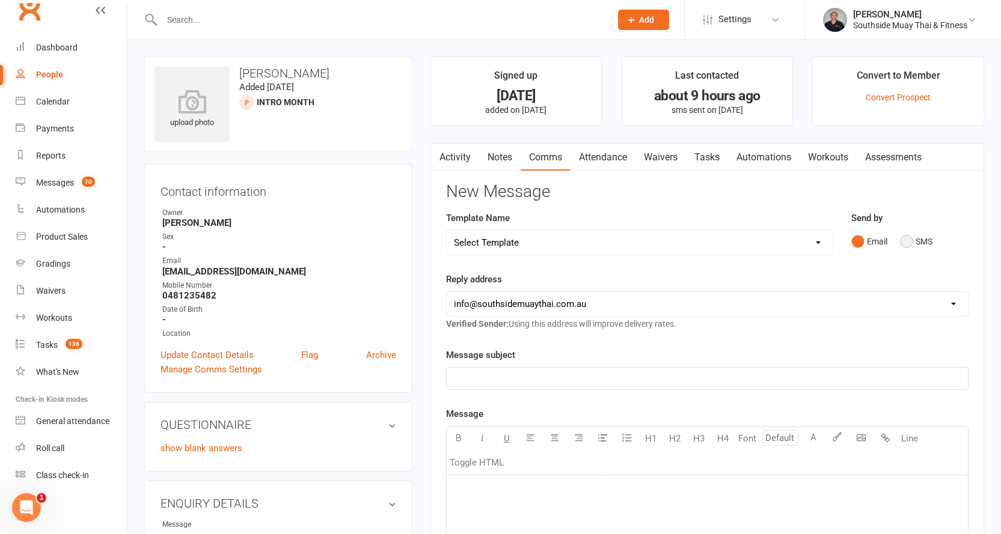
click at [912, 239] on button "SMS" at bounding box center [916, 241] width 32 height 23
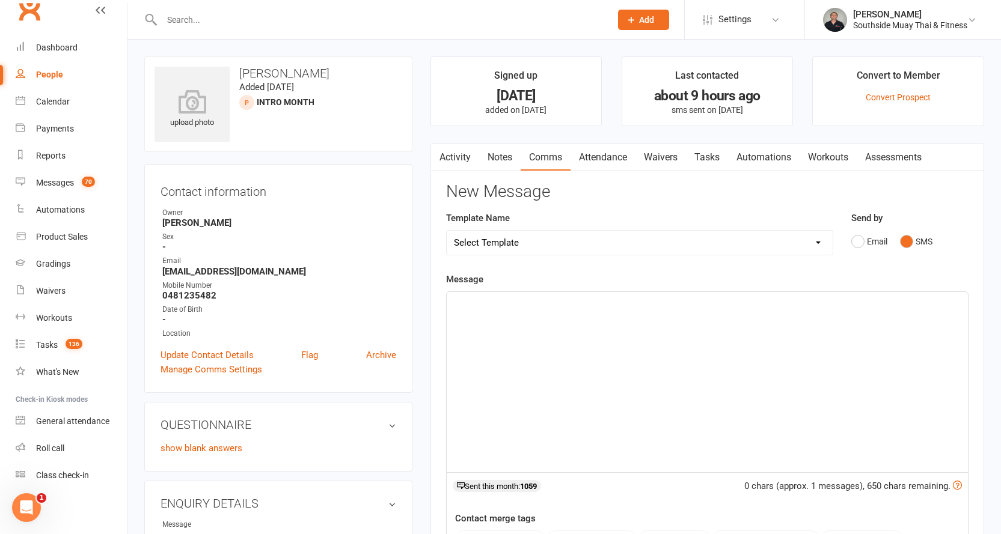
click at [508, 248] on select "Select Template [SMS] Outreach Message: High Risk – Personal From Trainer + Ree…" at bounding box center [640, 243] width 386 height 24
click at [469, 307] on p "﻿" at bounding box center [707, 303] width 507 height 14
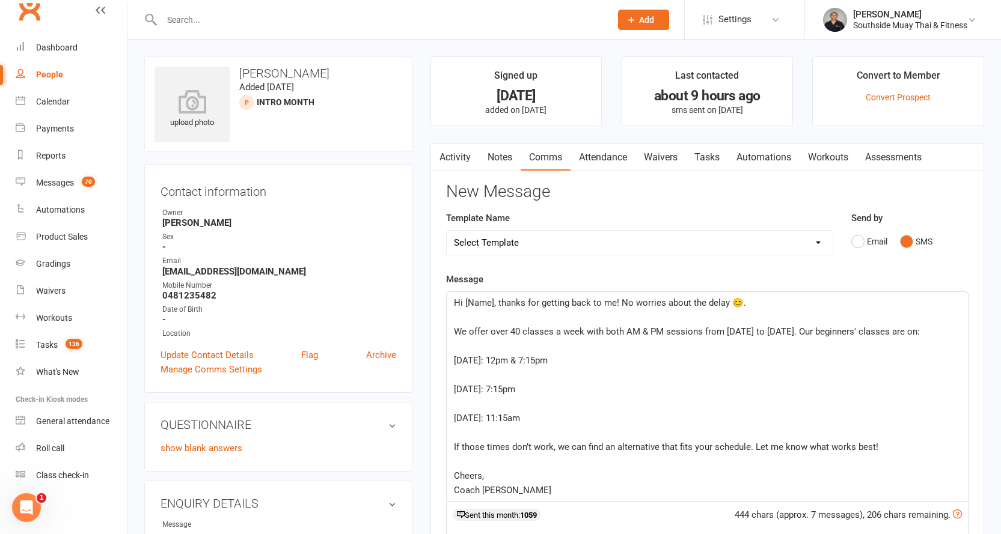
click at [465, 303] on span "Hi [Name], thanks for getting back to me! No worries about the delay 😊." at bounding box center [600, 303] width 292 height 11
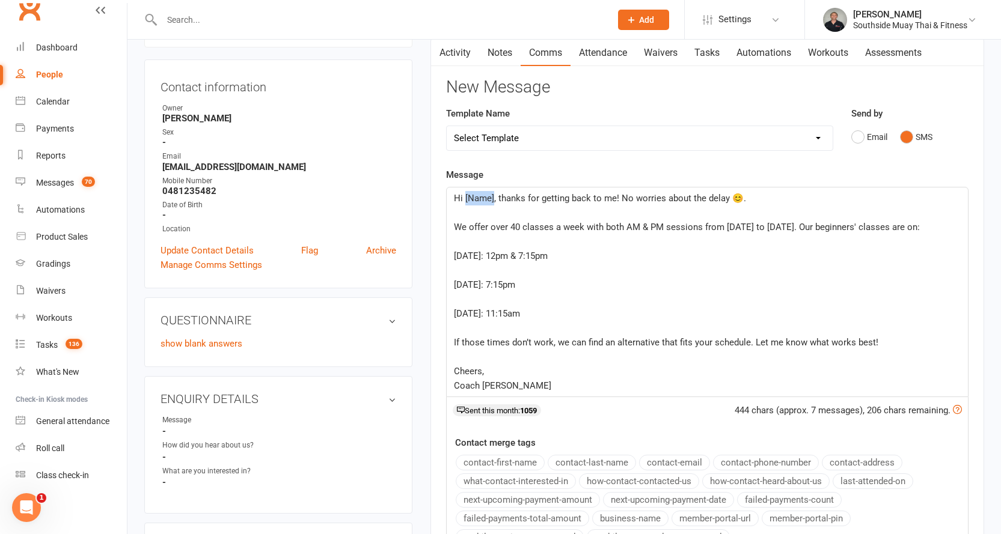
scroll to position [120, 0]
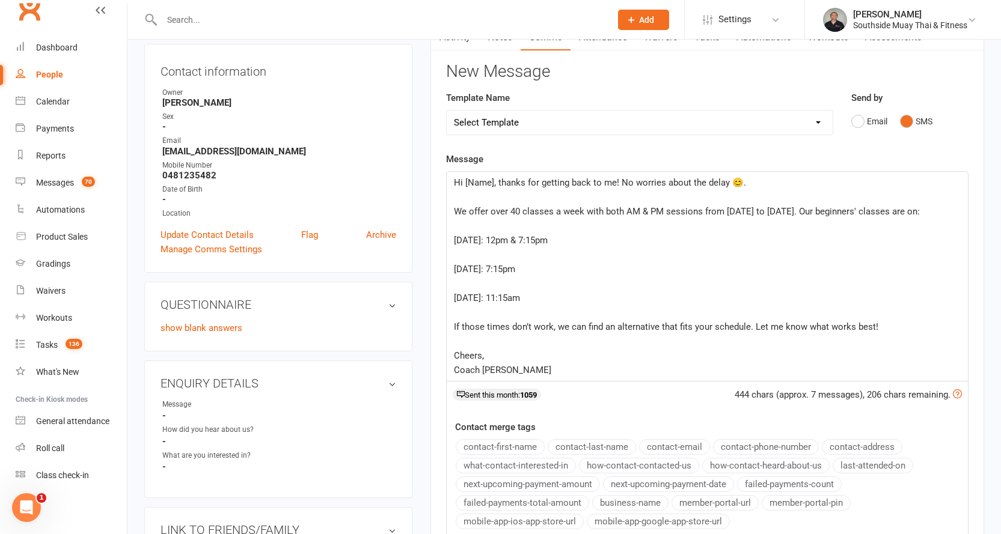
click at [499, 449] on button "contact-first-name" at bounding box center [500, 447] width 89 height 16
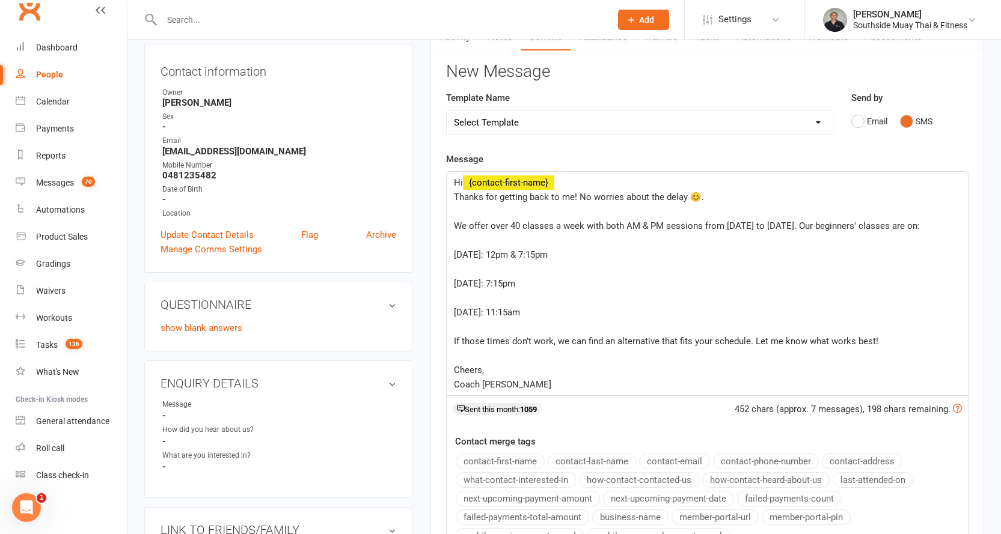
click at [454, 223] on span "We offer over 40 classes a week with both AM & PM sessions from Monday to Satur…" at bounding box center [687, 226] width 466 height 11
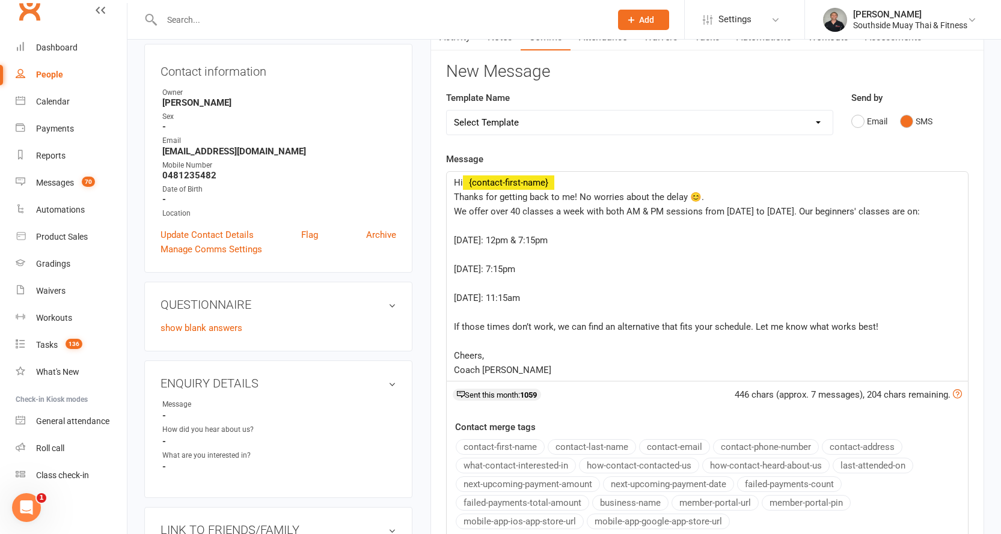
click at [453, 241] on div "Hi ﻿ {contact-first-name} Thanks for getting back to me! No worries about the d…" at bounding box center [707, 276] width 521 height 209
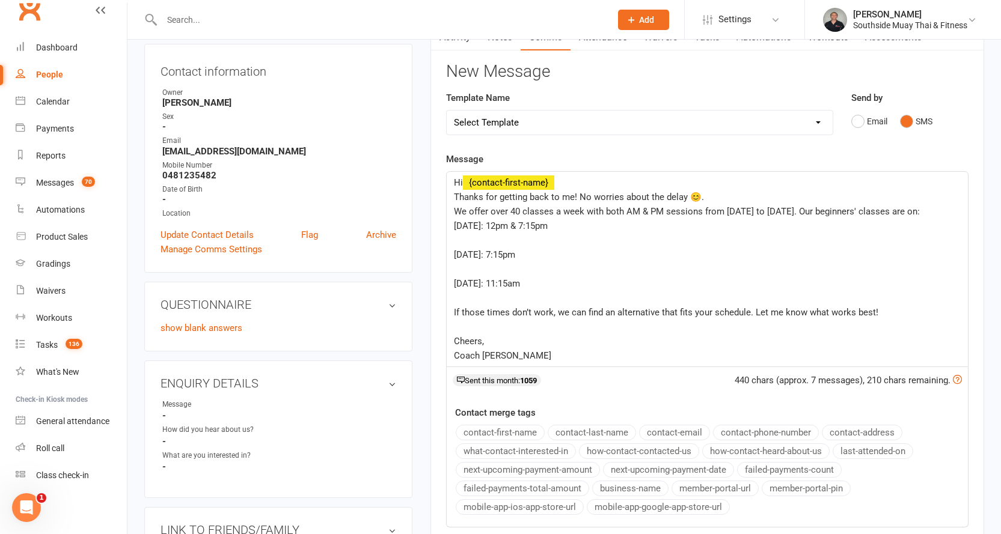
click at [450, 251] on div "Hi ﻿ {contact-first-name} Thanks for getting back to me! No worries about the d…" at bounding box center [707, 269] width 521 height 195
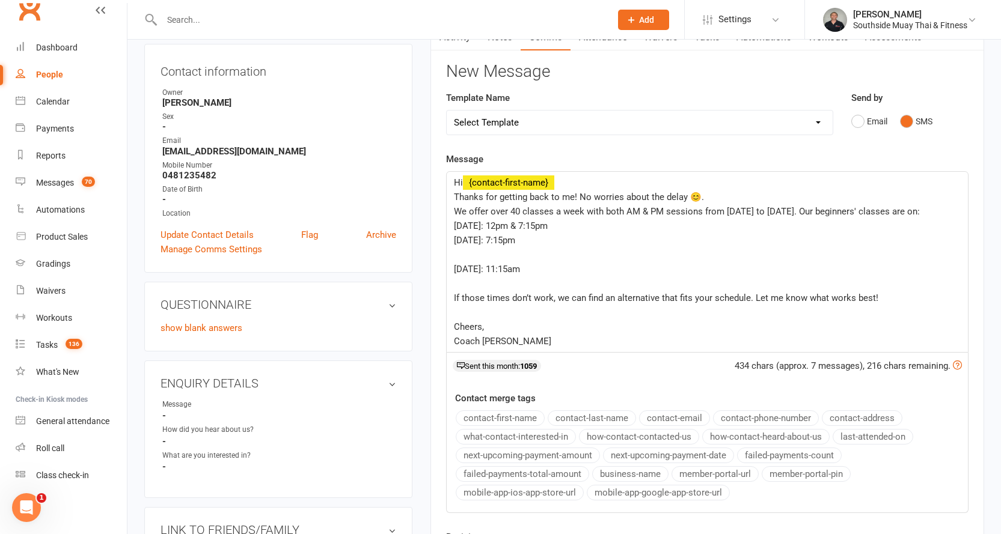
click at [453, 268] on div "Hi ﻿ {contact-first-name} Thanks for getting back to me! No worries about the d…" at bounding box center [707, 262] width 521 height 180
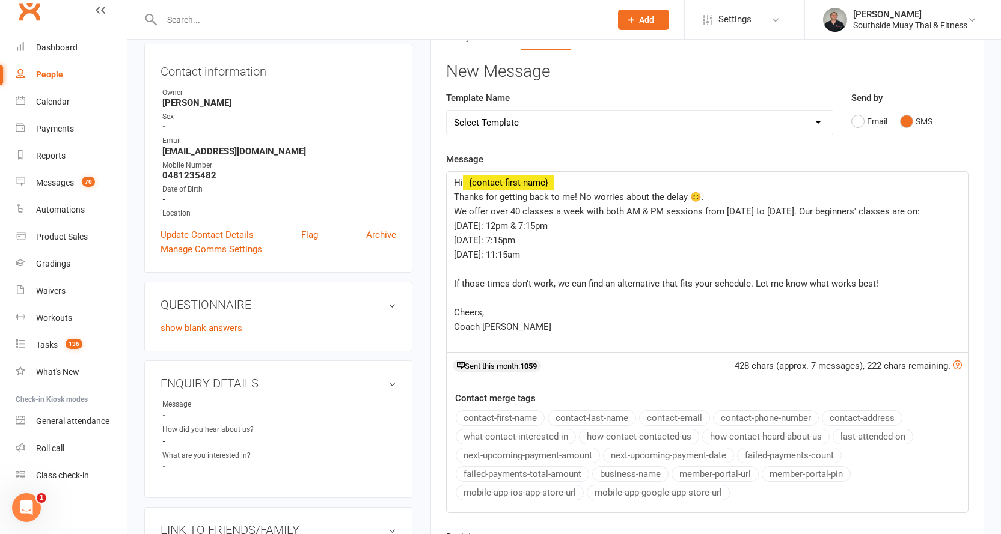
click at [451, 283] on div "Hi ﻿ {contact-first-name} Thanks for getting back to me! No worries about the d…" at bounding box center [707, 262] width 521 height 180
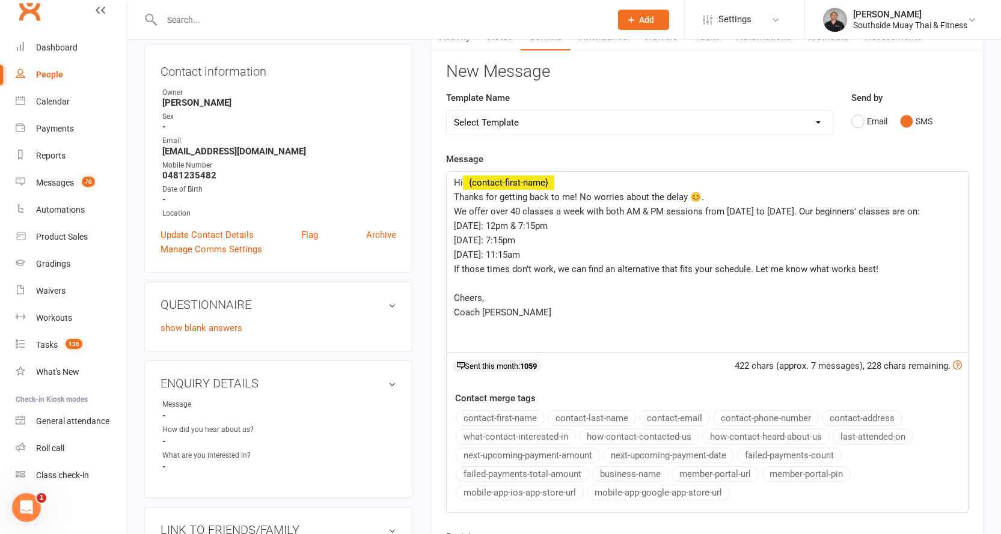
click at [807, 209] on span "We offer over 40 classes a week with both AM & PM sessions from Monday to Satur…" at bounding box center [687, 211] width 466 height 11
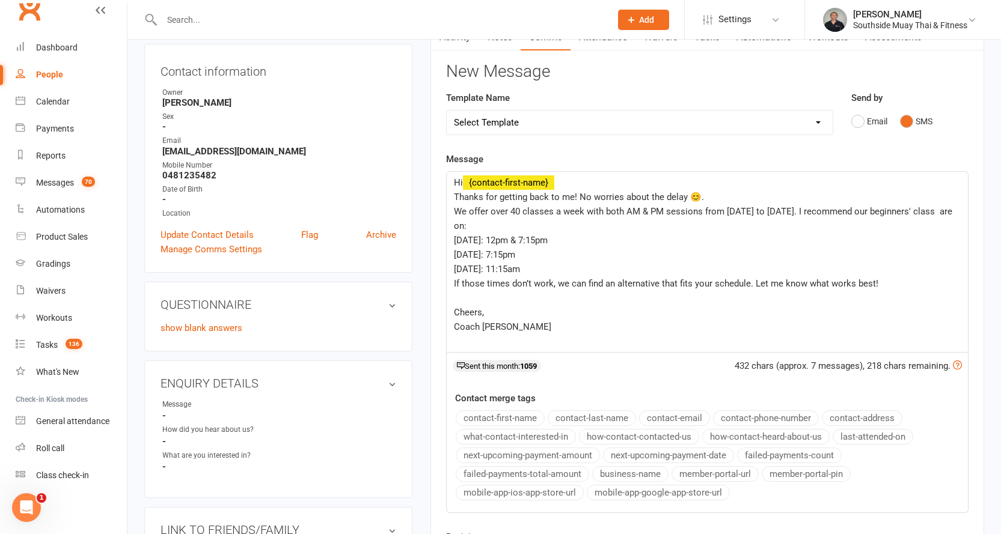
click at [812, 214] on span "We offer over 40 classes a week with both AM & PM sessions from Monday to Satur…" at bounding box center [704, 218] width 501 height 25
click at [640, 224] on span "We offer over 40 classes a week with both AM & PM sessions from Monday to Satur…" at bounding box center [707, 218] width 506 height 25
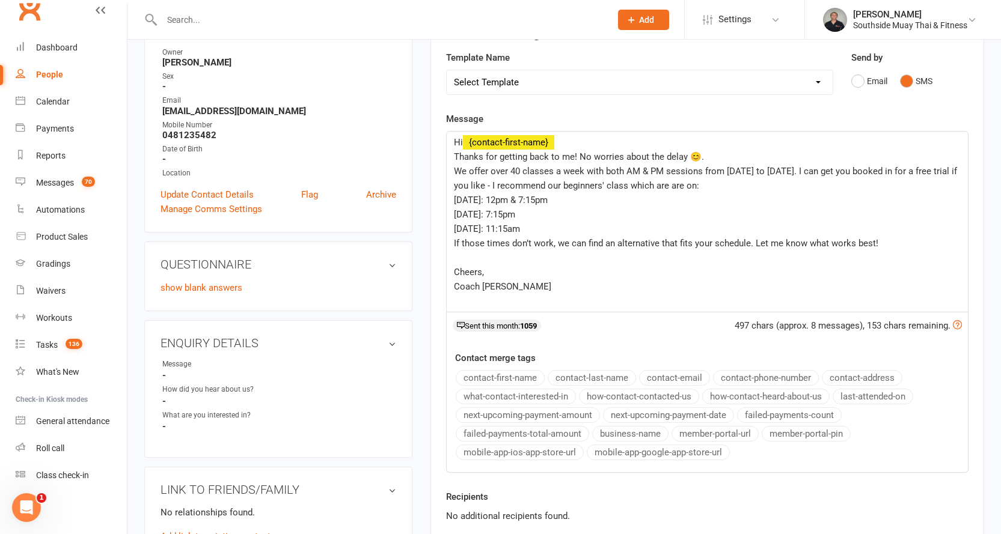
scroll to position [240, 0]
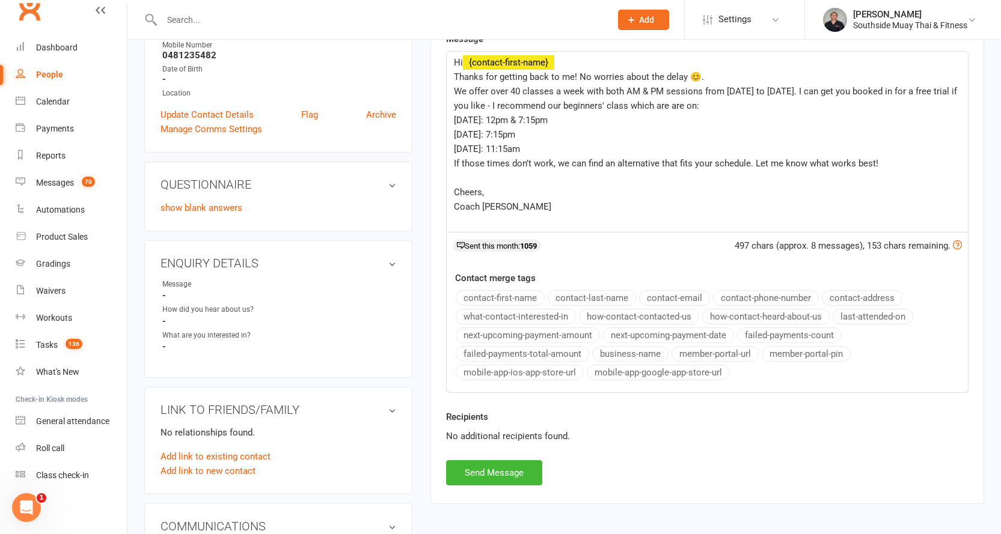
click at [454, 190] on span "Cheers," at bounding box center [469, 192] width 30 height 11
click at [544, 196] on p "Coach Barry" at bounding box center [707, 192] width 507 height 14
click at [607, 349] on button "business-name" at bounding box center [630, 354] width 76 height 16
click at [474, 468] on button "Send Message" at bounding box center [494, 473] width 96 height 25
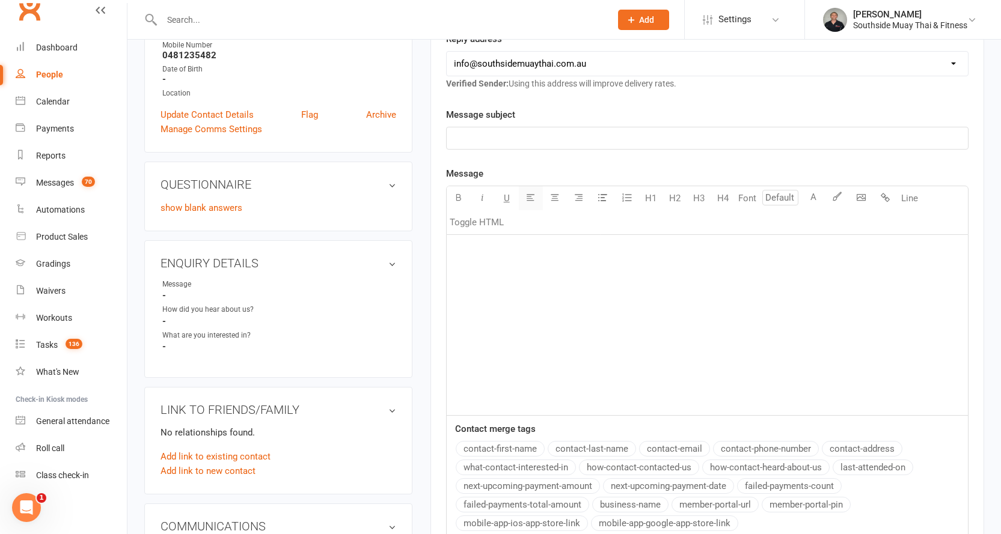
scroll to position [0, 0]
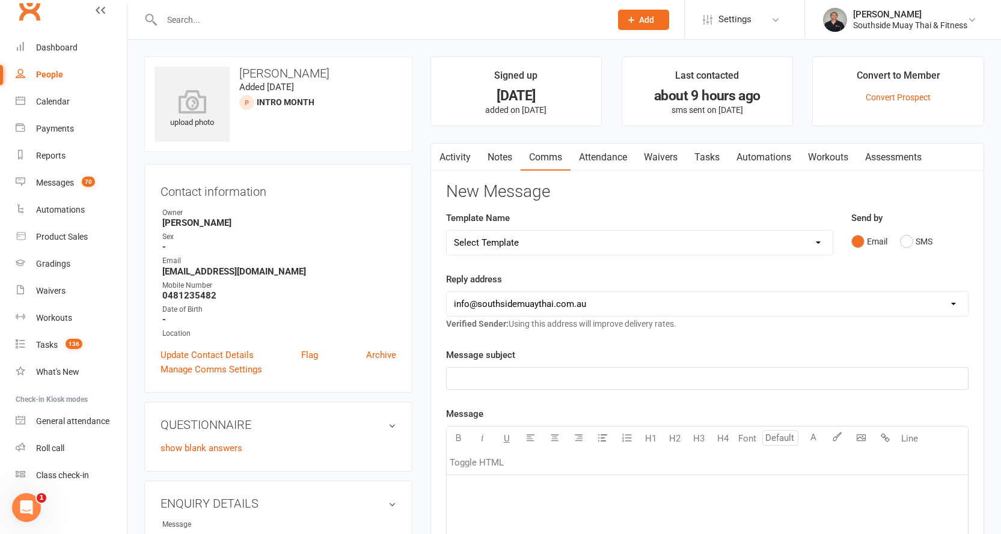
click at [446, 158] on button "button" at bounding box center [438, 157] width 15 height 27
click at [455, 156] on link "Activity" at bounding box center [455, 158] width 48 height 28
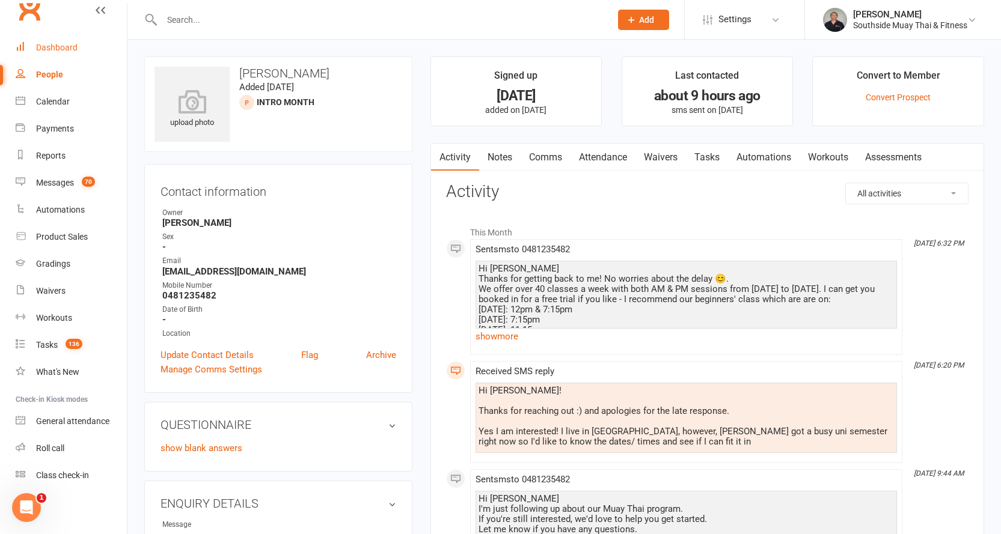
click at [63, 46] on div "Dashboard" at bounding box center [56, 48] width 41 height 10
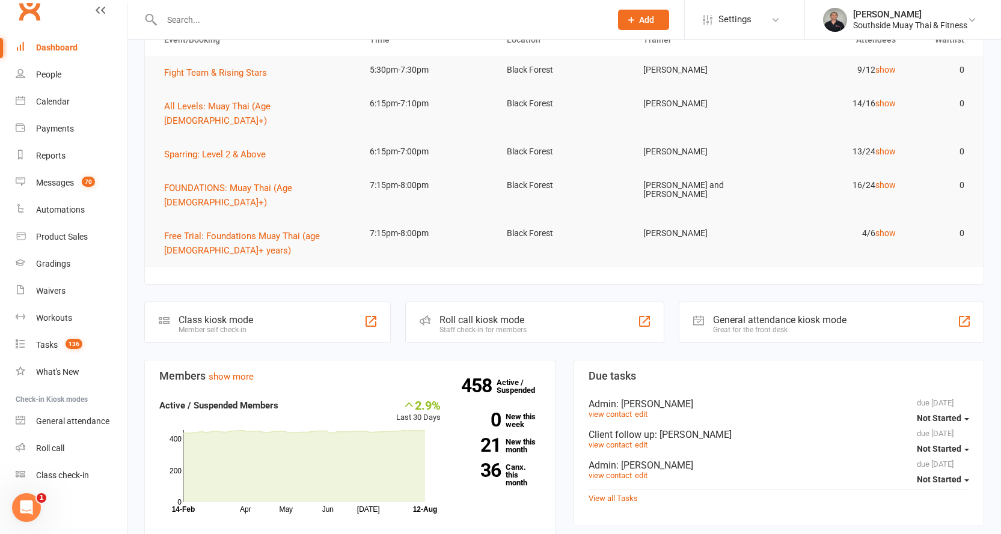
scroll to position [120, 0]
click at [888, 230] on link "show" at bounding box center [885, 235] width 20 height 10
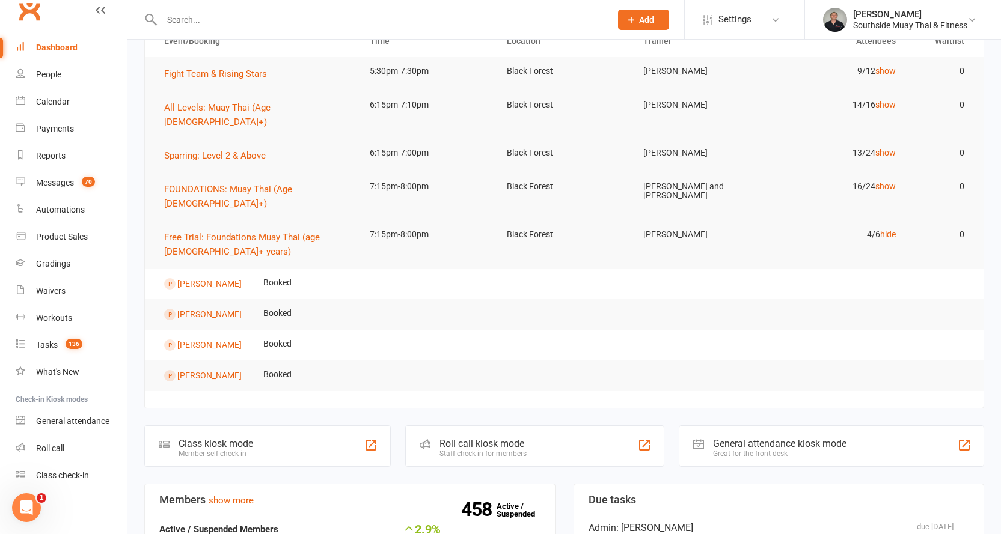
click at [225, 24] on input "text" at bounding box center [380, 19] width 444 height 17
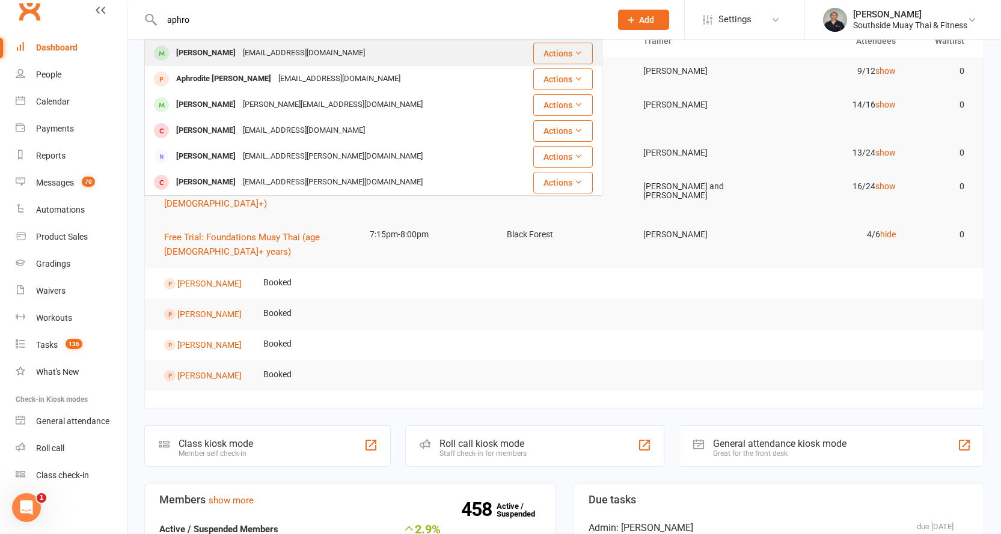
type input "aphro"
click at [188, 46] on div "Aphrodite Georgakopoulos" at bounding box center [206, 52] width 67 height 17
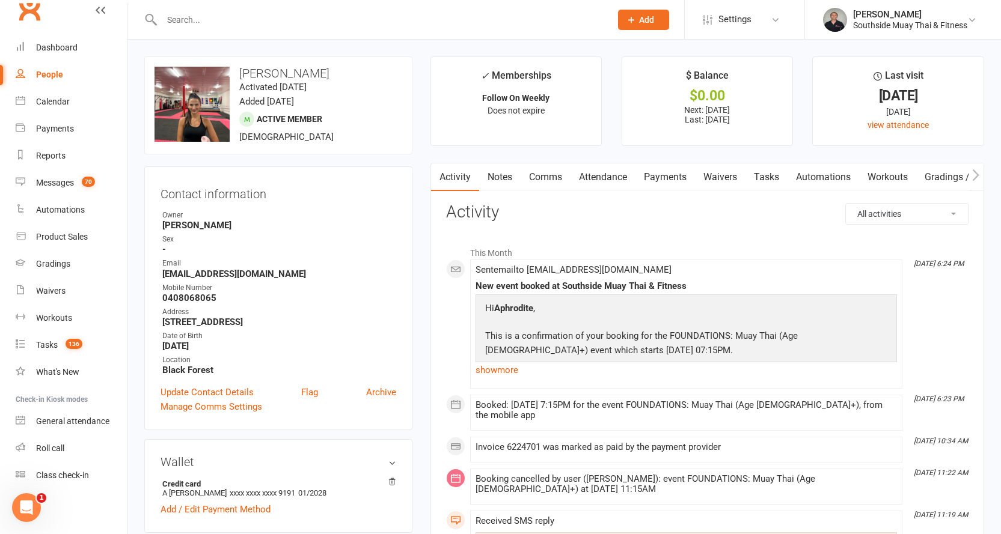
click at [604, 180] on link "Attendance" at bounding box center [603, 178] width 65 height 28
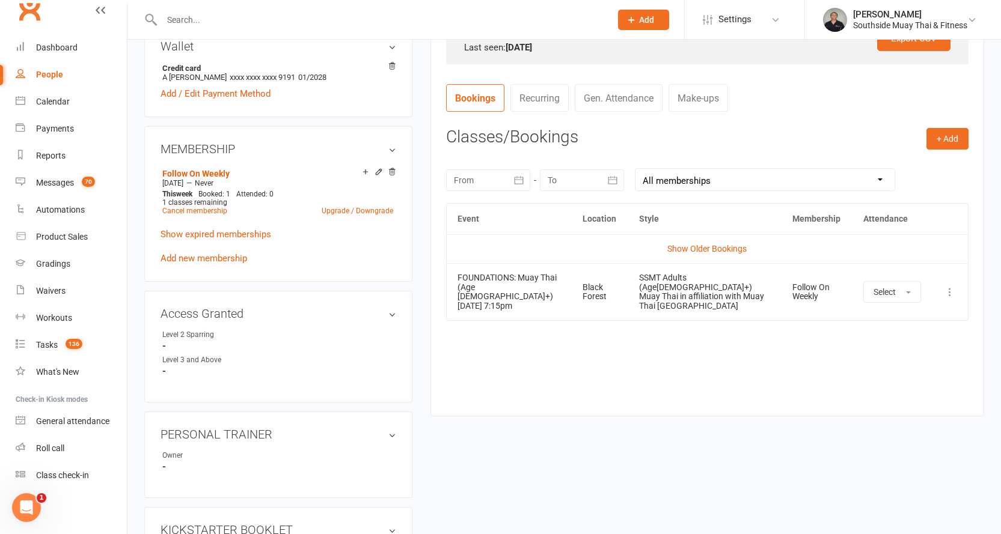
scroll to position [421, 0]
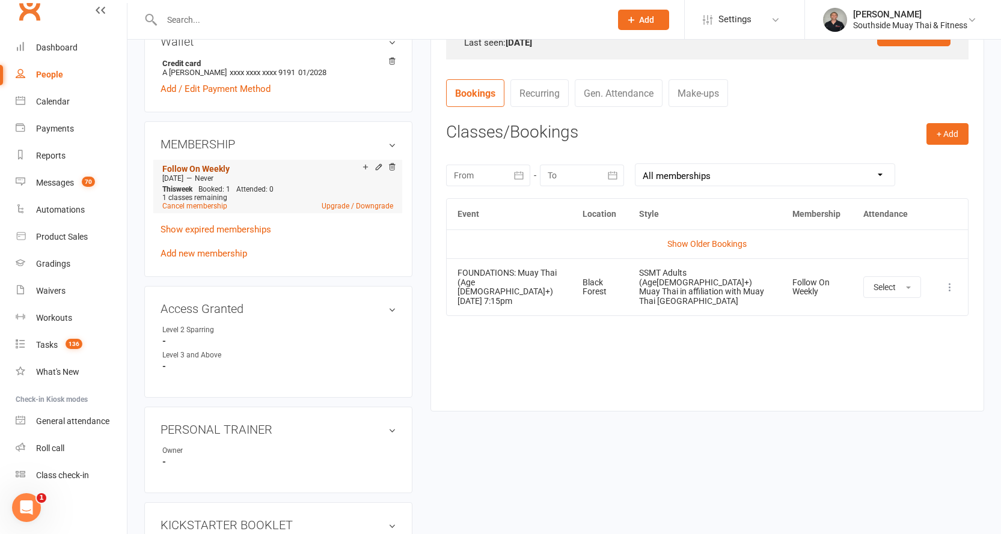
click at [192, 174] on link "Follow On Weekly" at bounding box center [195, 169] width 67 height 10
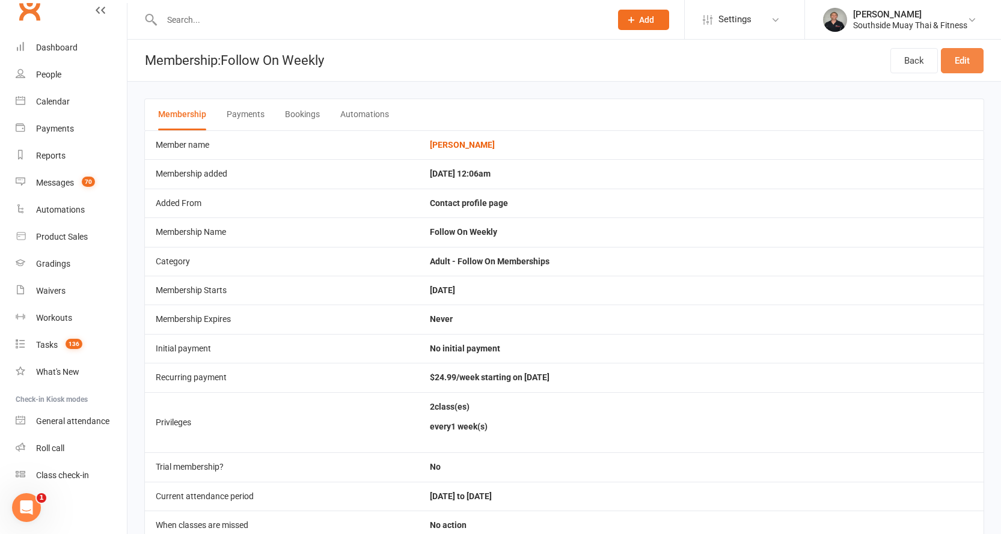
click at [955, 66] on link "Edit" at bounding box center [962, 60] width 43 height 25
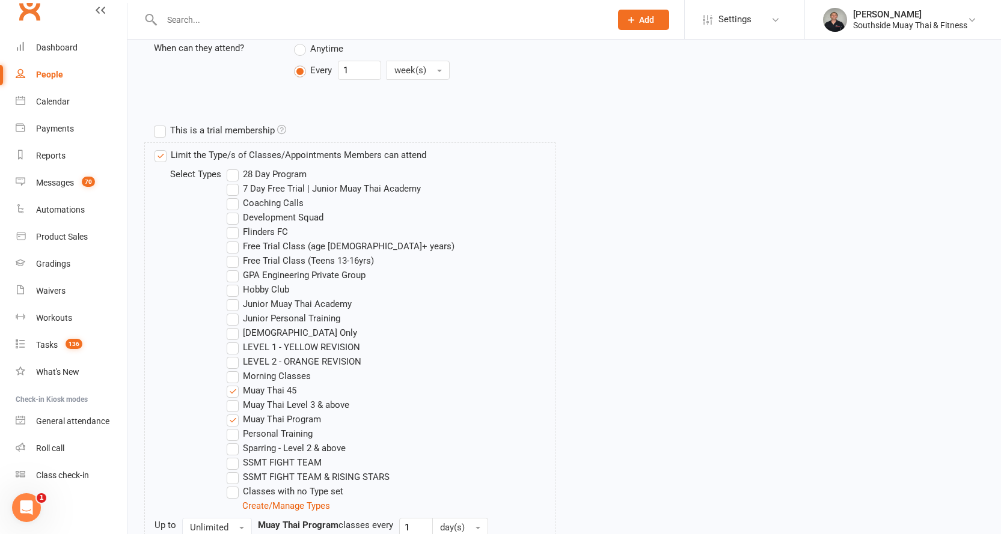
scroll to position [421, 0]
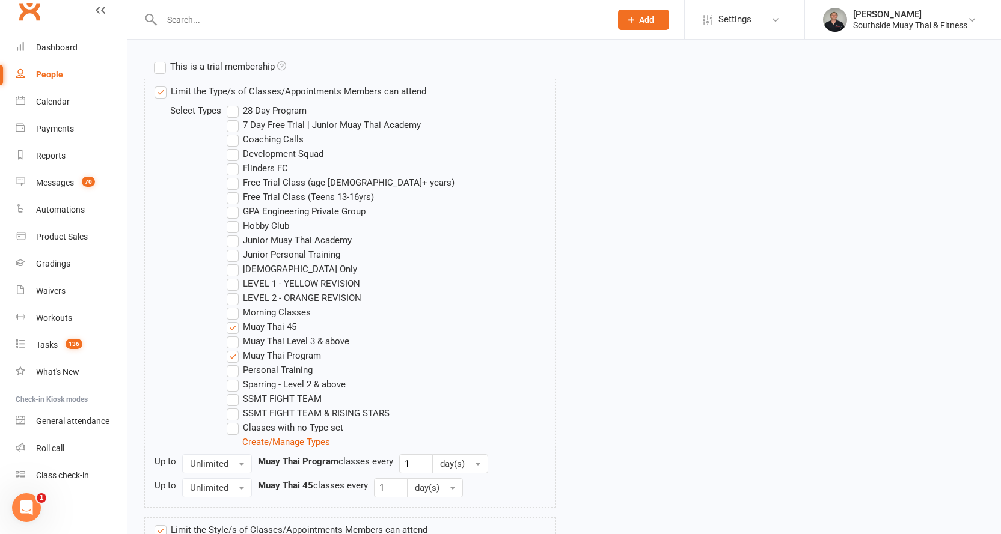
click at [329, 287] on label "LEVEL 1 - YELLOW REVISION" at bounding box center [293, 284] width 133 height 14
click at [234, 277] on input "LEVEL 1 - YELLOW REVISION" at bounding box center [231, 277] width 8 height 0
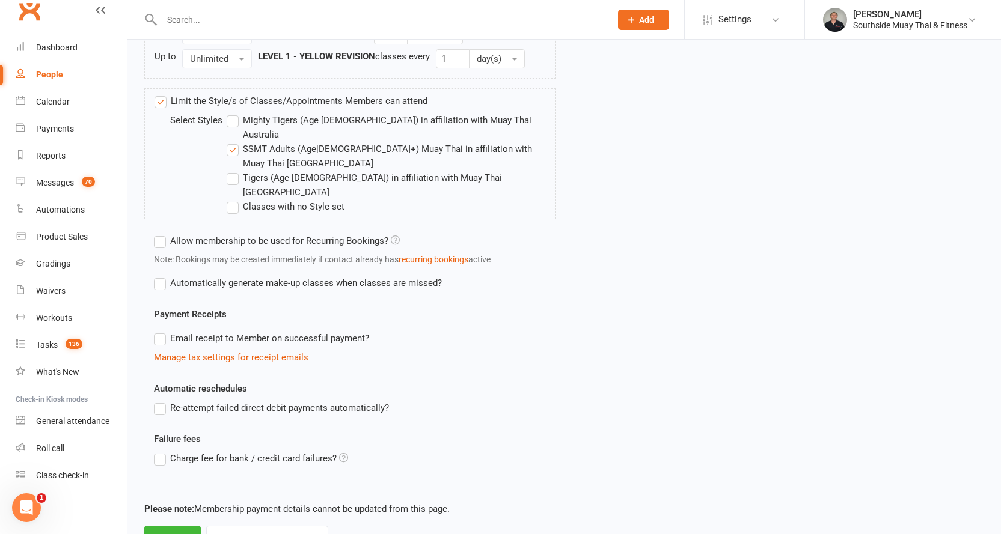
scroll to position [882, 0]
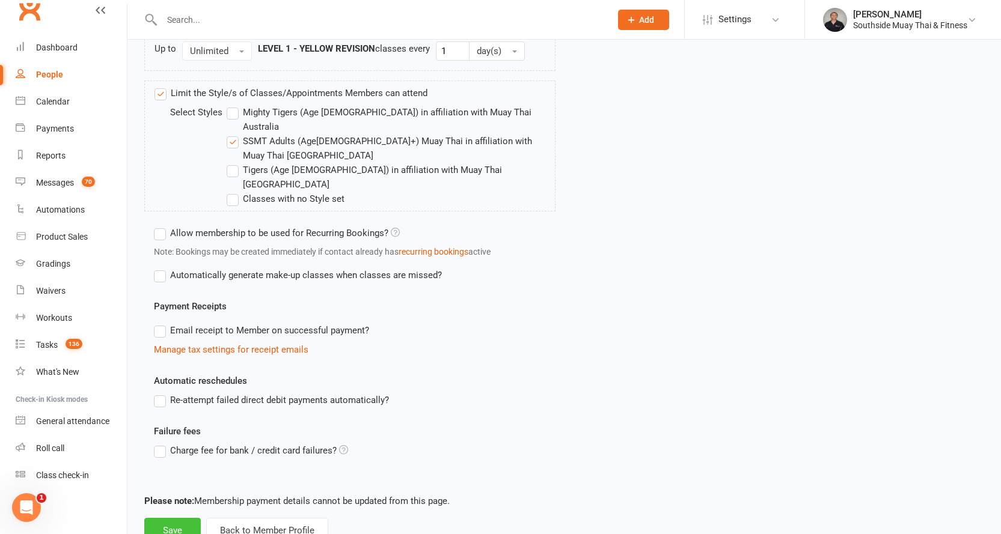
click at [168, 518] on button "Save" at bounding box center [172, 530] width 57 height 25
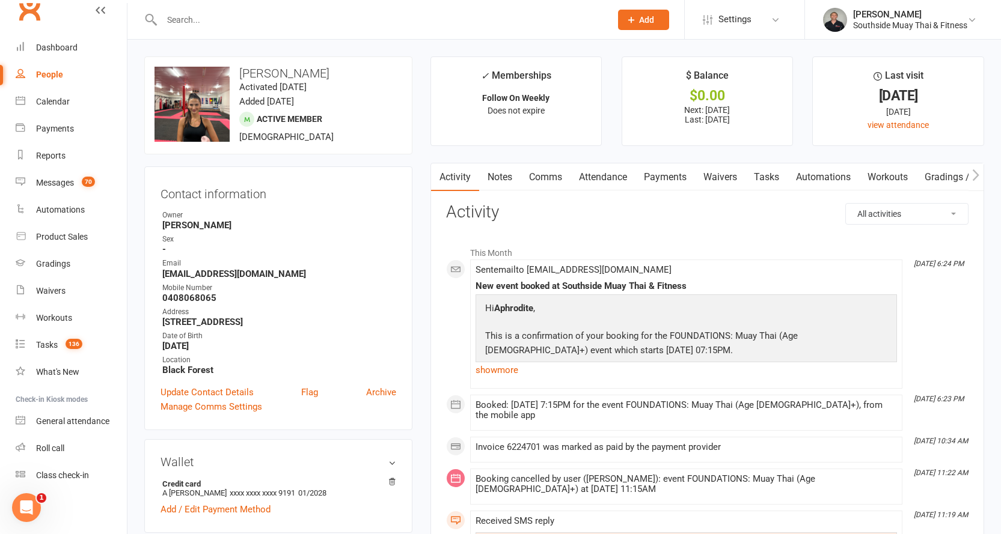
click at [611, 176] on link "Attendance" at bounding box center [603, 178] width 65 height 28
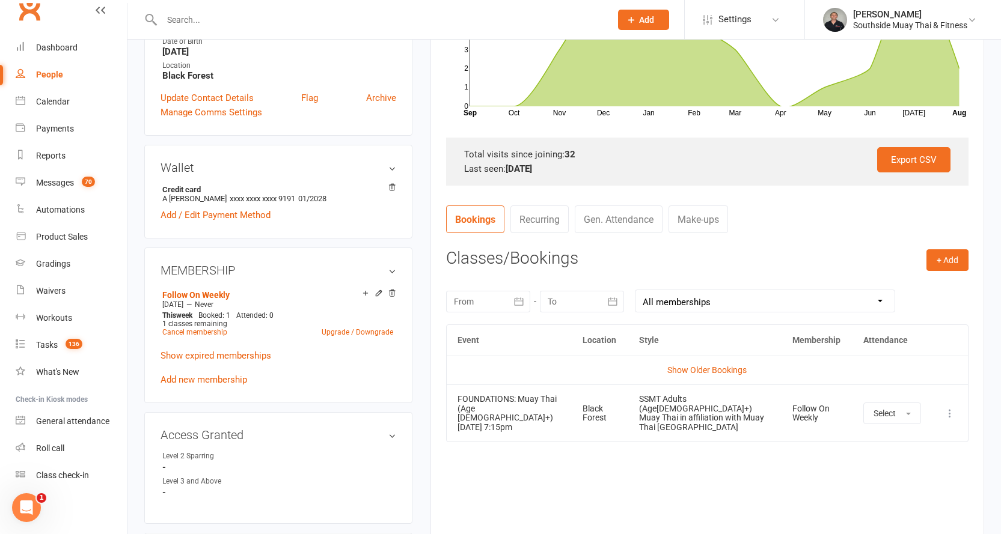
scroll to position [361, 0]
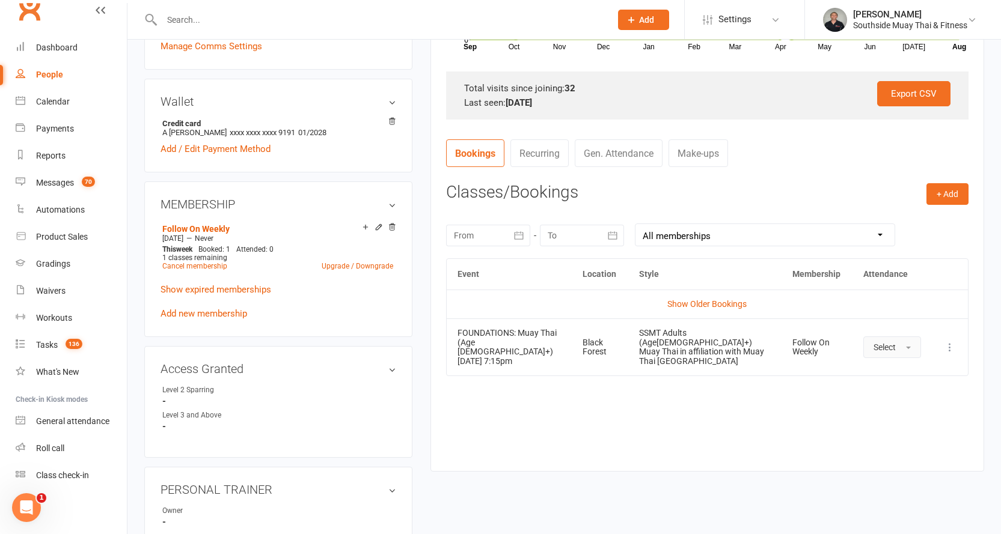
click at [887, 343] on span "Select" at bounding box center [885, 348] width 22 height 10
click at [951, 341] on icon at bounding box center [950, 347] width 12 height 12
click at [884, 408] on link "Remove booking" at bounding box center [897, 419] width 119 height 24
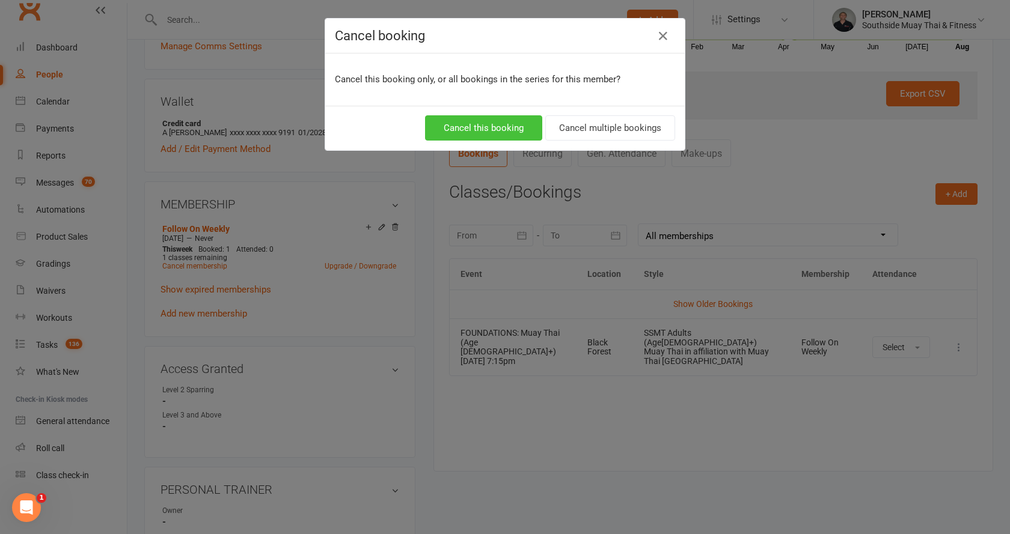
click at [482, 127] on button "Cancel this booking" at bounding box center [483, 127] width 117 height 25
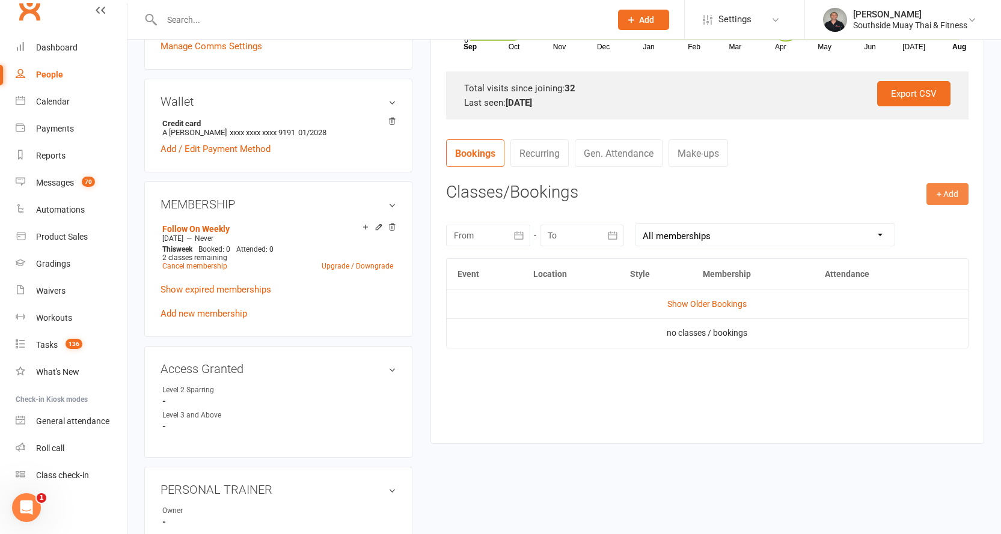
click at [948, 189] on button "+ Add" at bounding box center [947, 194] width 42 height 22
click at [901, 221] on link "Book Event" at bounding box center [908, 221] width 119 height 24
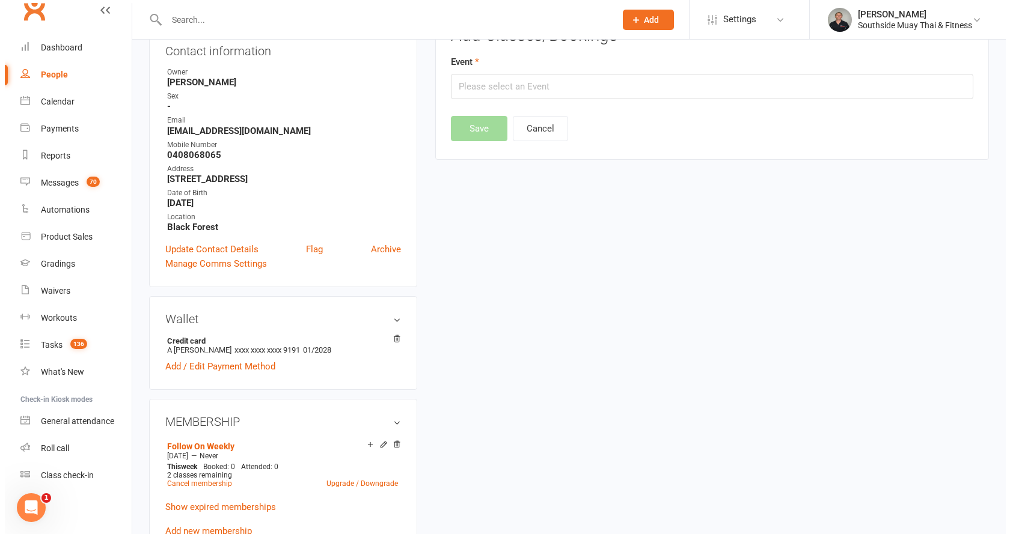
scroll to position [103, 0]
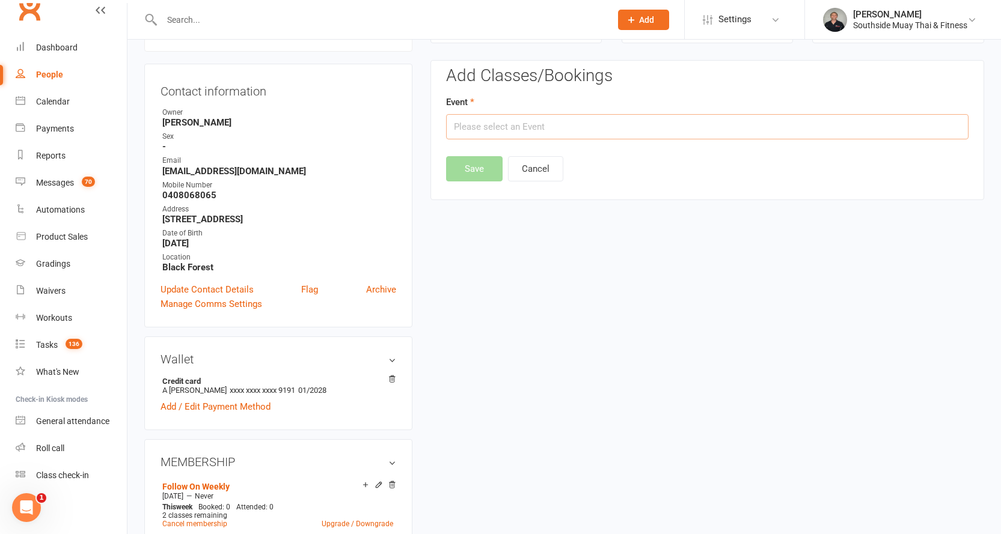
click at [560, 120] on input "text" at bounding box center [707, 126] width 522 height 25
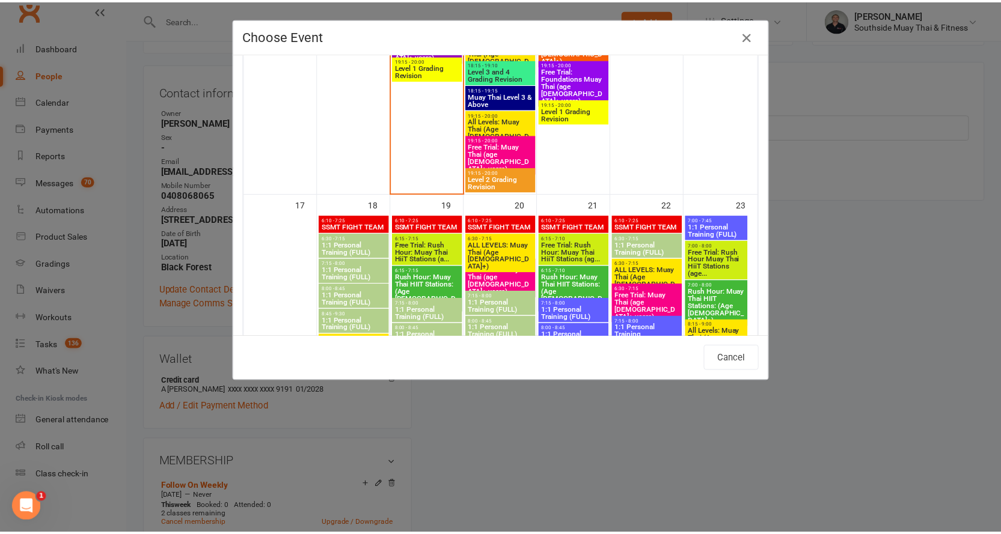
scroll to position [2210, 0]
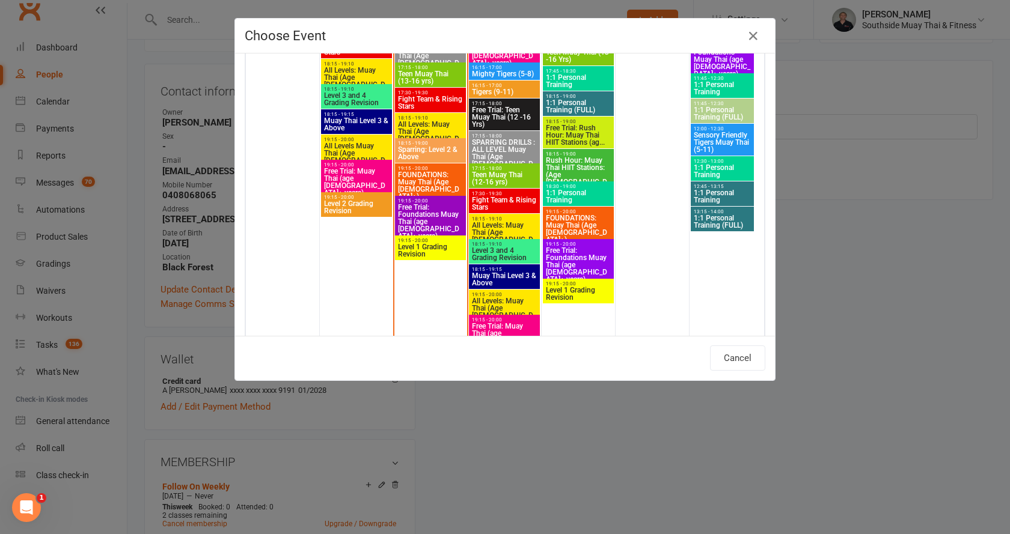
click at [415, 249] on span "Level 1 Grading Revision" at bounding box center [430, 250] width 66 height 14
type input "Level 1 Grading Revision - Aug 12, 2025 7:15:00 PM"
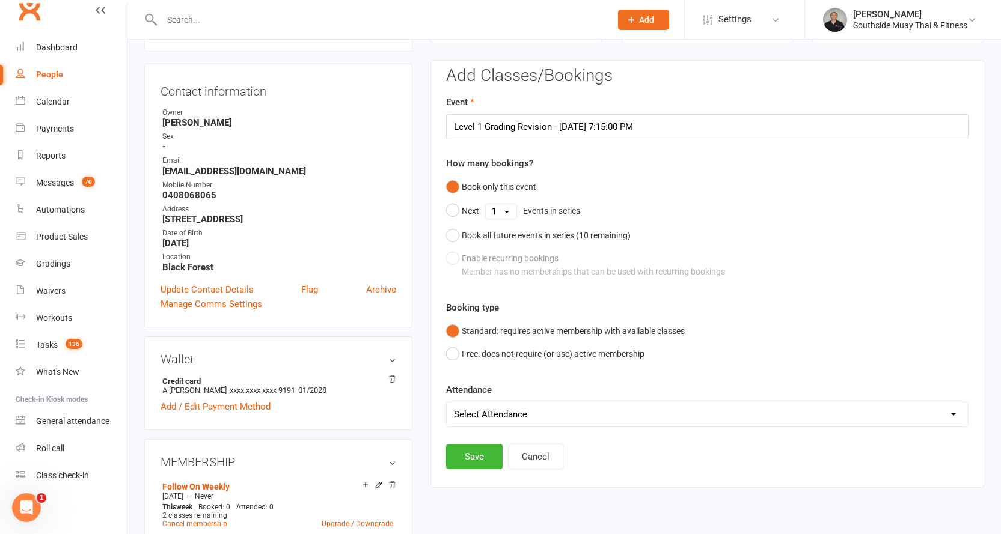
click at [469, 420] on select "Select Attendance Attended Absent" at bounding box center [707, 415] width 521 height 24
select select "0"
click at [447, 403] on select "Select Attendance Attended Absent" at bounding box center [707, 415] width 521 height 24
click at [474, 453] on button "Save" at bounding box center [474, 456] width 57 height 25
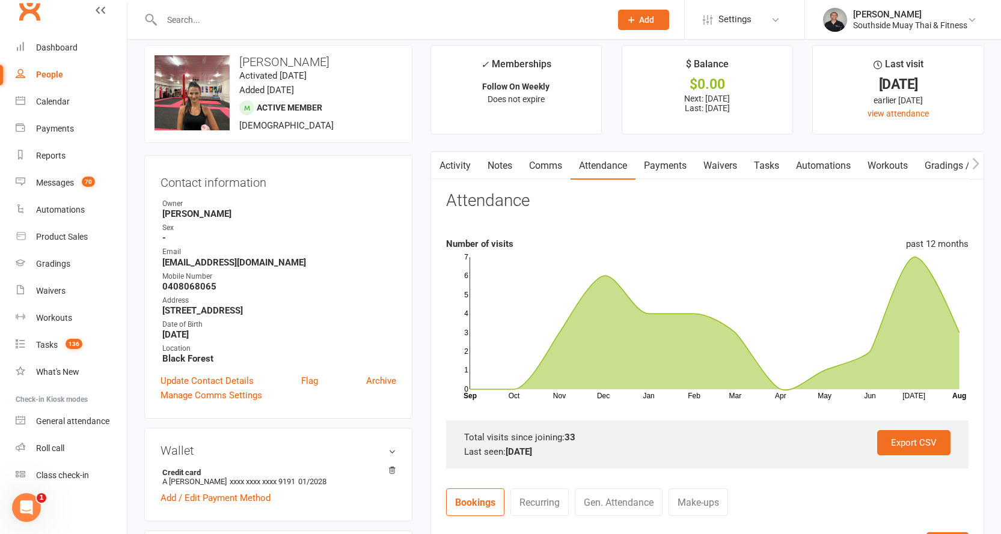
scroll to position [0, 0]
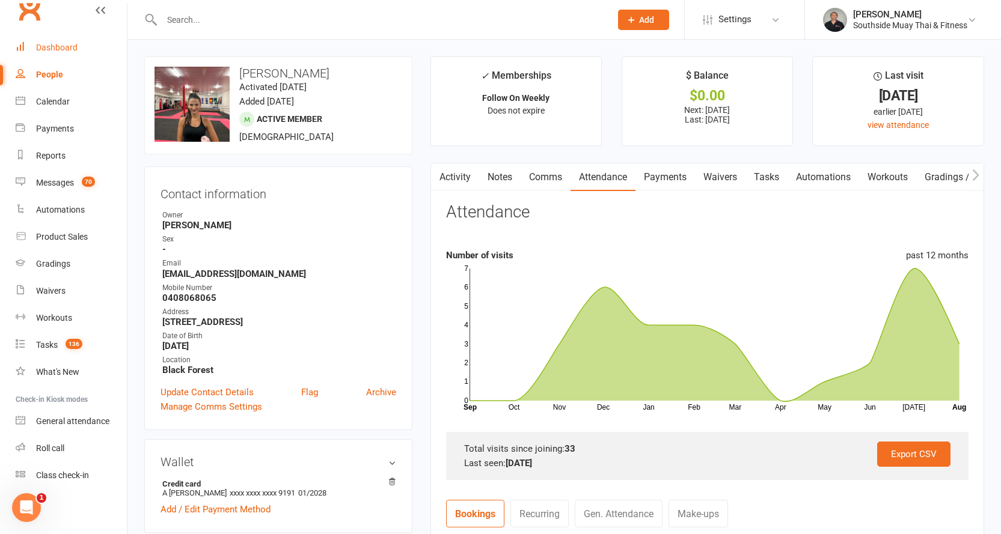
click at [72, 47] on div "Dashboard" at bounding box center [56, 48] width 41 height 10
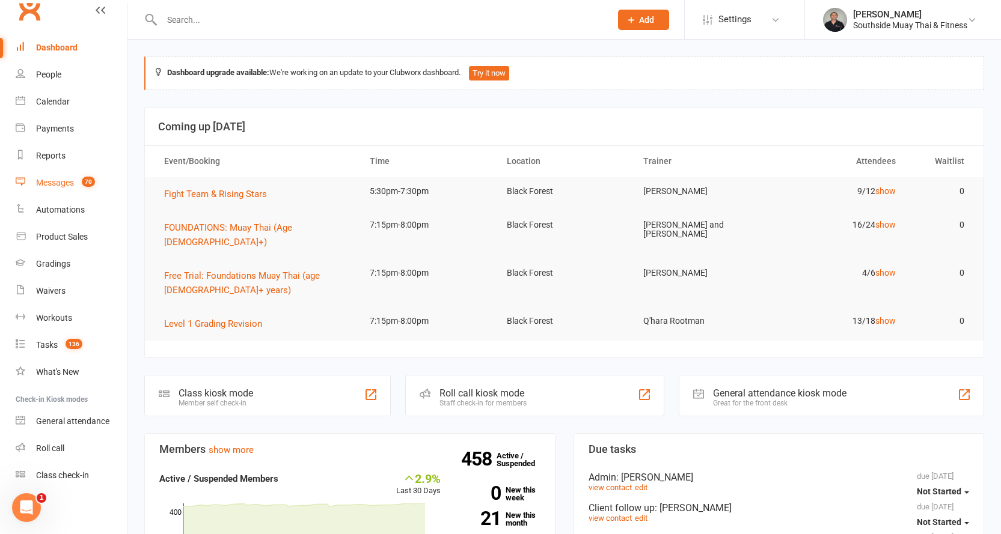
click at [60, 180] on div "Messages" at bounding box center [55, 183] width 38 height 10
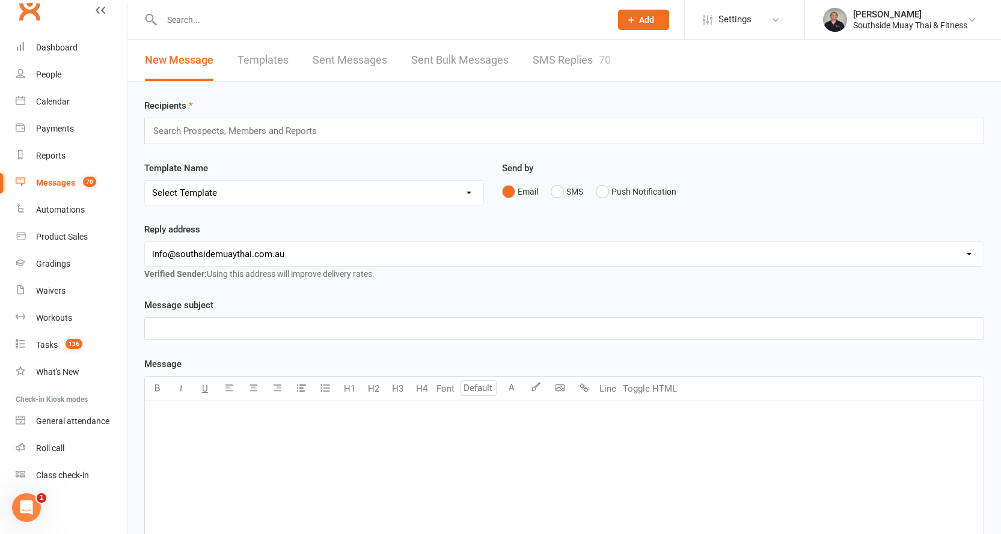
click at [563, 52] on link "SMS Replies 70" at bounding box center [572, 60] width 78 height 41
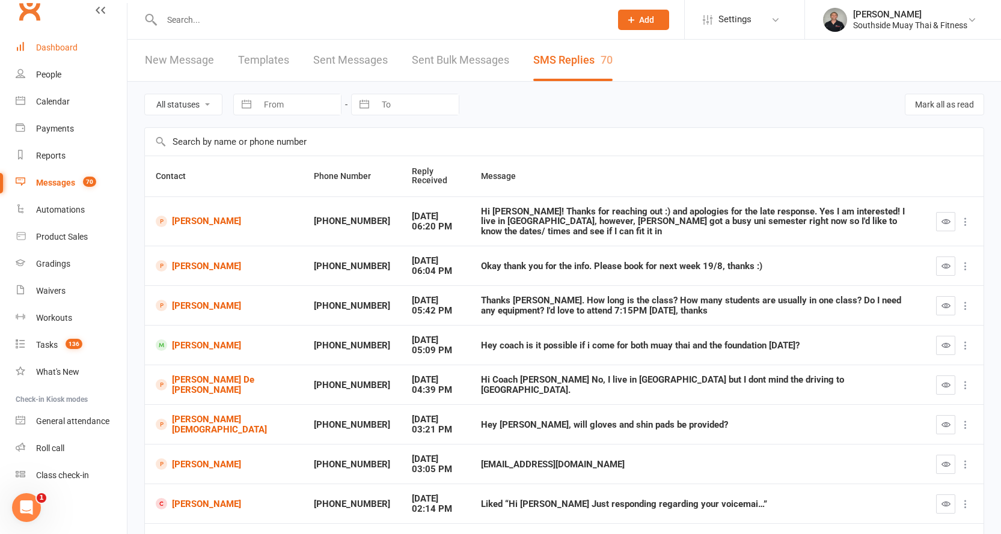
click at [66, 42] on link "Dashboard" at bounding box center [71, 47] width 111 height 27
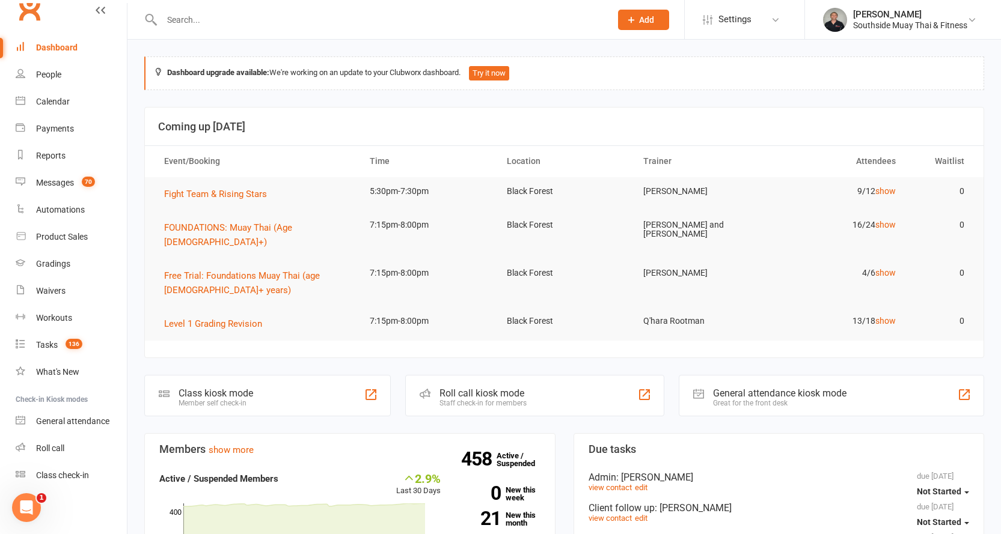
click at [232, 9] on div at bounding box center [373, 19] width 458 height 39
click at [219, 26] on input "text" at bounding box center [380, 19] width 444 height 17
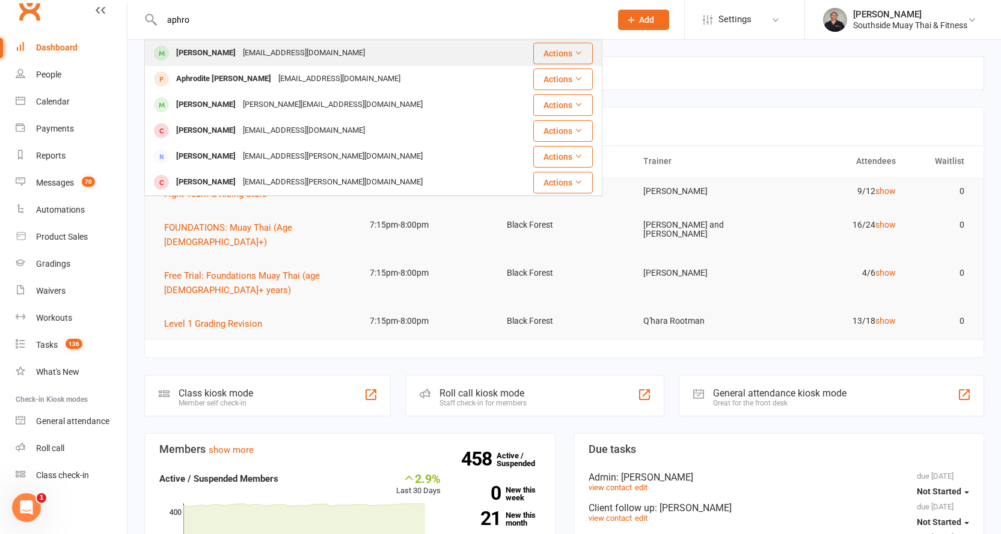
type input "aphro"
click at [326, 56] on div "georgeaphrodite@gmail.com" at bounding box center [303, 52] width 129 height 17
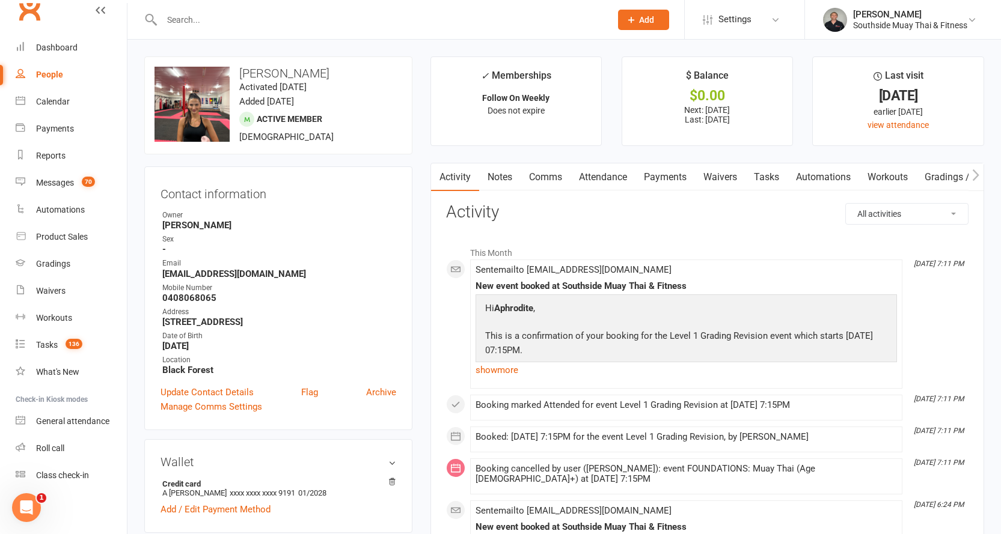
click at [545, 174] on link "Comms" at bounding box center [546, 178] width 50 height 28
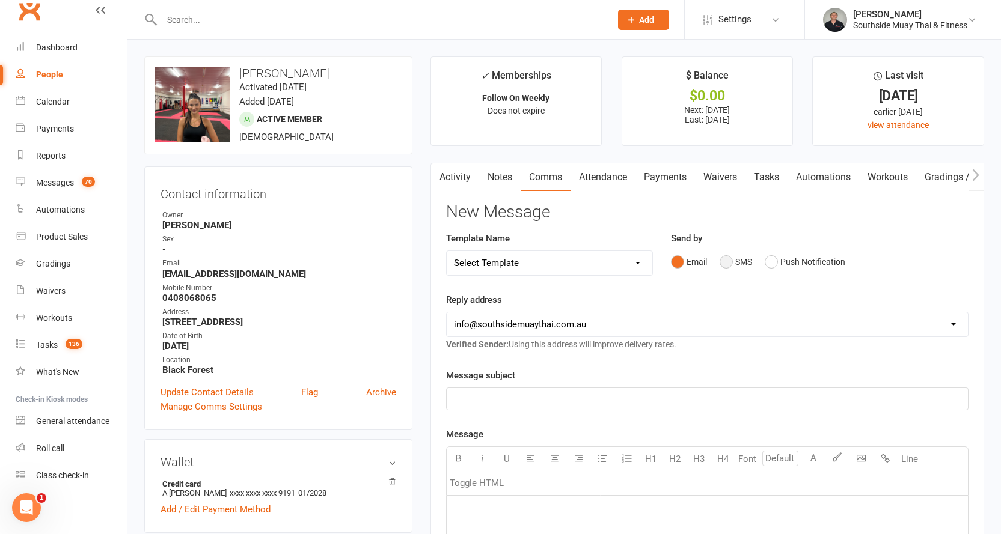
click at [731, 260] on button "SMS" at bounding box center [736, 262] width 32 height 23
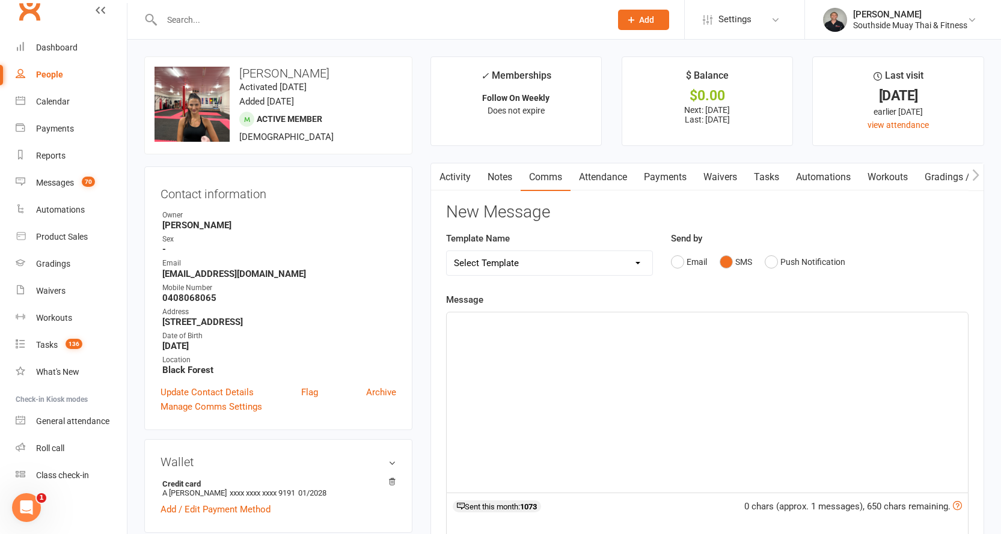
click at [500, 329] on p "﻿" at bounding box center [707, 323] width 507 height 14
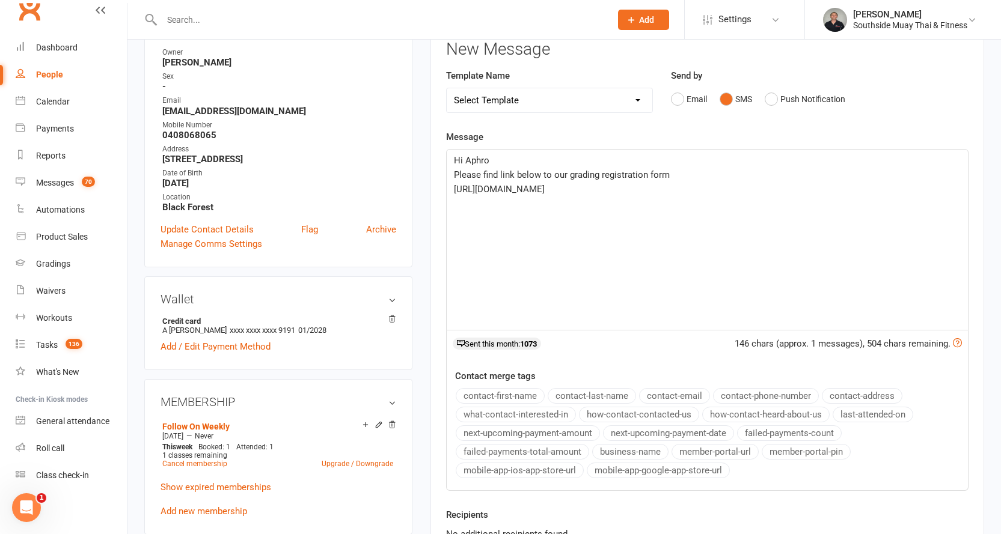
scroll to position [301, 0]
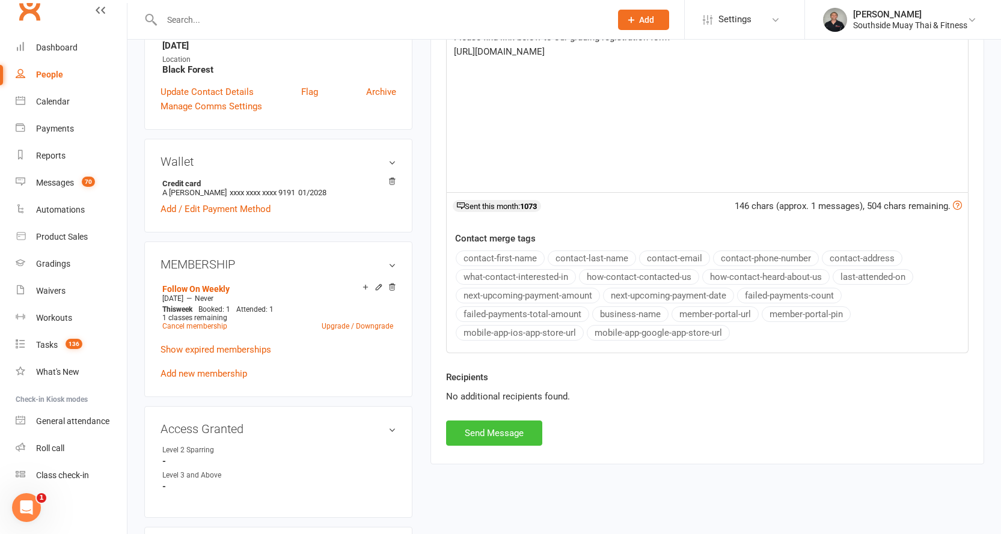
click at [456, 424] on button "Send Message" at bounding box center [494, 433] width 96 height 25
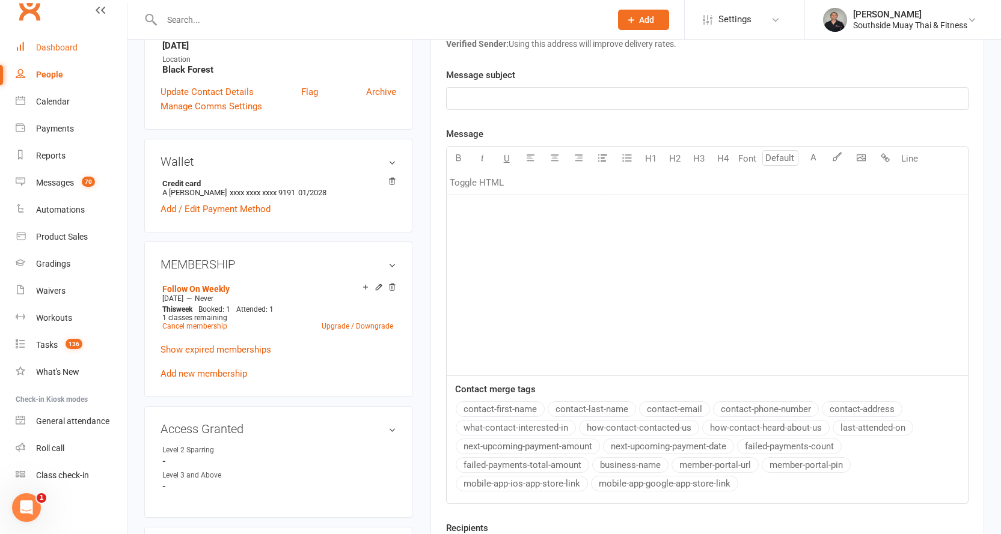
click at [49, 46] on div "Dashboard" at bounding box center [56, 48] width 41 height 10
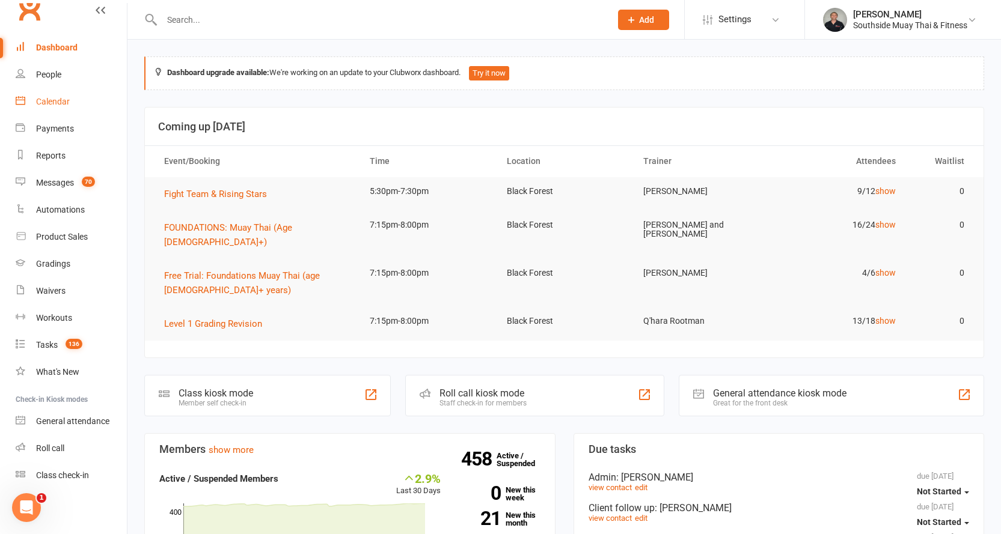
click at [58, 99] on div "Calendar" at bounding box center [53, 102] width 34 height 10
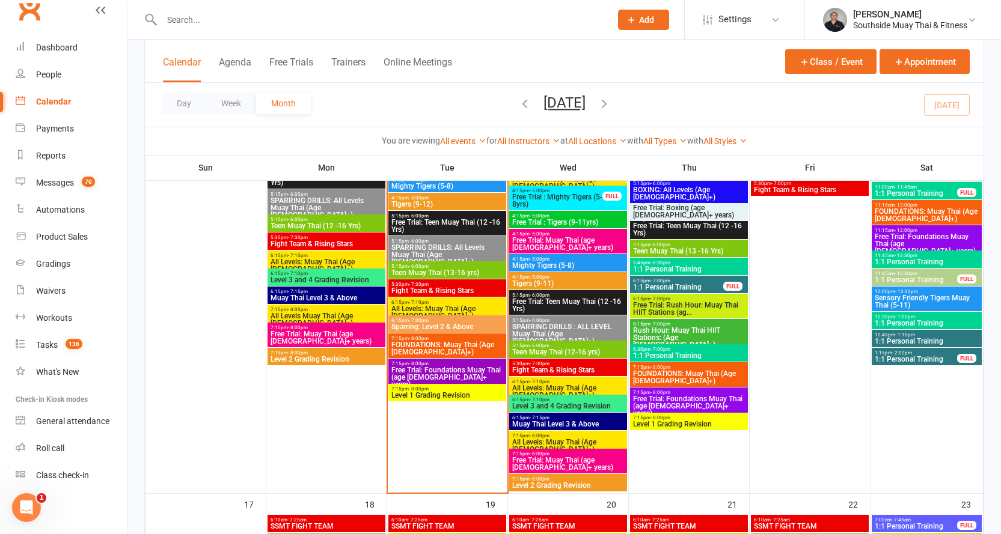
scroll to position [1563, 0]
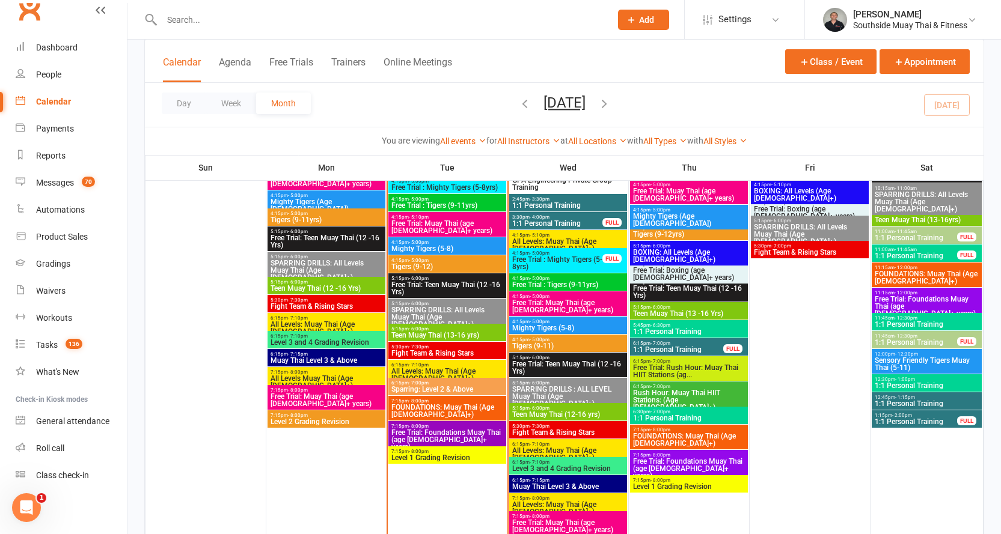
click at [424, 429] on span "Free Trial: Foundations Muay Thai (age 13+ years)" at bounding box center [447, 440] width 113 height 22
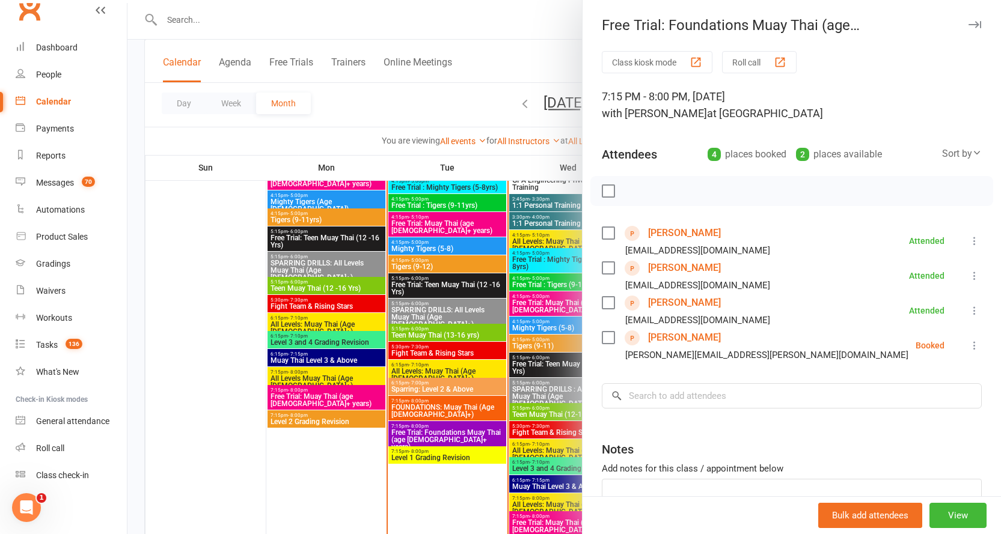
click at [969, 22] on icon "button" at bounding box center [975, 24] width 13 height 7
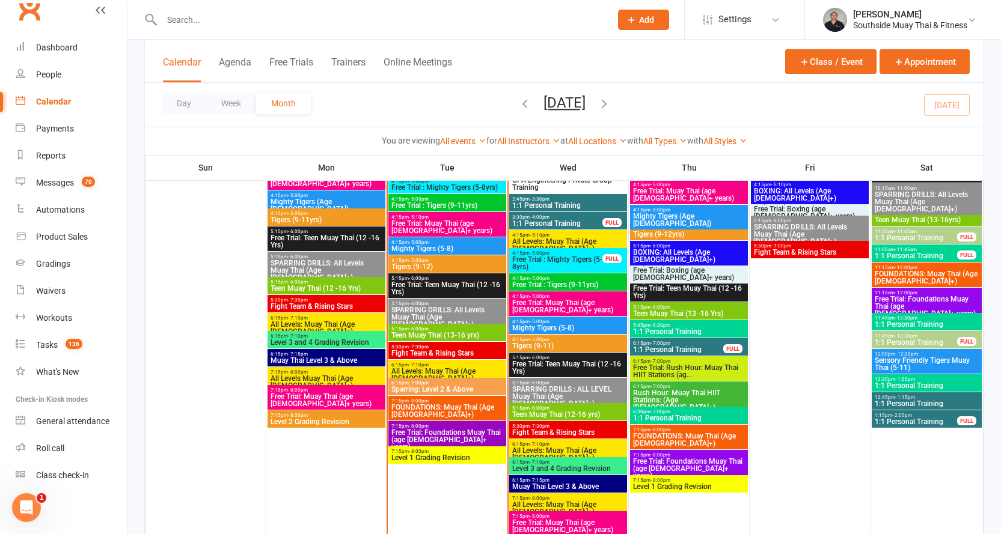
click at [438, 429] on span "Free Trial: Foundations Muay Thai (age 13+ years)" at bounding box center [447, 440] width 113 height 22
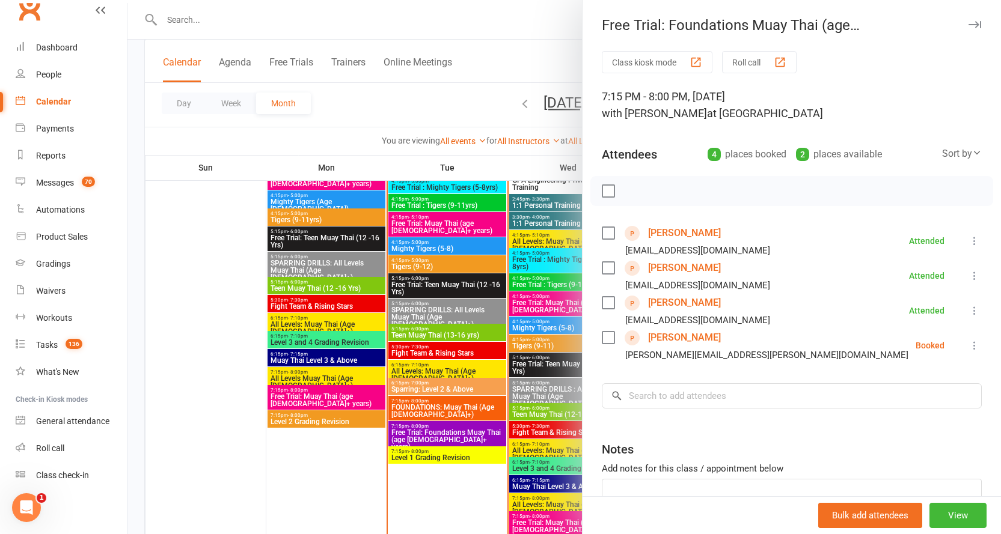
click at [657, 302] on link "Riley Lock" at bounding box center [684, 302] width 73 height 19
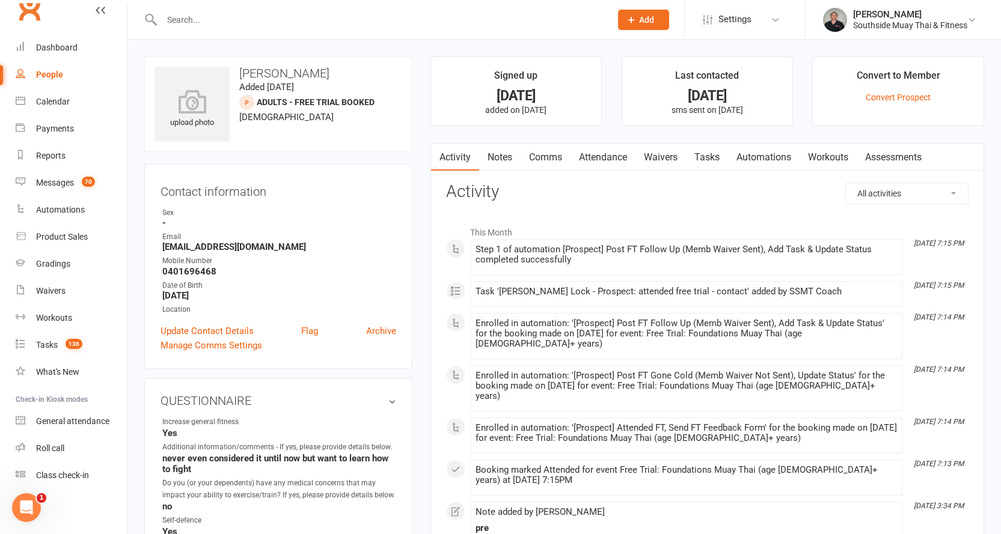
click at [661, 158] on link "Waivers" at bounding box center [660, 158] width 51 height 28
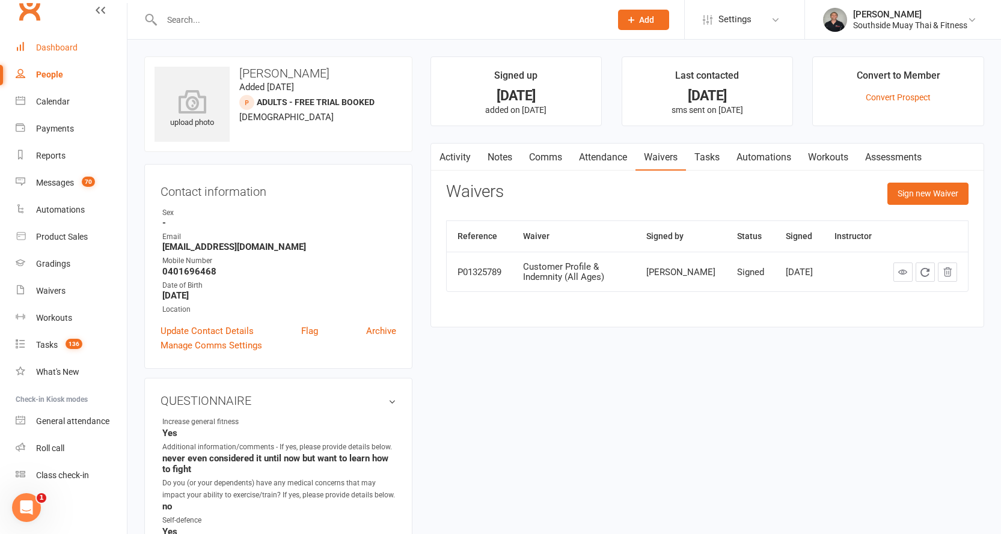
click at [46, 51] on div "Dashboard" at bounding box center [56, 48] width 41 height 10
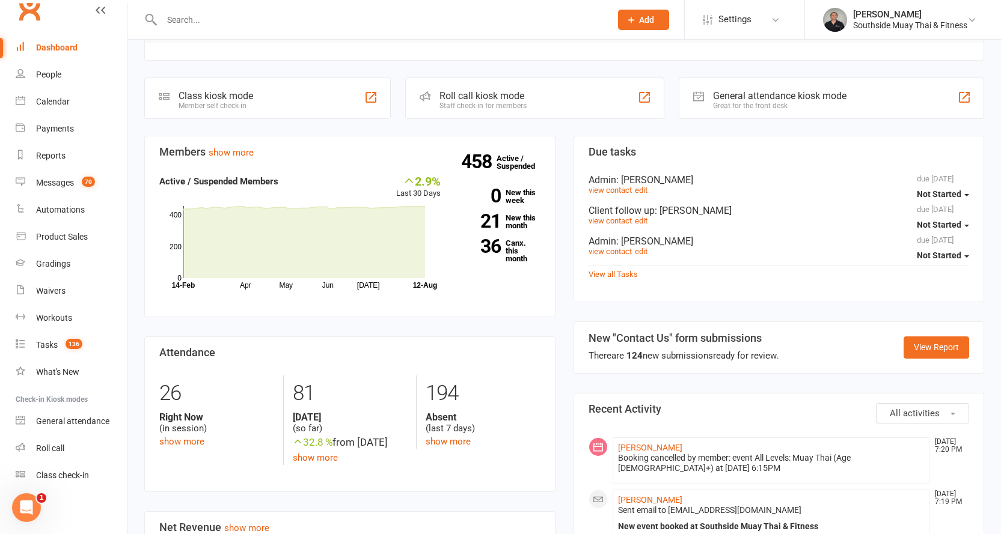
scroll to position [361, 0]
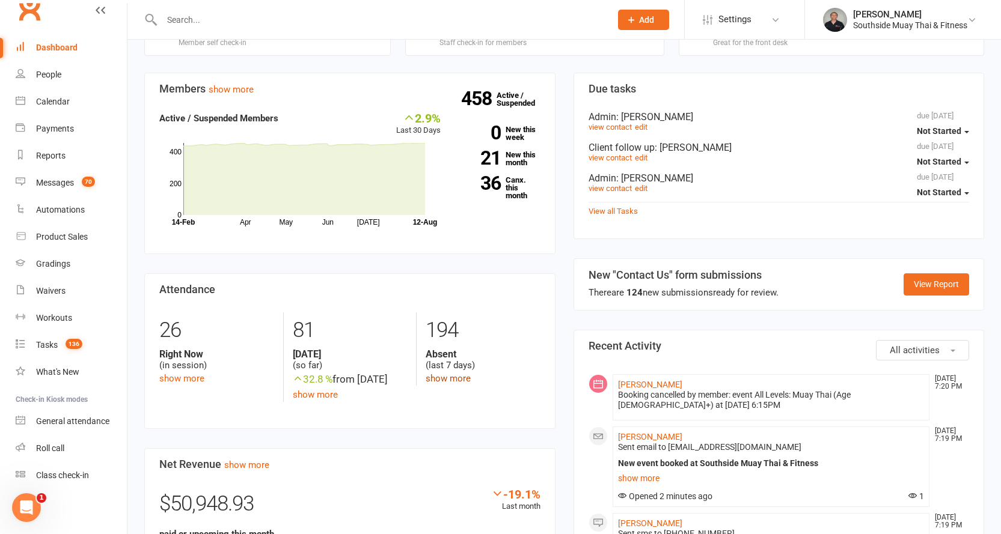
click at [436, 373] on link "show more" at bounding box center [448, 378] width 45 height 11
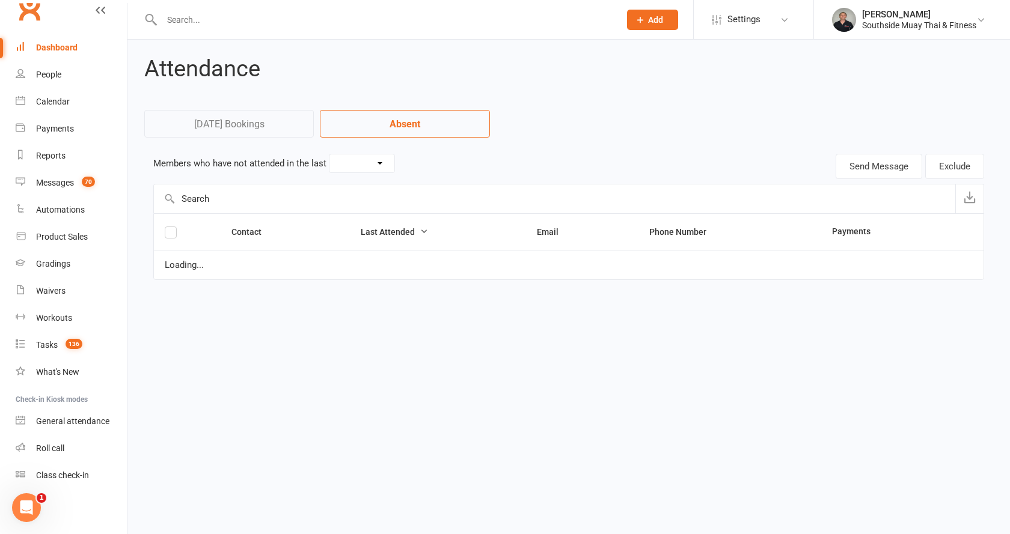
select select "7"
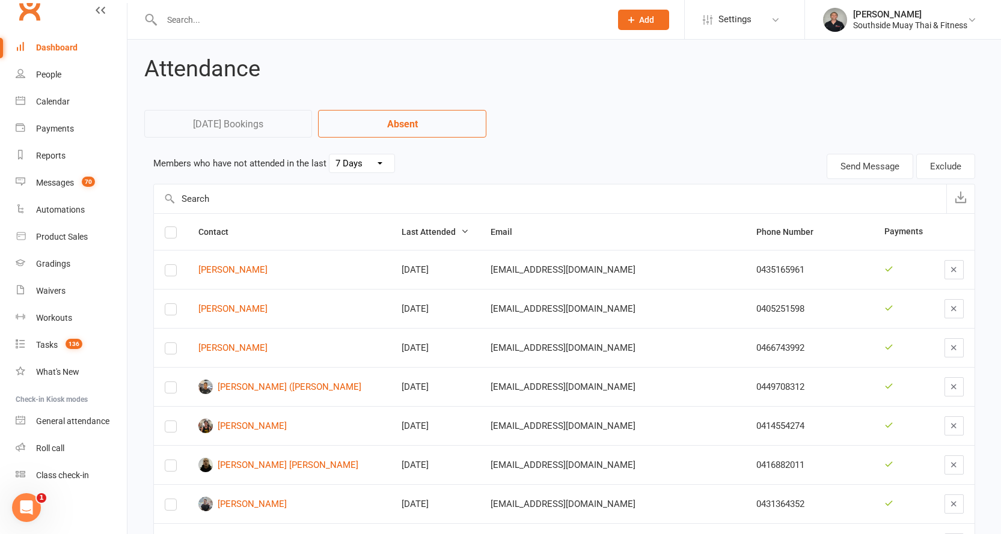
click at [379, 162] on select "30 Days 15 Days 7 Days" at bounding box center [361, 164] width 65 height 18
click at [961, 198] on icon "button" at bounding box center [961, 197] width 12 height 12
click at [185, 14] on input "text" at bounding box center [380, 19] width 444 height 17
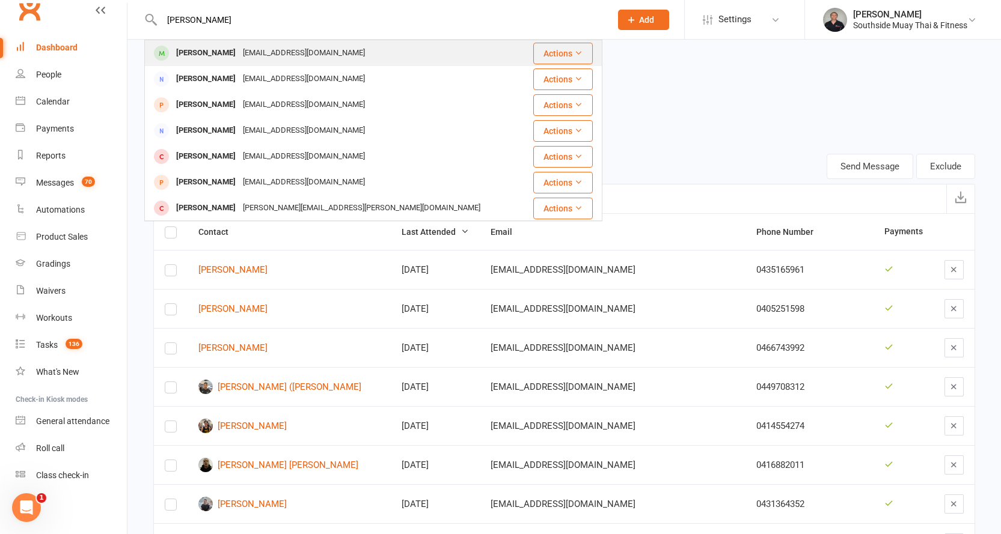
type input "bella clavell"
click at [239, 46] on div "bellaclavell736@gmail.com" at bounding box center [303, 52] width 129 height 17
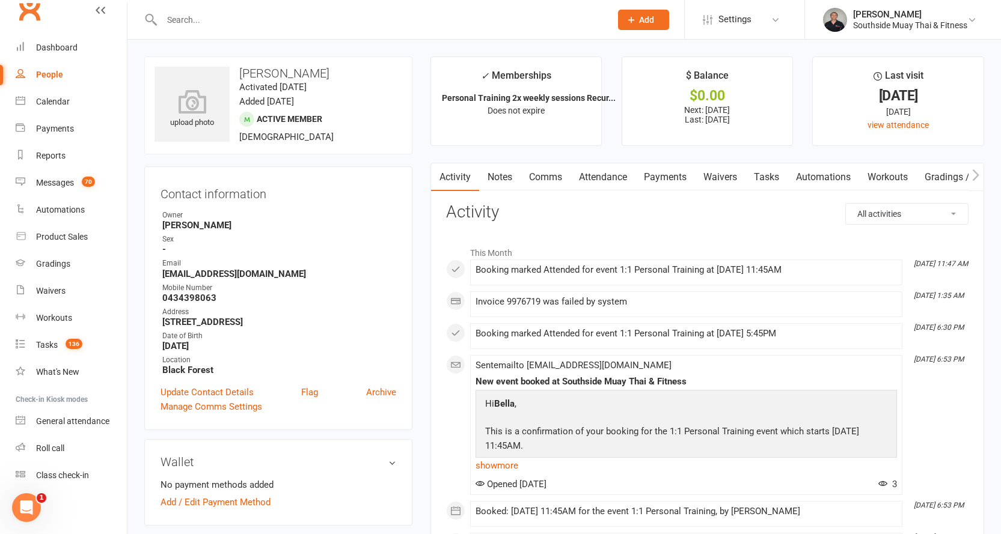
click at [654, 173] on link "Payments" at bounding box center [665, 178] width 60 height 28
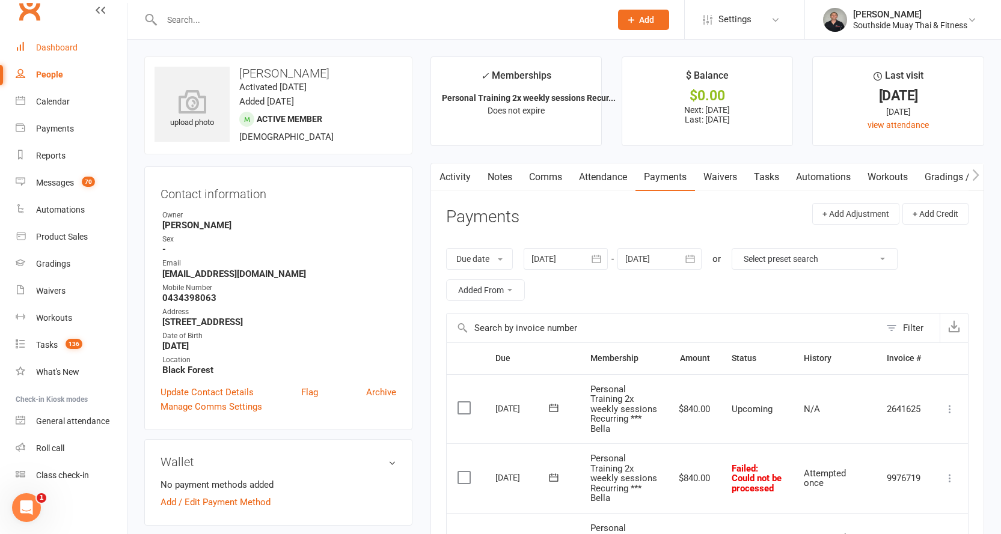
click at [66, 47] on div "Dashboard" at bounding box center [56, 48] width 41 height 10
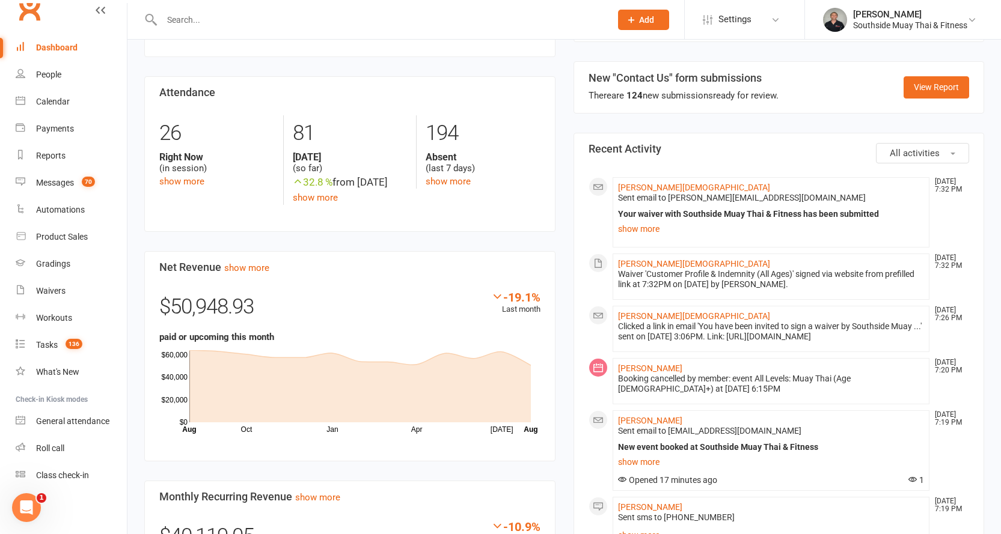
scroll to position [541, 0]
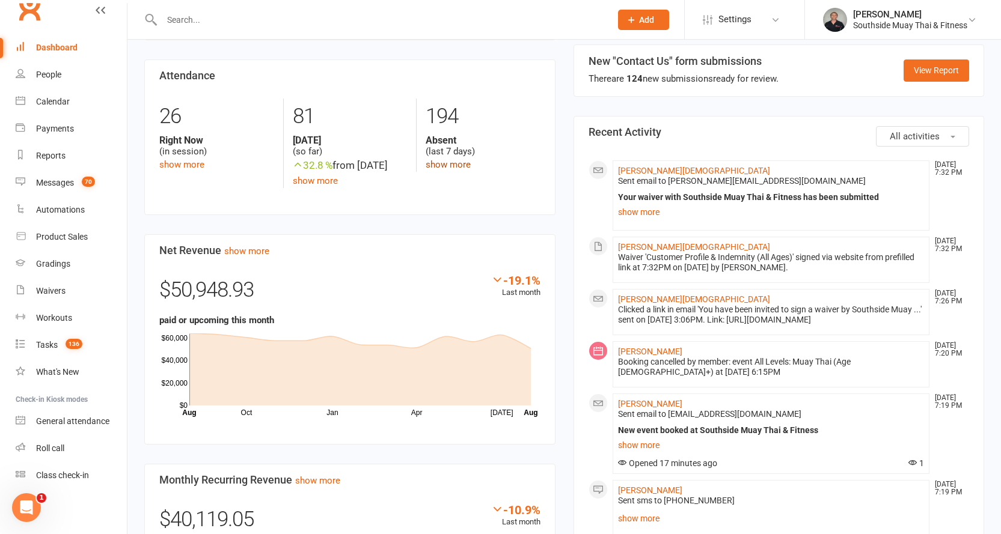
click at [453, 159] on link "show more" at bounding box center [448, 164] width 45 height 11
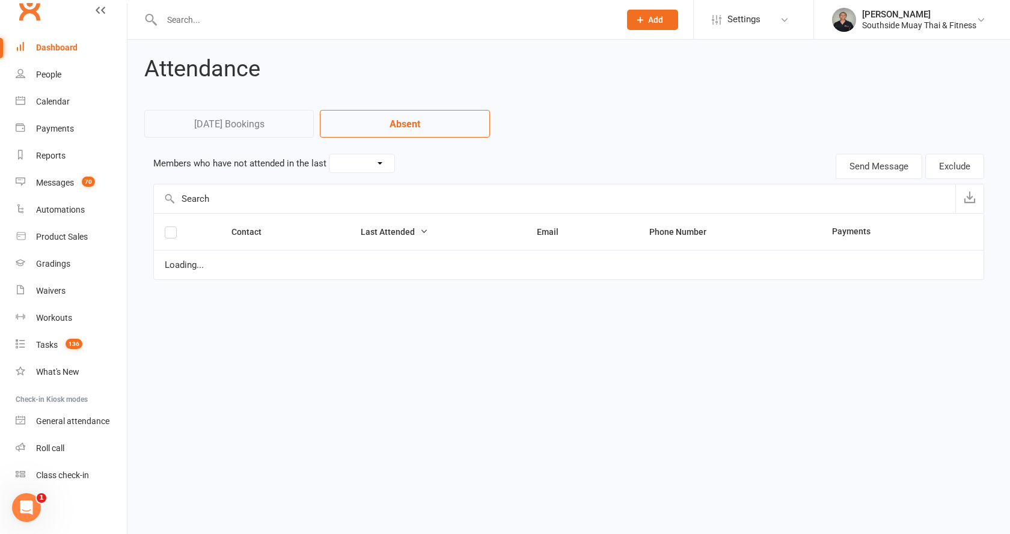
select select "7"
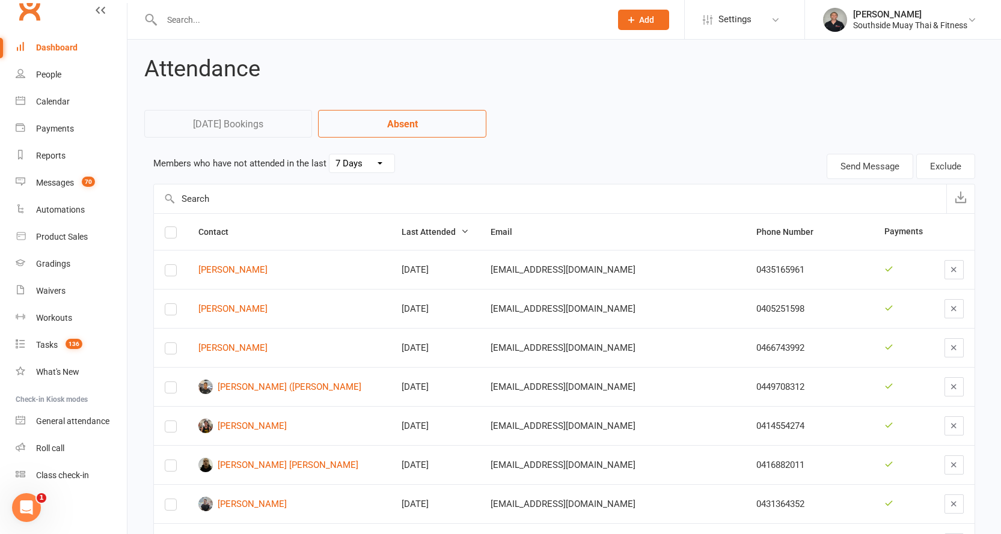
click at [43, 44] on div "Dashboard" at bounding box center [56, 48] width 41 height 10
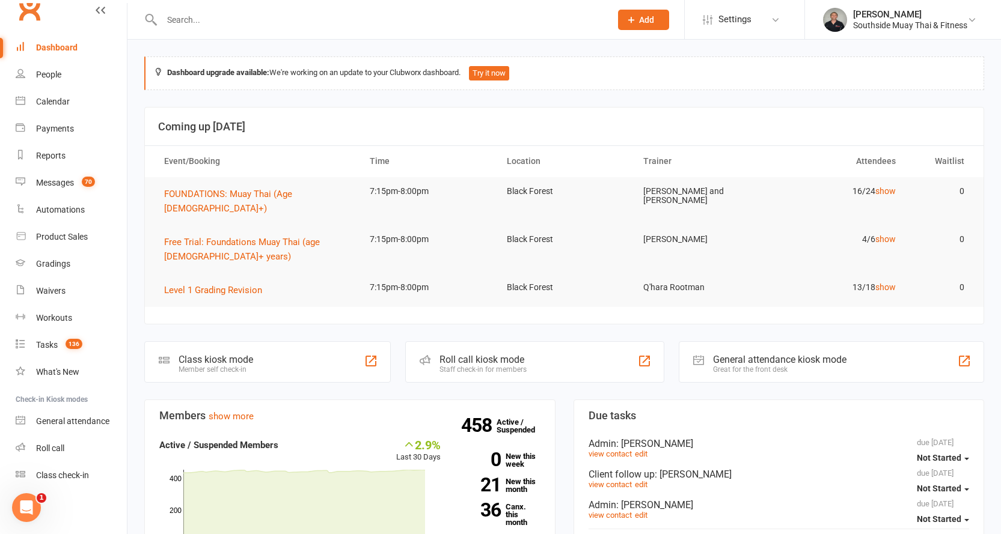
click at [265, 22] on input "text" at bounding box center [380, 19] width 444 height 17
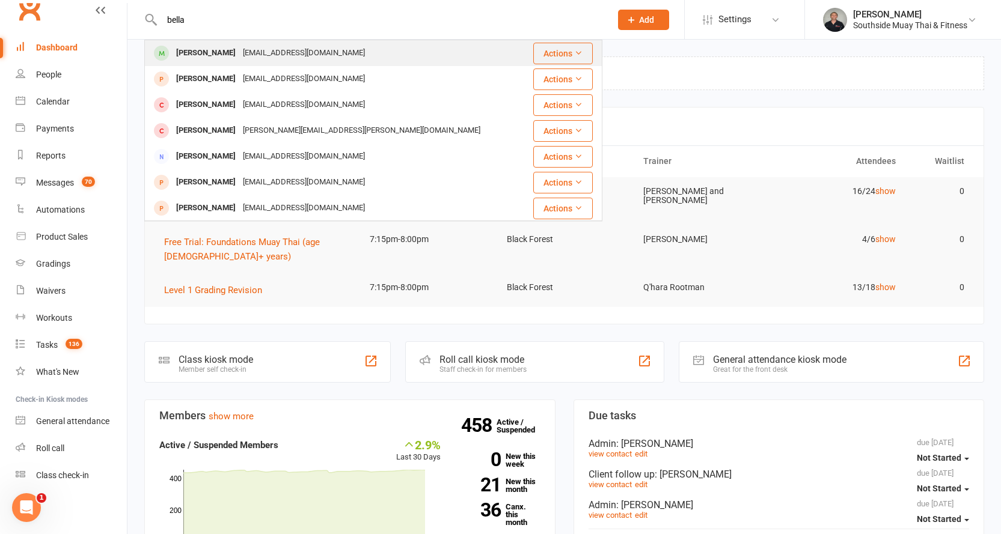
type input "bella"
click at [210, 56] on div "Bella Clavell" at bounding box center [206, 52] width 67 height 17
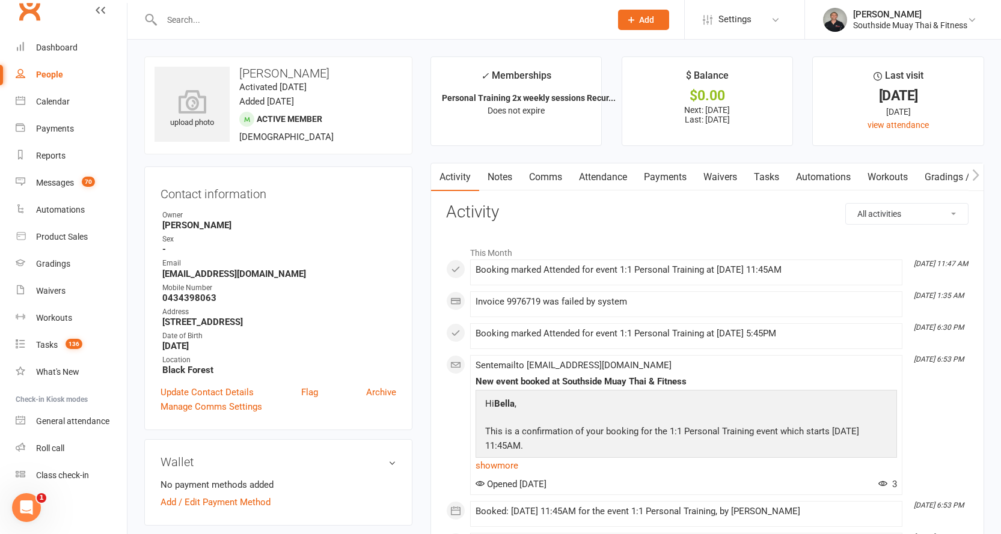
click at [660, 172] on link "Payments" at bounding box center [665, 178] width 60 height 28
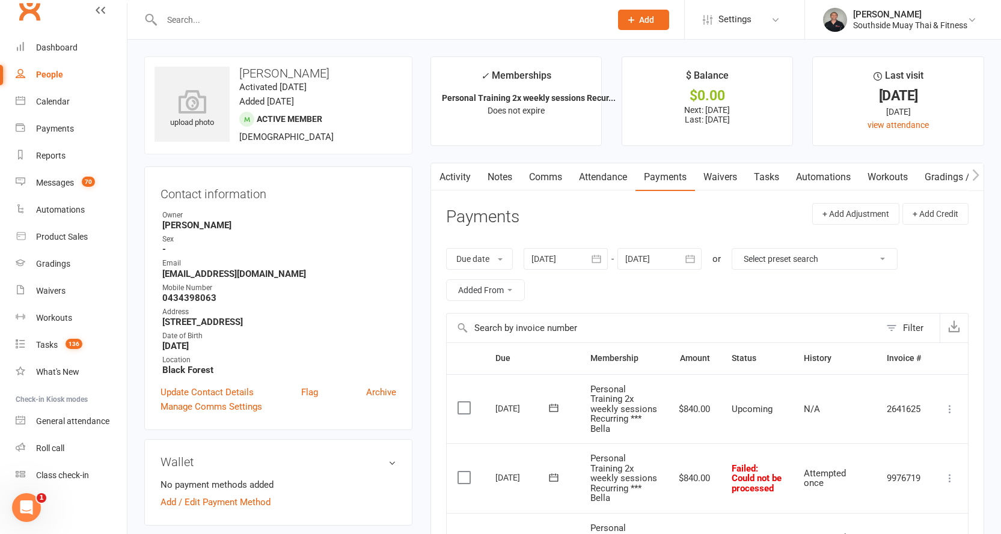
click at [604, 177] on link "Attendance" at bounding box center [603, 178] width 65 height 28
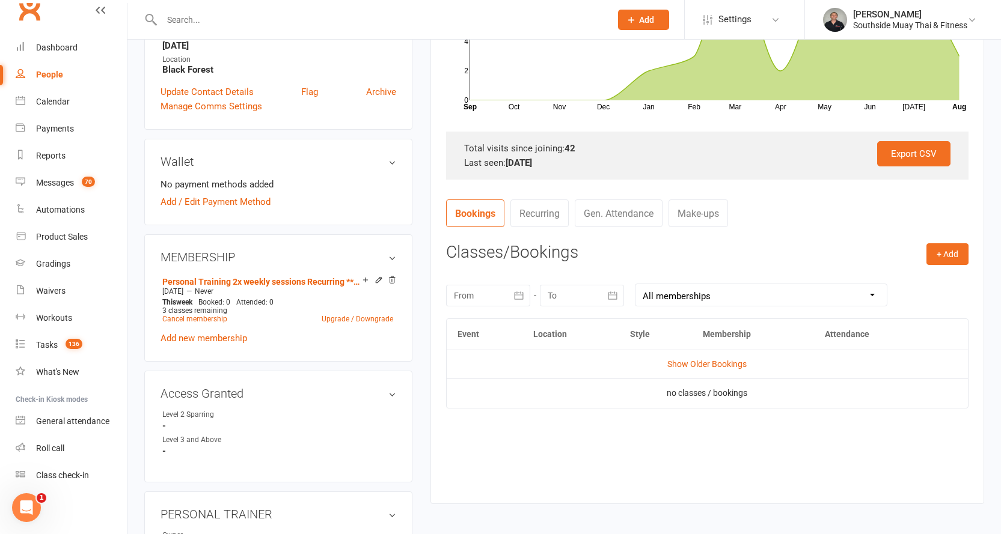
scroll to position [481, 0]
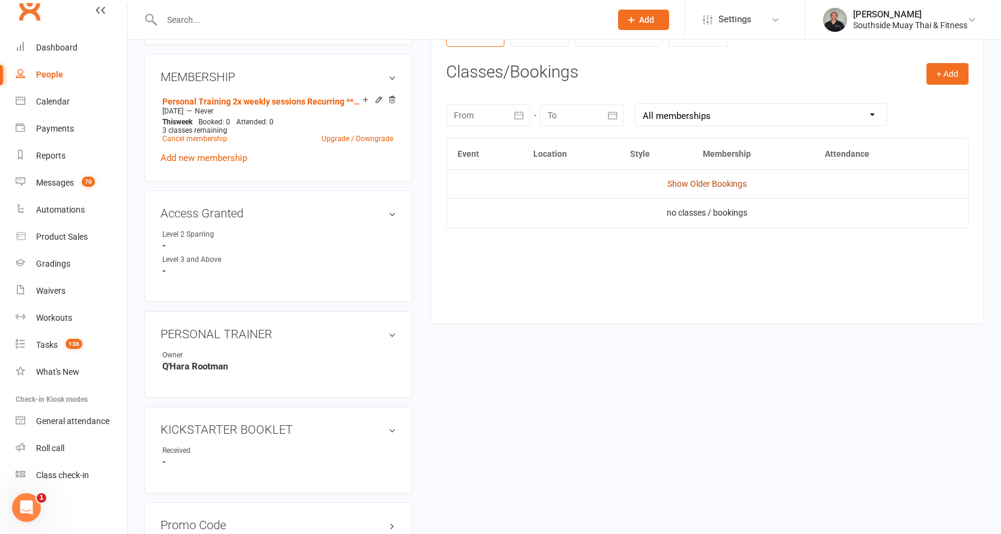
click at [690, 185] on link "Show Older Bookings" at bounding box center [706, 184] width 79 height 10
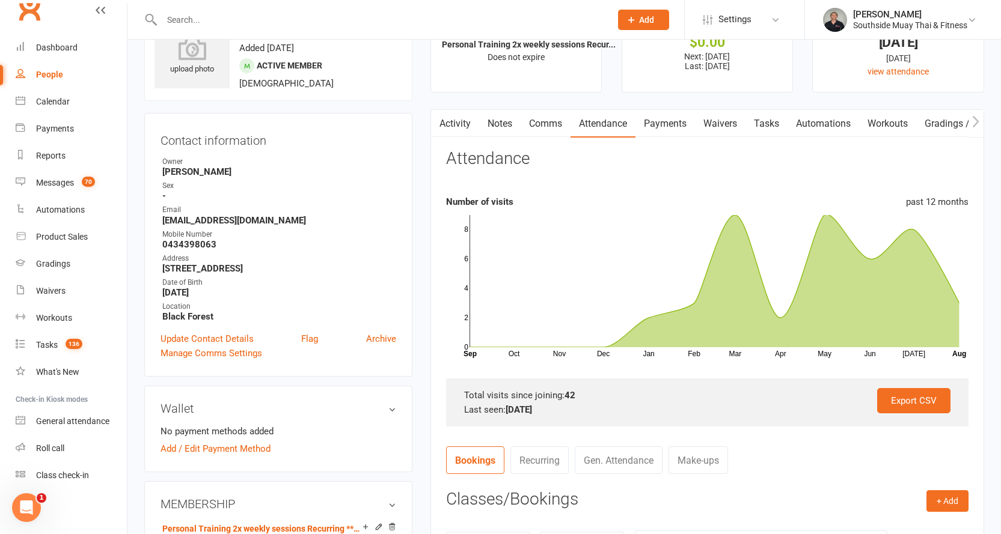
scroll to position [0, 0]
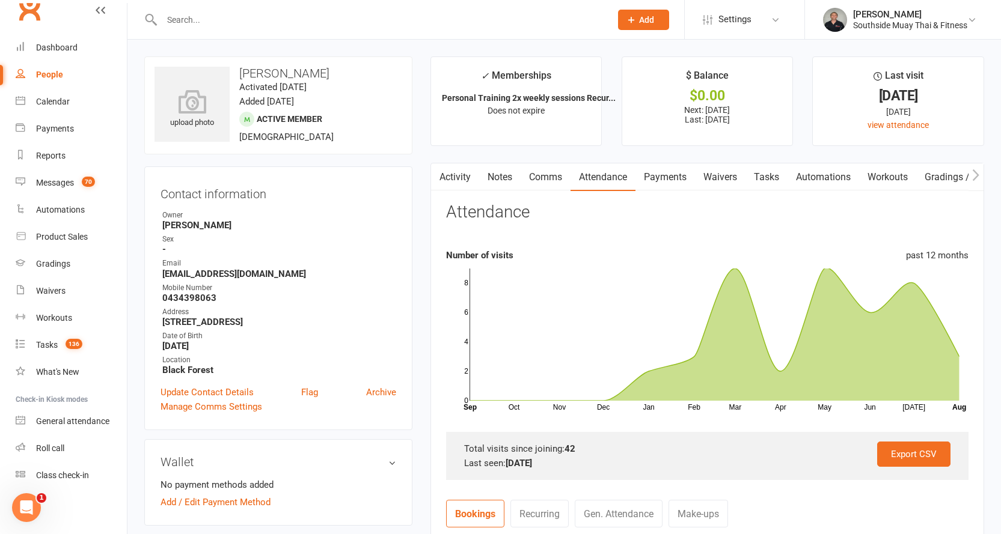
click at [660, 176] on link "Payments" at bounding box center [665, 178] width 60 height 28
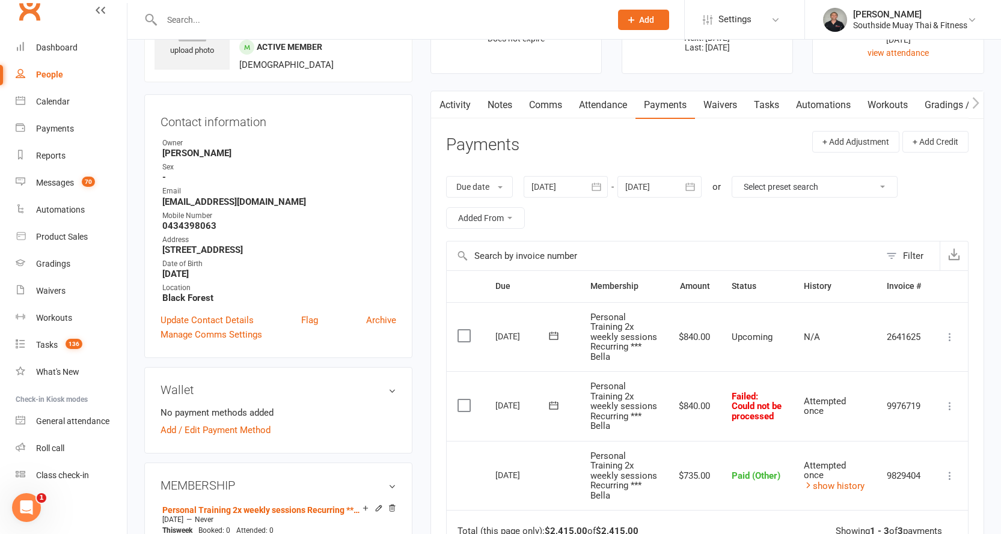
scroll to position [180, 0]
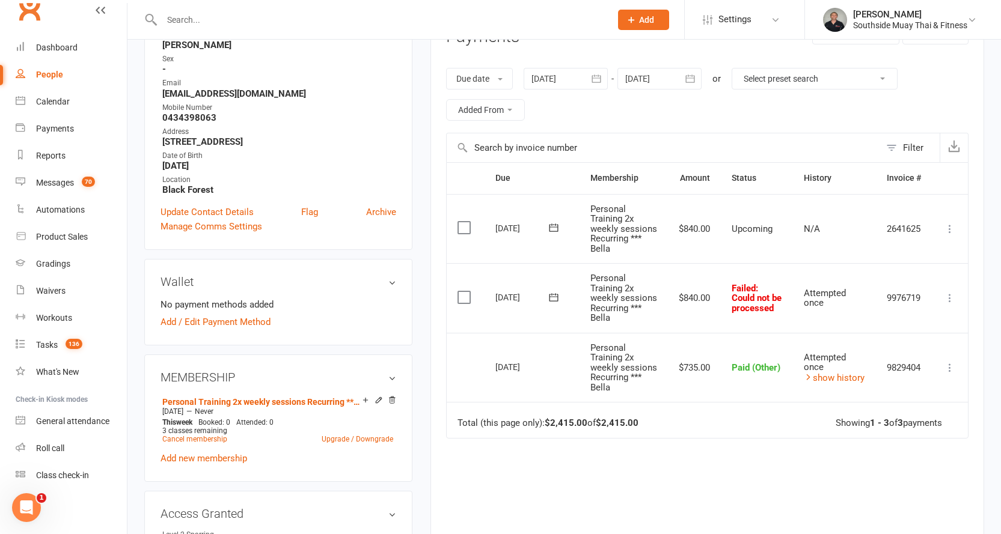
click at [950, 304] on icon at bounding box center [950, 298] width 12 height 12
click at [555, 304] on icon at bounding box center [554, 298] width 12 height 12
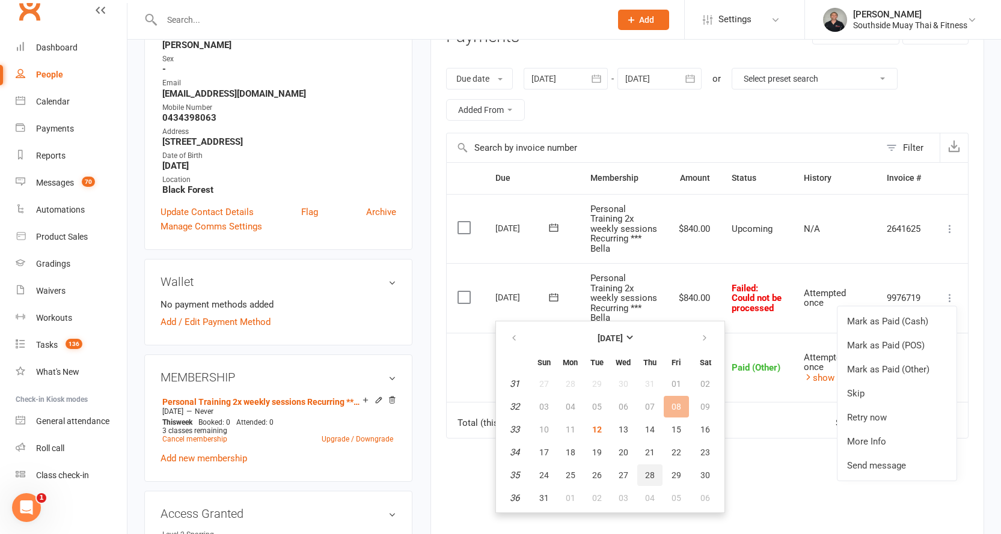
click at [646, 474] on span "28" at bounding box center [650, 476] width 10 height 10
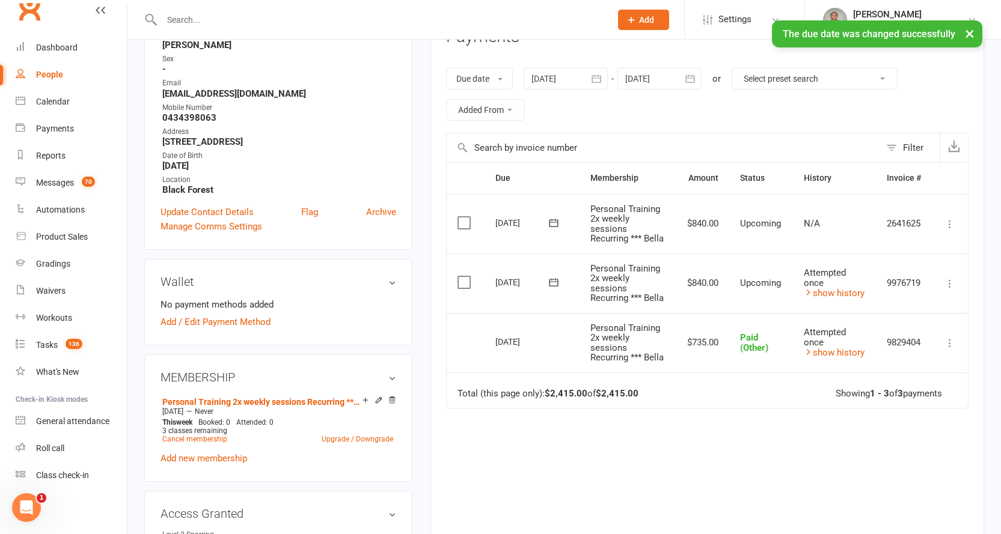
click at [954, 290] on icon at bounding box center [950, 284] width 12 height 12
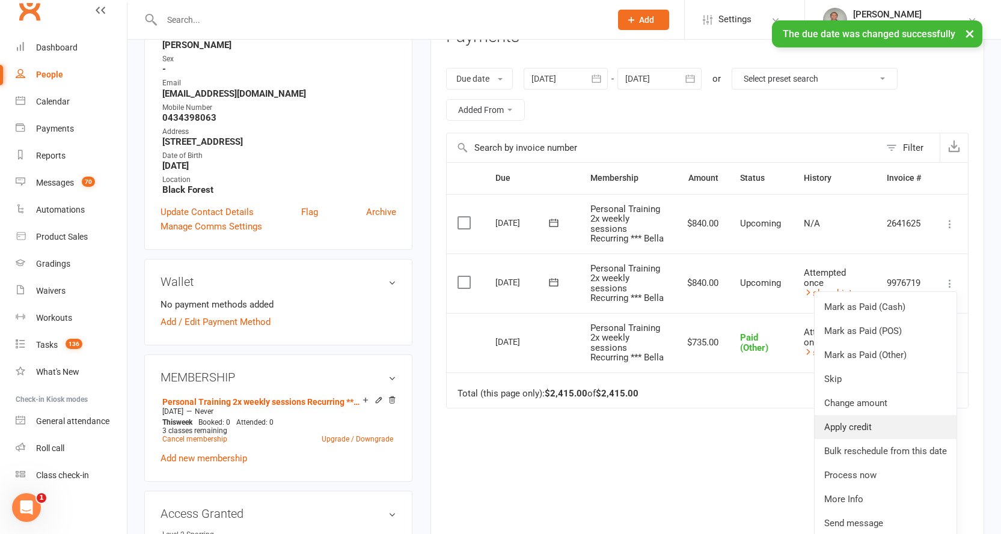
scroll to position [301, 0]
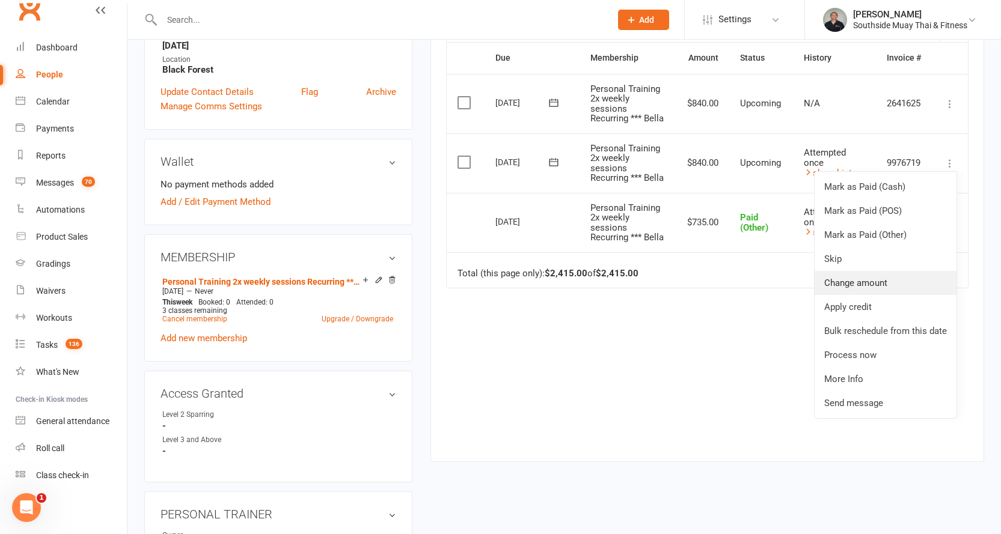
click at [830, 295] on link "Change amount" at bounding box center [886, 283] width 142 height 24
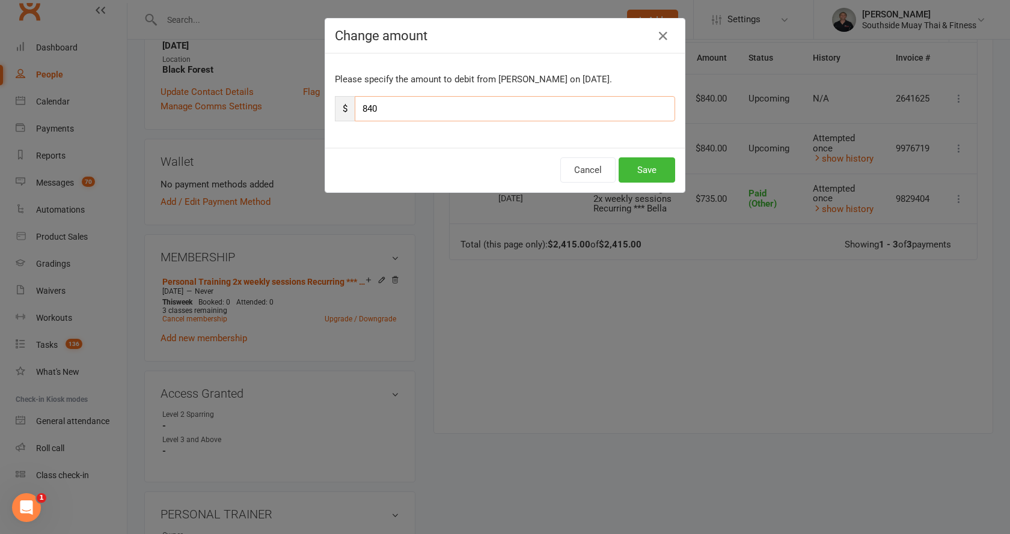
click at [382, 109] on input "840" at bounding box center [515, 108] width 320 height 25
type input "735"
click at [644, 165] on button "Save" at bounding box center [647, 170] width 57 height 25
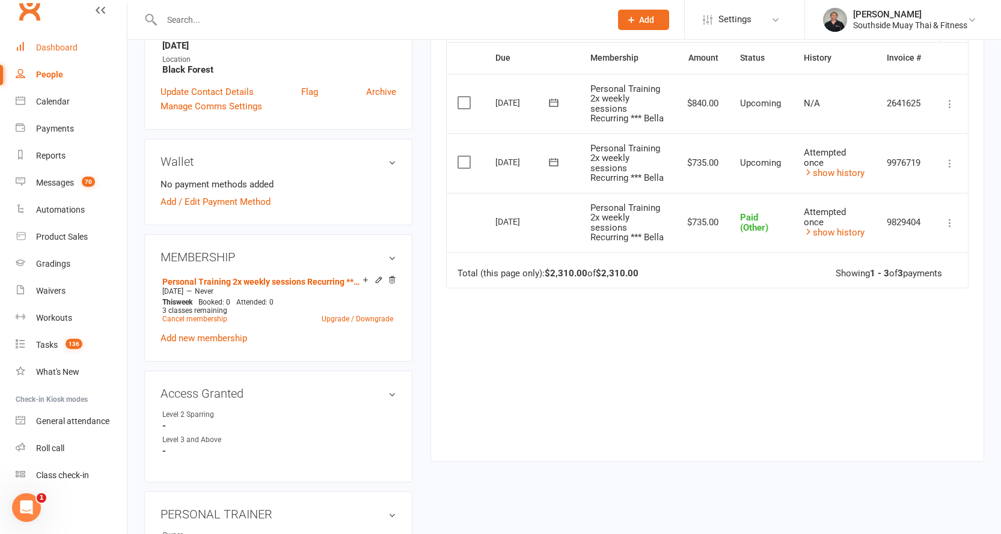
click at [60, 41] on link "Dashboard" at bounding box center [71, 47] width 111 height 27
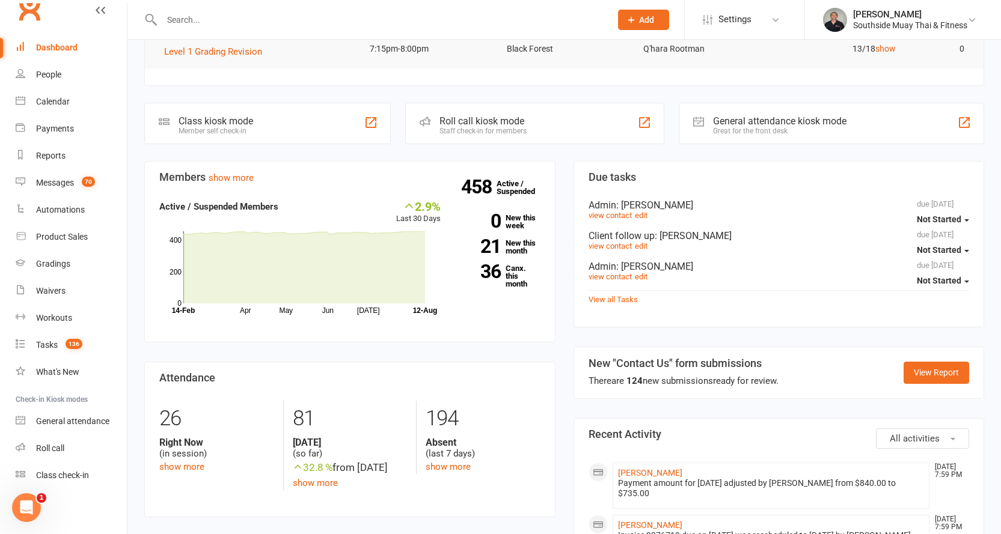
scroll to position [240, 0]
